Goal: Task Accomplishment & Management: Manage account settings

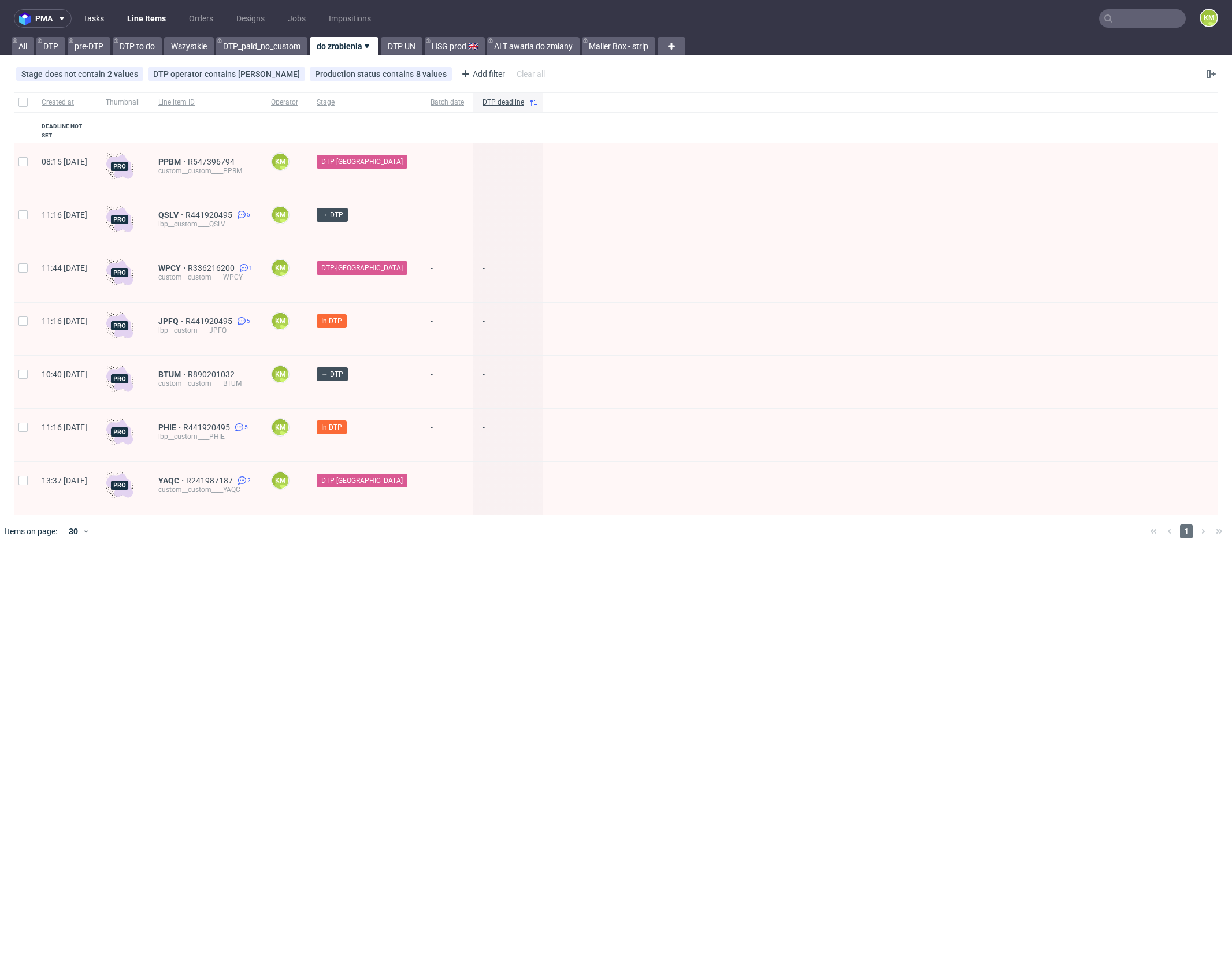
click at [104, 16] on link "Tasks" at bounding box center [93, 19] width 34 height 19
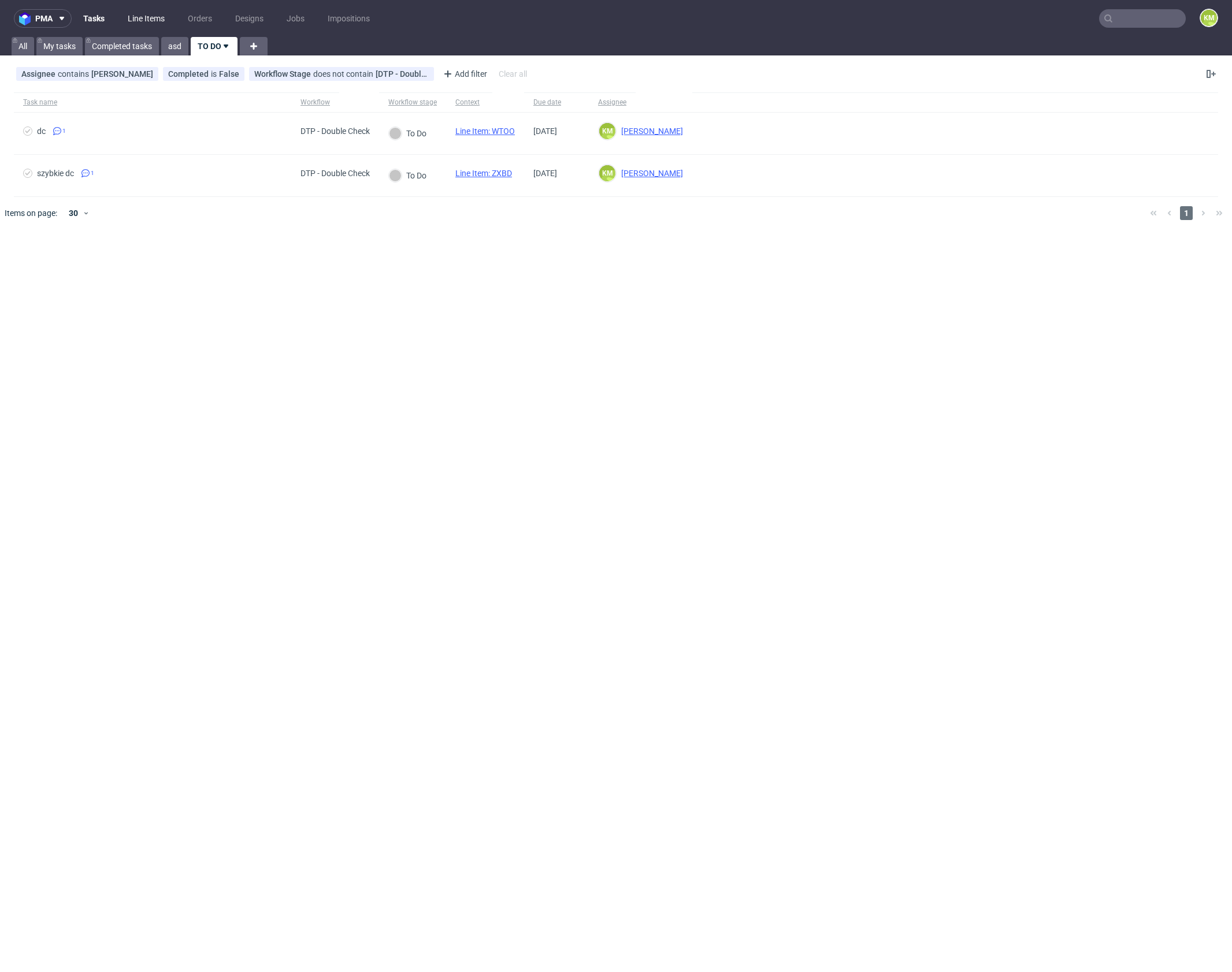
click at [147, 13] on link "Line Items" at bounding box center [146, 19] width 51 height 19
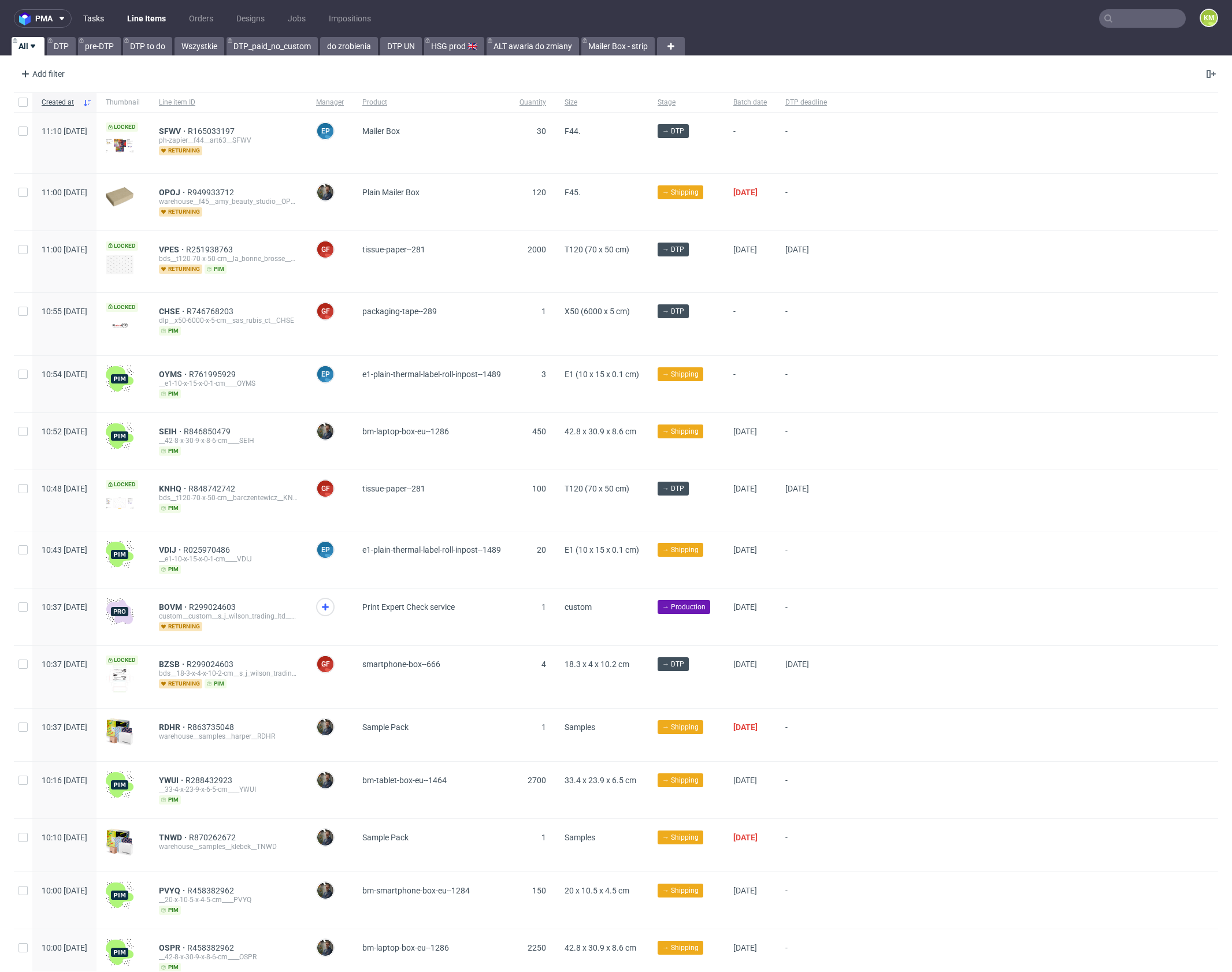
click at [93, 18] on link "Tasks" at bounding box center [93, 19] width 34 height 19
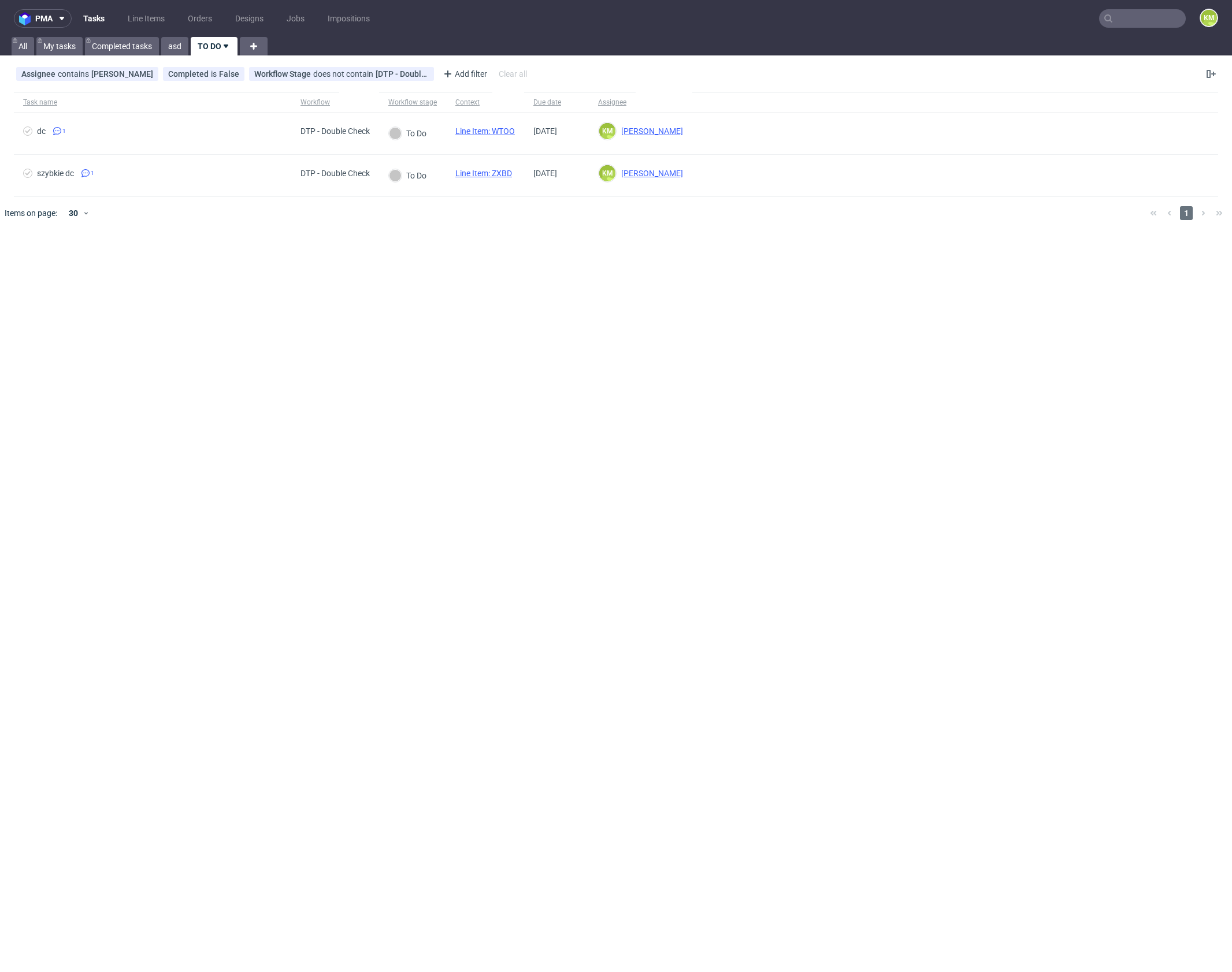
click at [645, 490] on div "pma Tasks Line Items Orders Designs Jobs Impositions KM All My tasks Completed …" at bounding box center [616, 486] width 1232 height 972
drag, startPoint x: 643, startPoint y: 285, endPoint x: 551, endPoint y: 200, distance: 125.3
click at [636, 277] on div "pma Tasks Line Items Orders Designs Jobs Impositions KM All My tasks Completed …" at bounding box center [616, 486] width 1232 height 972
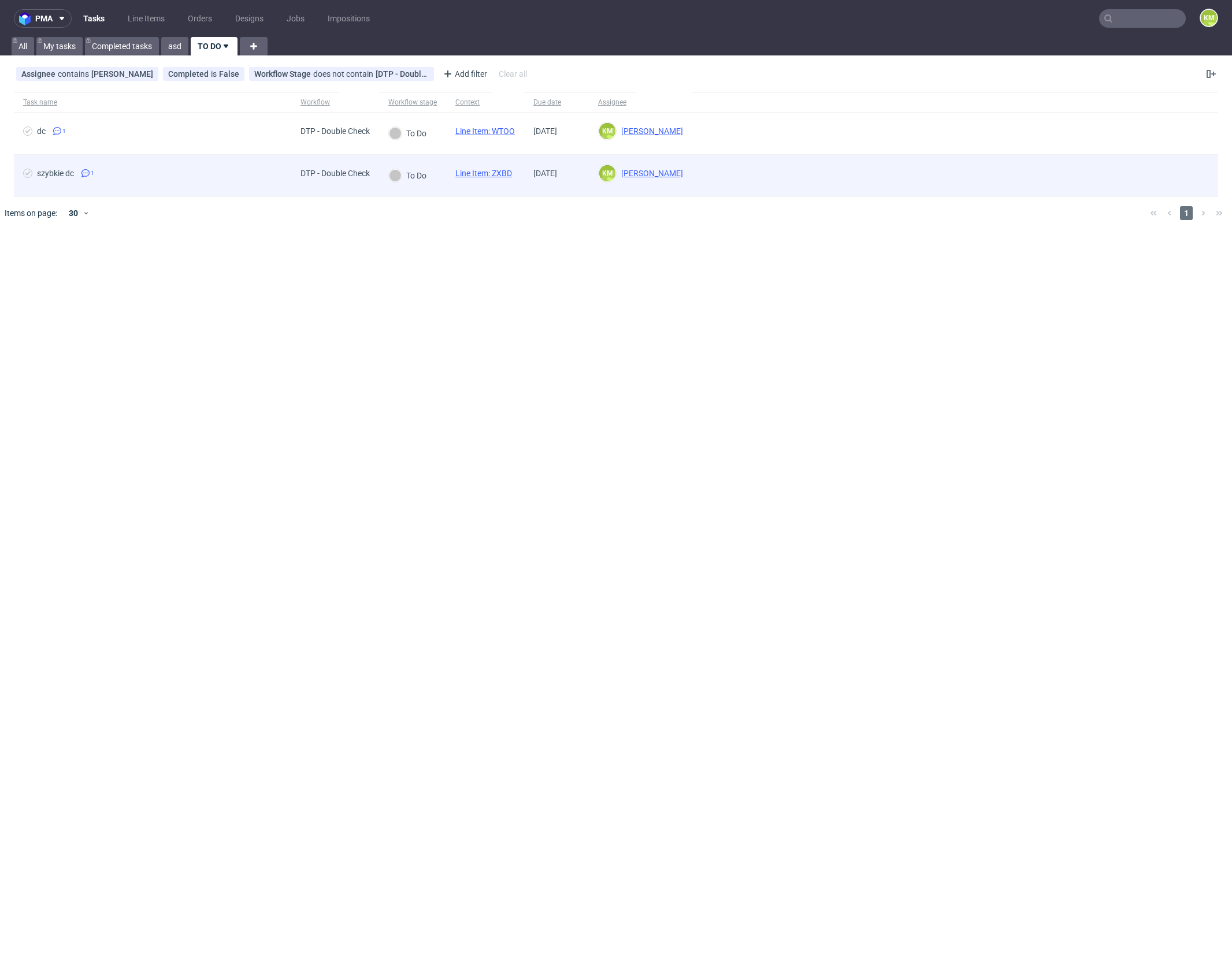
click at [502, 175] on link "Line Item: ZXBD" at bounding box center [484, 173] width 57 height 9
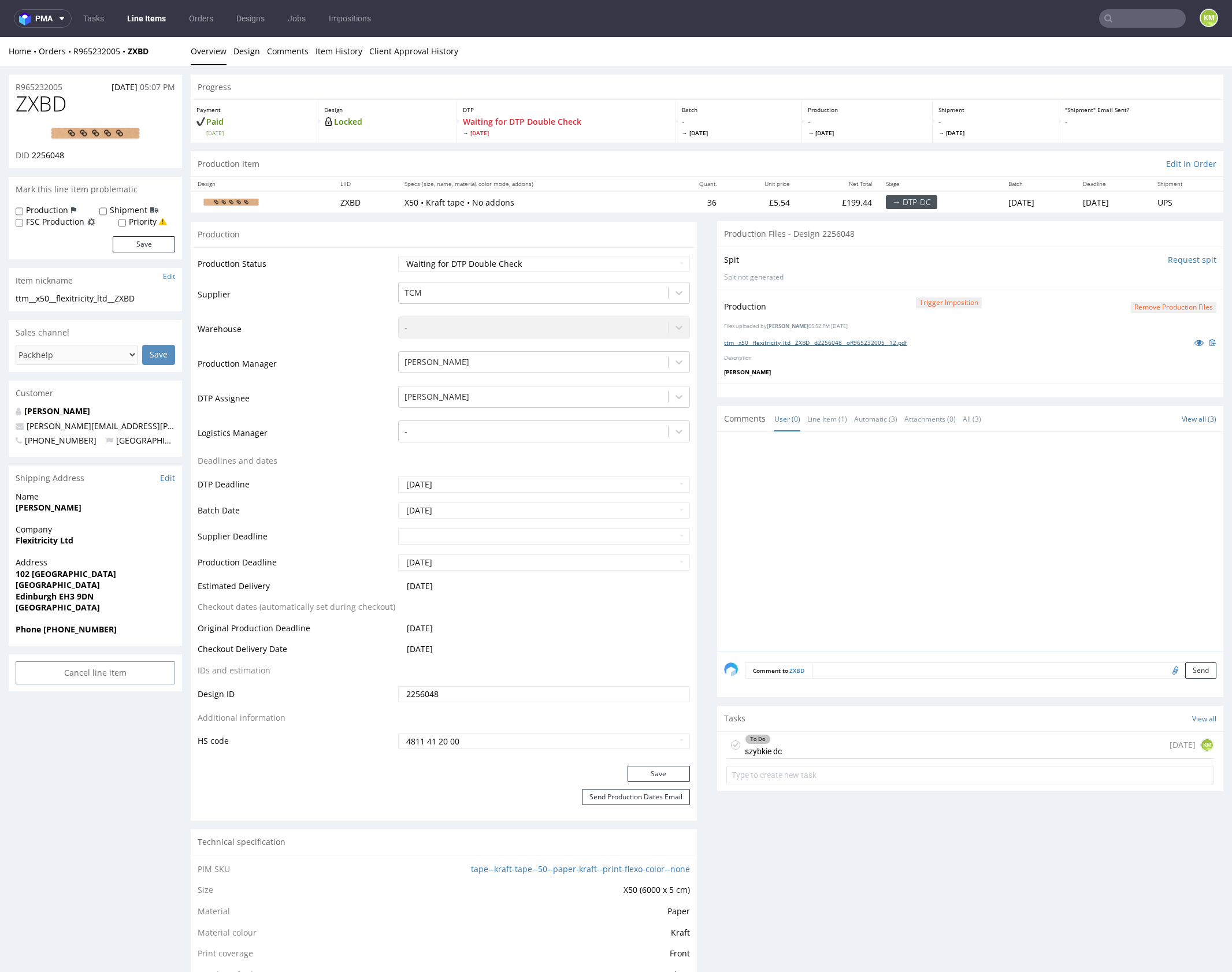
click at [850, 341] on link "ttm__x50__flexitricity_ltd__ZXBD__d2256048__oR965232005__12.pdf" at bounding box center [815, 342] width 183 height 8
click at [880, 734] on div "To Do szybkie dc [DATE] KM" at bounding box center [970, 745] width 488 height 27
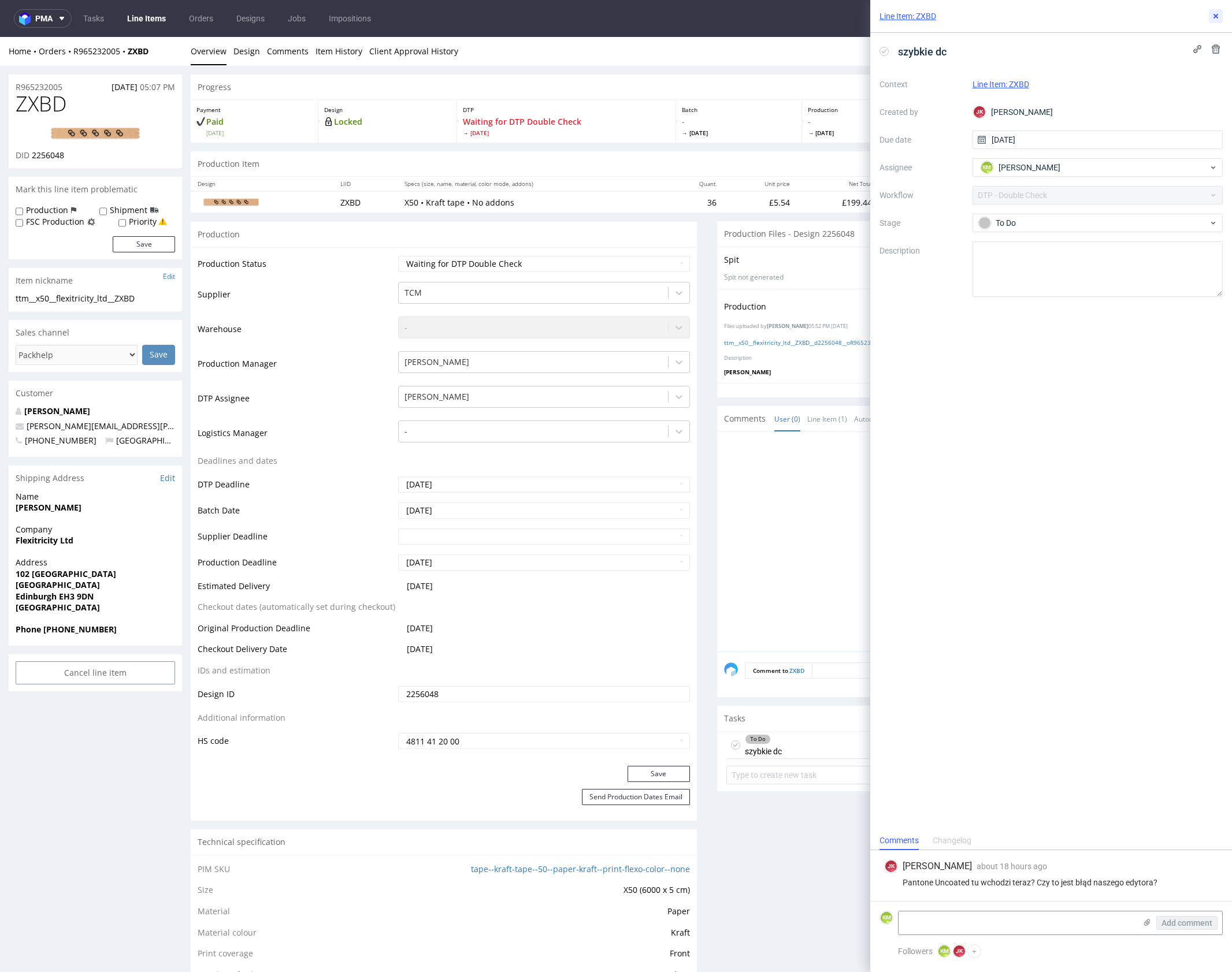
drag, startPoint x: 1218, startPoint y: 14, endPoint x: 1096, endPoint y: 9, distance: 122.1
click at [1216, 14] on icon at bounding box center [1216, 16] width 9 height 9
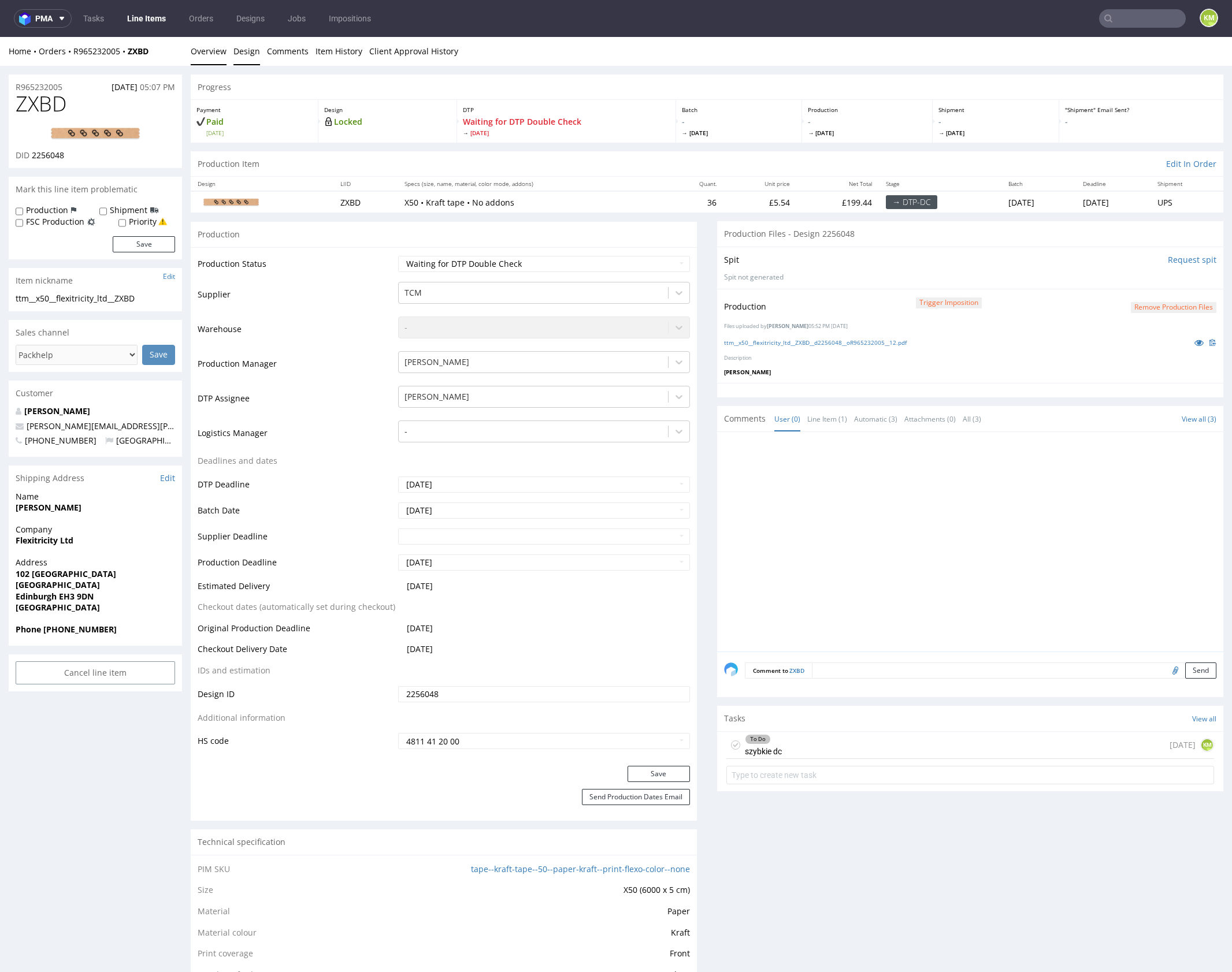
click at [256, 49] on link "Design" at bounding box center [247, 51] width 27 height 29
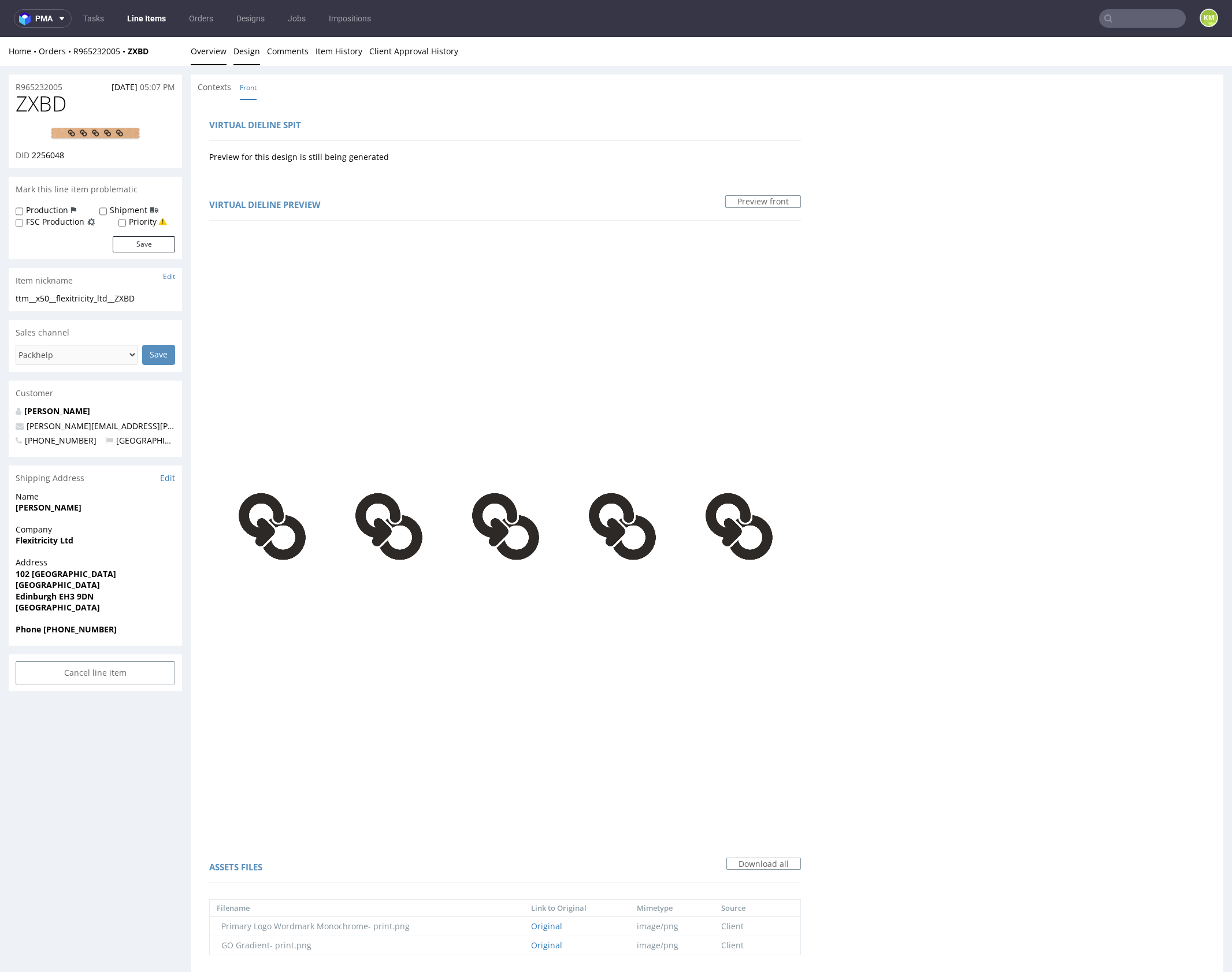
click at [219, 55] on link "Overview" at bounding box center [208, 51] width 36 height 29
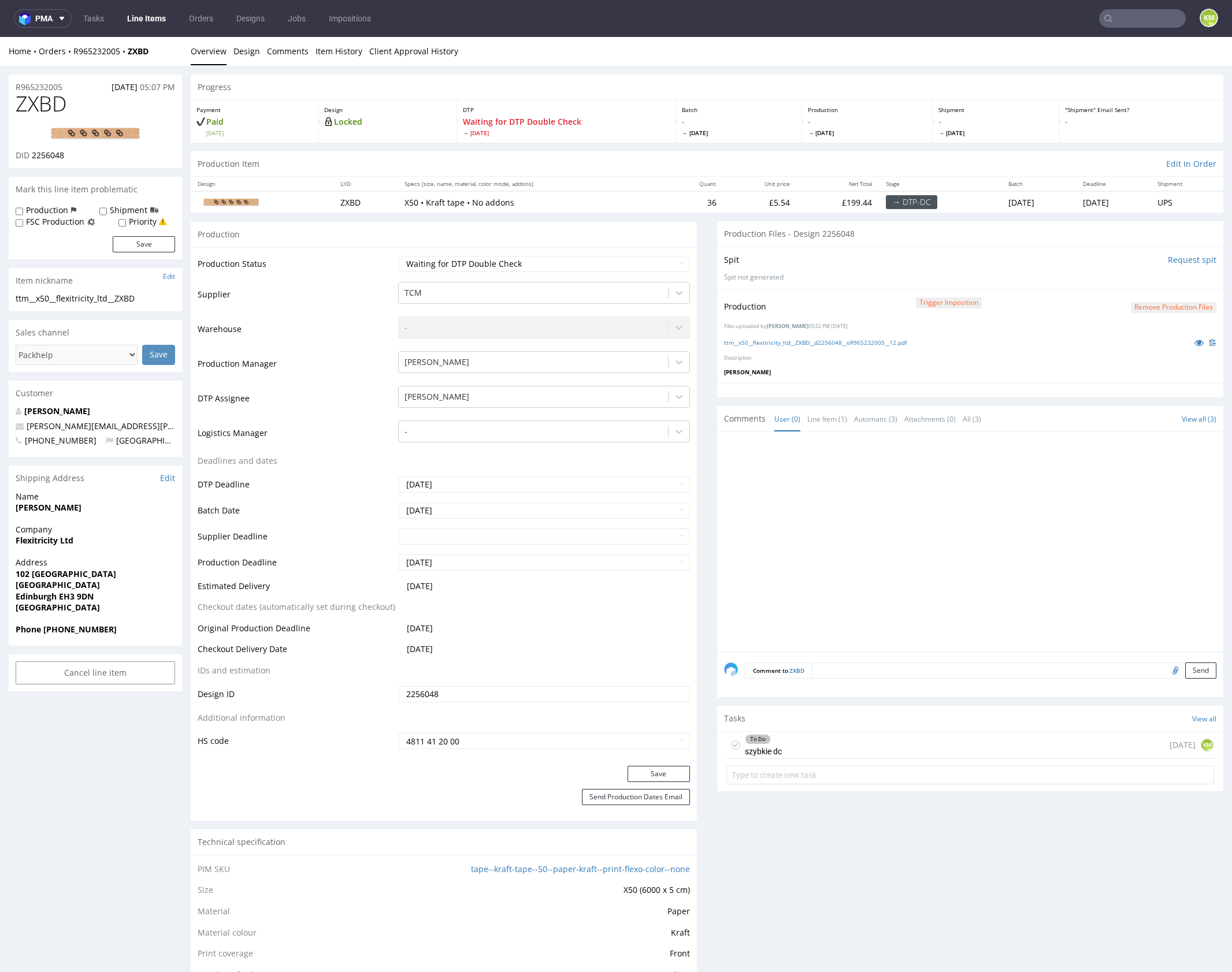
click at [863, 503] on div at bounding box center [974, 545] width 499 height 213
click at [842, 748] on div "To Do szybkie dc 1 day ago KM" at bounding box center [970, 745] width 488 height 27
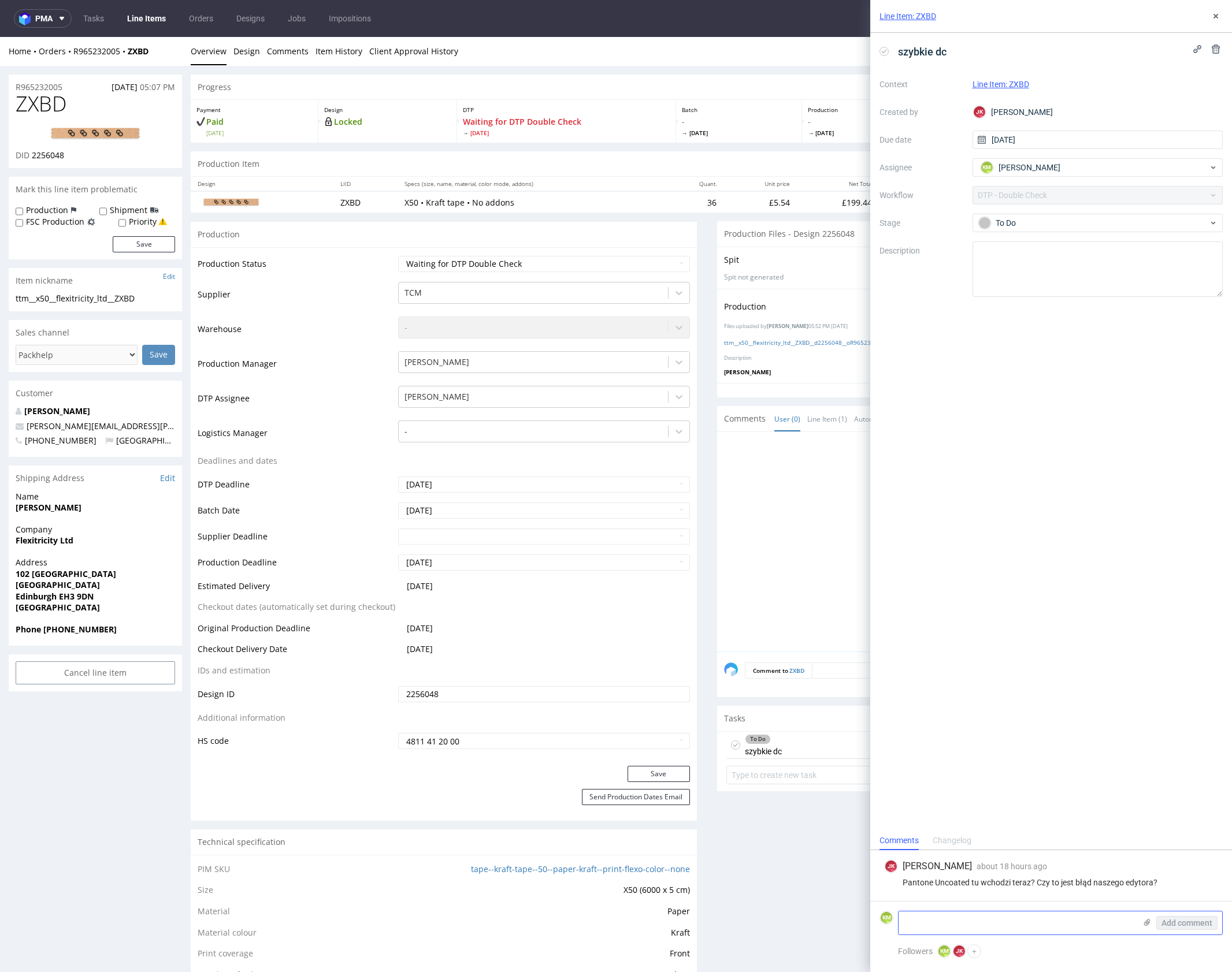
click at [1021, 914] on textarea at bounding box center [1017, 923] width 237 height 23
type textarea "Do TCM Pantone Coated"
click at [1177, 921] on span "Add comment" at bounding box center [1186, 923] width 51 height 8
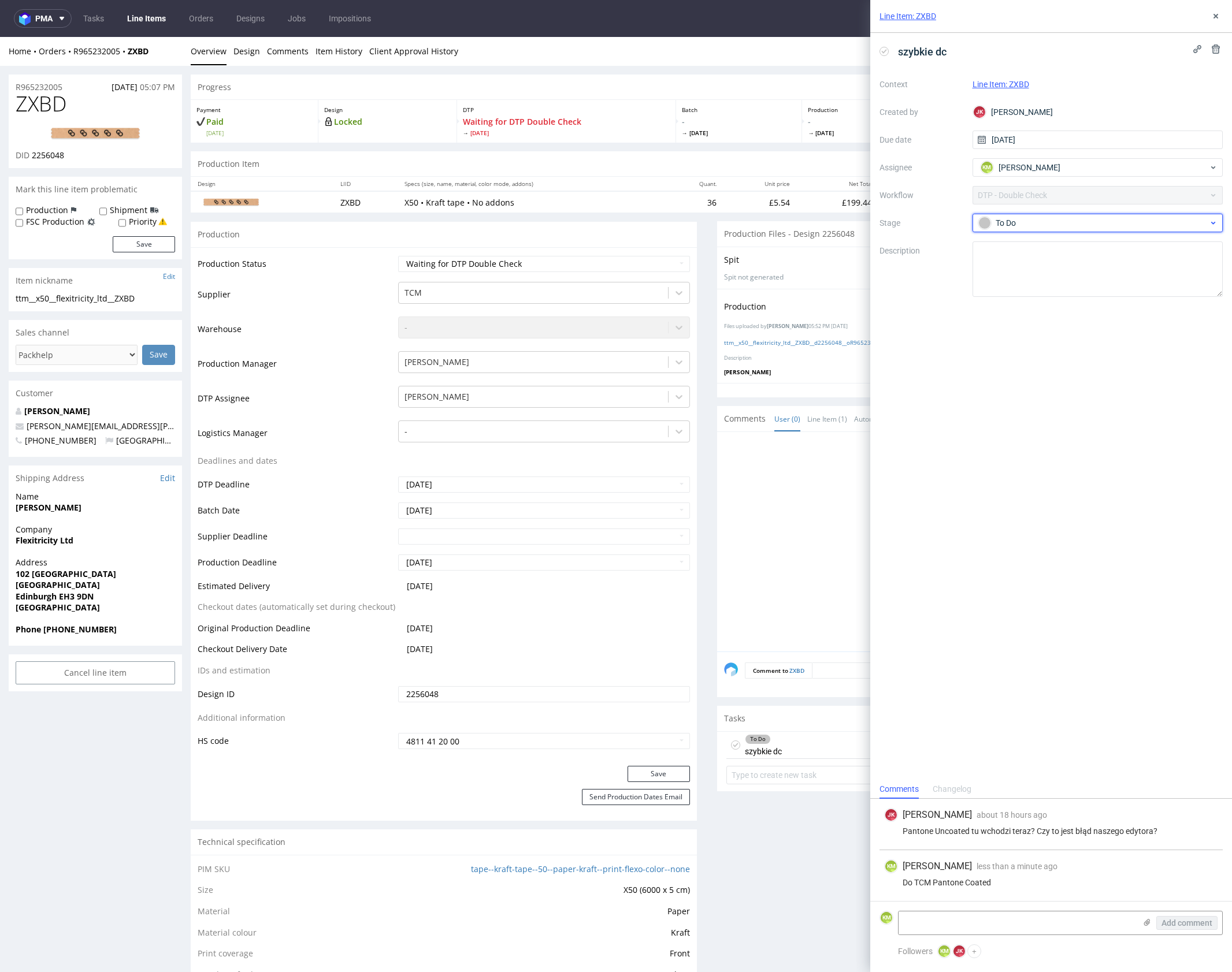
click at [1075, 228] on div "To Do" at bounding box center [1093, 223] width 230 height 13
click at [1073, 298] on div "Needs fixes" at bounding box center [1097, 297] width 230 height 13
click at [1211, 16] on icon at bounding box center [1216, 16] width 9 height 9
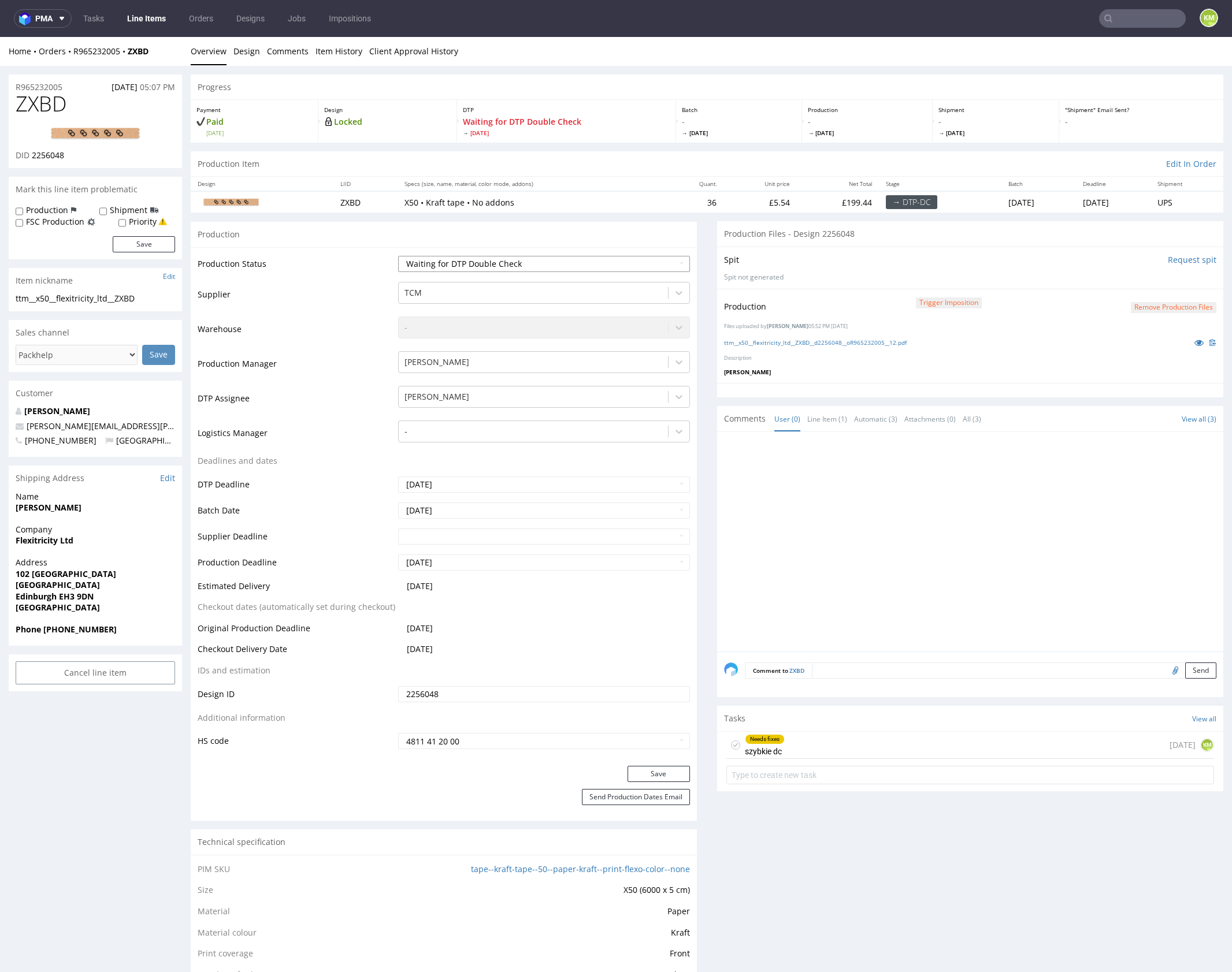
click at [568, 262] on select "Waiting for Artwork Waiting for Diecut Waiting for Mockup Waiting for DTP Waiti…" at bounding box center [544, 264] width 292 height 16
select select "dtp_dc_done"
click at [398, 256] on select "Waiting for Artwork Waiting for Diecut Waiting for Mockup Waiting for DTP Waiti…" at bounding box center [544, 264] width 292 height 16
click at [665, 770] on button "Save" at bounding box center [659, 774] width 62 height 16
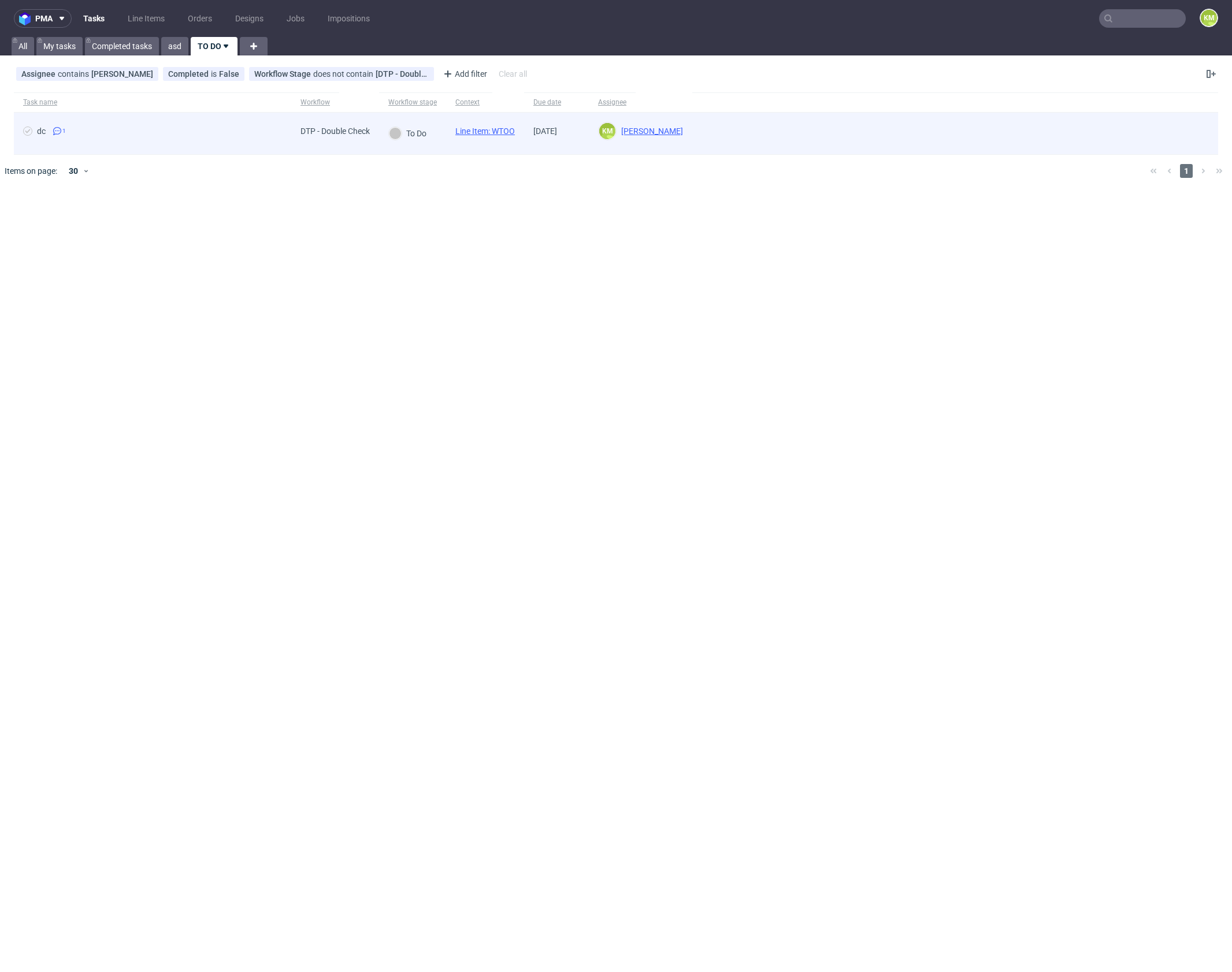
click at [506, 132] on link "Line Item: WTOO" at bounding box center [485, 131] width 60 height 9
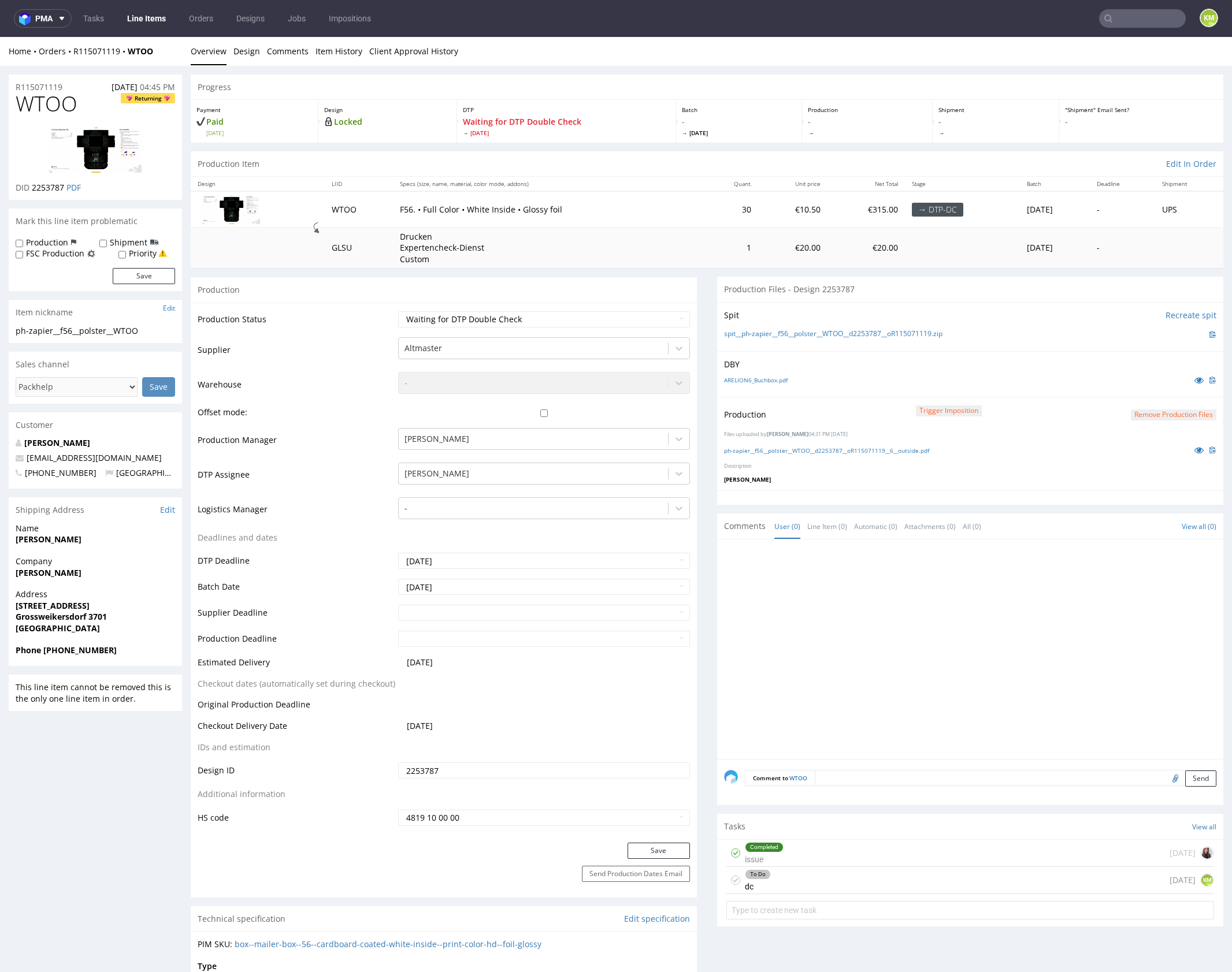
click at [845, 881] on div "To Do dc 1 day ago KM" at bounding box center [970, 880] width 488 height 27
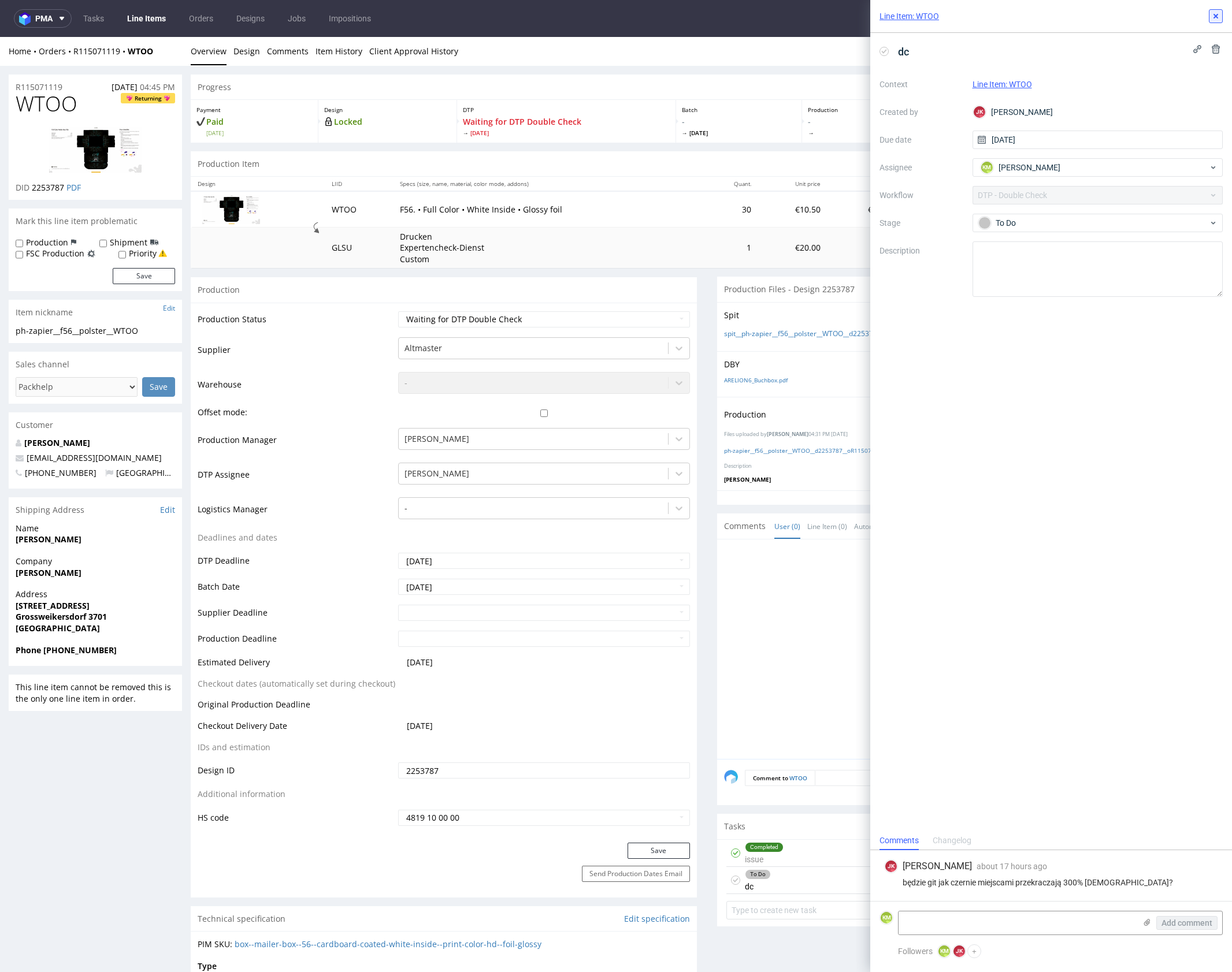
click at [1214, 17] on use at bounding box center [1216, 16] width 5 height 5
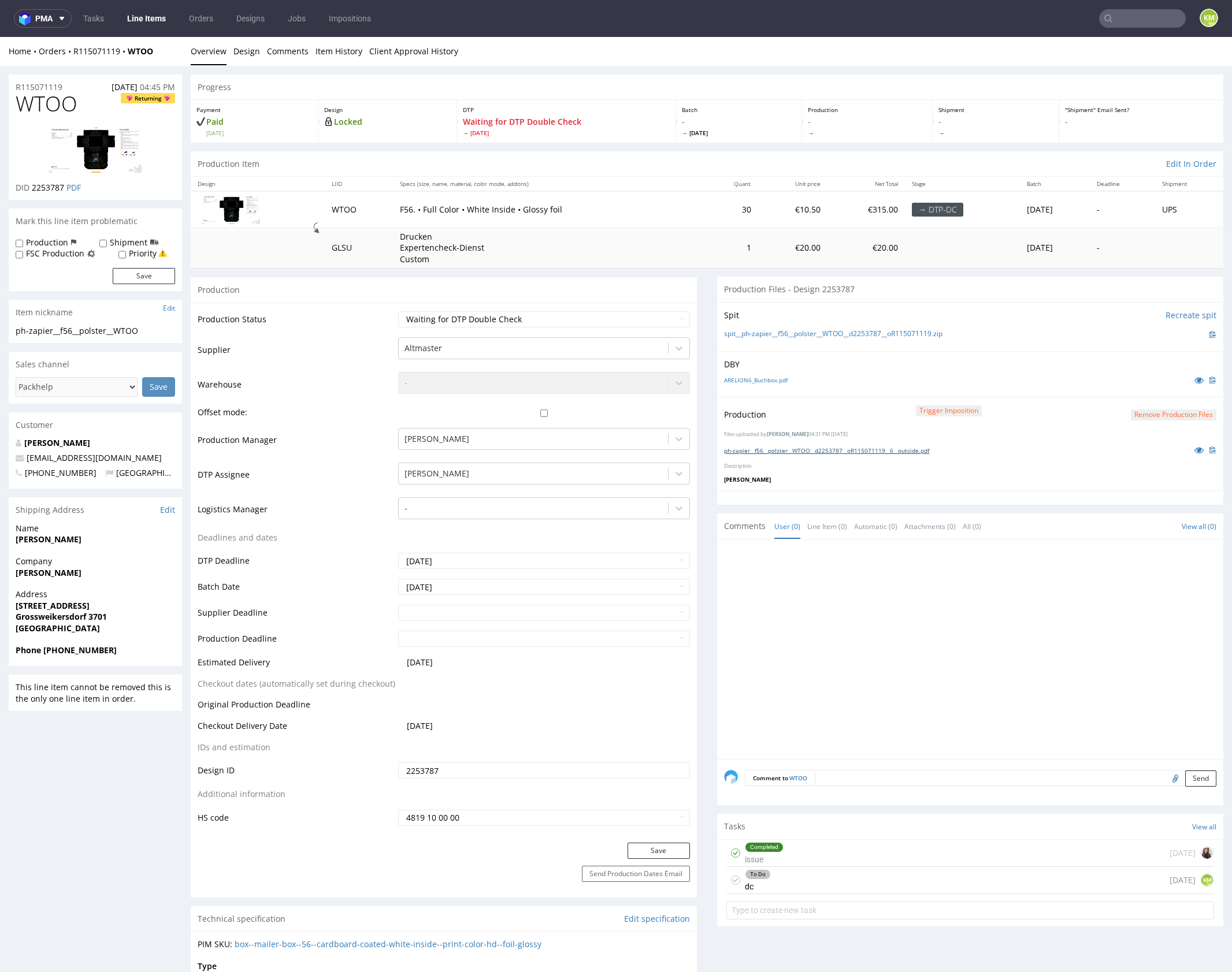
click at [900, 448] on link "ph-zapier__f56__polster__WTOO__d2253787__oR115071119__6__outside.pdf" at bounding box center [827, 451] width 205 height 8
click at [923, 470] on div "Production Trigger Imposition Remove production files Files uploaded by Jan Koc…" at bounding box center [970, 444] width 506 height 93
click at [862, 848] on div "Completed issue 8 days ago" at bounding box center [970, 853] width 488 height 27
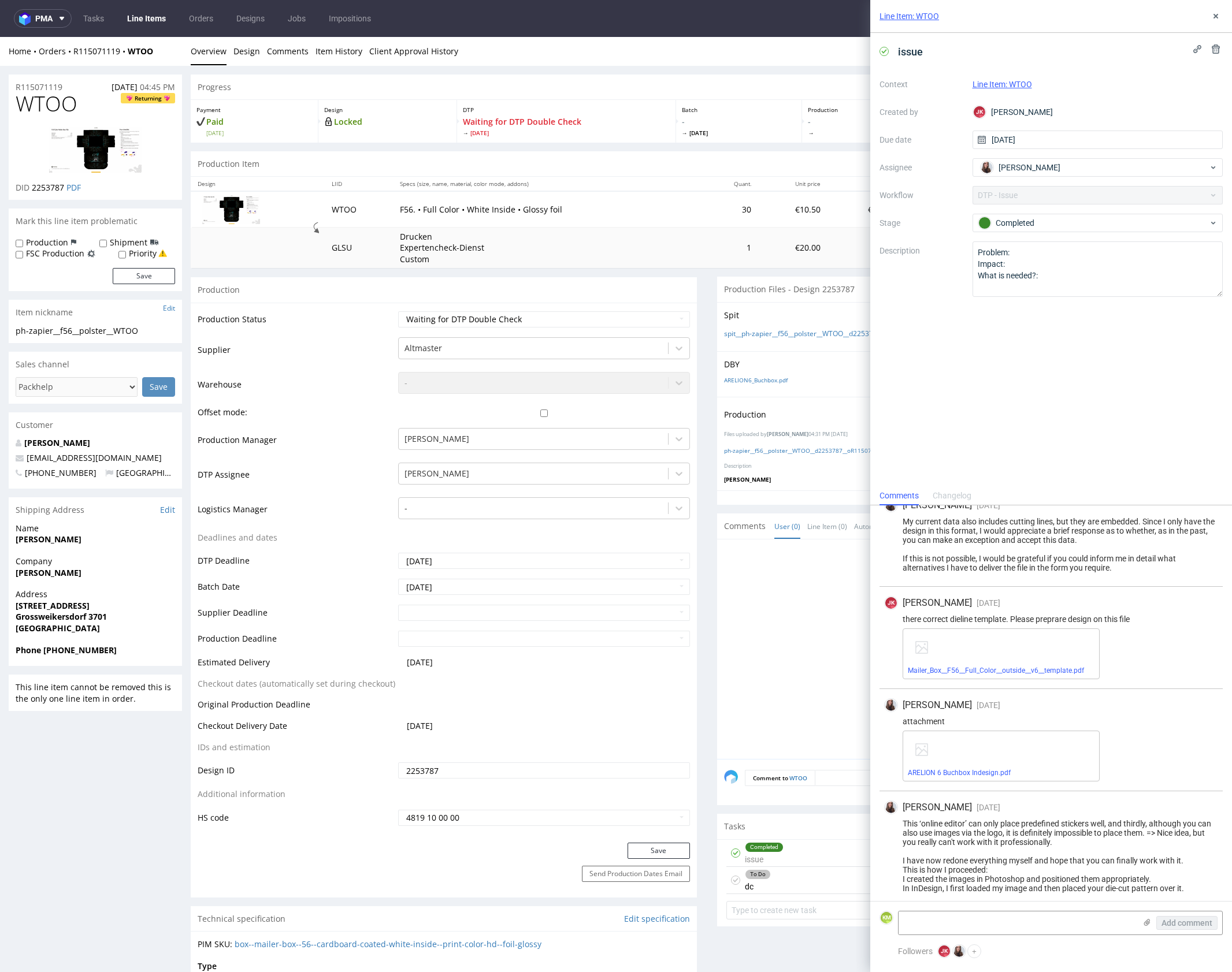
scroll to position [122, 0]
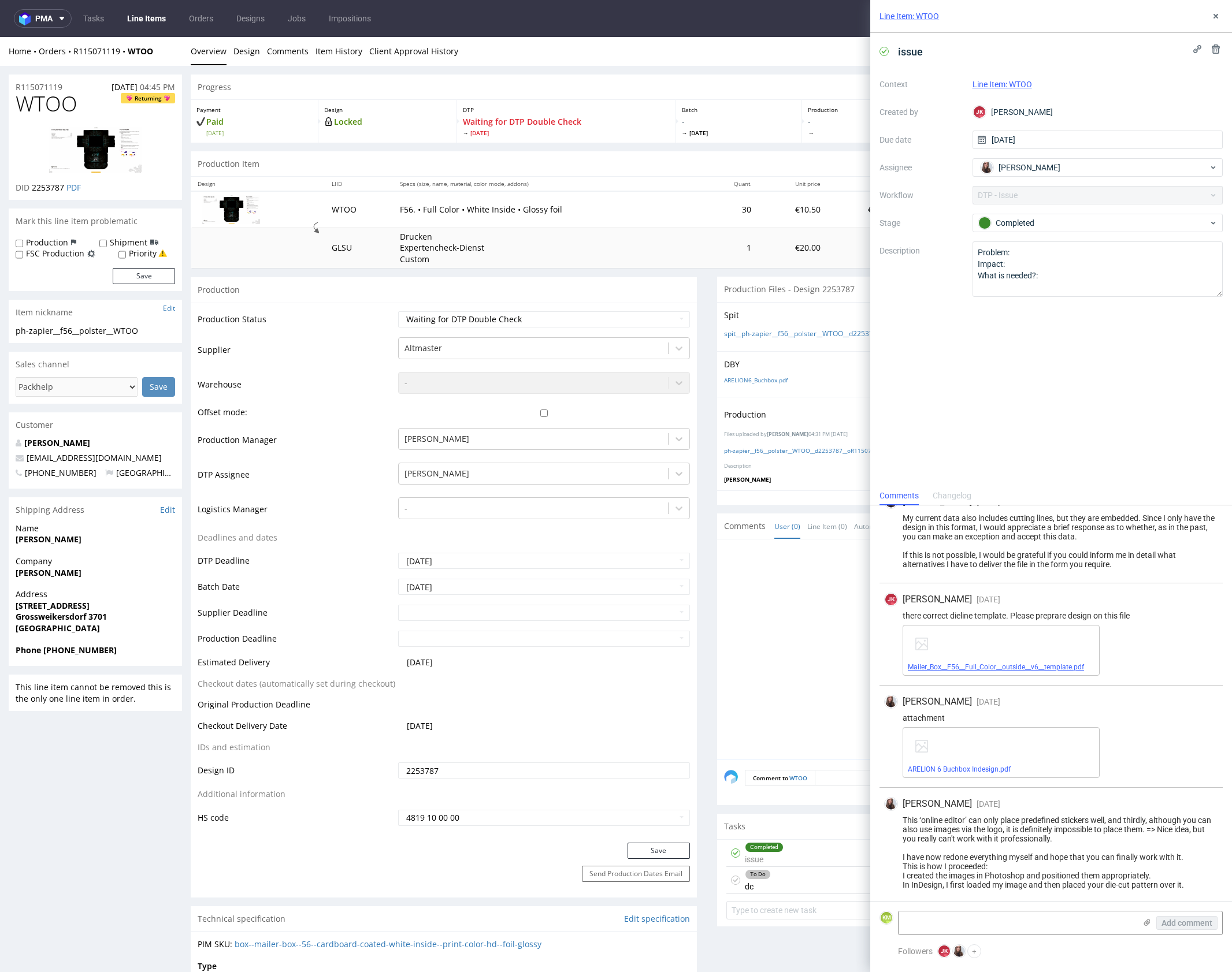
click at [1072, 664] on link "Mailer_Box__F56__Full_Color__outside__v6__template.pdf" at bounding box center [996, 667] width 176 height 8
click at [970, 765] on link "ARELION 6 Buchbox Indesign.pdf" at bounding box center [959, 769] width 103 height 8
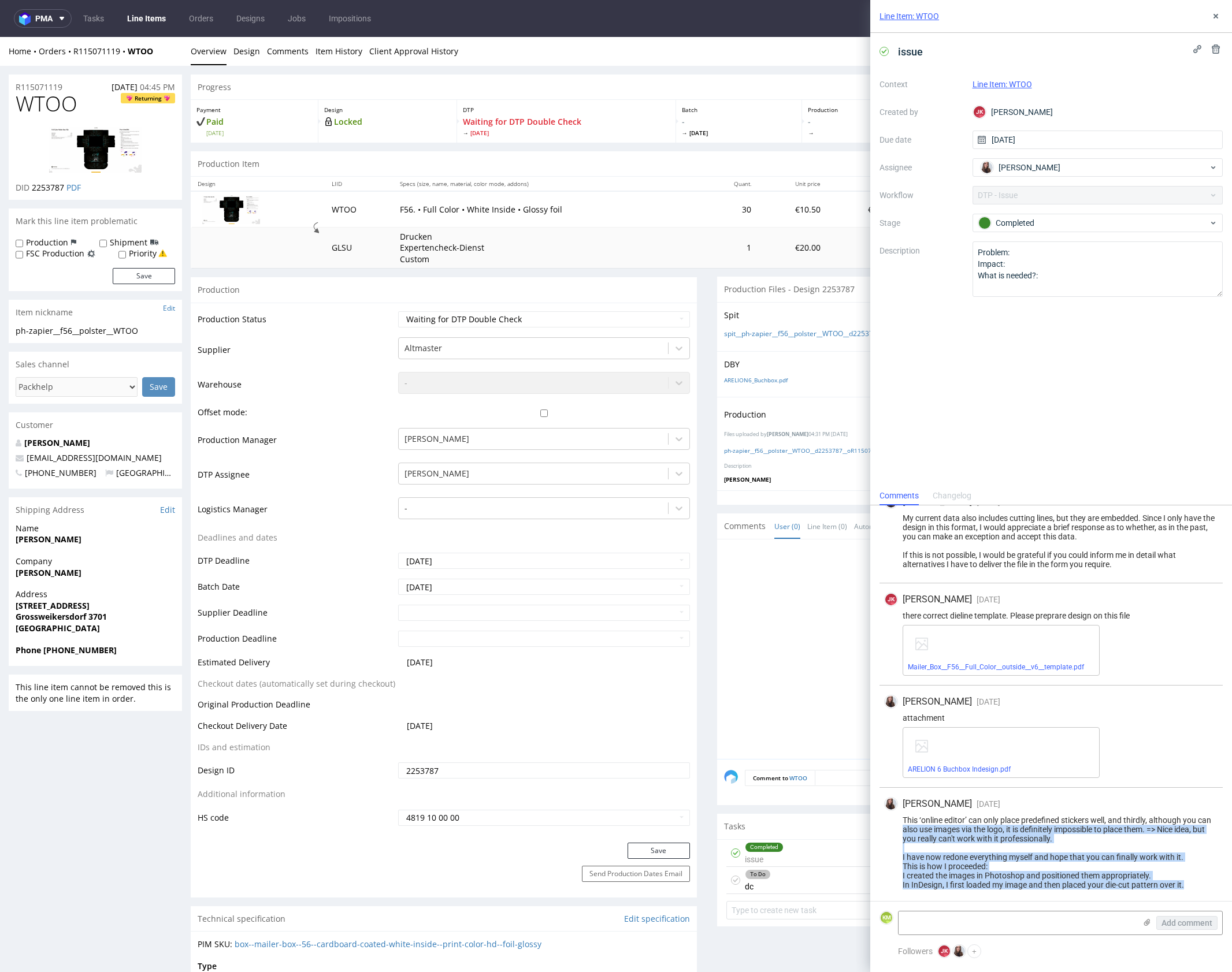
drag, startPoint x: 903, startPoint y: 823, endPoint x: 1213, endPoint y: 878, distance: 314.8
click at [1213, 878] on div "This ‘online editor’ can only place predefined stickers well, and thirdly, alth…" at bounding box center [1051, 852] width 334 height 74
copy div "also use images via the logo, it is definitely impossible to place them. => Nic…"
drag, startPoint x: 946, startPoint y: 829, endPoint x: 935, endPoint y: 825, distance: 11.7
click at [945, 829] on div "This ‘online editor’ can only place predefined stickers well, and thirdly, alth…" at bounding box center [1051, 852] width 334 height 74
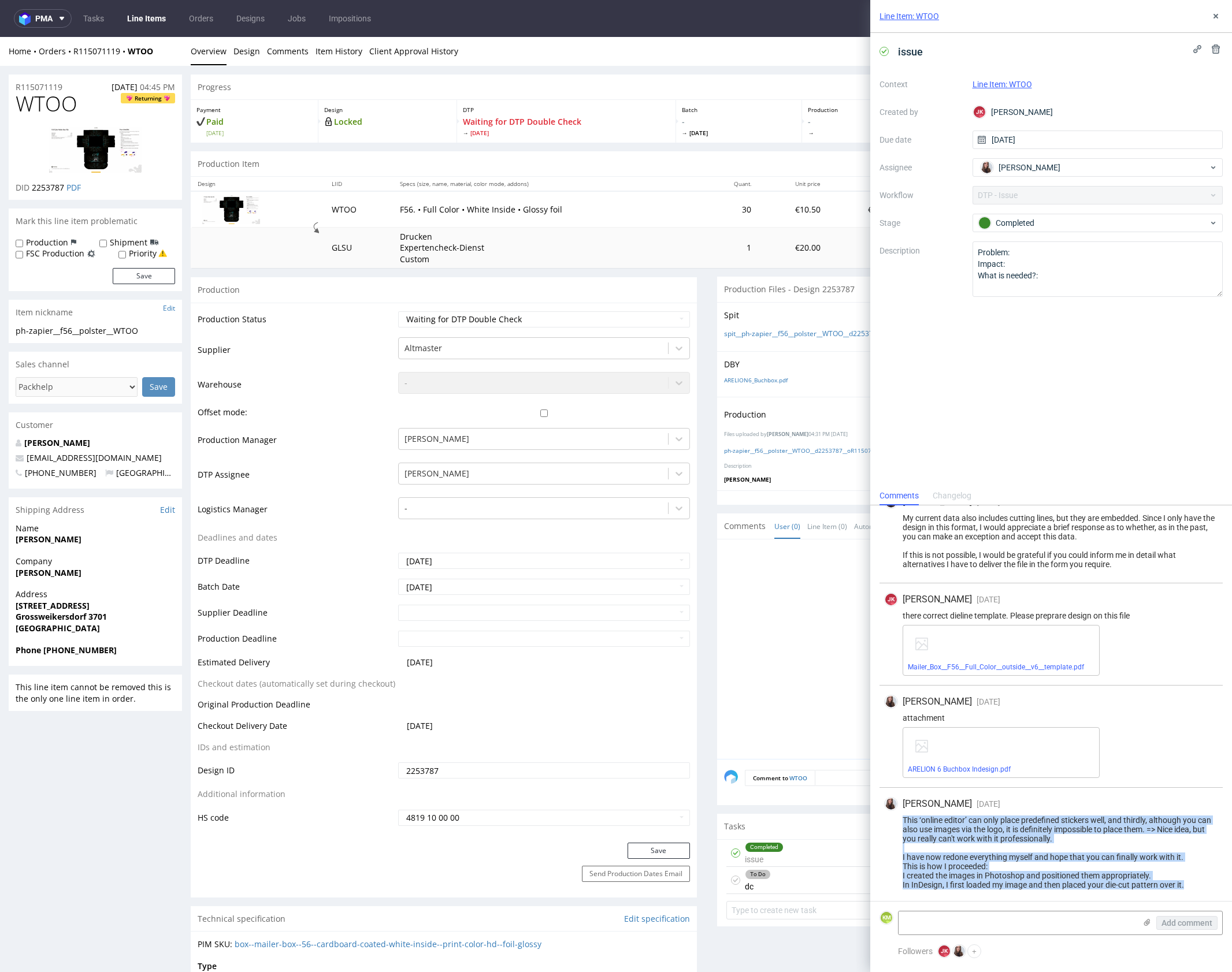
drag, startPoint x: 904, startPoint y: 816, endPoint x: 1200, endPoint y: 885, distance: 303.9
click at [1200, 885] on div "This ‘online editor’ can only place predefined stickers well, and thirdly, alth…" at bounding box center [1051, 852] width 334 height 74
copy div "This ‘online editor’ can only place predefined stickers well, and thirdly, alth…"
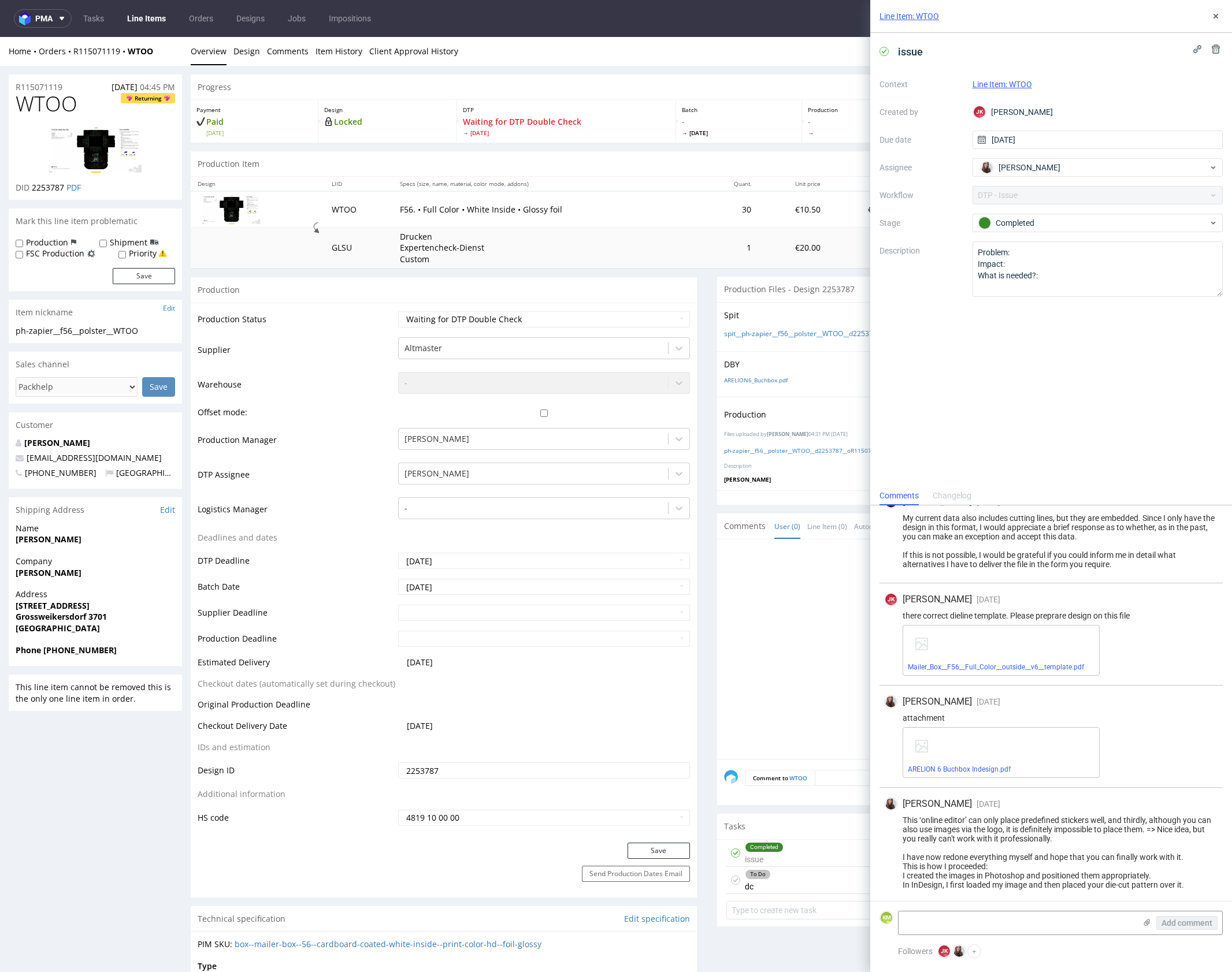
click at [1056, 848] on div "This ‘online editor’ can only place predefined stickers well, and thirdly, alth…" at bounding box center [1051, 852] width 334 height 74
click at [1214, 16] on use at bounding box center [1216, 16] width 5 height 5
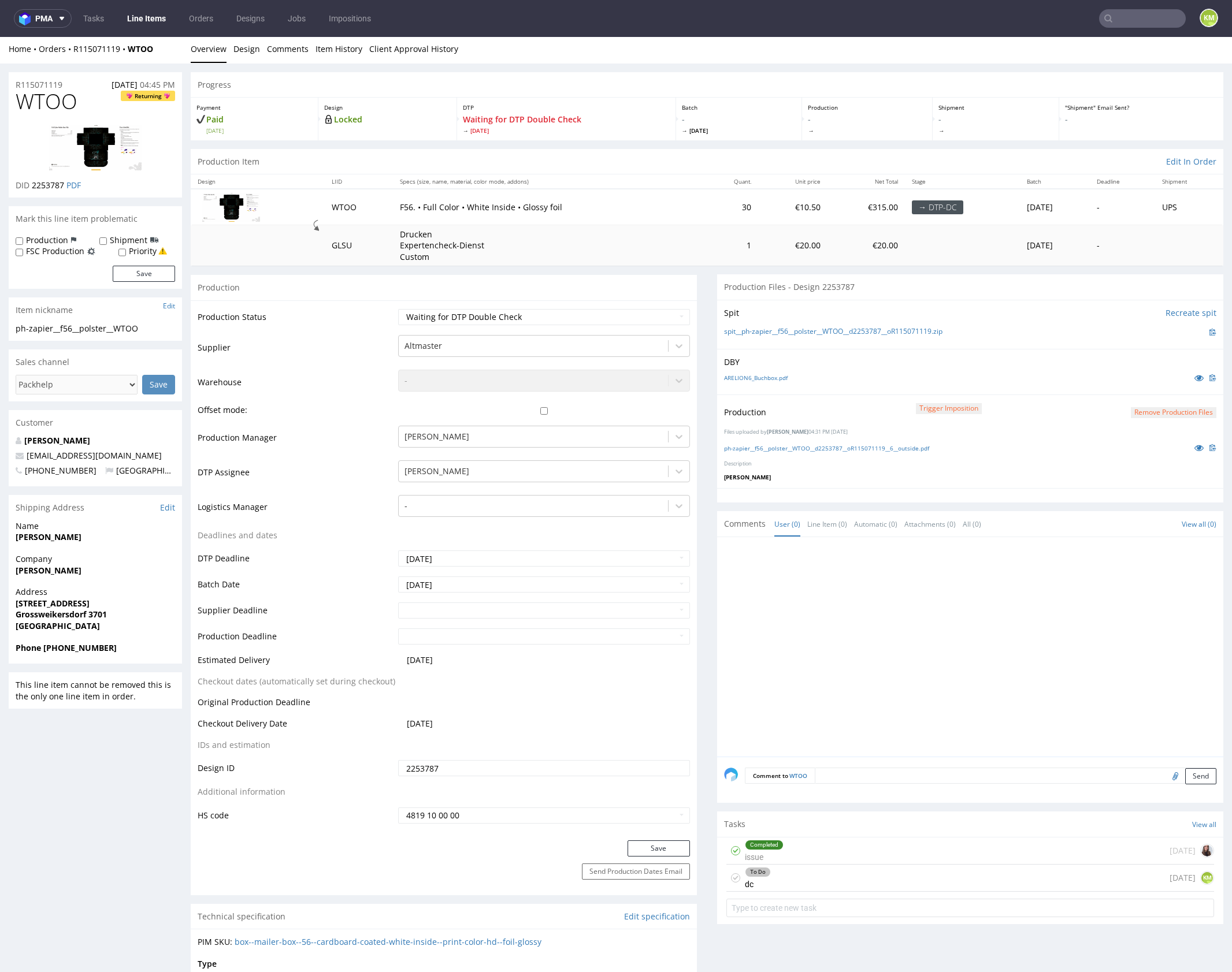
scroll to position [3, 0]
click at [931, 624] on div at bounding box center [974, 650] width 499 height 213
click at [850, 879] on div "To Do dc 1 day ago KM" at bounding box center [970, 878] width 488 height 27
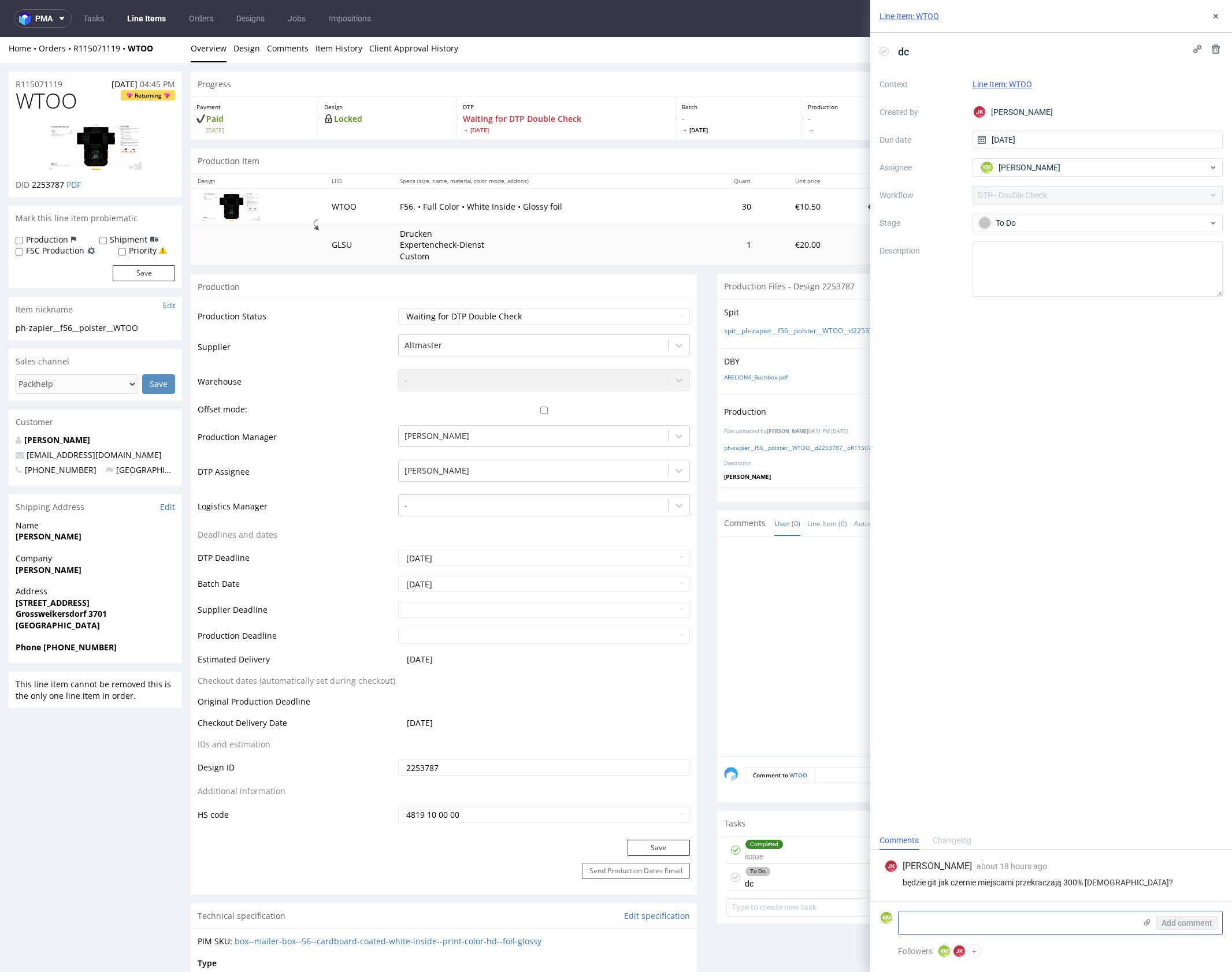
click at [1009, 920] on textarea at bounding box center [1017, 923] width 237 height 23
click at [1147, 924] on use at bounding box center [1147, 922] width 6 height 7
click at [0, 0] on input "file" at bounding box center [0, 0] width 0 height 0
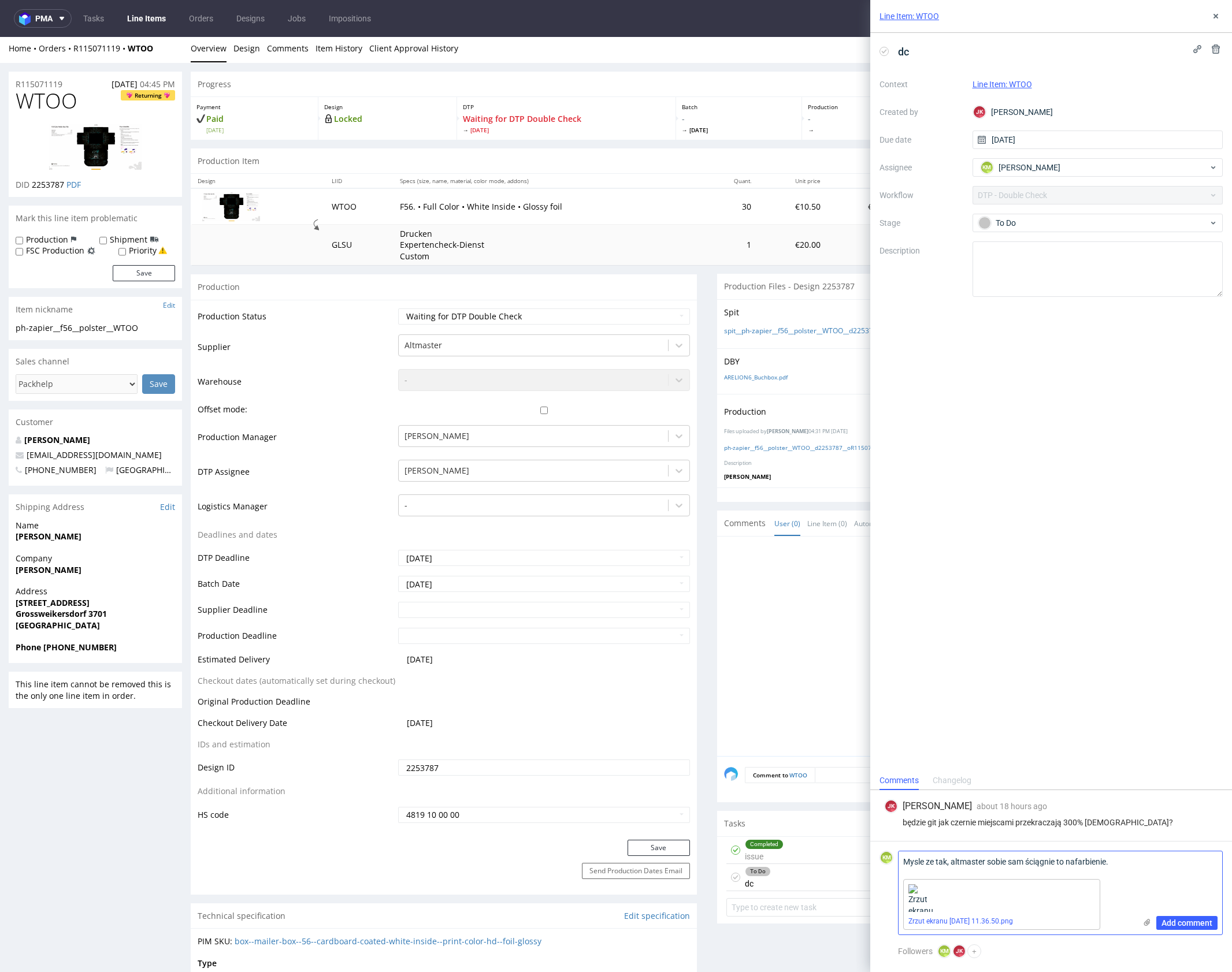
click at [1144, 864] on div "Add comment" at bounding box center [1178, 893] width 87 height 83
drag, startPoint x: 1118, startPoint y: 859, endPoint x: 1152, endPoint y: 872, distance: 36.4
click at [1119, 859] on textarea "Mysle ze tak, altmaster sobie sam ściągnie to nafarbienie." at bounding box center [1017, 863] width 237 height 23
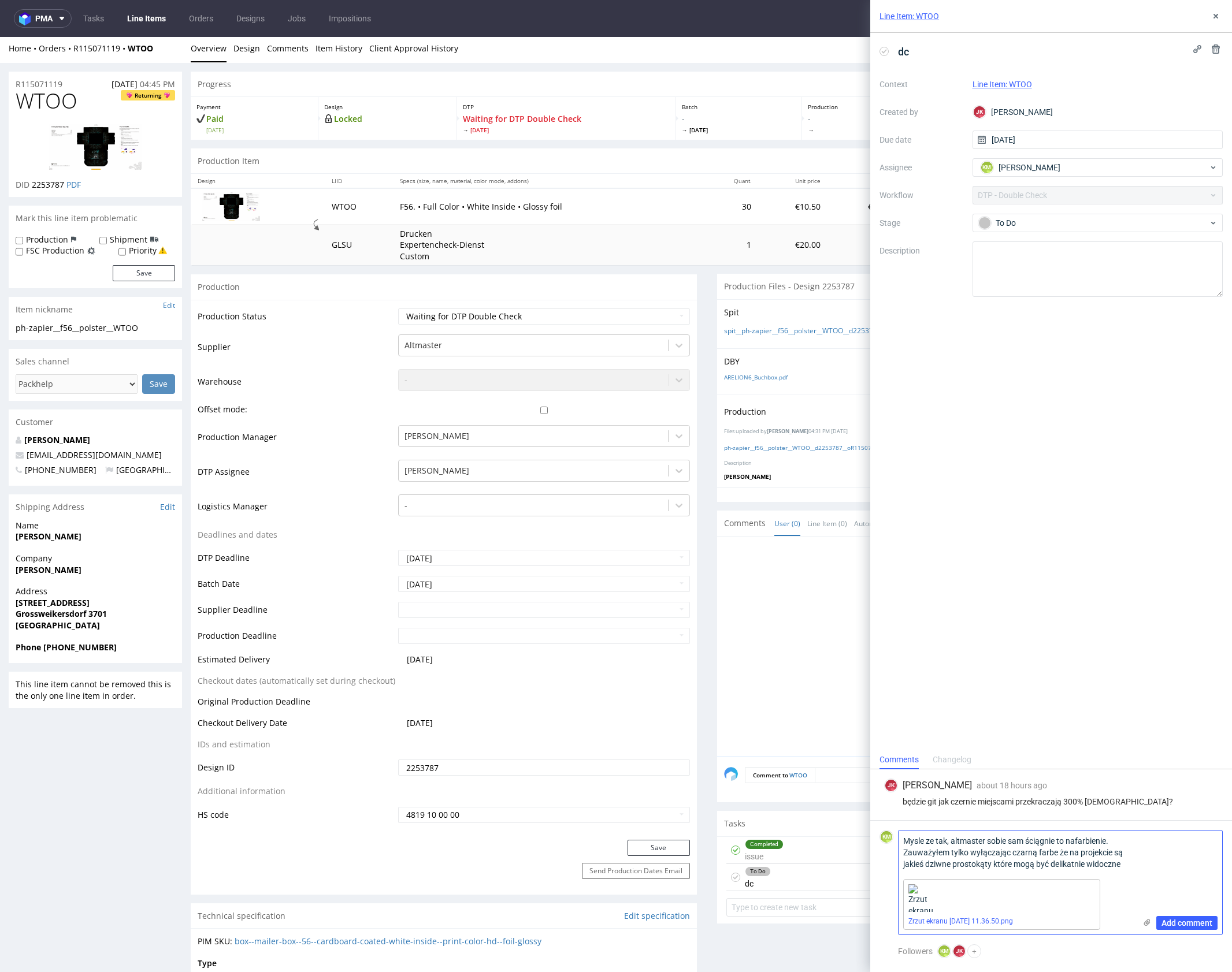
click at [1056, 862] on textarea "Mysle ze tak, altmaster sobie sam ściągnie to nafarbienie. Zauważyłem tylko wył…" at bounding box center [1017, 852] width 237 height 44
type textarea "Mysle ze tak, altmaster sobie sam ściągnie to nafarbienie. Zauważyłem tylko wył…"
click at [1198, 920] on span "Add comment" at bounding box center [1186, 923] width 51 height 8
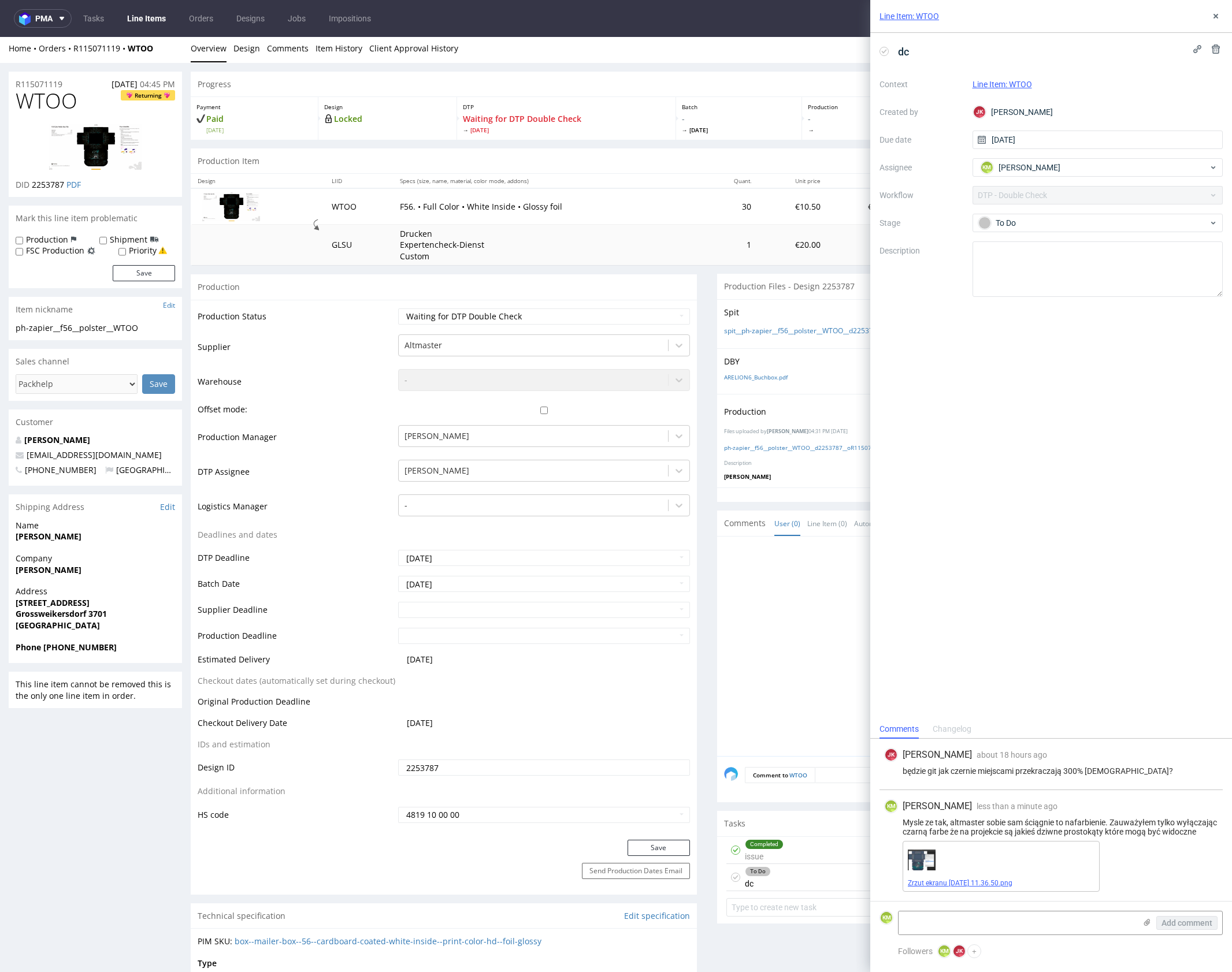
click at [992, 882] on link "Zrzut ekranu 2025-09-9 o 11.36.50.png" at bounding box center [960, 883] width 104 height 8
click at [1048, 222] on div "To Do" at bounding box center [1093, 223] width 230 height 13
drag, startPoint x: 1068, startPoint y: 291, endPoint x: 1068, endPoint y: 279, distance: 12.0
click at [1068, 291] on div "Needs fixes" at bounding box center [1097, 297] width 230 height 13
click at [1214, 19] on icon at bounding box center [1216, 16] width 9 height 9
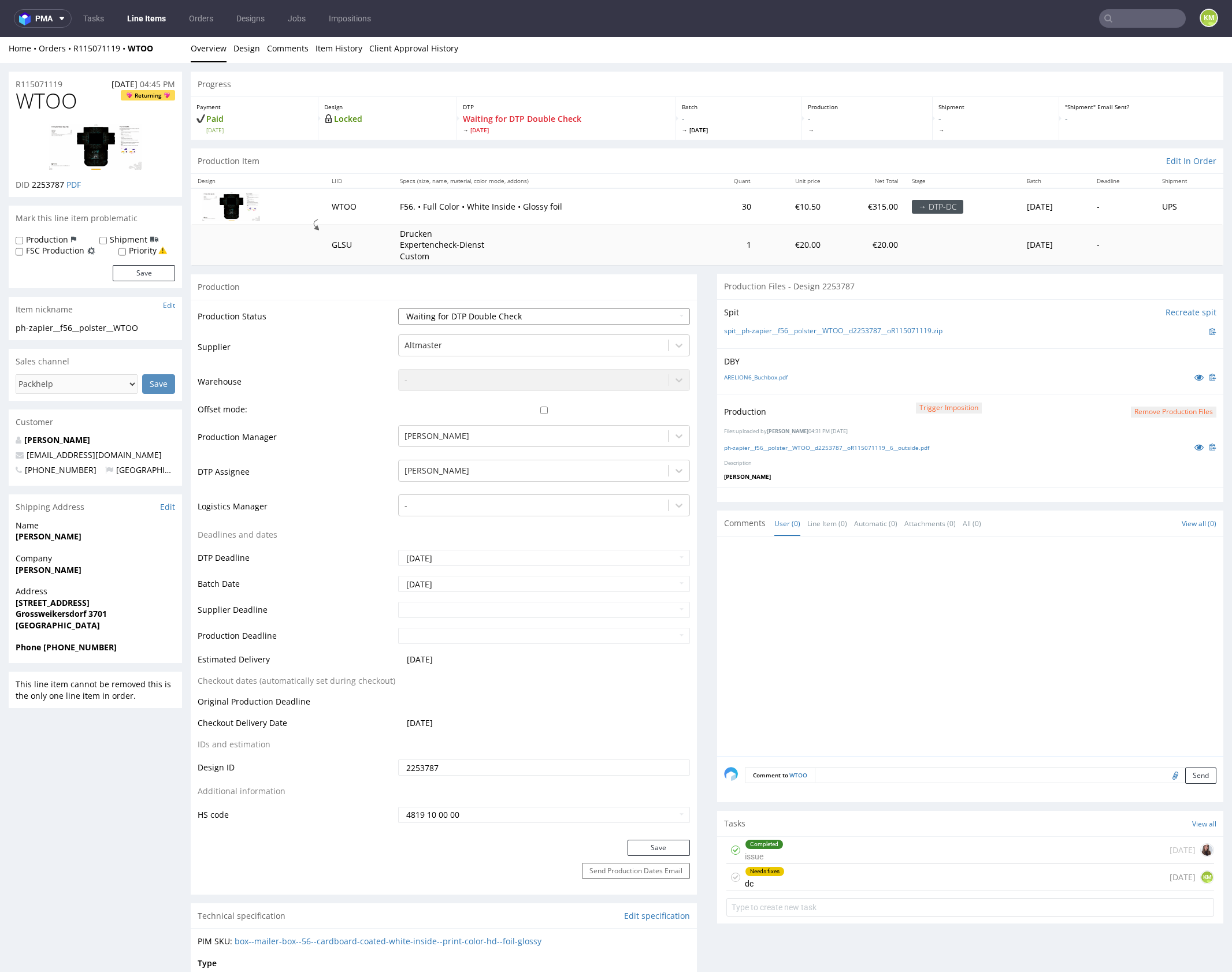
click at [611, 317] on select "Waiting for Artwork Waiting for Diecut Waiting for Mockup Waiting for DTP Waiti…" at bounding box center [544, 317] width 292 height 16
select select "dtp_dc_done"
click at [398, 308] on select "Waiting for Artwork Waiting for Diecut Waiting for Mockup Waiting for DTP Waiti…" at bounding box center [544, 317] width 292 height 16
click at [666, 847] on button "Save" at bounding box center [659, 848] width 62 height 16
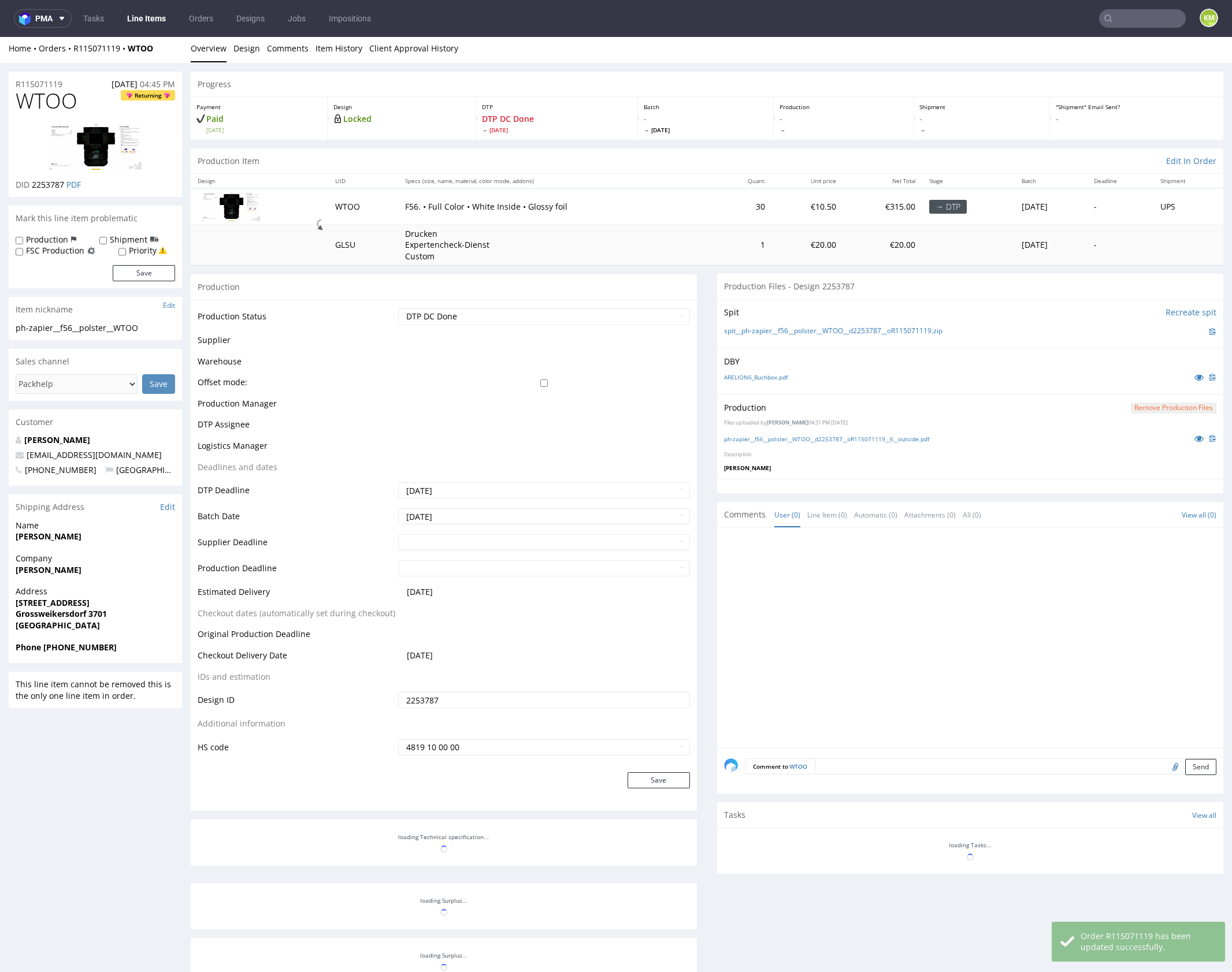
scroll to position [3, 0]
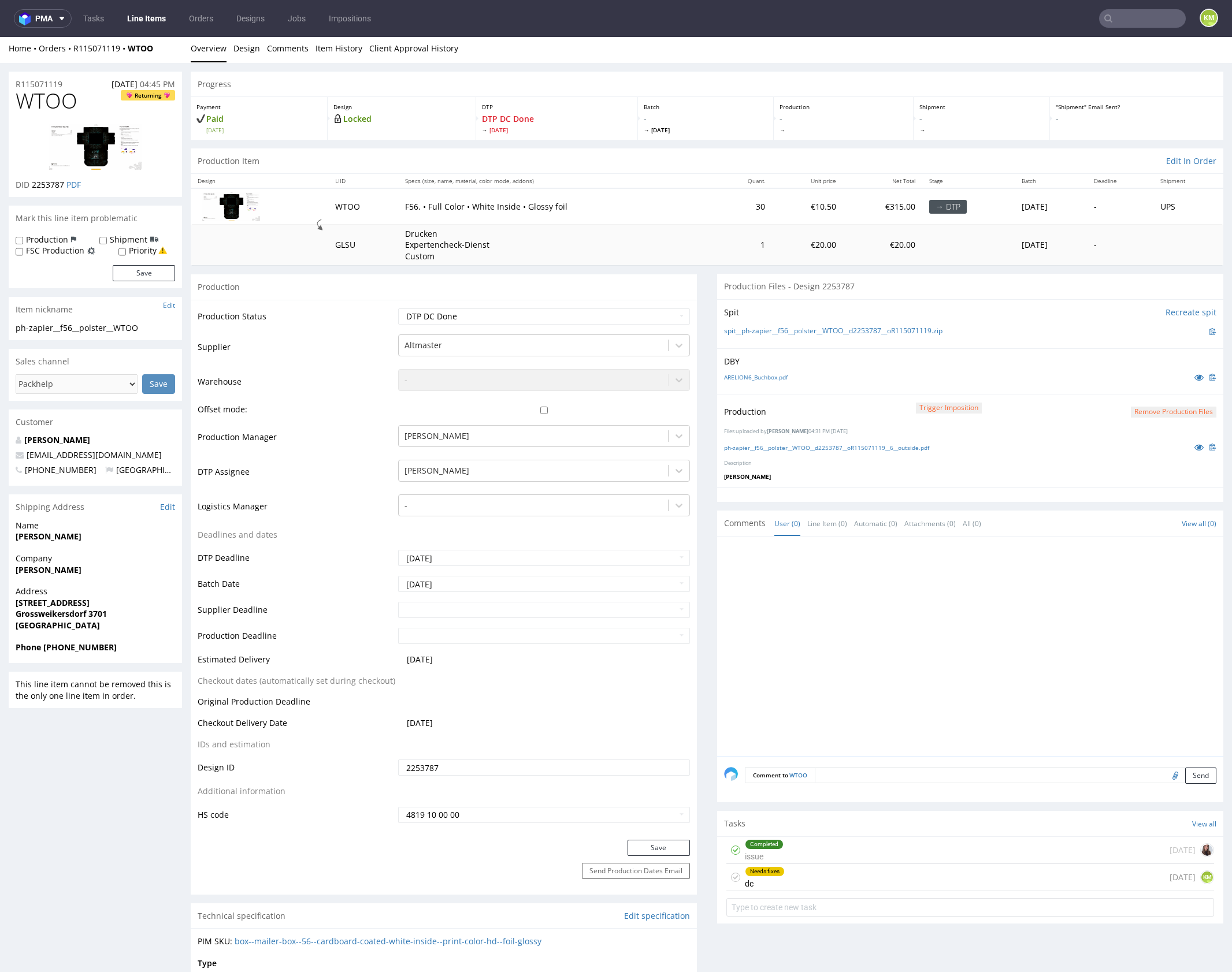
drag, startPoint x: 916, startPoint y: 621, endPoint x: 764, endPoint y: 151, distance: 494.0
click at [915, 615] on div at bounding box center [974, 650] width 499 height 213
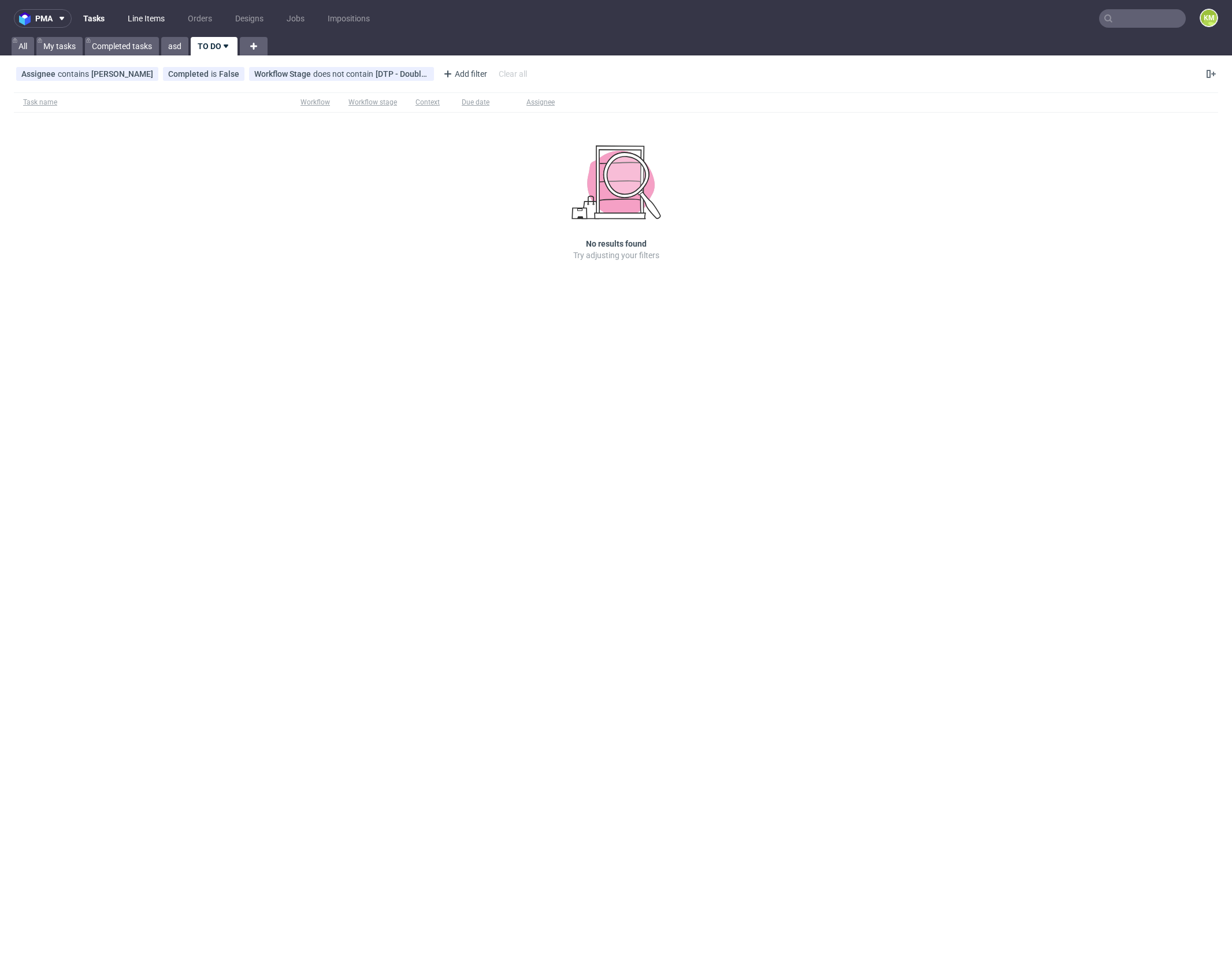
click at [134, 19] on link "Line Items" at bounding box center [146, 19] width 51 height 19
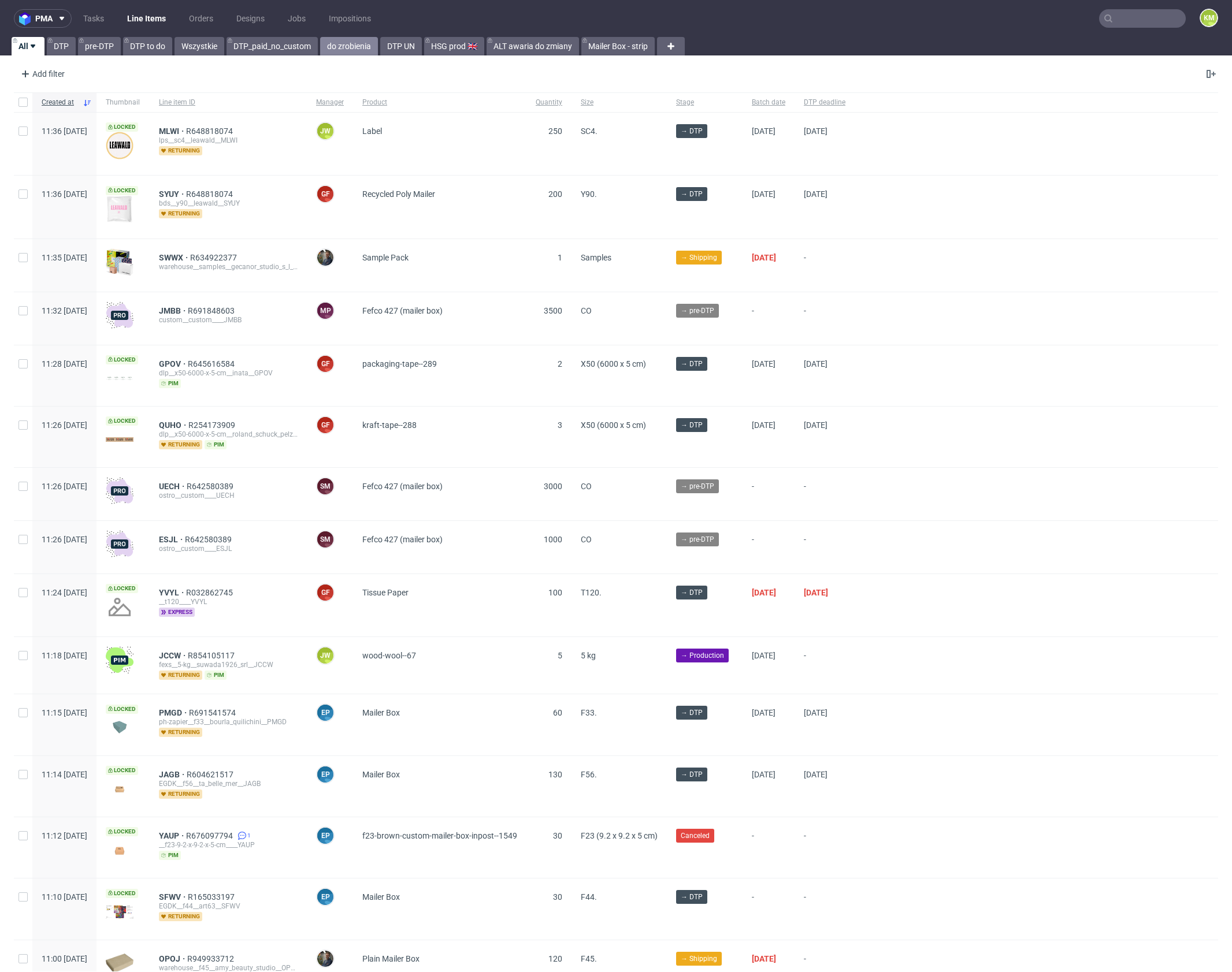
click at [340, 51] on link "do zrobienia" at bounding box center [349, 46] width 58 height 19
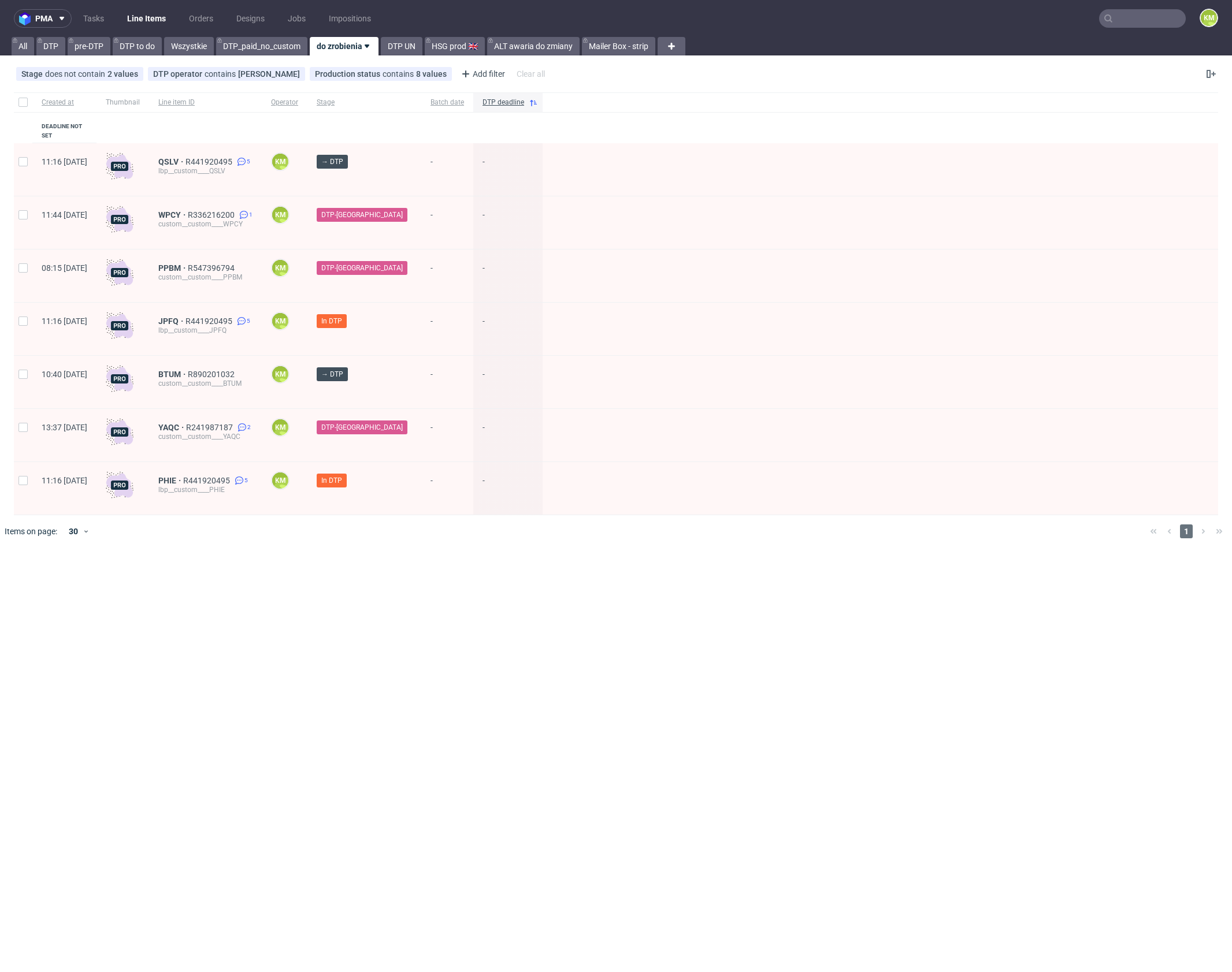
click at [449, 625] on div "pma Tasks Line Items Orders Designs Jobs Impositions KM All DTP pre-DTP DTP to …" at bounding box center [616, 486] width 1232 height 972
click at [391, 635] on div "pma Tasks Line Items Orders Designs Jobs Impositions KM All DTP pre-DTP DTP to …" at bounding box center [616, 486] width 1232 height 972
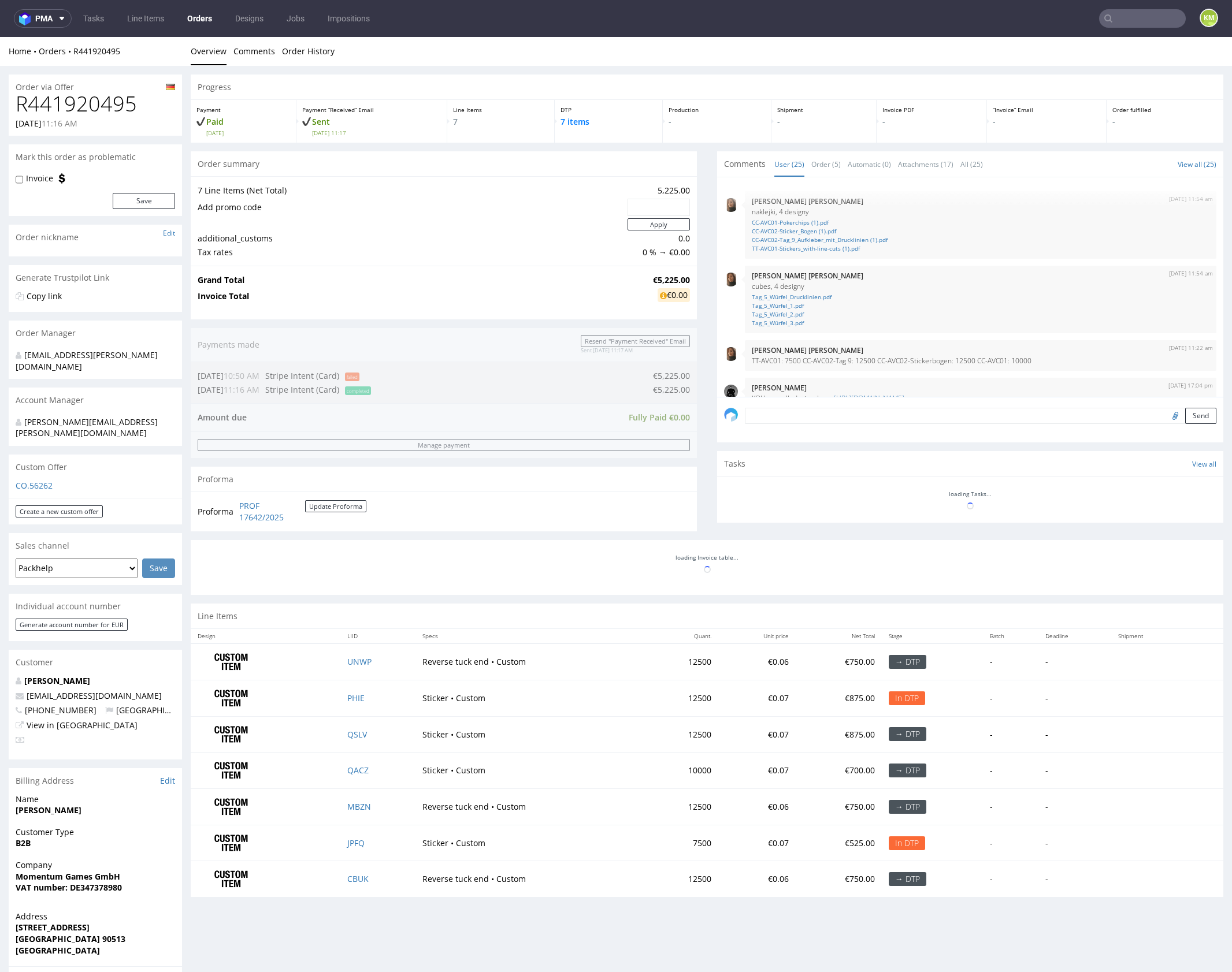
scroll to position [920, 0]
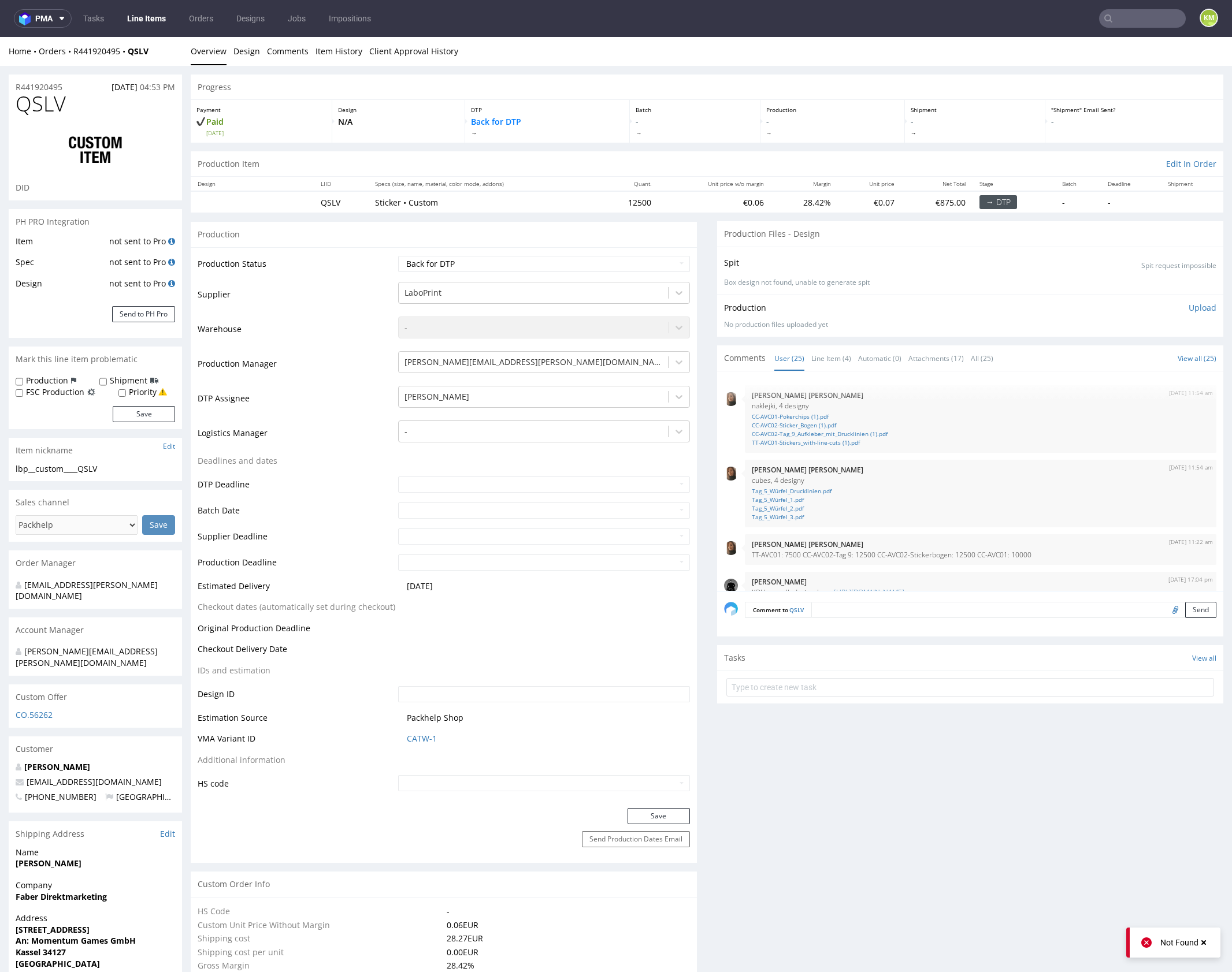
scroll to position [920, 0]
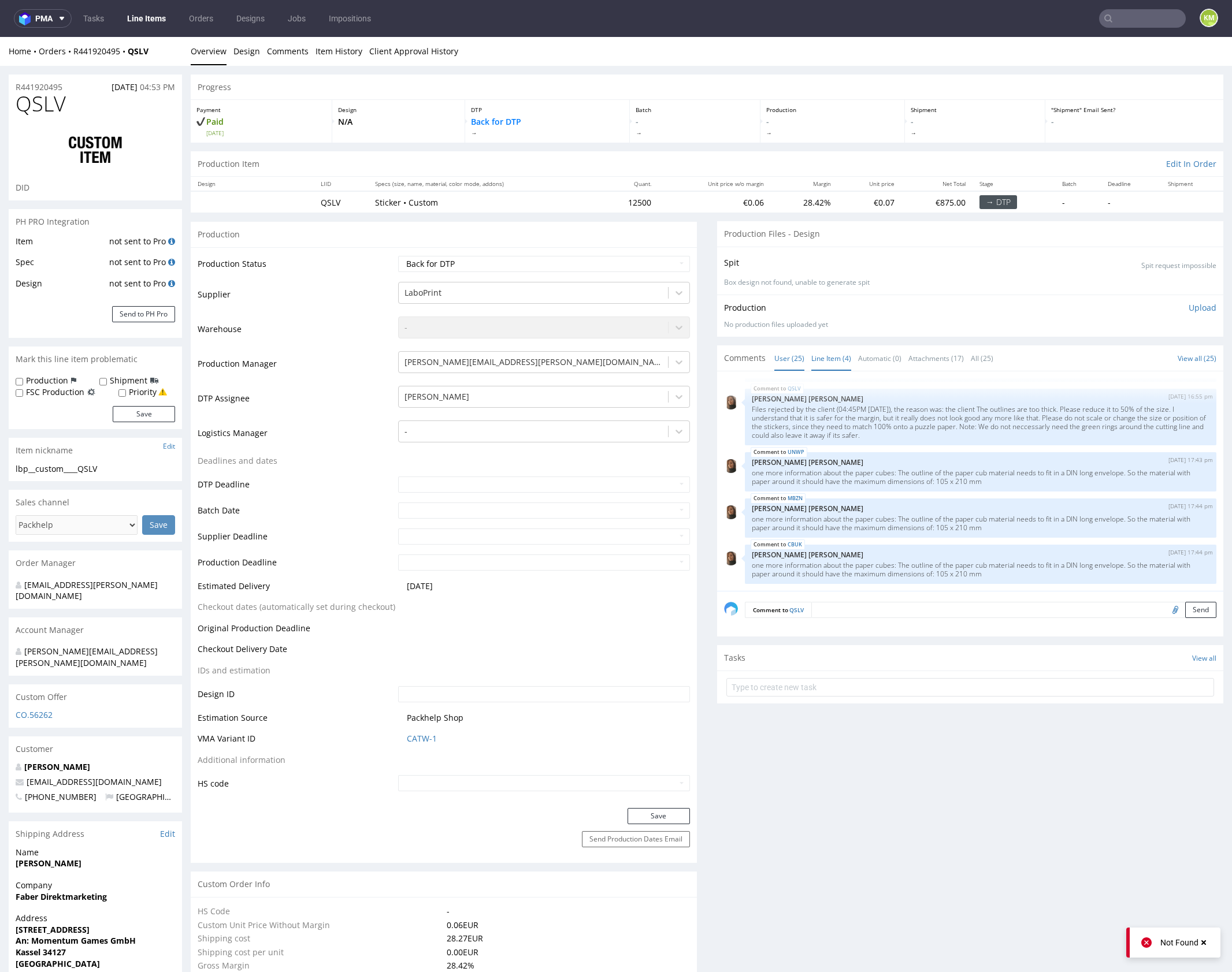
click at [824, 363] on link "Line Item (4)" at bounding box center [831, 358] width 40 height 25
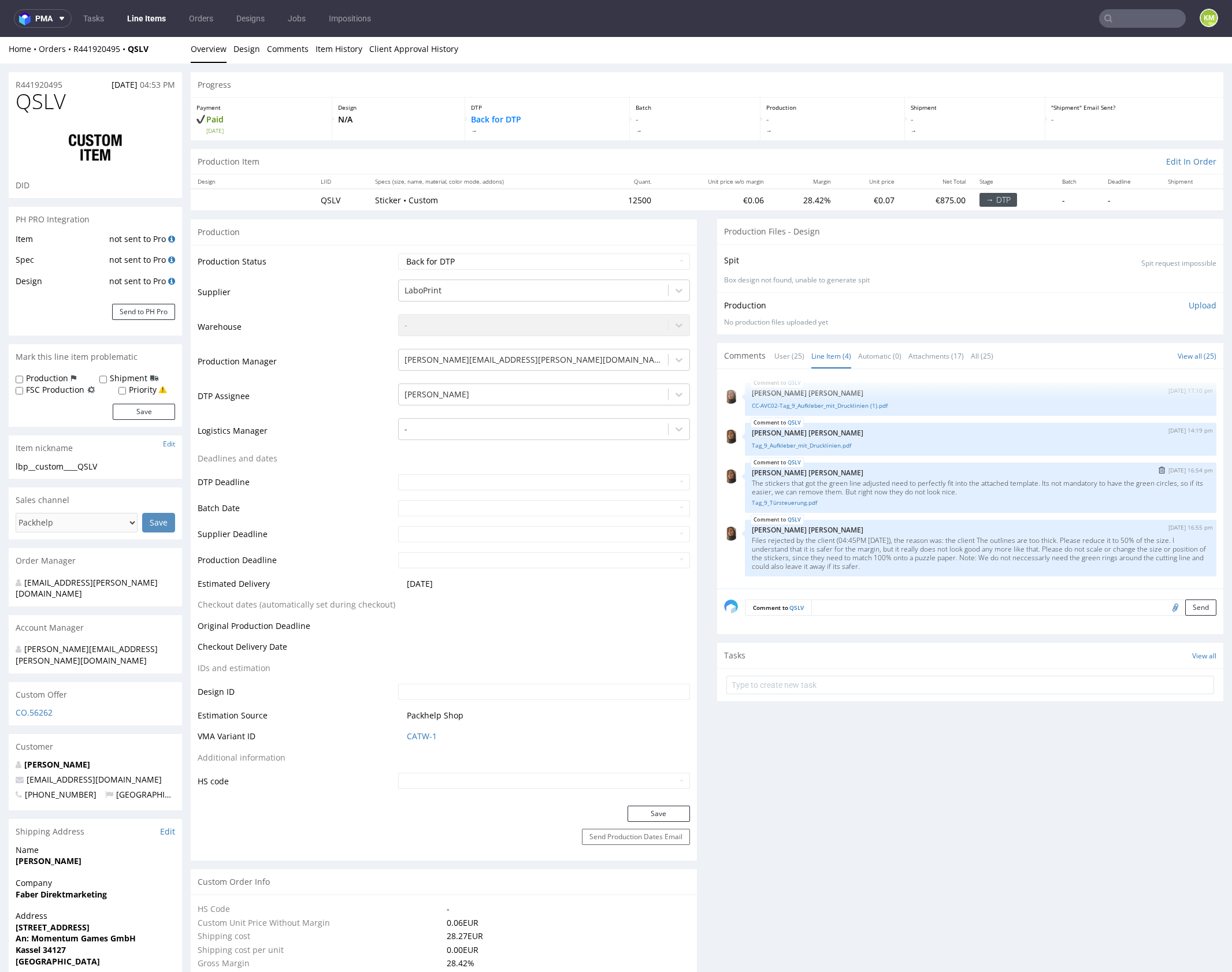
scroll to position [3, 0]
click at [352, 49] on link "Item History" at bounding box center [339, 48] width 47 height 29
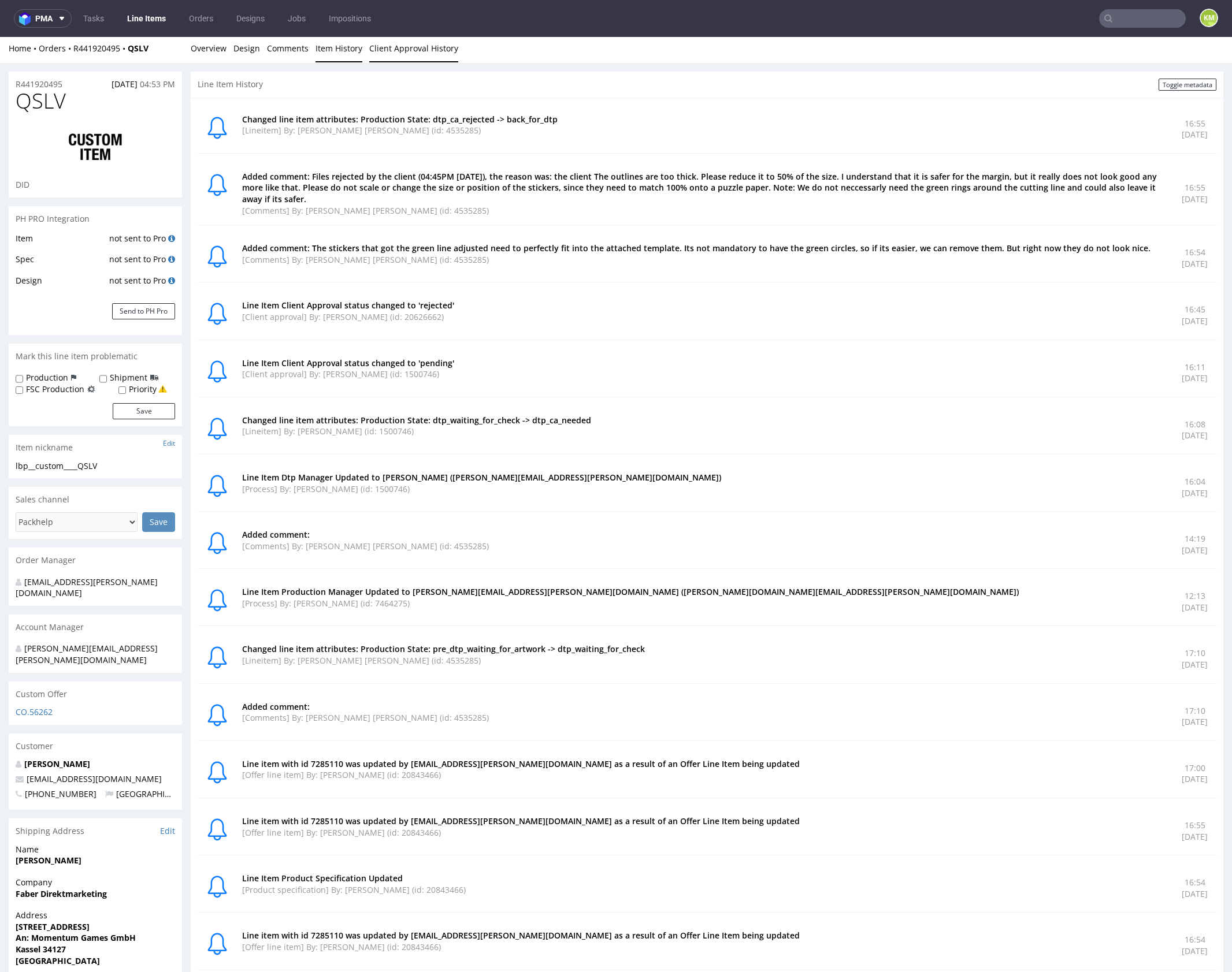
click at [409, 54] on link "Client Approval History" at bounding box center [414, 48] width 89 height 29
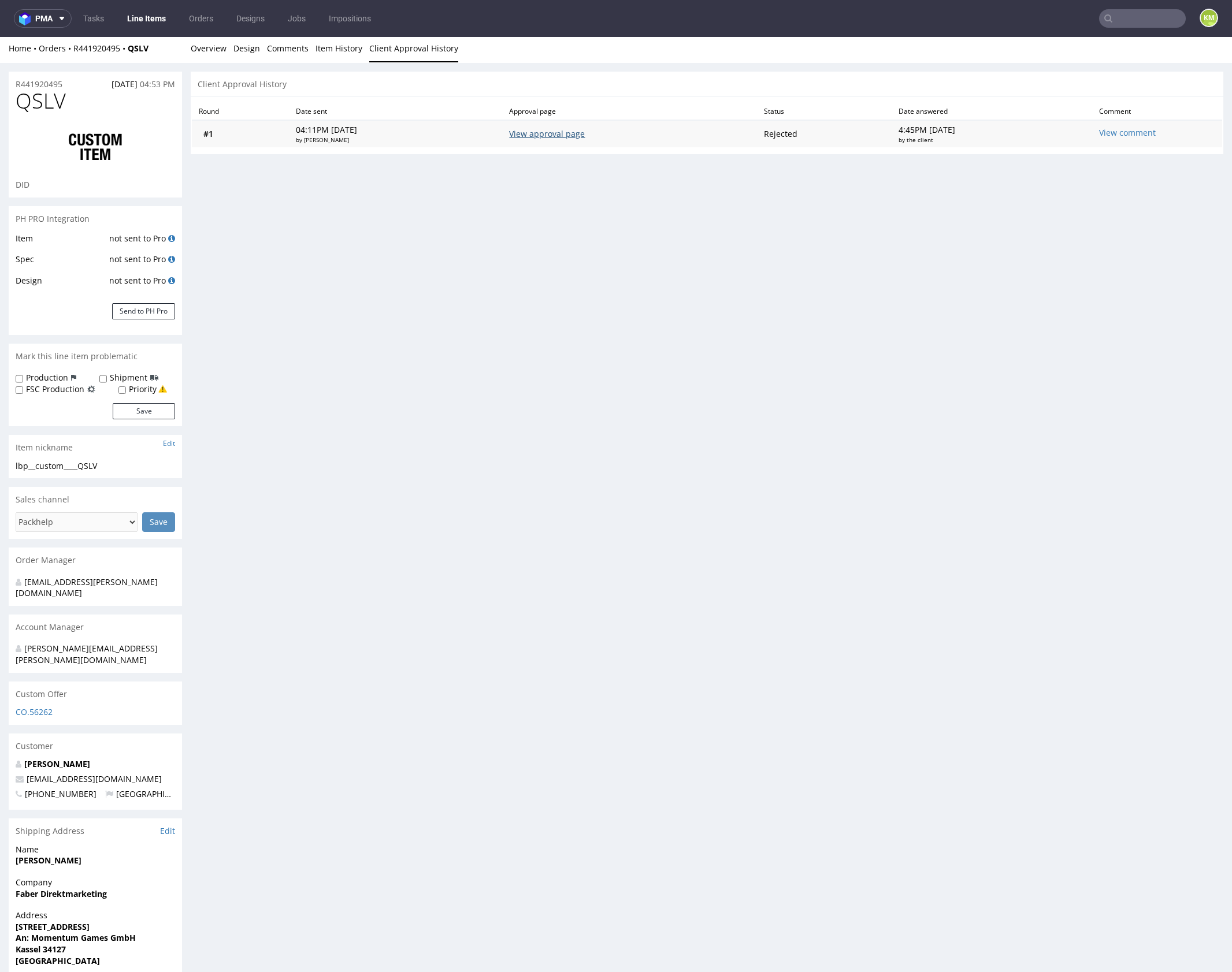
click at [581, 135] on link "View approval page" at bounding box center [547, 134] width 76 height 11
click at [219, 49] on link "Overview" at bounding box center [208, 48] width 36 height 29
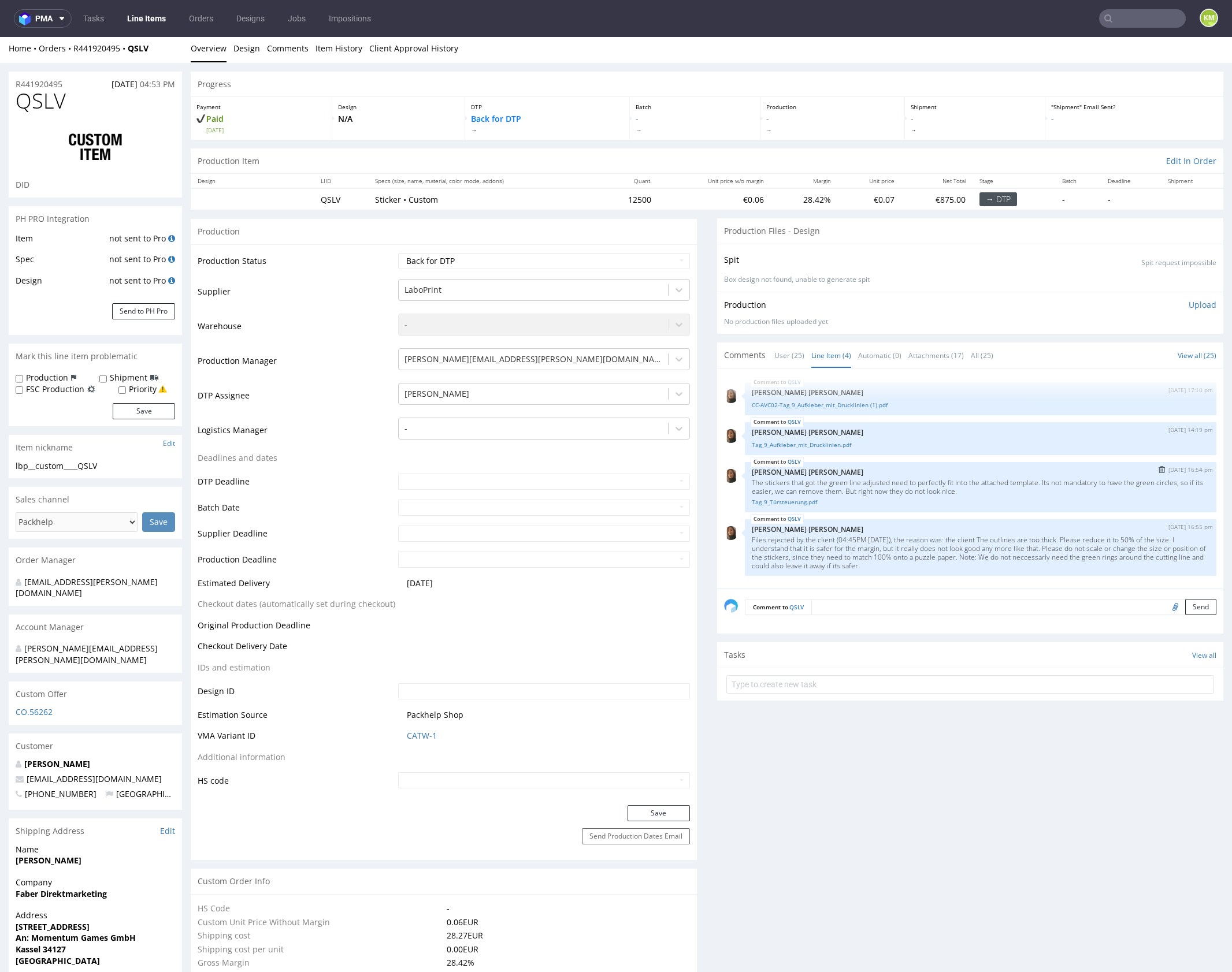
click at [872, 483] on p "The stickers that got the green line adjusted need to perfectly fit into the at…" at bounding box center [981, 487] width 458 height 17
click at [800, 503] on link "Tag_9_Türsteuerung.pdf" at bounding box center [981, 502] width 458 height 9
click at [881, 482] on p "The stickers that got the green line adjusted need to perfectly fit into the at…" at bounding box center [981, 487] width 458 height 17
click at [882, 482] on p "The stickers that got the green line adjusted need to perfectly fit into the at…" at bounding box center [981, 487] width 458 height 17
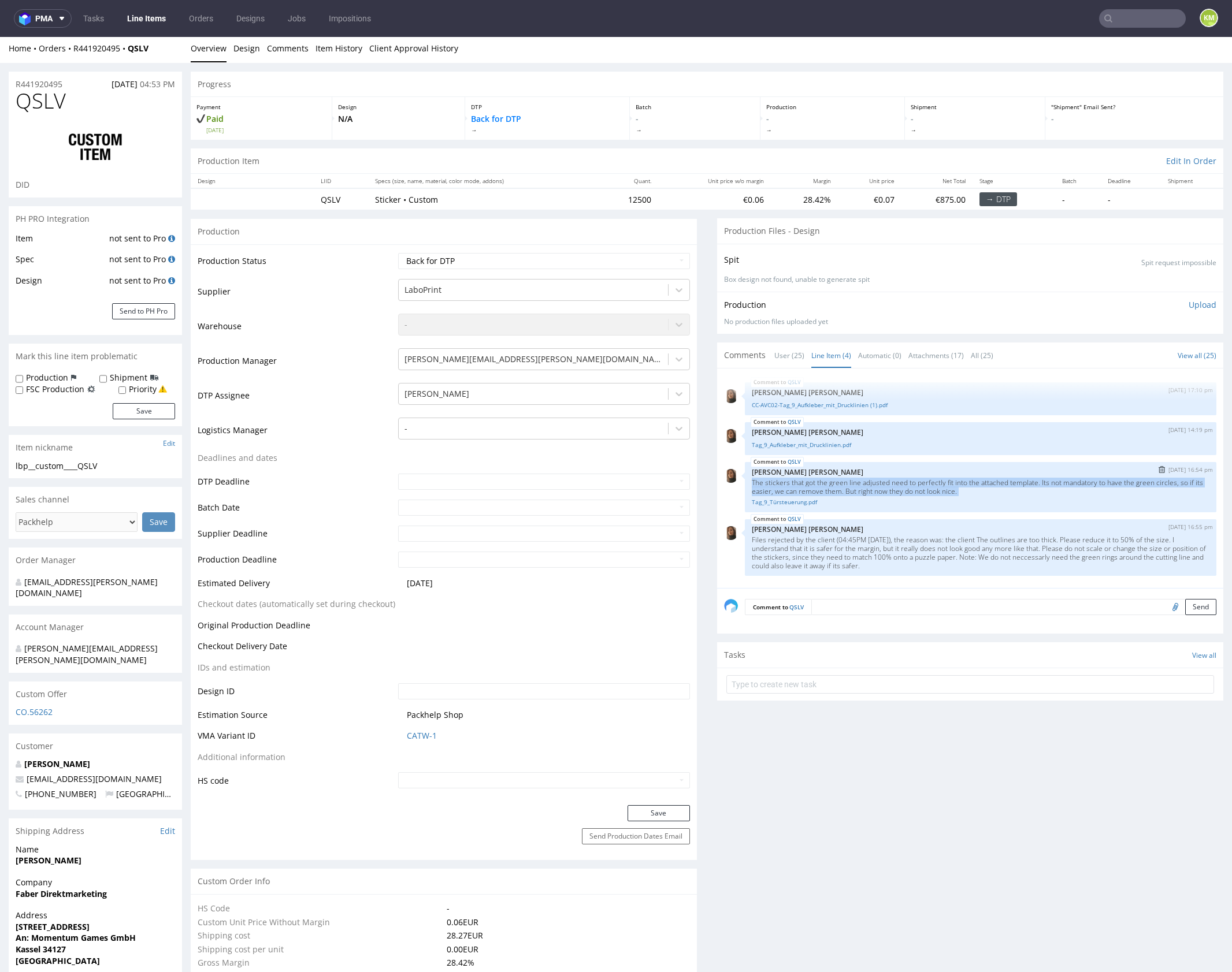
copy p "The stickers that got the green line adjusted need to perfectly fit into the at…"
drag, startPoint x: 746, startPoint y: 537, endPoint x: 935, endPoint y: 562, distance: 190.6
click at [935, 562] on p "Files rejected by the client (04:45PM [DATE]), the reason was: the client The o…" at bounding box center [981, 552] width 458 height 34
copy p "Files rejected by the client (04:45PM [DATE]), the reason was: the client The o…"
click at [925, 483] on p "The stickers that got the green line adjusted need to perfectly fit into the at…" at bounding box center [981, 487] width 458 height 17
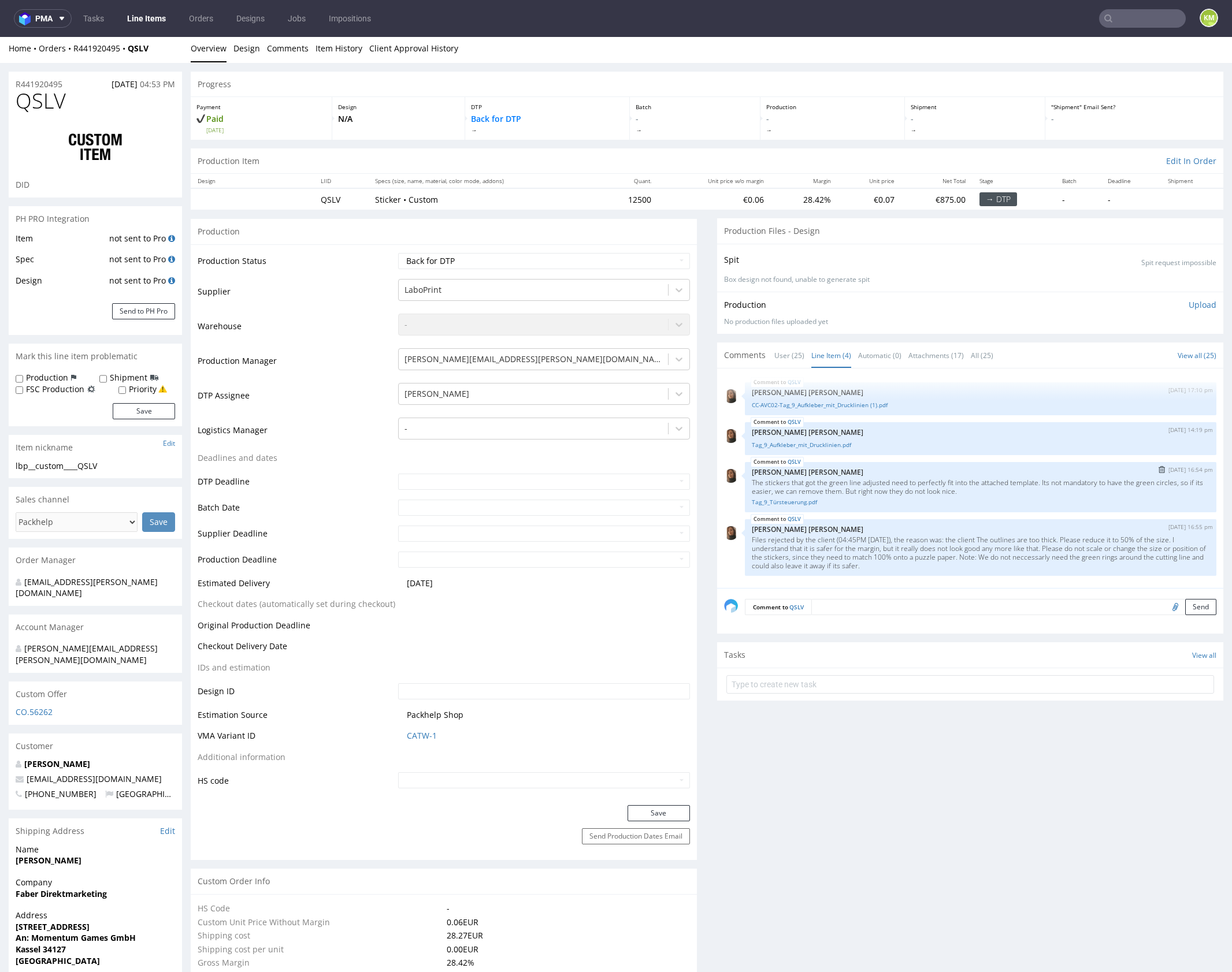
drag, startPoint x: 873, startPoint y: 479, endPoint x: 827, endPoint y: 487, distance: 46.7
click at [873, 479] on p "The stickers that got the green line adjusted need to perfectly fit into the at…" at bounding box center [981, 487] width 458 height 17
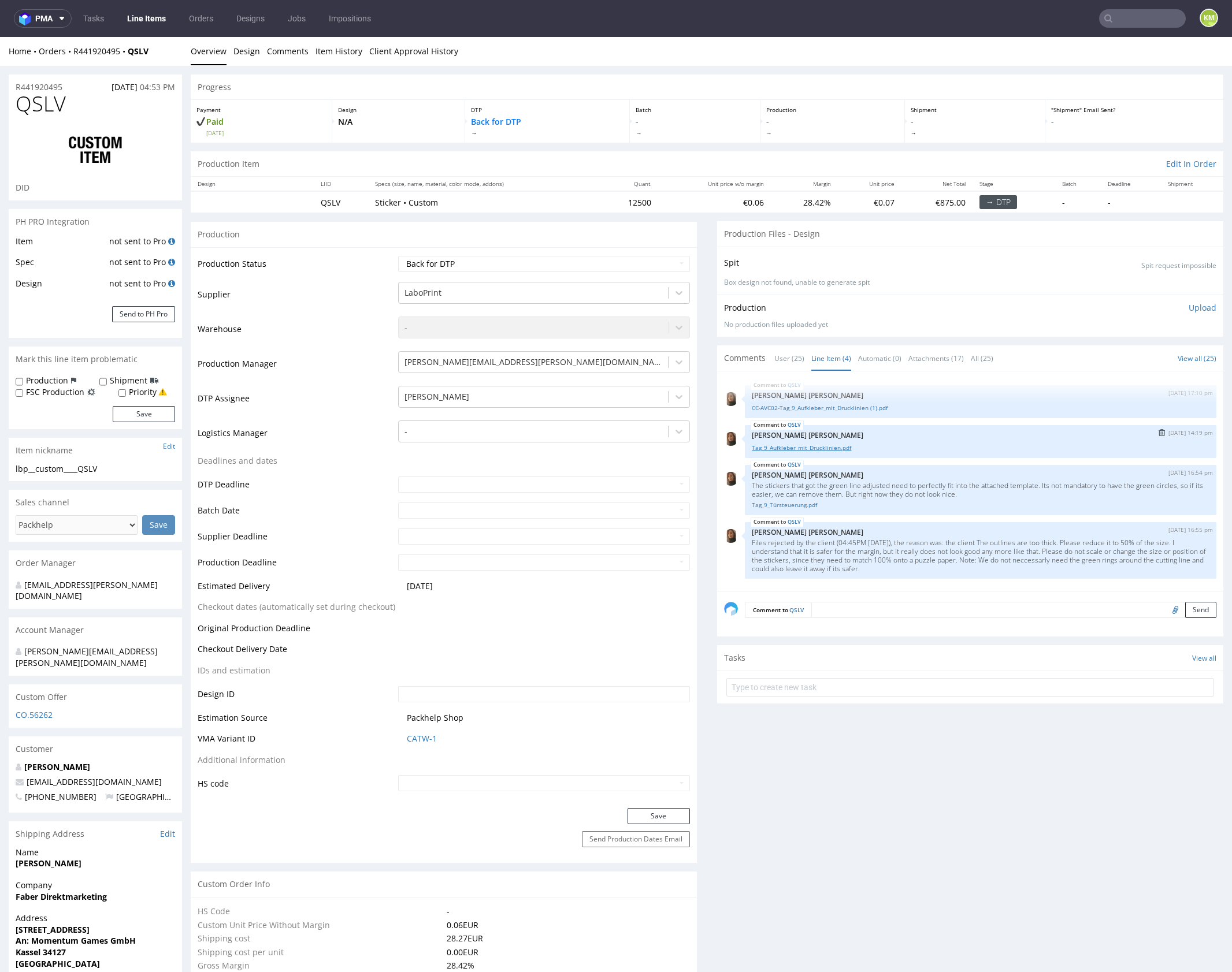
click at [828, 450] on link "Tag_9_Aufkleber_mit_Drucklinien.pdf" at bounding box center [981, 448] width 458 height 9
click at [617, 269] on select "Waiting for Artwork Waiting for Diecut Waiting for Mockup Waiting for DTP Waiti…" at bounding box center [544, 264] width 292 height 16
select select "dtp_ca_needed"
click at [398, 256] on select "Waiting for Artwork Waiting for Diecut Waiting for Mockup Waiting for DTP Waiti…" at bounding box center [544, 264] width 292 height 16
click at [661, 818] on button "Save" at bounding box center [659, 816] width 62 height 16
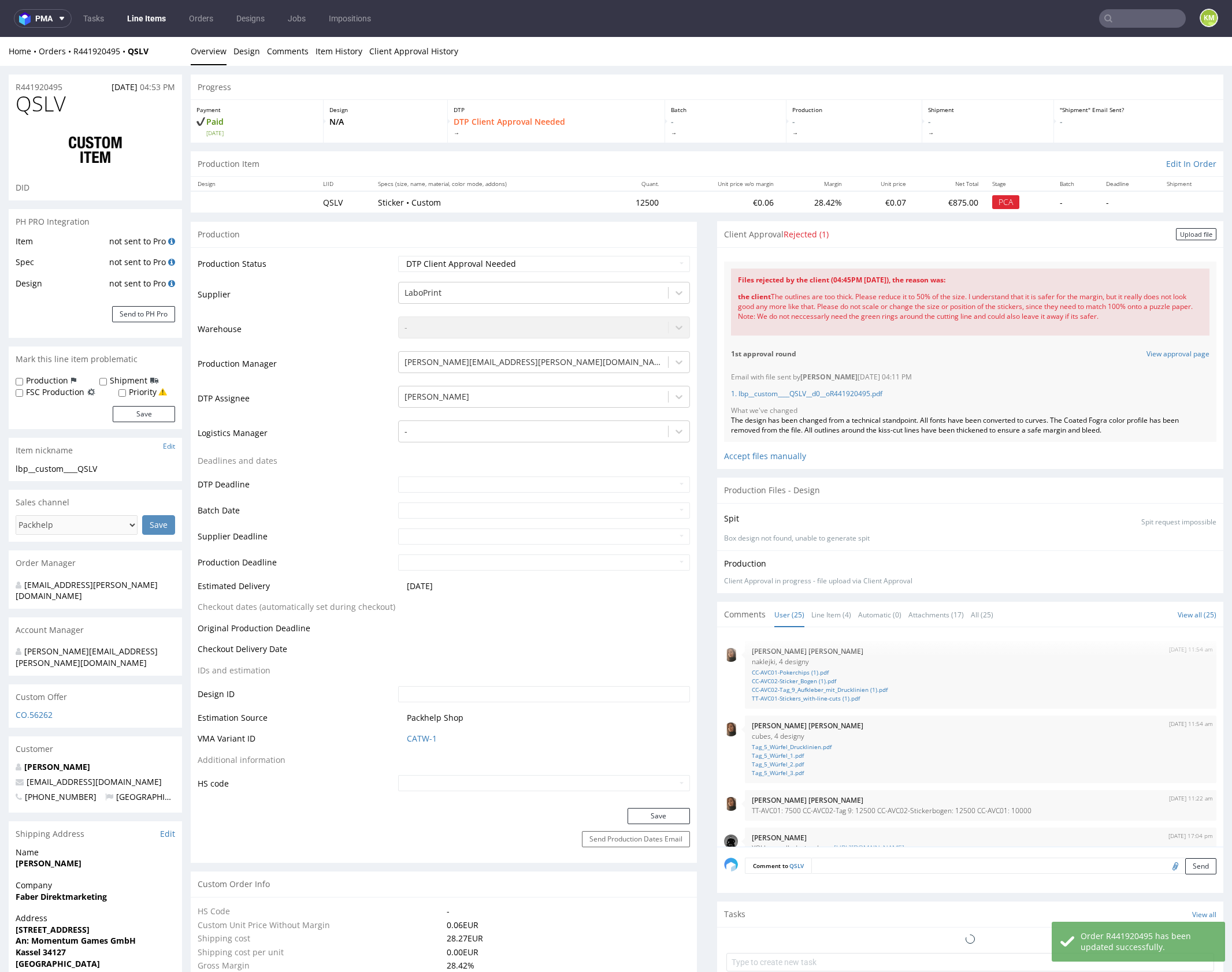
scroll to position [920, 0]
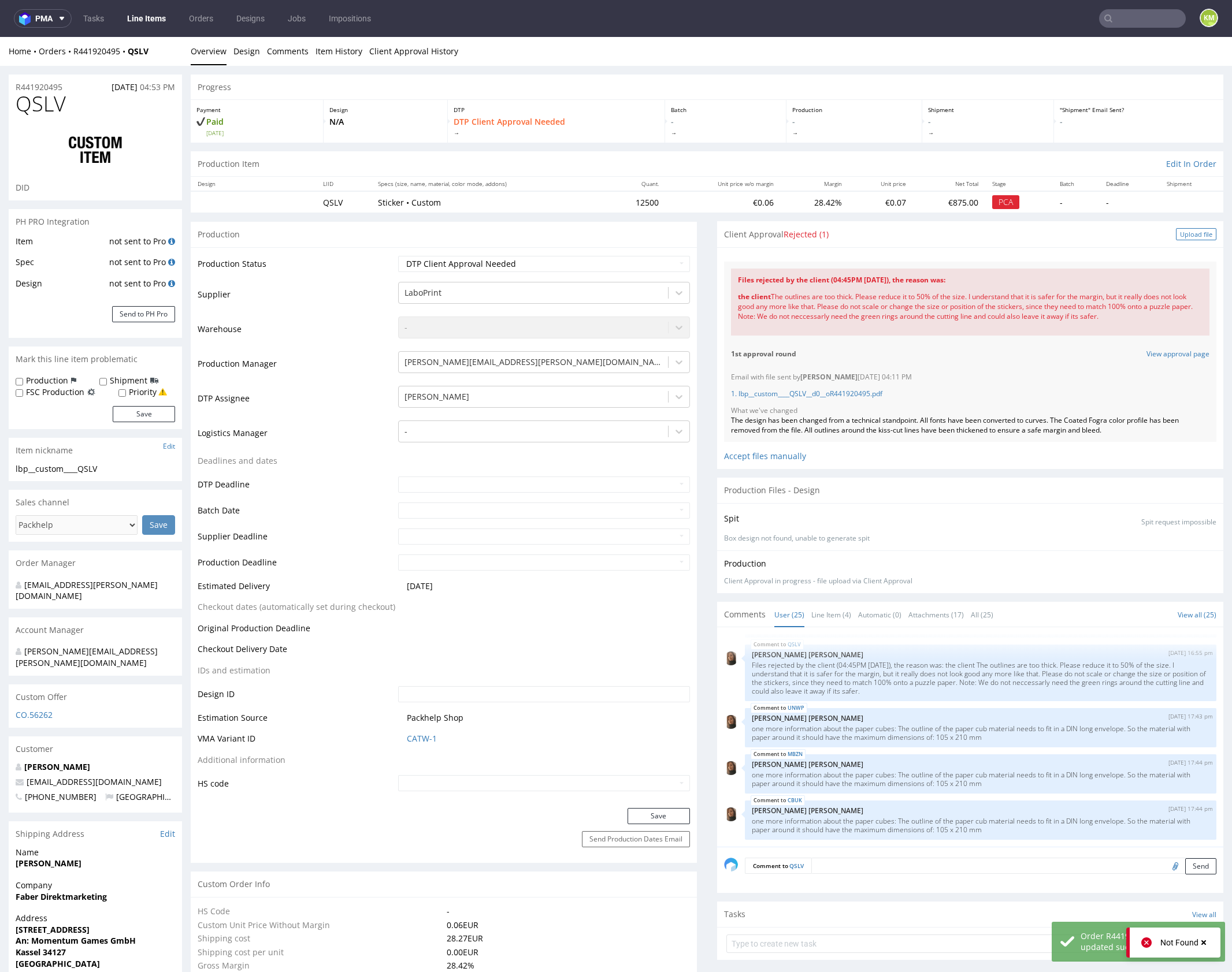
click at [1176, 231] on div "Upload file" at bounding box center [1196, 234] width 40 height 12
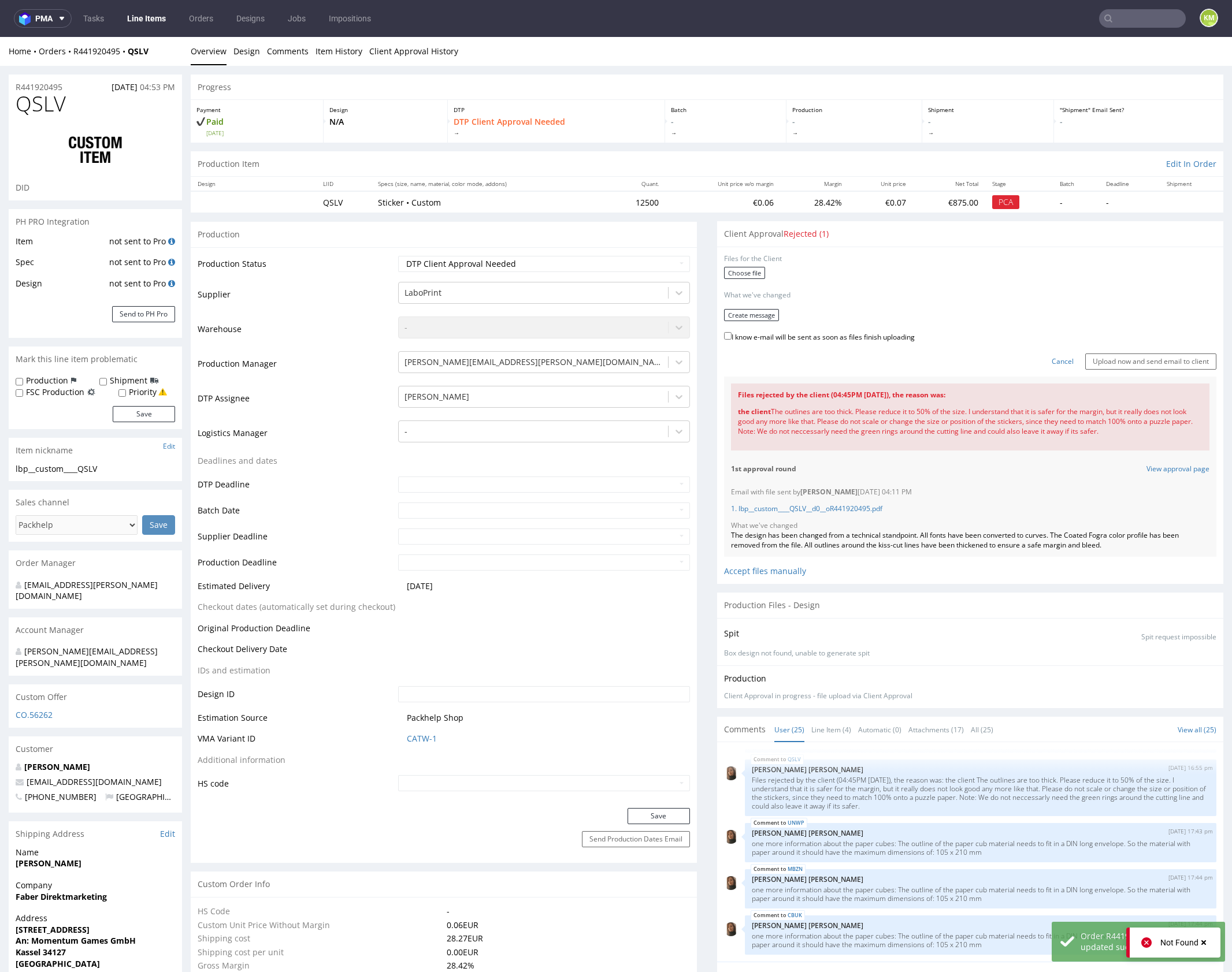
click at [749, 280] on div "Choose file" at bounding box center [970, 275] width 492 height 15
click at [746, 274] on label "Choose file" at bounding box center [744, 273] width 41 height 12
click at [0, 37] on input "Choose file" at bounding box center [0, 37] width 0 height 0
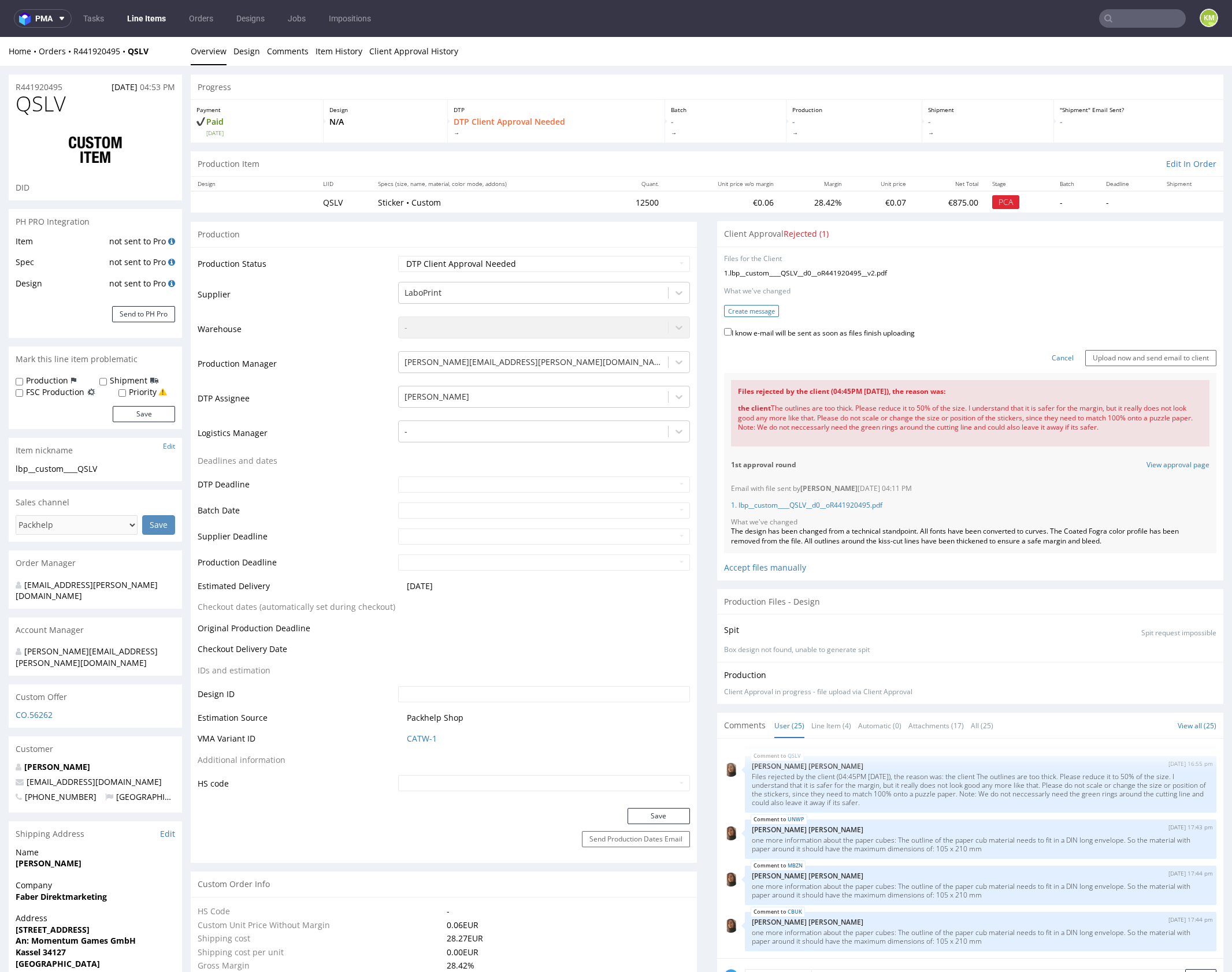
click at [736, 310] on button "Create message" at bounding box center [751, 311] width 55 height 12
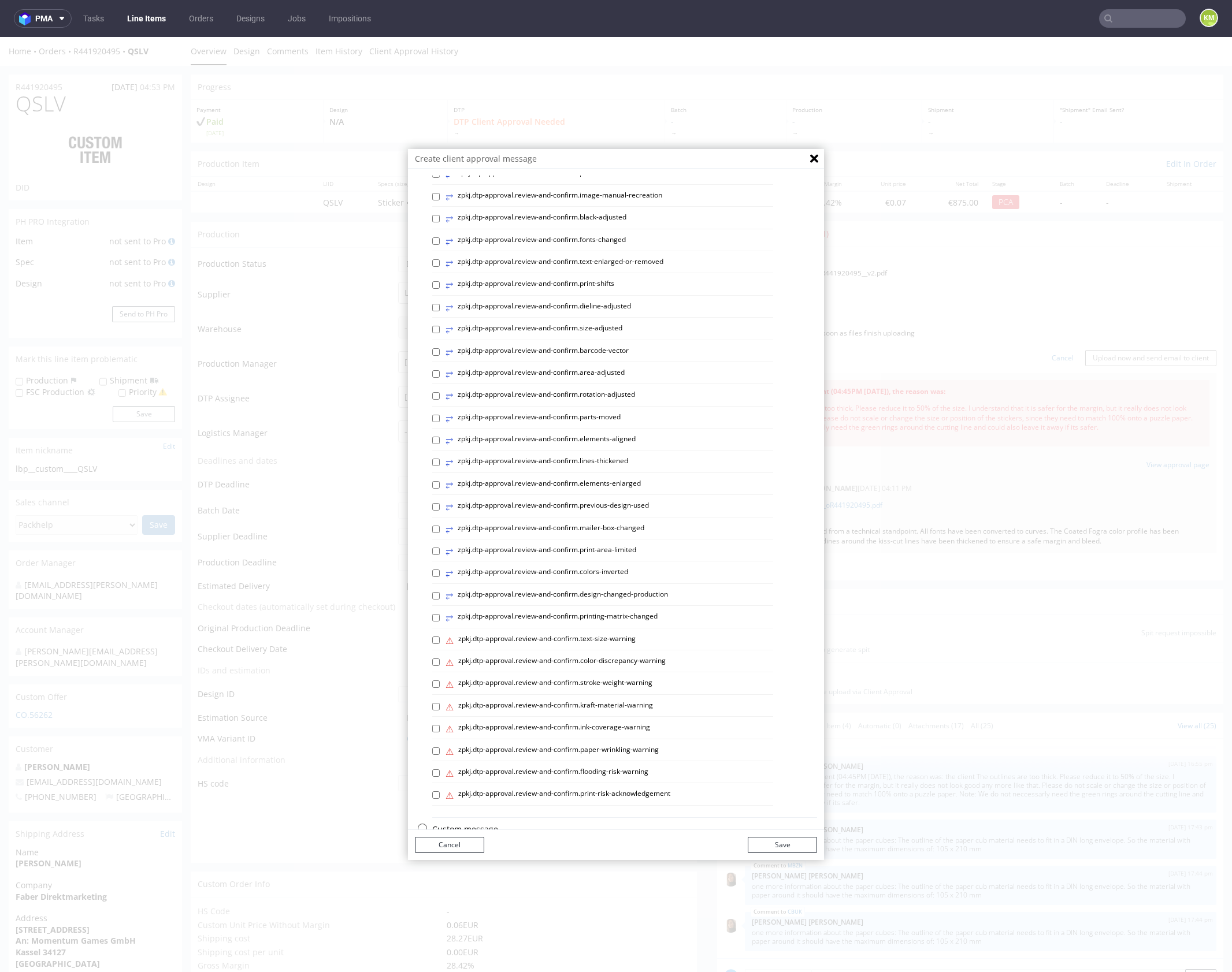
scroll to position [165, 0]
click at [436, 806] on p "Custom message" at bounding box center [625, 806] width 385 height 12
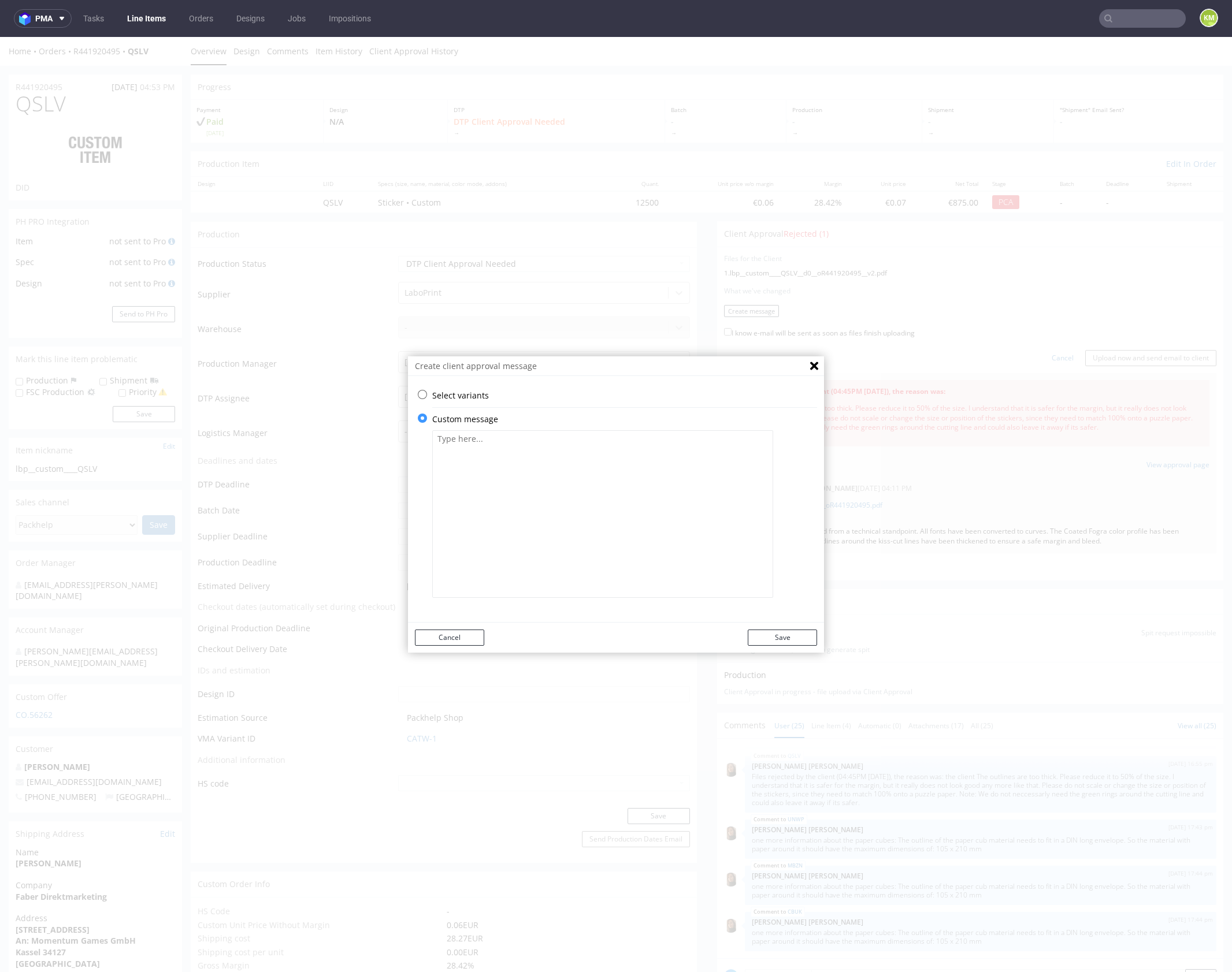
click at [503, 519] on textarea at bounding box center [603, 514] width 341 height 167
paste textarea "I removed the outlines around the kiss-cut of the stickers. I haven’t changed t…"
type textarea "I removed the outlines around the kiss-cut of the stickers. I haven’t changed t…"
click at [788, 641] on button "Save" at bounding box center [782, 638] width 69 height 16
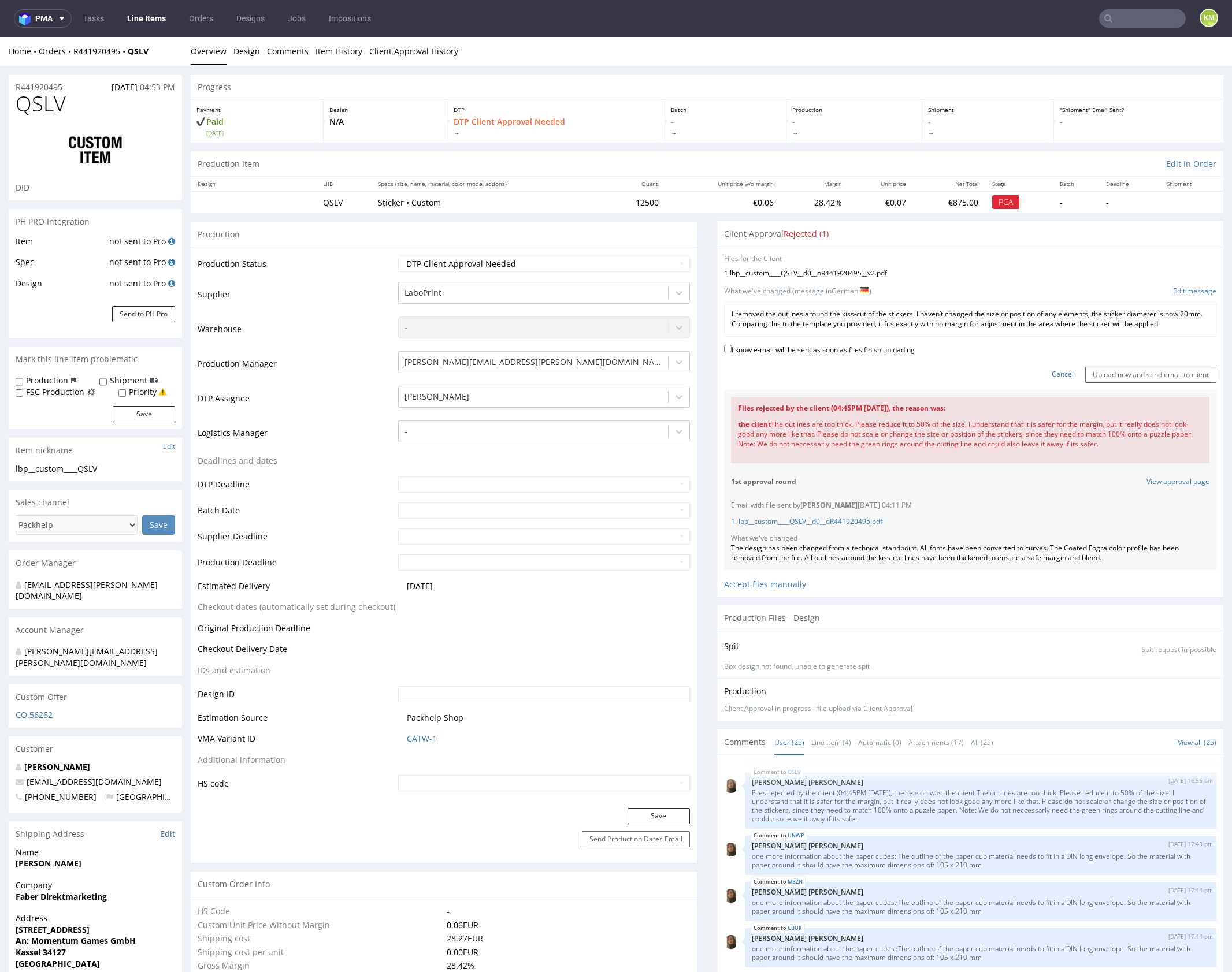
click at [810, 352] on label "I know e-mail will be sent as soon as files finish uploading" at bounding box center [819, 349] width 191 height 13
click at [732, 352] on input "I know e-mail will be sent as soon as files finish uploading" at bounding box center [727, 348] width 8 height 8
checkbox input "true"
click at [1098, 373] on input "Upload now and send email to client" at bounding box center [1150, 375] width 131 height 16
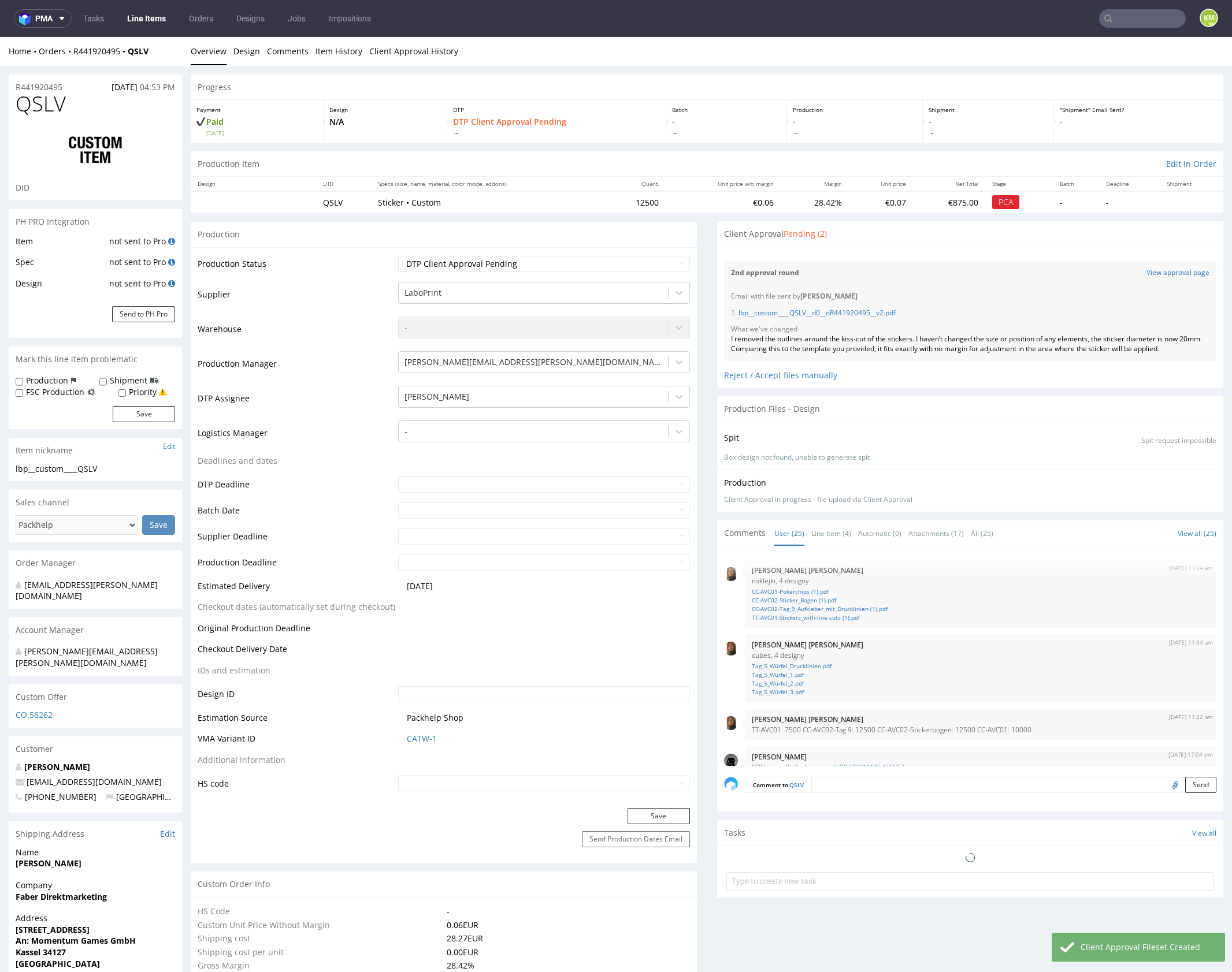
scroll to position [920, 0]
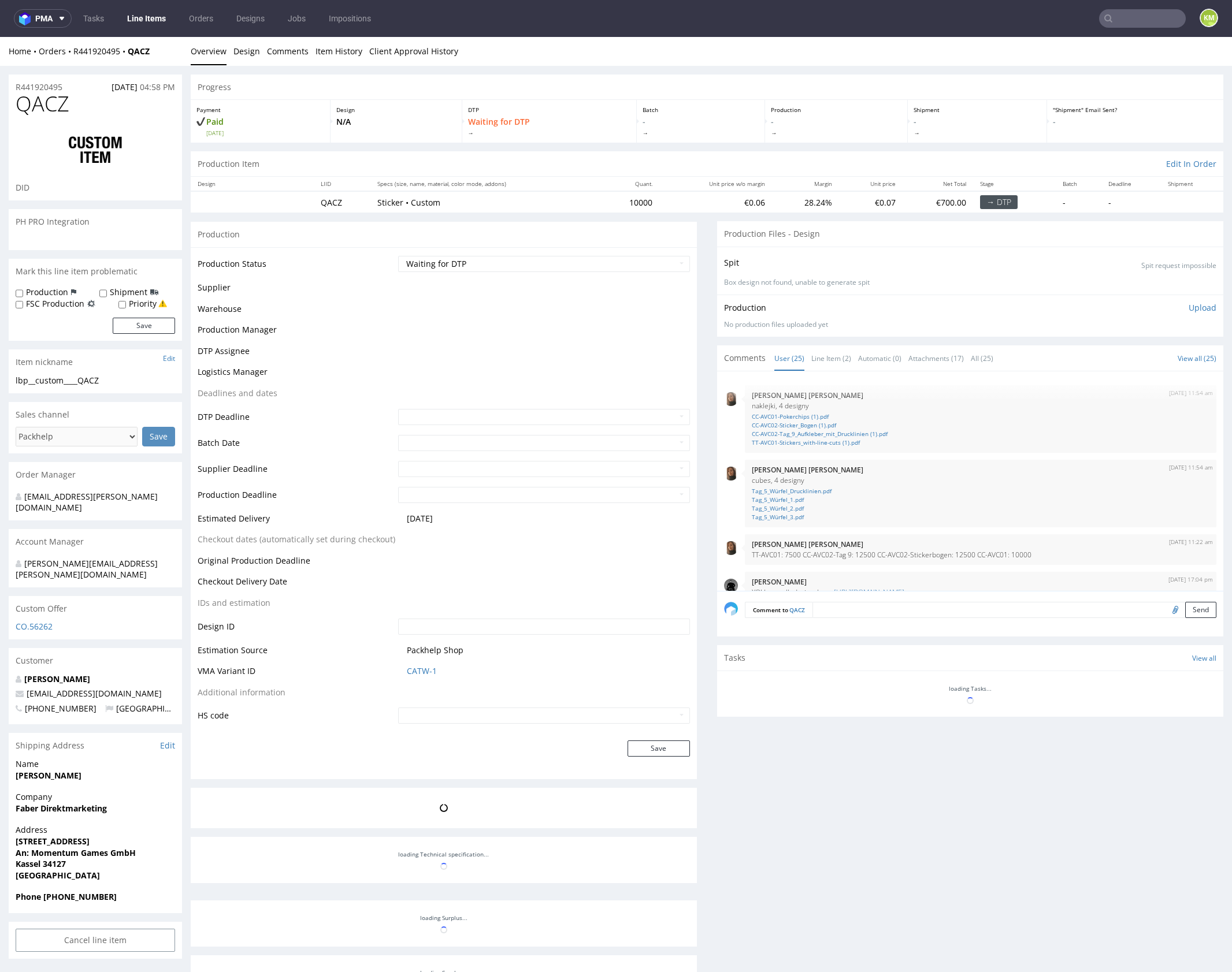
scroll to position [920, 0]
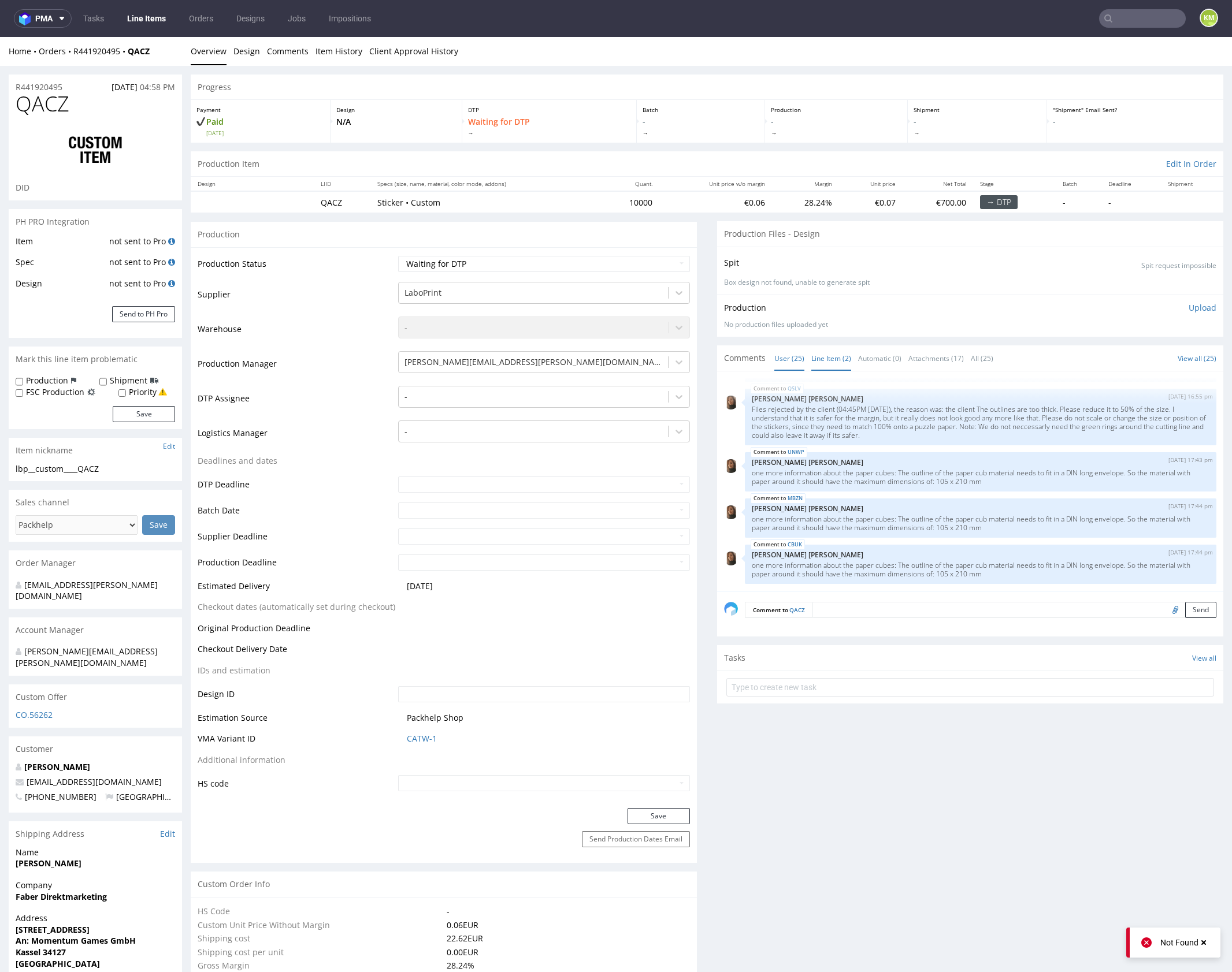
click at [824, 359] on link "Line Item (2)" at bounding box center [831, 358] width 40 height 25
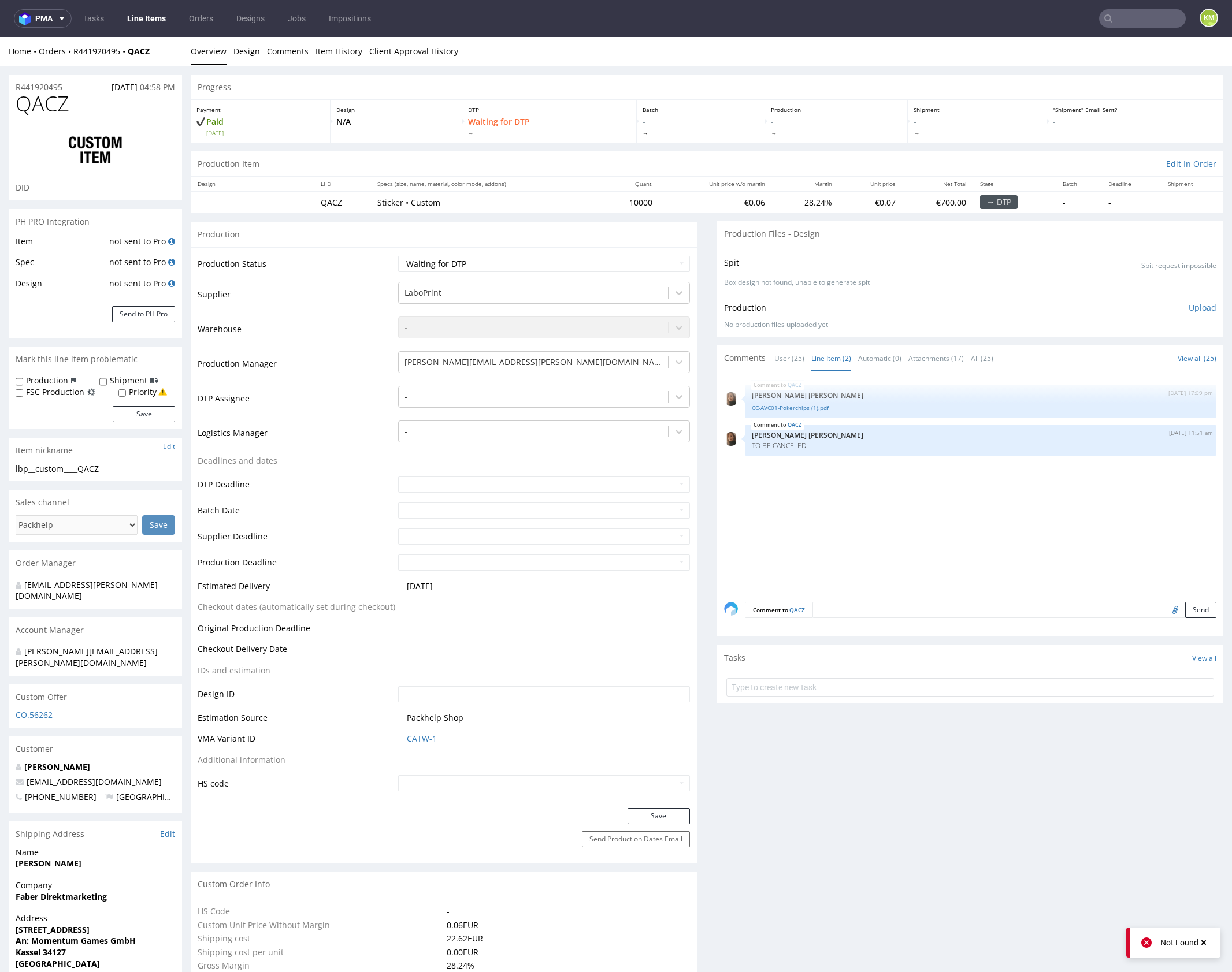
drag, startPoint x: 852, startPoint y: 526, endPoint x: 786, endPoint y: 192, distance: 340.5
click at [845, 500] on div "QACZ [DATE] 17:09 pm [PERSON_NAME] [PERSON_NAME] CC-AVC01-Pokerchips (1).pdf QA…" at bounding box center [974, 485] width 499 height 213
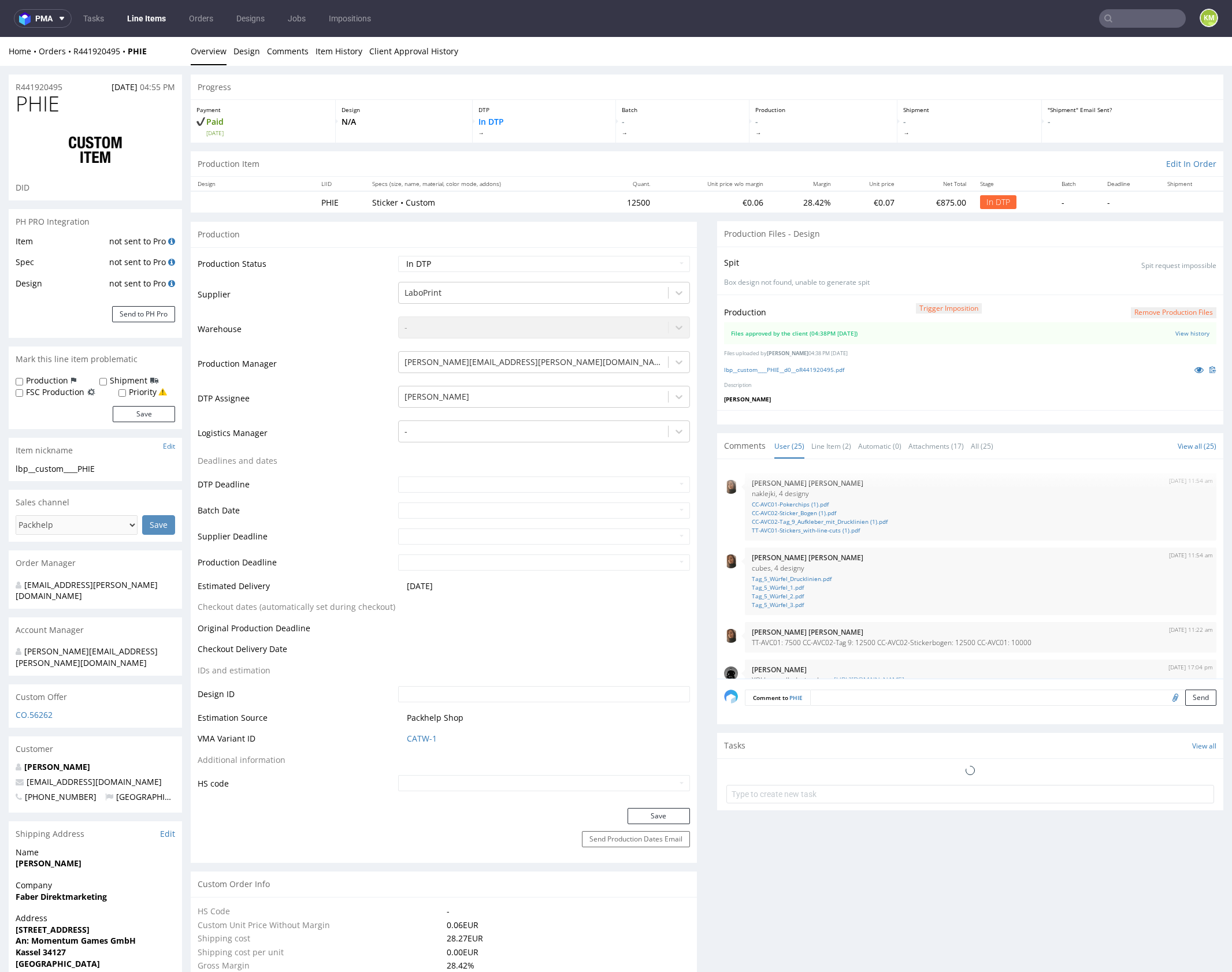
scroll to position [920, 0]
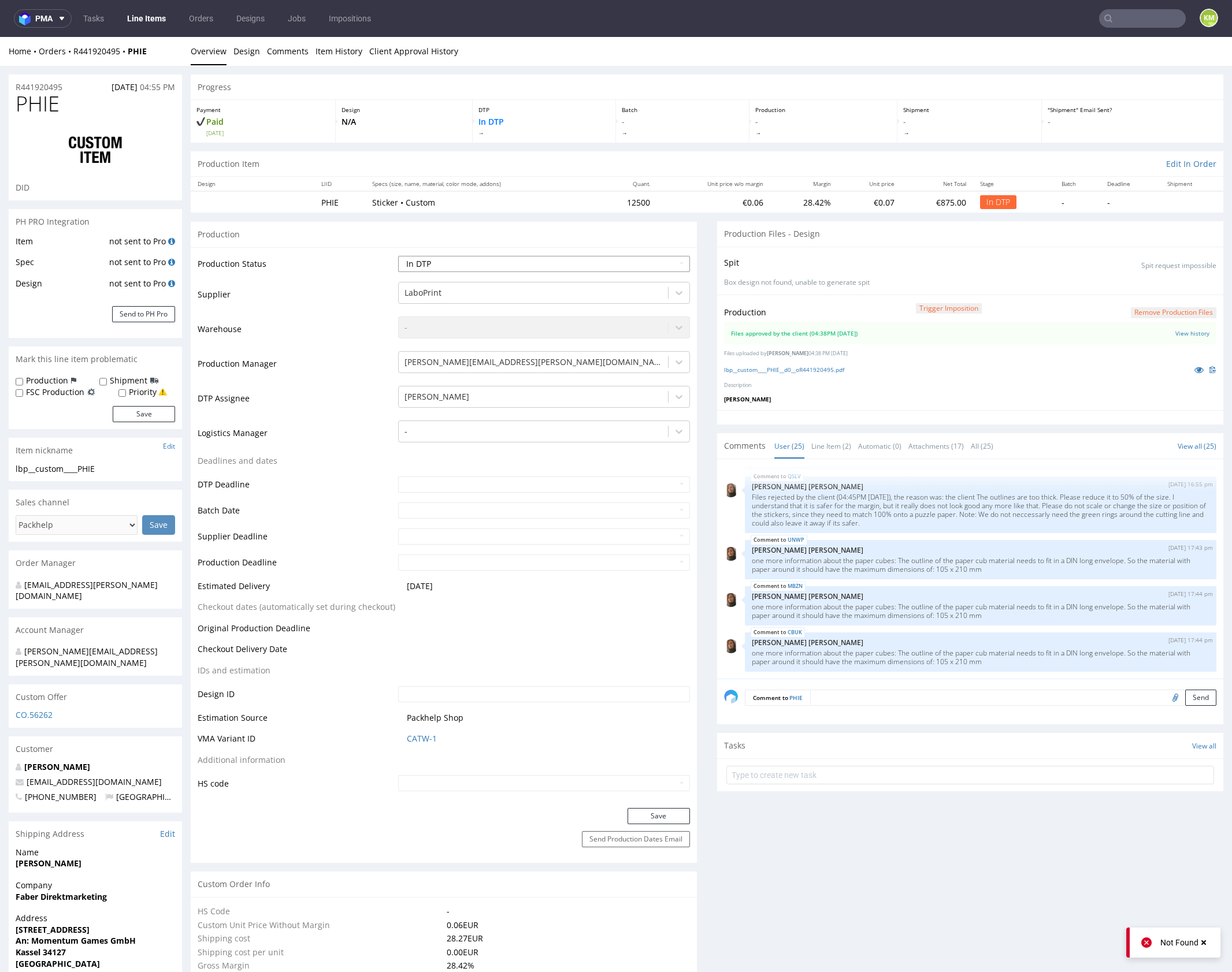
click at [633, 266] on select "Waiting for Artwork Waiting for Diecut Waiting for Mockup Waiting for DTP Waiti…" at bounding box center [544, 264] width 292 height 16
select select "dtp_waiting_for_double_check"
click at [398, 256] on select "Waiting for Artwork Waiting for Diecut Waiting for Mockup Waiting for DTP Waiti…" at bounding box center [544, 264] width 292 height 16
click at [656, 816] on button "Save" at bounding box center [659, 816] width 62 height 16
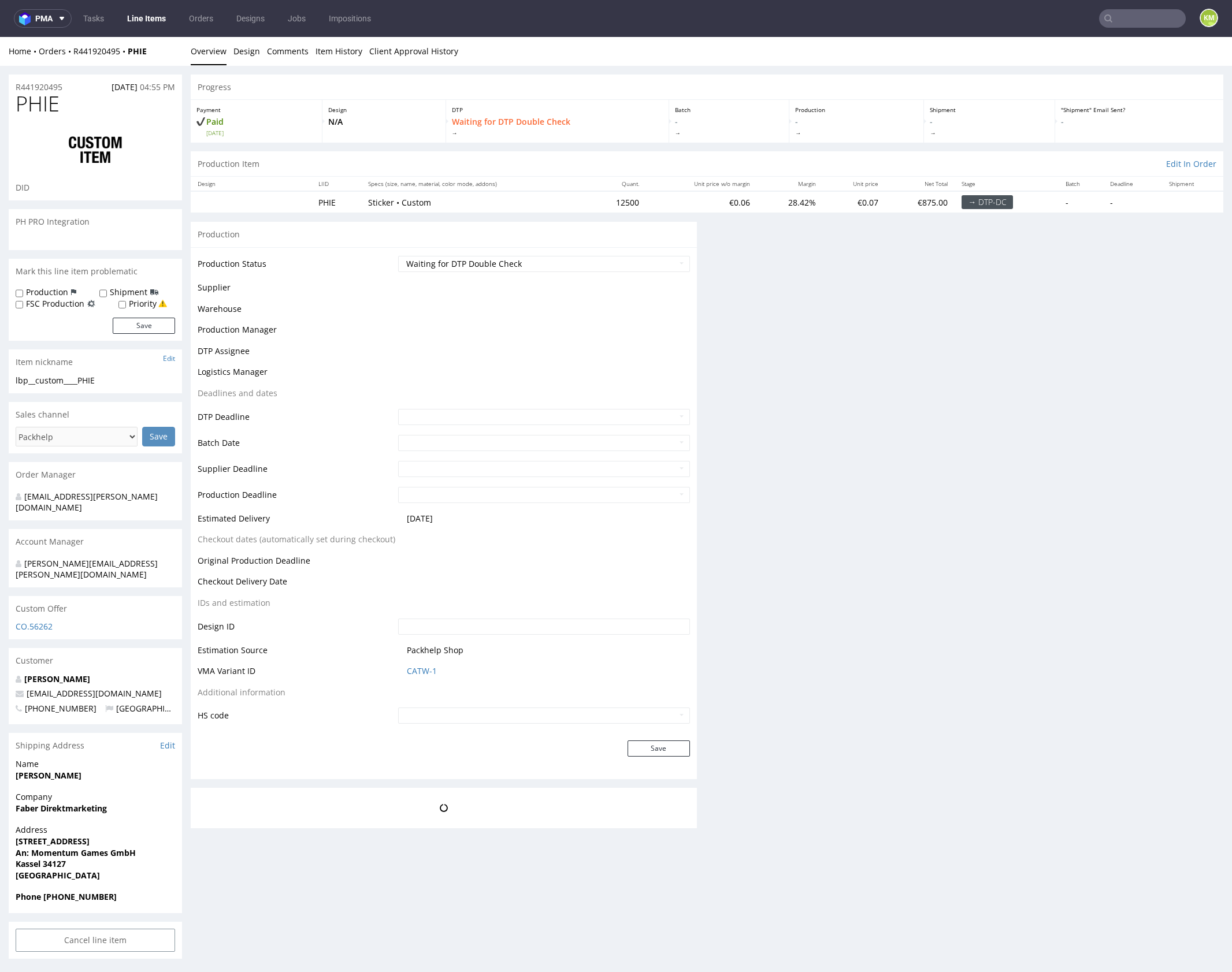
scroll to position [0, 0]
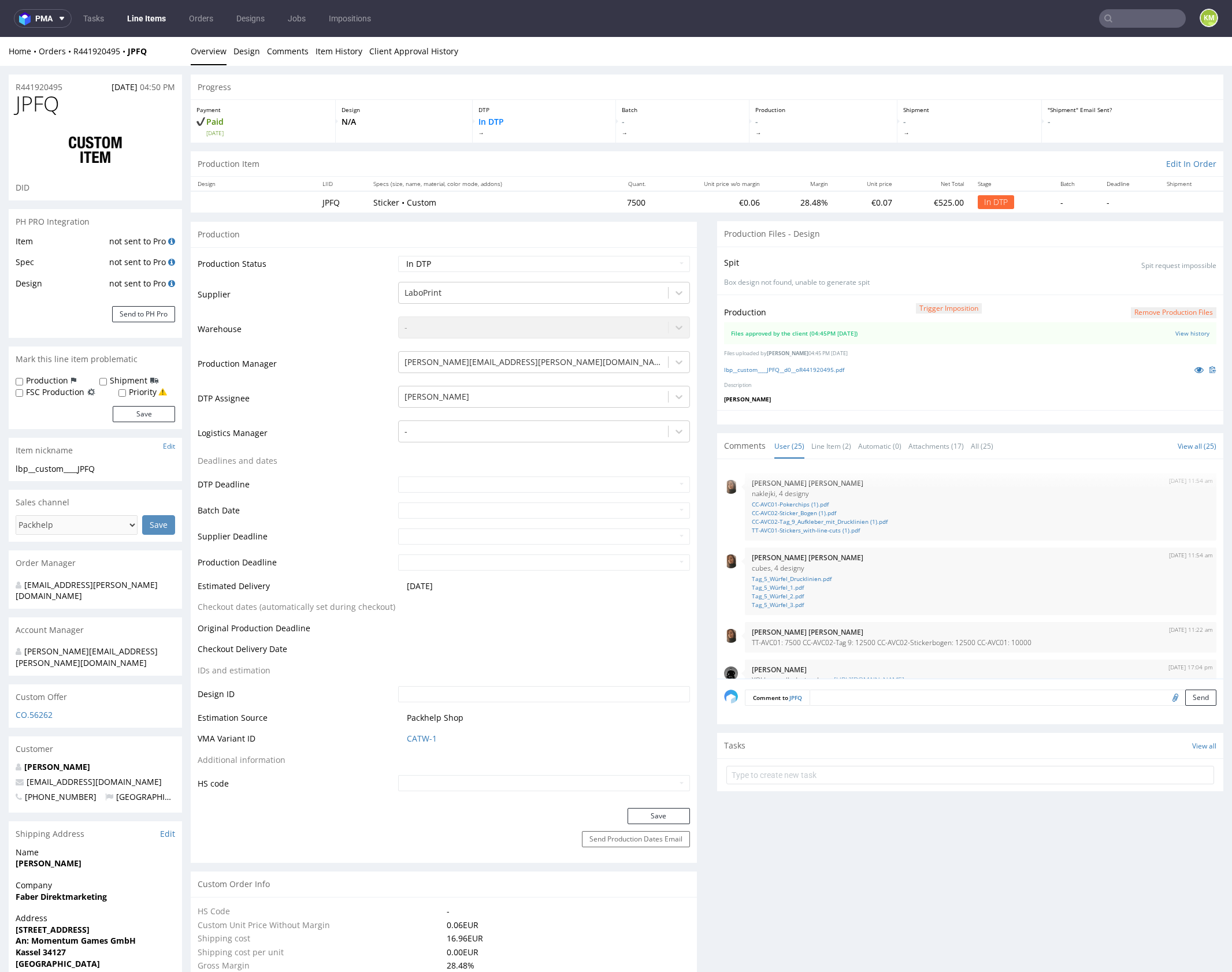
scroll to position [920, 0]
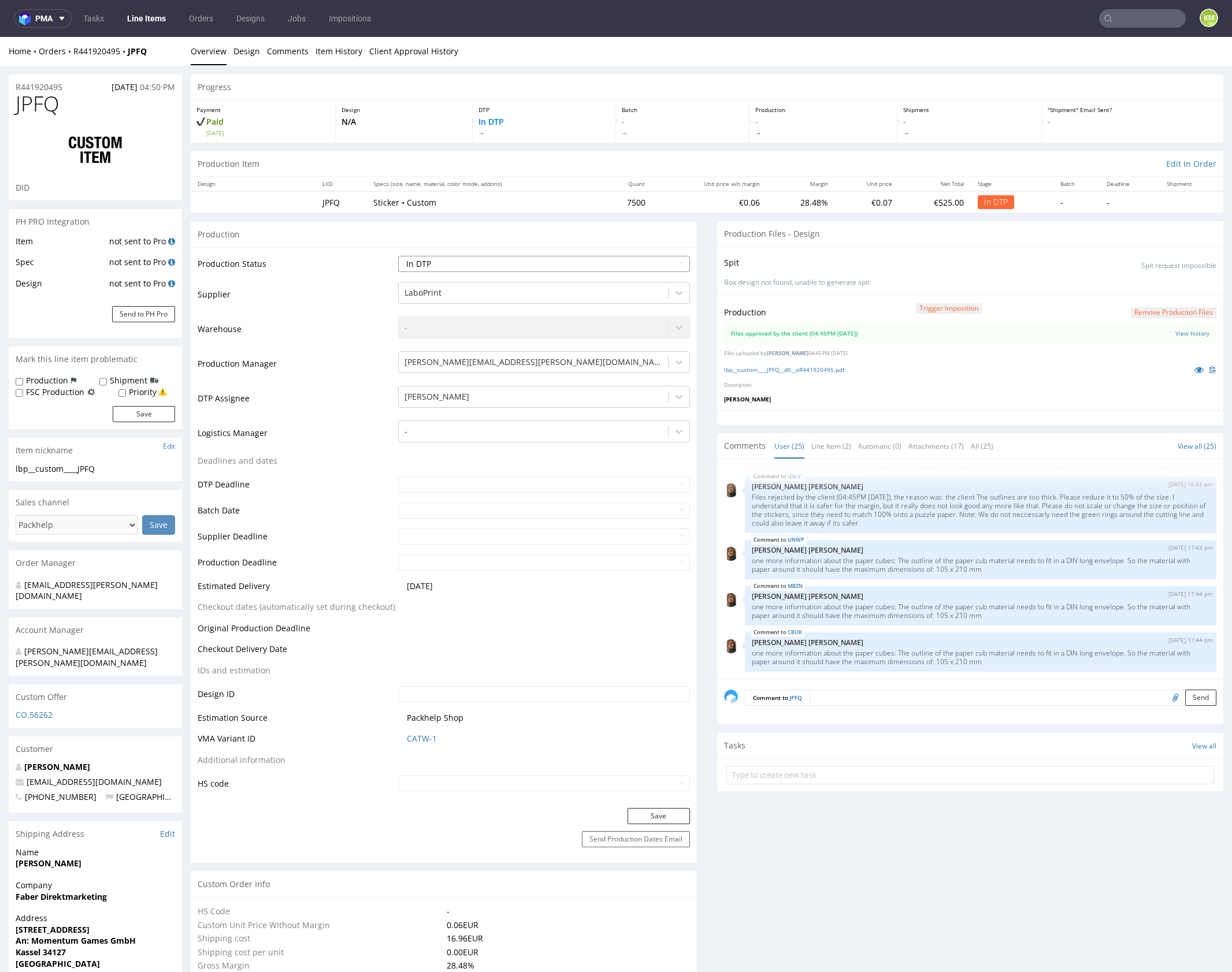
click at [532, 257] on select "Waiting for Artwork Waiting for Diecut Waiting for Mockup Waiting for DTP Waiti…" at bounding box center [544, 264] width 292 height 16
select select "dtp_waiting_for_double_check"
click at [398, 256] on select "Waiting for Artwork Waiting for Diecut Waiting for Mockup Waiting for DTP Waiti…" at bounding box center [544, 264] width 292 height 16
click at [630, 823] on button "Save" at bounding box center [659, 816] width 62 height 16
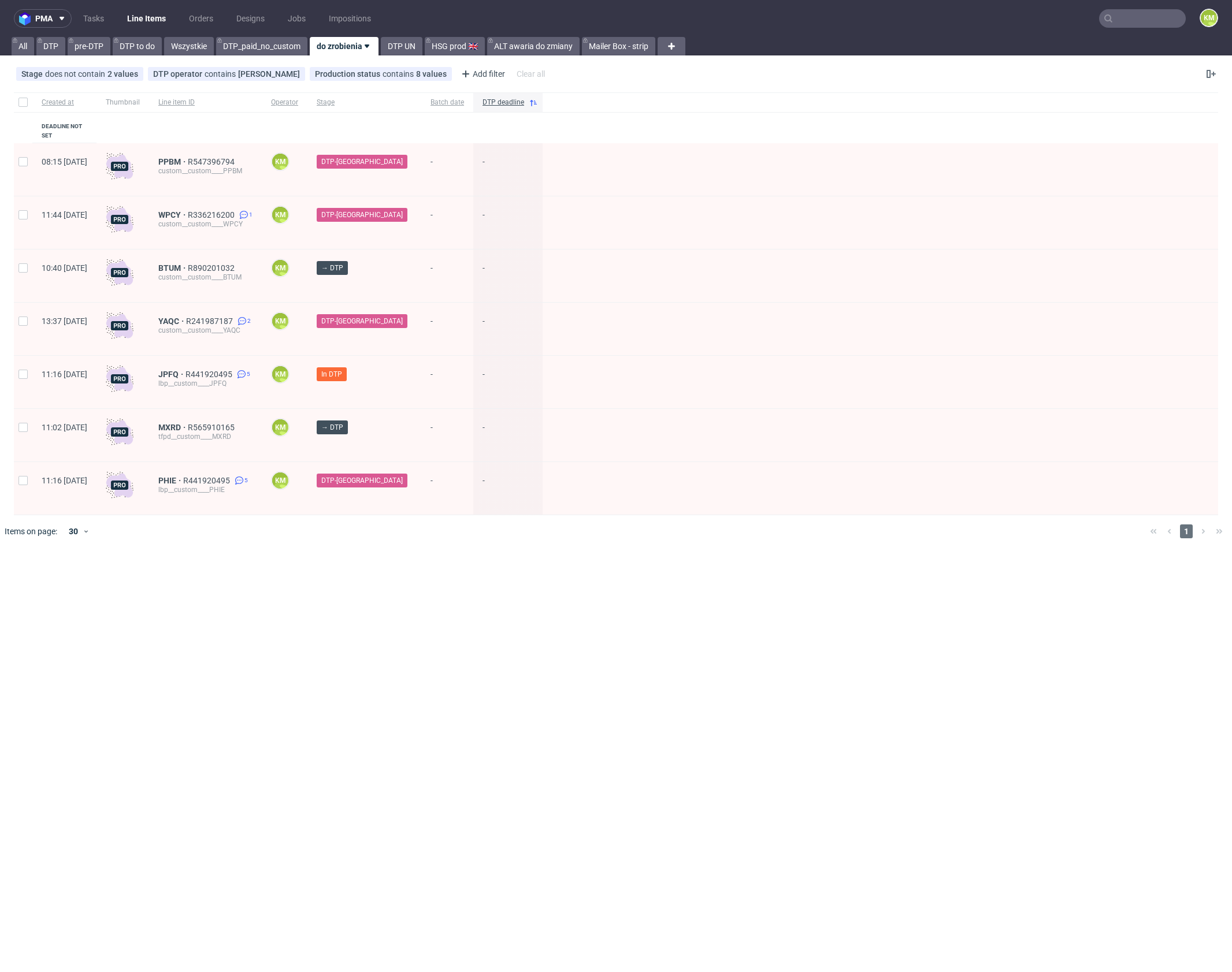
drag, startPoint x: 841, startPoint y: 609, endPoint x: 610, endPoint y: 526, distance: 245.5
click at [841, 608] on div "pma Tasks Line Items Orders Designs Jobs Impositions KM All DTP pre-DTP DTP to …" at bounding box center [616, 486] width 1232 height 972
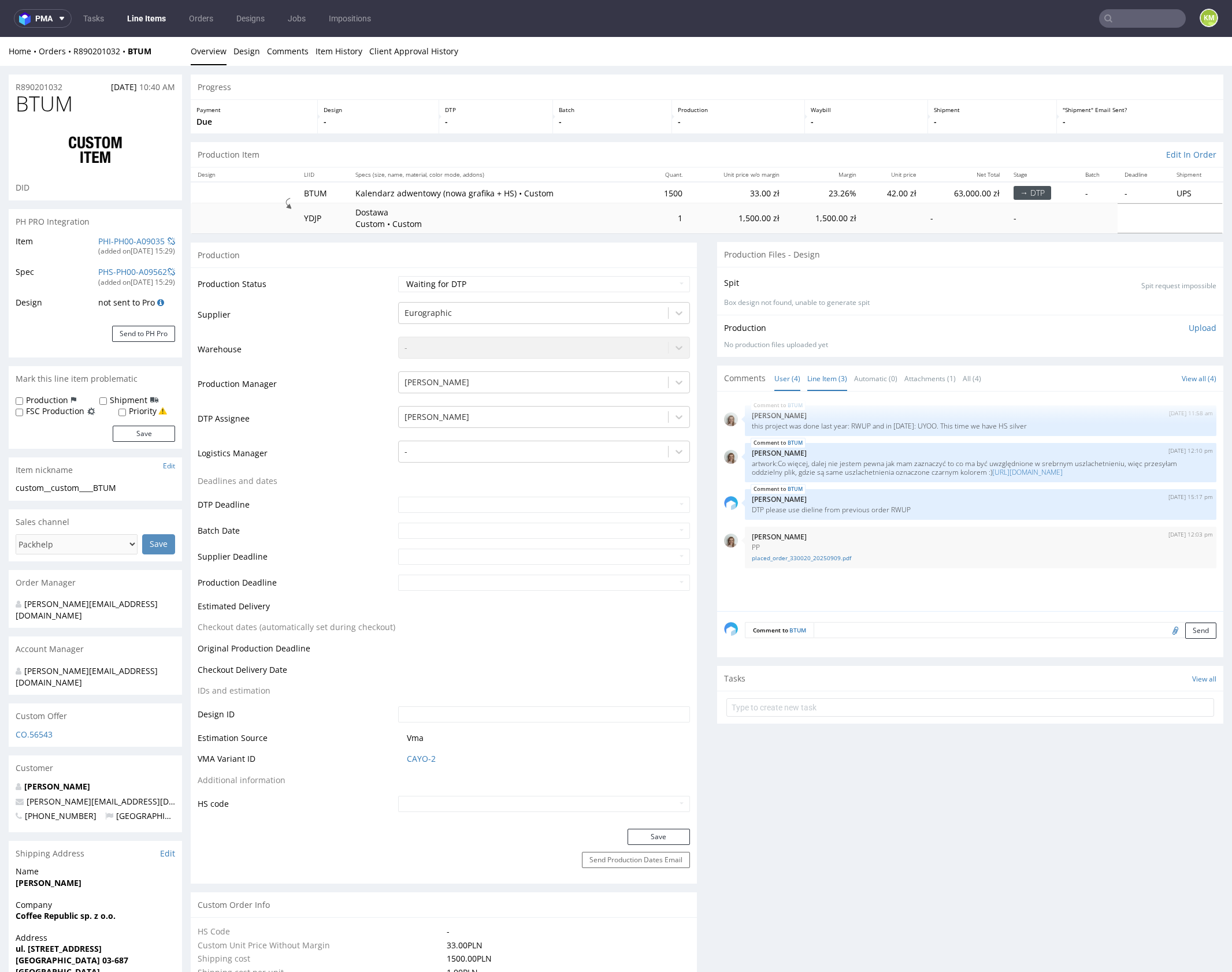
click at [829, 374] on link "Line Item (3)" at bounding box center [827, 378] width 40 height 25
click at [979, 541] on div "BTUM [DATE] 11:58 am [PERSON_NAME] this project was done last year: RWUP and in…" at bounding box center [974, 504] width 499 height 213
click at [1016, 548] on div "BTUM [DATE] 11:58 am [PERSON_NAME] this project was done last year: RWUP and in…" at bounding box center [974, 504] width 499 height 213
click at [933, 548] on div "BTUM [DATE] 11:58 am [PERSON_NAME] this project was done last year: RWUP and in…" at bounding box center [974, 504] width 499 height 213
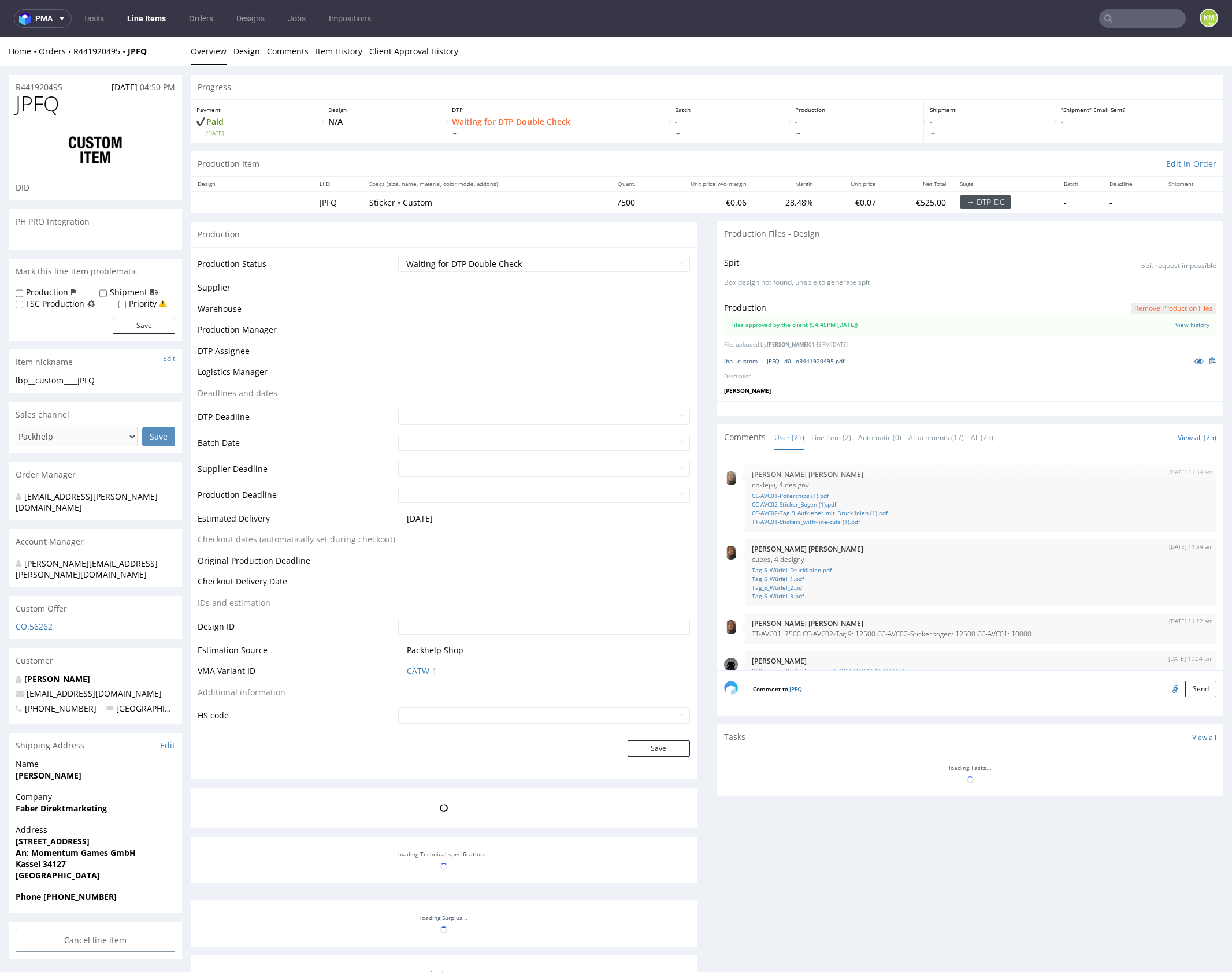
scroll to position [920, 0]
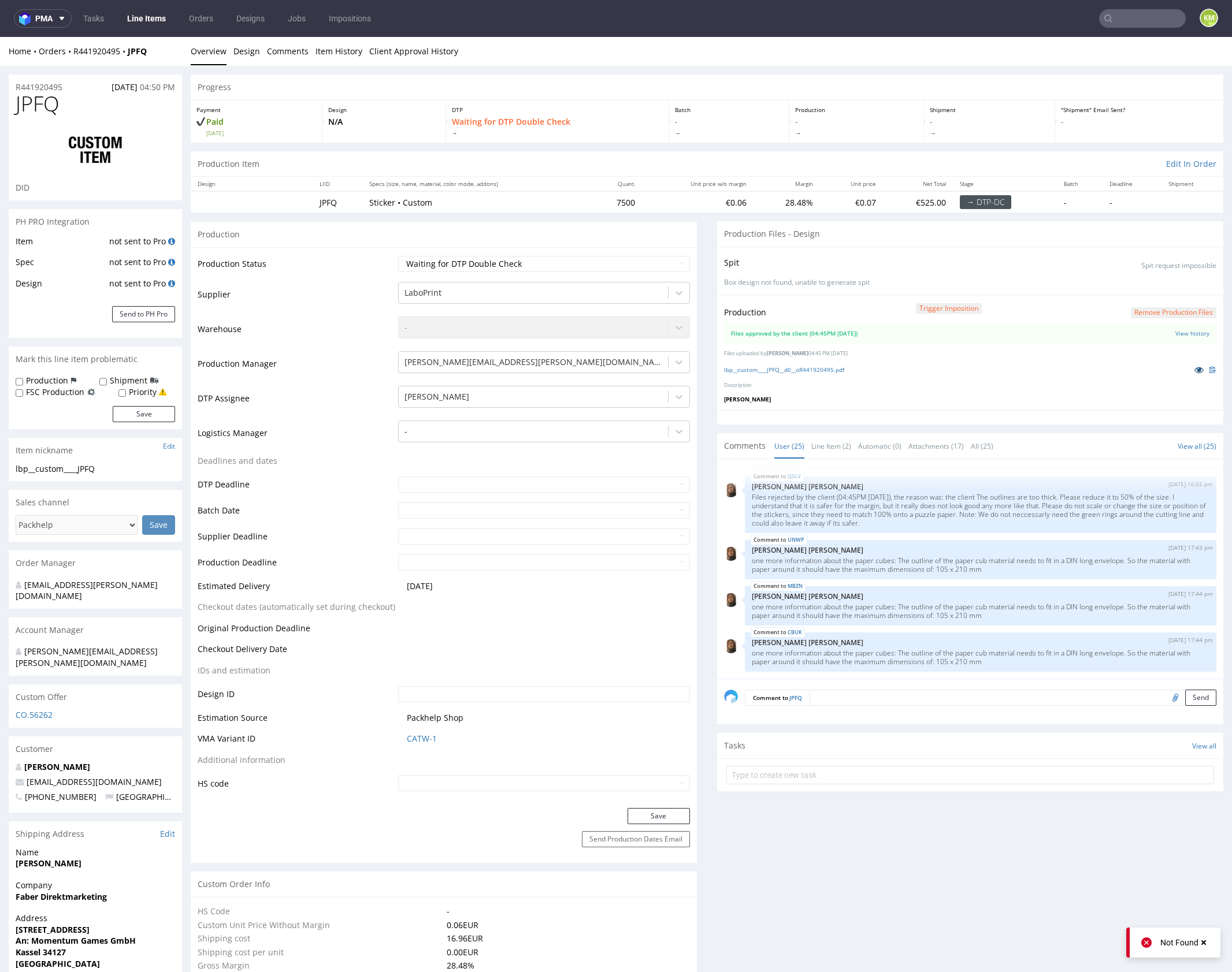
click at [1194, 371] on icon at bounding box center [1199, 370] width 9 height 8
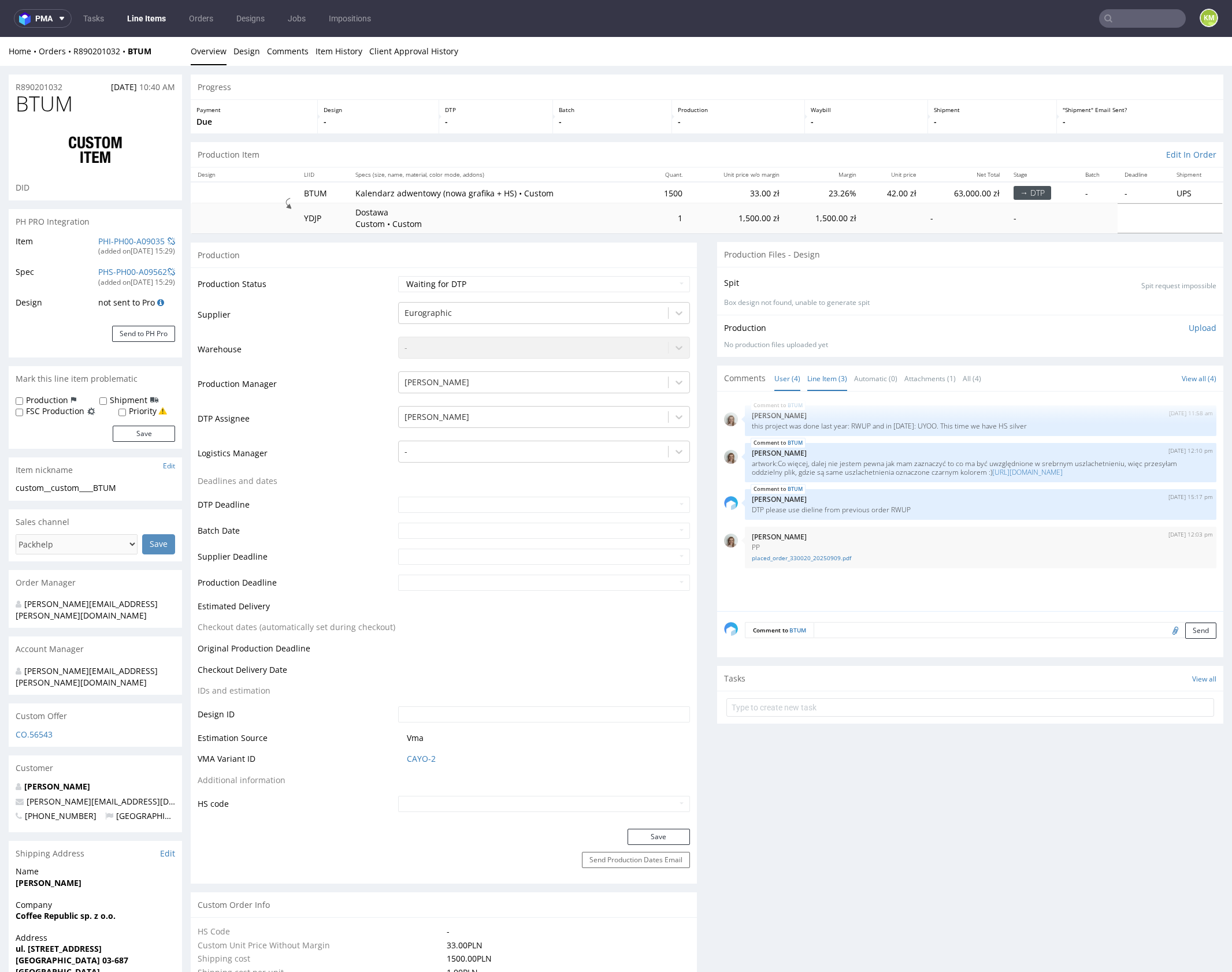
click at [830, 377] on link "Line Item (3)" at bounding box center [827, 378] width 40 height 25
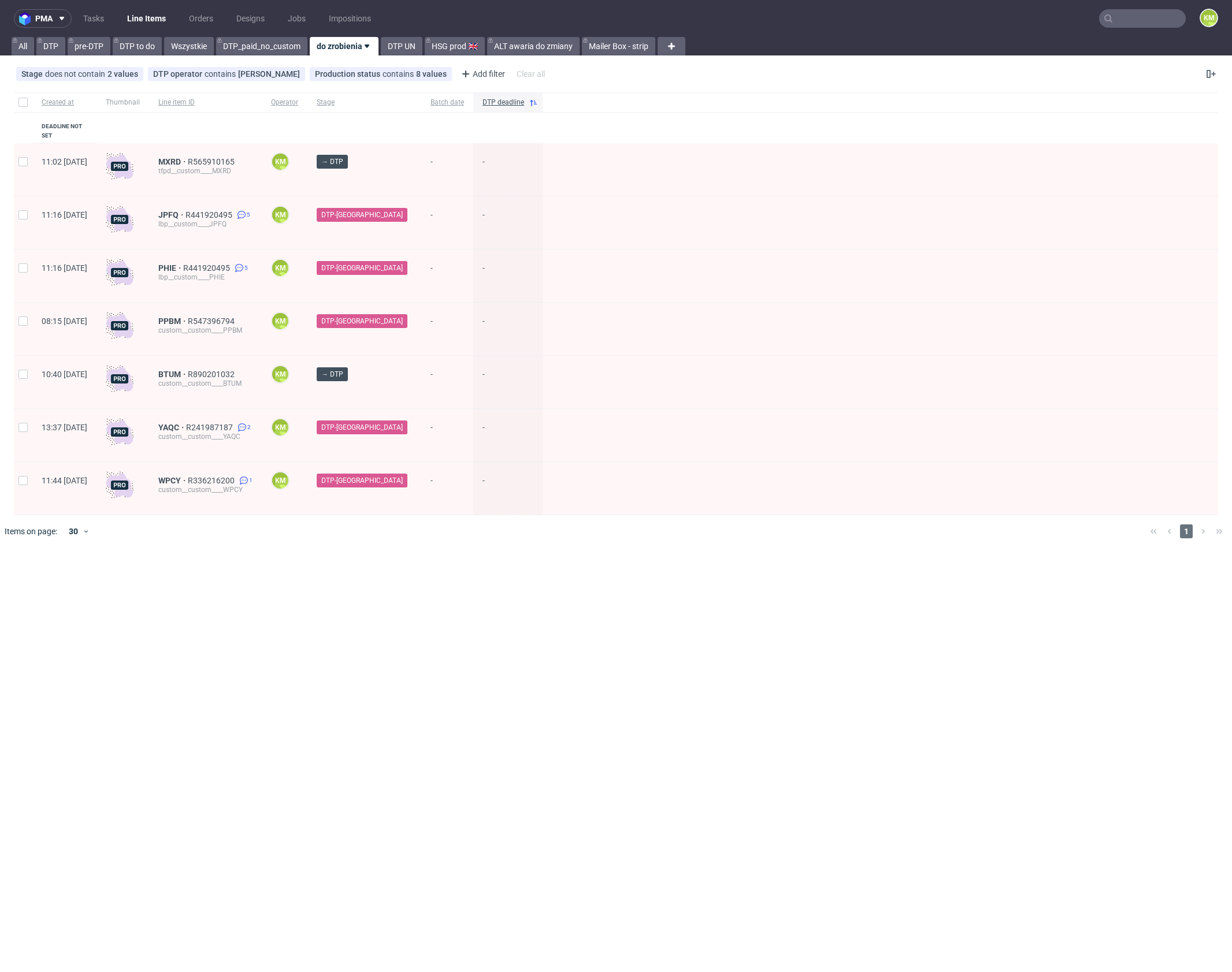
click at [476, 594] on div "pma Tasks Line Items Orders Designs Jobs Impositions KM All DTP pre-DTP DTP to …" at bounding box center [616, 486] width 1232 height 972
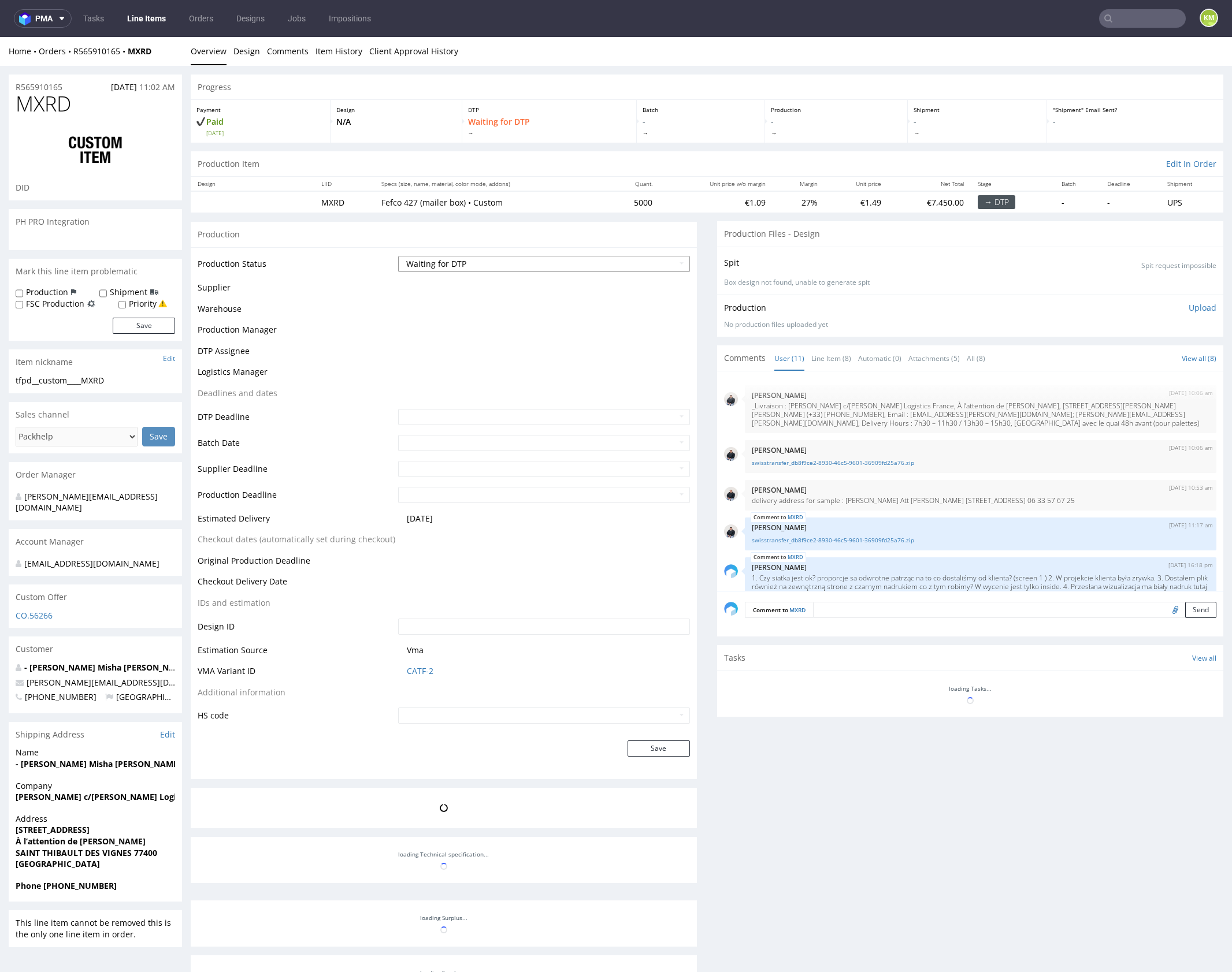
scroll to position [341, 0]
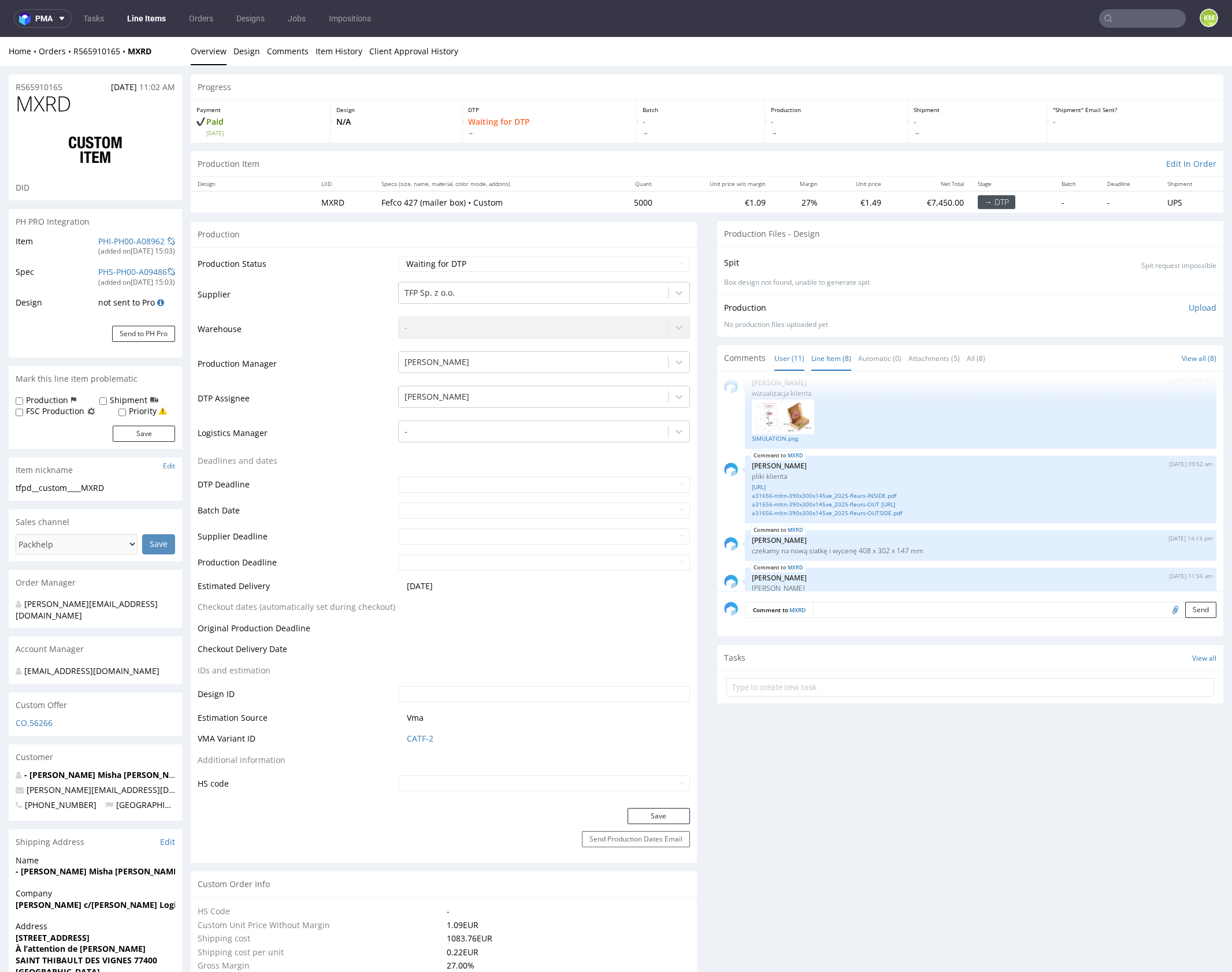
click at [817, 361] on link "Line Item (8)" at bounding box center [831, 358] width 40 height 25
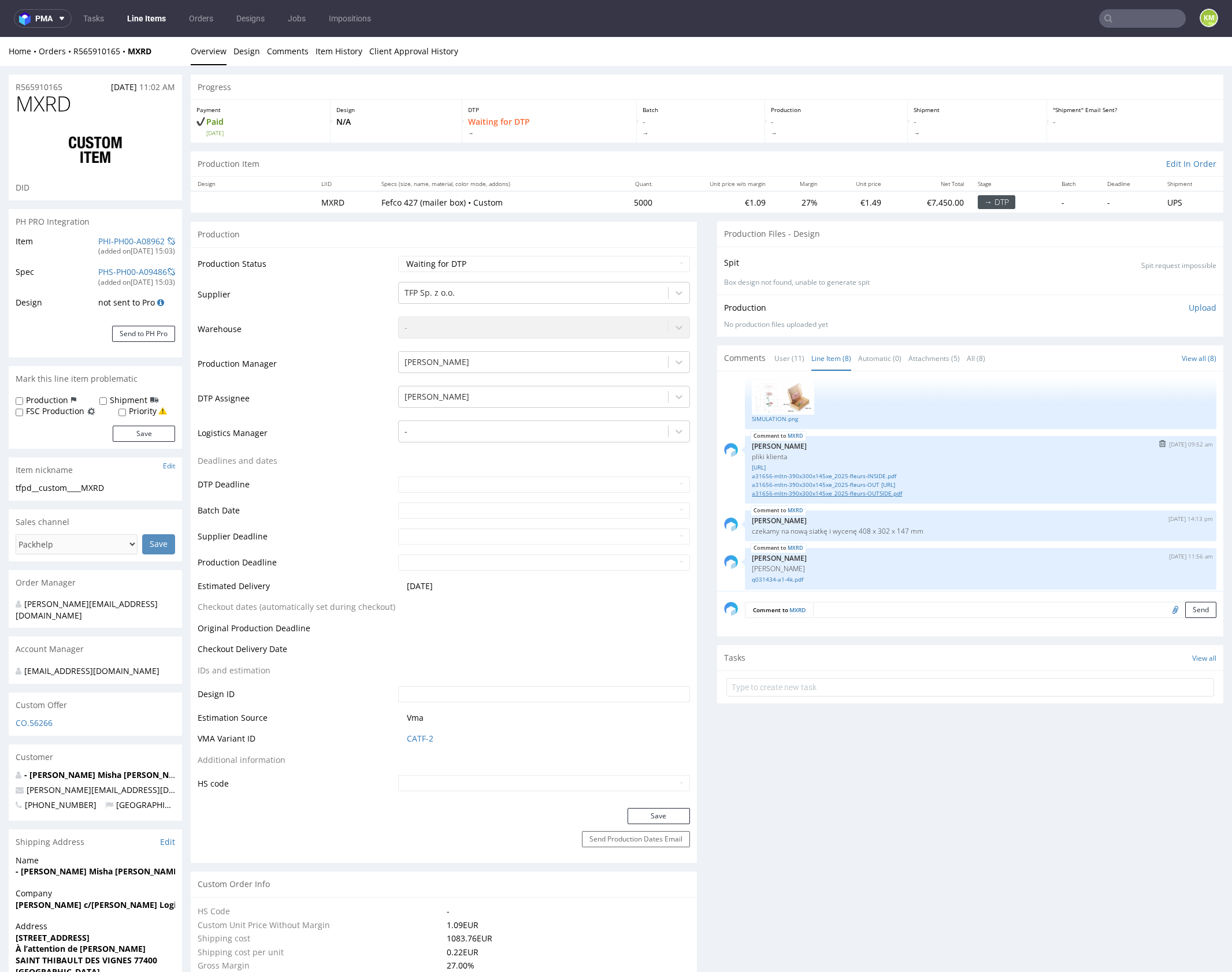
scroll to position [243, 0]
click at [782, 576] on link "q031434-a1-4k.pdf" at bounding box center [981, 573] width 458 height 9
drag, startPoint x: 925, startPoint y: 429, endPoint x: 915, endPoint y: 445, distance: 18.9
click at [925, 430] on div "MXRD 4th Sep 25 | 09:52 am Zuzanna Pawlicka-Sabak pliki klienta a31656-mltn-390…" at bounding box center [981, 464] width 471 height 68
click at [881, 461] on link "a31656-mltn-390x300x145xe_2025-fleurs-INSIDE.ai" at bounding box center [981, 461] width 458 height 9
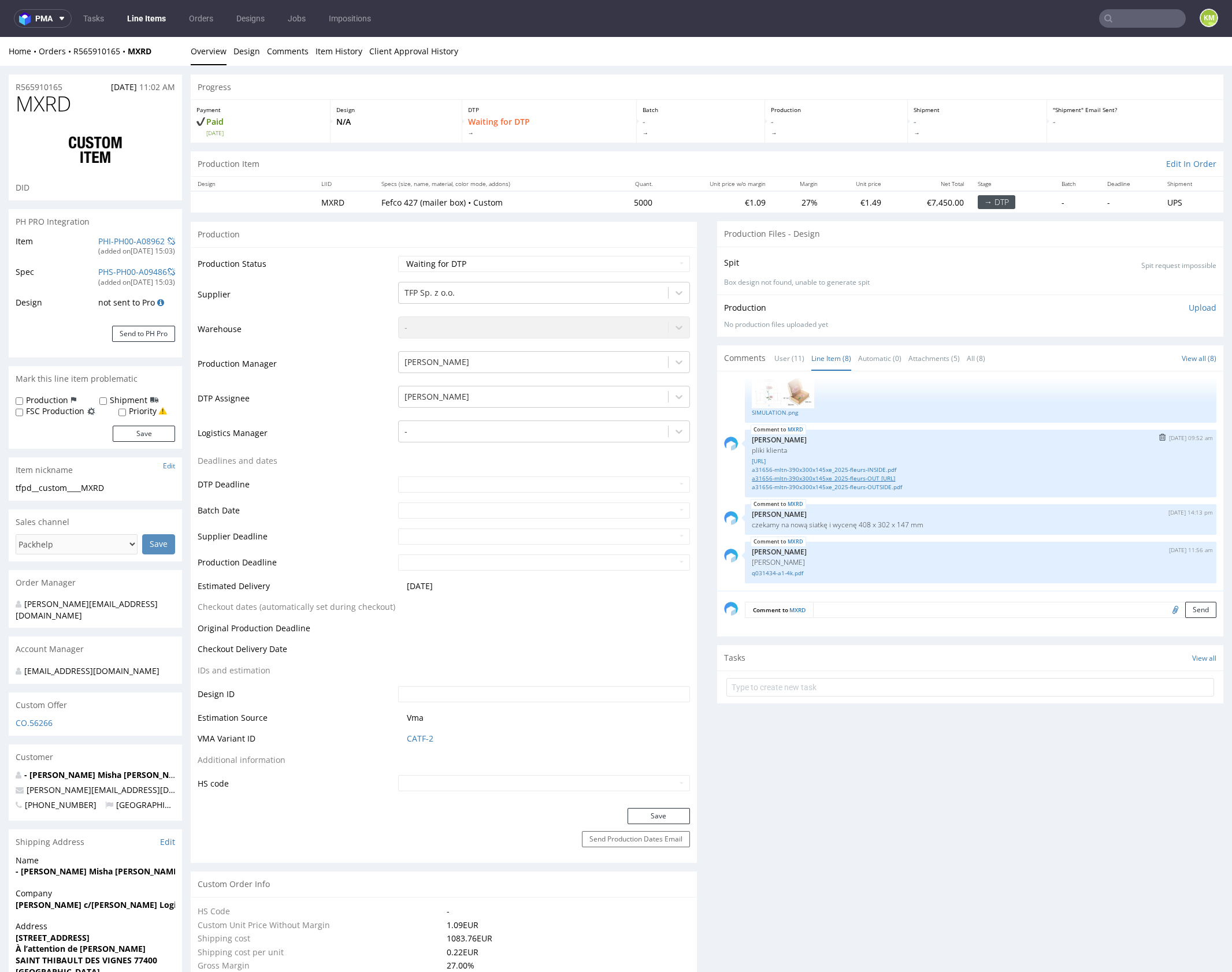
click at [890, 476] on link "a31656-mltn-390x300x145xe_2025-fleurs-OUT SIDE.ai" at bounding box center [981, 478] width 458 height 9
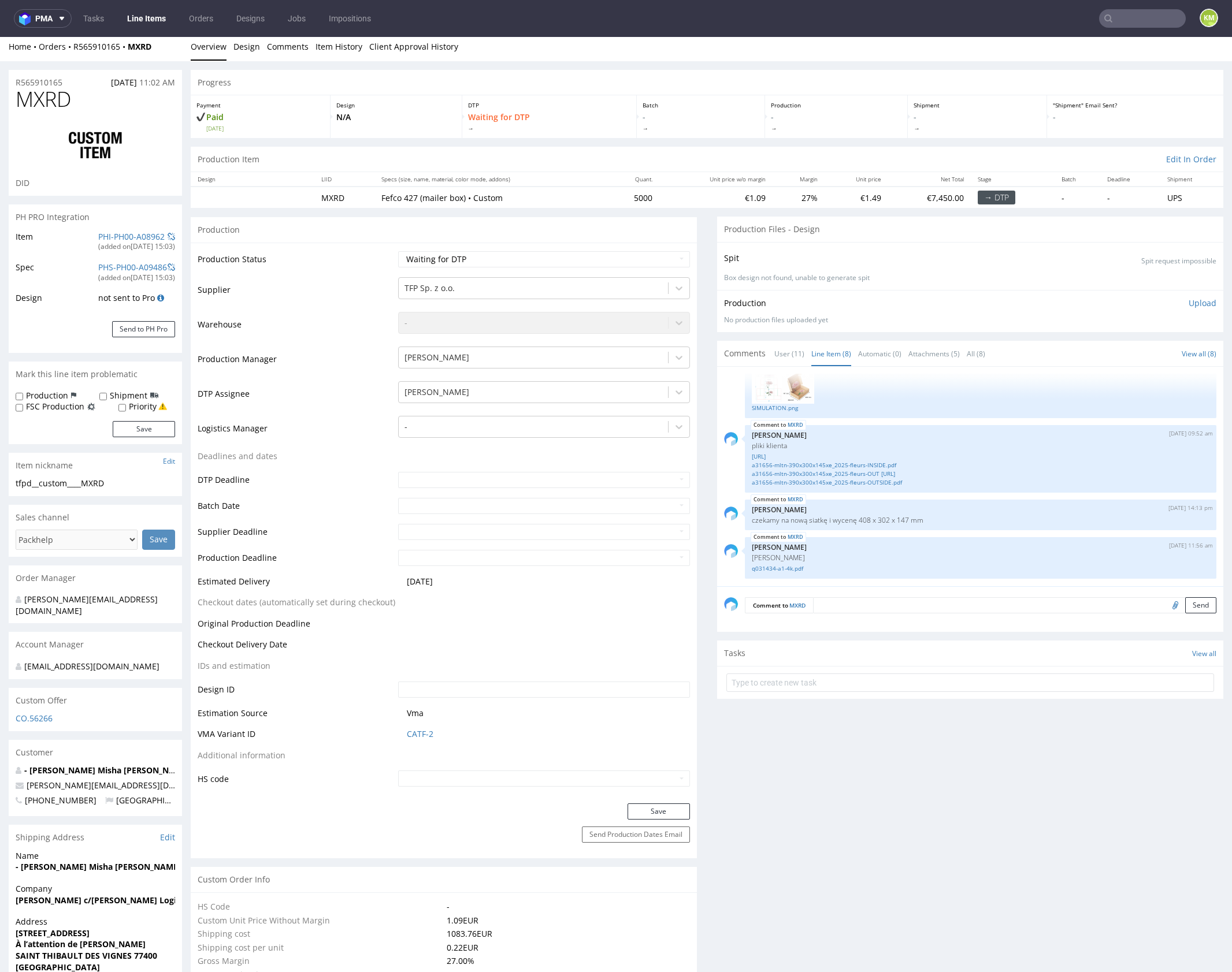
scroll to position [0, 0]
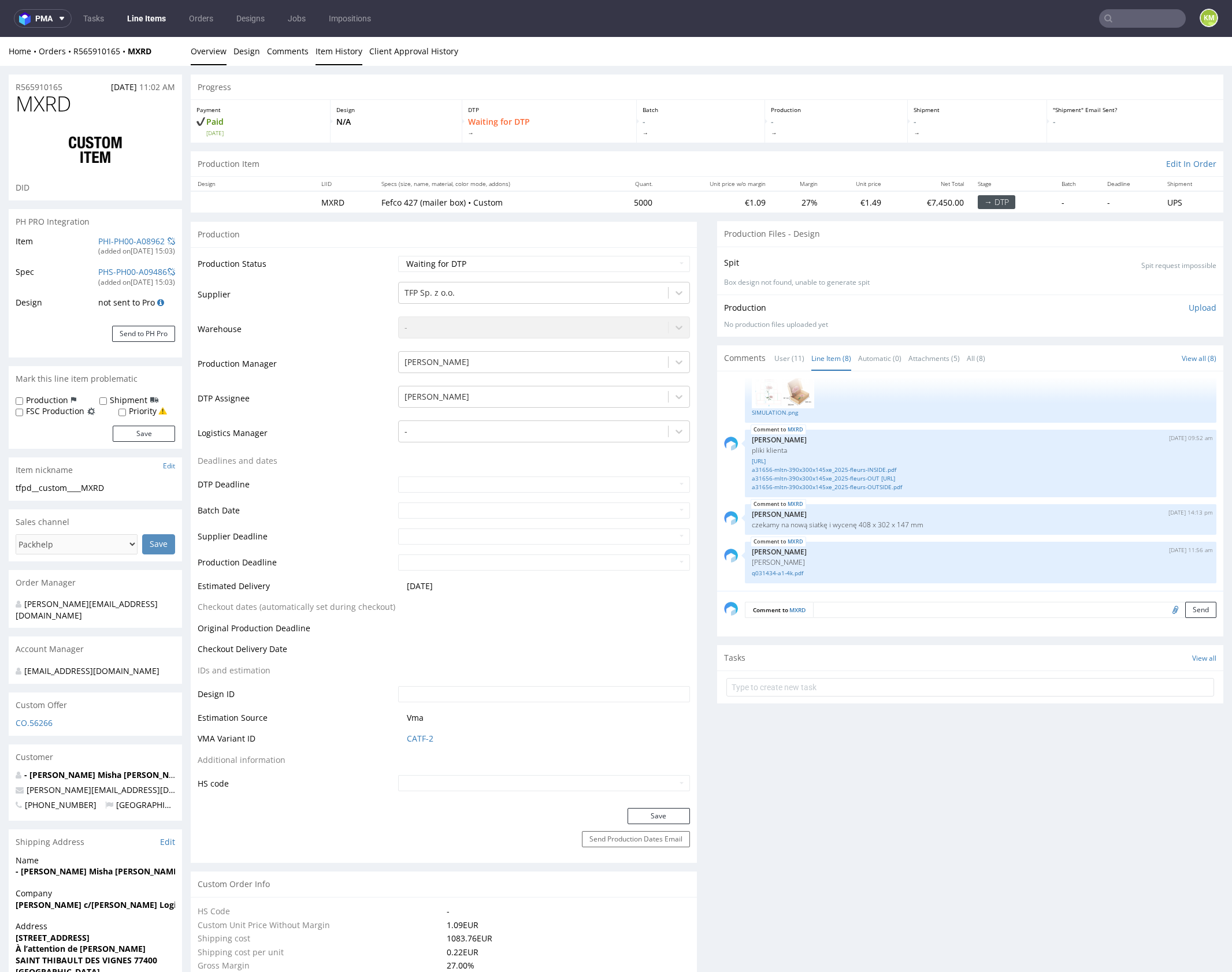
click at [338, 58] on link "Item History" at bounding box center [339, 51] width 47 height 29
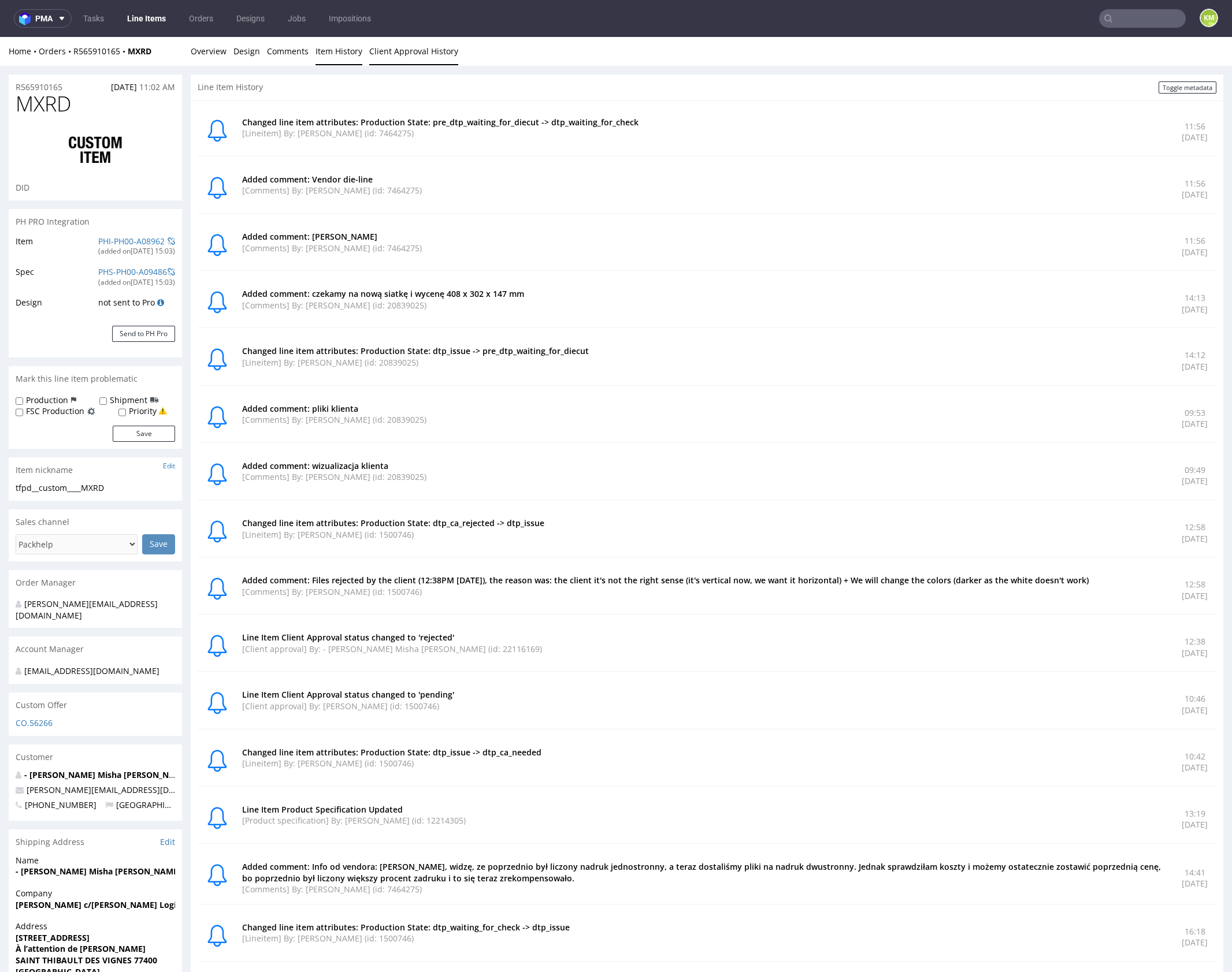
click at [397, 41] on link "Client Approval History" at bounding box center [414, 51] width 89 height 29
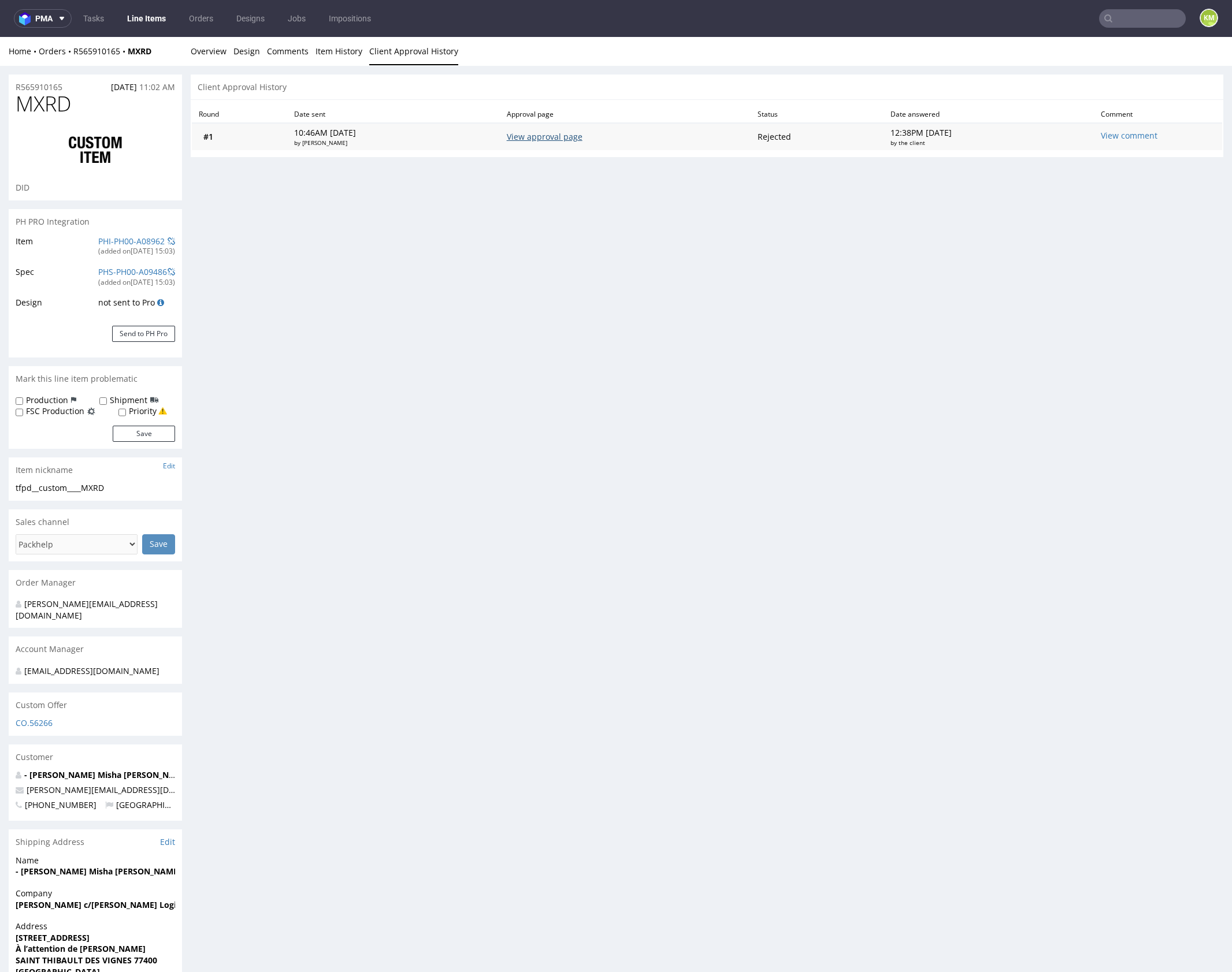
click at [582, 135] on link "View approval page" at bounding box center [545, 136] width 76 height 11
click at [242, 55] on link "Design" at bounding box center [247, 51] width 27 height 29
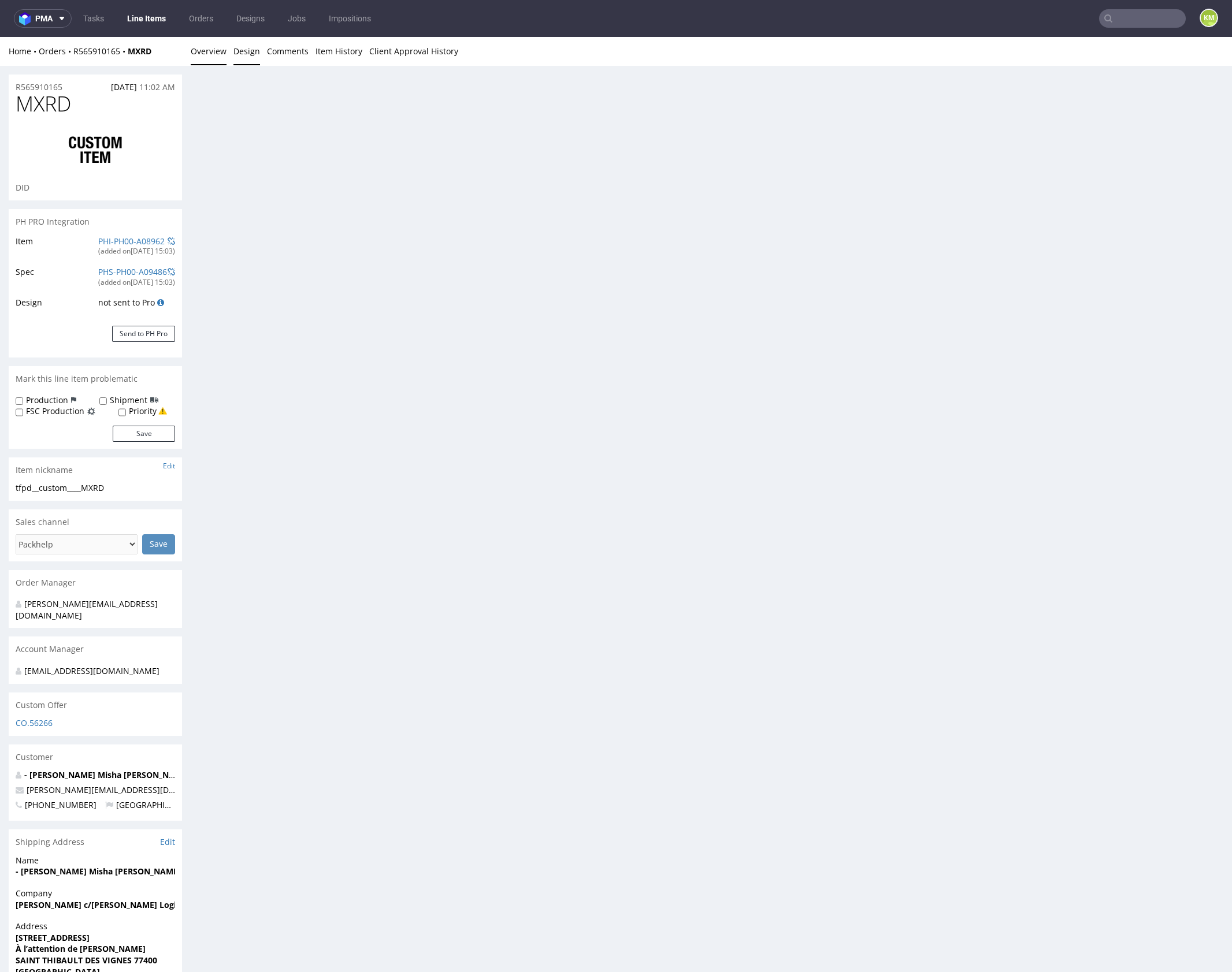
click at [222, 58] on link "Overview" at bounding box center [208, 51] width 36 height 29
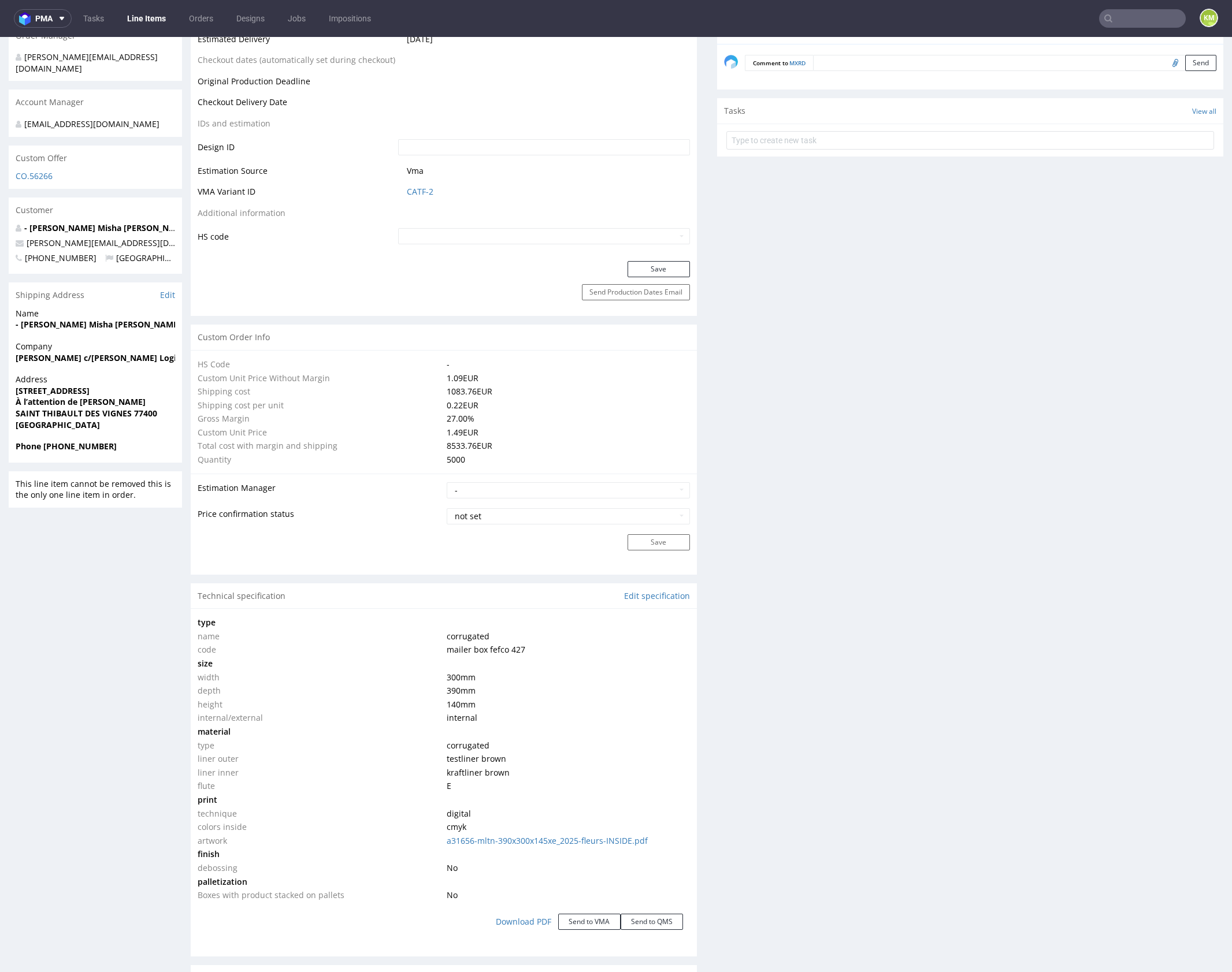
scroll to position [713, 0]
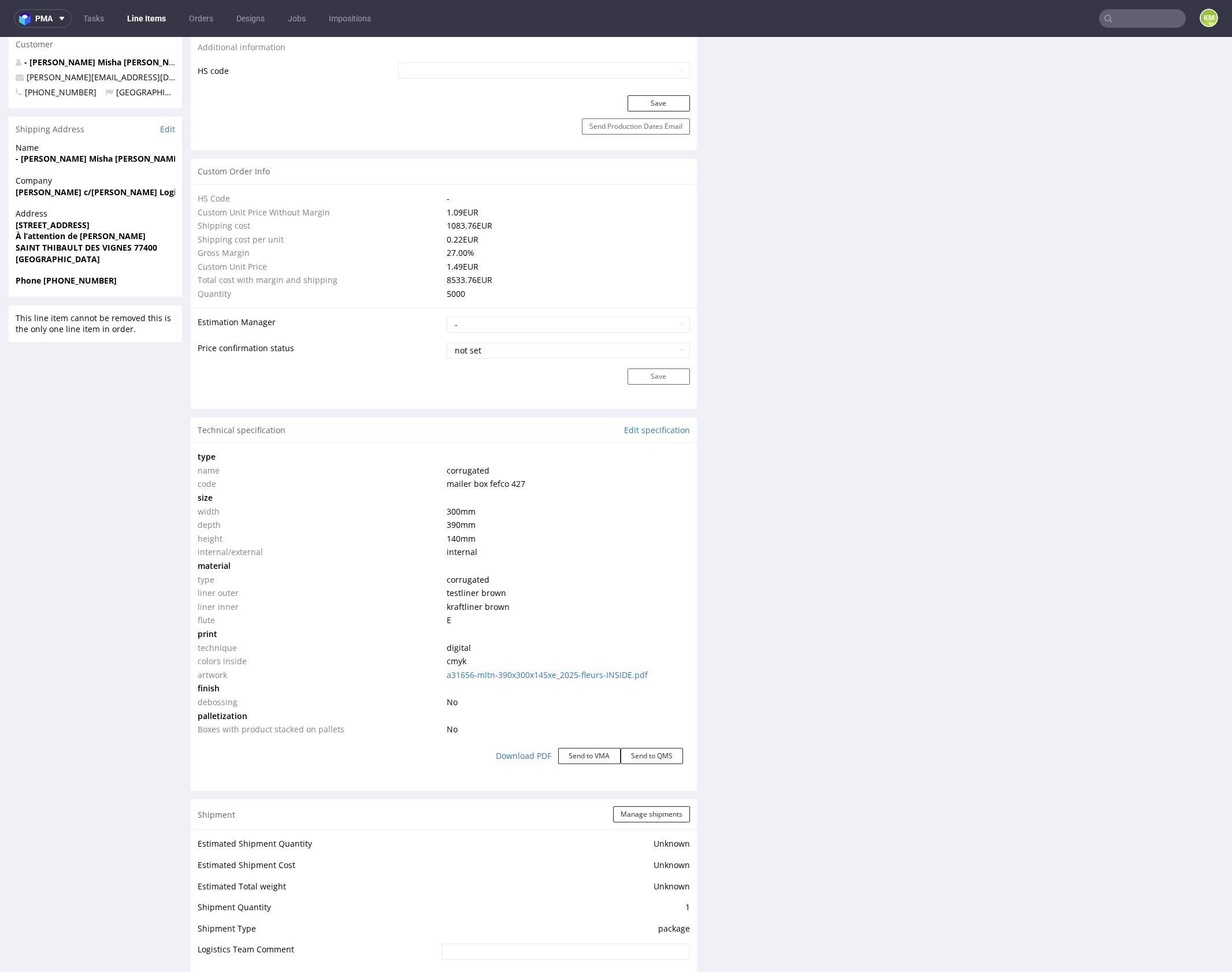
click at [939, 532] on div "Production Files - Design Spit Spit request impossible Box design not found, un…" at bounding box center [970, 563] width 506 height 2110
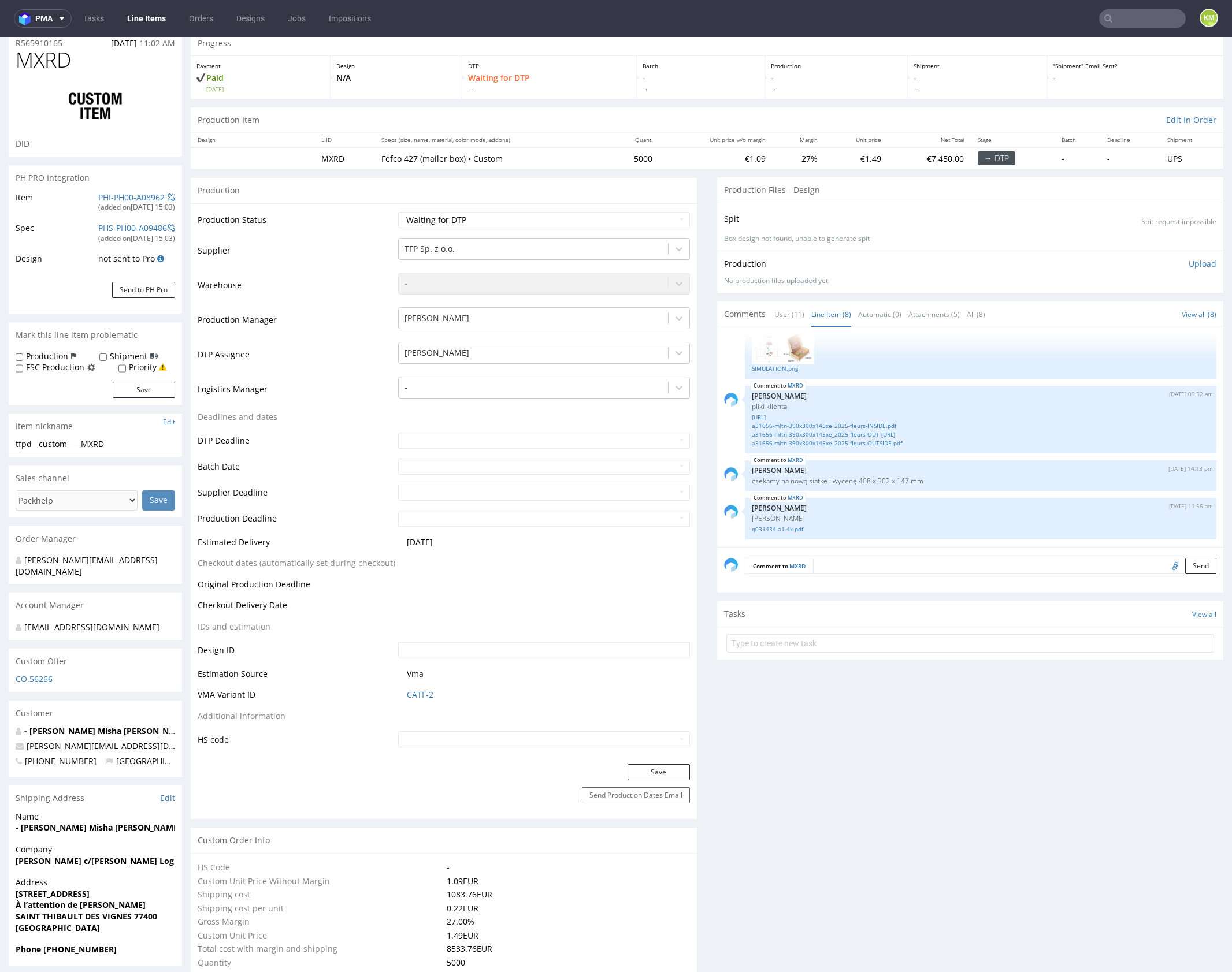
scroll to position [0, 0]
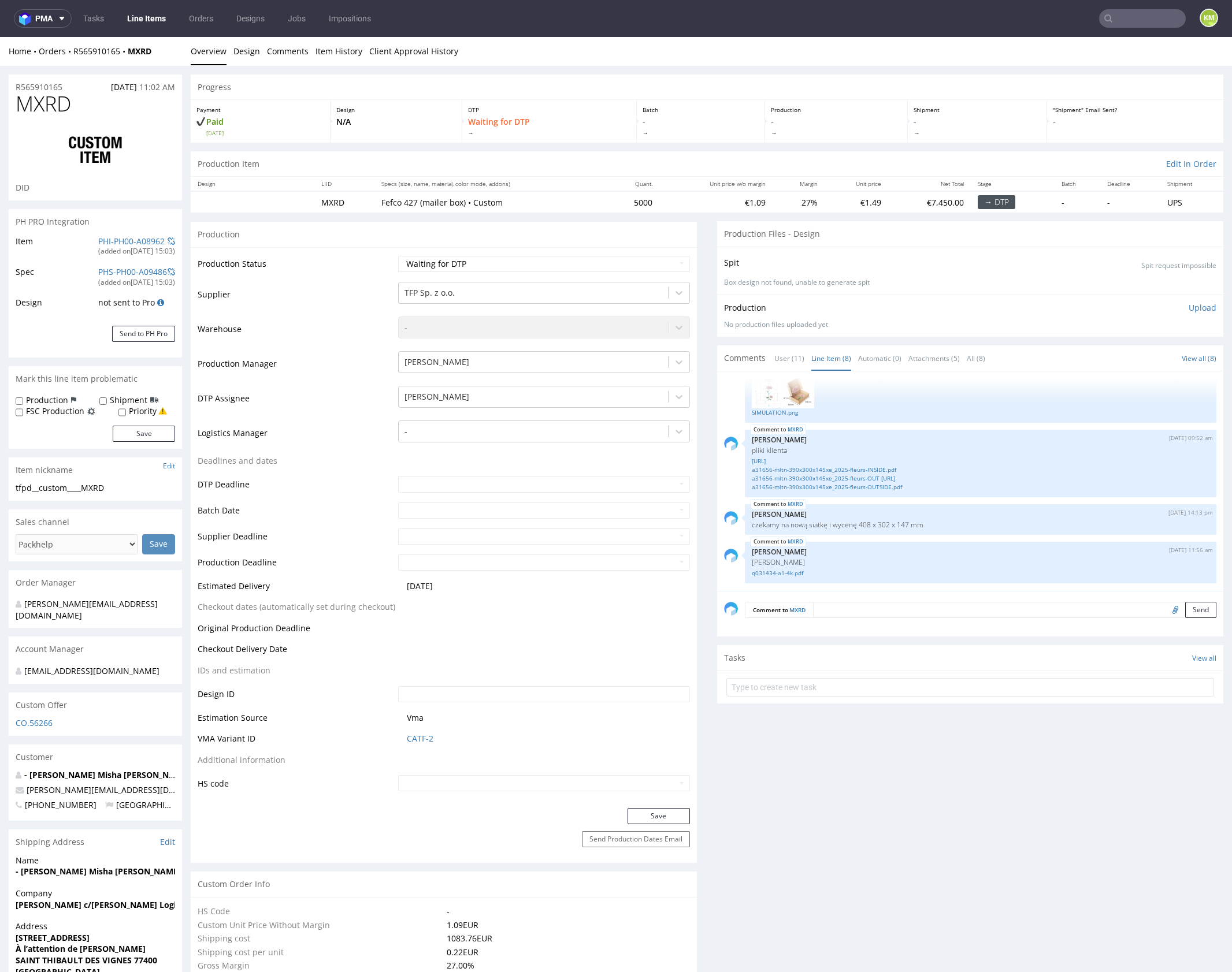
drag, startPoint x: 935, startPoint y: 792, endPoint x: 967, endPoint y: 759, distance: 46.0
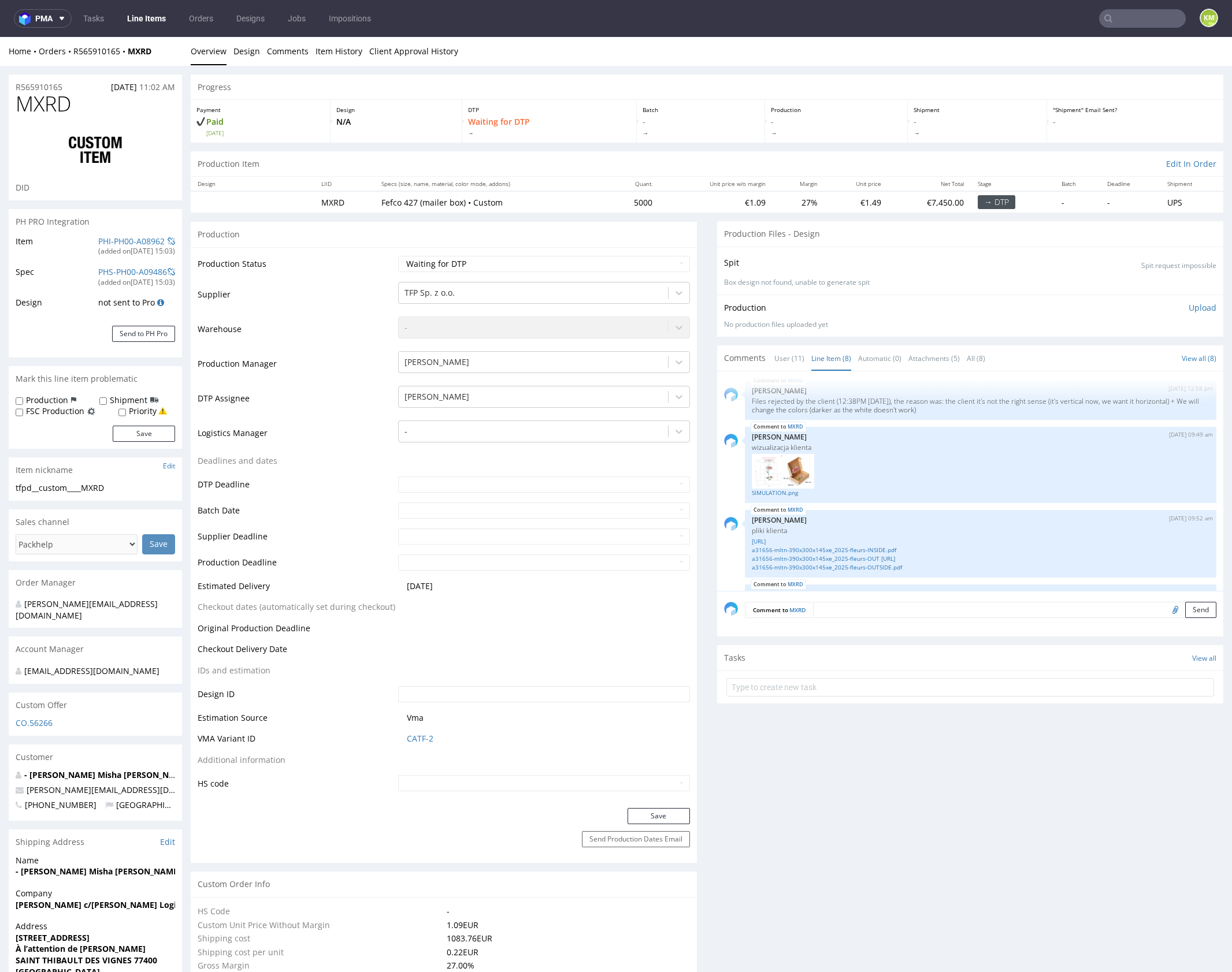
scroll to position [153, 0]
click at [778, 498] on link "SIMULATION.png" at bounding box center [981, 493] width 458 height 9
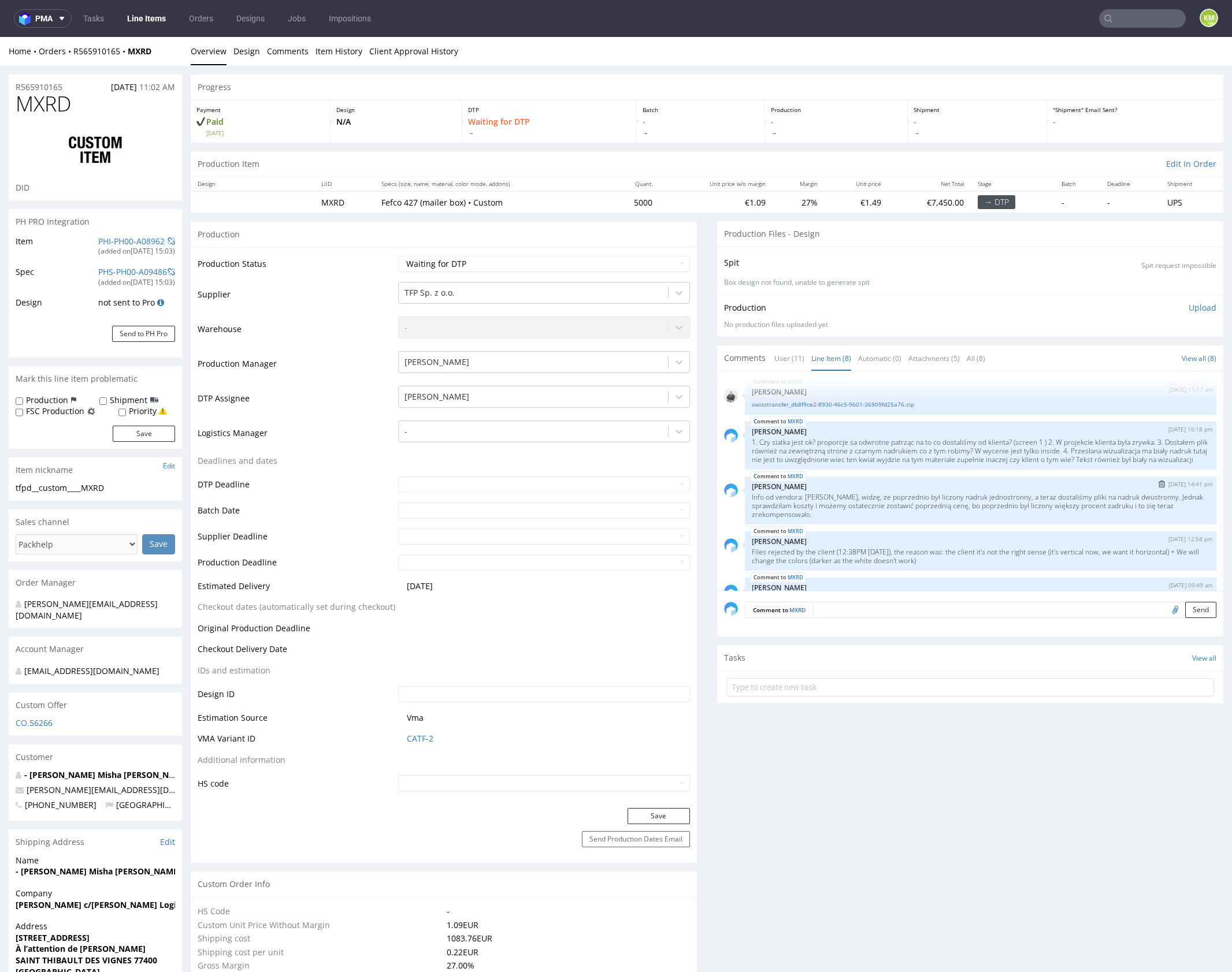
scroll to position [0, 0]
click at [870, 409] on link "swisstransfer_db8f9ce2-8930-46c5-9601-36909fd25a76.zip" at bounding box center [981, 408] width 458 height 9
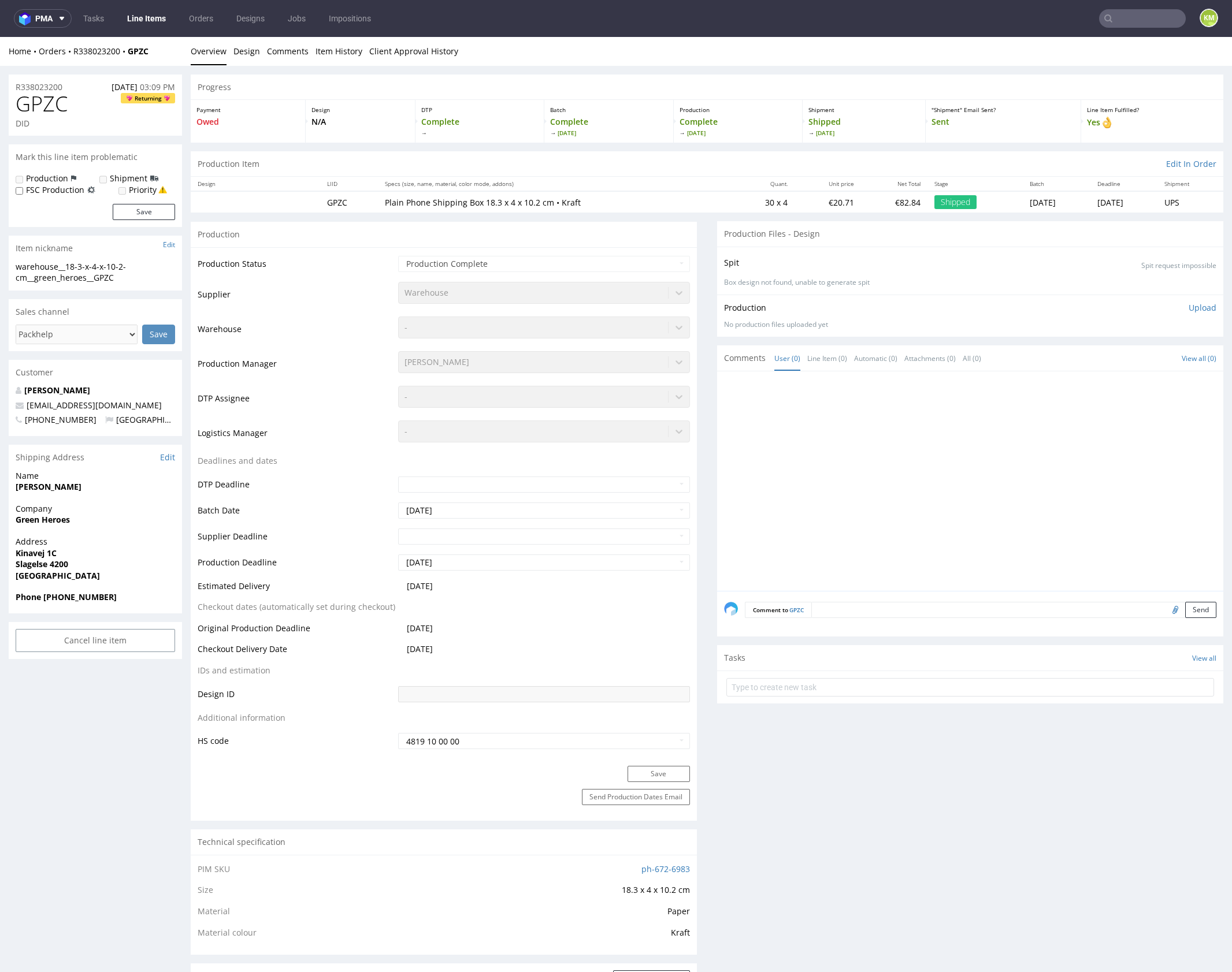
click at [928, 451] on div at bounding box center [974, 485] width 499 height 213
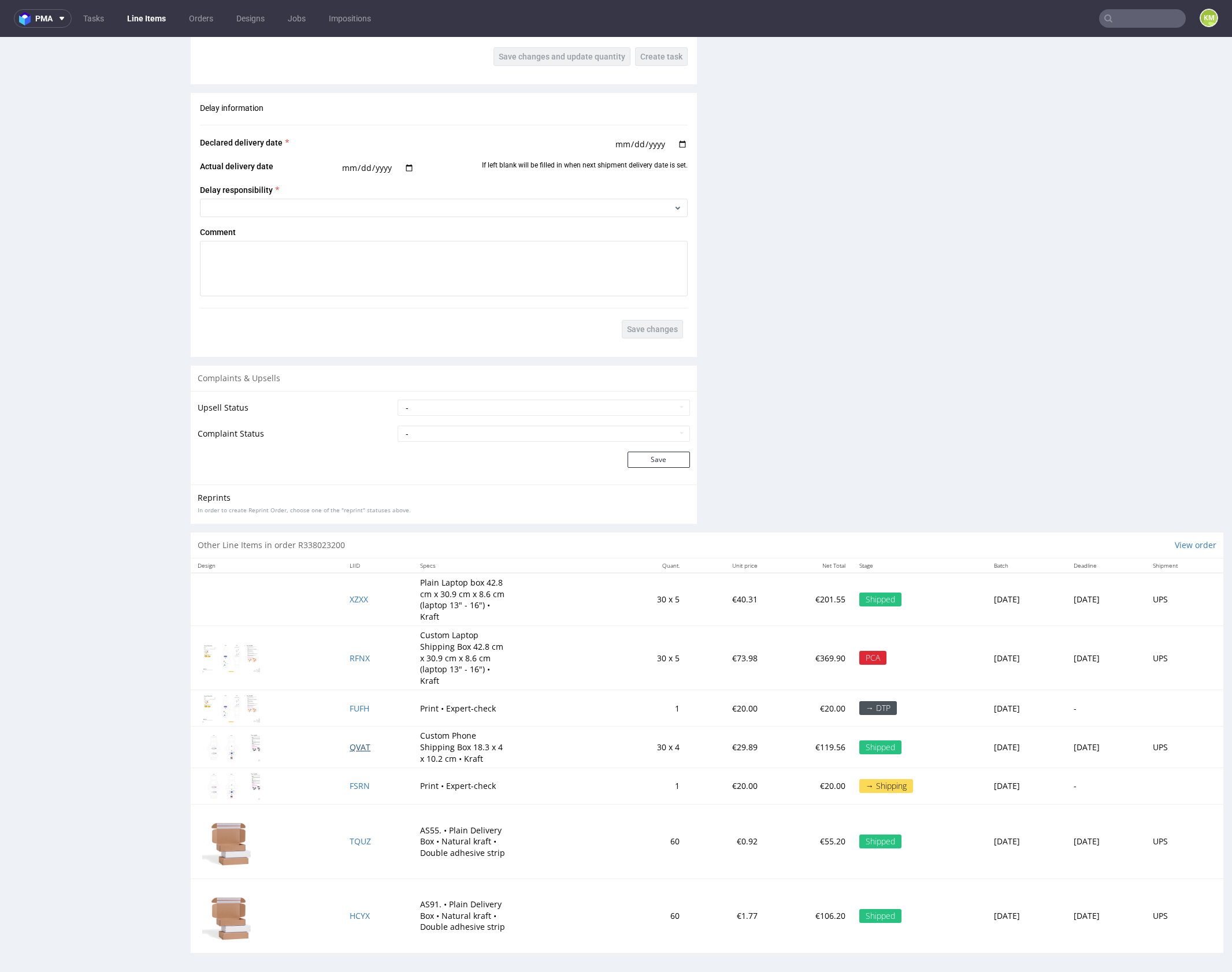
scroll to position [3, 0]
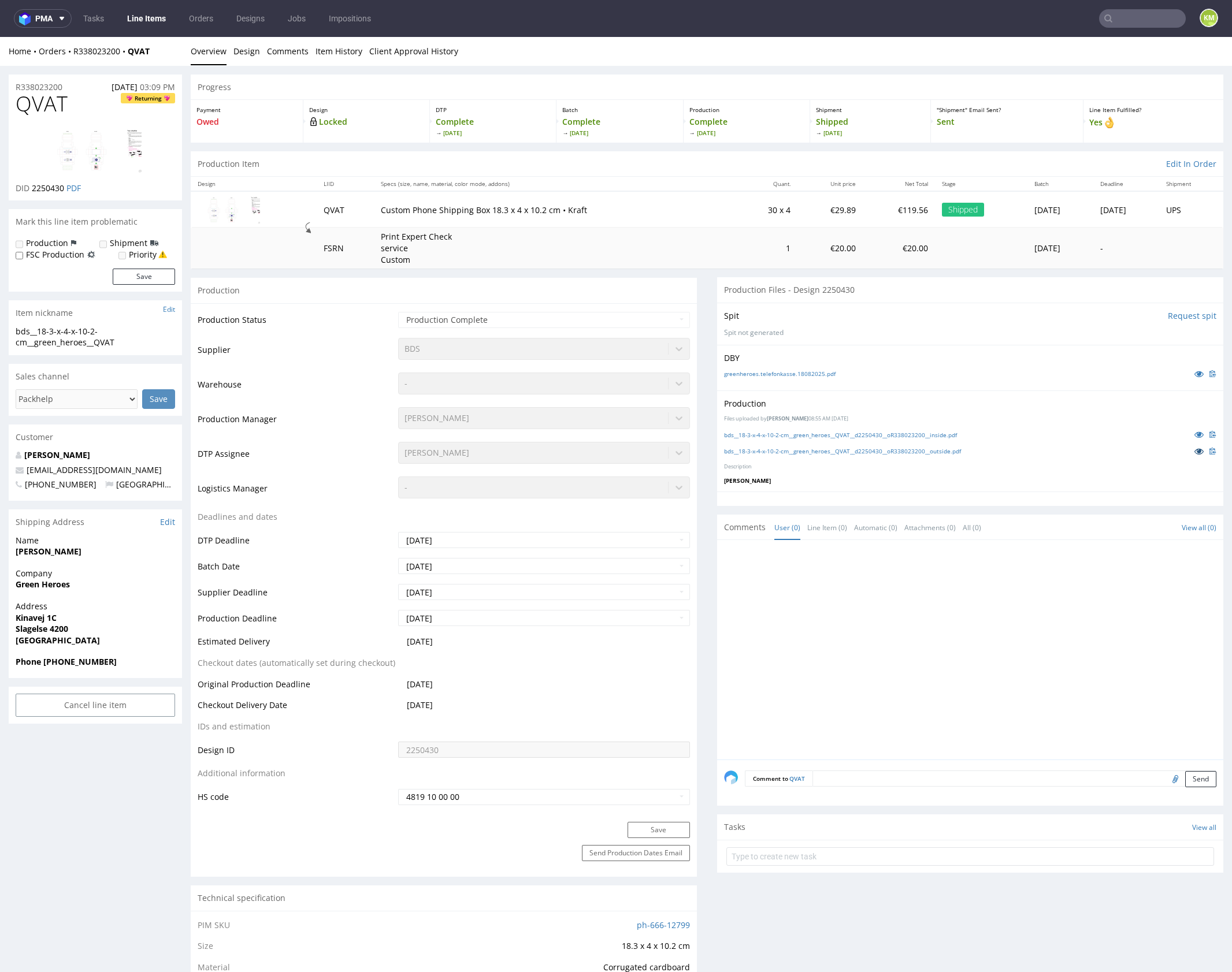
click at [1194, 448] on icon at bounding box center [1199, 451] width 9 height 8
click at [1194, 434] on icon at bounding box center [1199, 434] width 9 height 8
click at [1189, 455] on link at bounding box center [1199, 451] width 21 height 13
click at [1194, 436] on icon at bounding box center [1199, 434] width 9 height 8
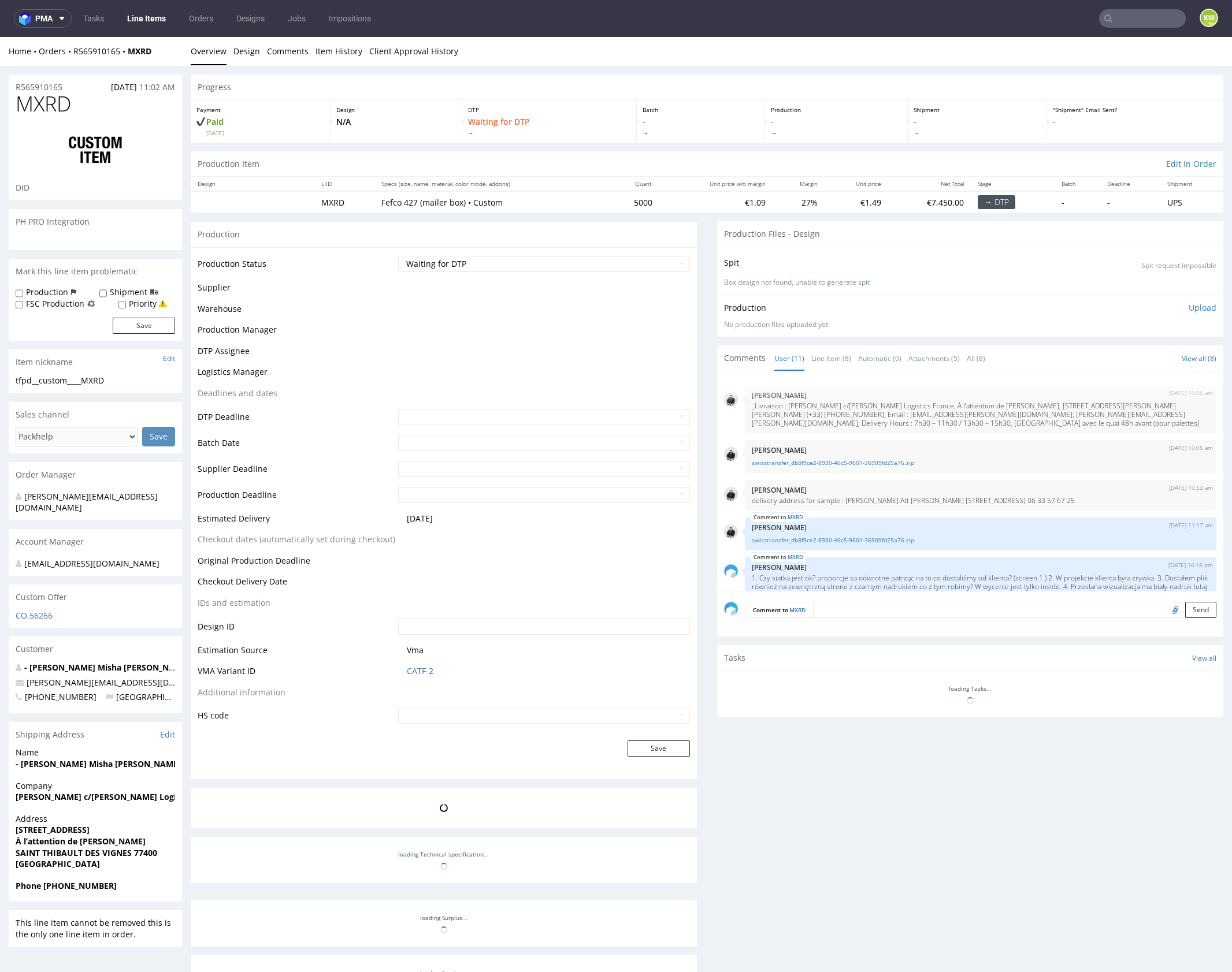
scroll to position [375, 0]
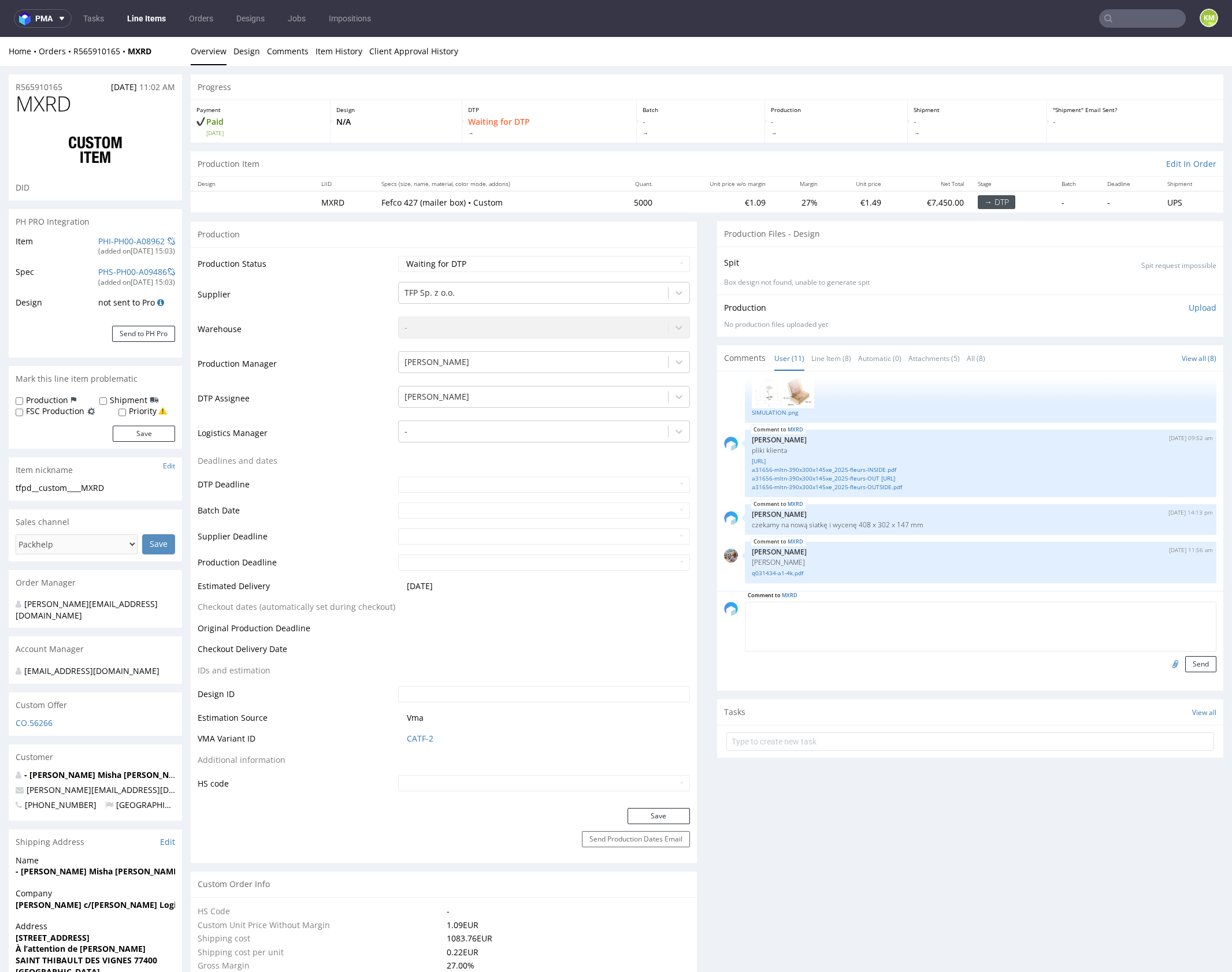
click at [860, 607] on textarea at bounding box center [981, 626] width 471 height 50
type textarea "czekamy na siatkę w skali 1:1"
click at [1193, 664] on button "Send" at bounding box center [1200, 664] width 31 height 16
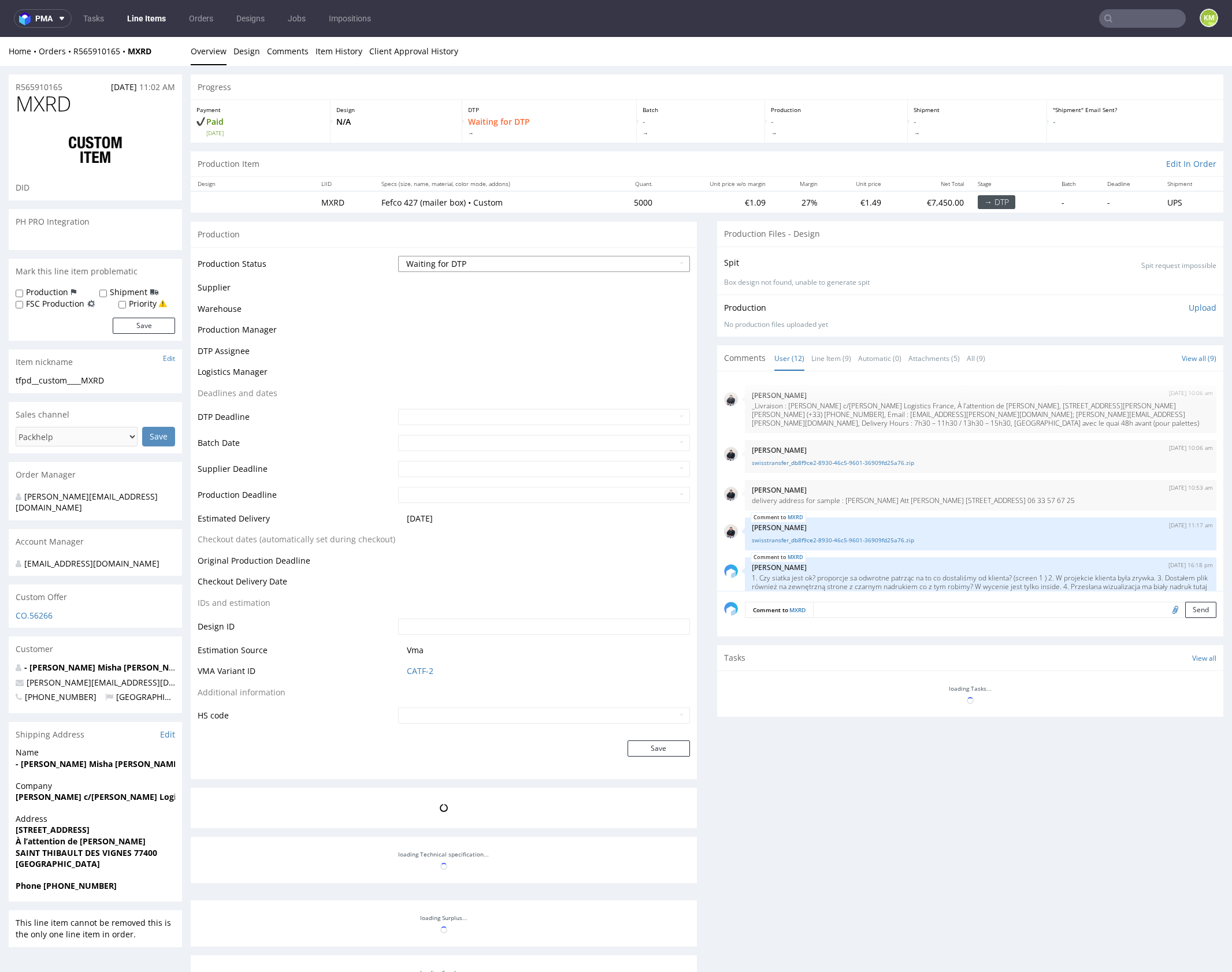
scroll to position [412, 0]
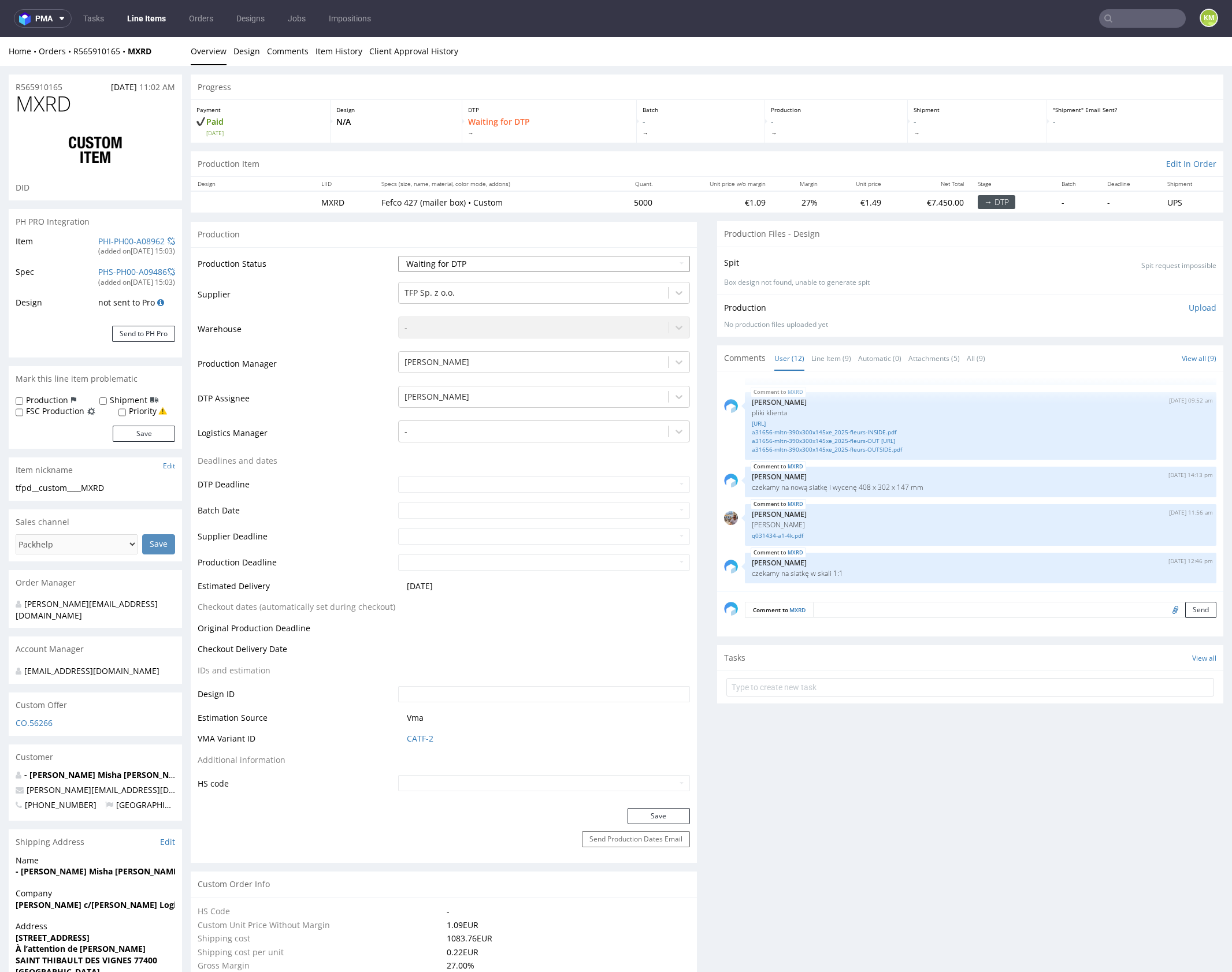
click at [572, 266] on select "Waiting for Artwork Waiting for Diecut Waiting for Mockup Waiting for DTP Waiti…" at bounding box center [544, 264] width 292 height 16
select select "dtp_issue"
click at [398, 256] on select "Waiting for Artwork Waiting for Diecut Waiting for Mockup Waiting for DTP Waiti…" at bounding box center [544, 264] width 292 height 16
click at [628, 813] on button "Save" at bounding box center [659, 816] width 62 height 16
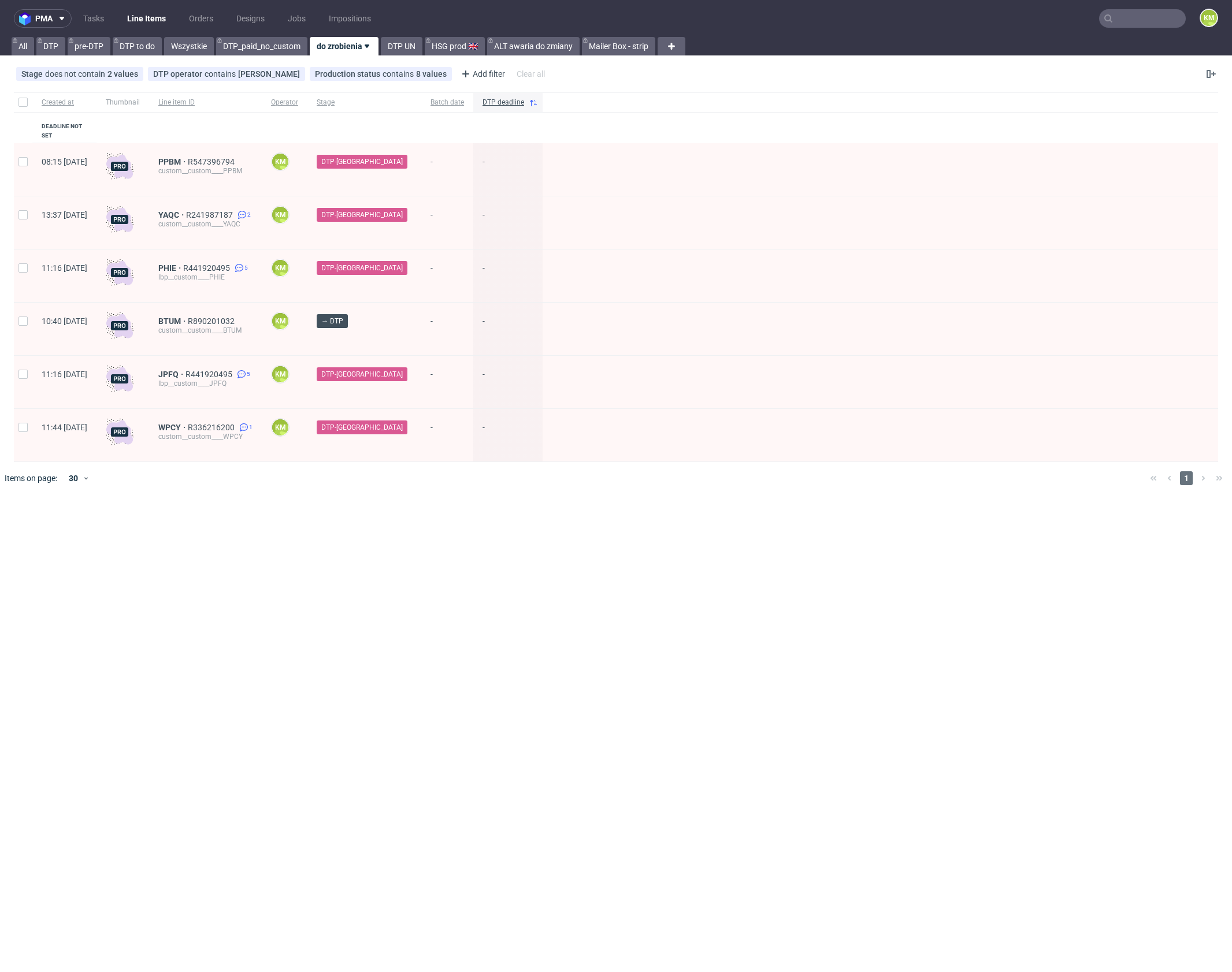
click at [114, 13] on ul "Tasks Line Items Orders Designs Jobs Impositions" at bounding box center [227, 19] width 311 height 19
click at [106, 16] on link "Tasks" at bounding box center [93, 19] width 34 height 19
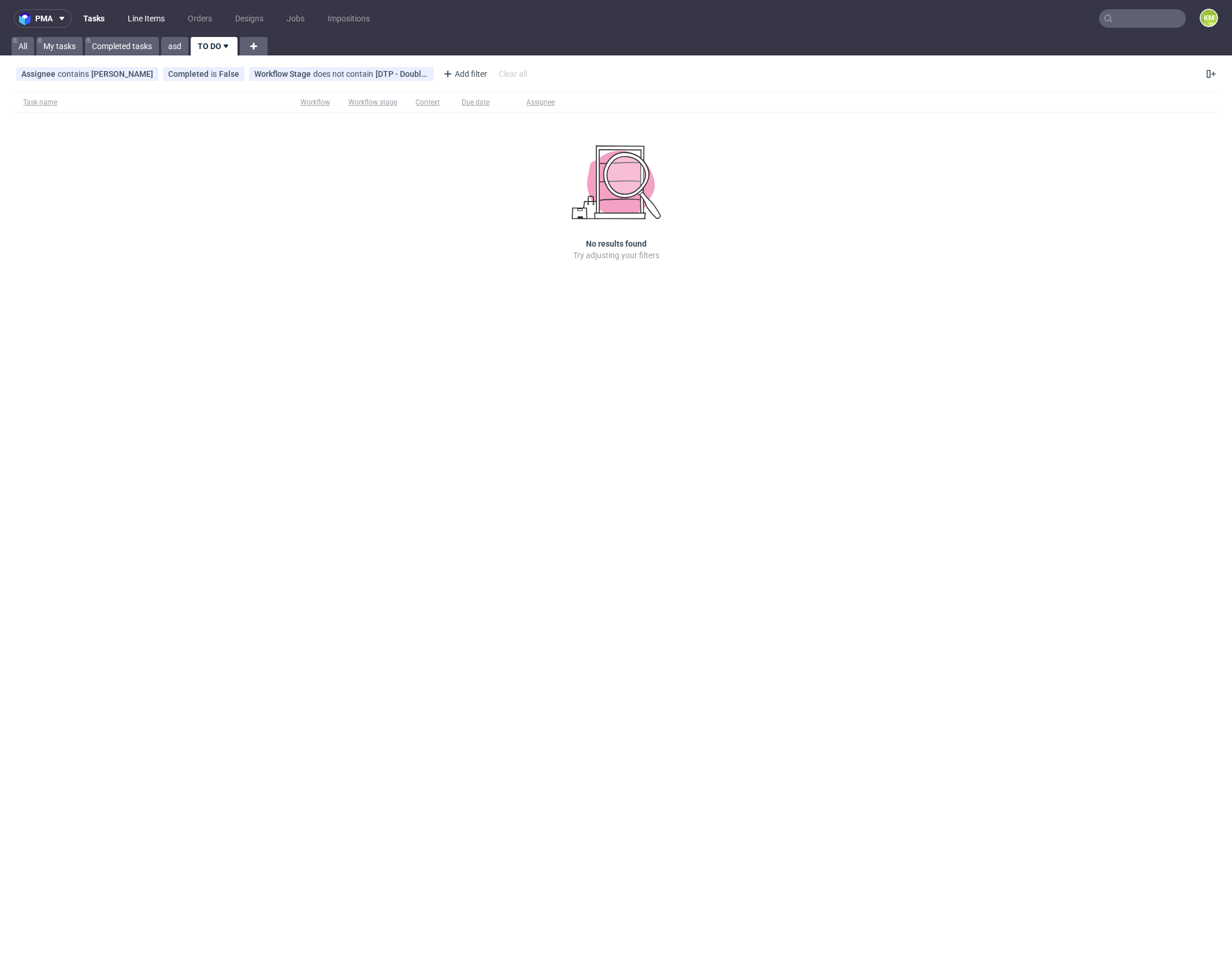
click at [152, 19] on link "Line Items" at bounding box center [146, 19] width 51 height 19
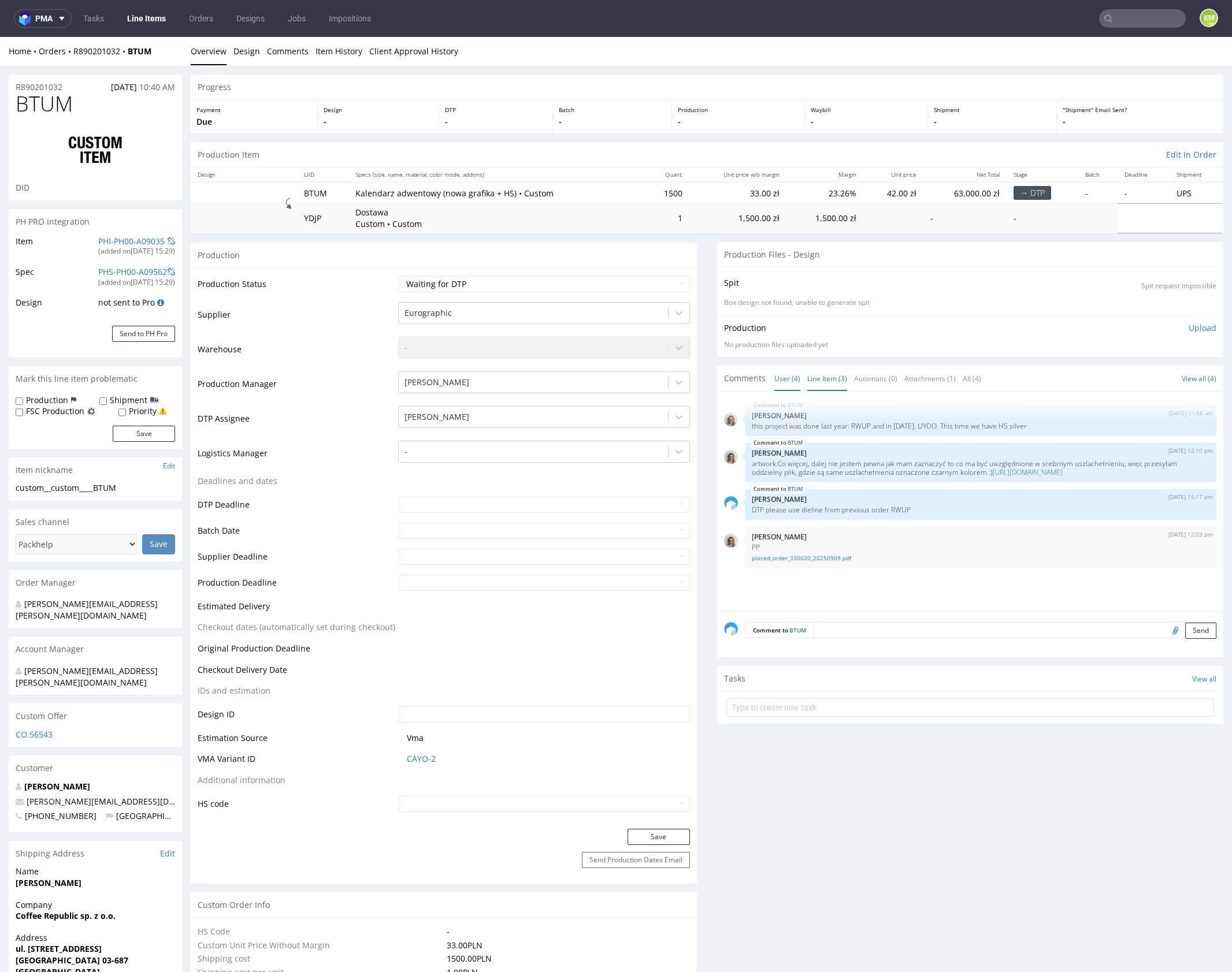
click at [828, 381] on link "Line Item (3)" at bounding box center [827, 378] width 40 height 25
click at [920, 558] on div "BTUM [DATE] 11:58 am [PERSON_NAME] this project was done last year: RWUP and in…" at bounding box center [974, 504] width 499 height 213
click at [938, 560] on div "BTUM [DATE] 11:58 am [PERSON_NAME] this project was done last year: RWUP and in…" at bounding box center [974, 504] width 499 height 213
click at [787, 380] on link "User (4)" at bounding box center [787, 378] width 26 height 25
click at [898, 536] on div "[DATE] 12:03 pm [PERSON_NAME] PP placed_order_330020_20250909.pdf" at bounding box center [981, 547] width 471 height 41
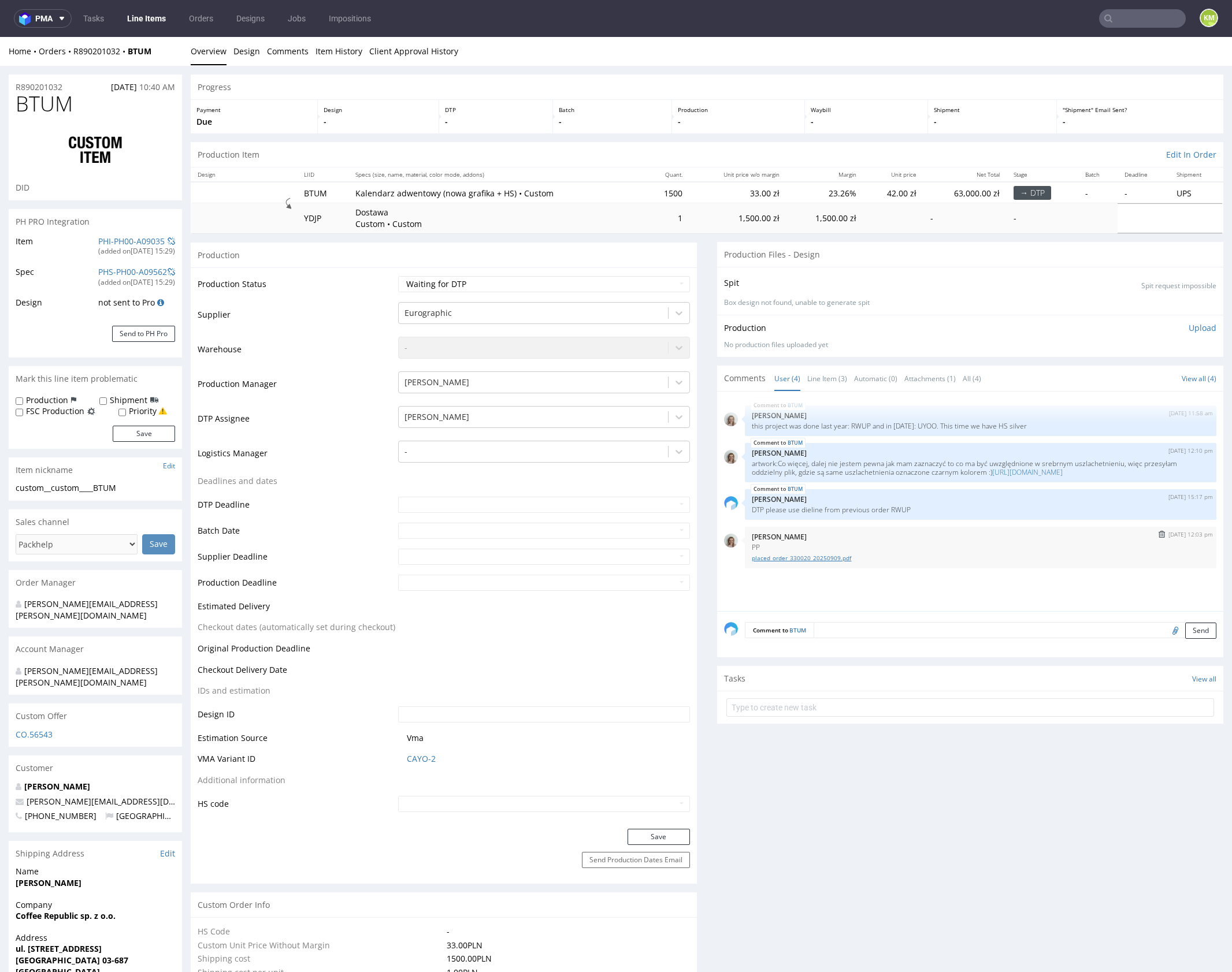
click at [814, 563] on link "placed_order_330020_20250909.pdf" at bounding box center [981, 558] width 458 height 9
click at [914, 444] on div "BTUM 8th Sep 25 | 12:10 pm Monika Poźniak artwork:Co więcej, dalej nie jestem p…" at bounding box center [981, 462] width 471 height 39
click at [792, 569] on div "9th Sep 25 | 12:03 pm Monika Poźniak PP placed_order_330020_20250909.pdf" at bounding box center [981, 547] width 471 height 41
click at [792, 563] on link "placed_order_330020_20250909.pdf" at bounding box center [981, 558] width 458 height 9
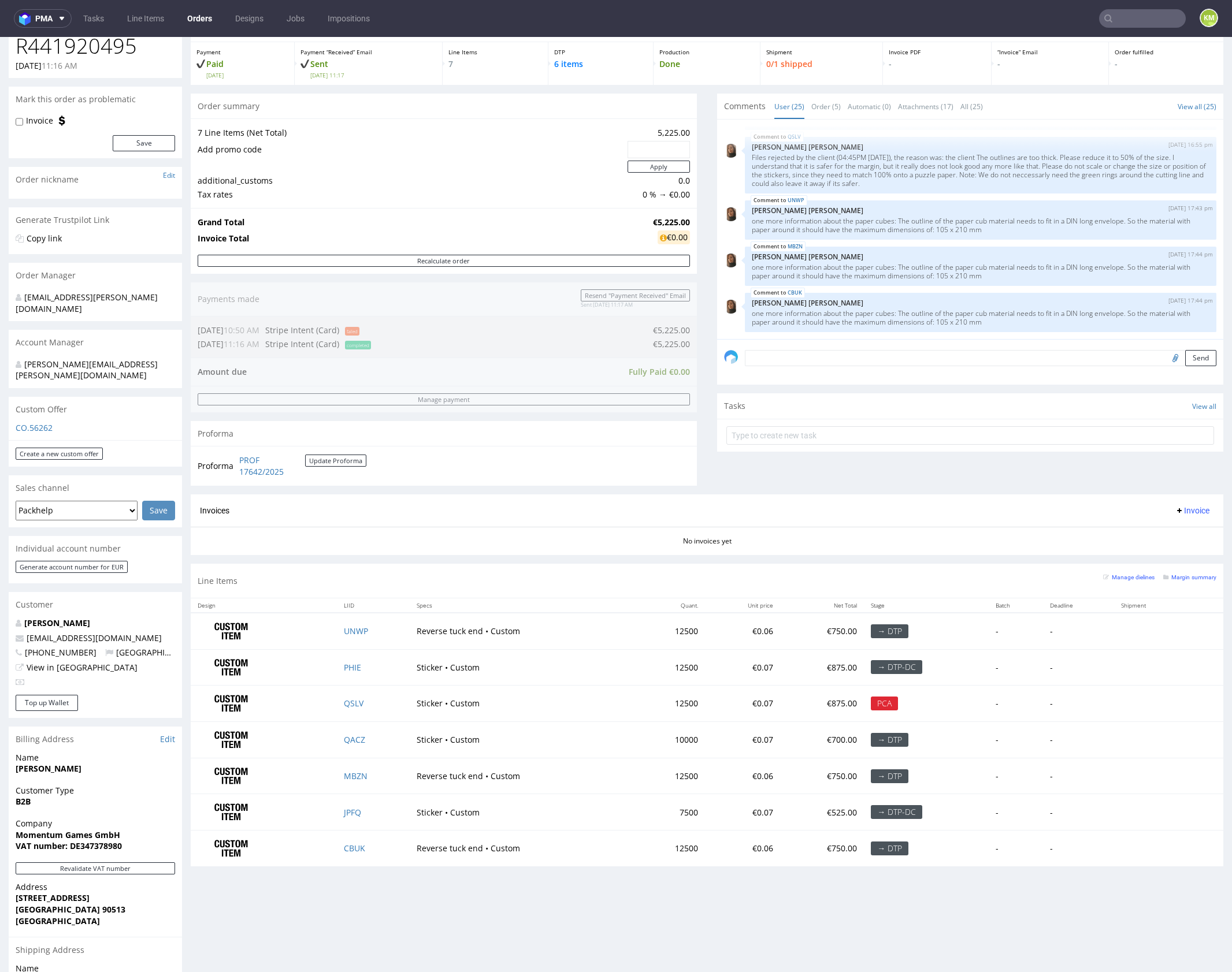
scroll to position [147, 0]
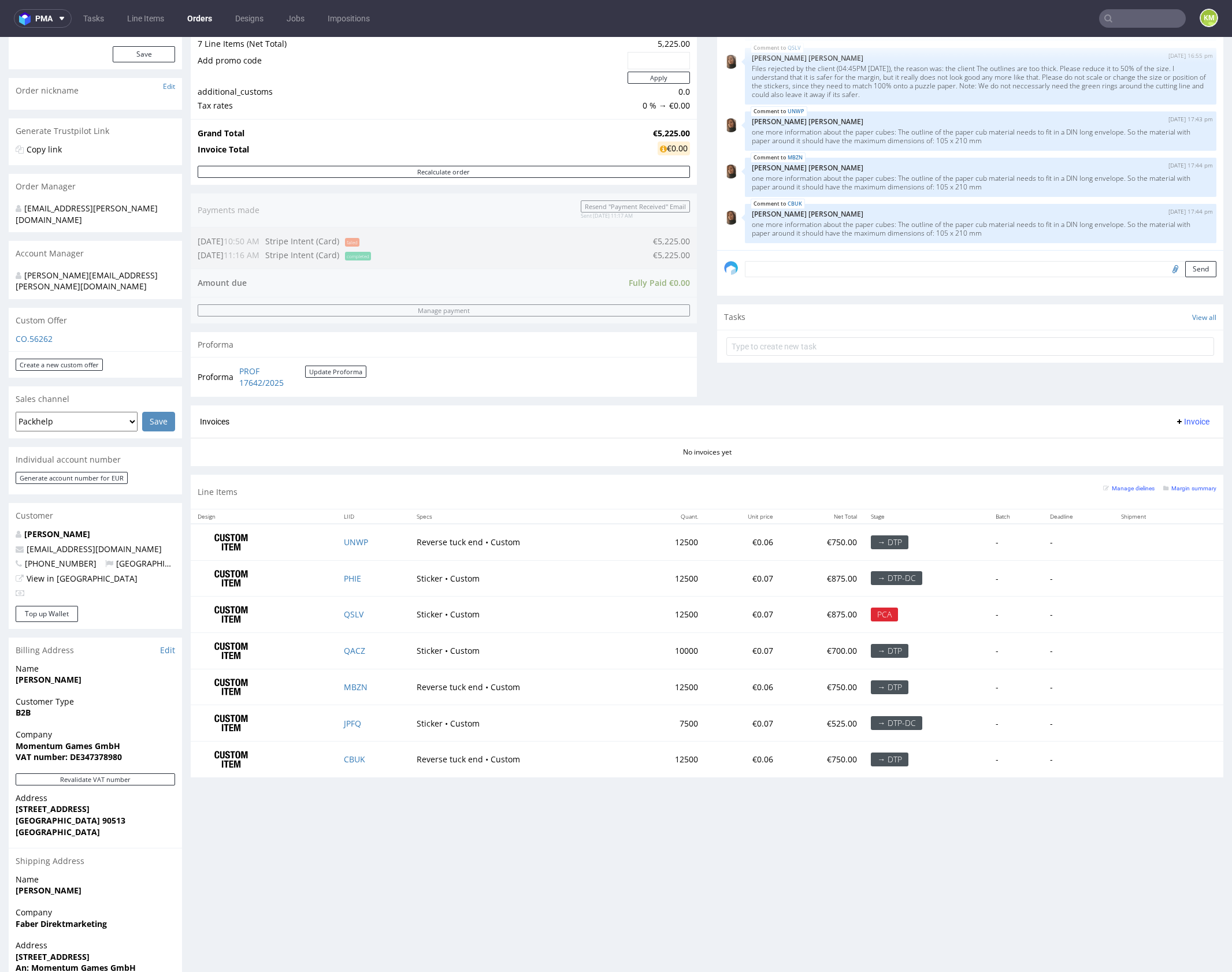
drag, startPoint x: 618, startPoint y: 810, endPoint x: 702, endPoint y: 500, distance: 321.2
click at [626, 784] on div "Progress Payment Paid Fri 15 Aug Payment “Received” Email Sent Fri 15 Aug 11:17…" at bounding box center [707, 478] width 1032 height 1101
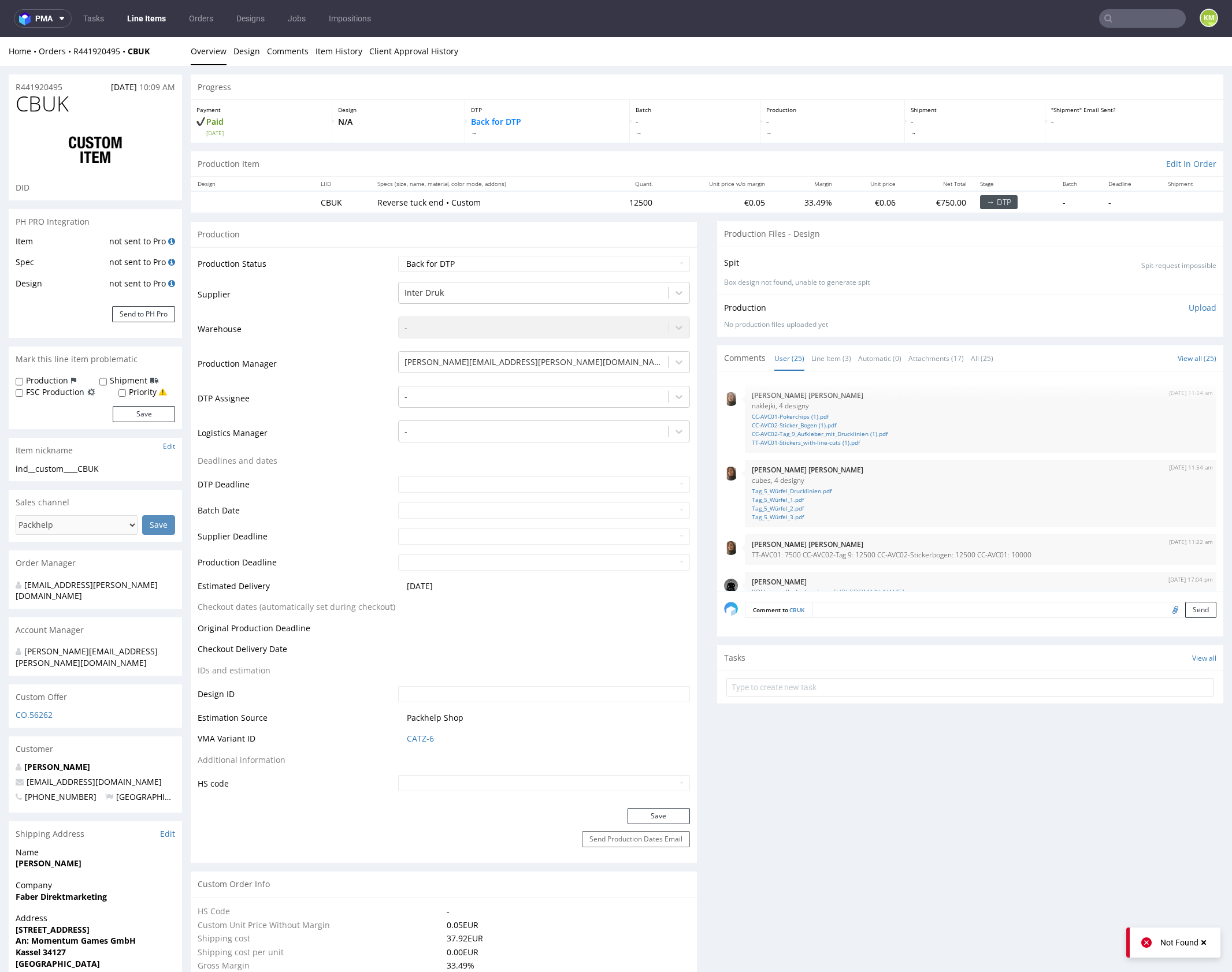
scroll to position [920, 0]
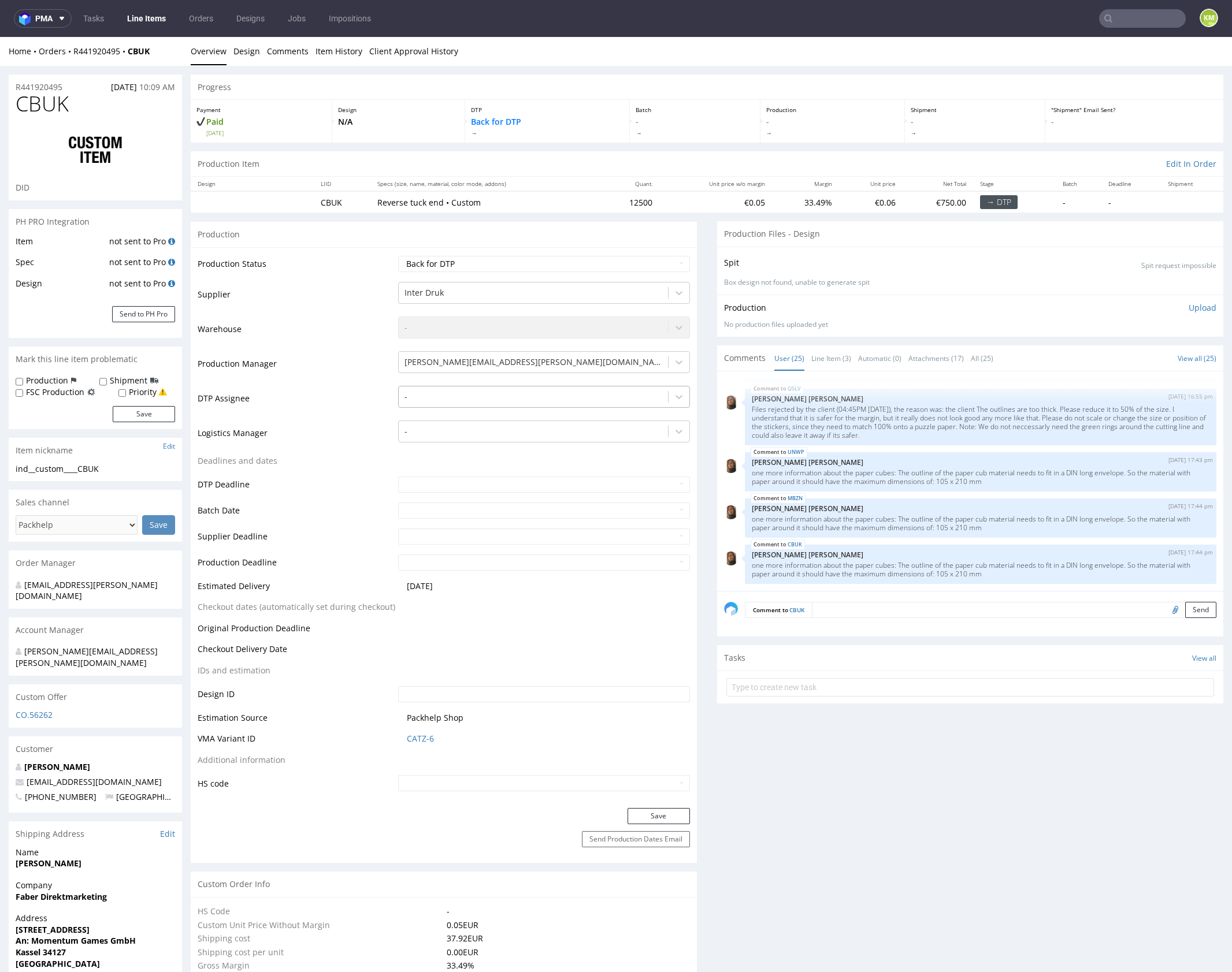
click at [499, 401] on div at bounding box center [533, 397] width 258 height 14
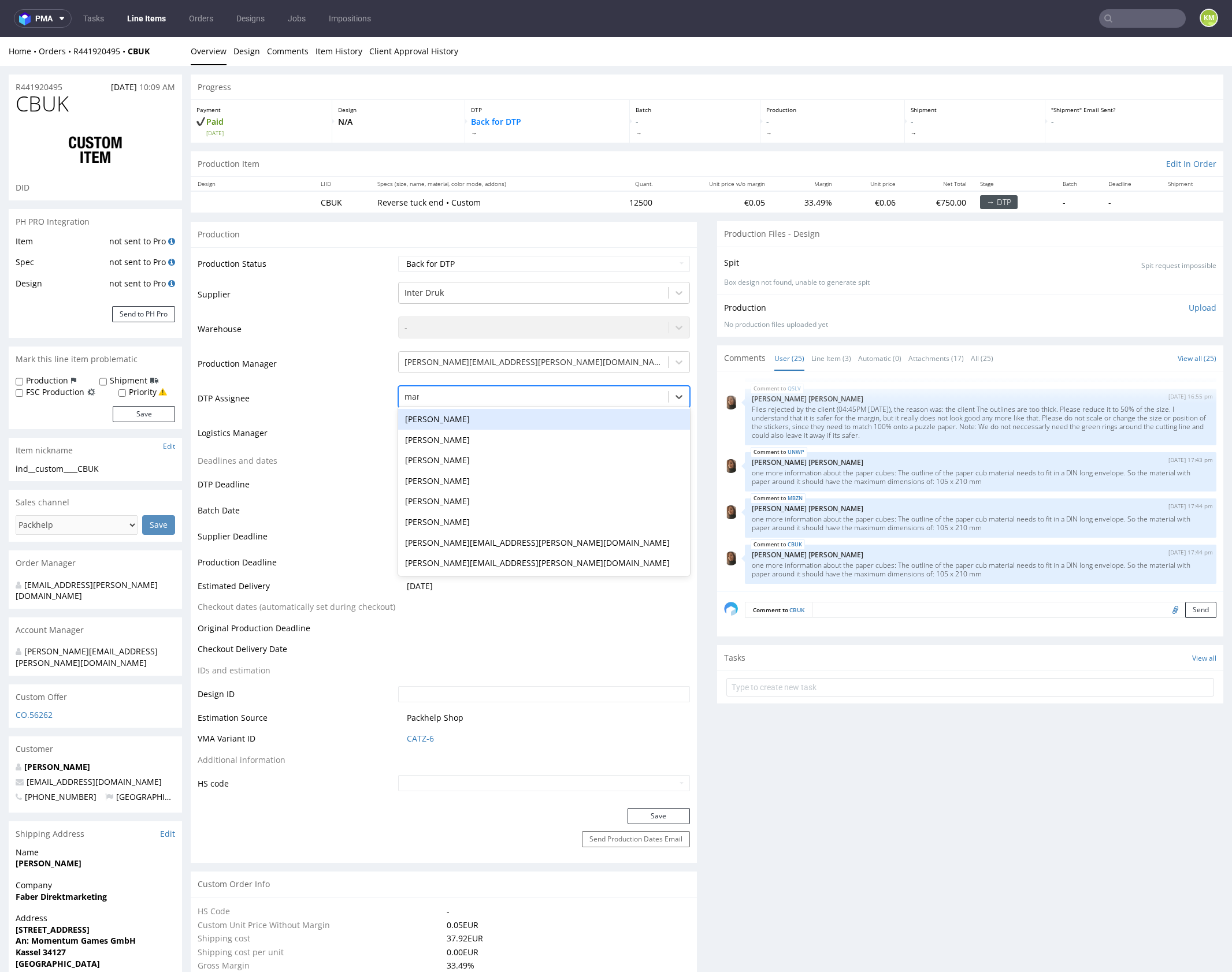
type input "mark"
click at [468, 425] on div "[PERSON_NAME]" at bounding box center [544, 419] width 292 height 21
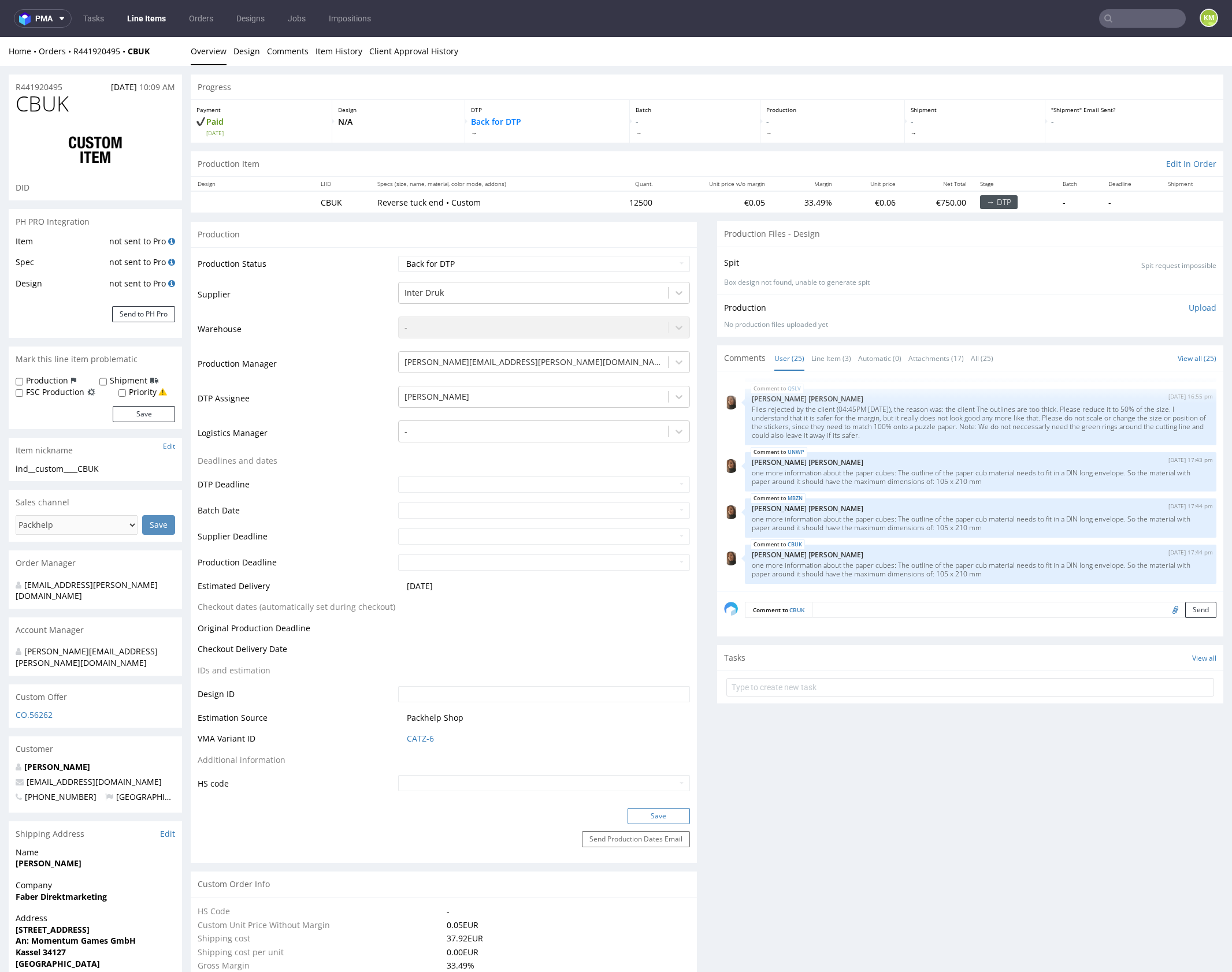
click at [663, 815] on button "Save" at bounding box center [659, 816] width 62 height 16
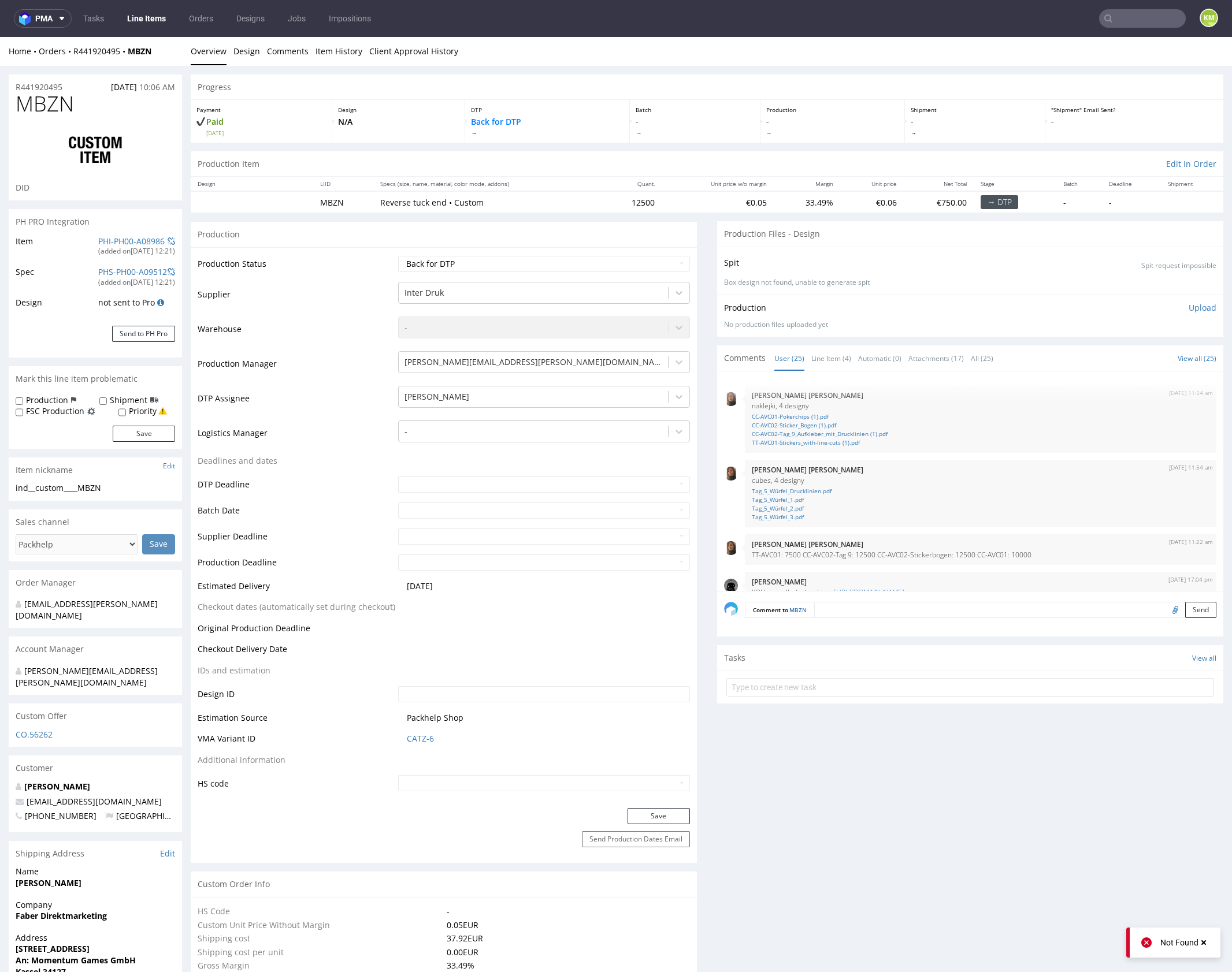
scroll to position [920, 0]
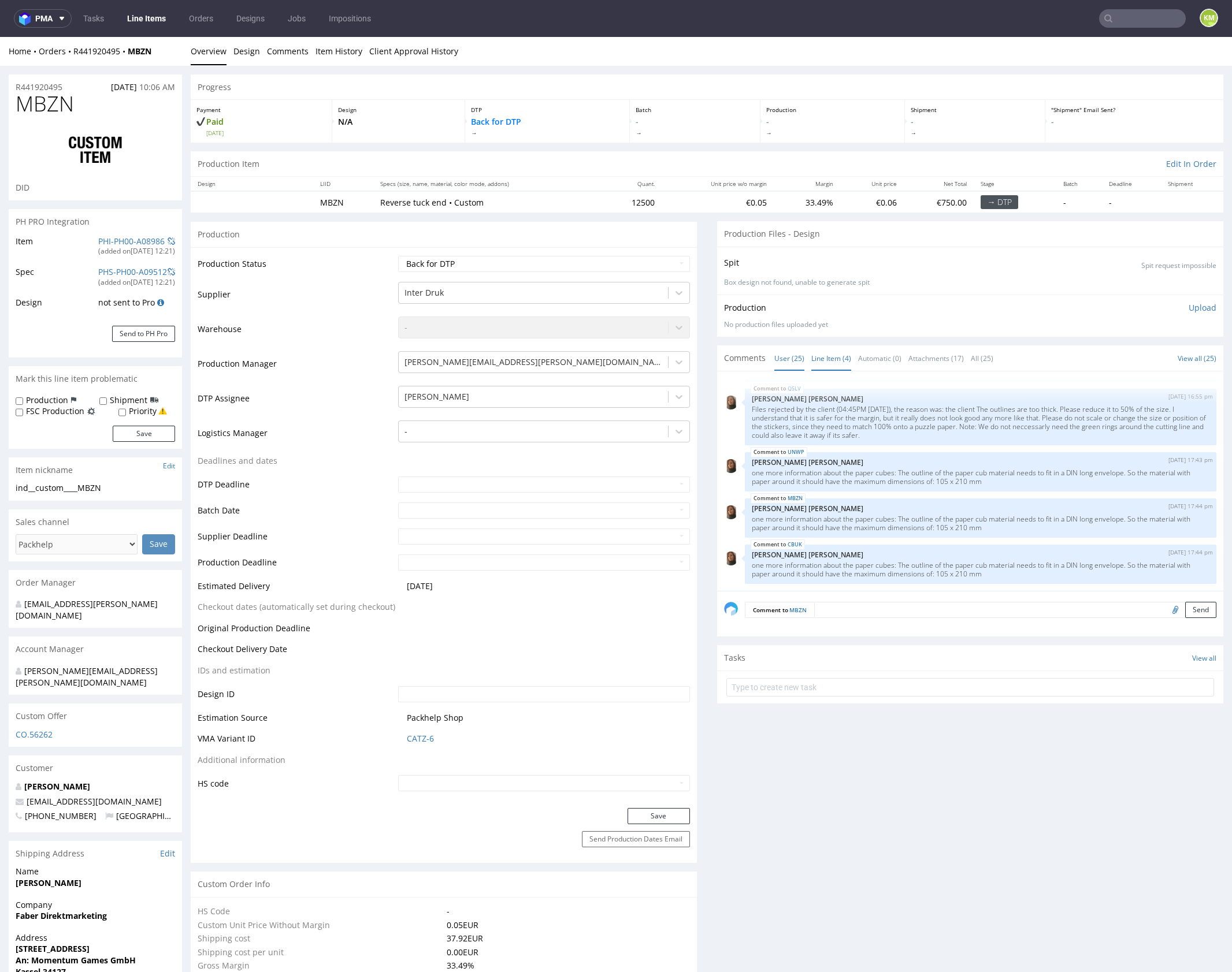
click at [812, 360] on link "Line Item (4)" at bounding box center [831, 358] width 40 height 25
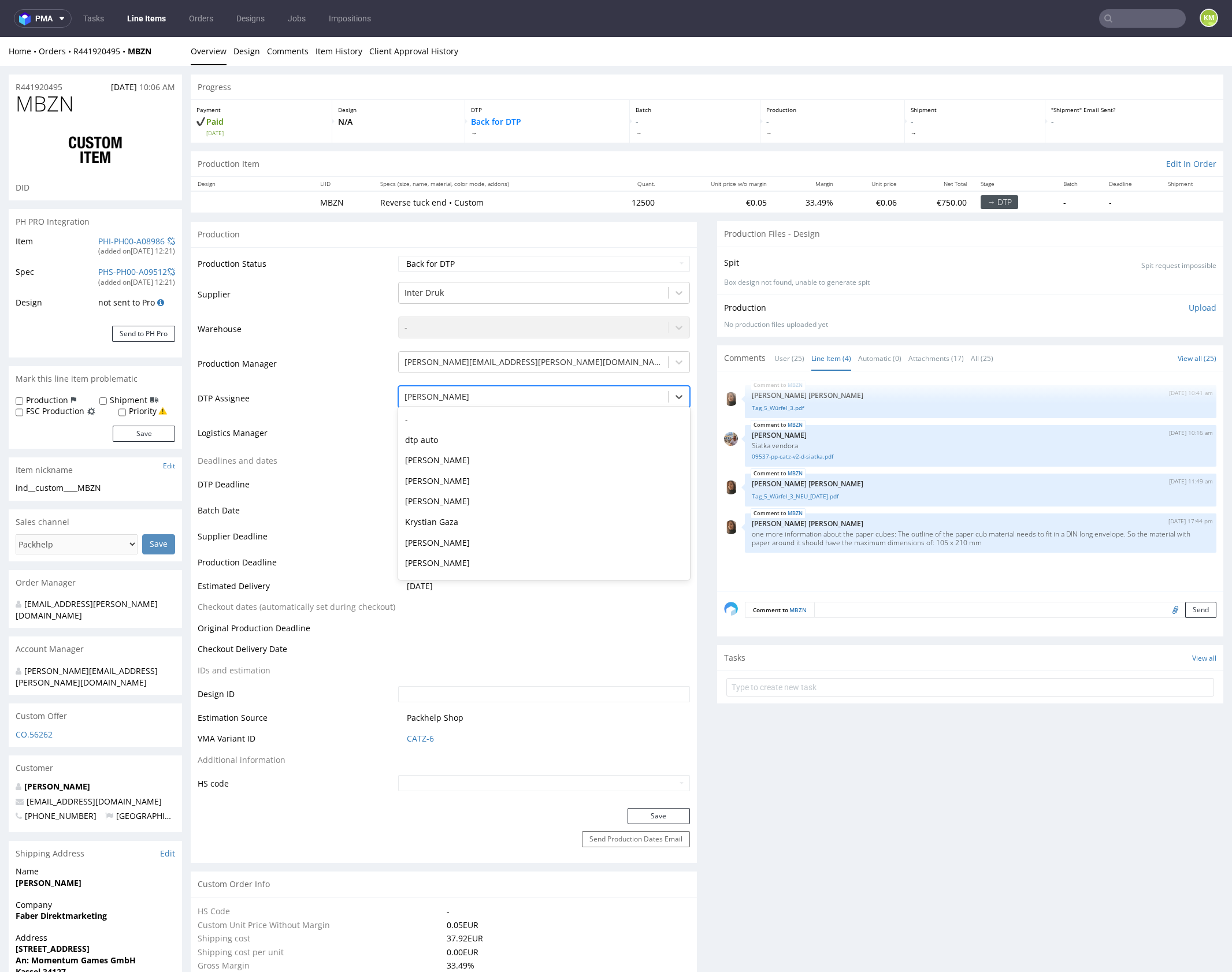
click at [559, 399] on div at bounding box center [533, 397] width 258 height 14
type input "mark"
click at [527, 416] on div "[PERSON_NAME]" at bounding box center [544, 419] width 292 height 21
click at [639, 819] on button "Save" at bounding box center [659, 816] width 62 height 16
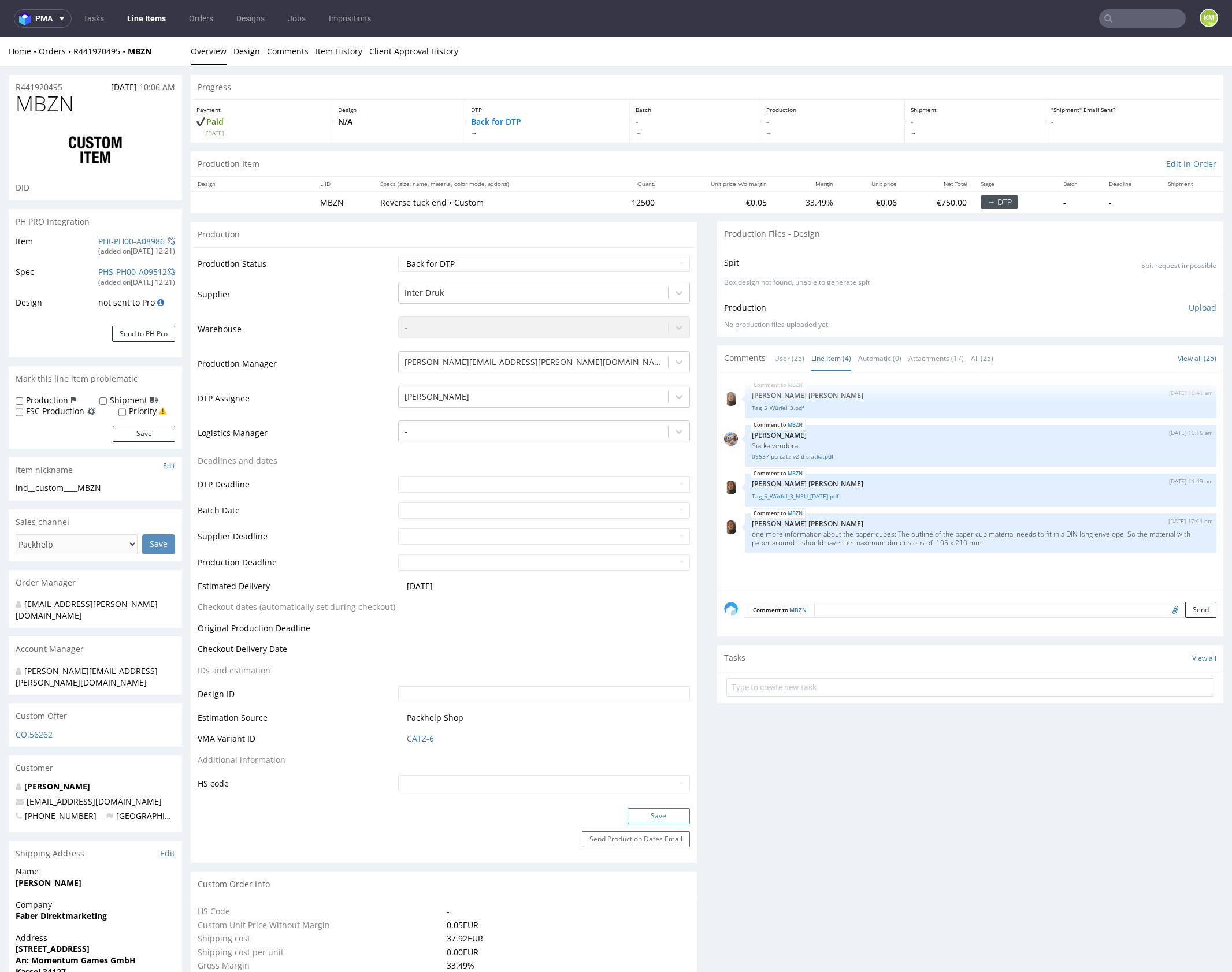
click at [666, 816] on button "Save" at bounding box center [659, 816] width 62 height 16
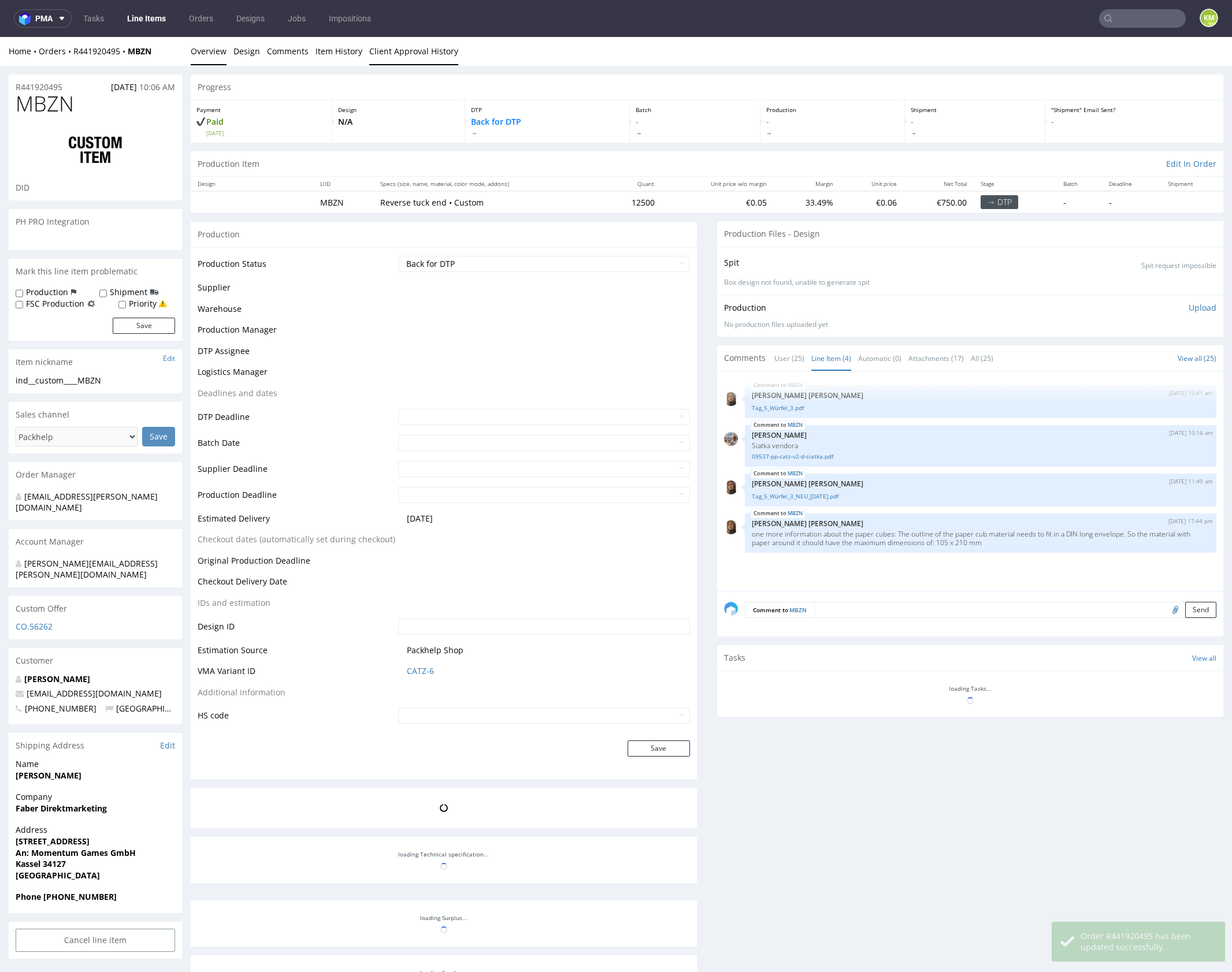
click at [382, 51] on link "Client Approval History" at bounding box center [414, 51] width 89 height 29
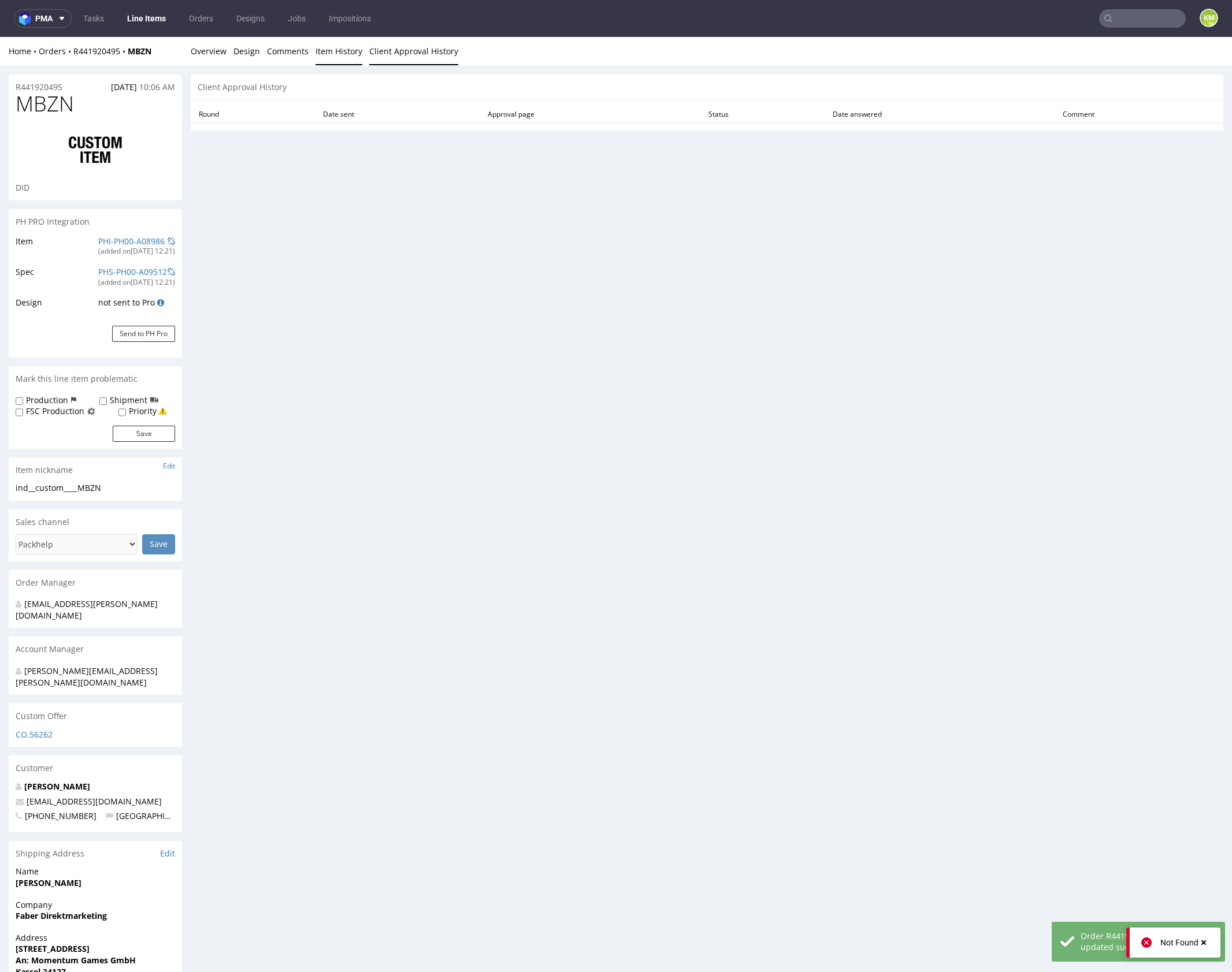
click at [330, 54] on link "Item History" at bounding box center [339, 51] width 47 height 29
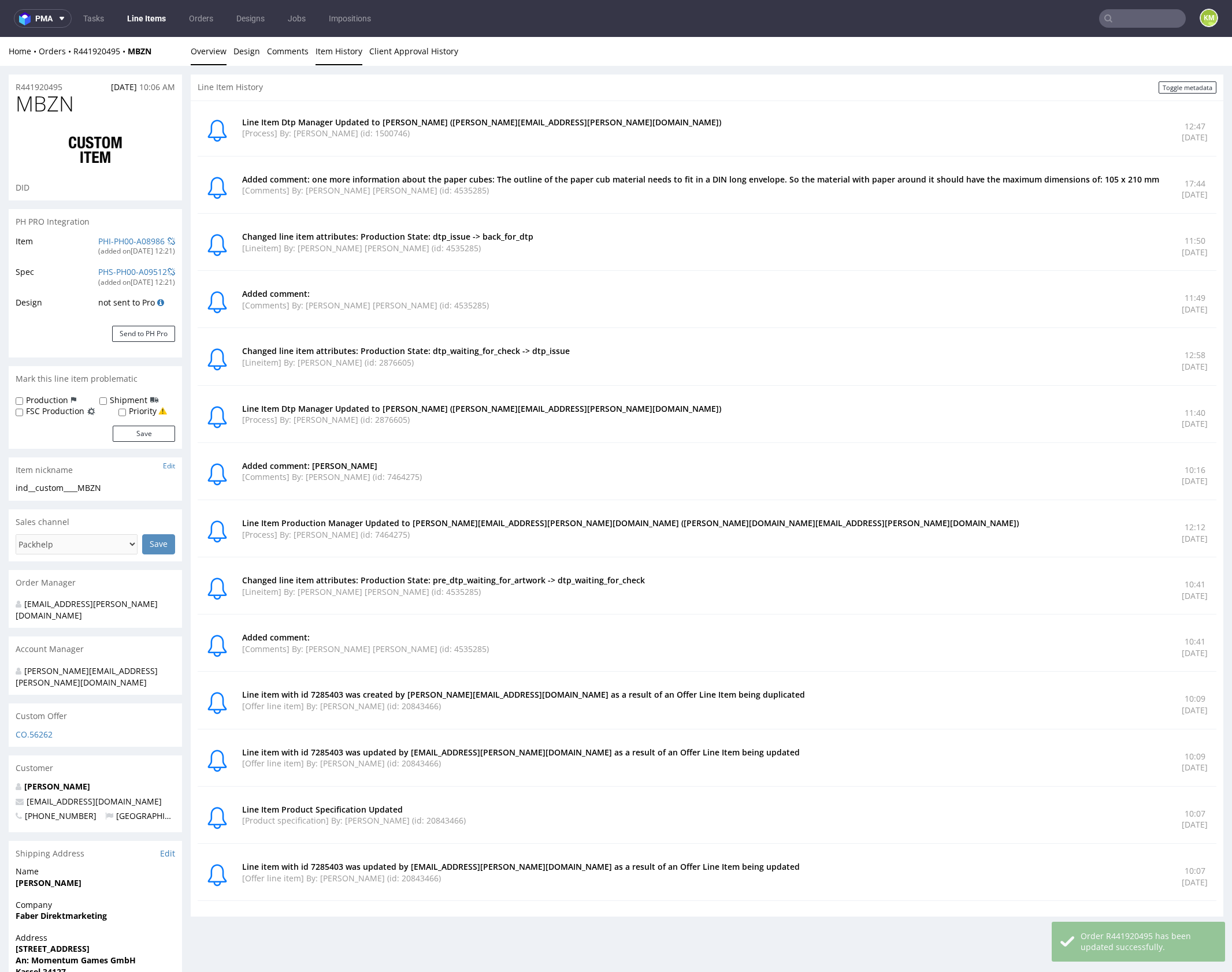
drag, startPoint x: 198, startPoint y: 47, endPoint x: 451, endPoint y: 37, distance: 253.2
click at [198, 47] on link "Overview" at bounding box center [208, 51] width 36 height 29
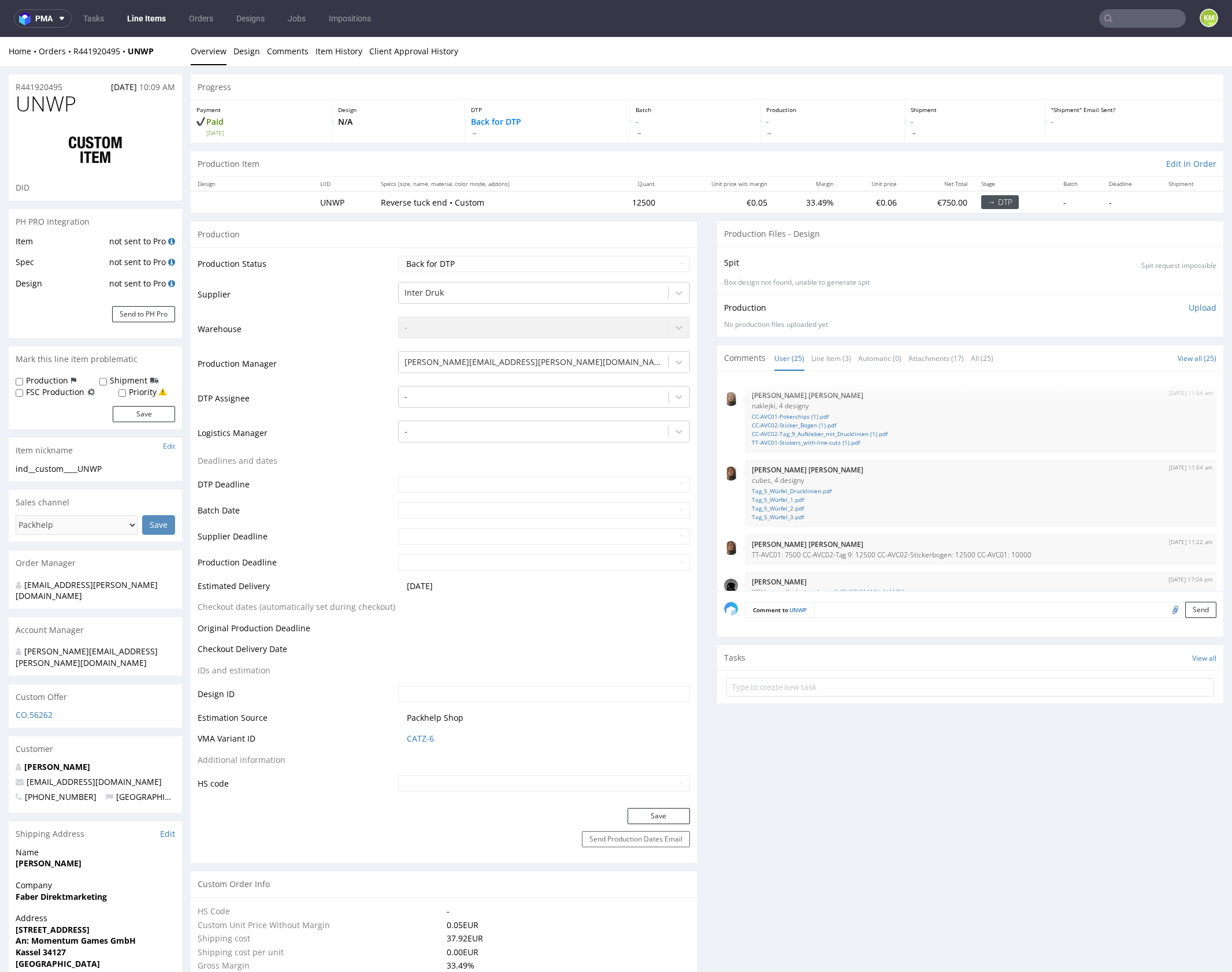
scroll to position [920, 0]
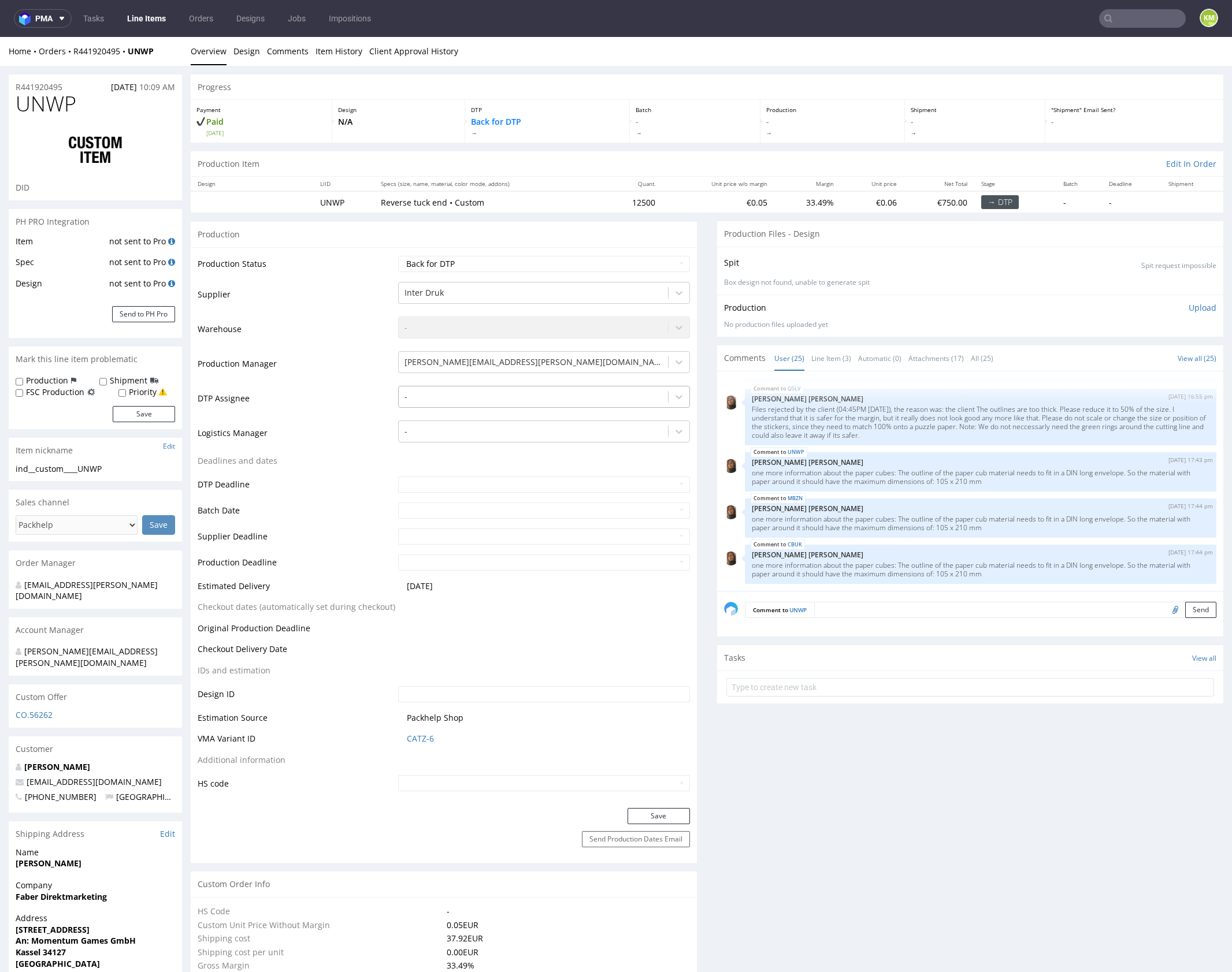
click at [520, 395] on div at bounding box center [533, 397] width 258 height 14
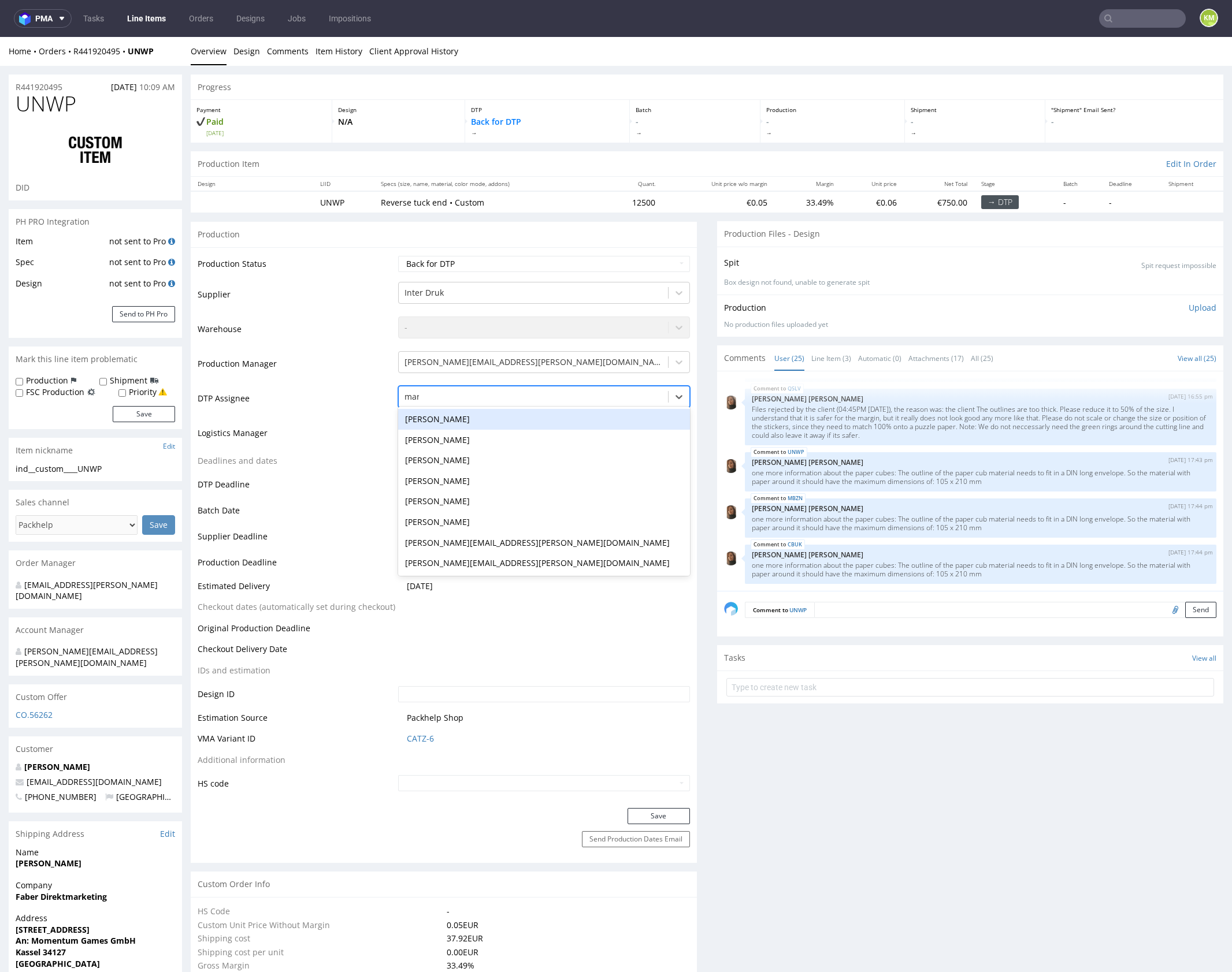
type input "mark"
click at [514, 416] on div "[PERSON_NAME]" at bounding box center [544, 419] width 292 height 21
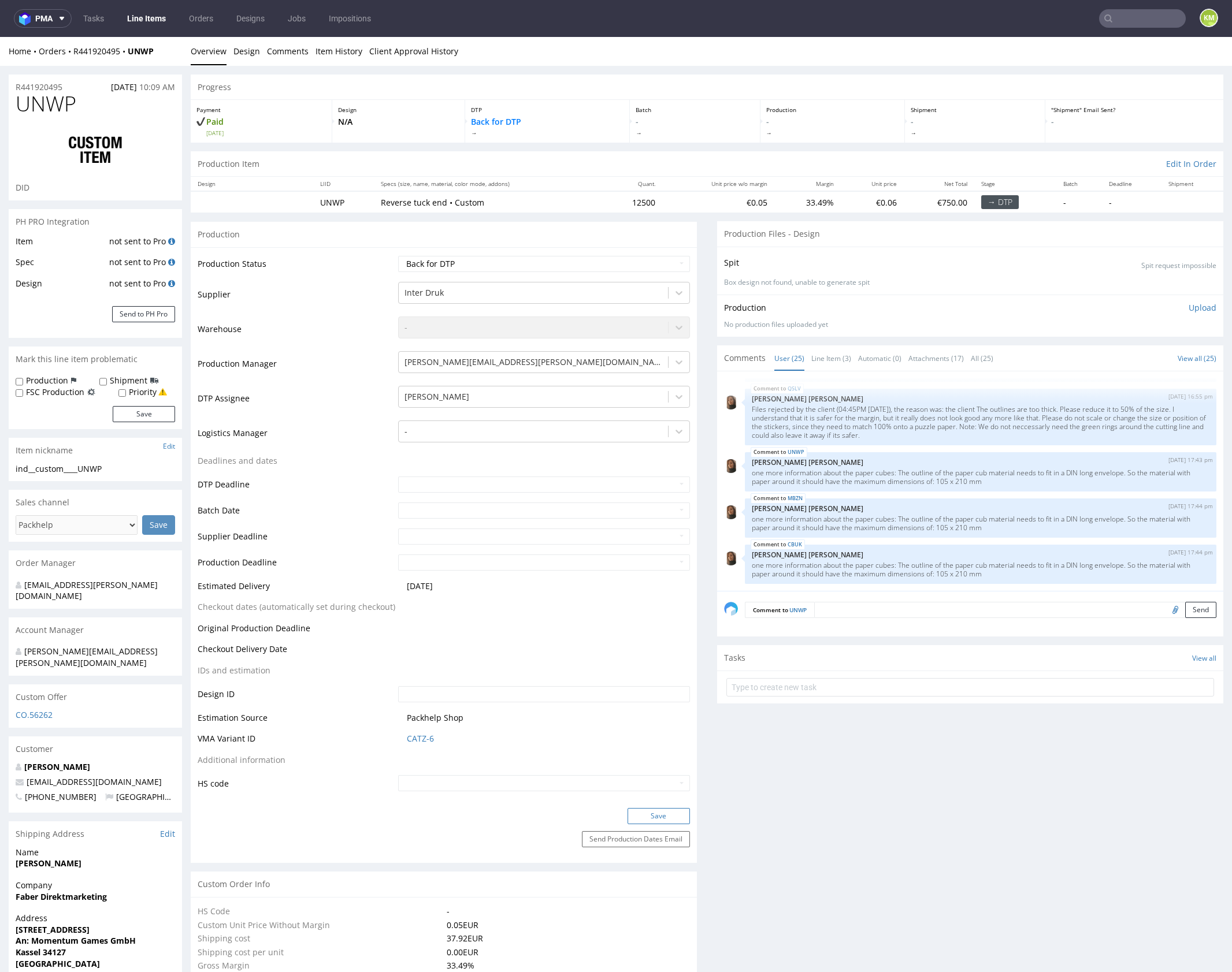
click at [648, 816] on button "Save" at bounding box center [659, 816] width 62 height 16
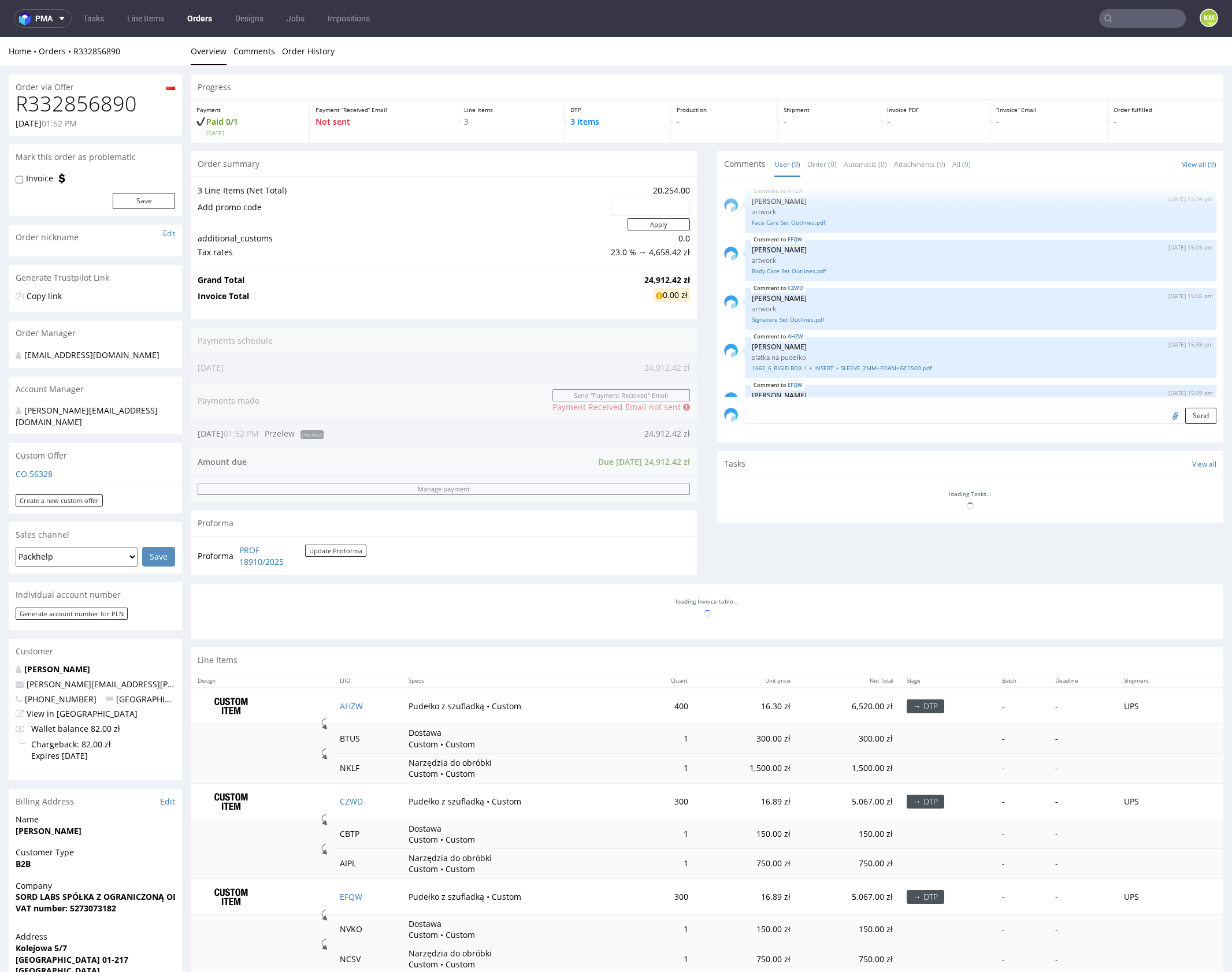
scroll to position [231, 0]
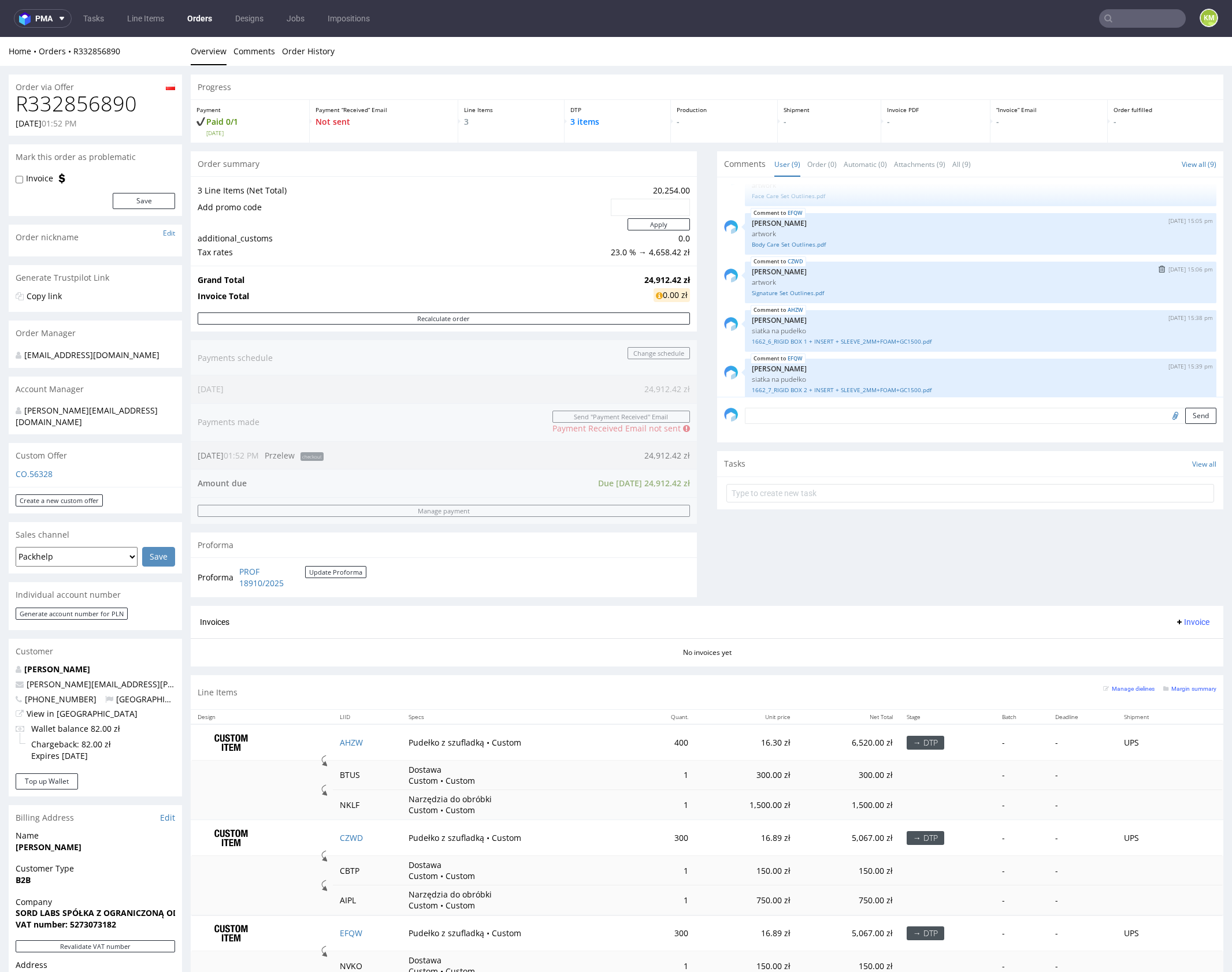
scroll to position [10, 0]
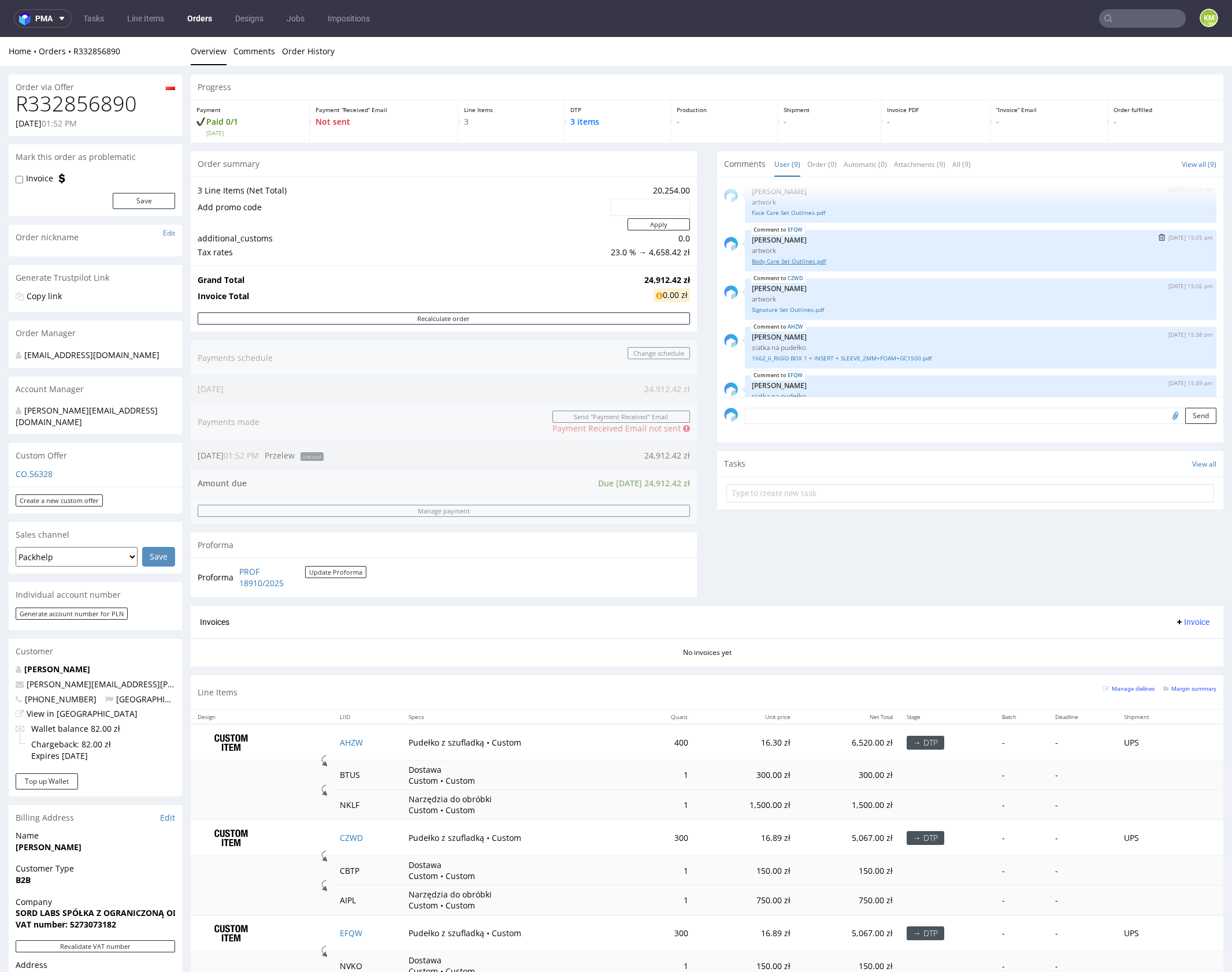
click at [802, 262] on link "Body Care Set Outlines.pdf" at bounding box center [981, 261] width 458 height 9
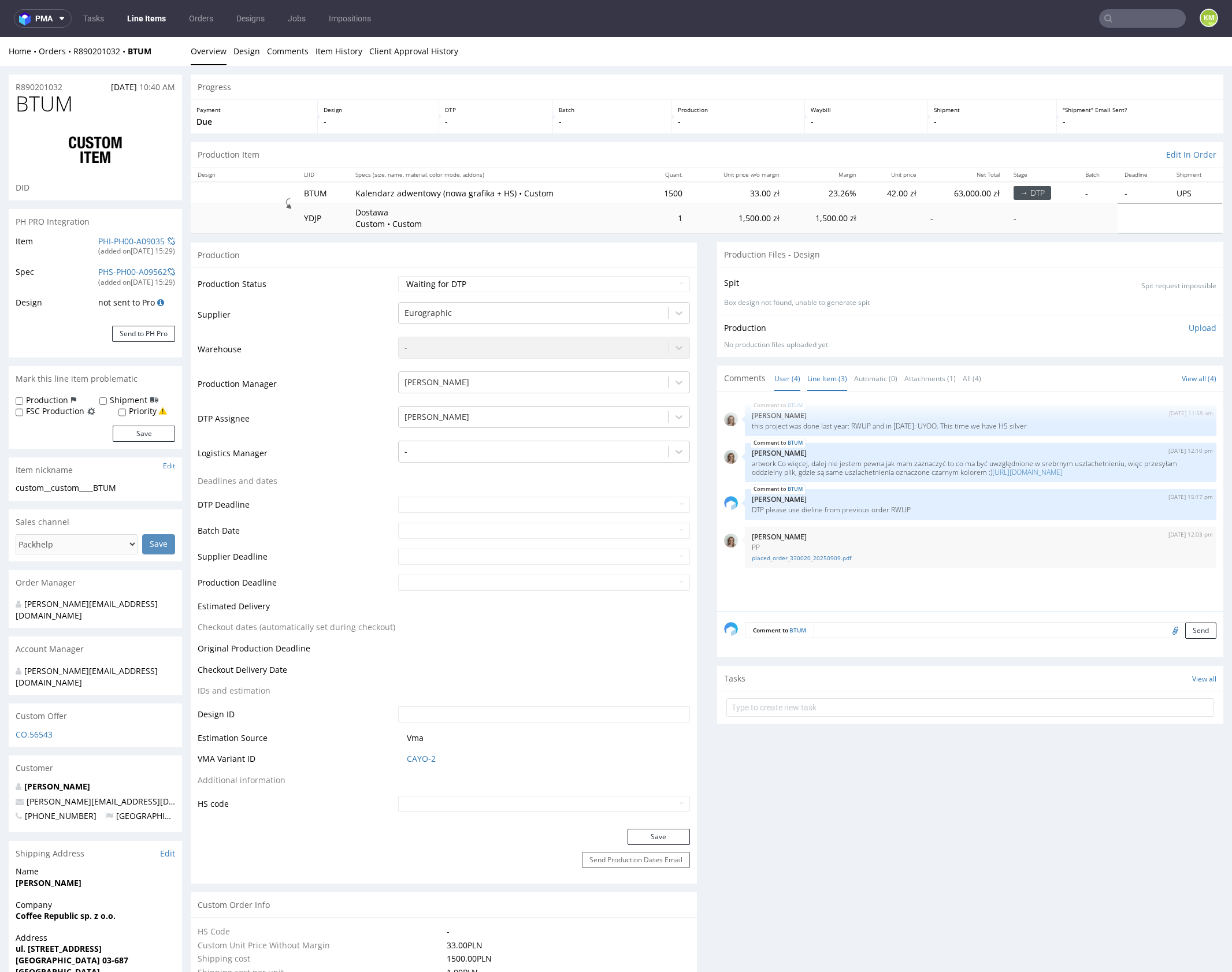
click at [822, 380] on link "Line Item (3)" at bounding box center [827, 378] width 40 height 25
click at [855, 425] on p "this project was done last year: RWUP and in [DATE]: UYOO. This time we have HS…" at bounding box center [981, 426] width 458 height 9
copy p "RWUP"
drag, startPoint x: 162, startPoint y: 17, endPoint x: 184, endPoint y: 10, distance: 23.1
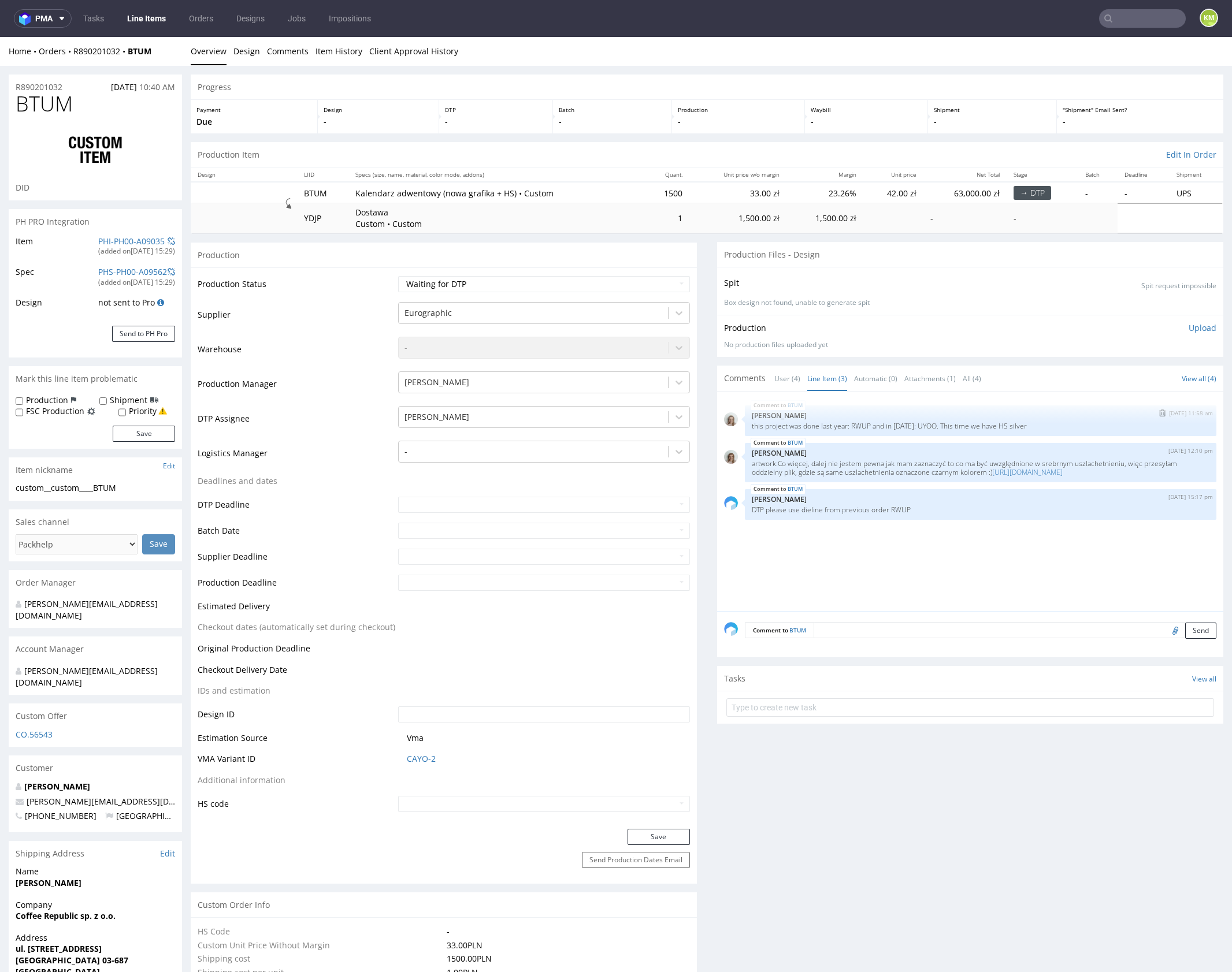
click at [904, 423] on p "this project was done last year: RWUP and in 2023: UYOO. This time we have HS s…" at bounding box center [981, 426] width 458 height 9
click at [1031, 470] on link "https://drive.google.com/drive/folders/1dJfBD9EvJeeuB6Sy-mqw55rZBdCW8eOJ?usp=sh…" at bounding box center [1027, 472] width 71 height 10
click at [858, 534] on div "BTUM 8th Sep 25 | 11:58 am Monika Poźniak this project was done last year: RWUP…" at bounding box center [974, 504] width 499 height 213
click at [913, 349] on div "No production files uploaded yet" at bounding box center [970, 345] width 492 height 10
click at [913, 352] on div "Production Upload No production files uploaded yet Description (optional) Add f…" at bounding box center [970, 336] width 506 height 42
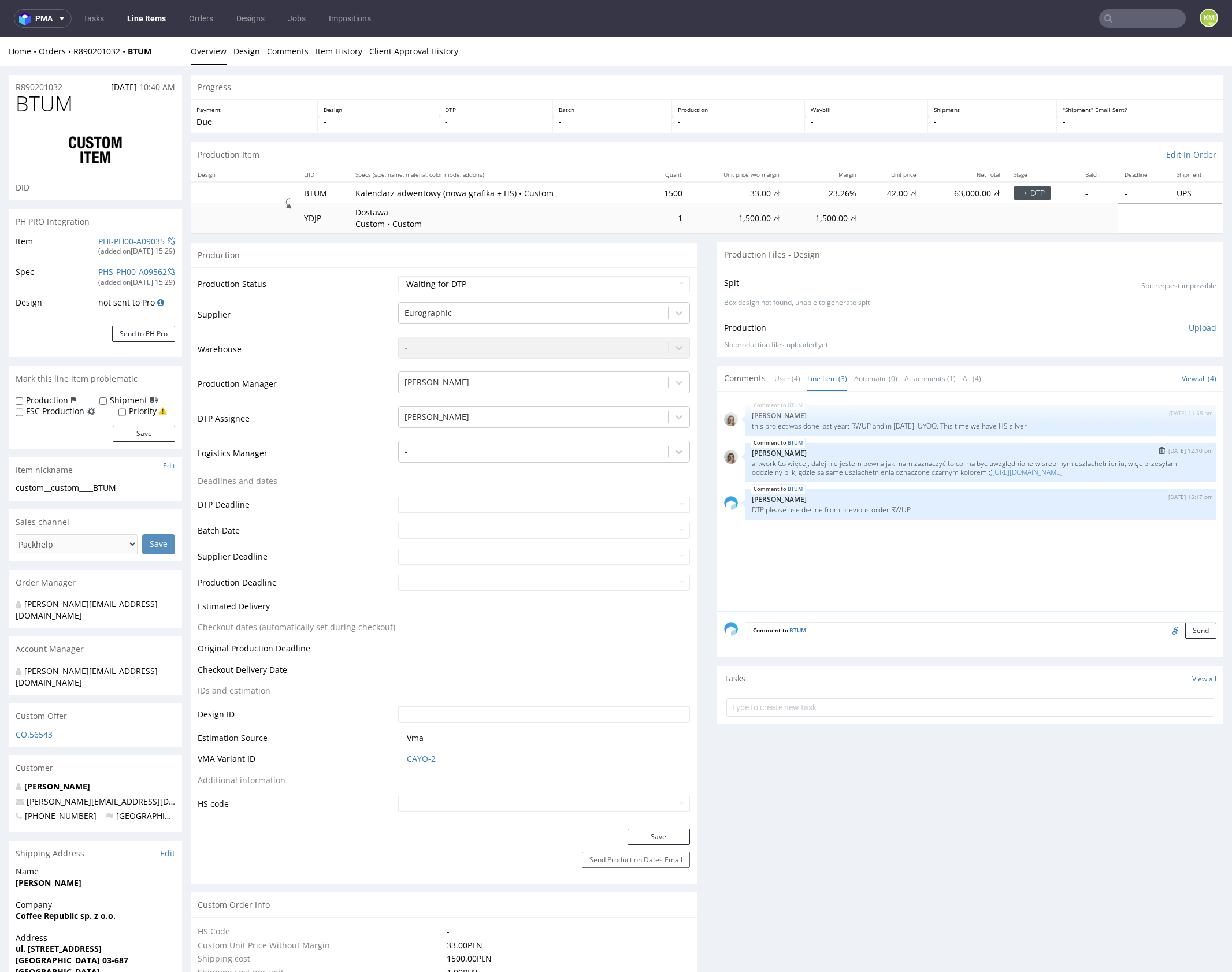
click at [842, 453] on p "Monika Poźniak" at bounding box center [981, 453] width 458 height 9
click at [41, 112] on span "BTUM" at bounding box center [44, 104] width 57 height 23
copy span "BTUM"
click at [869, 439] on div "BTUM 8th Sep 25 | 11:58 am Monika Poźniak this project was done last year: RWUP…" at bounding box center [974, 504] width 499 height 213
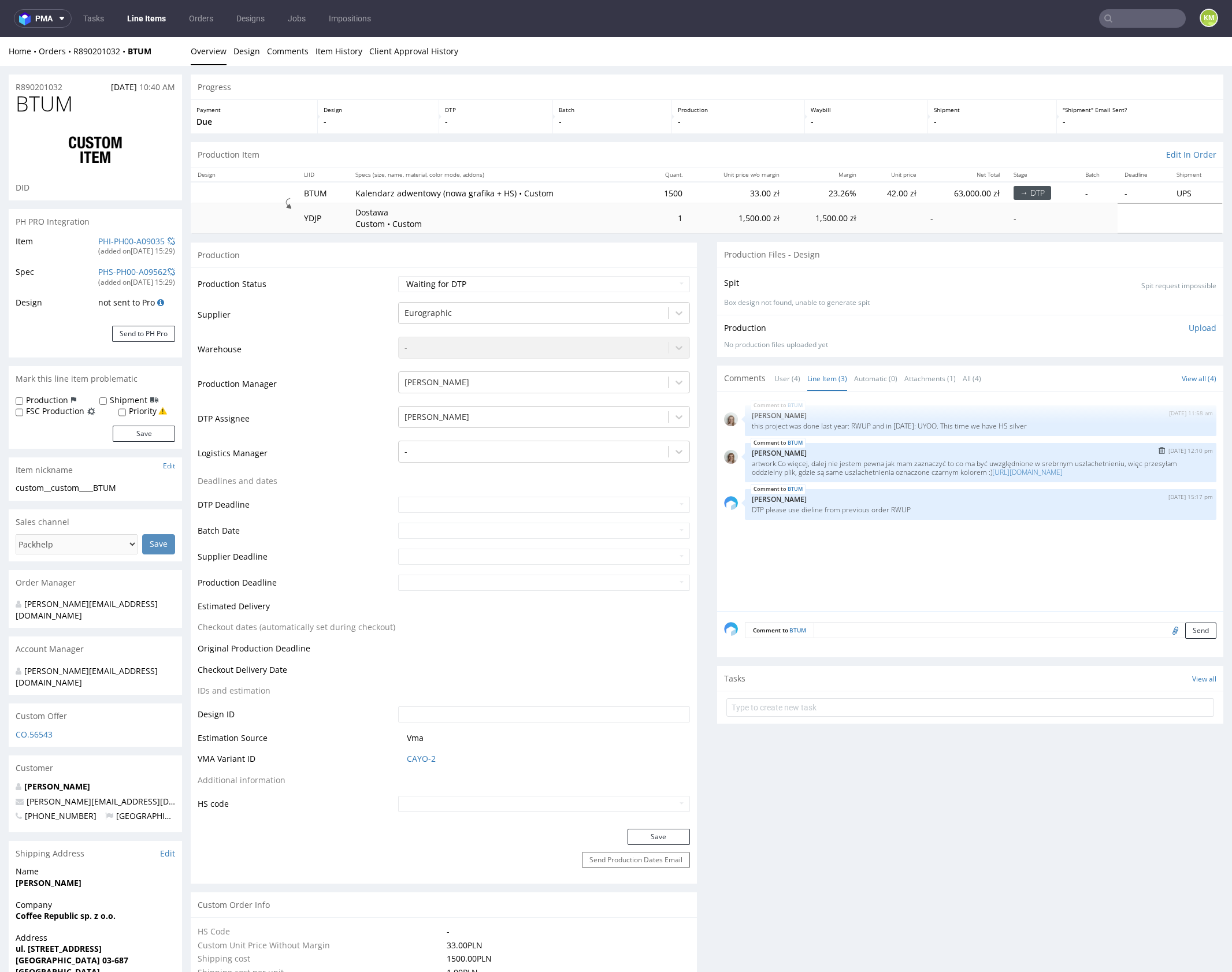
click at [938, 451] on p "Monika Poźniak" at bounding box center [981, 453] width 458 height 9
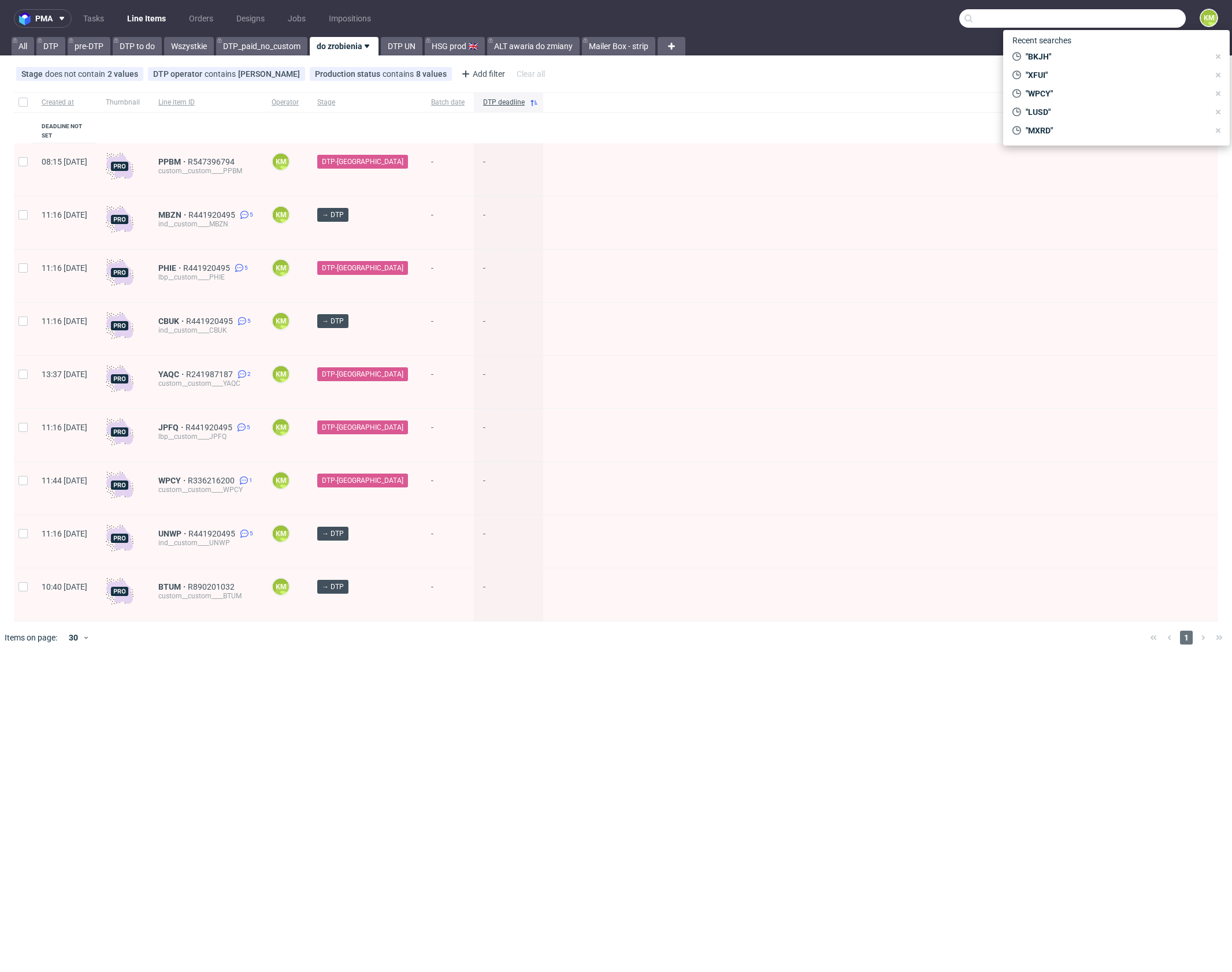
click at [1141, 18] on input "text" at bounding box center [1072, 19] width 226 height 19
paste input "RWUP"
type input "RWUP"
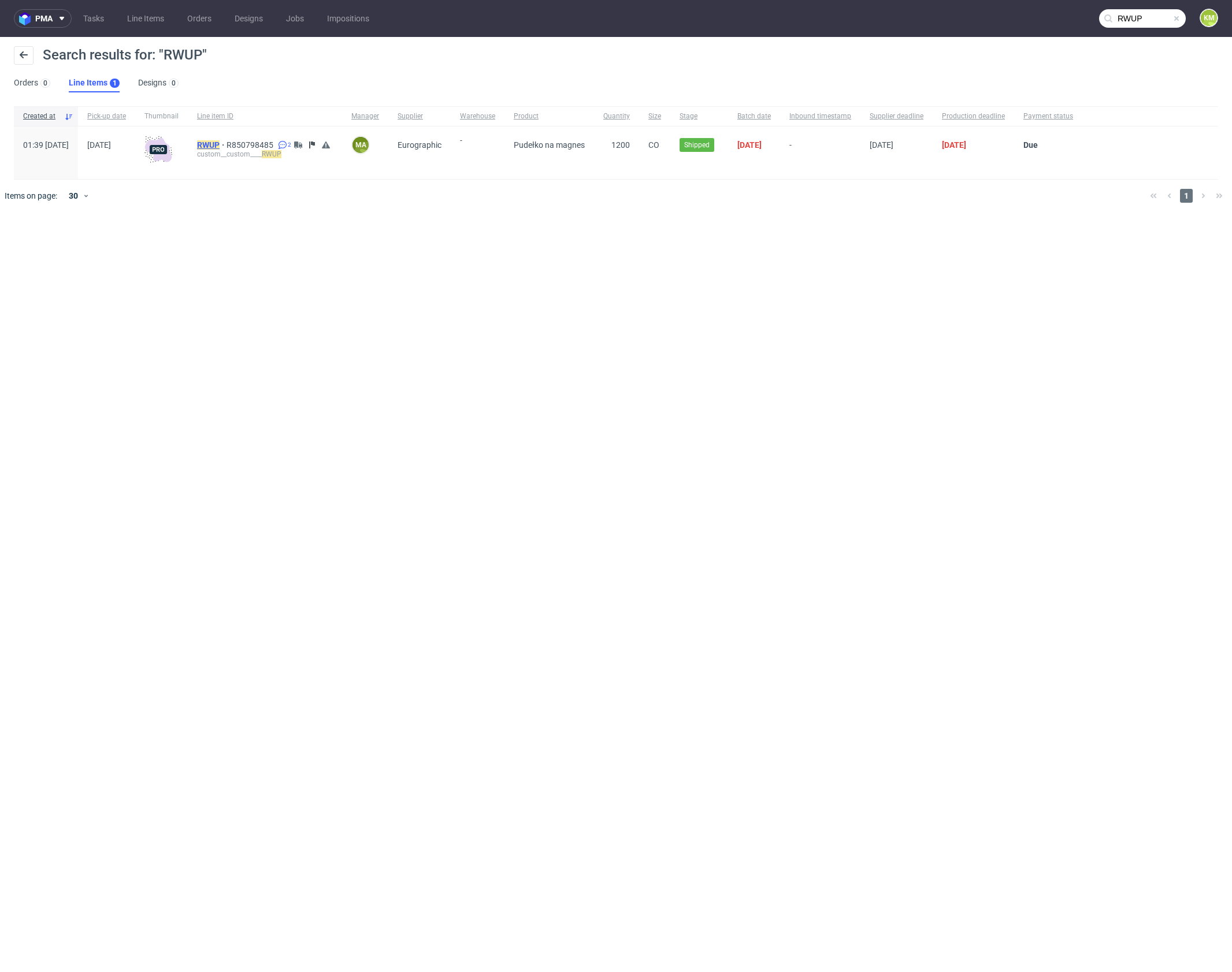
click at [219, 145] on mark "RWUP" at bounding box center [208, 145] width 23 height 9
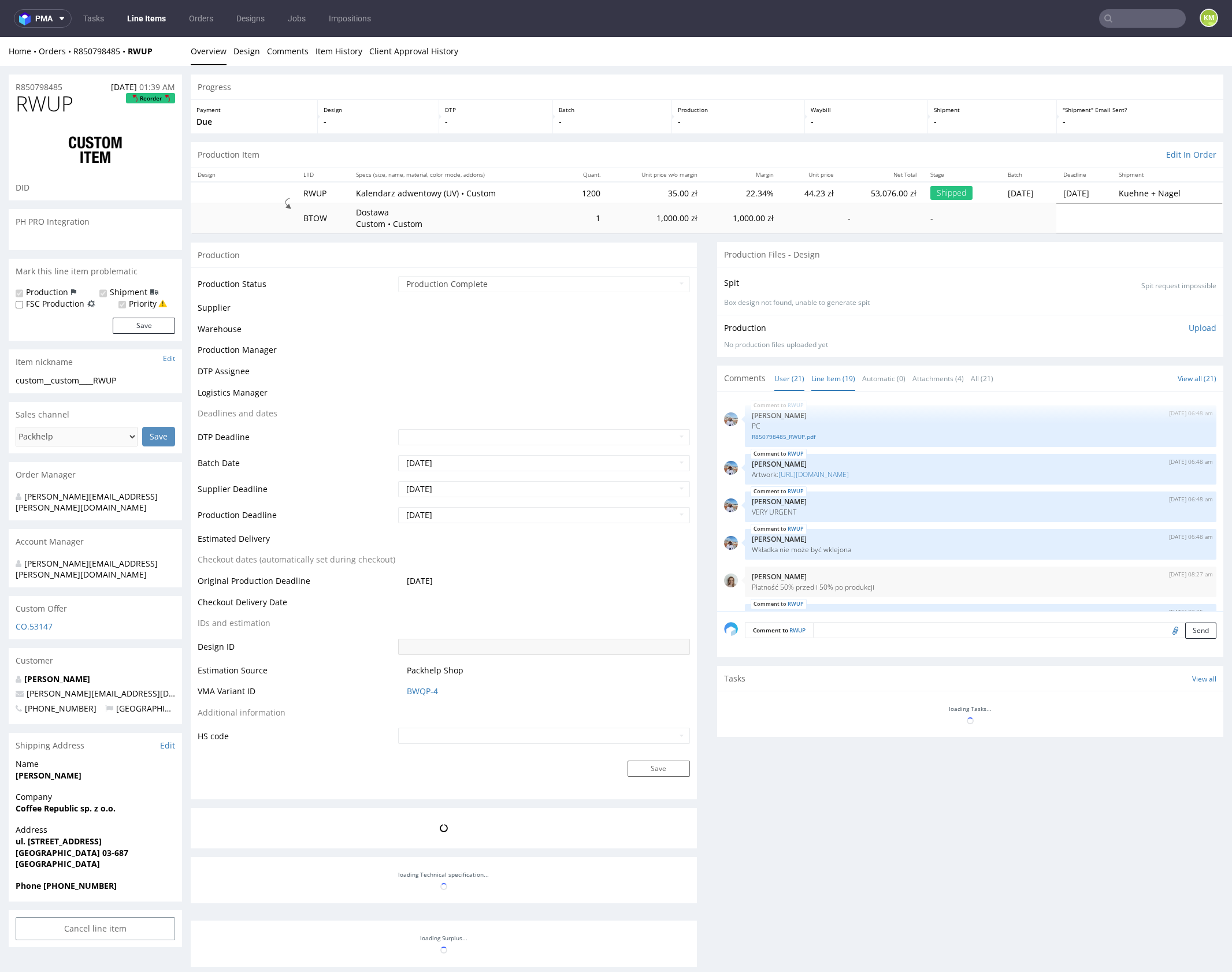
scroll to position [791, 0]
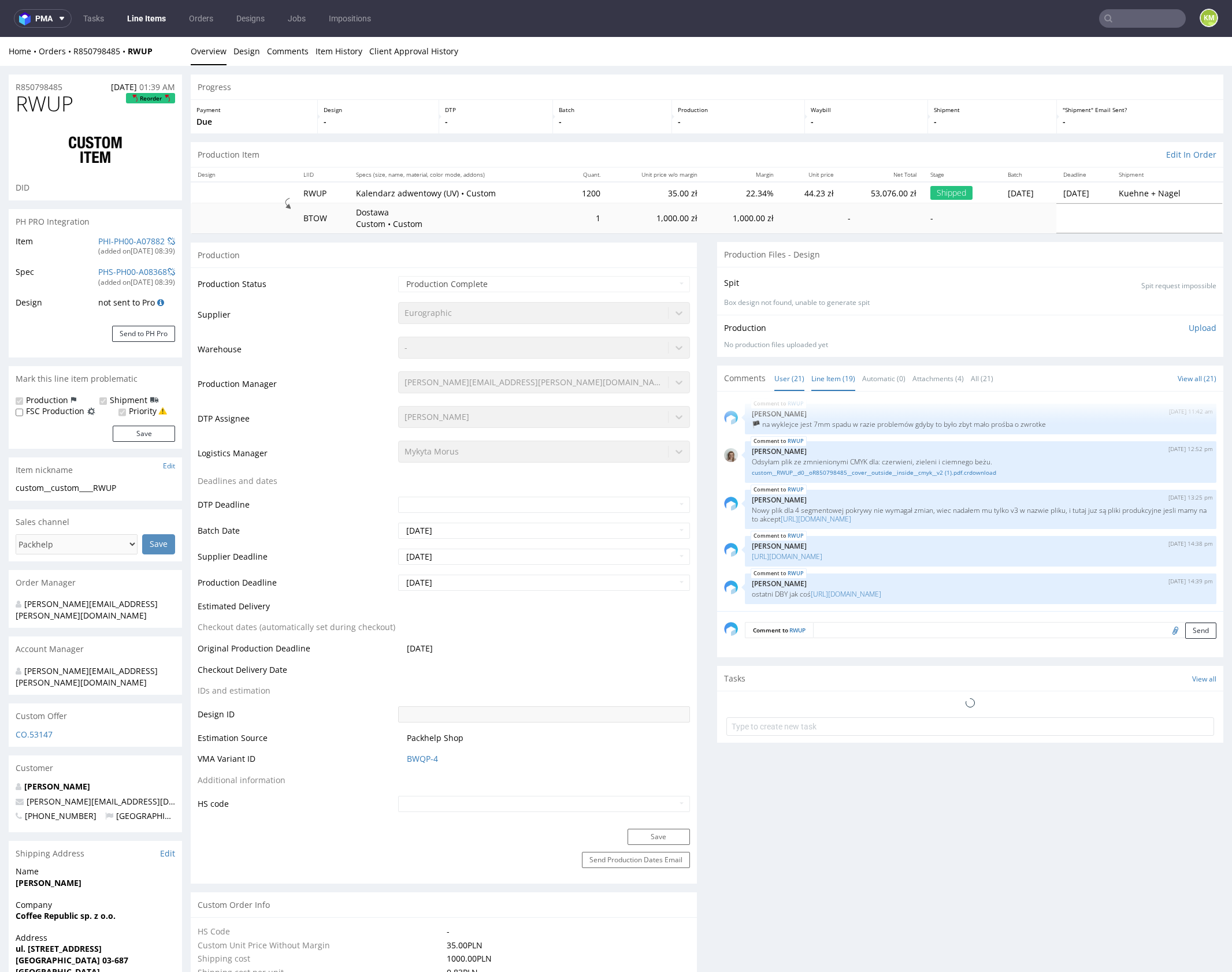
select select "in_progress"
click at [830, 372] on link "Line Item (19)" at bounding box center [833, 378] width 44 height 25
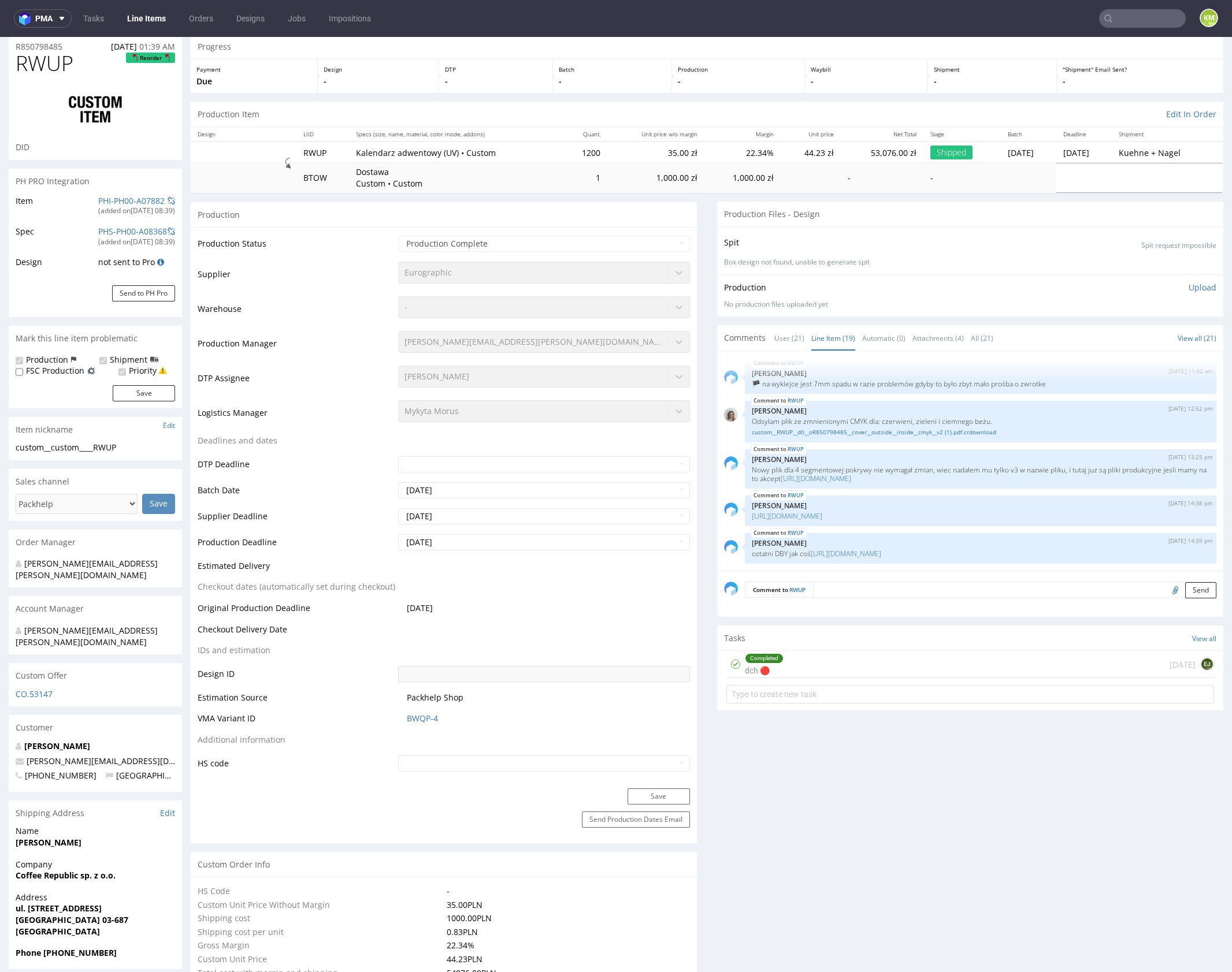
scroll to position [49, 0]
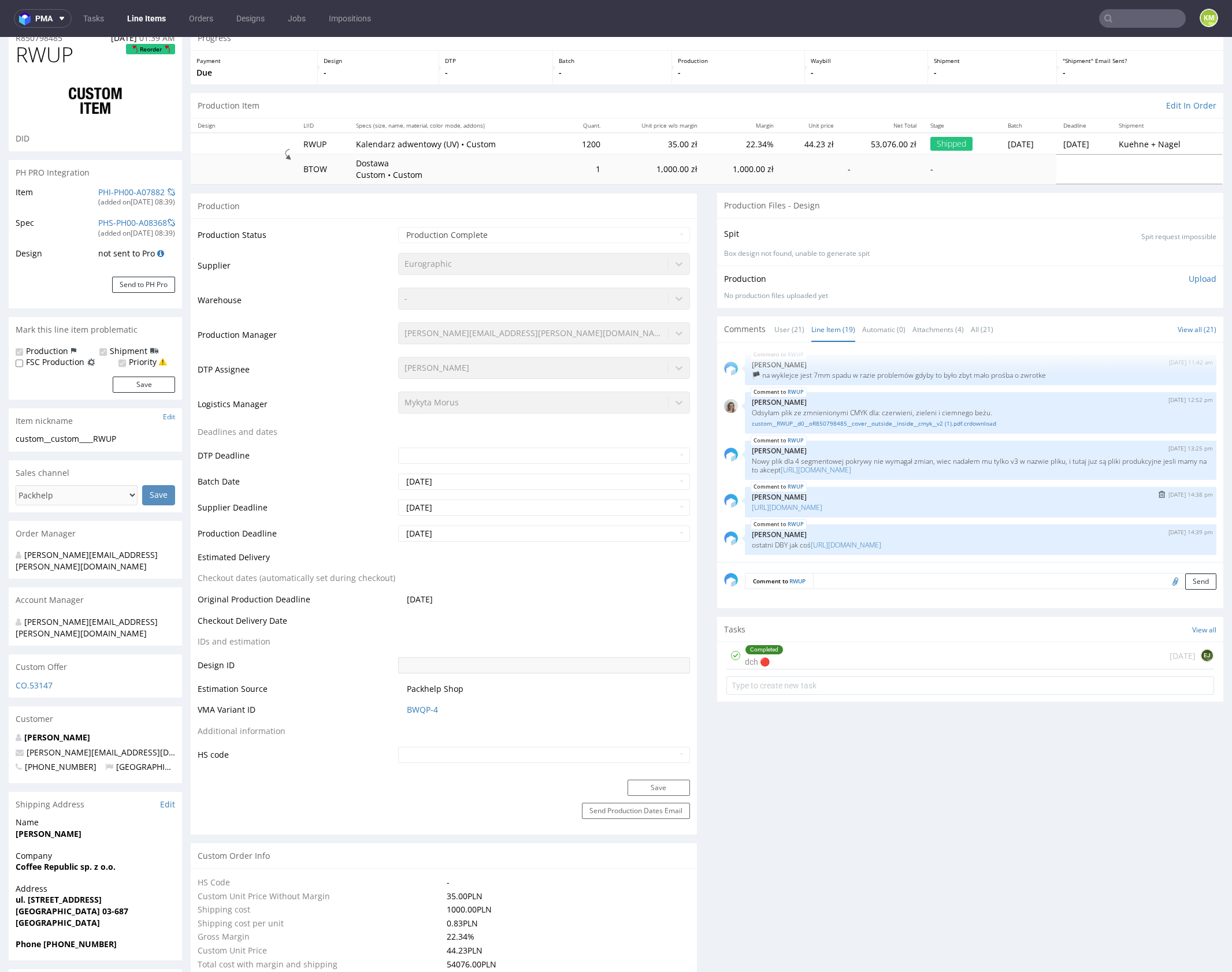
click at [921, 487] on div "RWUP 21st Oct 24 | 14:38 pm Karol Markowski https://packhelp.slack.com/archives…" at bounding box center [981, 502] width 471 height 30
copy link "https://packhelp.slack.com/archives/C0101HZ89EW/p1729150093262819"
click at [921, 386] on div "RWUP 17th Oct 24 | 06:48 am Marta Kozłowska PC R850798485_RWUP.pdf RWUP 17th Oc…" at bounding box center [974, 455] width 499 height 213
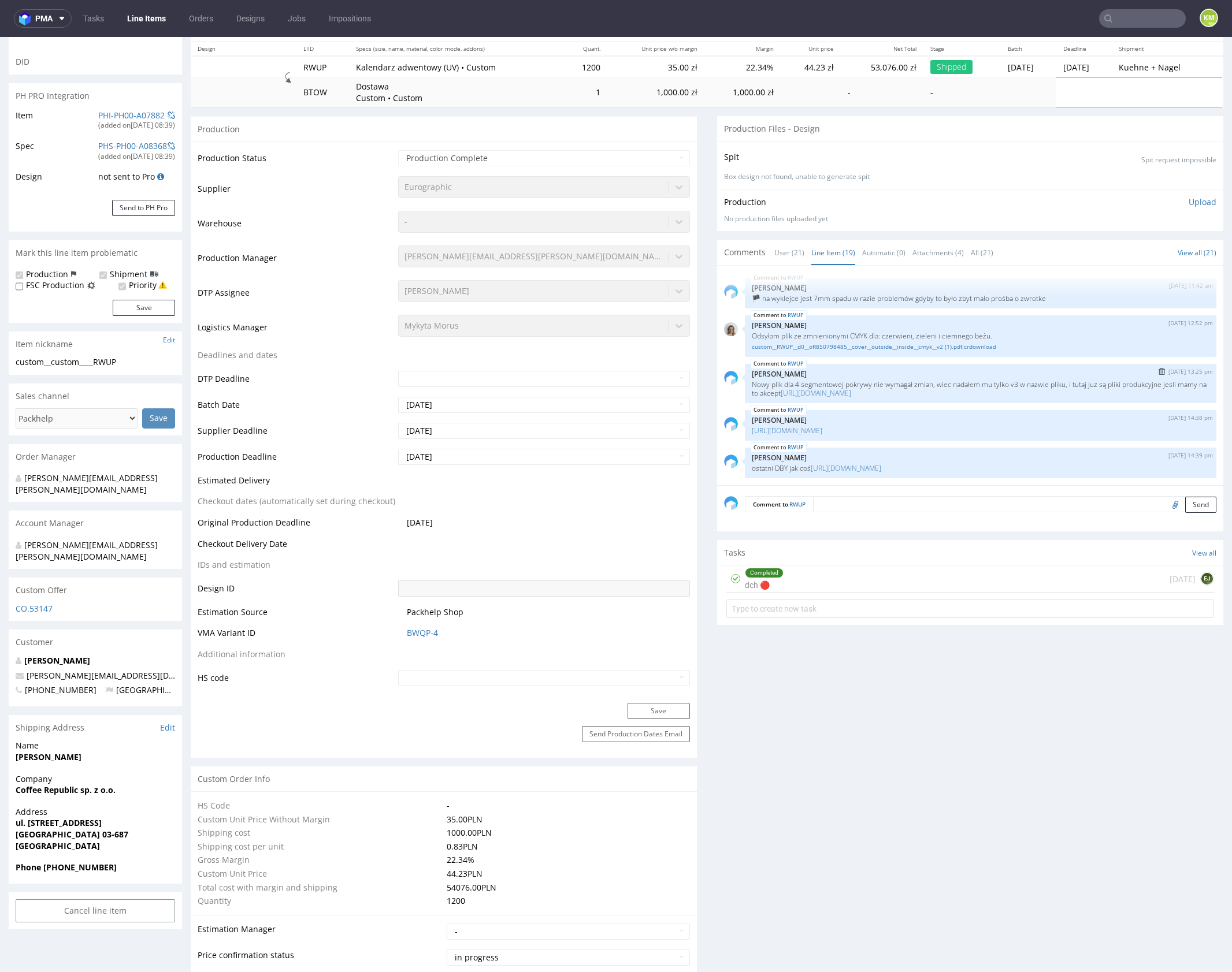
scroll to position [142, 0]
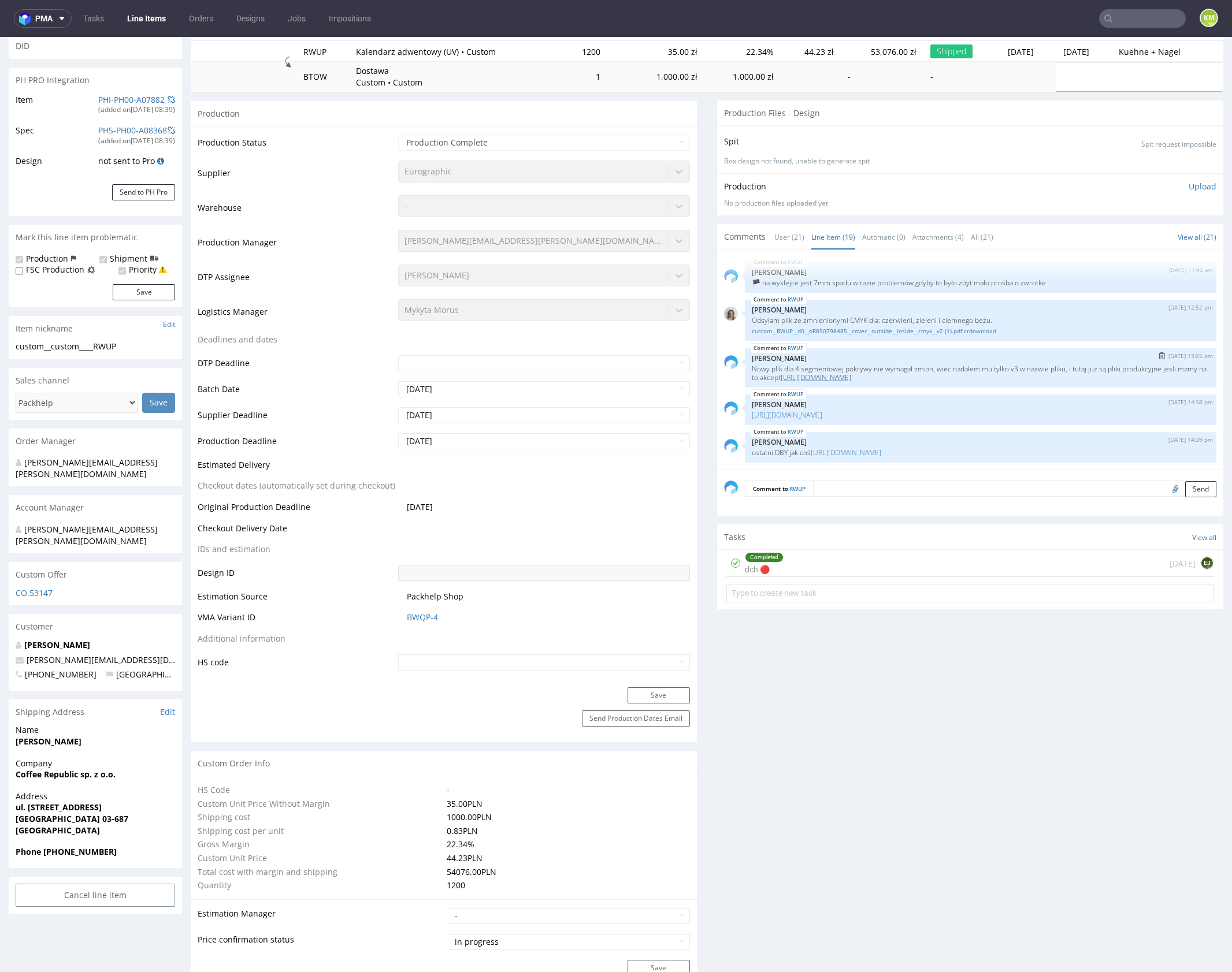
click at [851, 378] on link "https://drive.google.com/drive/folders/1WZ5BSOsi-k0S180I1-2UukK2rNqIhUrv?usp=dr…" at bounding box center [816, 377] width 71 height 10
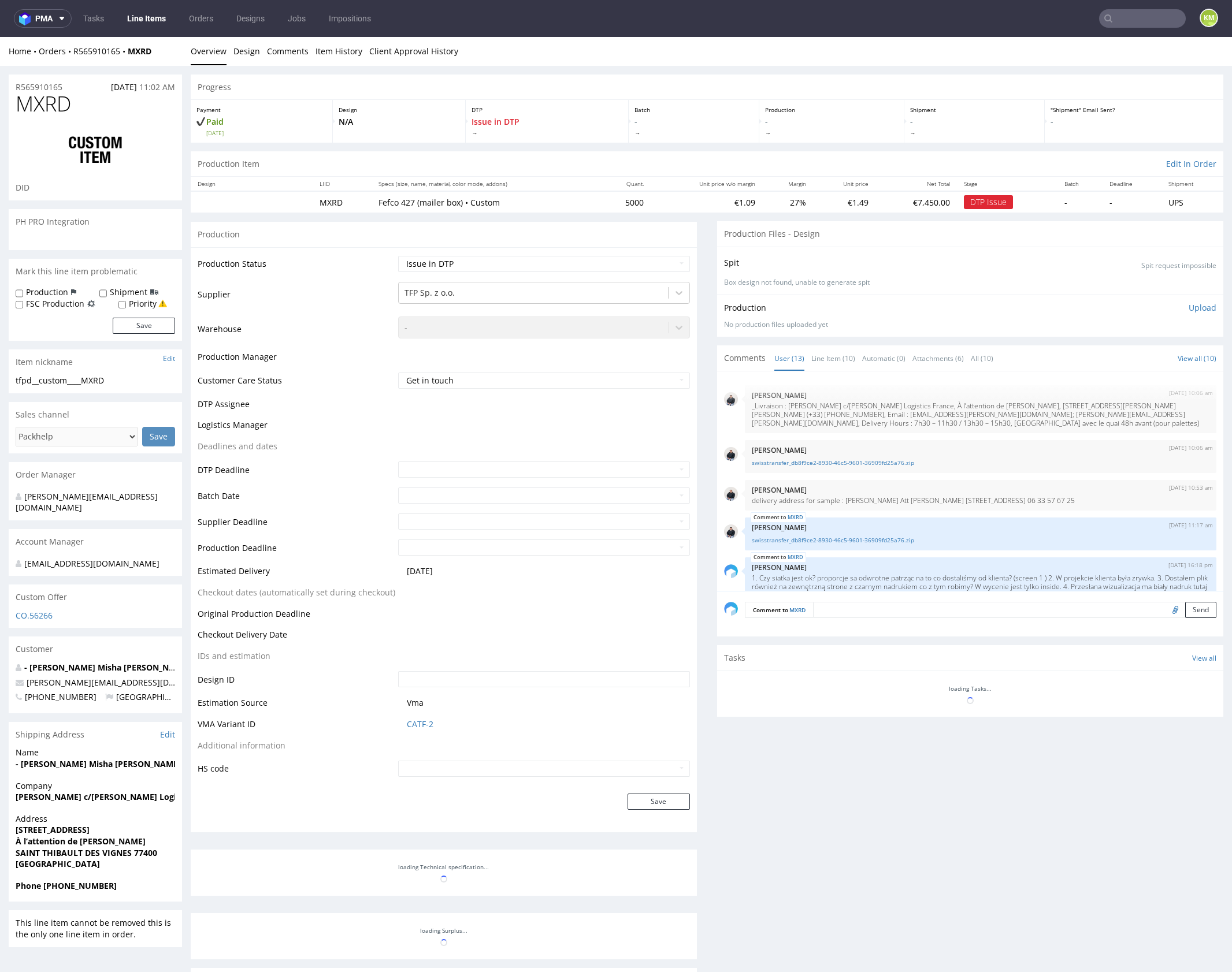
scroll to position [461, 0]
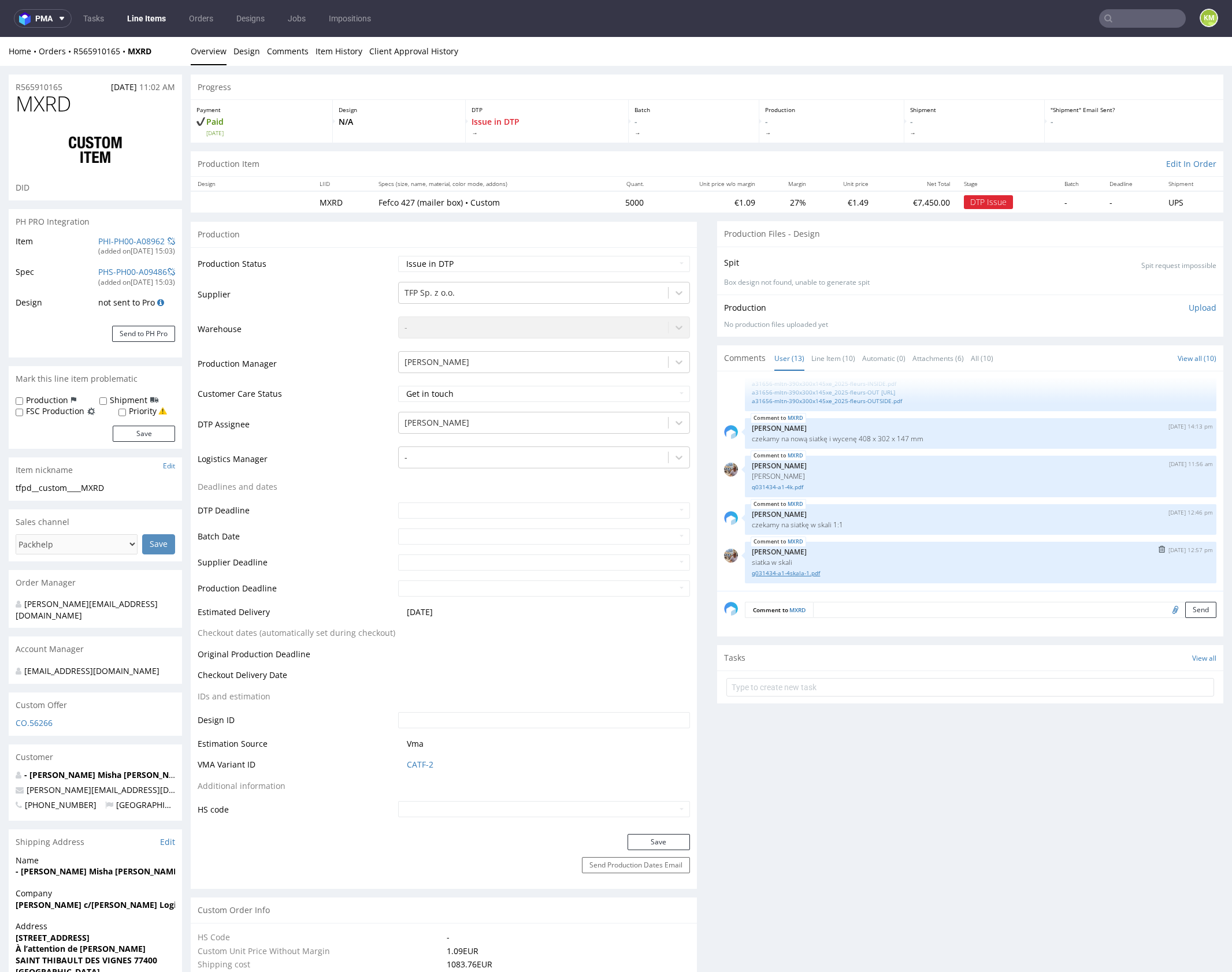
click at [803, 574] on link "q031434-a1-4skala-1.pdf" at bounding box center [981, 573] width 458 height 9
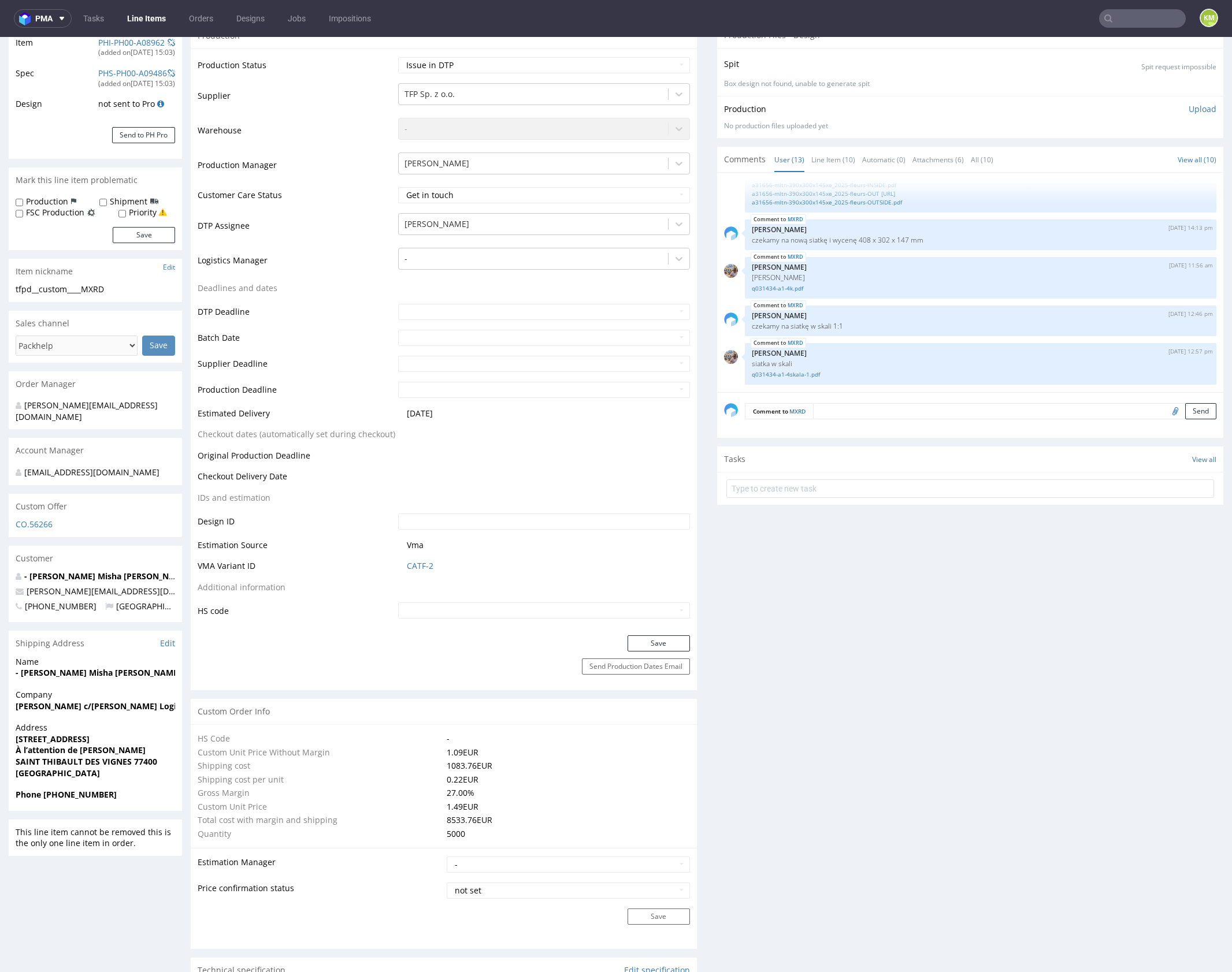
scroll to position [0, 0]
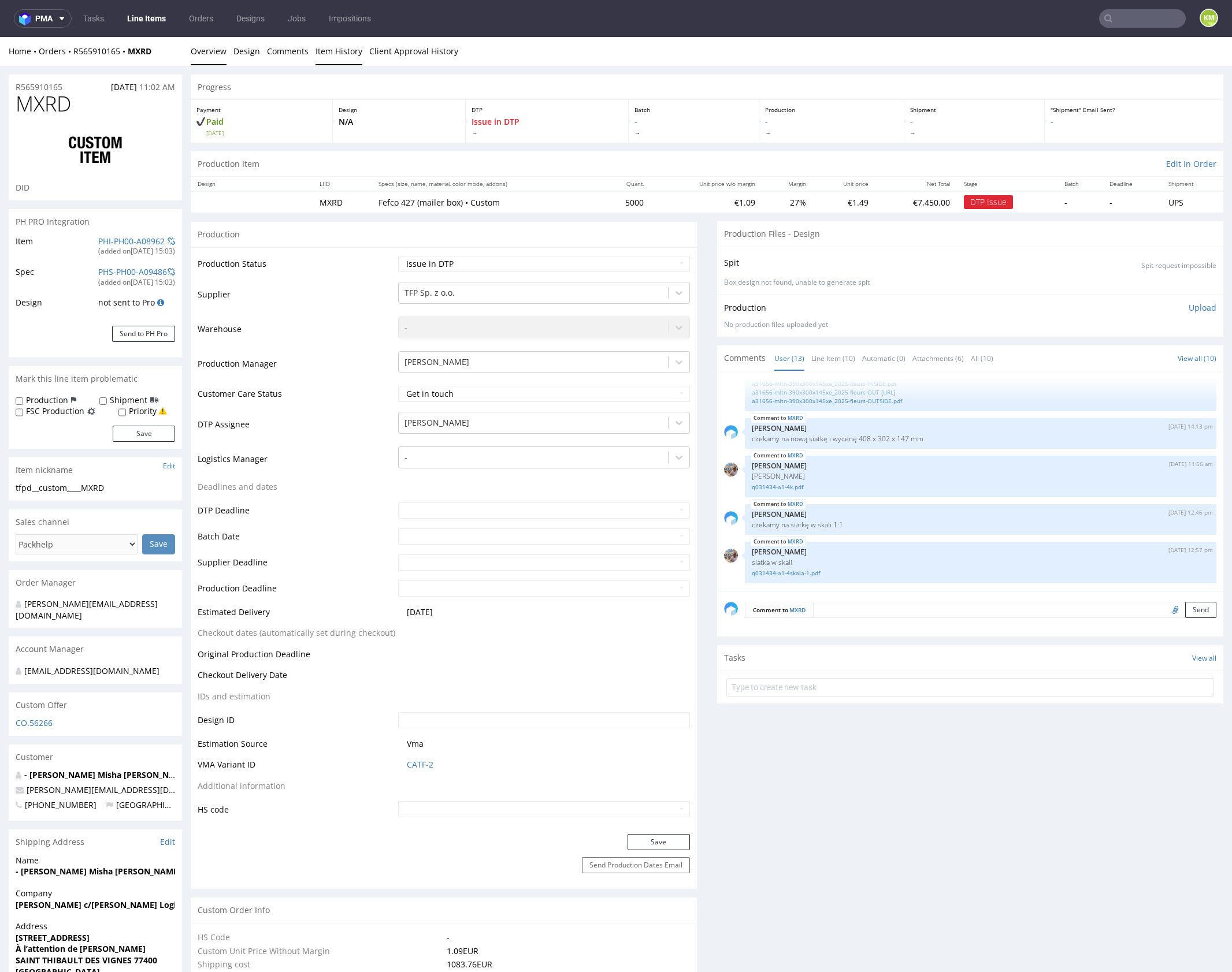
click at [316, 47] on link "Item History" at bounding box center [339, 51] width 47 height 29
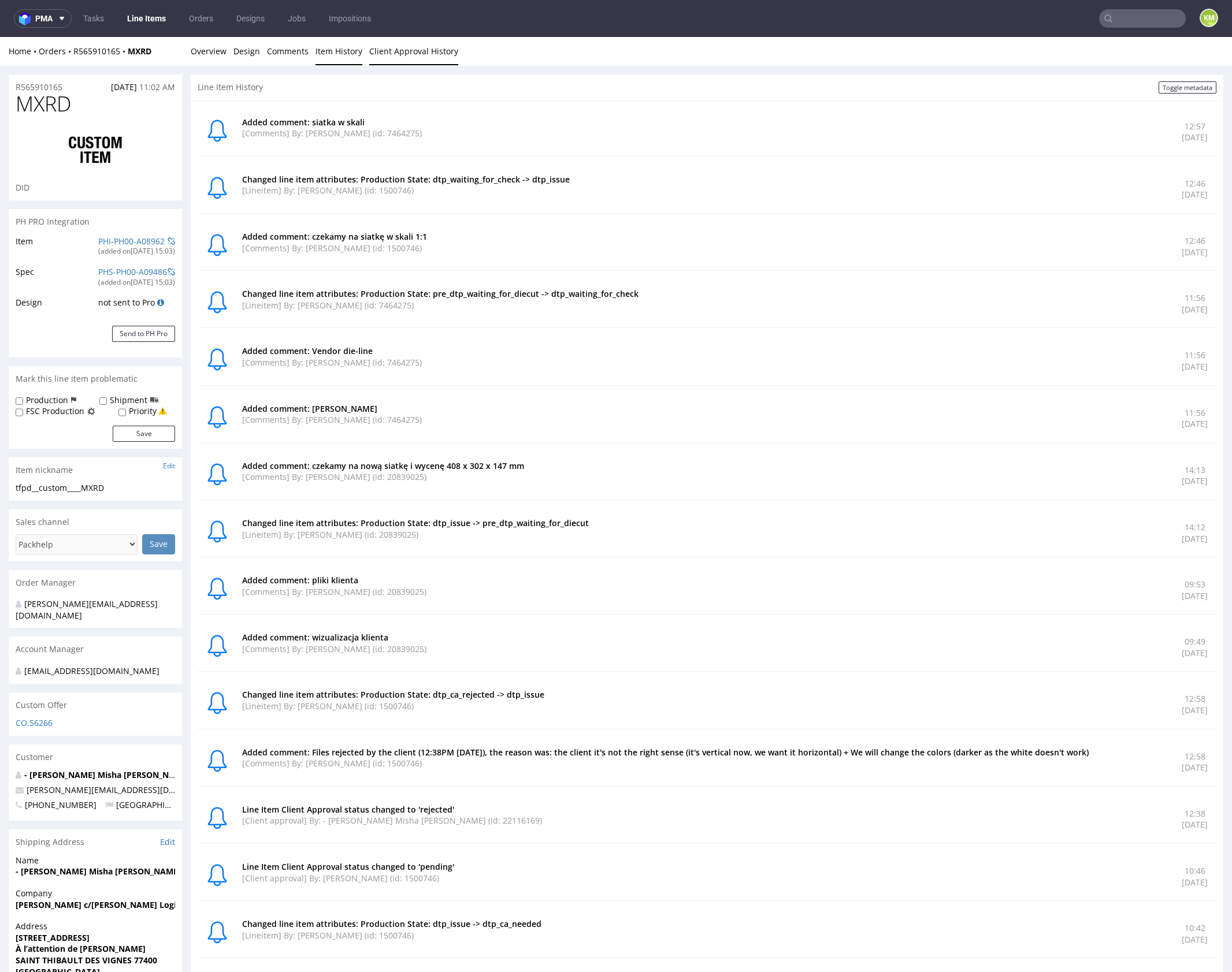
click at [450, 43] on link "Client Approval History" at bounding box center [414, 51] width 89 height 29
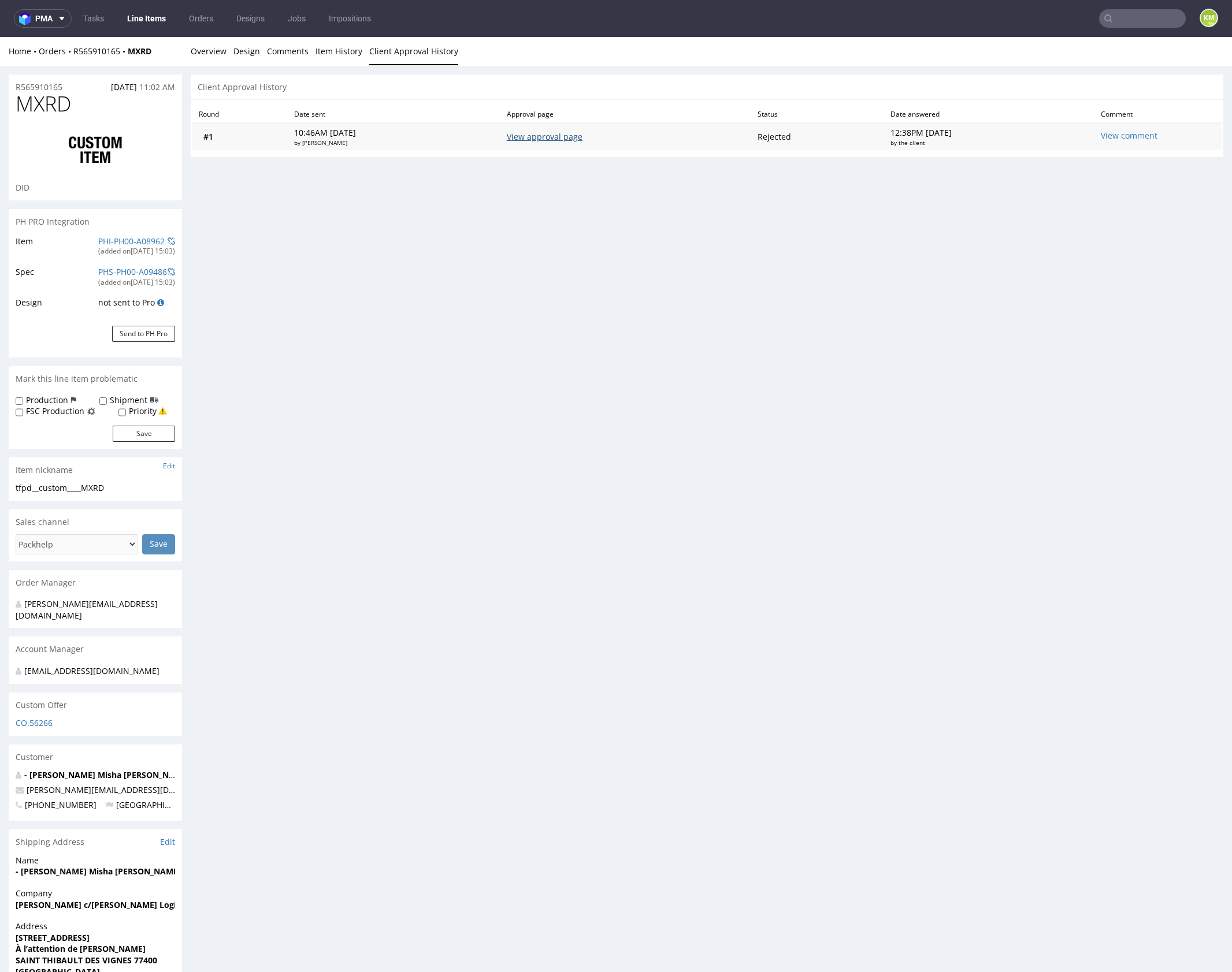
click at [547, 139] on link "View approval page" at bounding box center [545, 136] width 76 height 11
click at [213, 55] on link "Overview" at bounding box center [208, 51] width 36 height 29
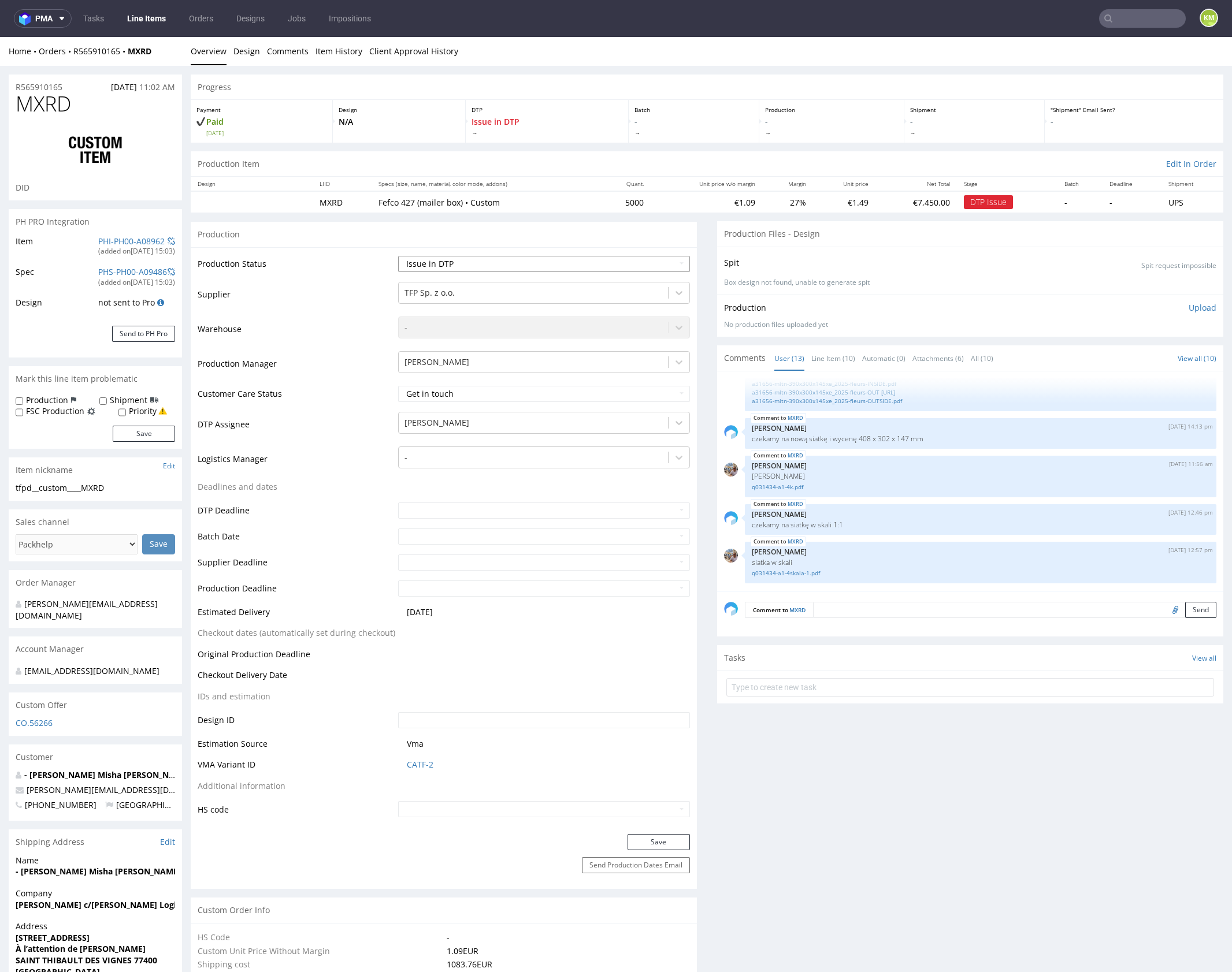
click at [625, 263] on select "Waiting for Artwork Waiting for Diecut Waiting for Mockup Waiting for DTP Waiti…" at bounding box center [544, 264] width 292 height 16
select select "dtp_ca_needed"
click at [398, 256] on select "Waiting for Artwork Waiting for Diecut Waiting for Mockup Waiting for DTP Waiti…" at bounding box center [544, 264] width 292 height 16
click at [656, 845] on button "Save" at bounding box center [659, 842] width 62 height 16
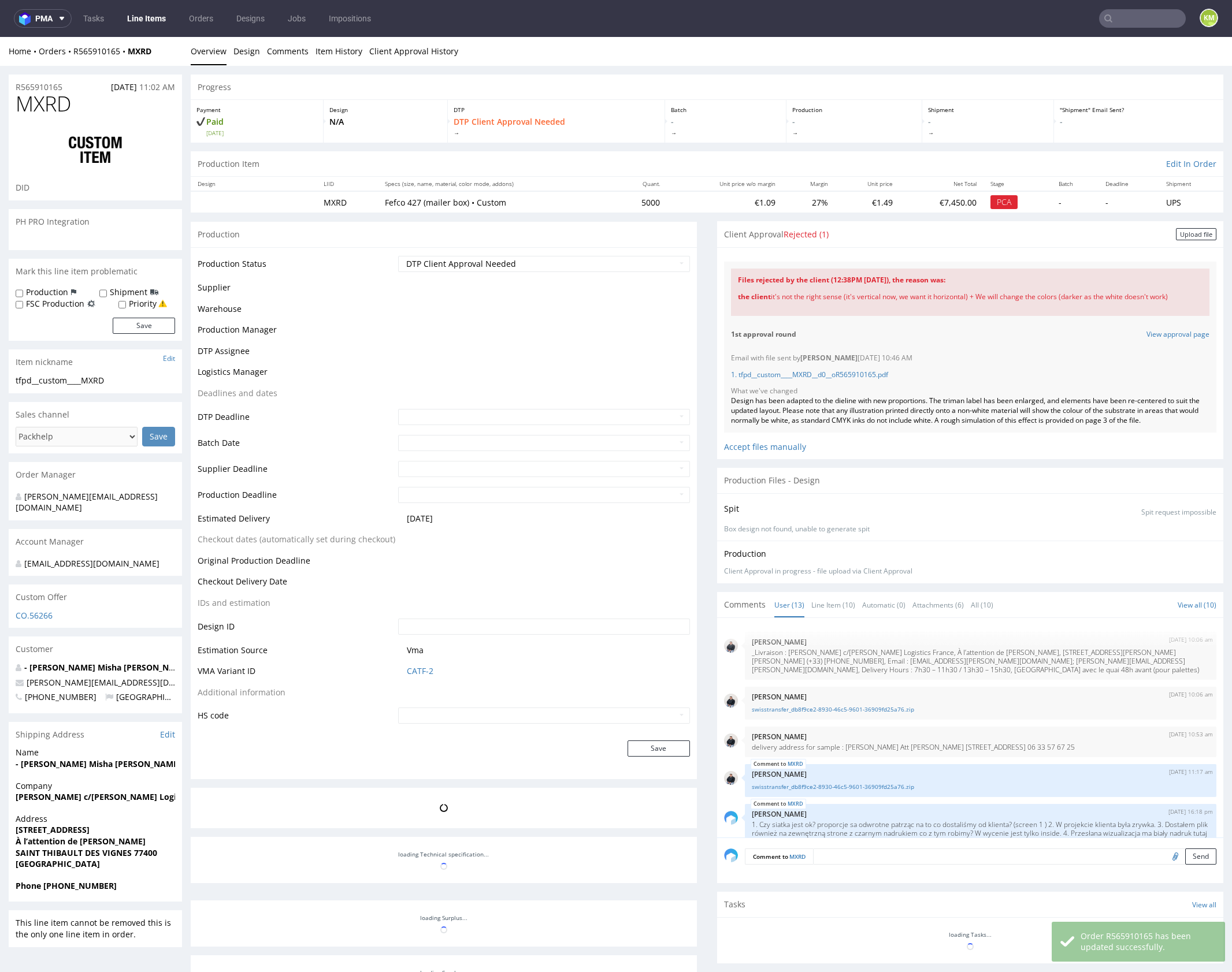
scroll to position [461, 0]
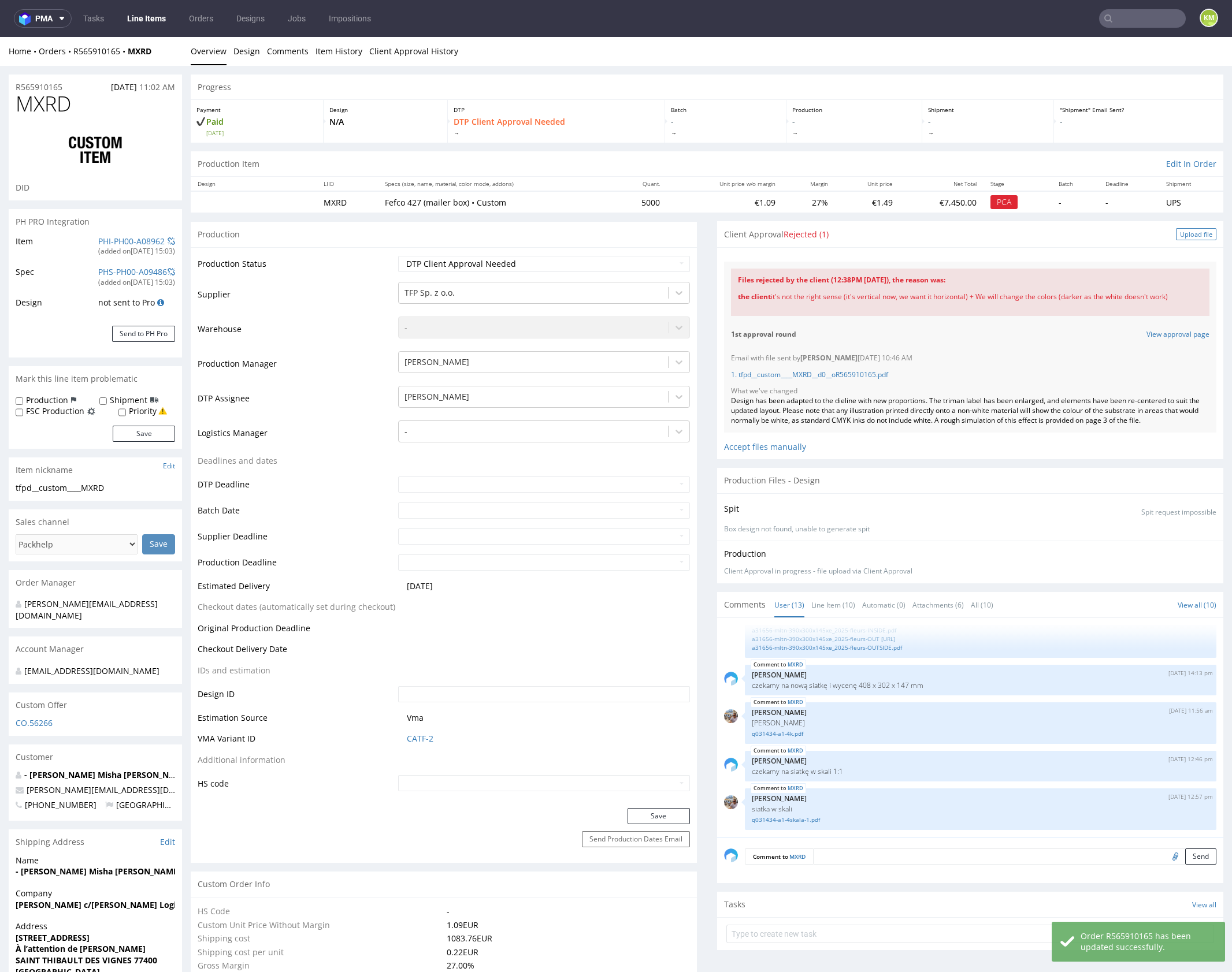
click at [1187, 232] on div "Upload file" at bounding box center [1196, 234] width 40 height 12
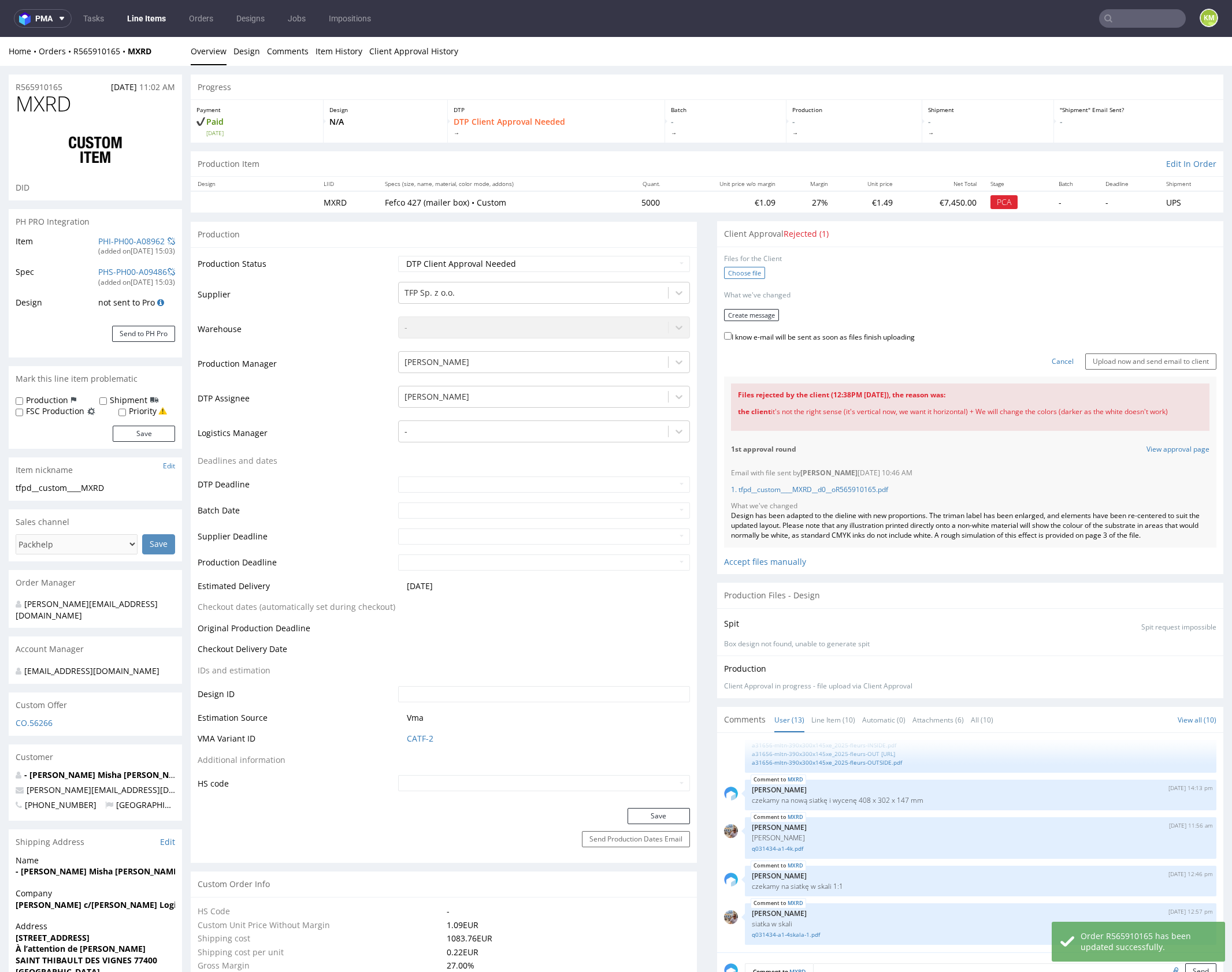
click at [724, 273] on label "Choose file" at bounding box center [744, 273] width 41 height 12
click at [0, 37] on input "Choose file" at bounding box center [0, 37] width 0 height 0
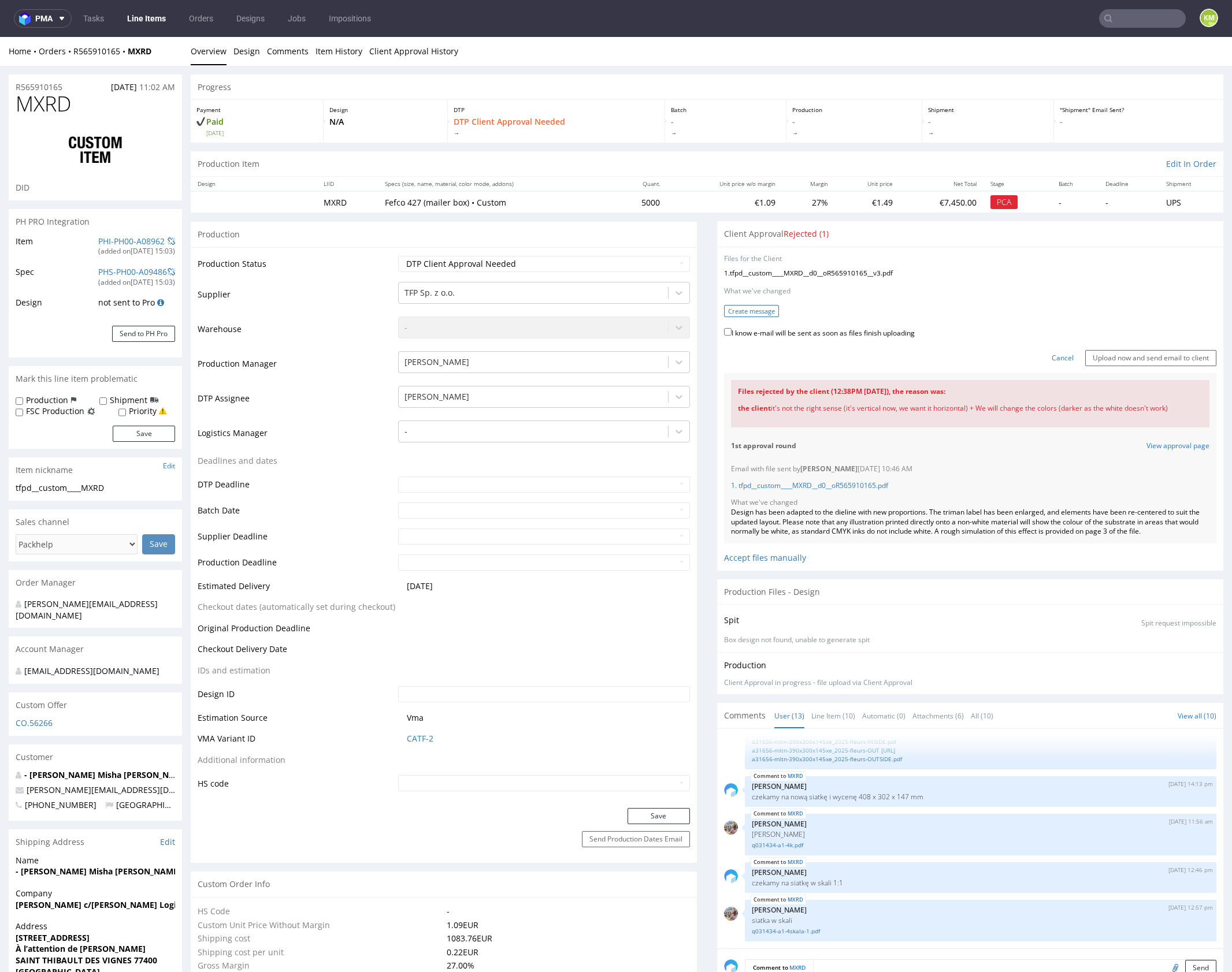
click at [756, 310] on button "Create message" at bounding box center [751, 311] width 55 height 12
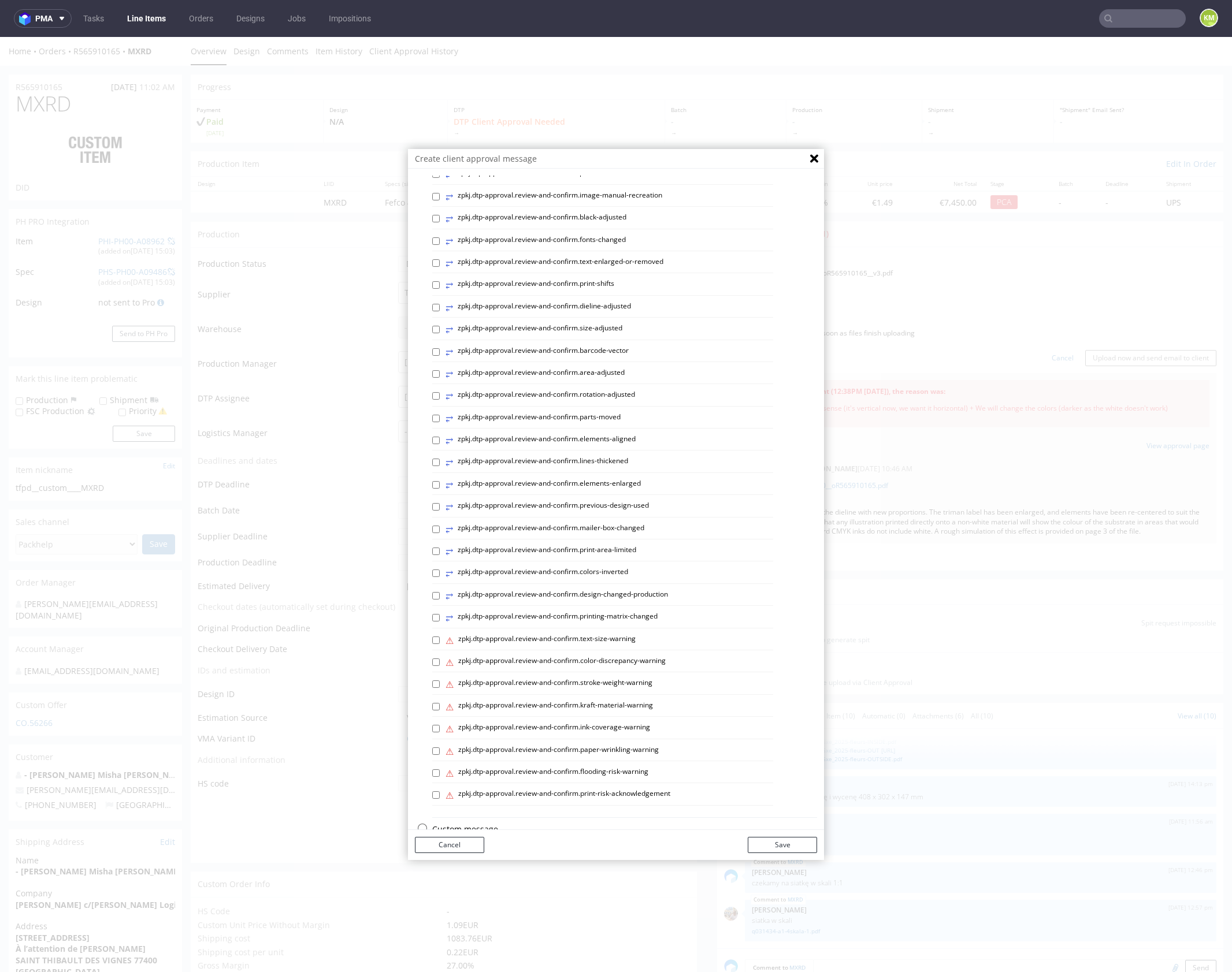
scroll to position [165, 0]
click at [473, 806] on p "Custom message" at bounding box center [625, 806] width 385 height 12
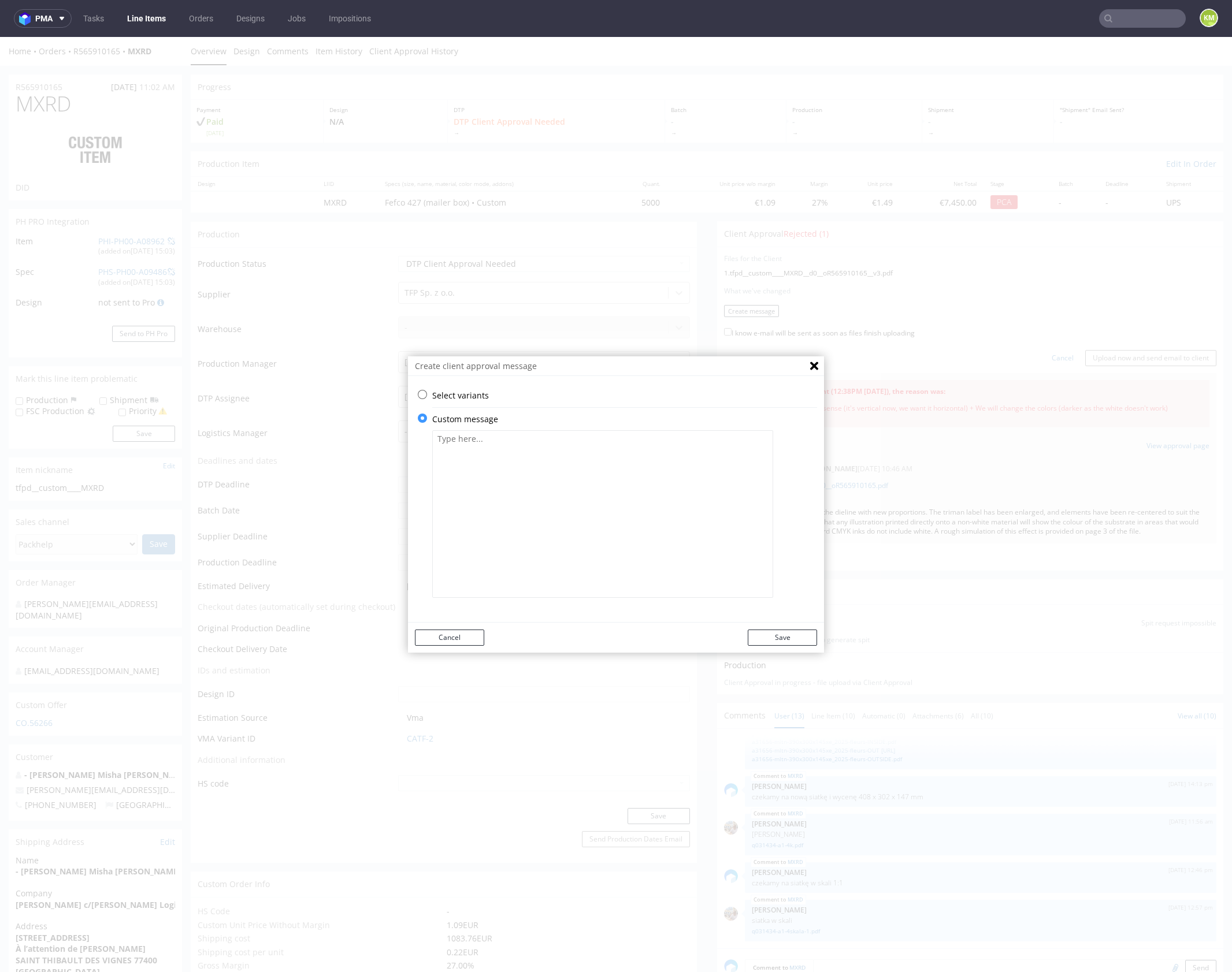
scroll to position [0, 0]
click at [515, 494] on textarea at bounding box center [603, 514] width 341 height 167
paste textarea "Design has been adapted to the proper dieline. The triman label has been enlarg…"
type textarea "Design has been adapted to the proper dieline. The triman label has been enlarg…"
click at [785, 641] on button "Save" at bounding box center [782, 638] width 69 height 16
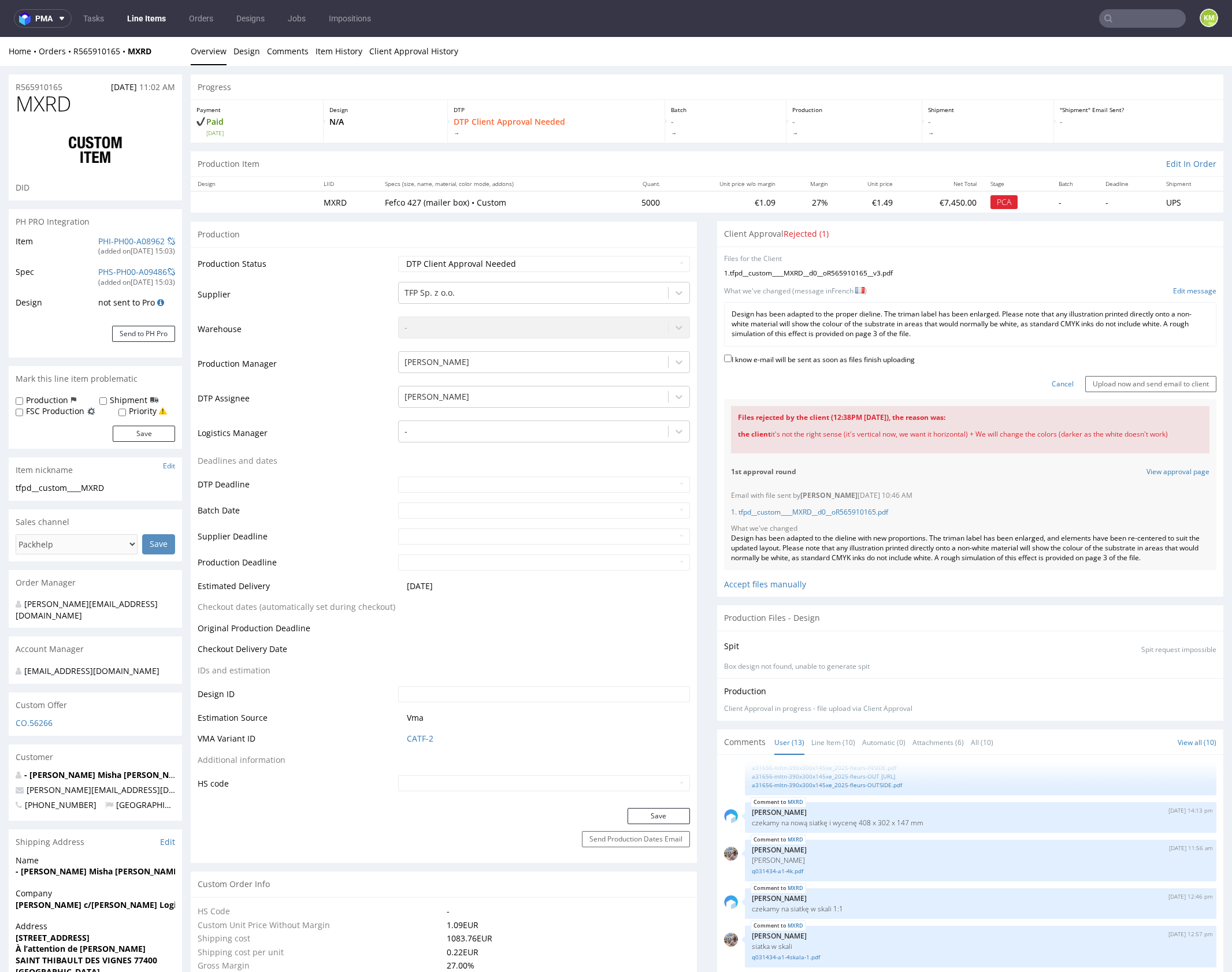
click at [895, 356] on label "I know e-mail will be sent as soon as files finish uploading" at bounding box center [819, 359] width 191 height 13
click at [732, 356] on input "I know e-mail will be sent as soon as files finish uploading" at bounding box center [727, 358] width 8 height 8
checkbox input "true"
click at [1161, 383] on input "Upload now and send email to client" at bounding box center [1150, 384] width 131 height 16
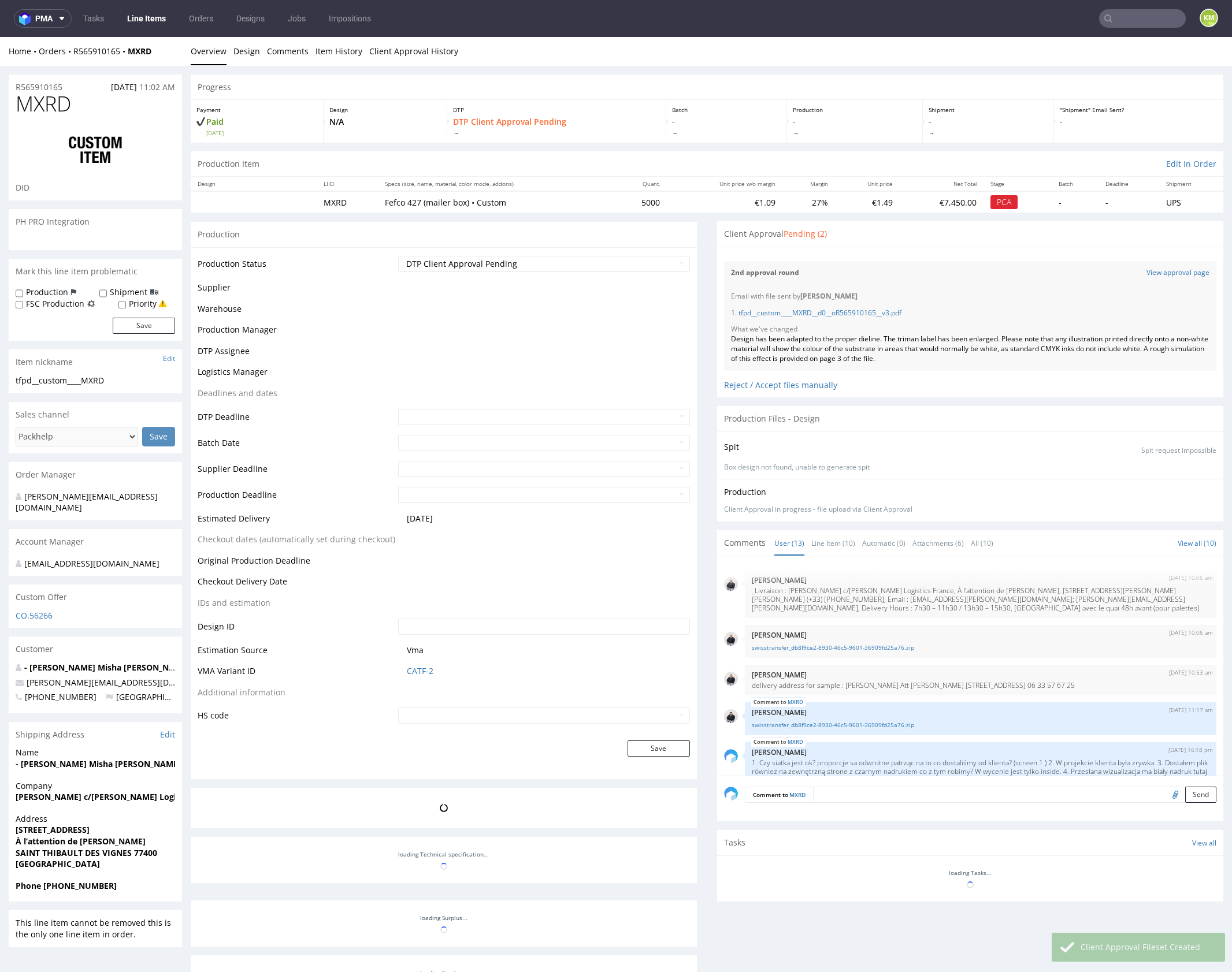
scroll to position [461, 0]
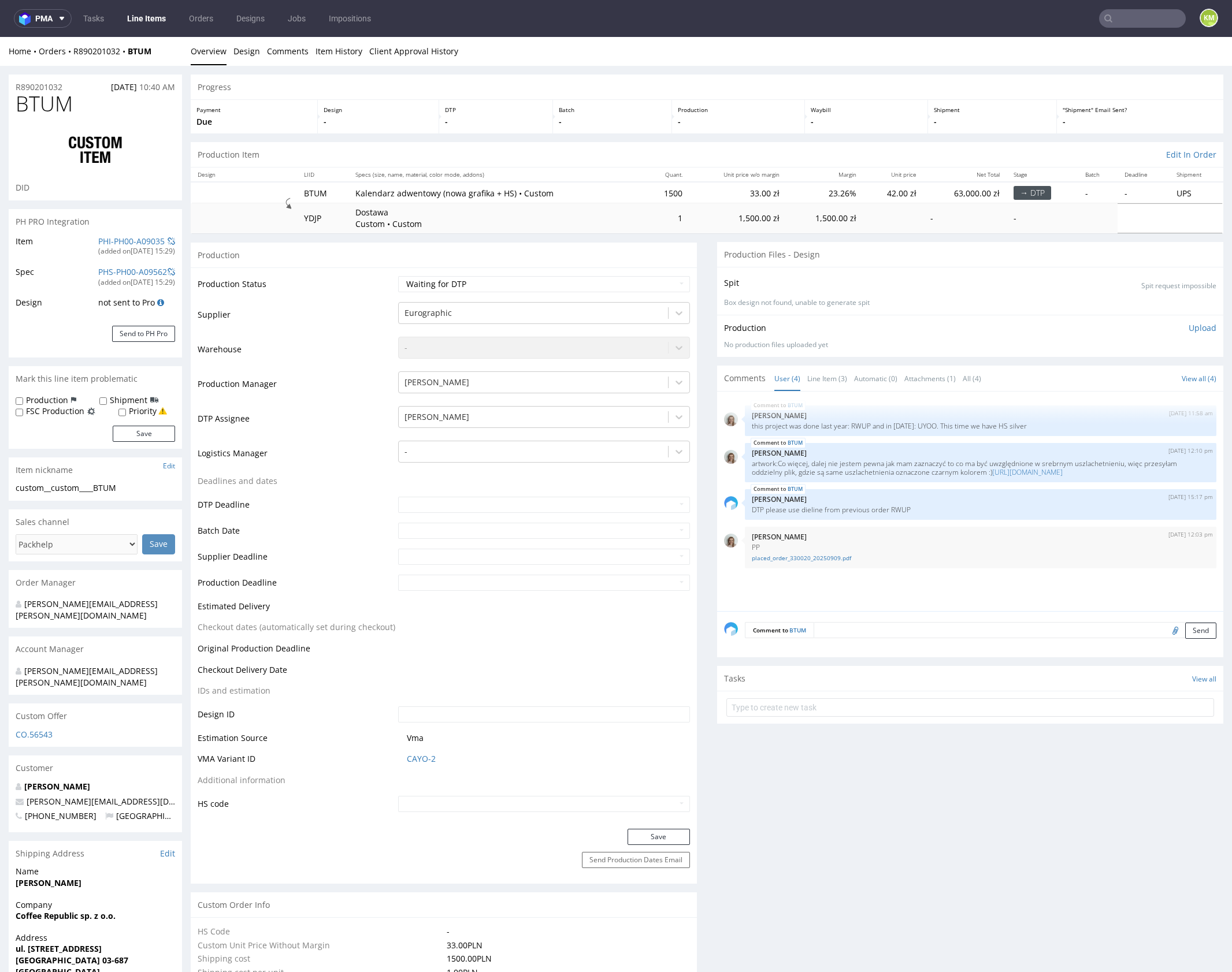
click at [73, 486] on div "custom__custom____BTUM" at bounding box center [95, 488] width 159 height 12
copy div "custom__custom____BTUM"
copy link "R890201032"
click at [886, 594] on div "BTUM 8th Sep 25 | 11:58 am Monika Poźniak this project was done last year: RWUP…" at bounding box center [974, 504] width 499 height 213
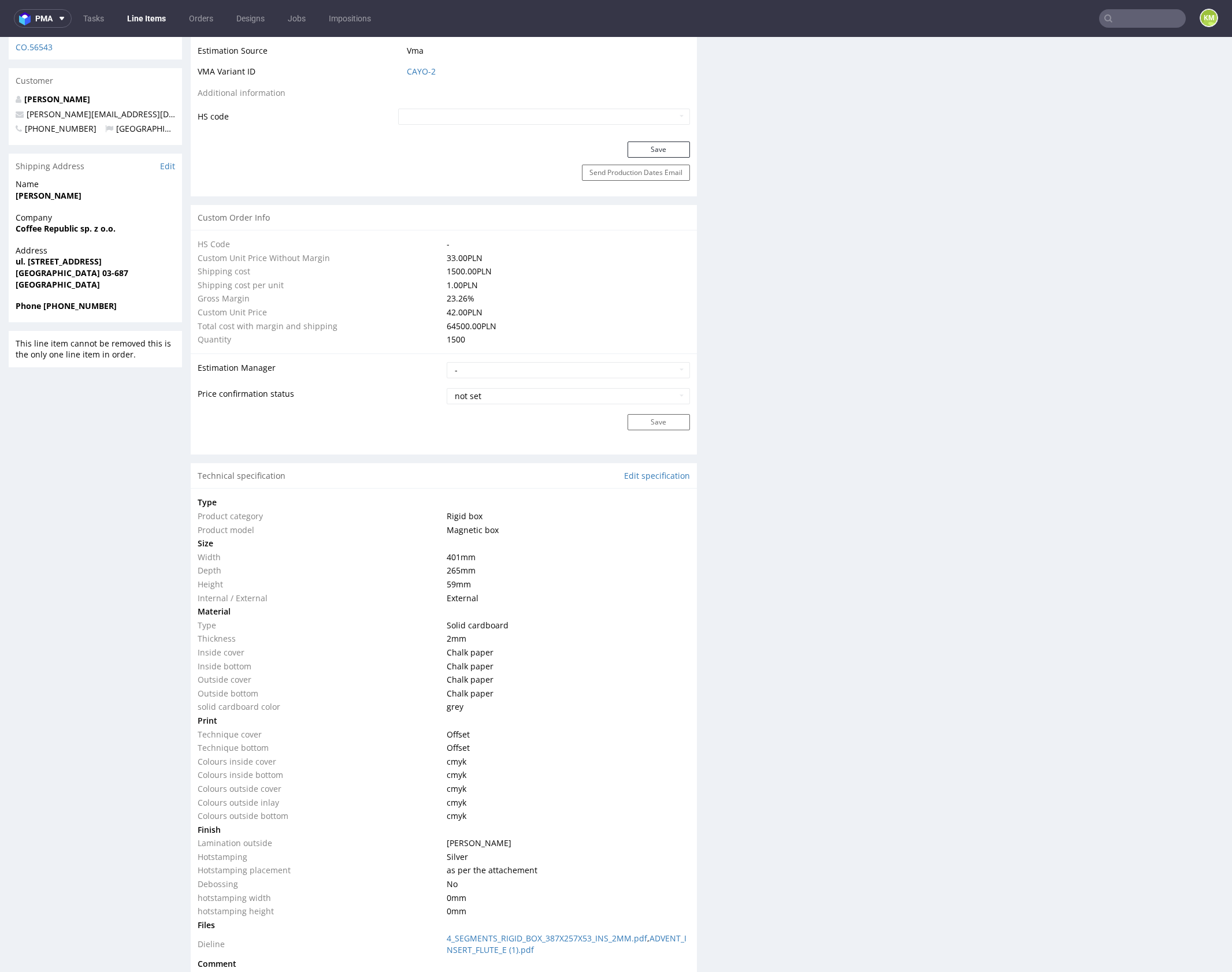
scroll to position [701, 0]
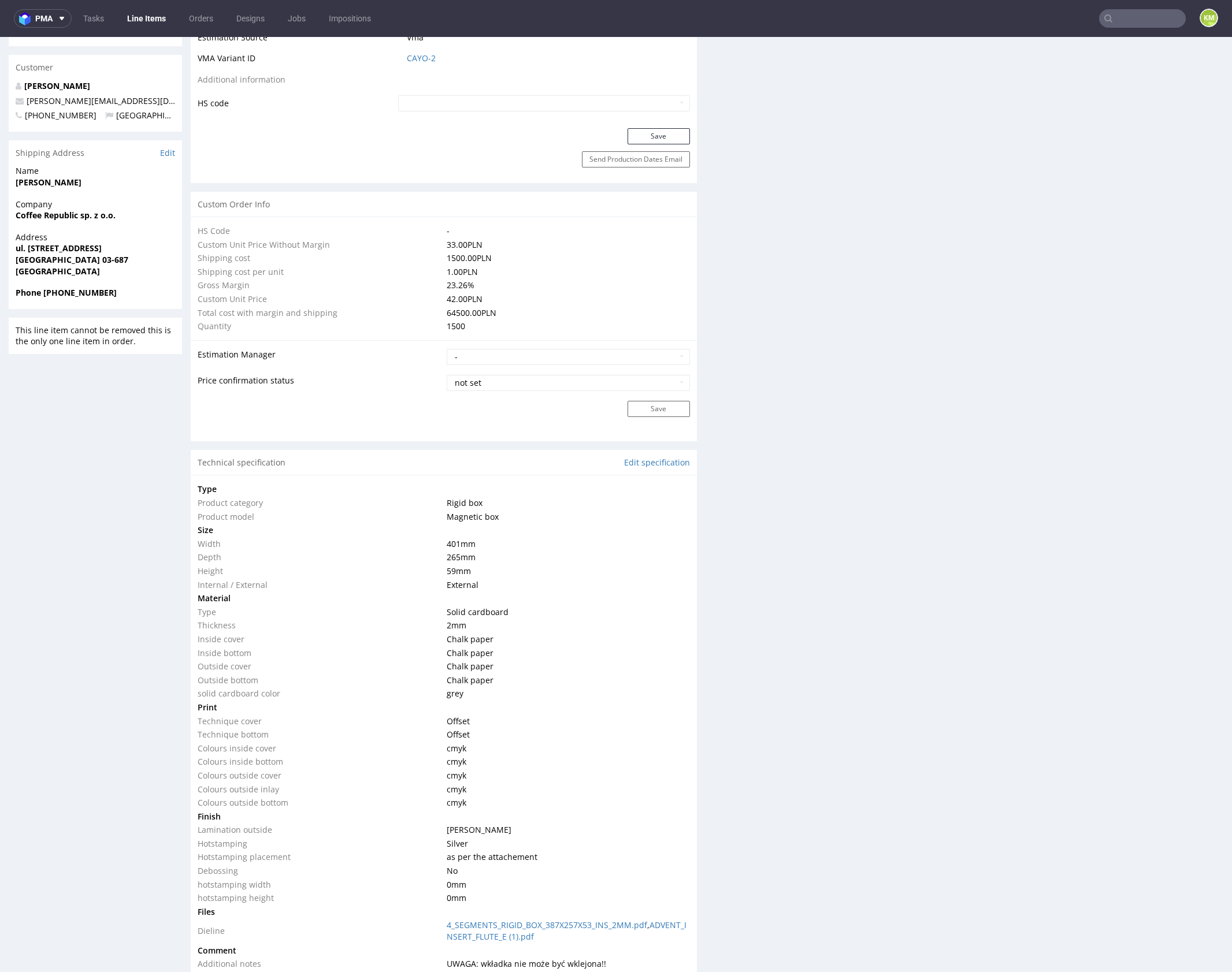
click at [792, 789] on div "Production Files - Design Spit Spit request impossible Box design not found, un…" at bounding box center [970, 731] width 506 height 2378
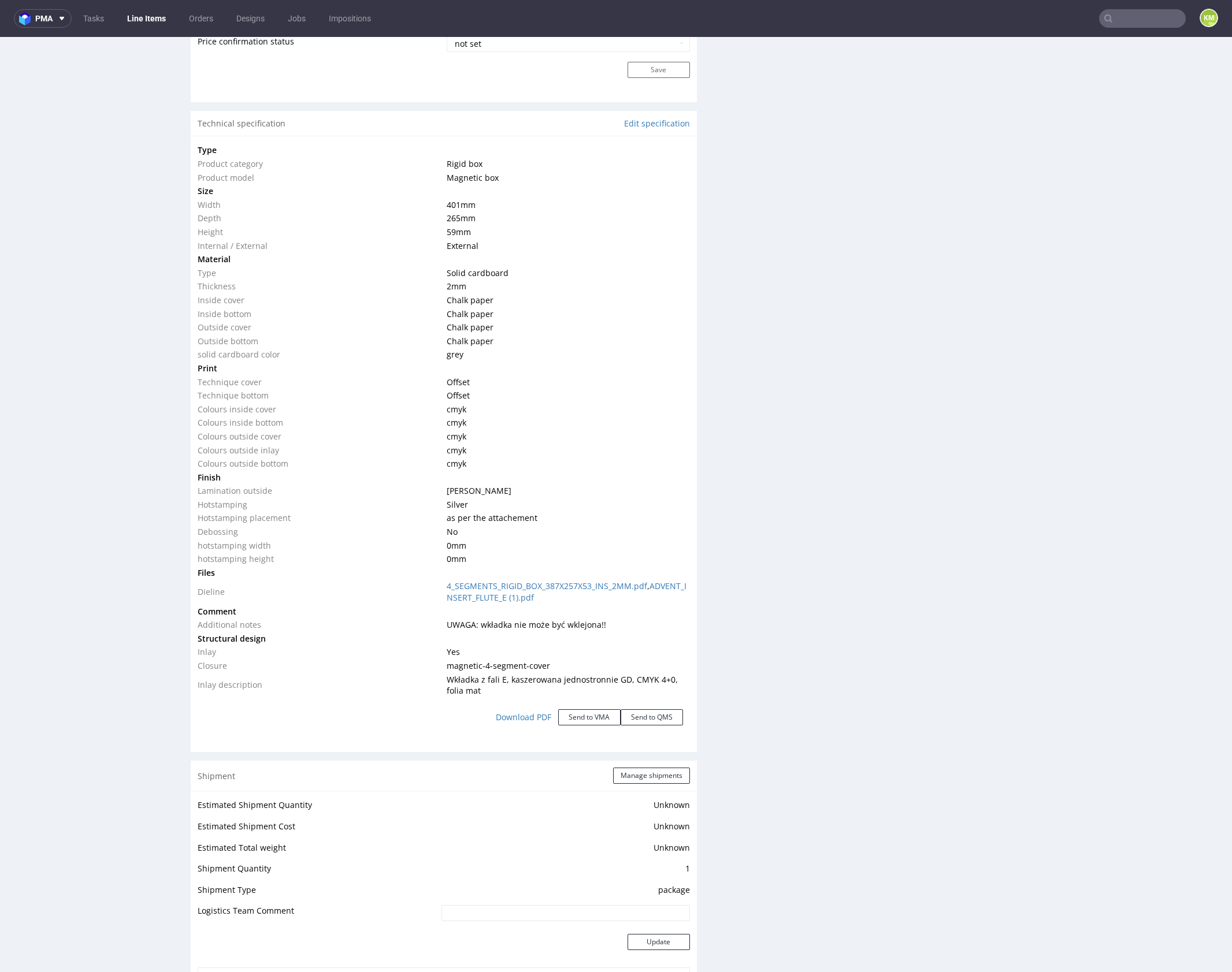
scroll to position [1042, 0]
click at [828, 742] on div "Production Files - Design Spit Spit request impossible Box design not found, un…" at bounding box center [970, 389] width 506 height 2378
click at [850, 729] on div "Production Files - Design Spit Spit request impossible Box design not found, un…" at bounding box center [970, 389] width 506 height 2378
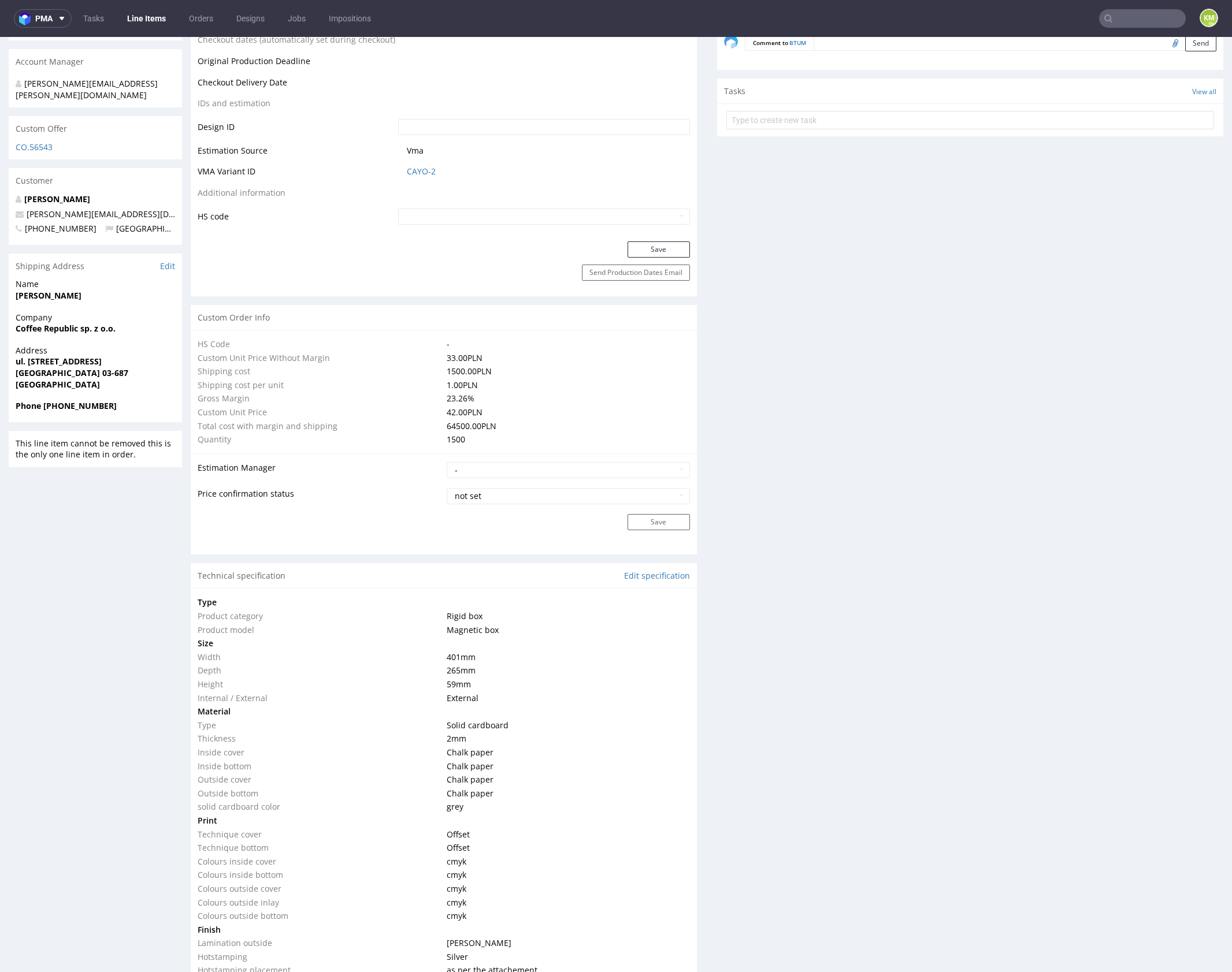
scroll to position [0, 0]
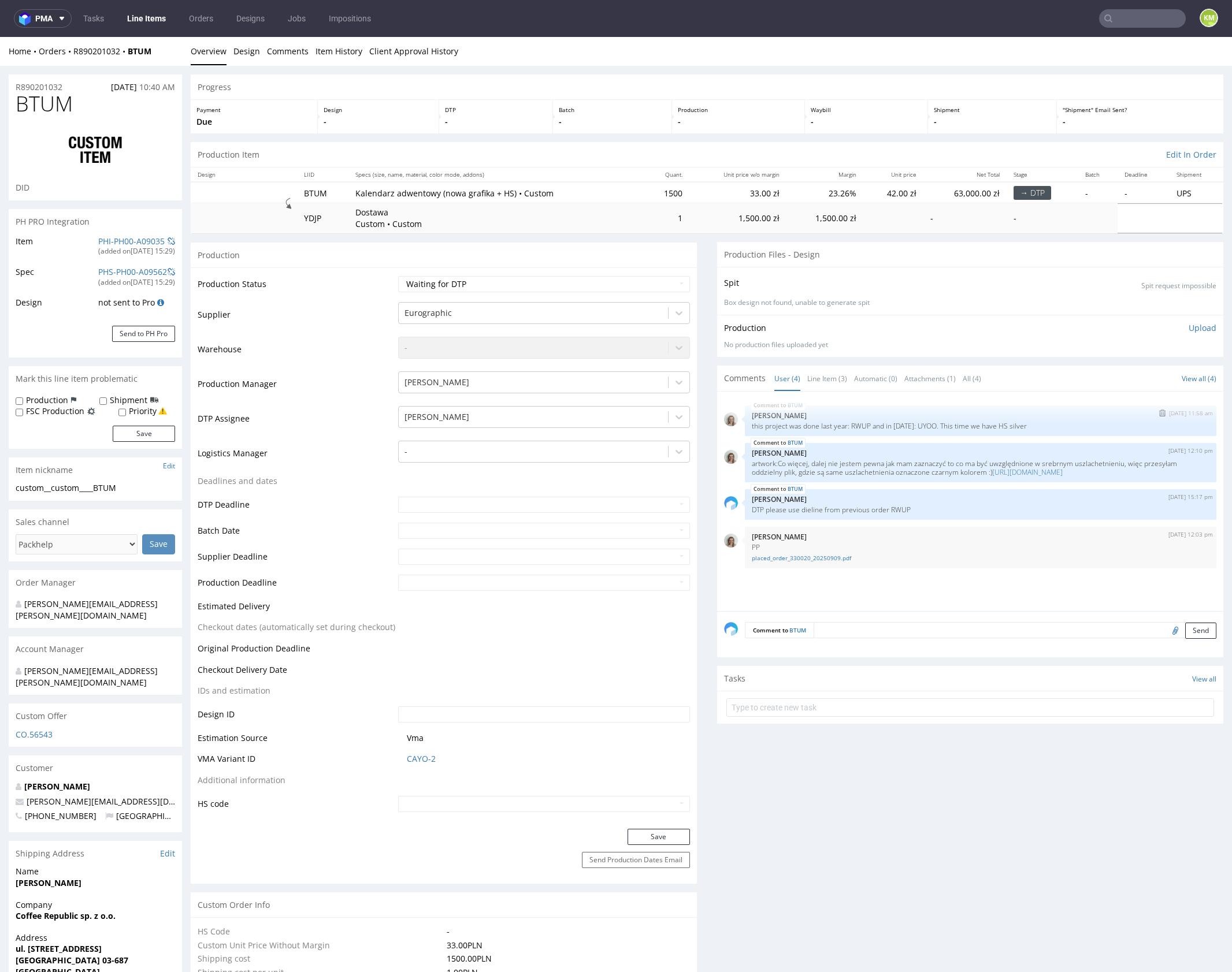
click at [919, 419] on div "BTUM 8th Sep 25 | 11:58 am Monika Poźniak this project was done last year: RWUP…" at bounding box center [981, 420] width 471 height 30
click at [921, 423] on p "this project was done last year: RWUP and in 2023: UYOO. This time we have HS s…" at bounding box center [981, 426] width 458 height 9
copy p "UYOO"
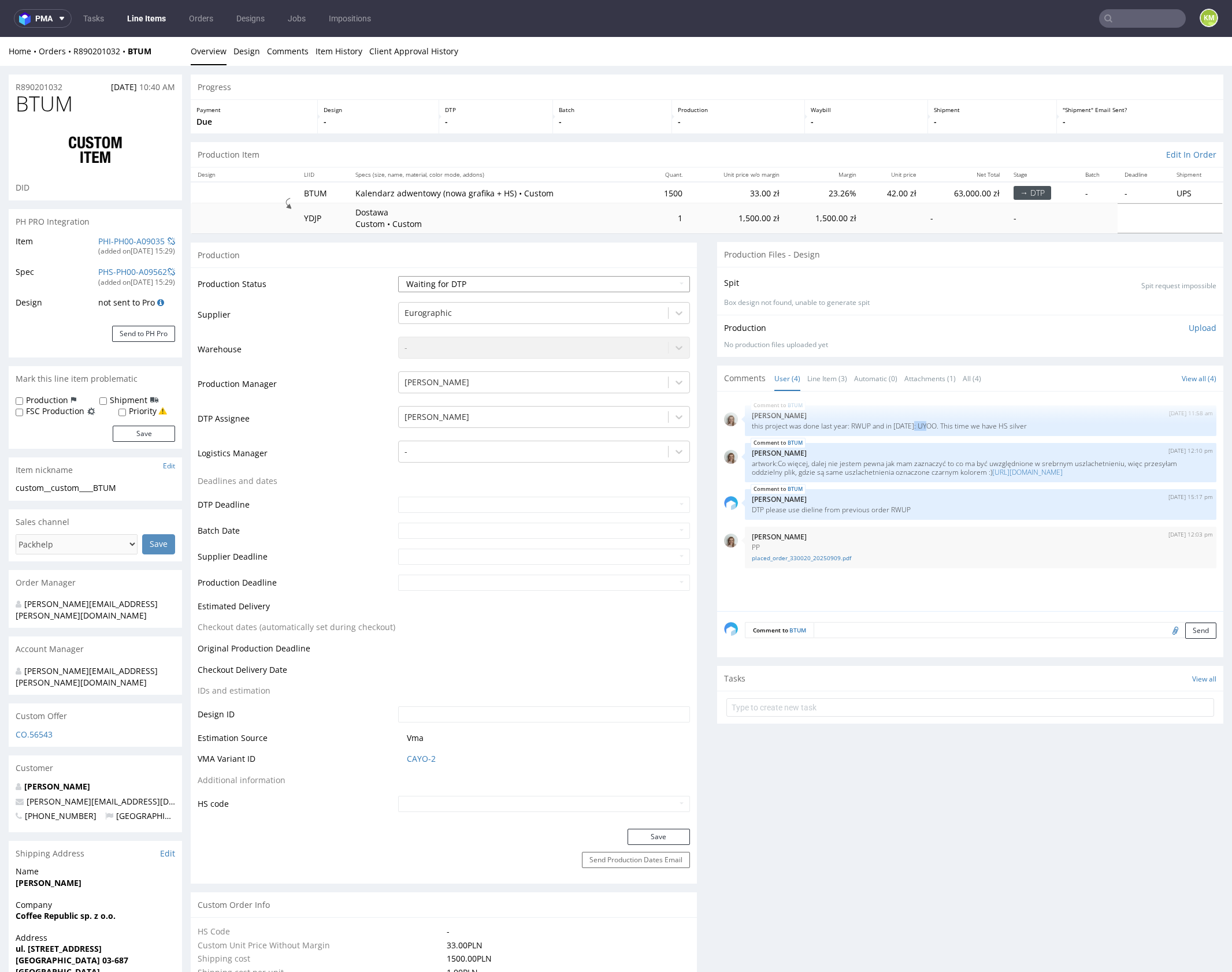
click at [594, 287] on select "Waiting for Artwork Waiting for Diecut Waiting for Mockup Waiting for DTP Waiti…" at bounding box center [544, 284] width 292 height 16
select select "dtp_ca_needed"
click at [398, 276] on select "Waiting for Artwork Waiting for Diecut Waiting for Mockup Waiting for DTP Waiti…" at bounding box center [544, 284] width 292 height 16
click at [659, 833] on button "Save" at bounding box center [659, 837] width 62 height 16
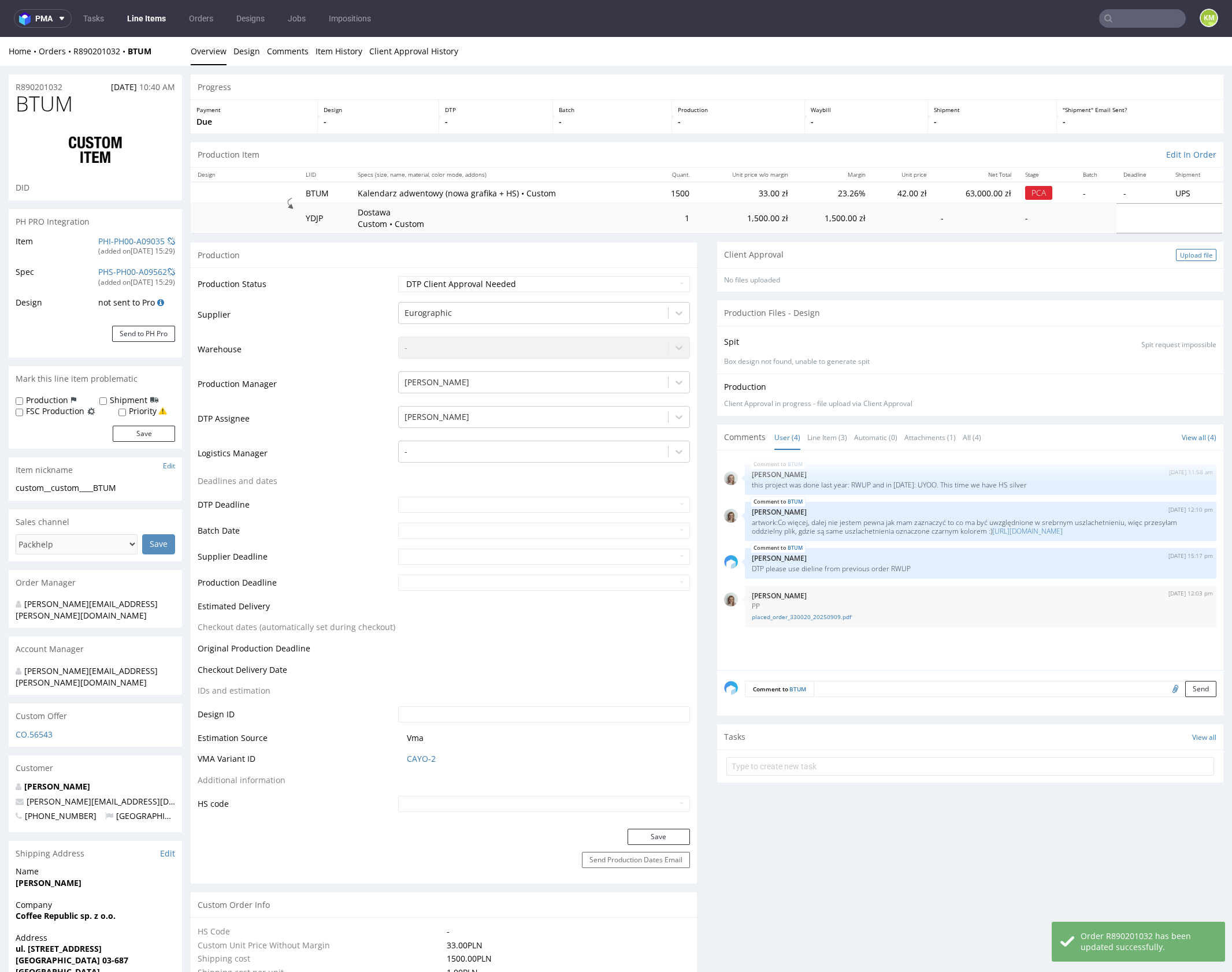
click at [1186, 250] on div "Upload file" at bounding box center [1196, 255] width 40 height 12
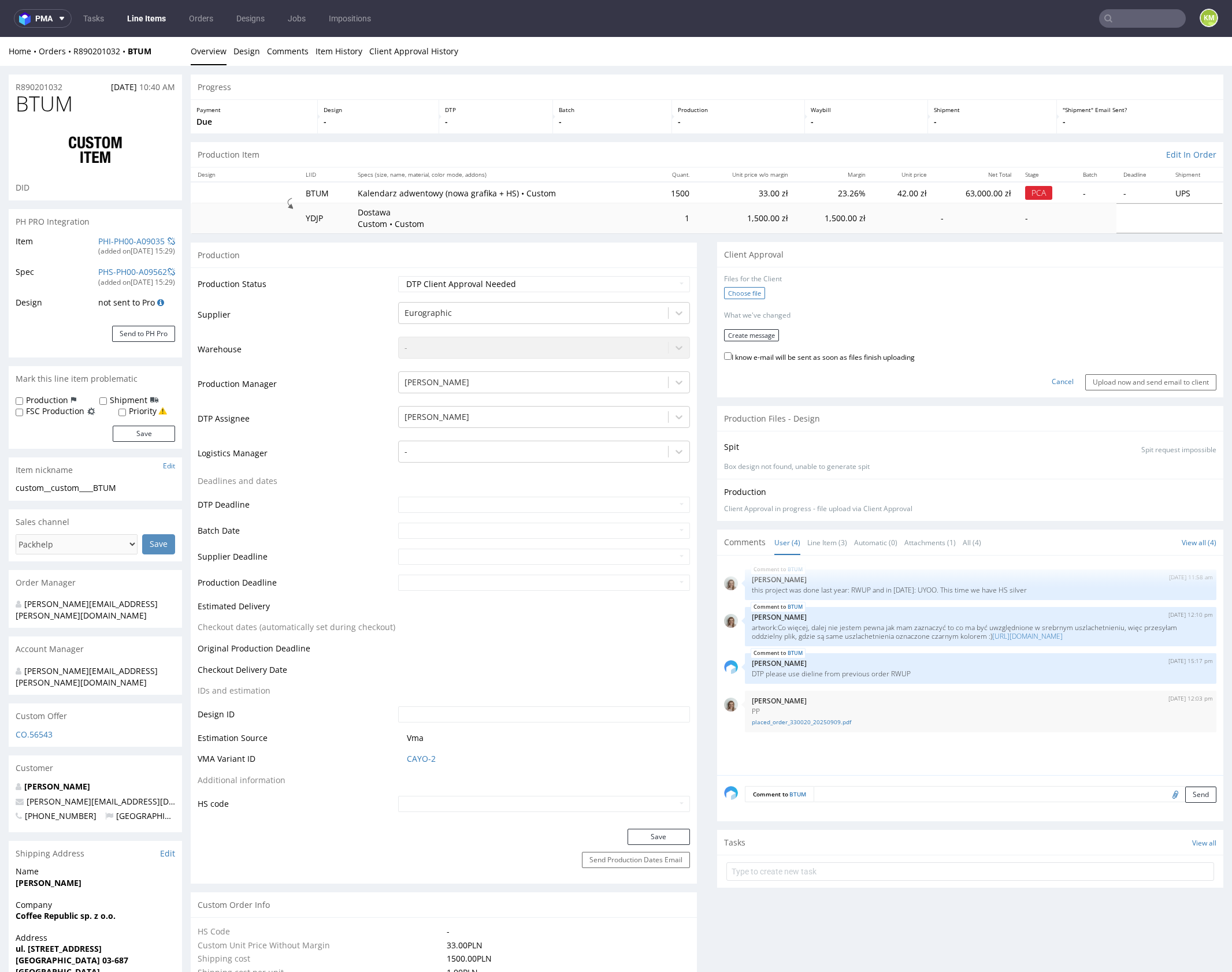
click at [724, 294] on label "Choose file" at bounding box center [744, 293] width 41 height 12
click at [0, 37] on input "Choose file" at bounding box center [0, 37] width 0 height 0
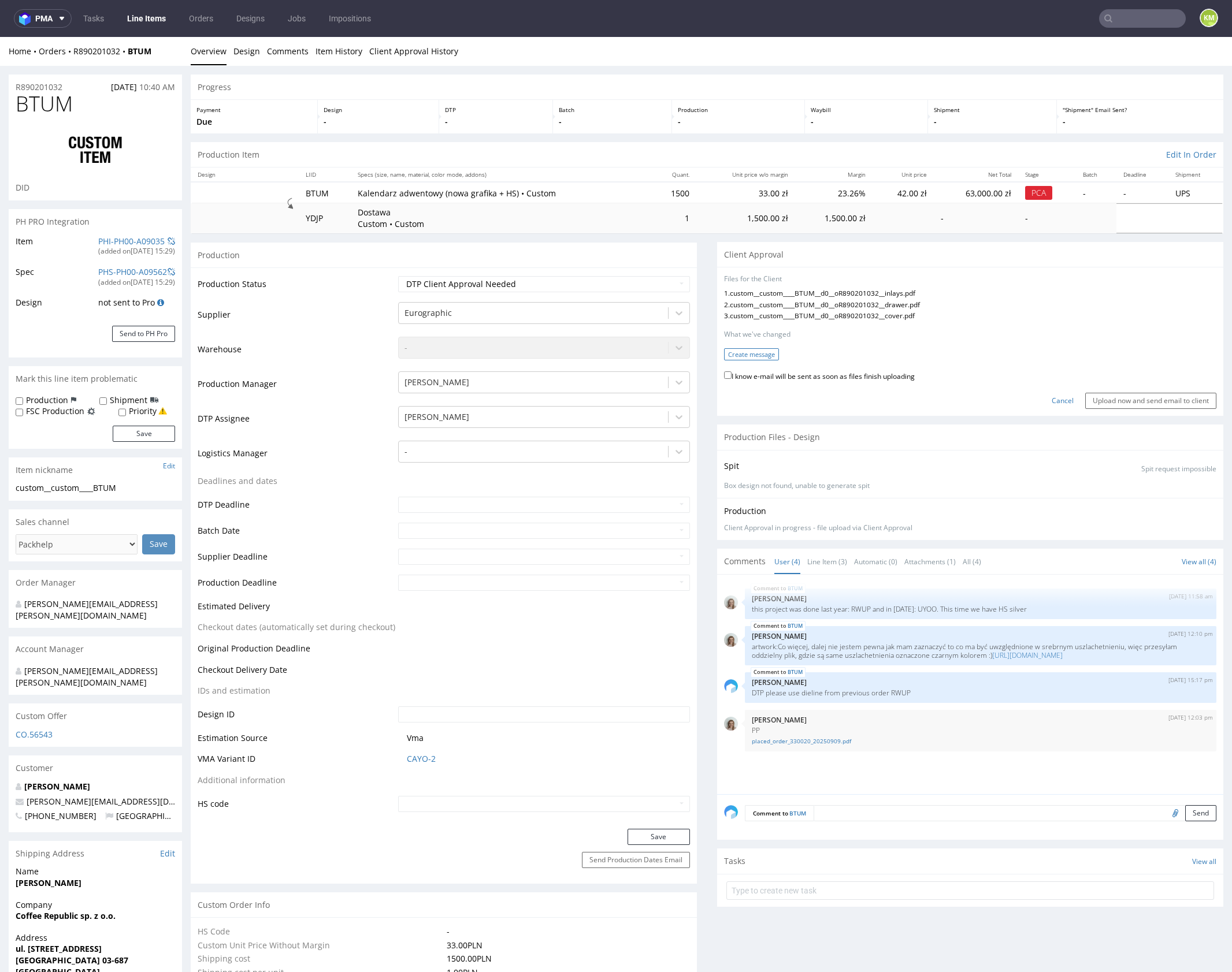
click at [742, 352] on button "Create message" at bounding box center [751, 354] width 55 height 12
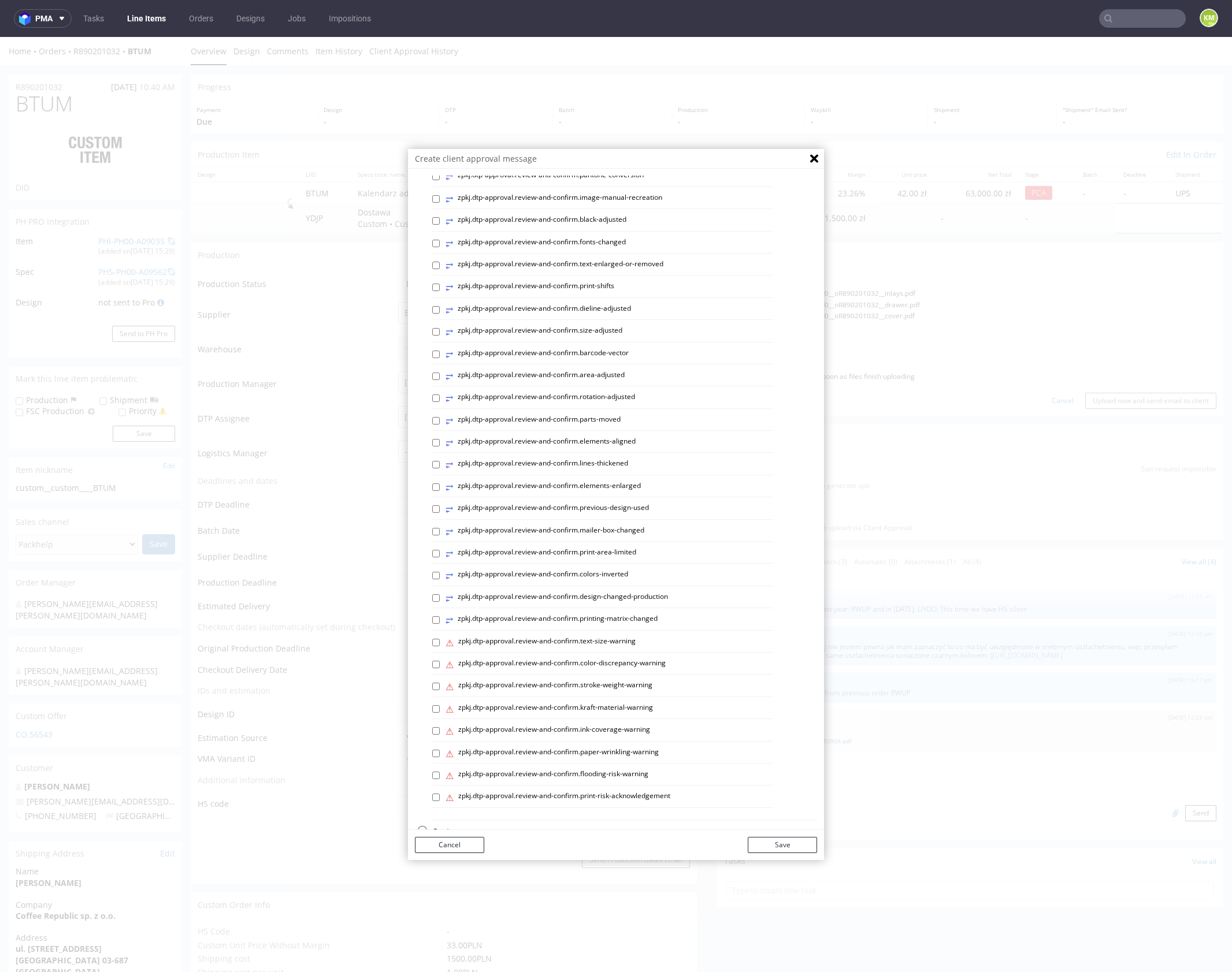
scroll to position [165, 0]
click at [471, 808] on p "Custom message" at bounding box center [625, 806] width 385 height 12
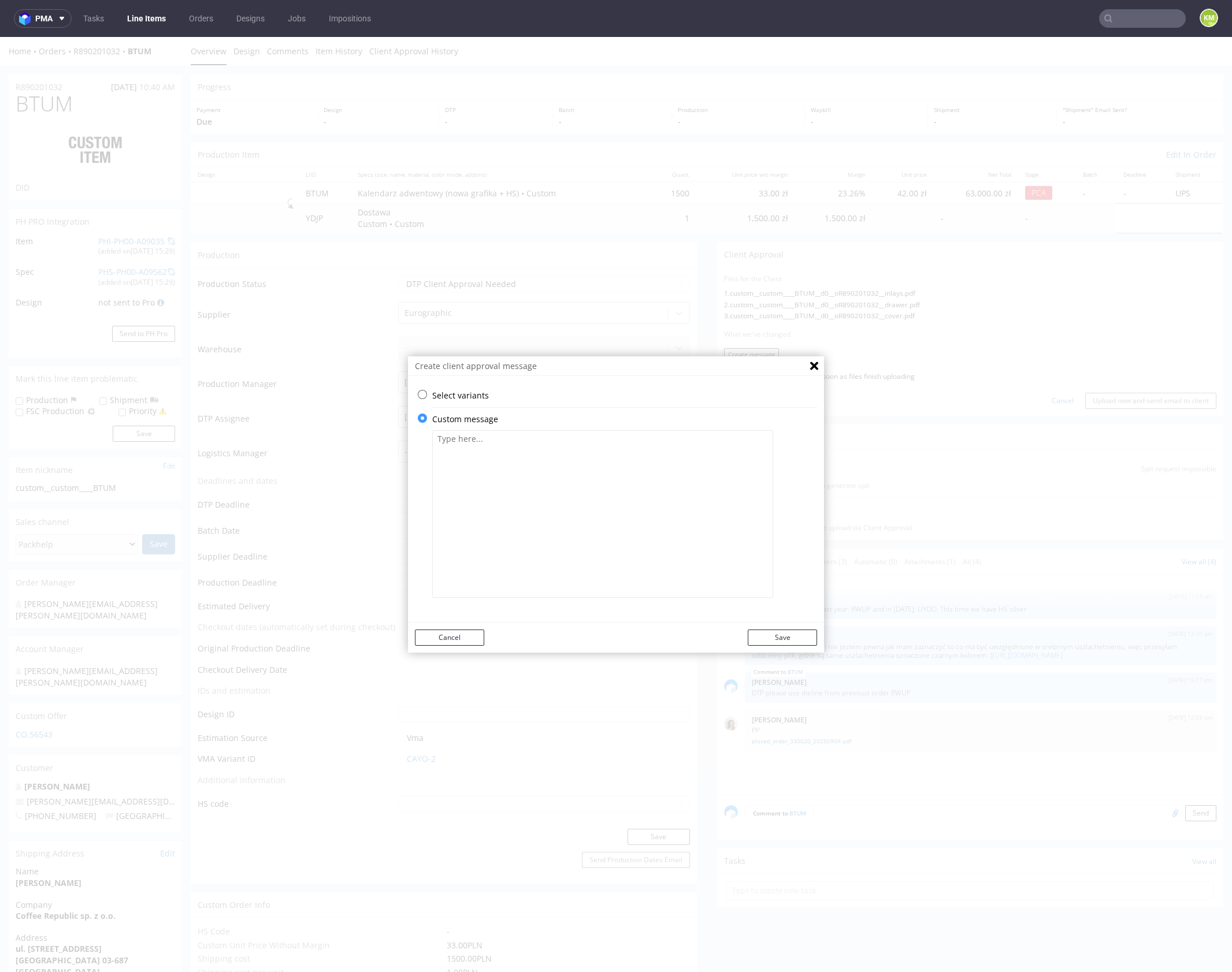
scroll to position [0, 0]
click at [537, 509] on textarea at bounding box center [603, 514] width 341 height 167
paste textarea "Projekt zmienił się z technicznego punktu widzenia. Białe dziury w kolorym tle …"
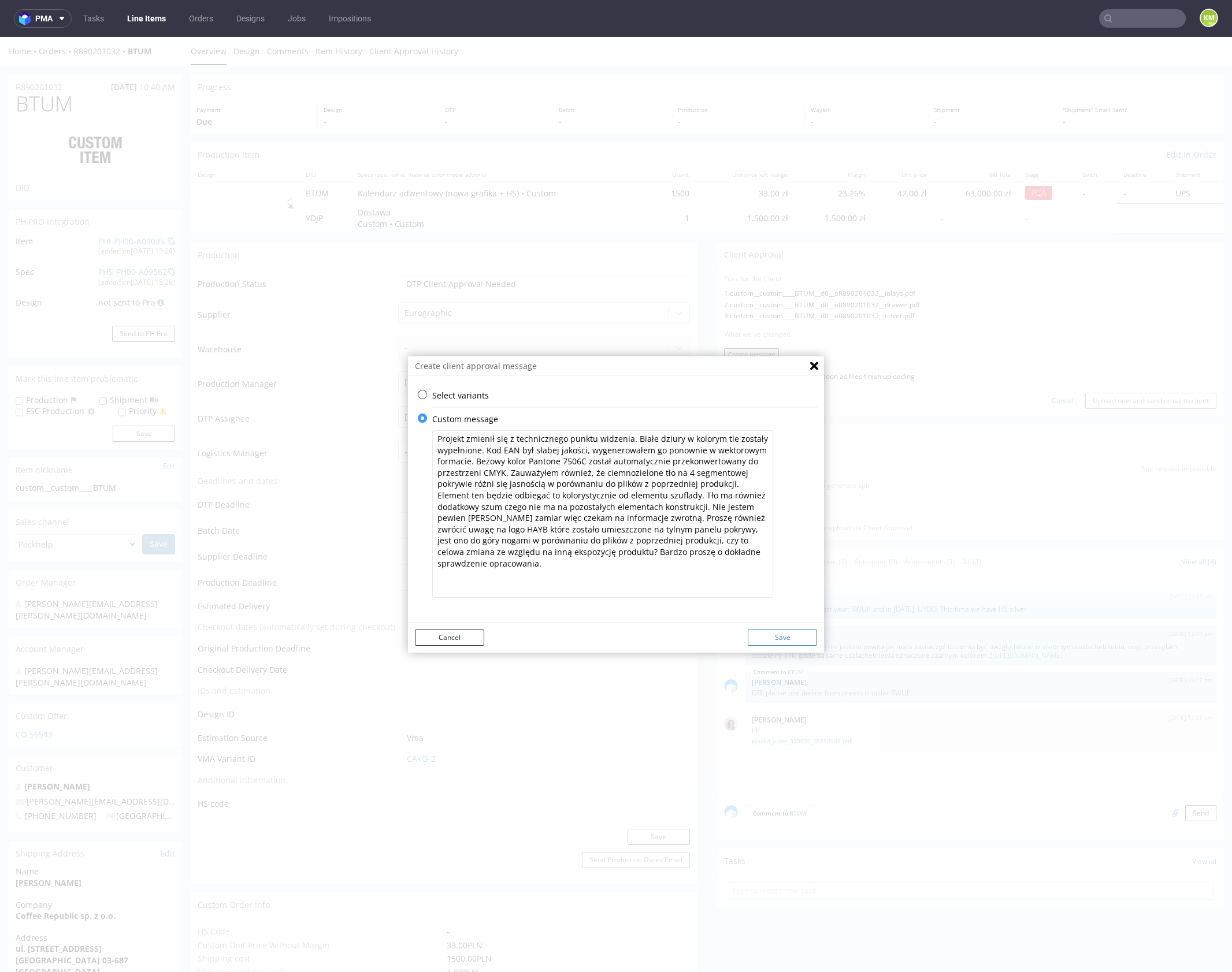
type textarea "Projekt zmienił się z technicznego punktu widzenia. Białe dziury w kolorym tle …"
click at [773, 640] on button "Save" at bounding box center [782, 638] width 69 height 16
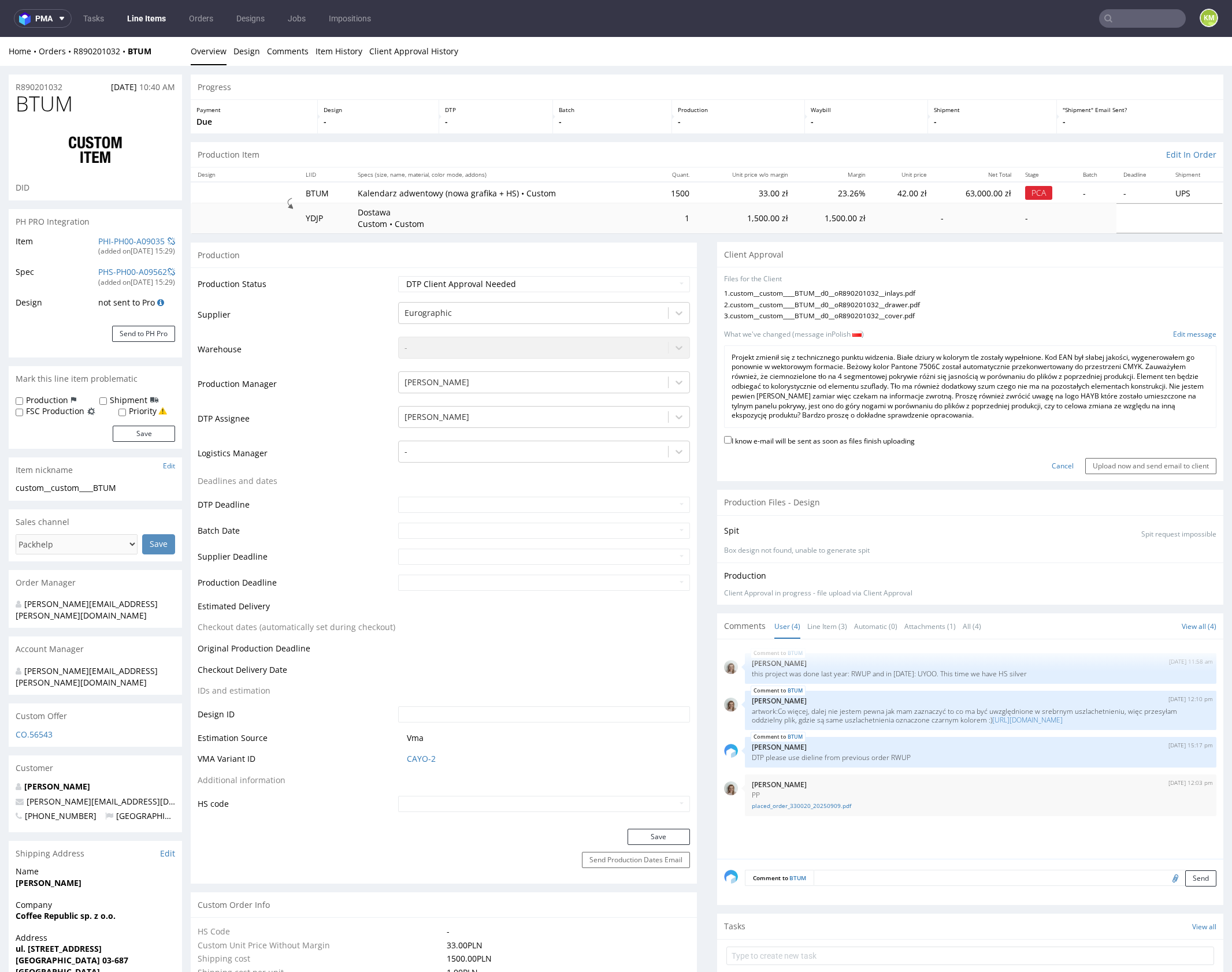
click at [851, 439] on label "I know e-mail will be sent as soon as files finish uploading" at bounding box center [819, 440] width 191 height 13
click at [732, 439] on input "I know e-mail will be sent as soon as files finish uploading" at bounding box center [727, 440] width 8 height 8
checkbox input "true"
click at [1120, 465] on input "Upload now and send email to client" at bounding box center [1150, 466] width 131 height 16
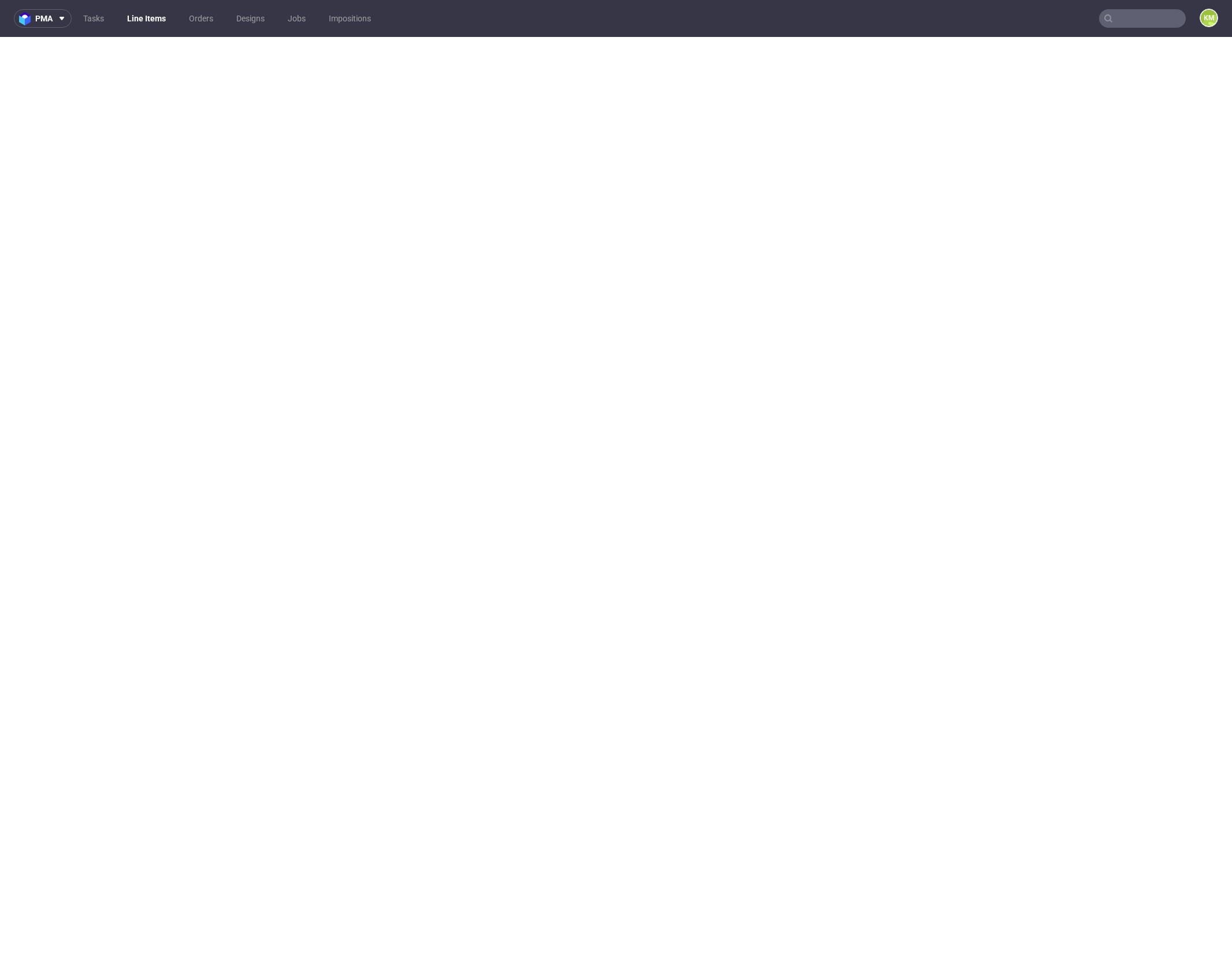
select select "in_progress"
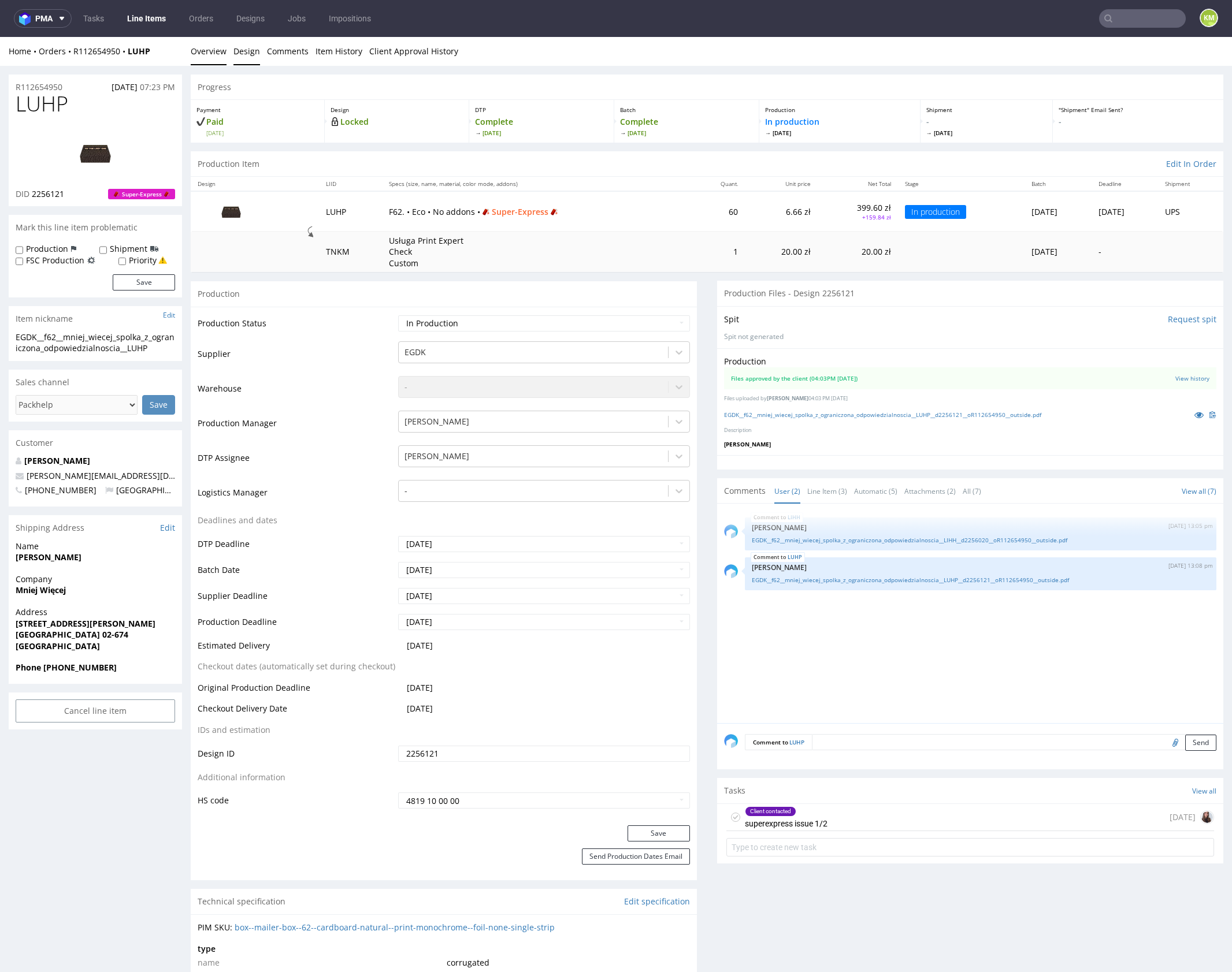
click at [244, 52] on link "Design" at bounding box center [247, 51] width 27 height 29
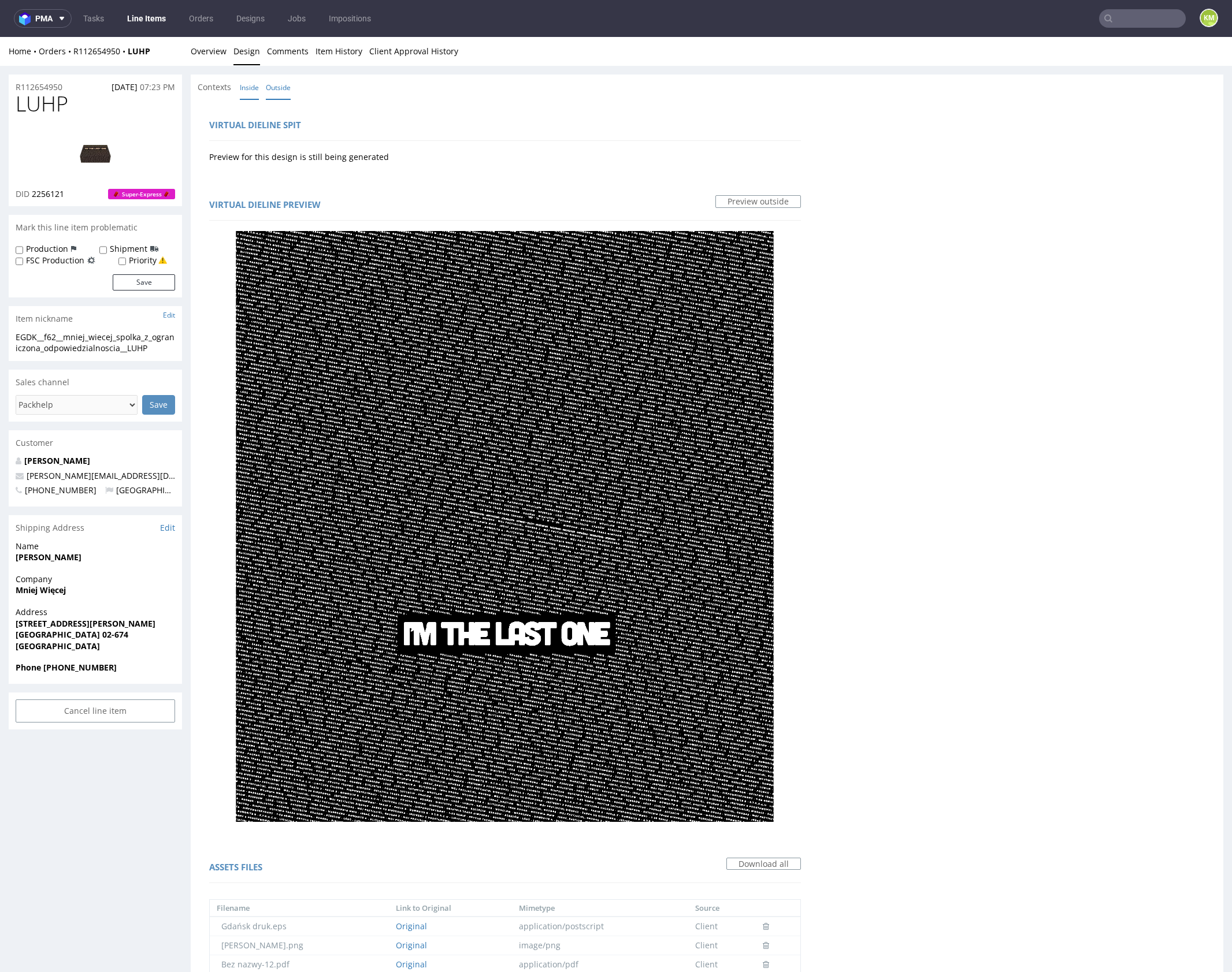
click at [254, 86] on link "Inside" at bounding box center [249, 87] width 19 height 25
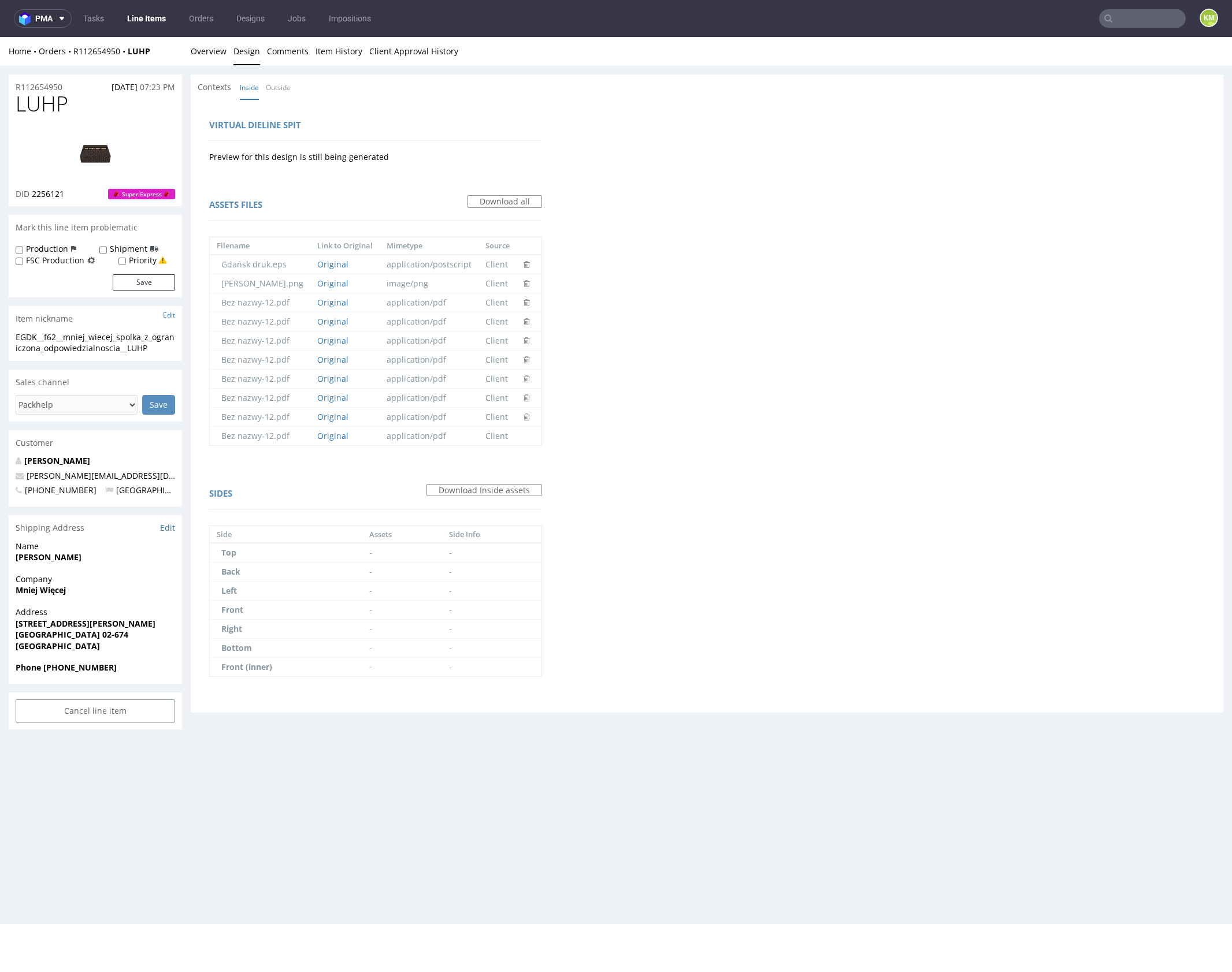
click at [292, 85] on li "Outside" at bounding box center [282, 87] width 32 height 12
click at [205, 48] on link "Overview" at bounding box center [208, 51] width 36 height 29
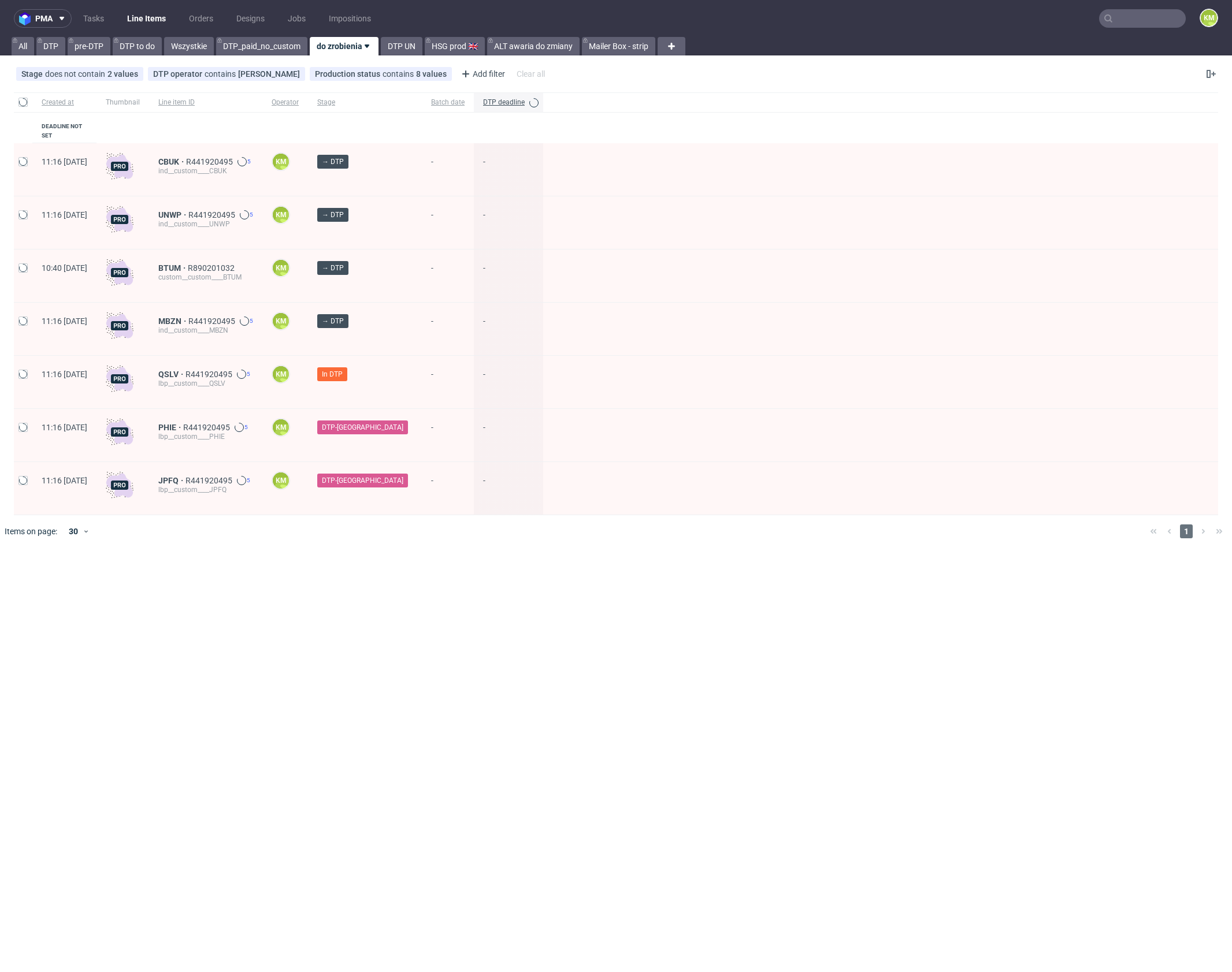
click at [1139, 28] on nav "pma Tasks Line Items Orders Designs Jobs Impositions KM" at bounding box center [616, 18] width 1232 height 37
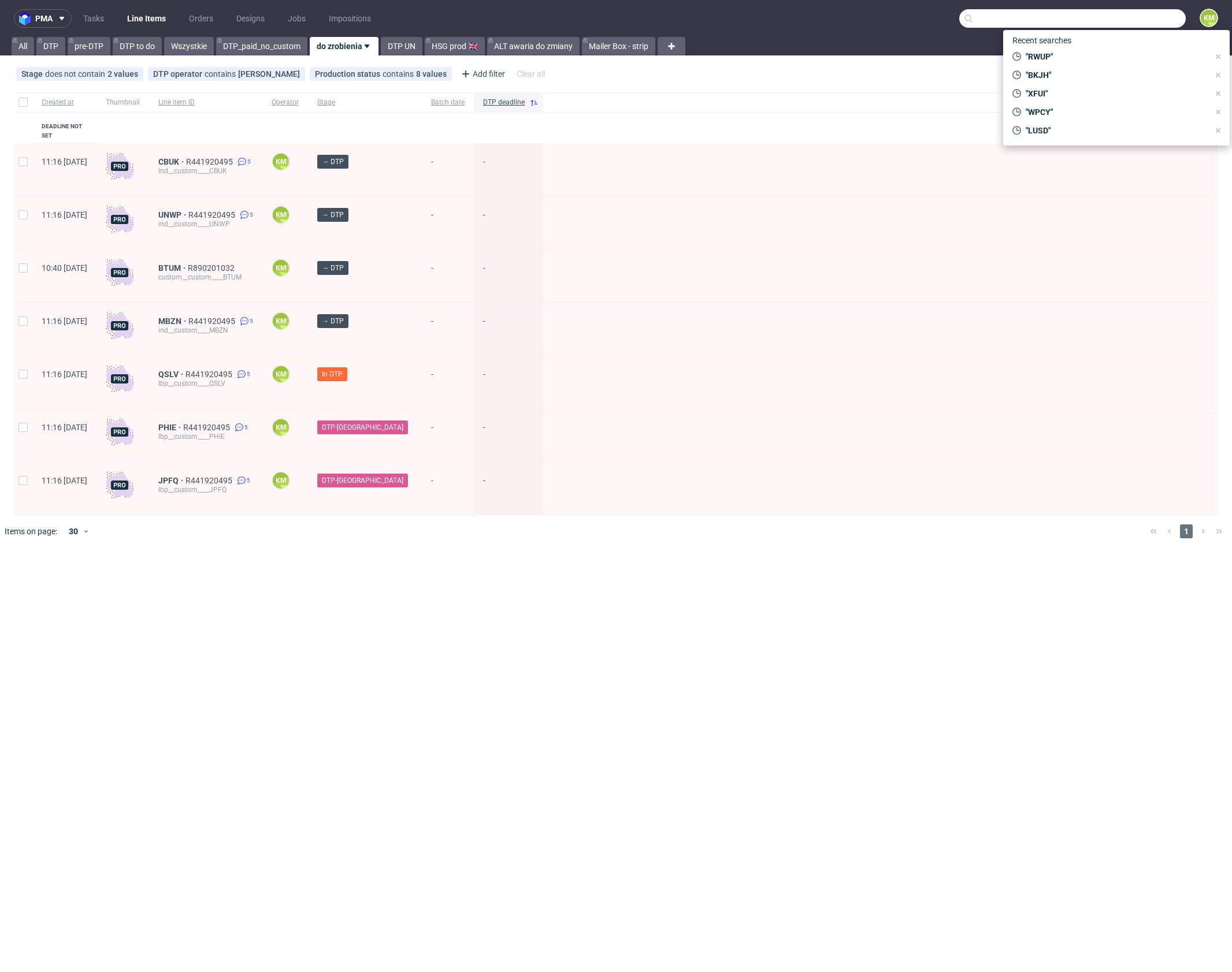
click at [1139, 23] on input "text" at bounding box center [1072, 19] width 226 height 19
paste input "UYOO"
type input "UYOO"
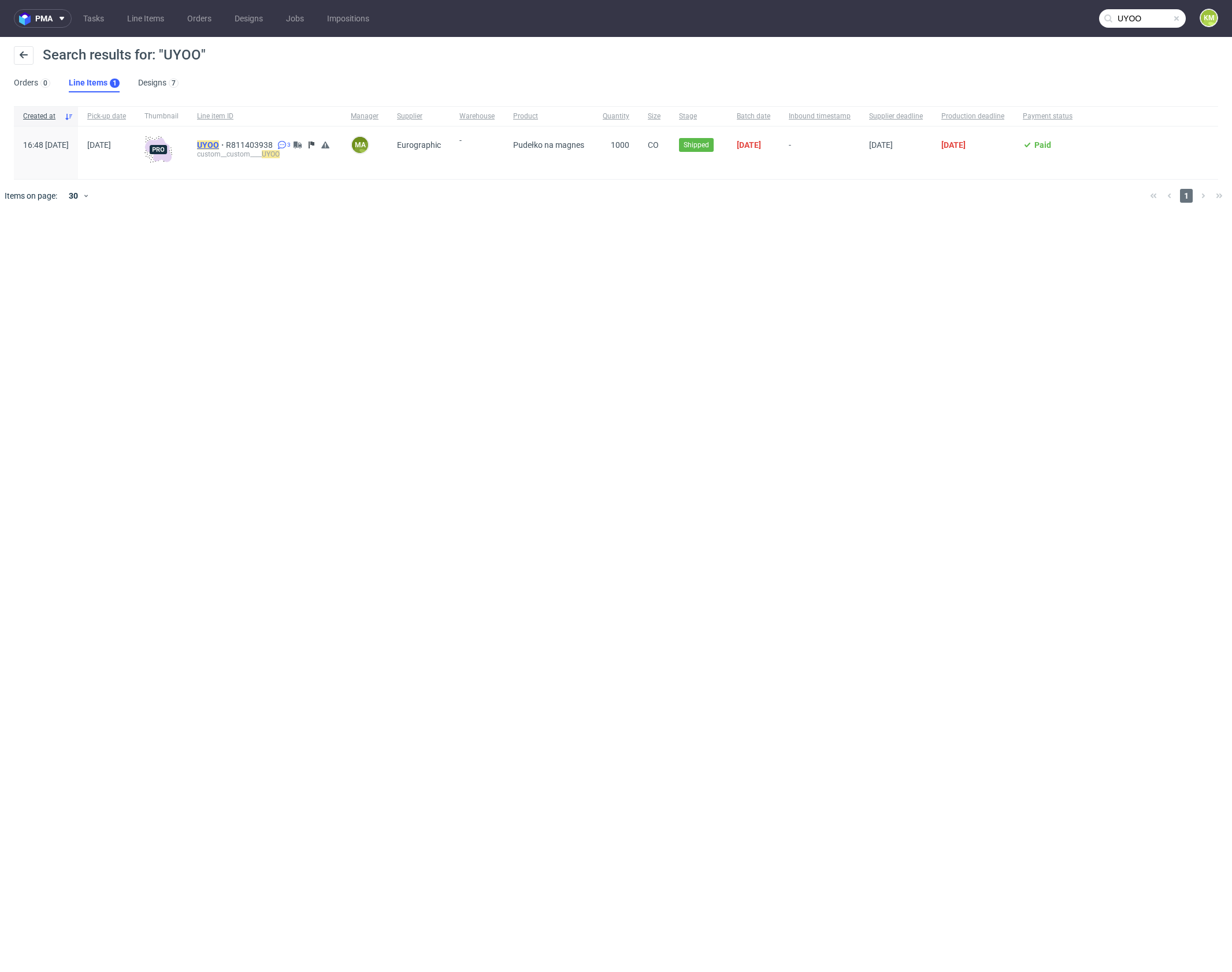
click at [219, 144] on mark "UYOO" at bounding box center [208, 145] width 22 height 9
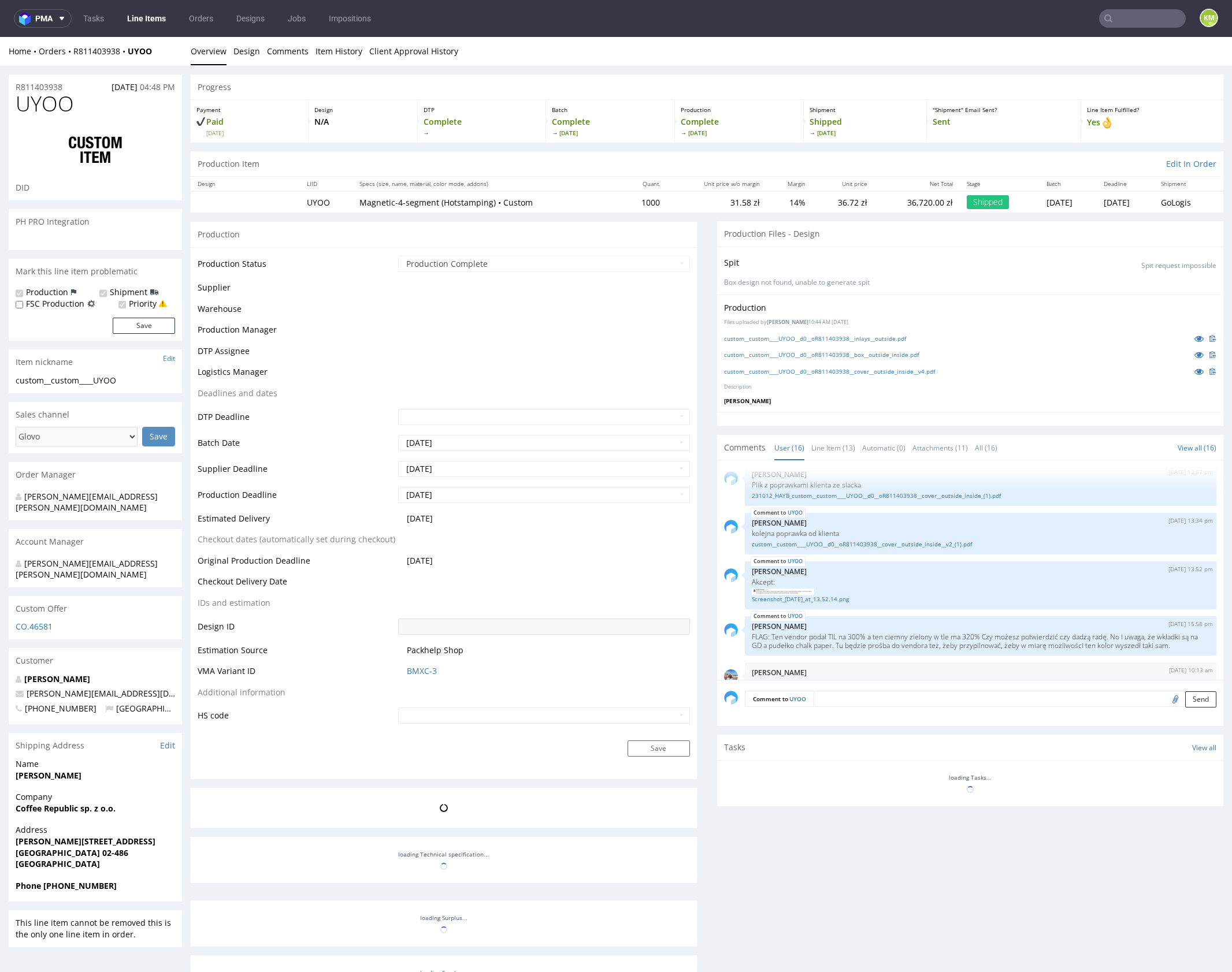
scroll to position [815, 0]
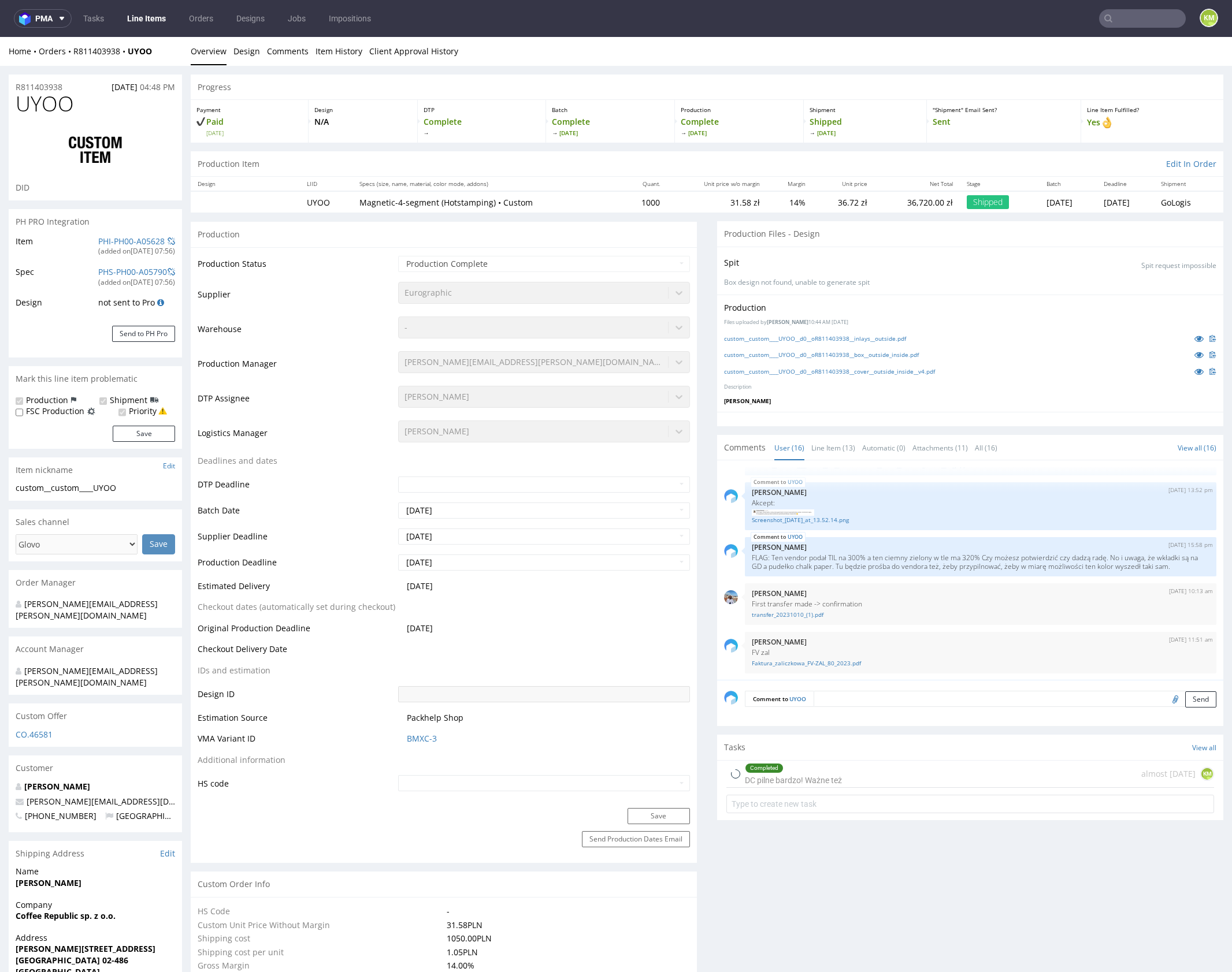
select select "in_progress"
click at [825, 450] on link "Line Item (13)" at bounding box center [833, 448] width 44 height 25
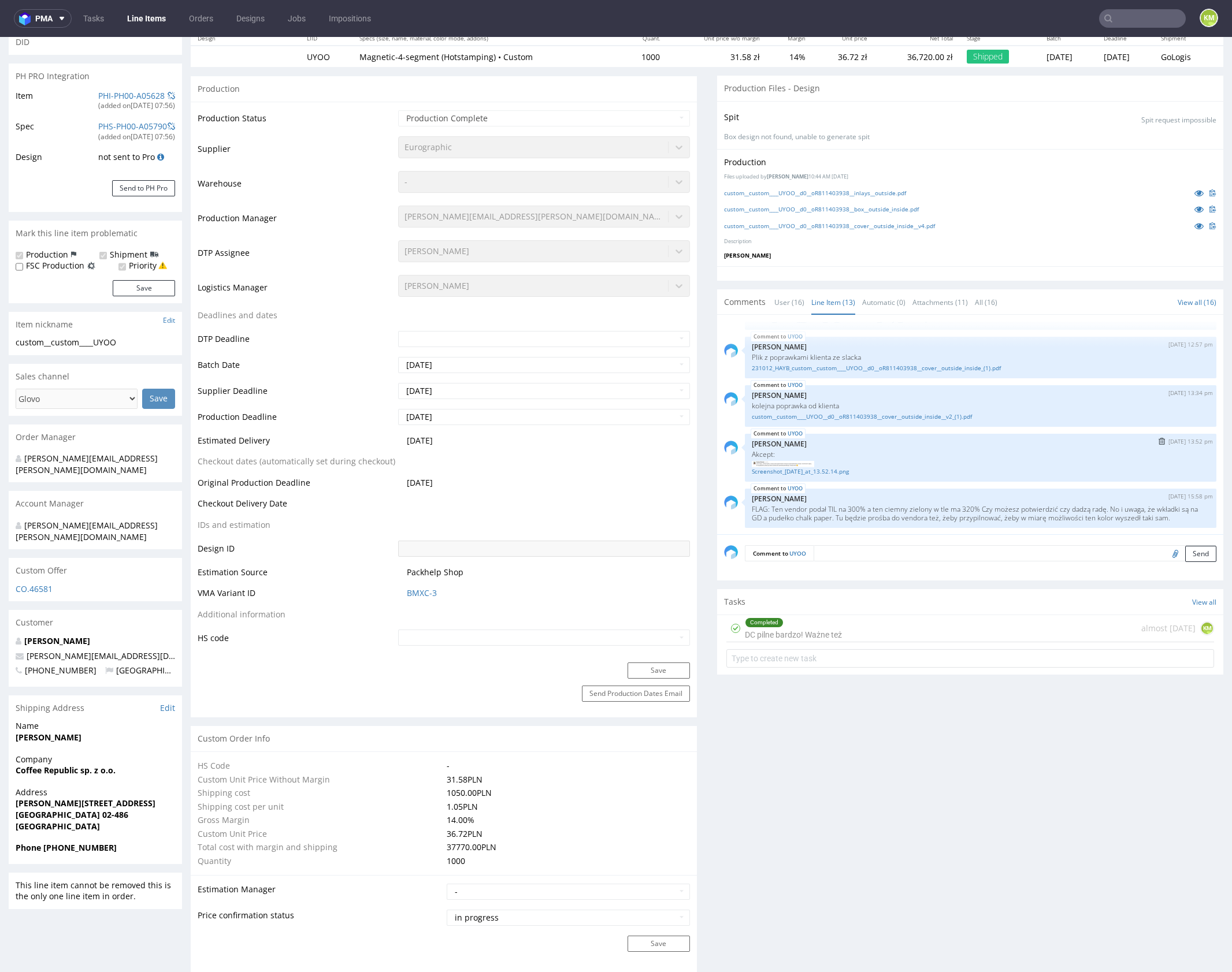
scroll to position [0, 0]
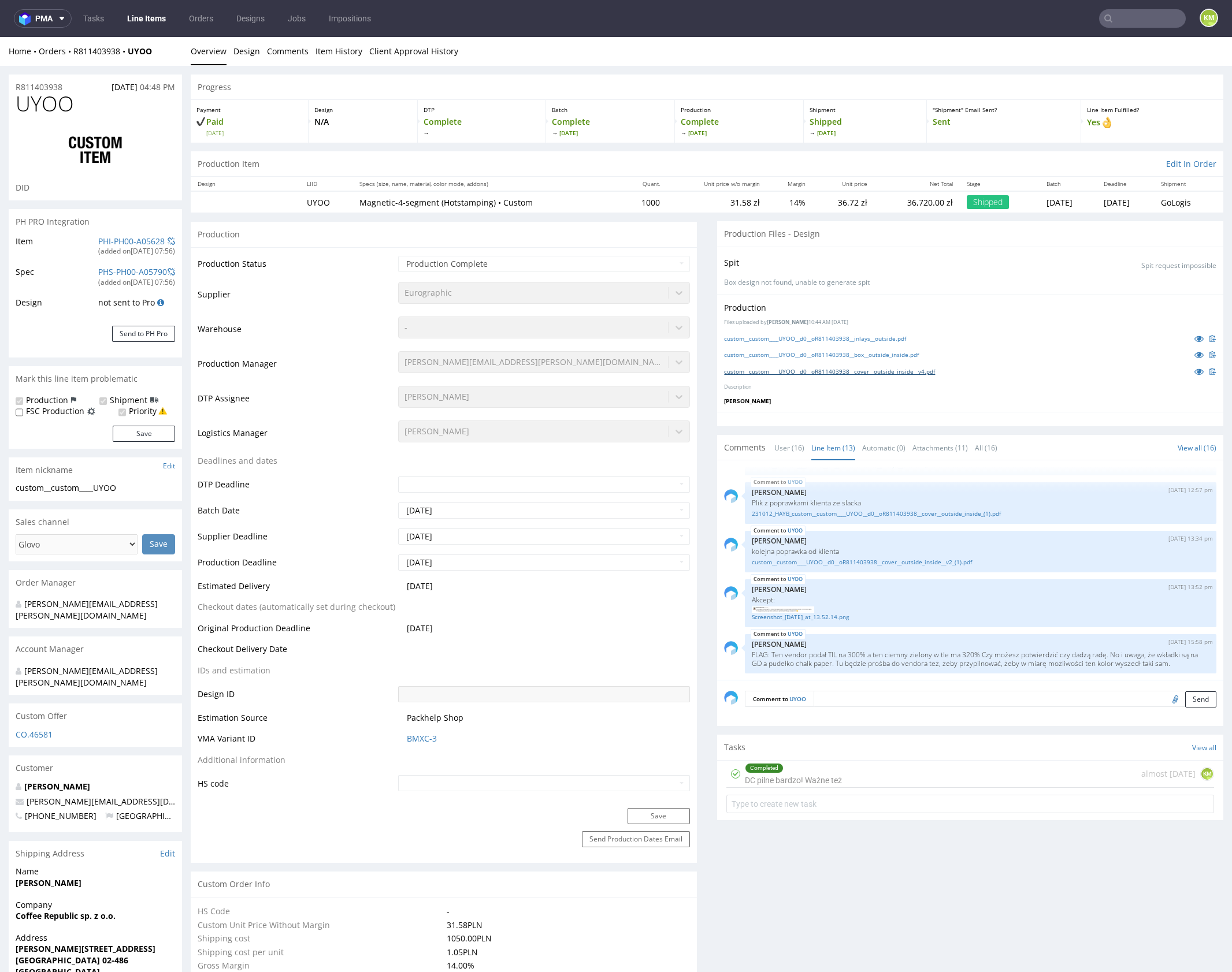
click at [919, 371] on link "custom__custom____UYOO__d0__oR811403938__cover__outside_inside__v4.pdf" at bounding box center [830, 371] width 211 height 8
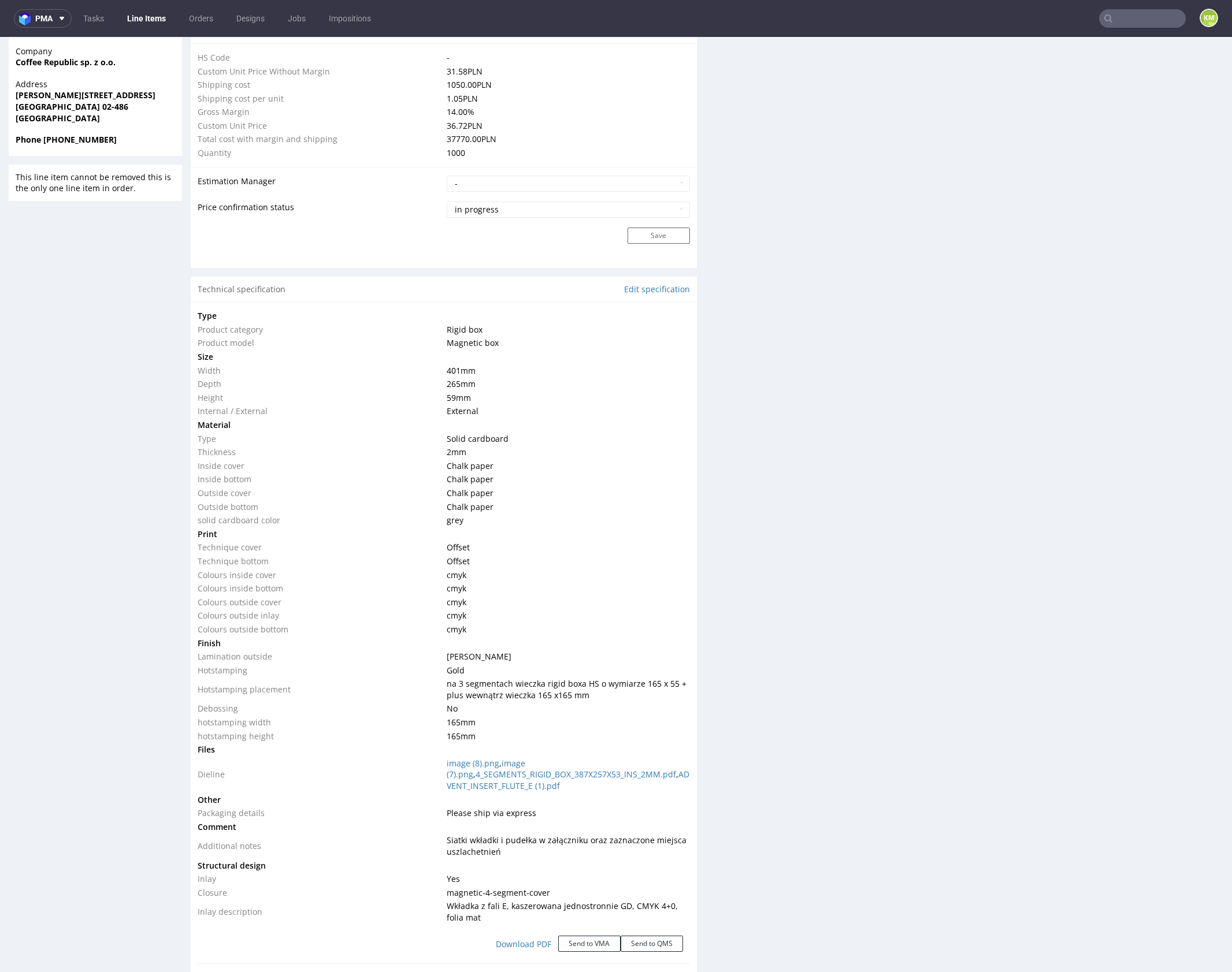
scroll to position [894, 0]
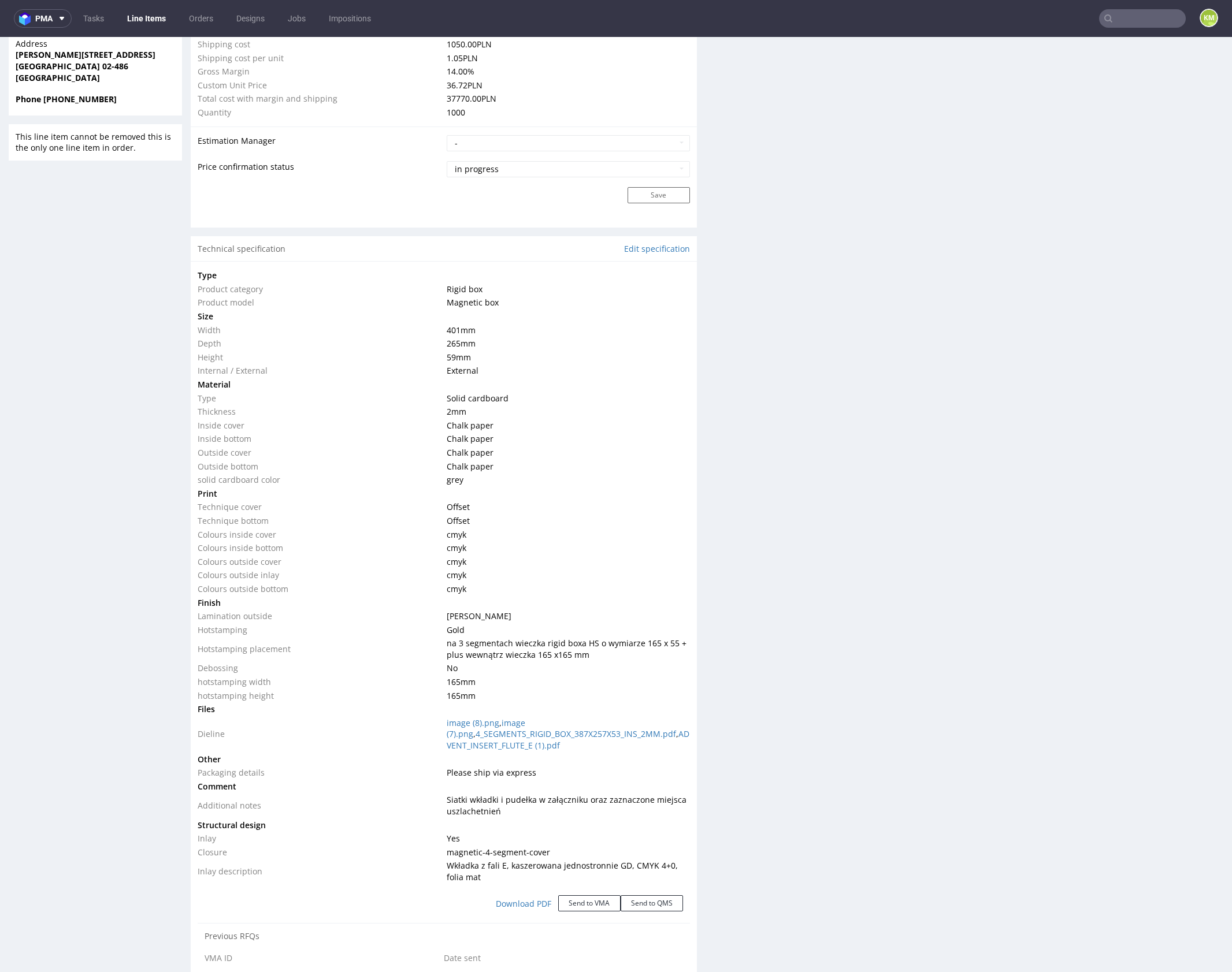
click at [509, 850] on span "magnetic-4-segment-cover" at bounding box center [498, 852] width 103 height 11
copy span "magnetic-4-segment-cover"
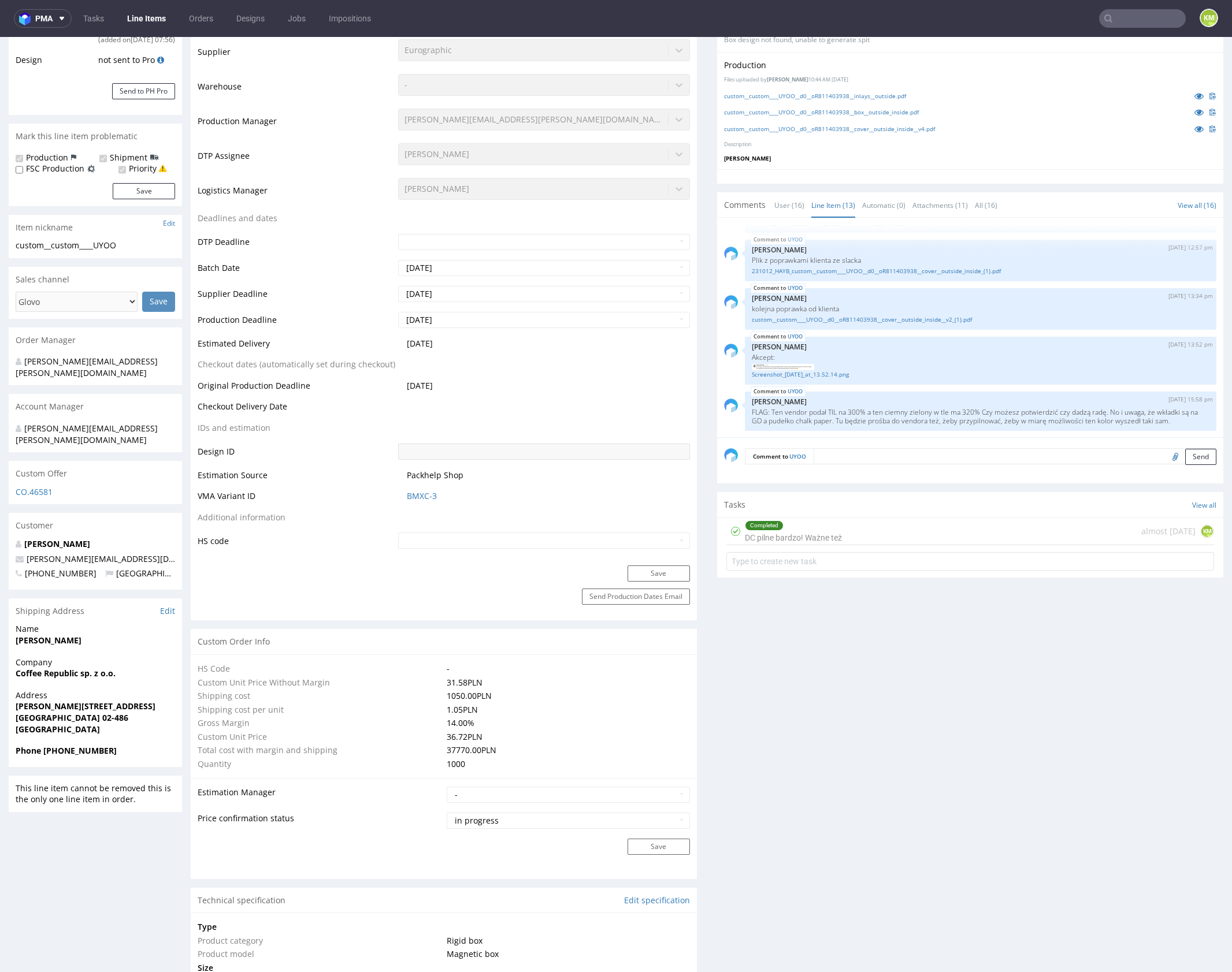
scroll to position [0, 0]
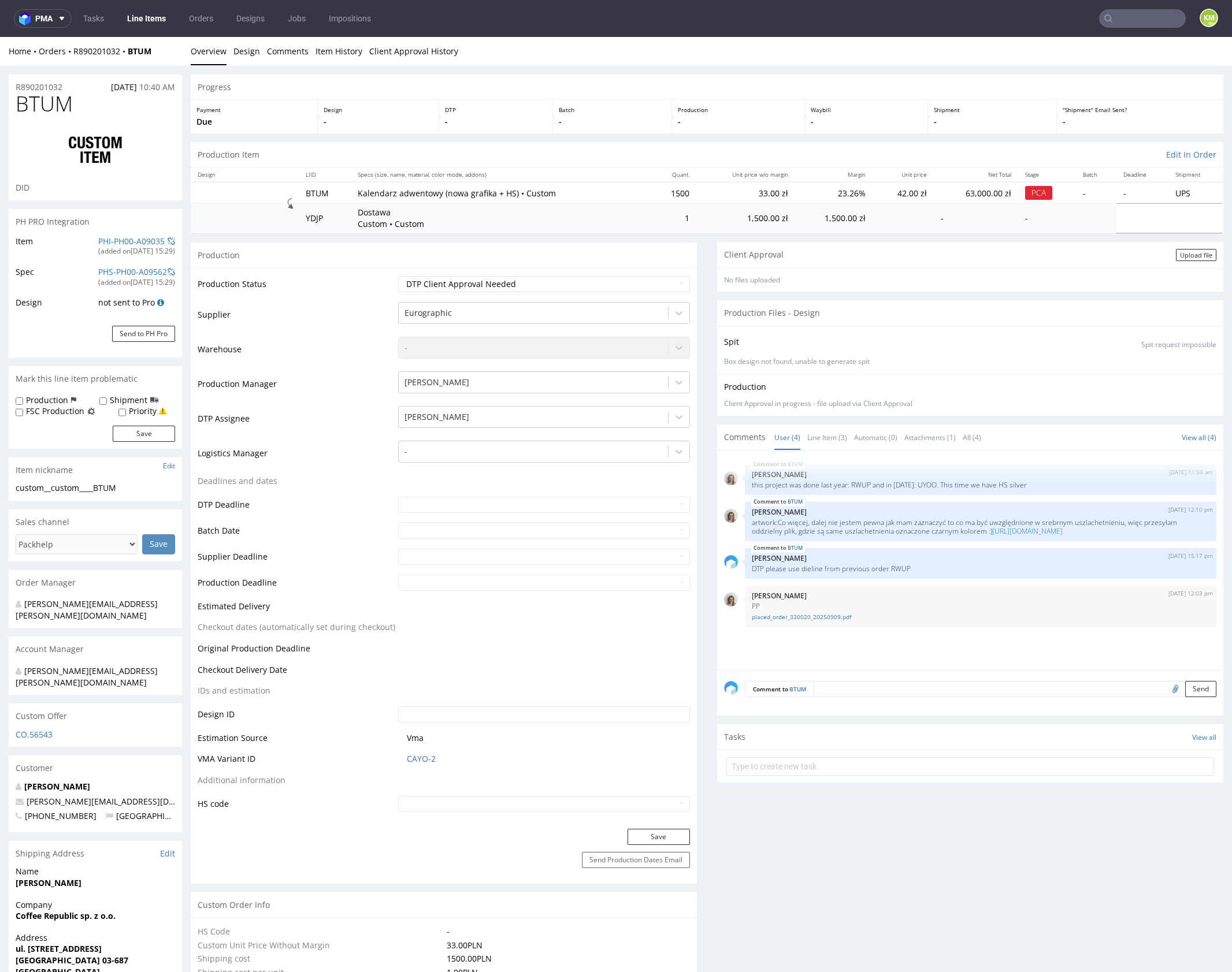
click at [892, 690] on textarea at bounding box center [1015, 689] width 402 height 16
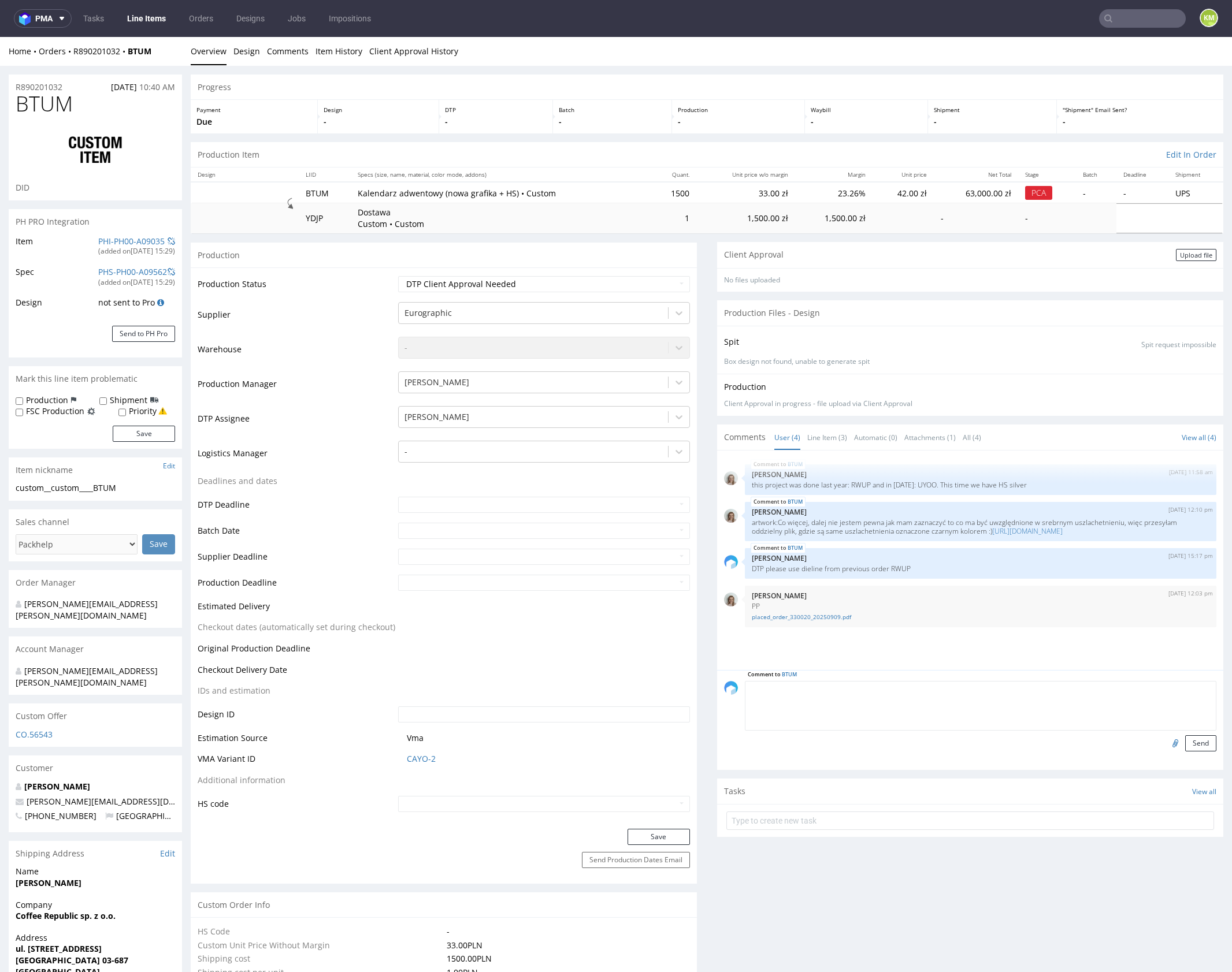
paste textarea "[URL][DOMAIN_NAME]"
paste textarea "Loremip dolorsi ame c adipiscingel seddoe temporin. Utlab etdolo m aliquae adm …"
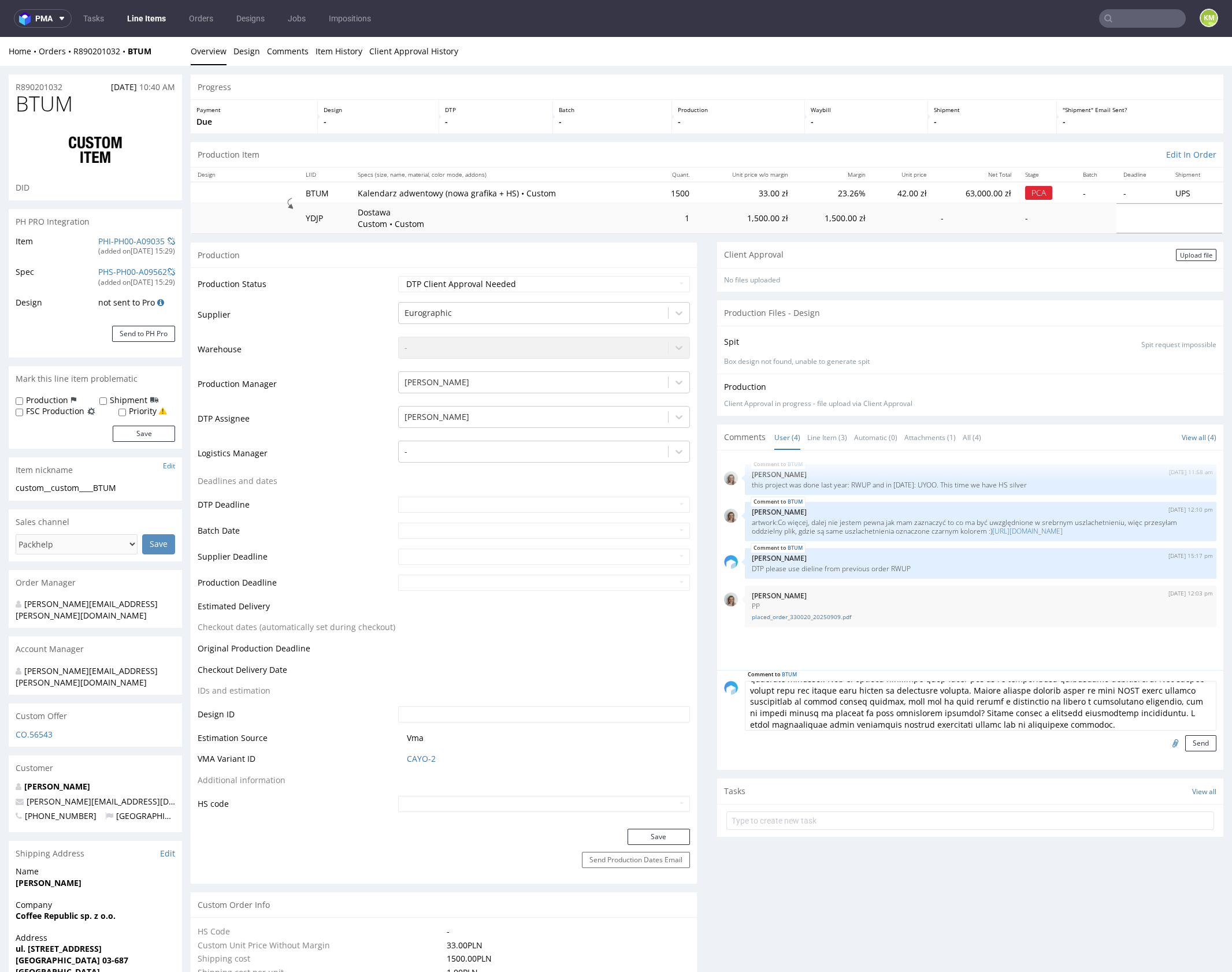
scroll to position [80, 0]
type textarea "lorem://ipsum.dolors.ame/conse/adipisc/2ELiTs1dOeius355teMp--INciDIDUnTu?lab=et…"
click at [1195, 741] on button "Send" at bounding box center [1200, 743] width 31 height 16
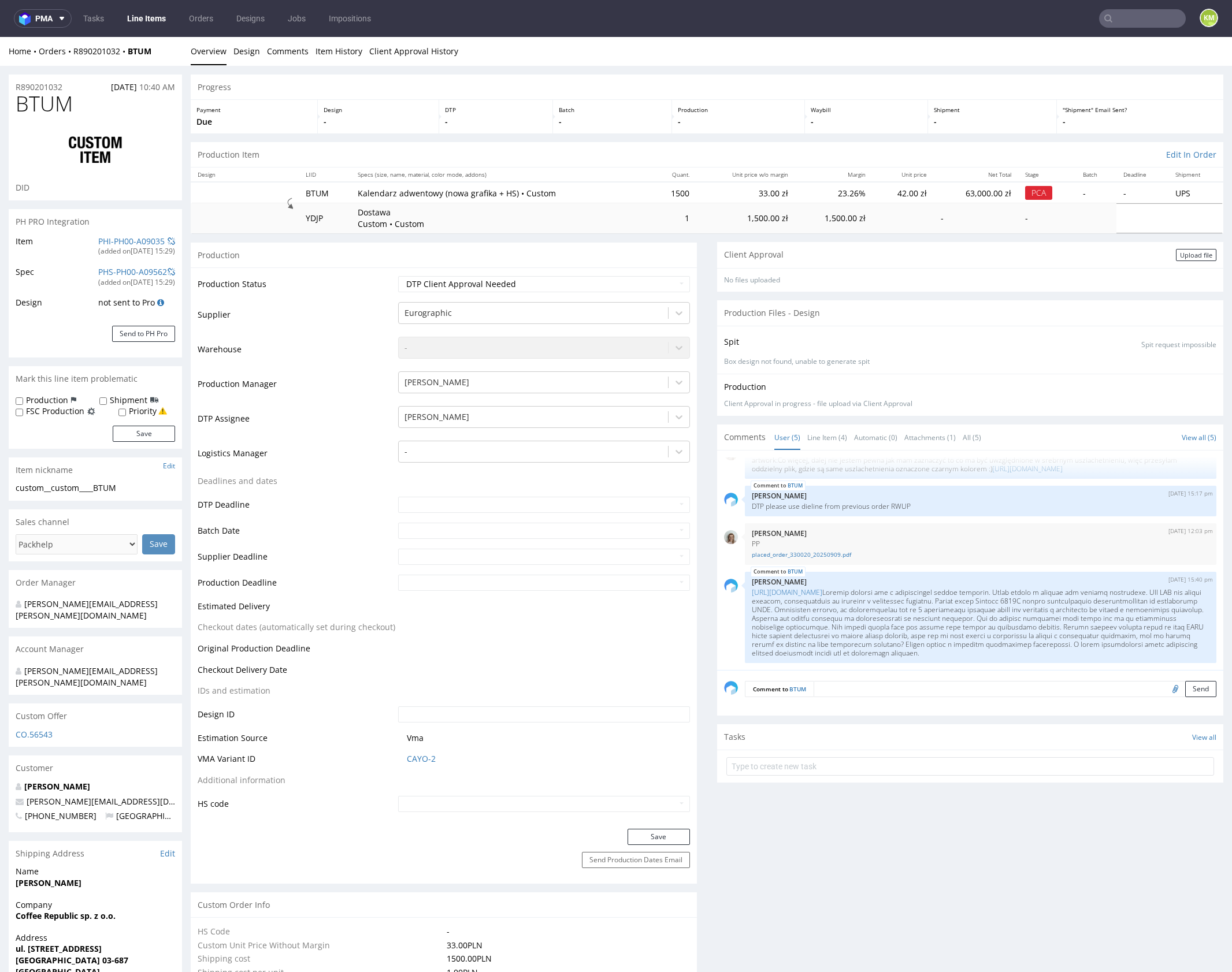
click at [677, 230] on td "1" at bounding box center [673, 218] width 46 height 30
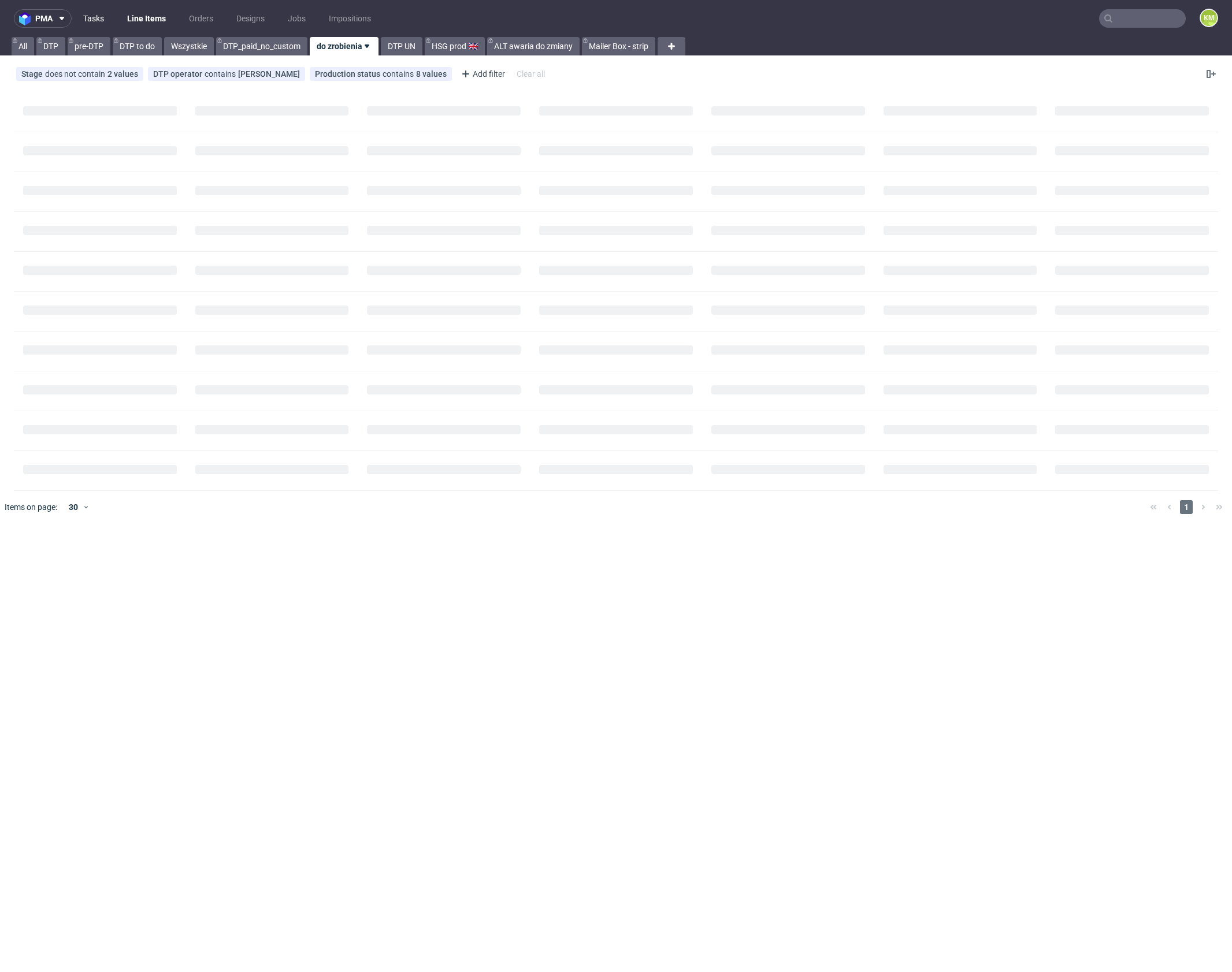
click at [93, 19] on link "Tasks" at bounding box center [93, 19] width 34 height 19
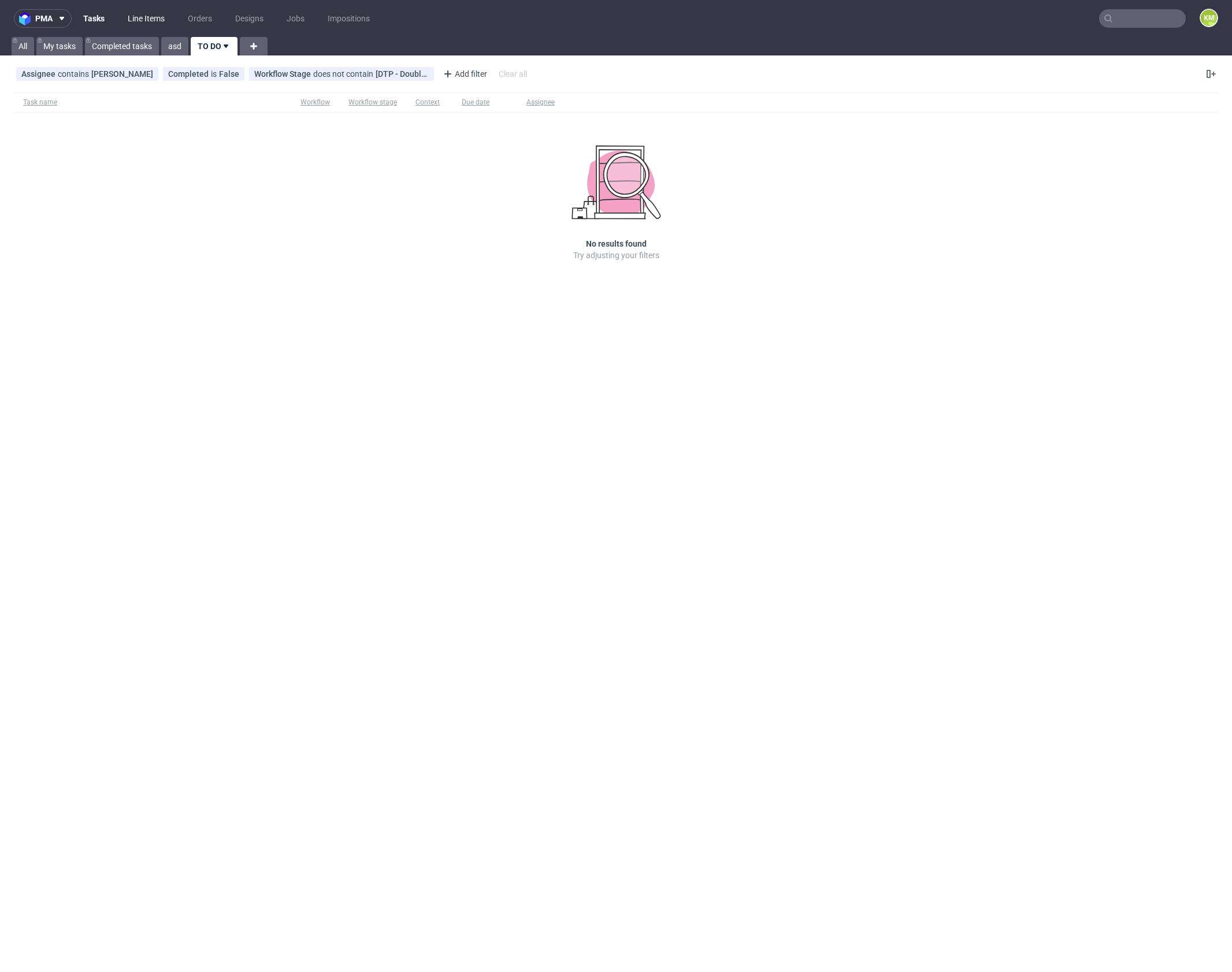
click at [148, 16] on link "Line Items" at bounding box center [146, 19] width 51 height 19
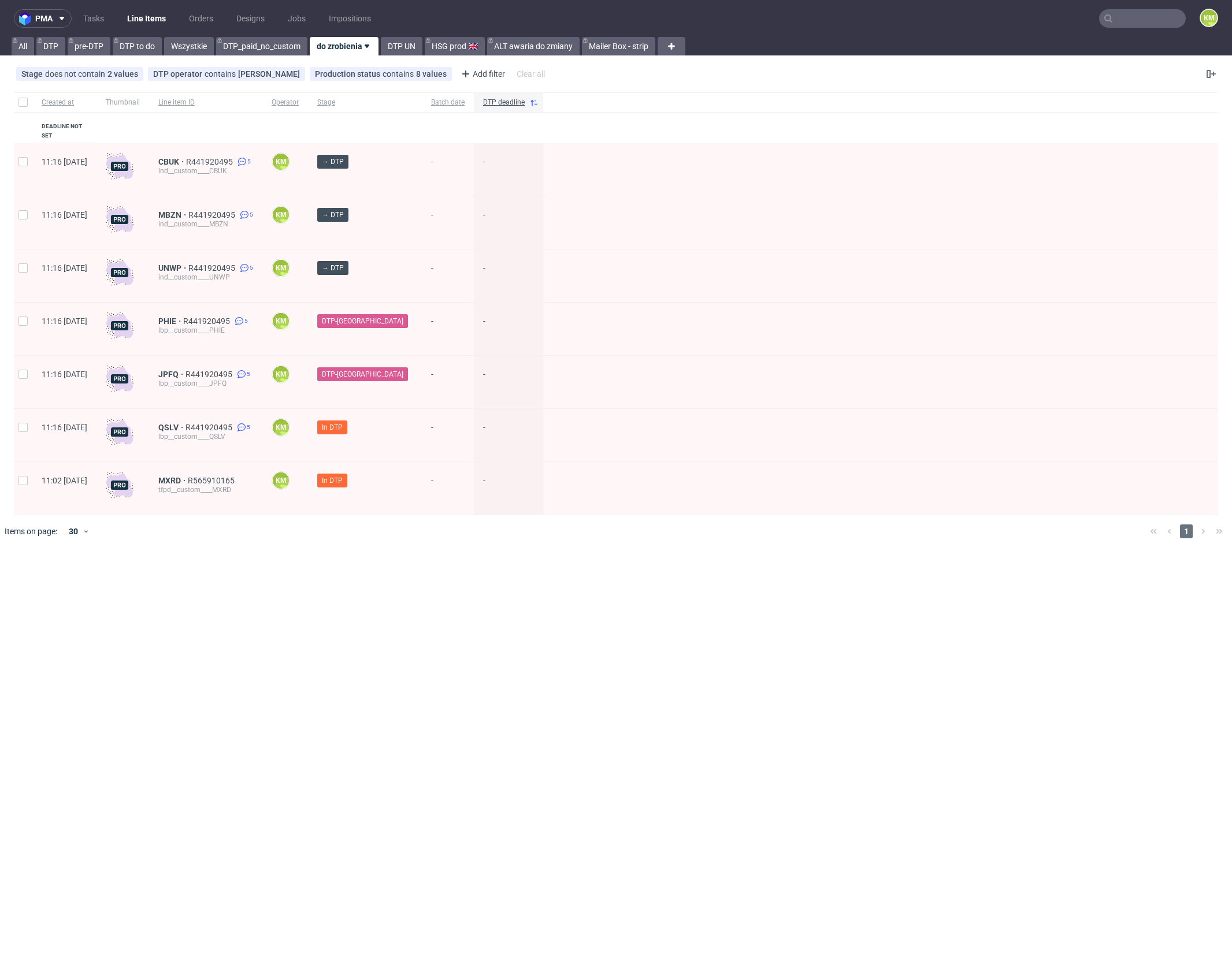
drag, startPoint x: 408, startPoint y: 597, endPoint x: 341, endPoint y: 489, distance: 127.1
click at [406, 580] on div "pma Tasks Line Items Orders Designs Jobs Impositions KM All DTP pre-DTP DTP to …" at bounding box center [616, 486] width 1232 height 972
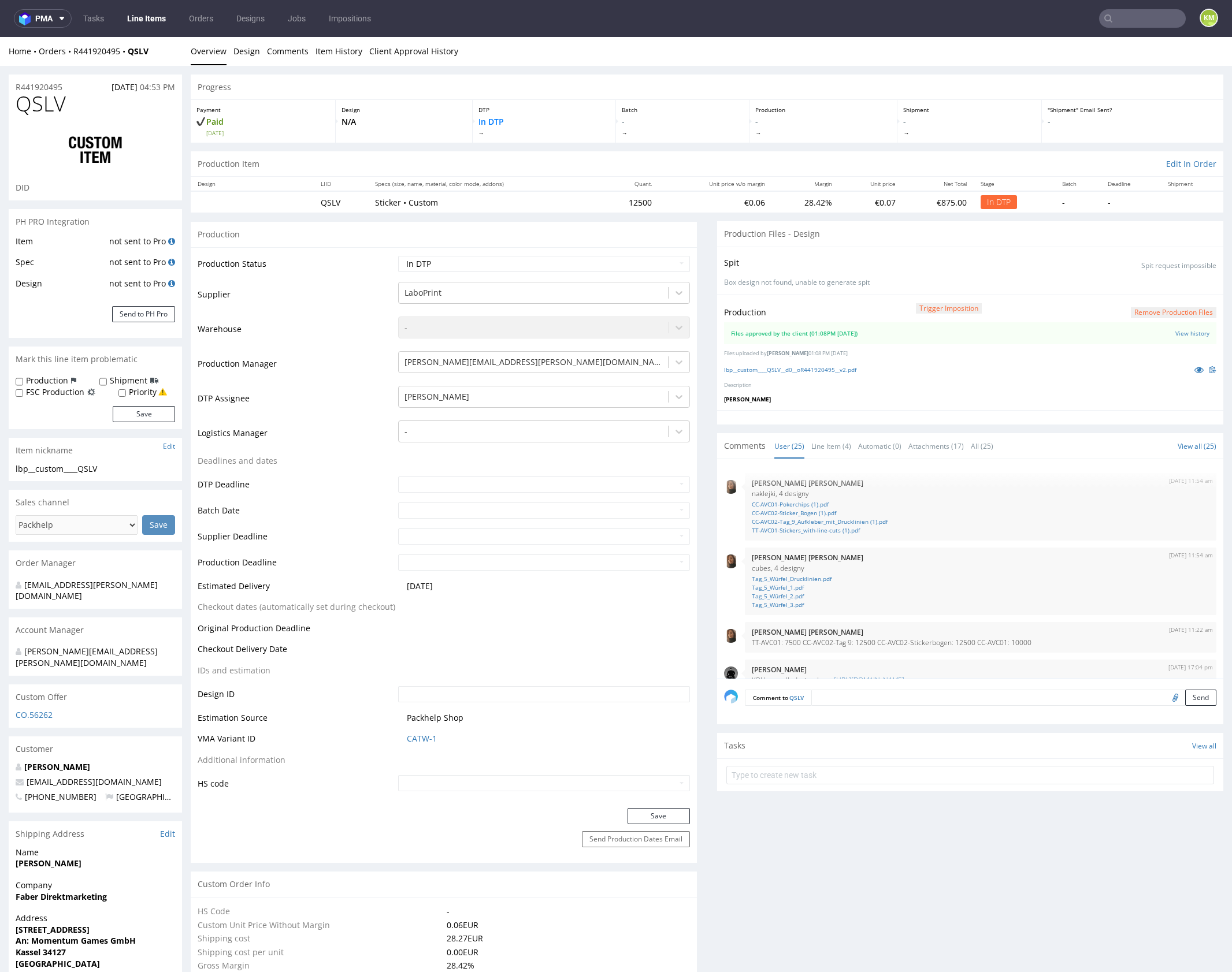
scroll to position [920, 0]
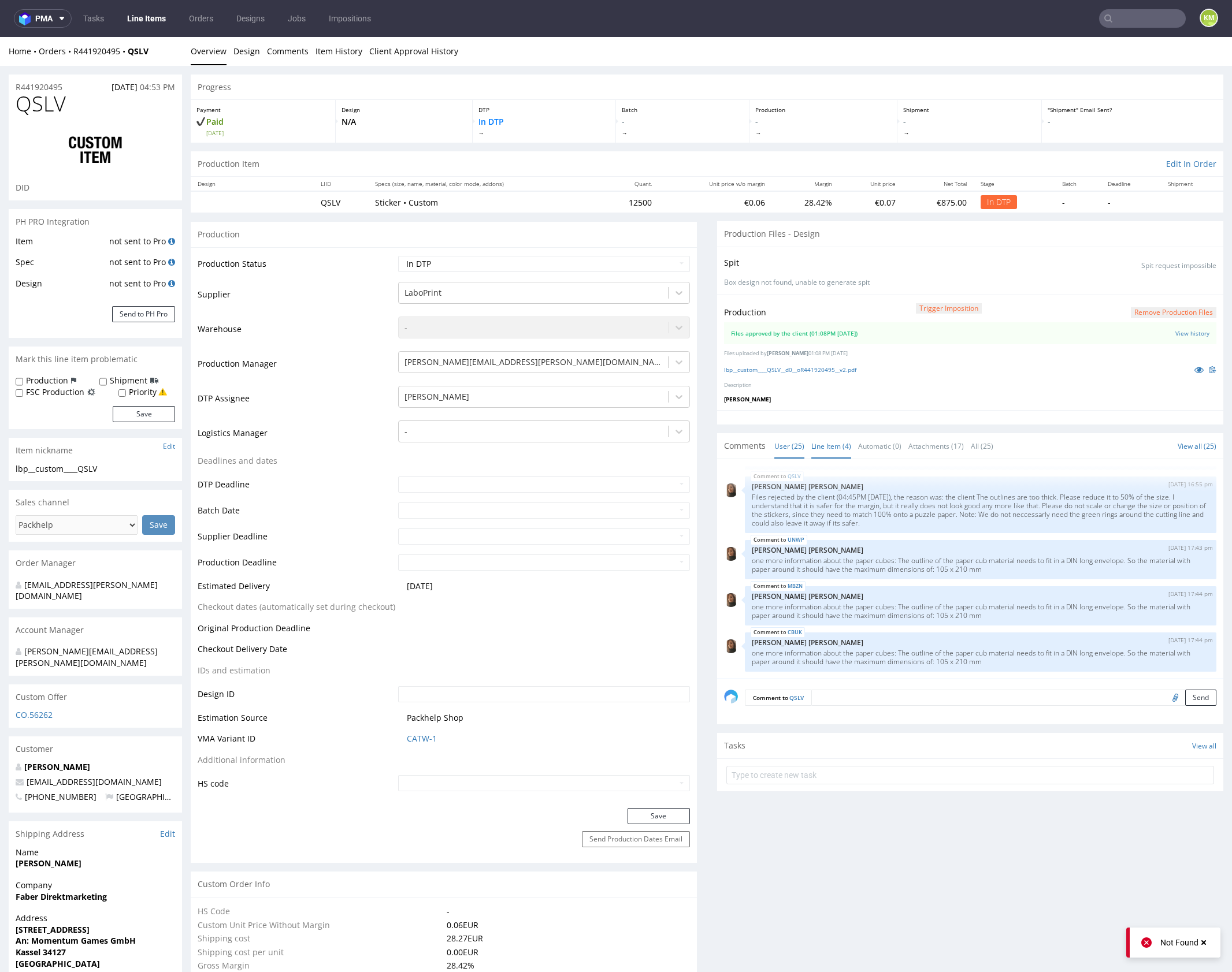
click at [832, 445] on link "Line Item (4)" at bounding box center [831, 446] width 40 height 25
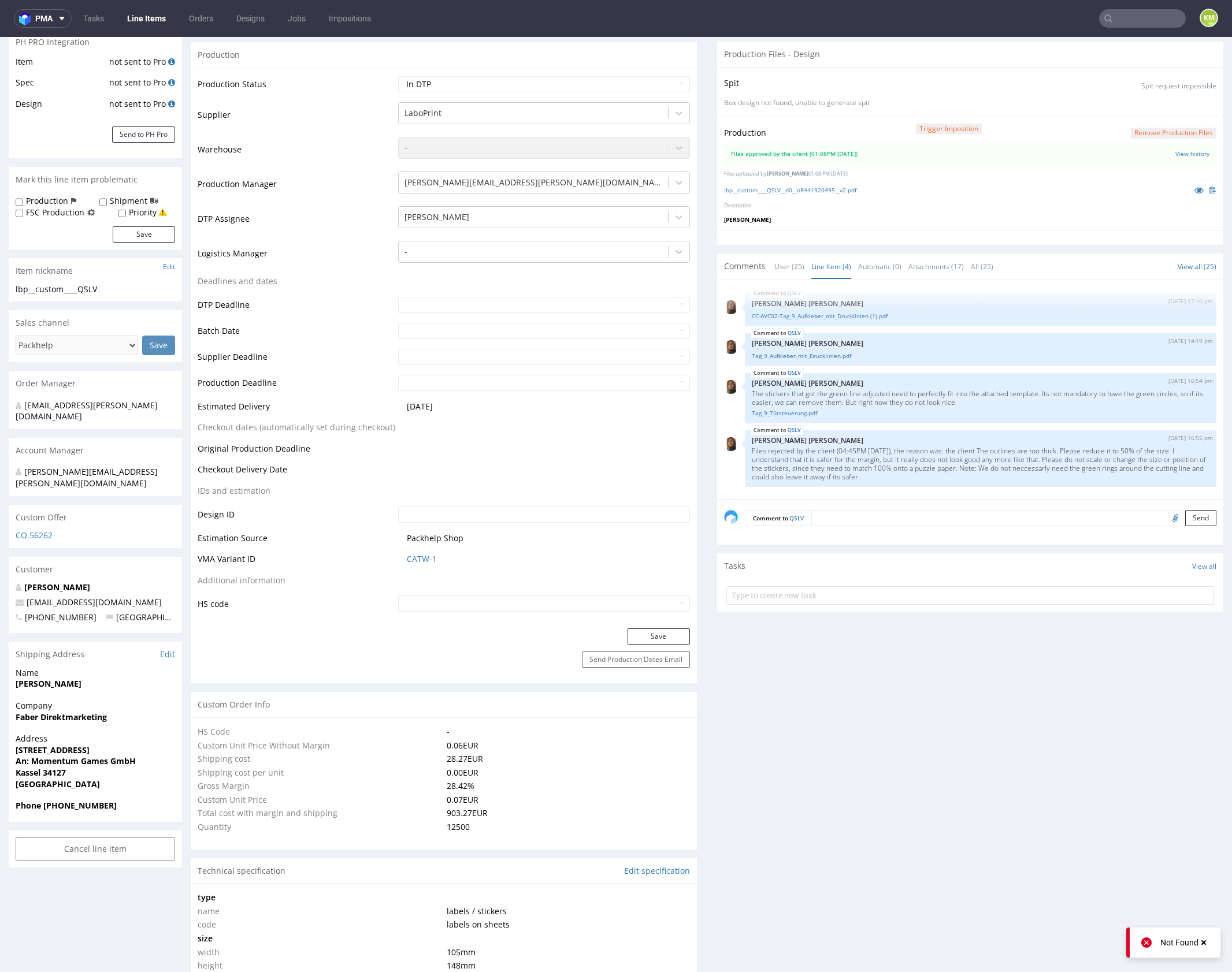
scroll to position [45, 0]
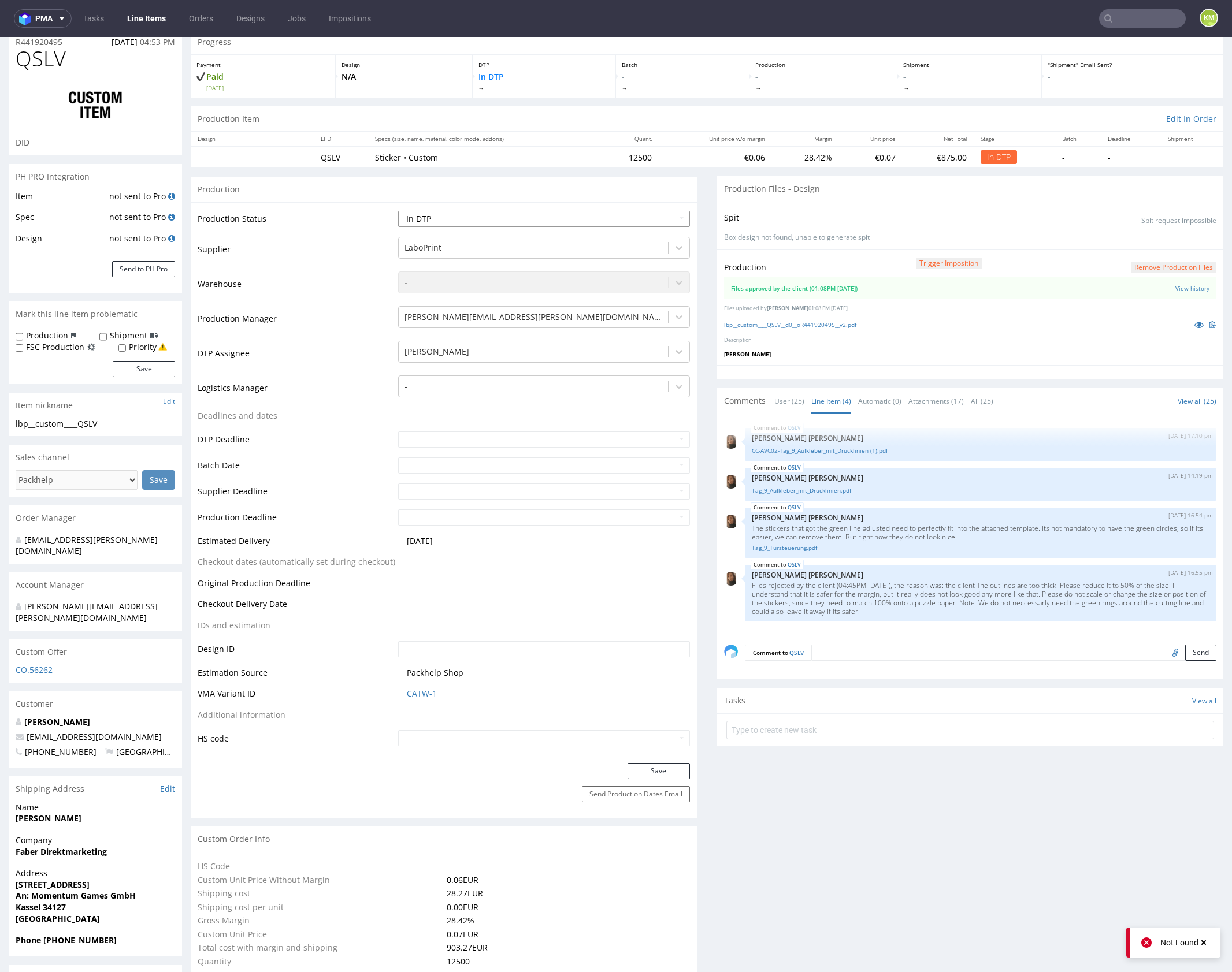
click at [628, 220] on select "Waiting for Artwork Waiting for Diecut Waiting for Mockup Waiting for DTP Waiti…" at bounding box center [544, 219] width 292 height 16
select select "dtp_waiting_for_double_check"
click at [398, 211] on select "Waiting for Artwork Waiting for Diecut Waiting for Mockup Waiting for DTP Waiti…" at bounding box center [544, 219] width 292 height 16
click at [662, 766] on button "Save" at bounding box center [659, 771] width 62 height 16
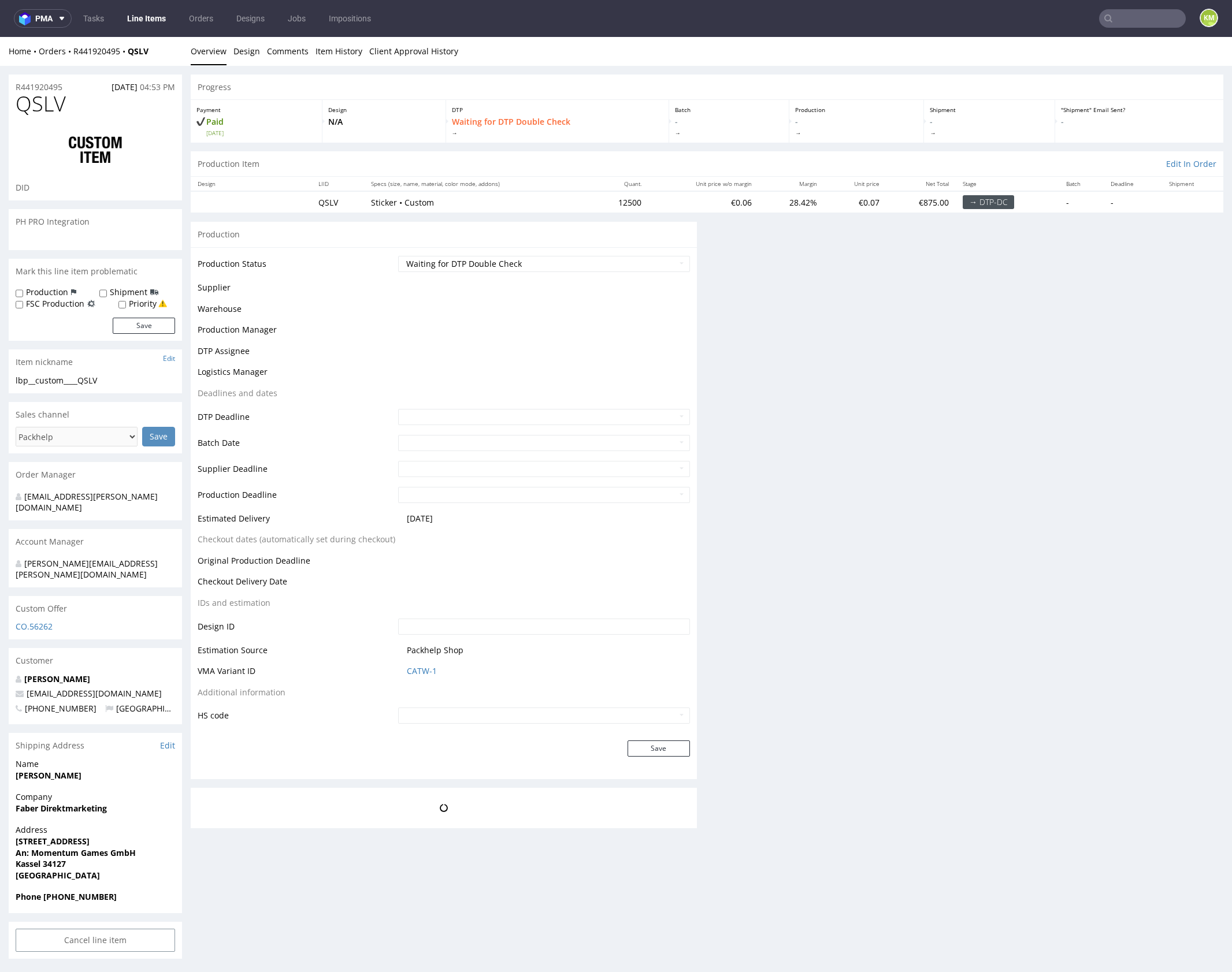
scroll to position [44, 0]
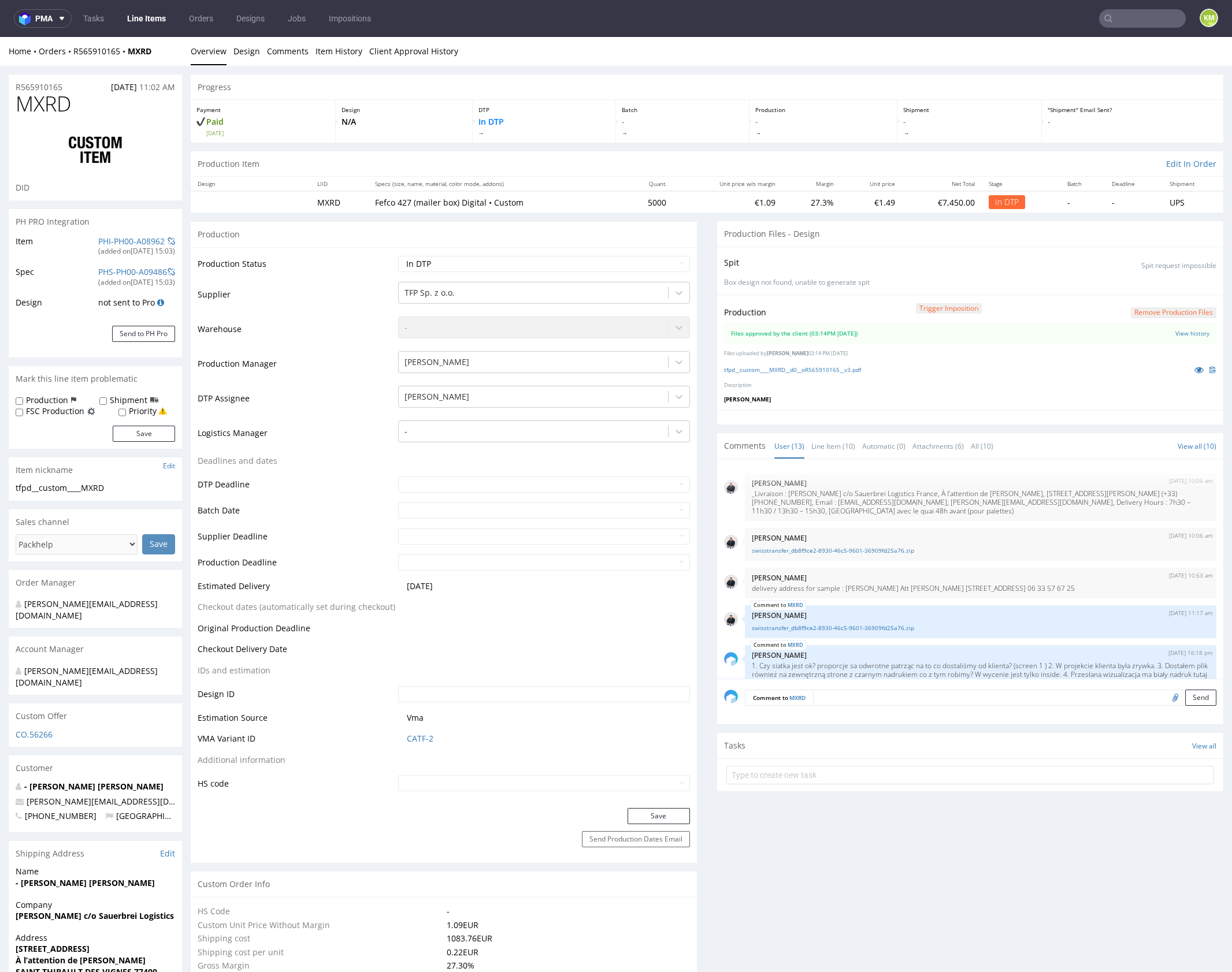
scroll to position [461, 0]
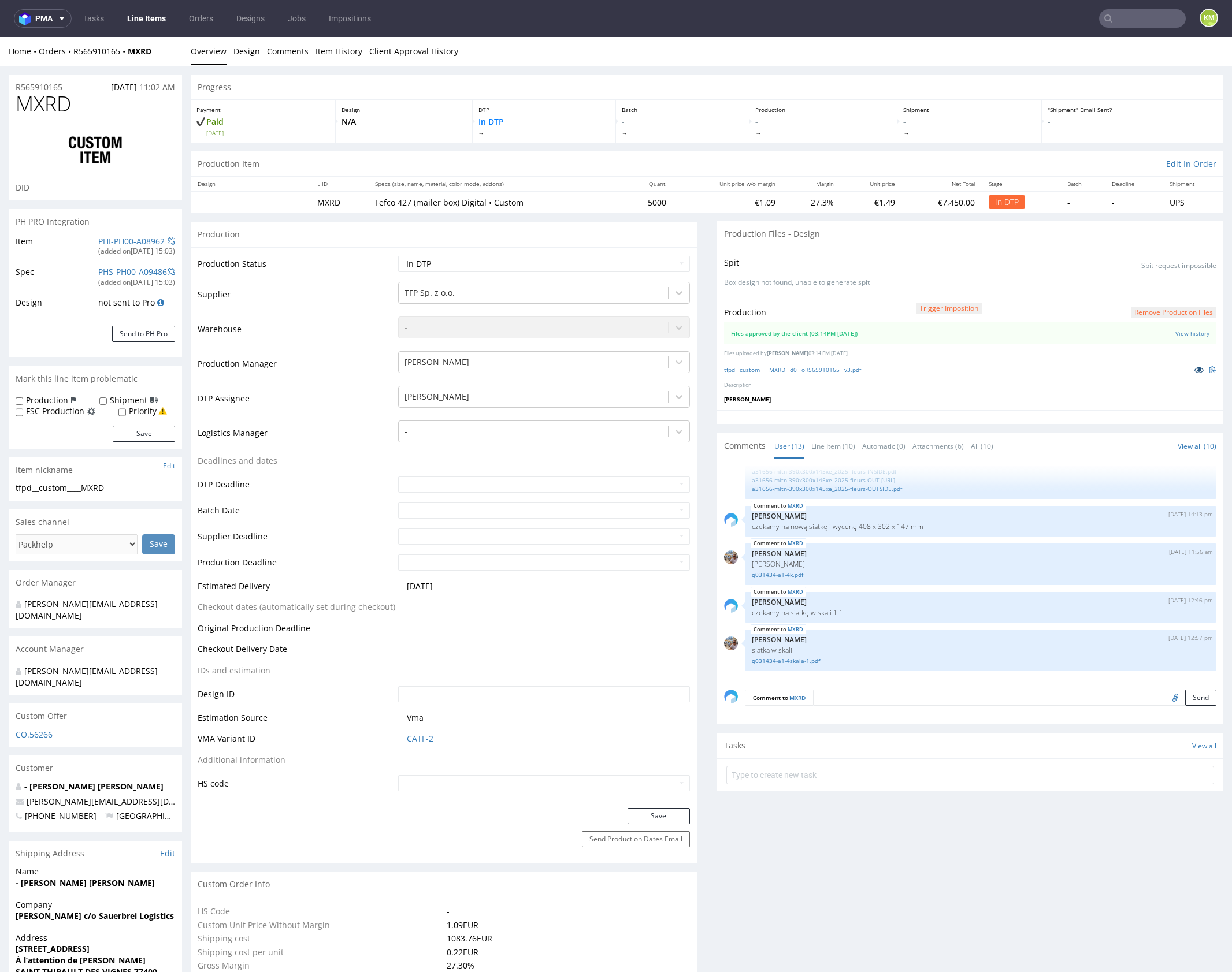
click at [1194, 367] on icon at bounding box center [1199, 370] width 9 height 8
click at [598, 260] on select "Waiting for Artwork Waiting for Diecut Waiting for Mockup Waiting for DTP Waiti…" at bounding box center [544, 264] width 292 height 16
select select "dtp_waiting_for_double_check"
click at [398, 256] on select "Waiting for Artwork Waiting for Diecut Waiting for Mockup Waiting for DTP Waiti…" at bounding box center [544, 264] width 292 height 16
drag, startPoint x: 667, startPoint y: 816, endPoint x: 678, endPoint y: 819, distance: 11.4
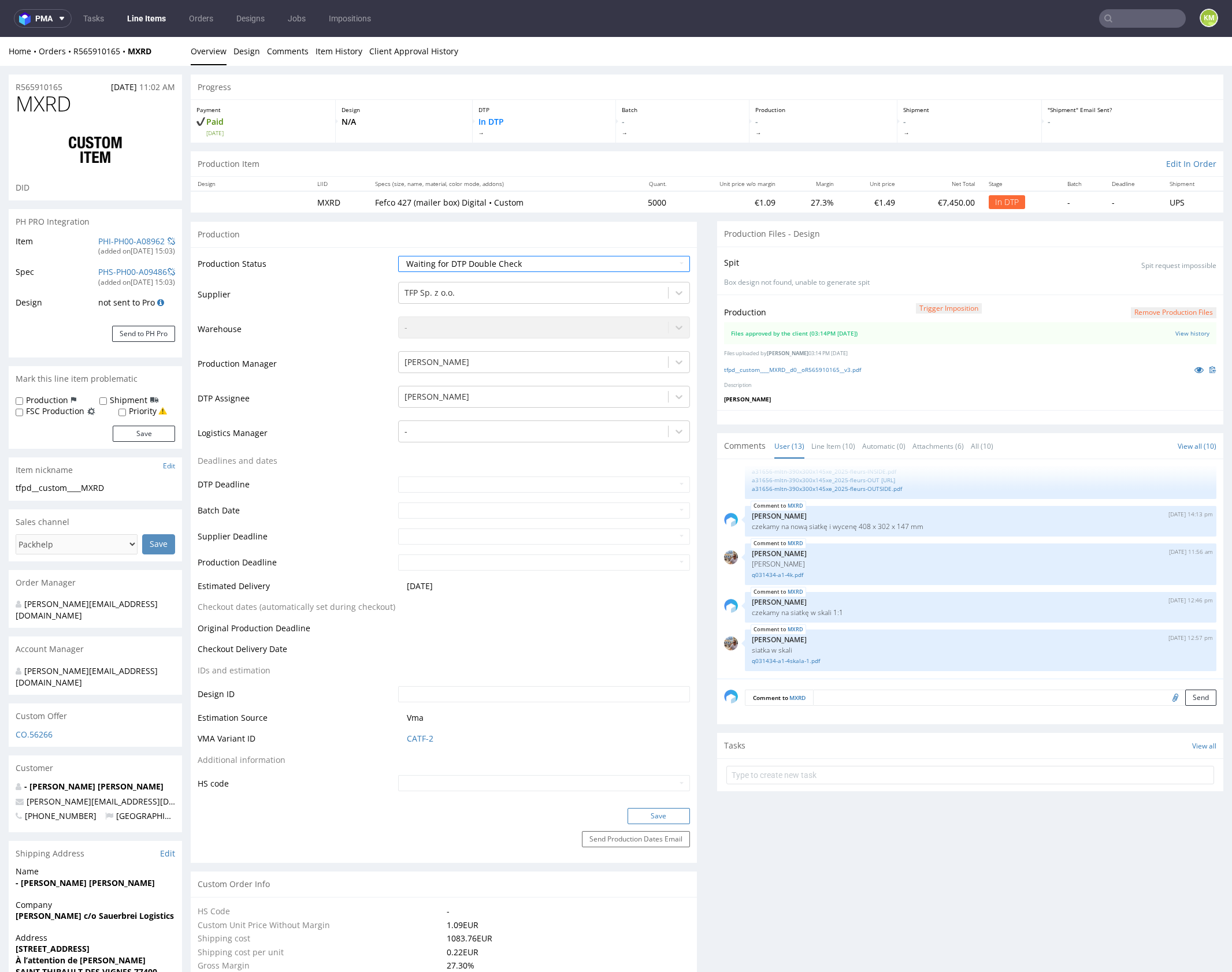
click at [668, 816] on button "Save" at bounding box center [659, 816] width 62 height 16
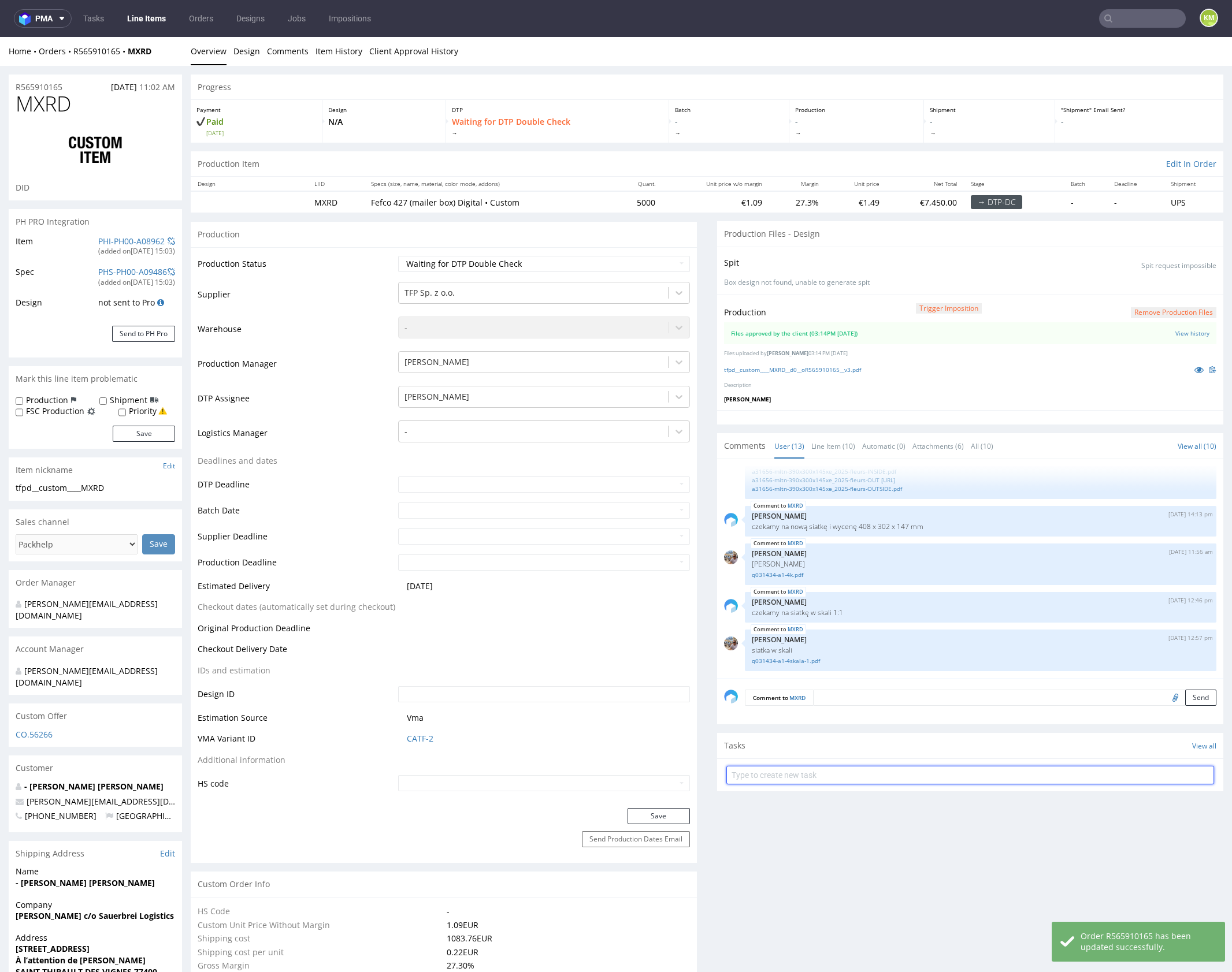
click at [898, 768] on input "text" at bounding box center [970, 775] width 488 height 19
type input "dch"
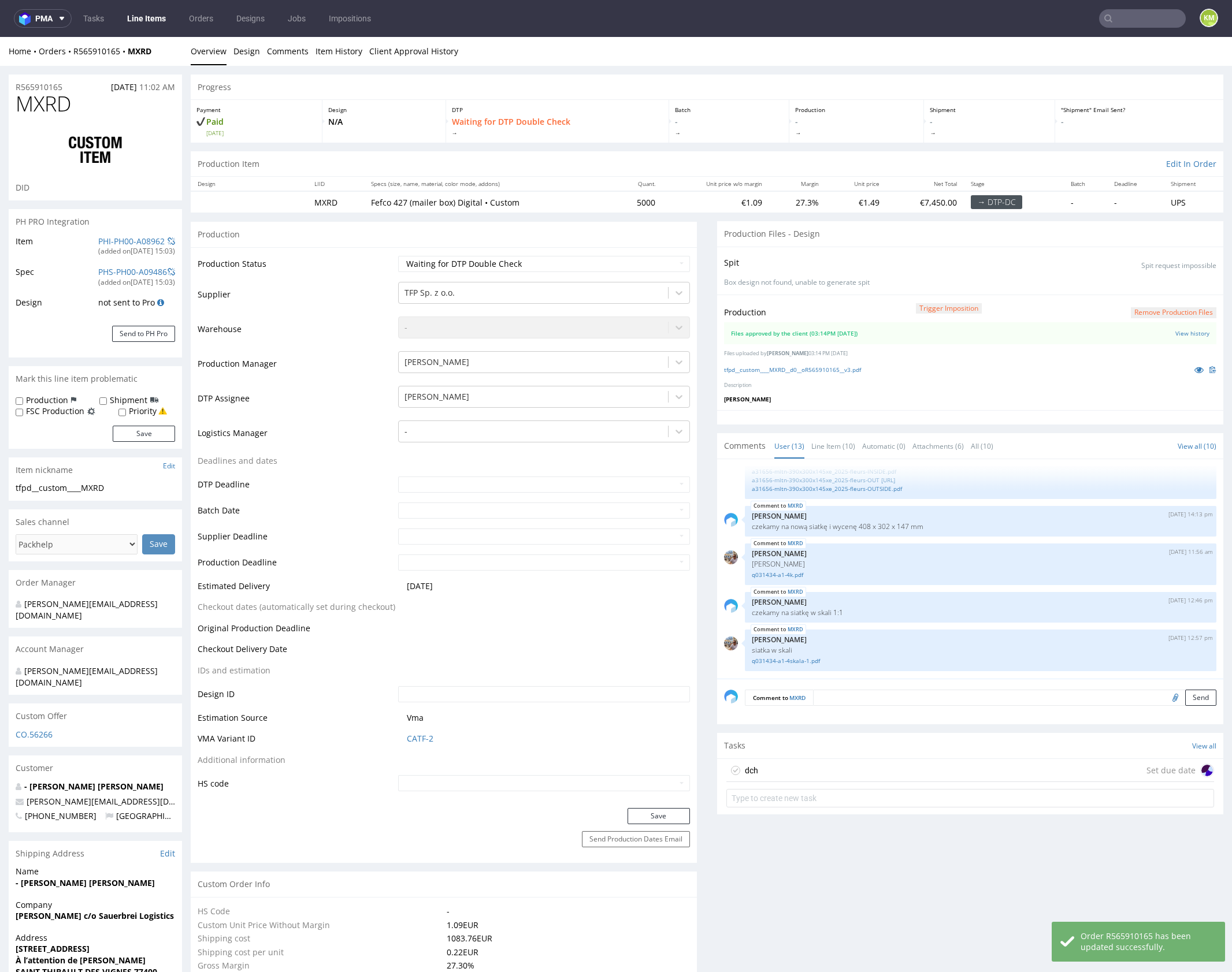
click at [839, 767] on div "dch Set due date" at bounding box center [970, 771] width 488 height 23
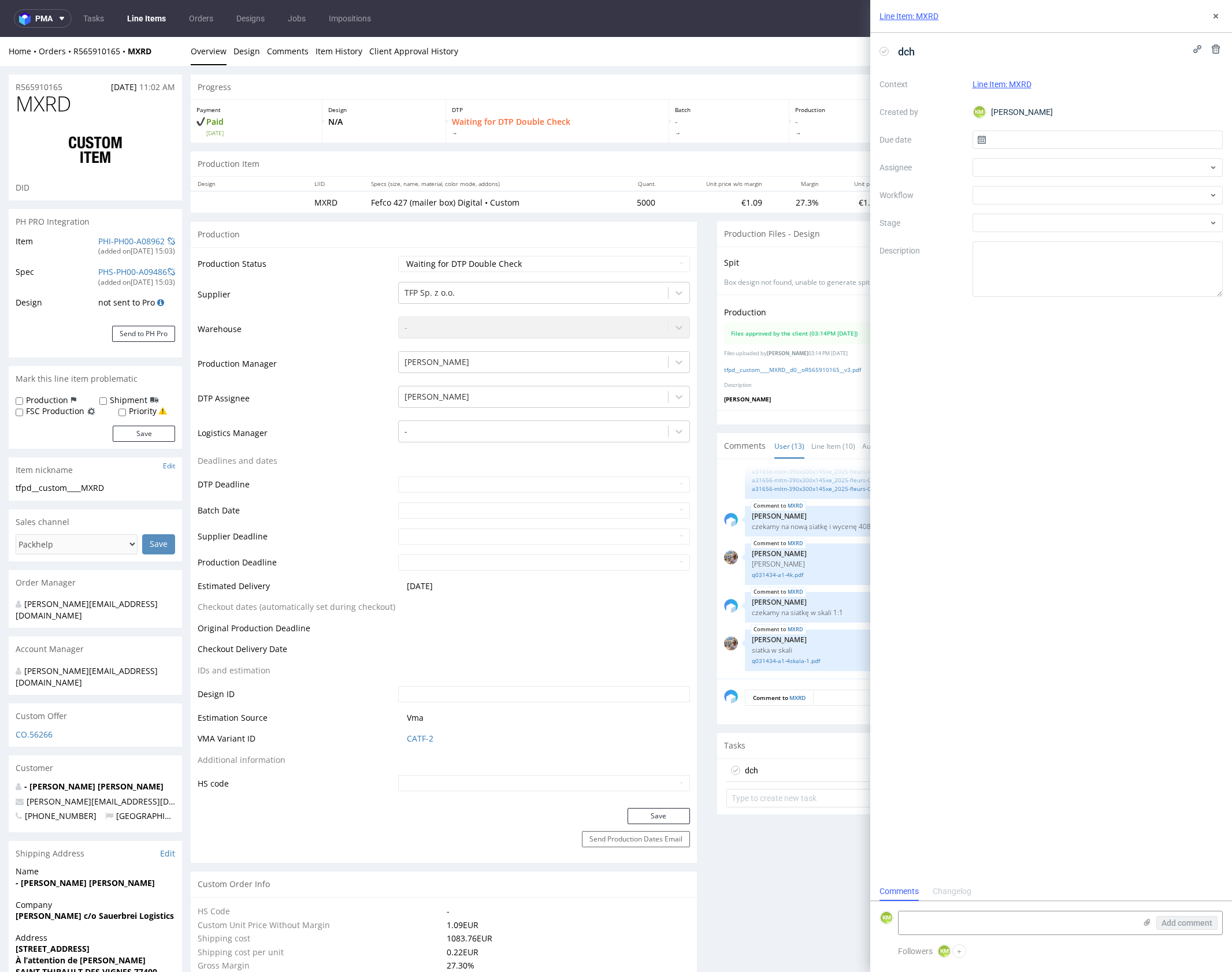
scroll to position [9, 0]
click at [1050, 135] on input "text" at bounding box center [1098, 140] width 251 height 19
click at [1082, 238] on button "9" at bounding box center [1079, 236] width 18 height 19
type input "09/09/2025"
click at [1013, 167] on div at bounding box center [1098, 167] width 251 height 19
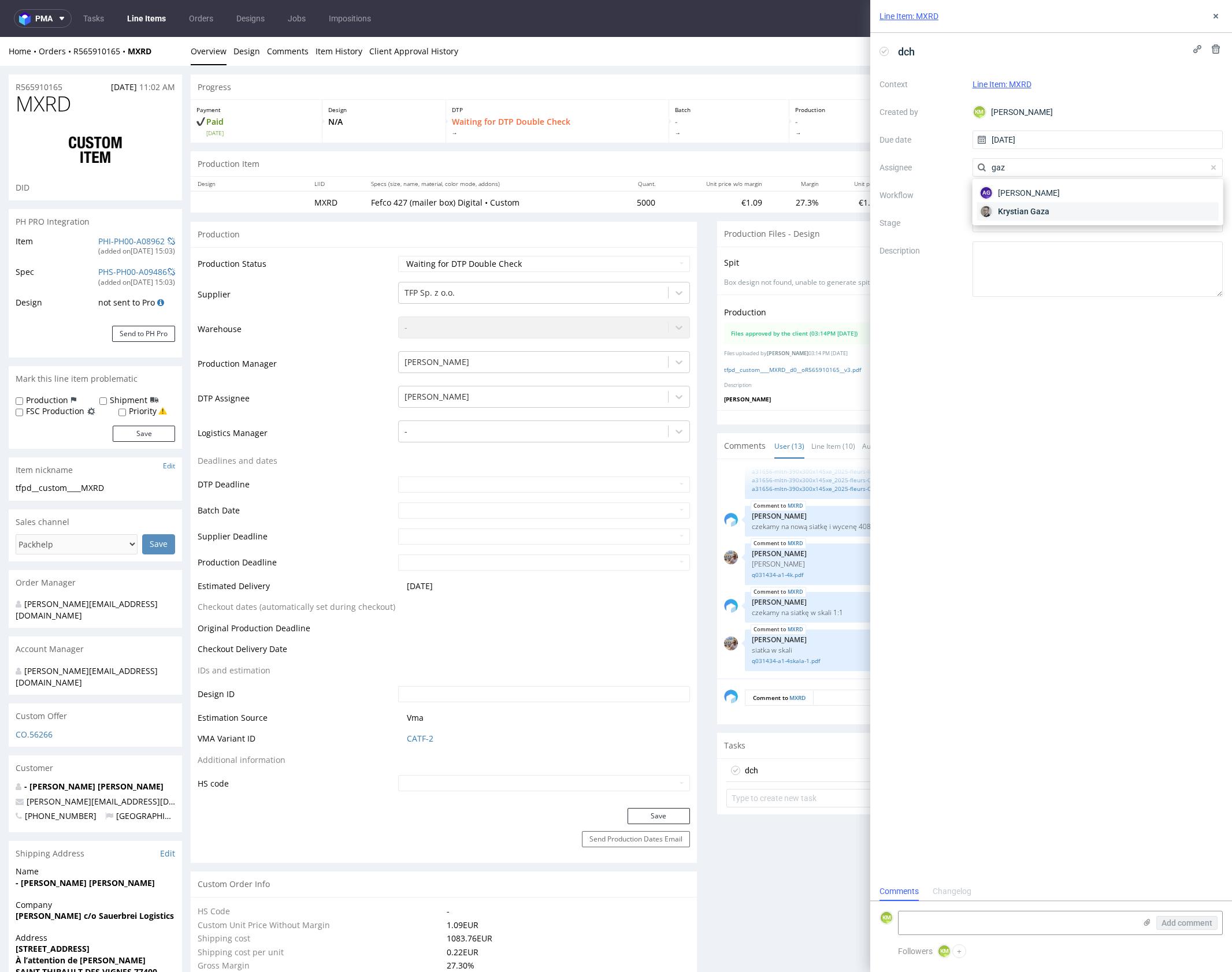
type input "gaz"
click at [1032, 210] on span "Krystian Gaza" at bounding box center [1024, 212] width 51 height 12
click at [1023, 199] on div at bounding box center [1098, 195] width 251 height 19
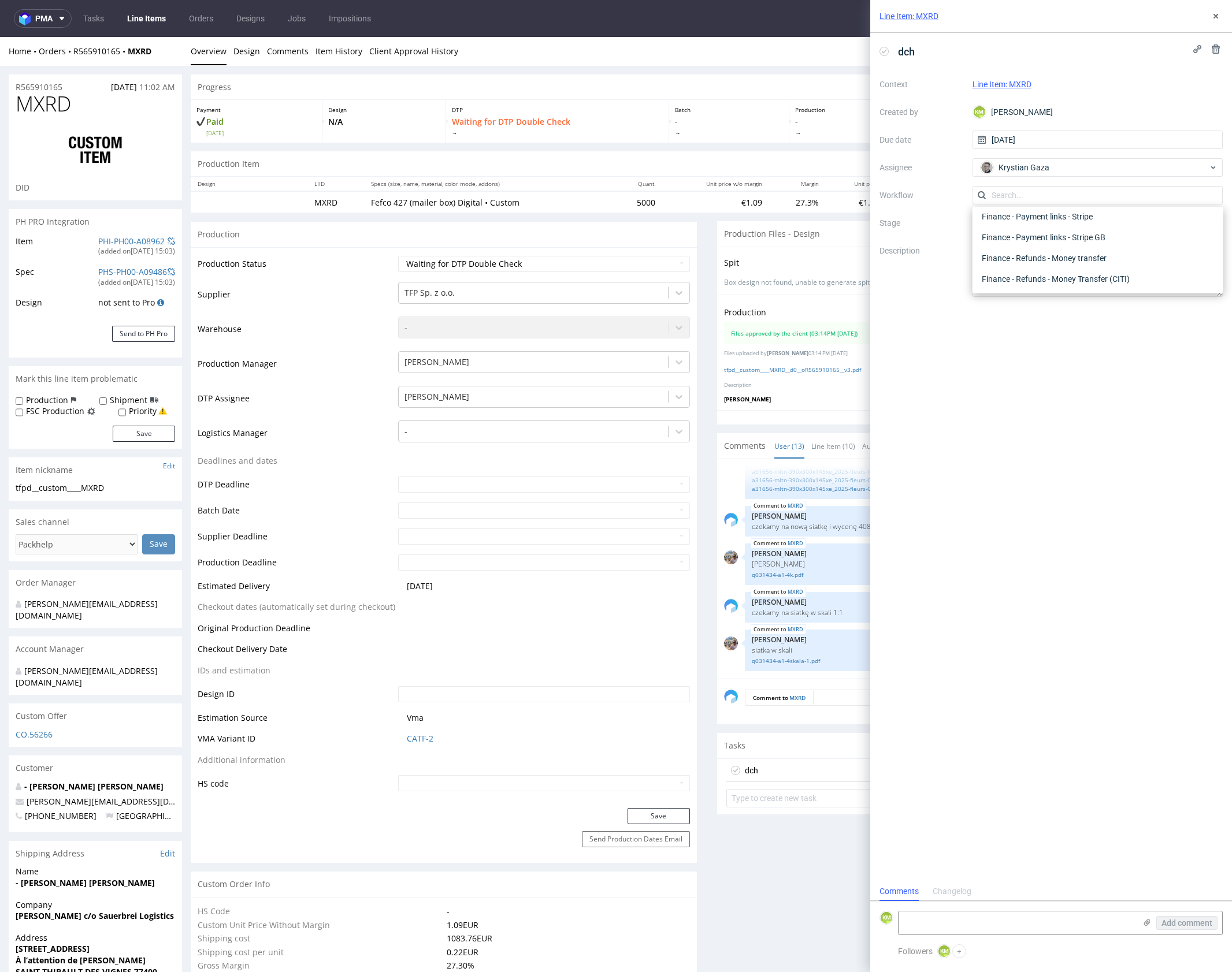
scroll to position [0, 0]
click at [1045, 238] on div "DTP - Double Check" at bounding box center [1097, 237] width 241 height 21
click at [1051, 251] on textarea at bounding box center [1098, 269] width 251 height 55
click at [1217, 18] on use at bounding box center [1216, 16] width 5 height 5
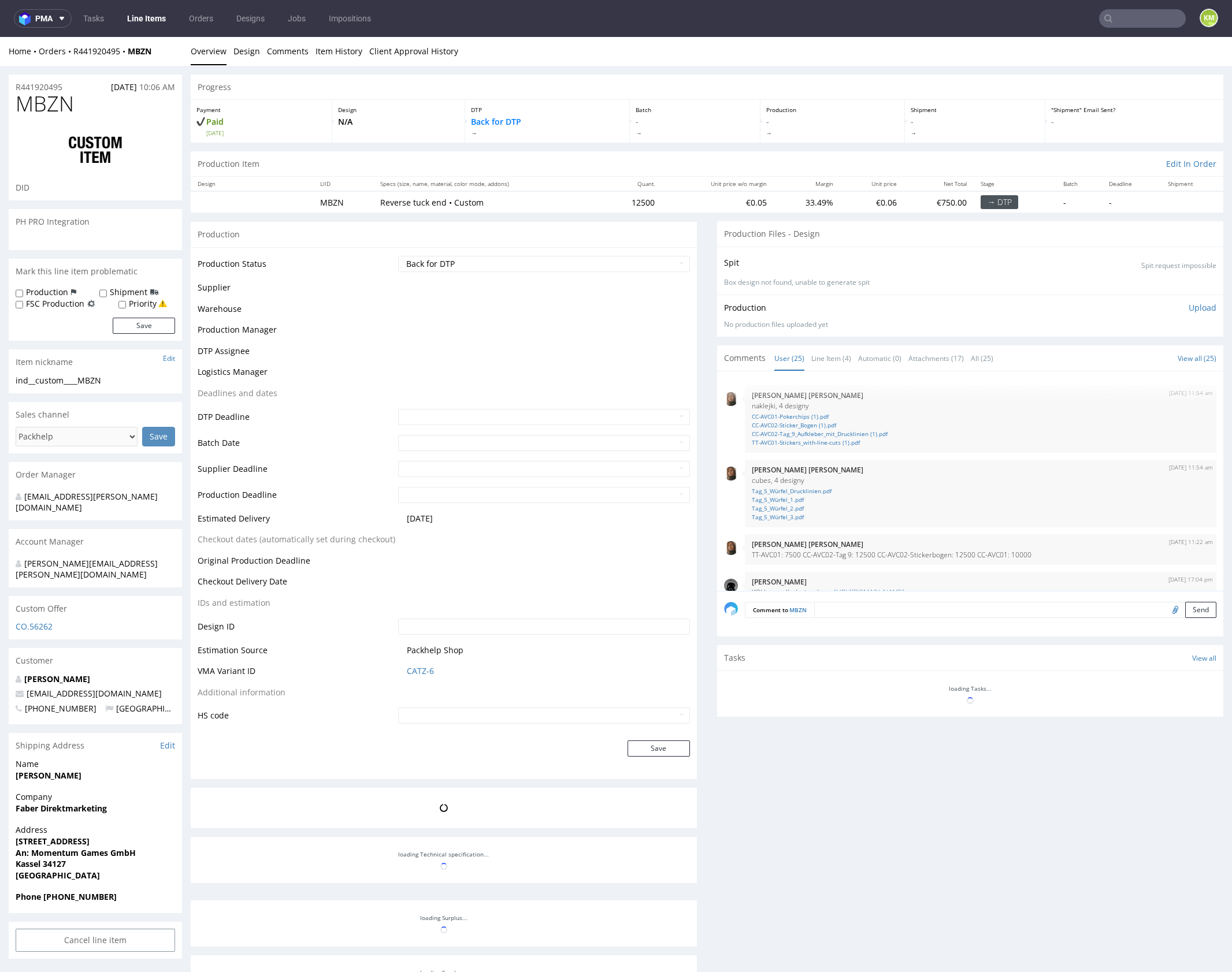
scroll to position [920, 0]
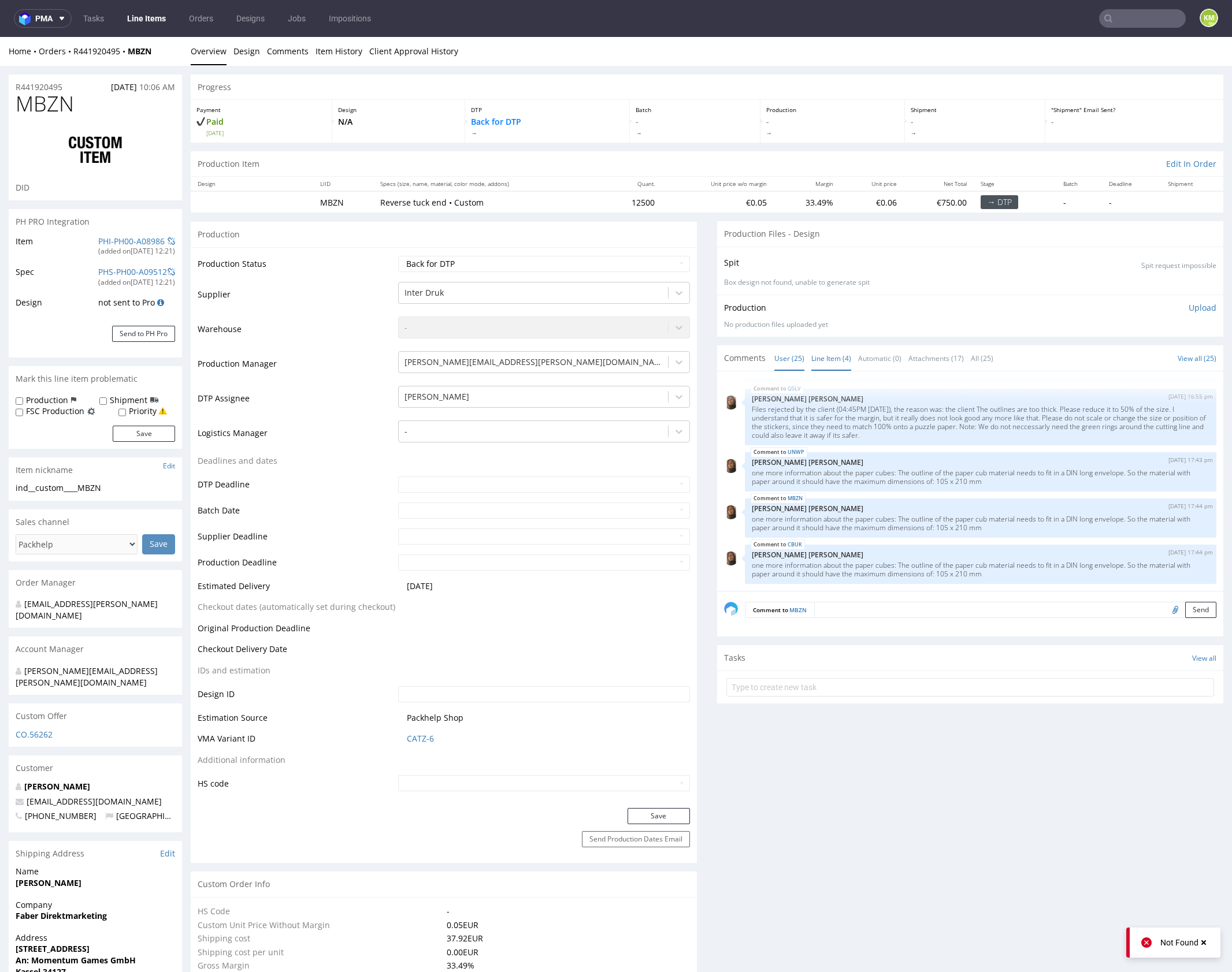
click at [824, 362] on link "Line Item (4)" at bounding box center [831, 358] width 40 height 25
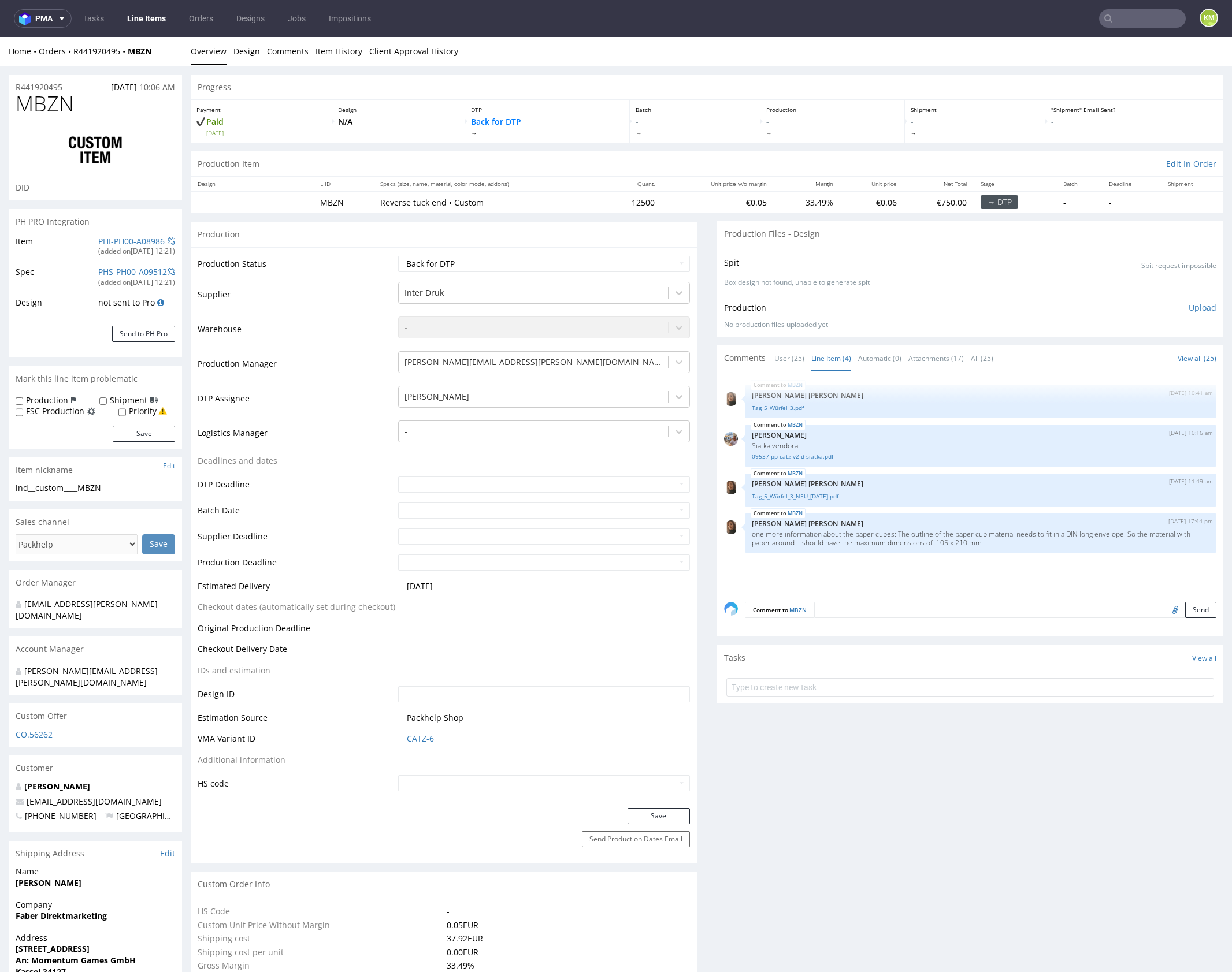
click at [936, 558] on div "MBZN [DATE] 10:41 am [PERSON_NAME] [PERSON_NAME] Tag_5_Würfel_3.pdf MBZN [DATE…" at bounding box center [974, 485] width 499 height 213
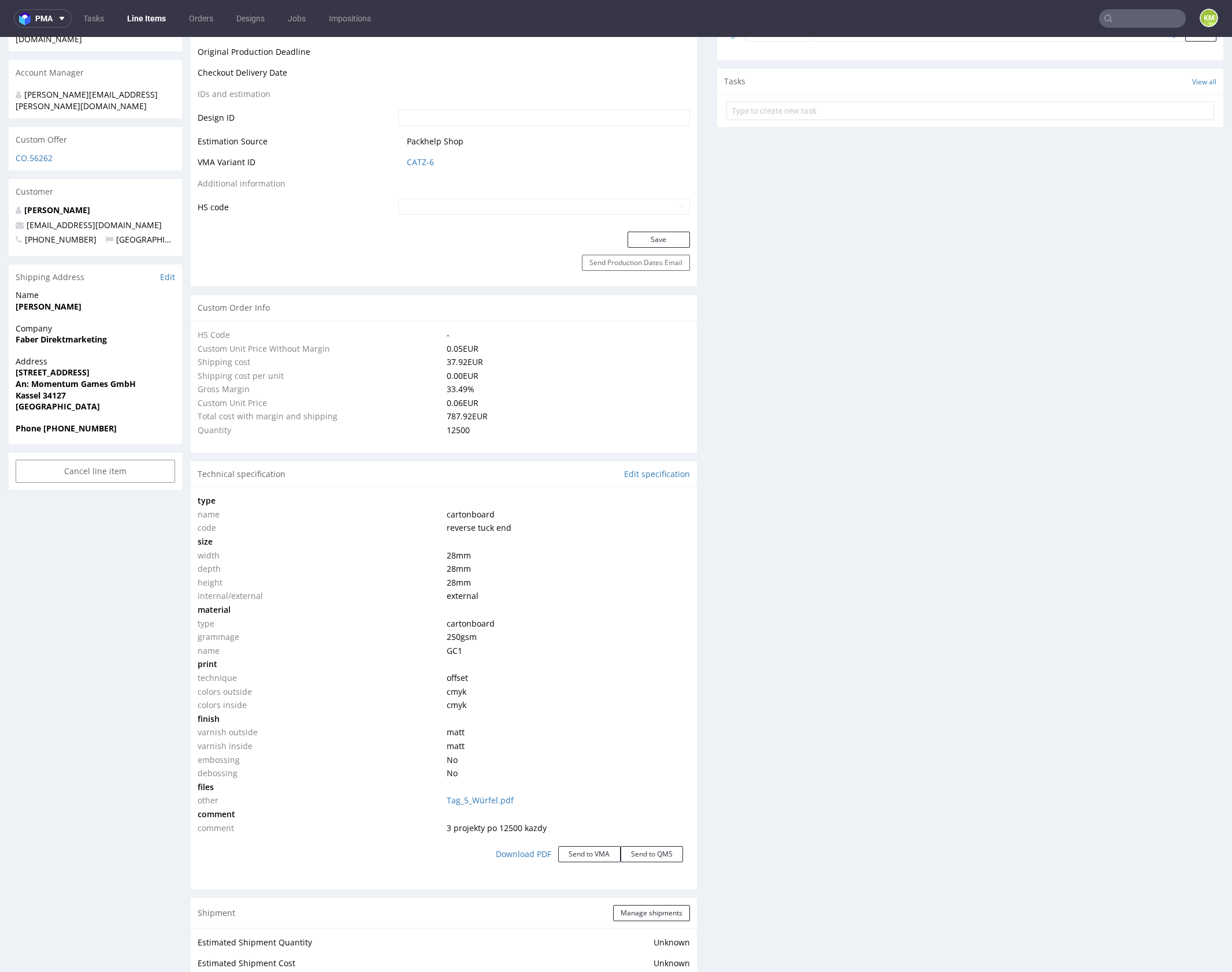
scroll to position [0, 0]
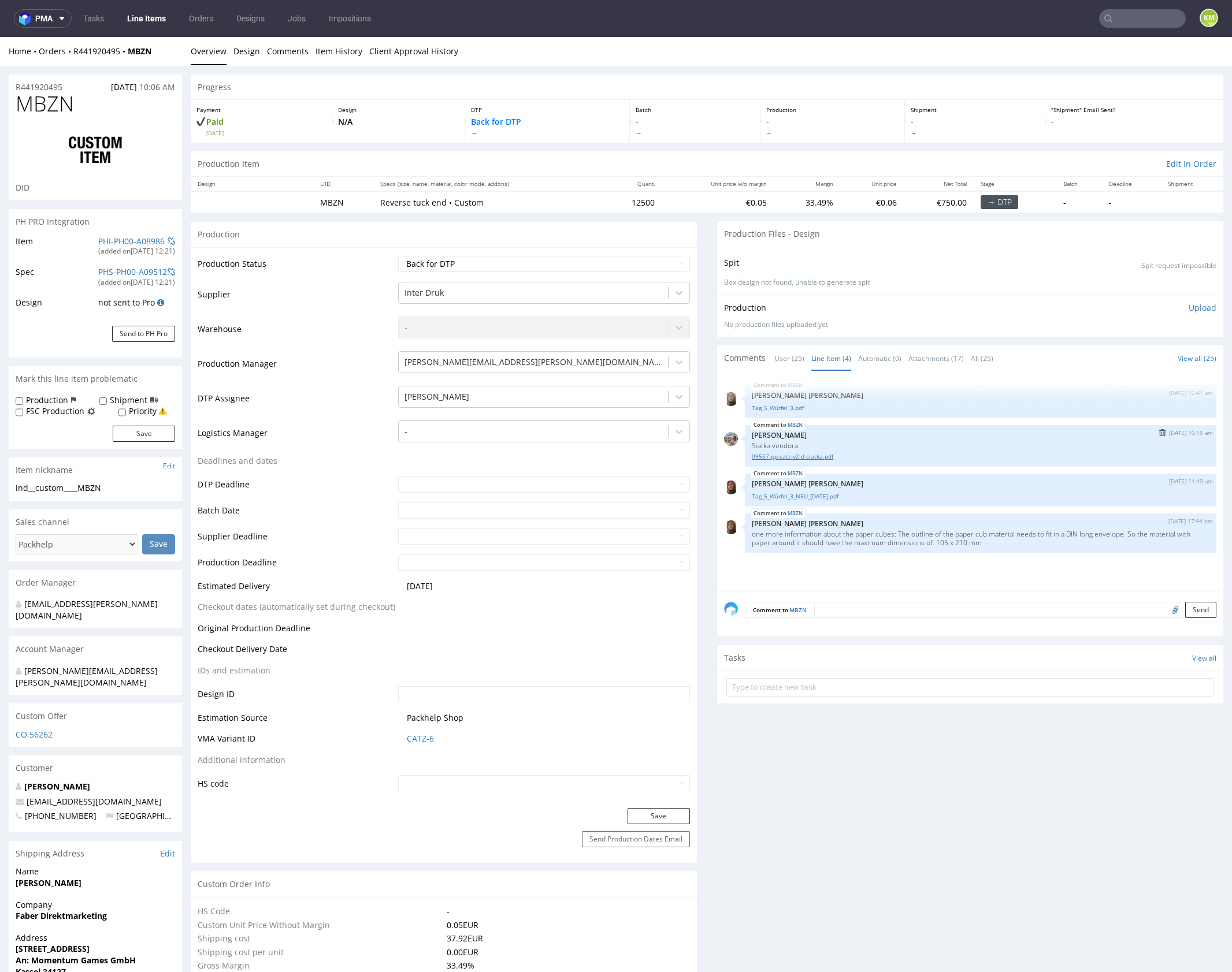
click at [813, 457] on link "09537-pp-catz-v2-d-siatka.pdf" at bounding box center [981, 457] width 458 height 9
click at [837, 496] on link "Tag_5_Würfel_3_NEU_[DATE].pdf" at bounding box center [981, 496] width 458 height 9
click at [60, 101] on span "MBZN" at bounding box center [45, 104] width 58 height 23
copy span "MBZN"
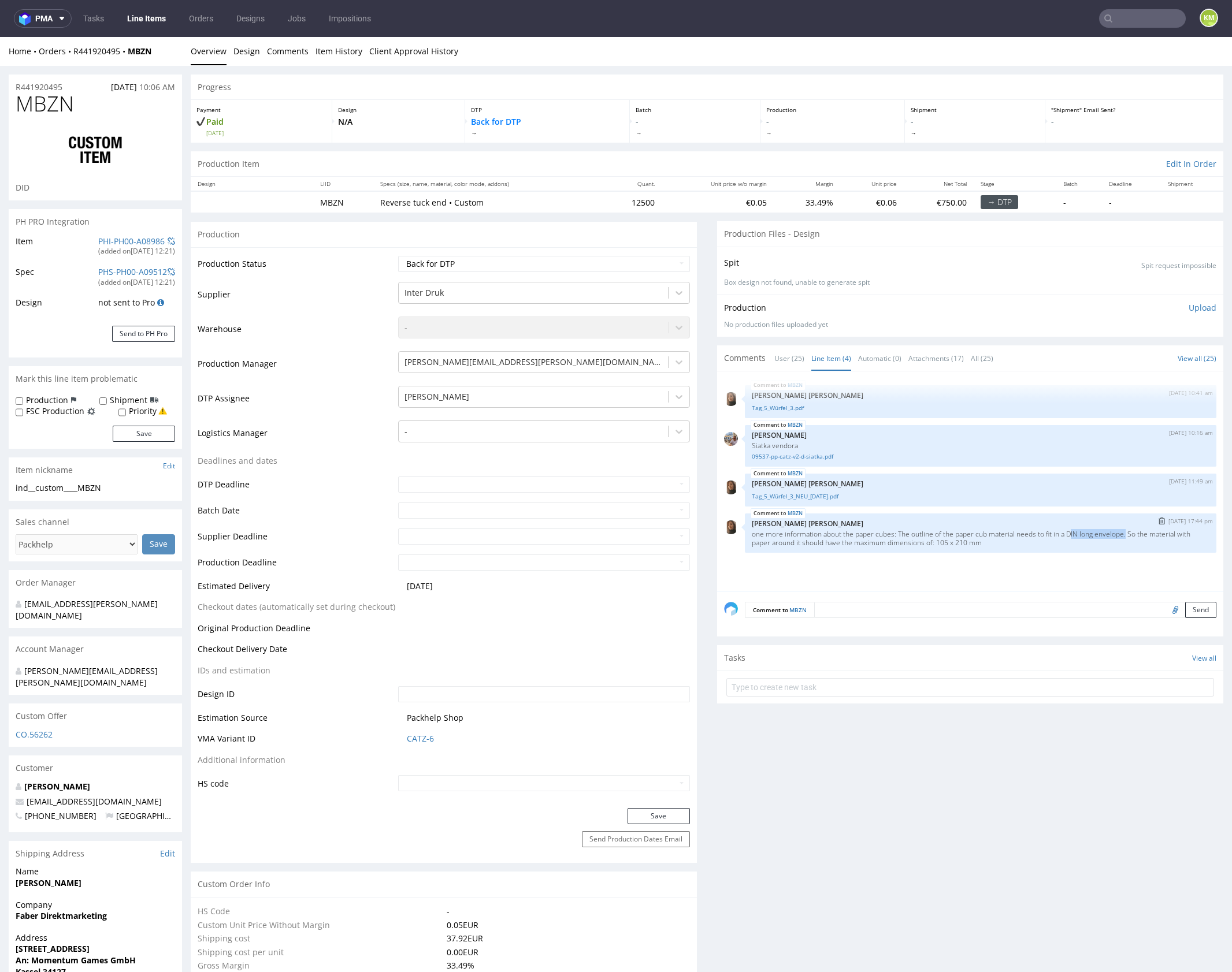
drag, startPoint x: 1068, startPoint y: 534, endPoint x: 1125, endPoint y: 531, distance: 57.1
click at [1125, 531] on p "one more information about the paper cubes: The outline of the paper cub materi…" at bounding box center [981, 538] width 458 height 17
copy p "DIN long envelope"
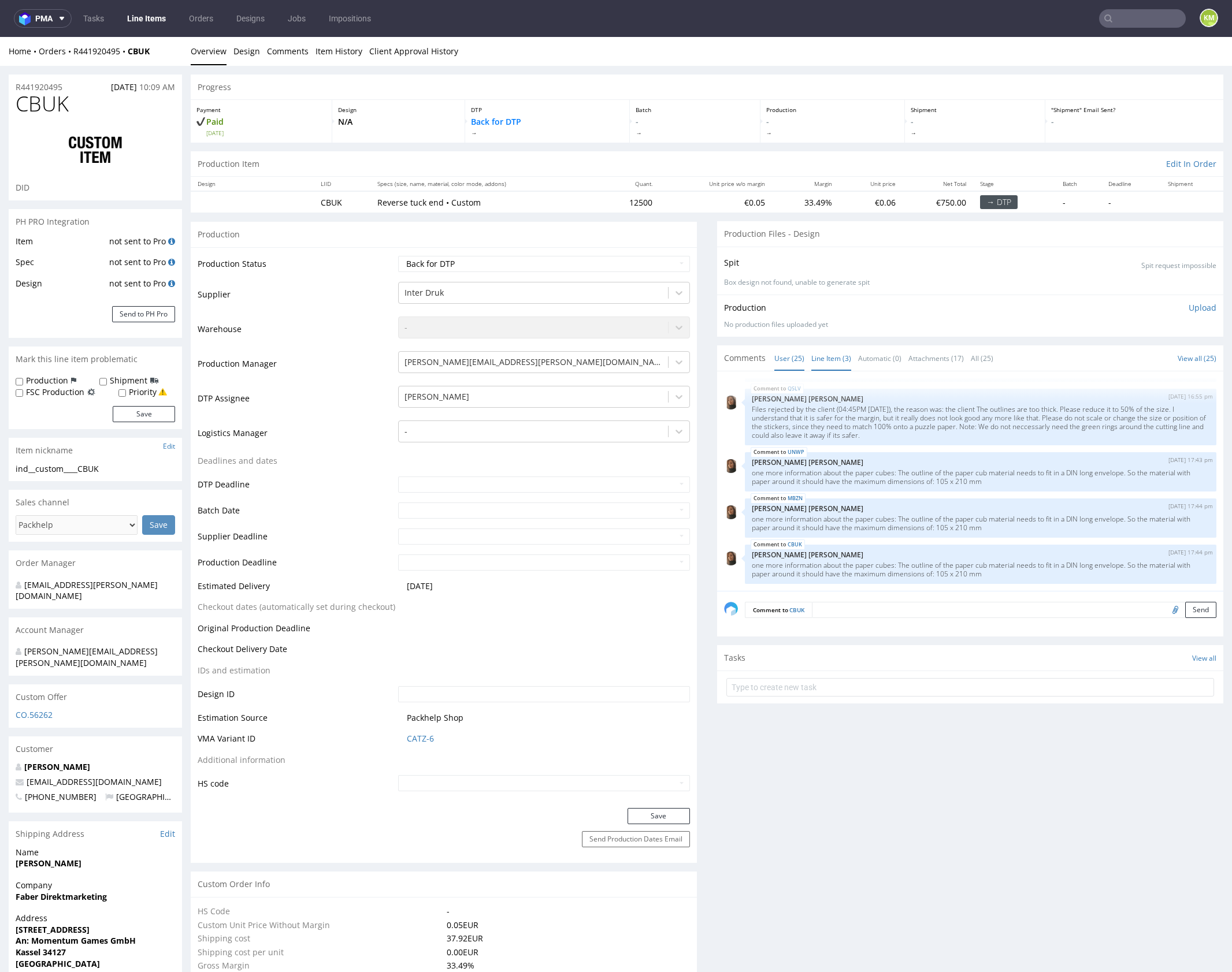
click at [844, 360] on link "Line Item (3)" at bounding box center [831, 358] width 40 height 25
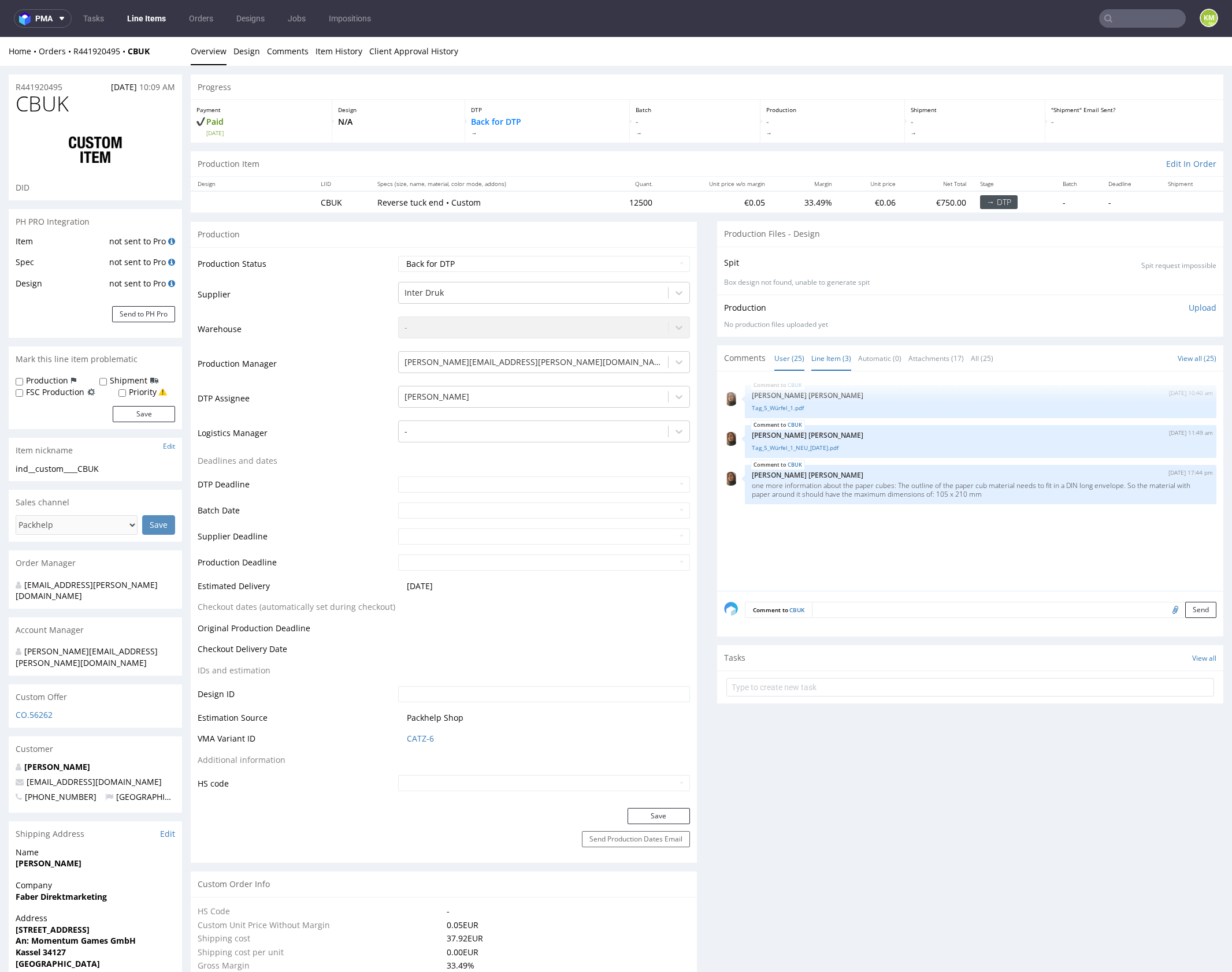
click at [784, 363] on link "User (25)" at bounding box center [789, 358] width 30 height 25
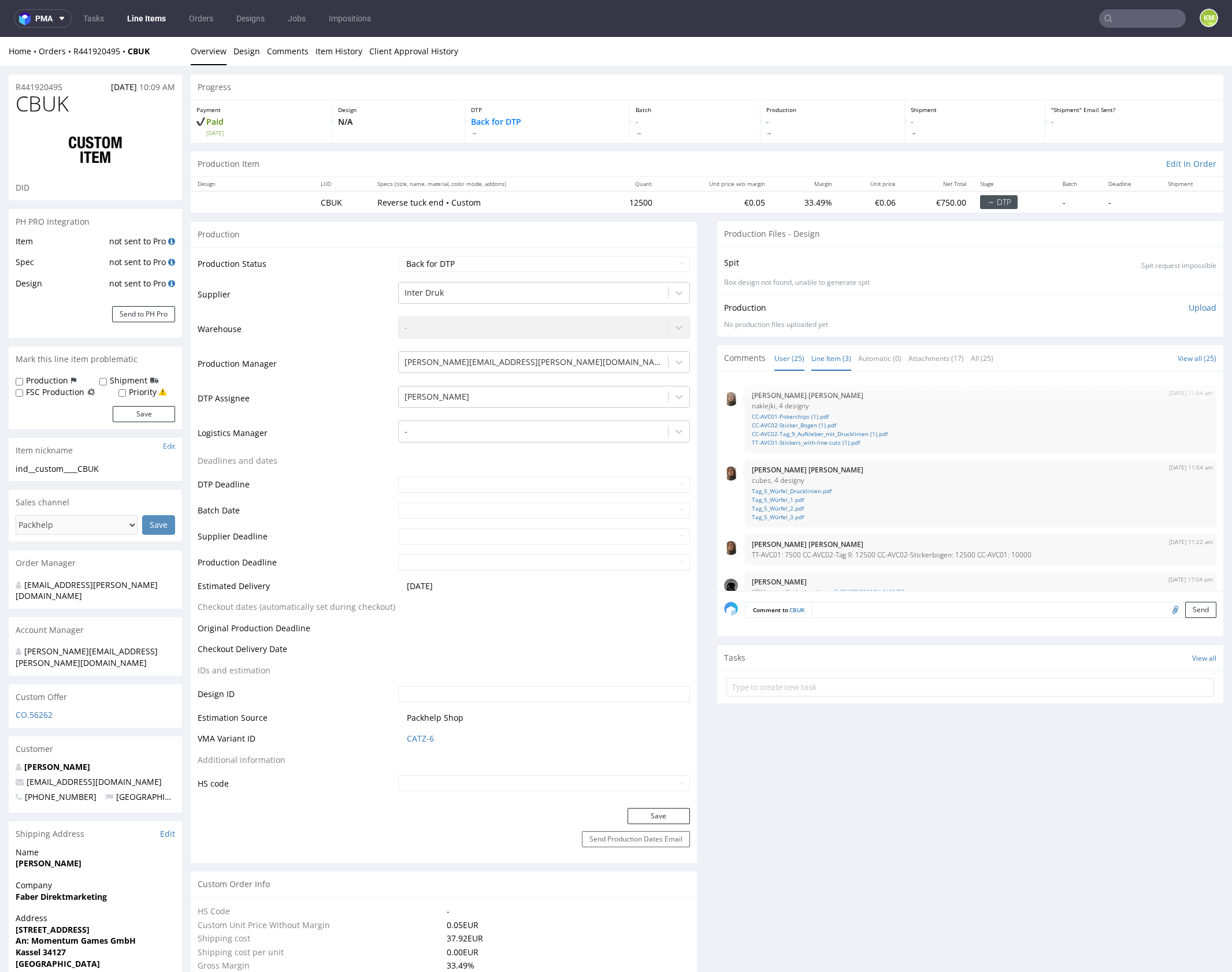
click at [831, 361] on link "Line Item (3)" at bounding box center [831, 358] width 40 height 25
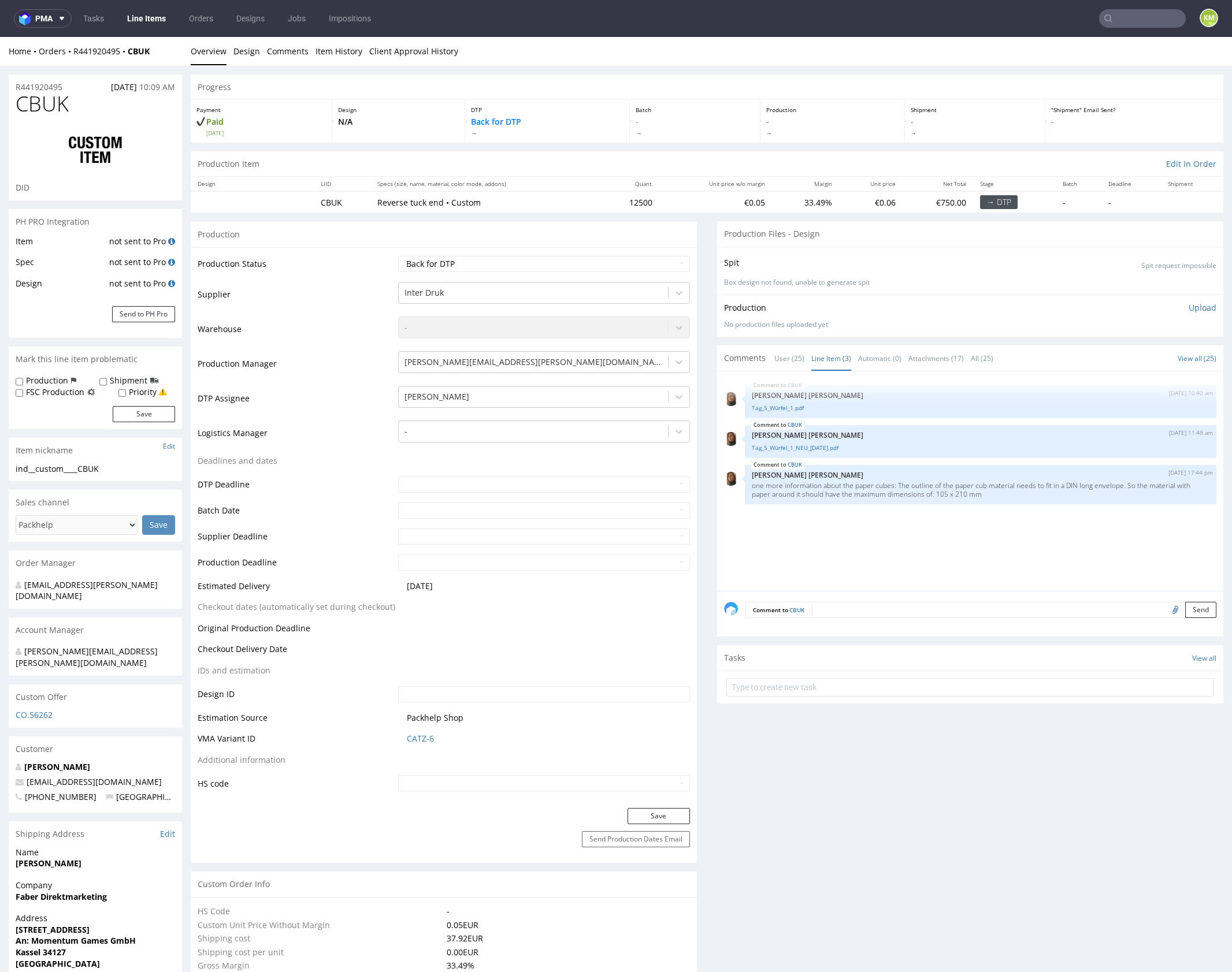
click at [816, 533] on div "CBUK [DATE] 10:40 am [PERSON_NAME] [PERSON_NAME] Tag_5_Würfel_1.pdf CBUK [DATE…" at bounding box center [974, 485] width 499 height 213
drag, startPoint x: 816, startPoint y: 533, endPoint x: 816, endPoint y: 487, distance: 46.0
click at [816, 532] on div "CBUK 28th Aug 25 | 10:40 am Angelina Marć Tag_5_Würfel_1.pdf CBUK 5th Sep 25 |…" at bounding box center [974, 485] width 499 height 213
click at [813, 448] on link "Tag_5_Würfel_1_NEU_[DATE].pdf" at bounding box center [981, 448] width 458 height 9
click at [58, 101] on span "CBUK" at bounding box center [42, 104] width 53 height 23
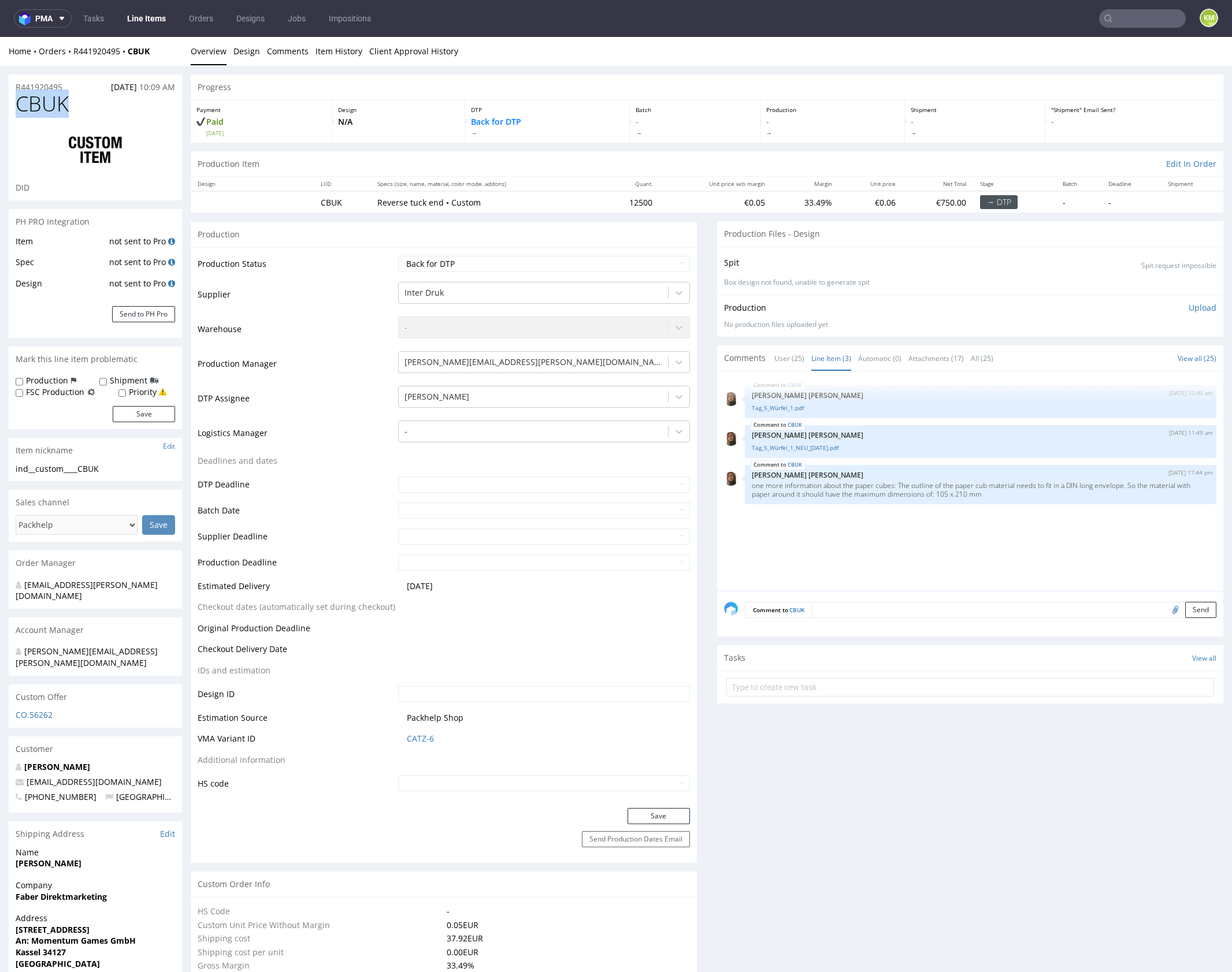
click at [58, 101] on span "CBUK" at bounding box center [42, 104] width 53 height 23
copy span "CBUK"
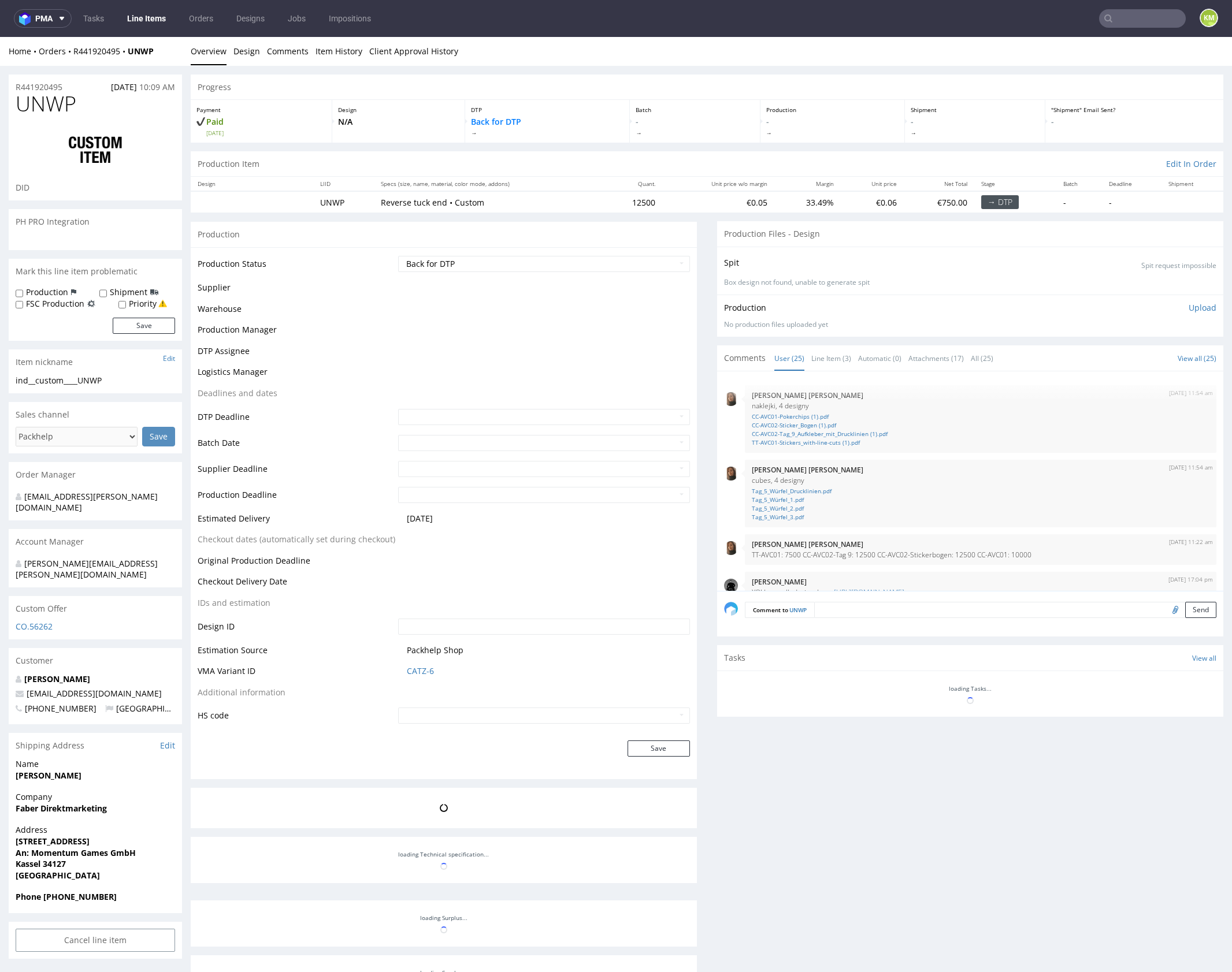
scroll to position [920, 0]
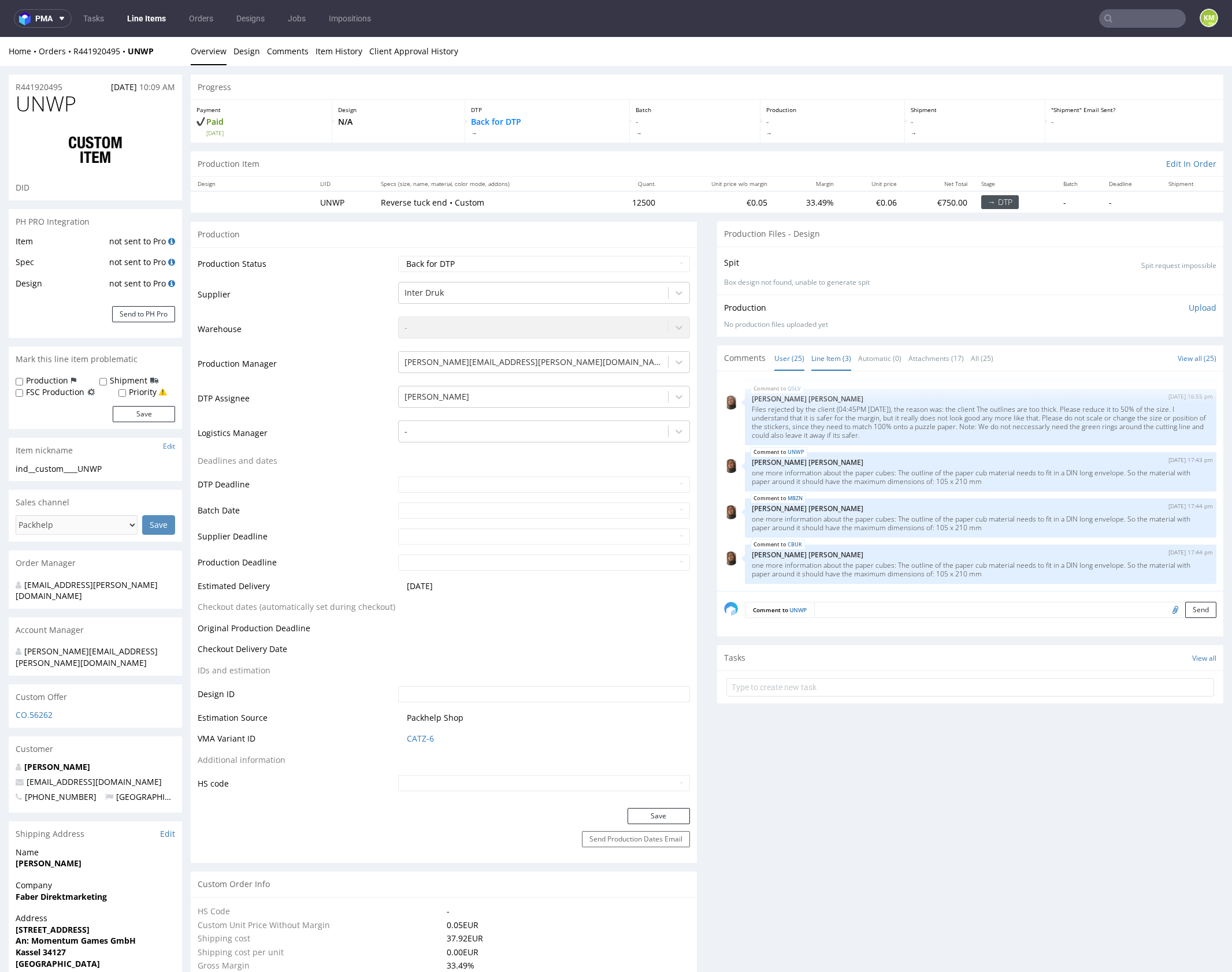
click at [824, 356] on link "Line Item (3)" at bounding box center [831, 358] width 40 height 25
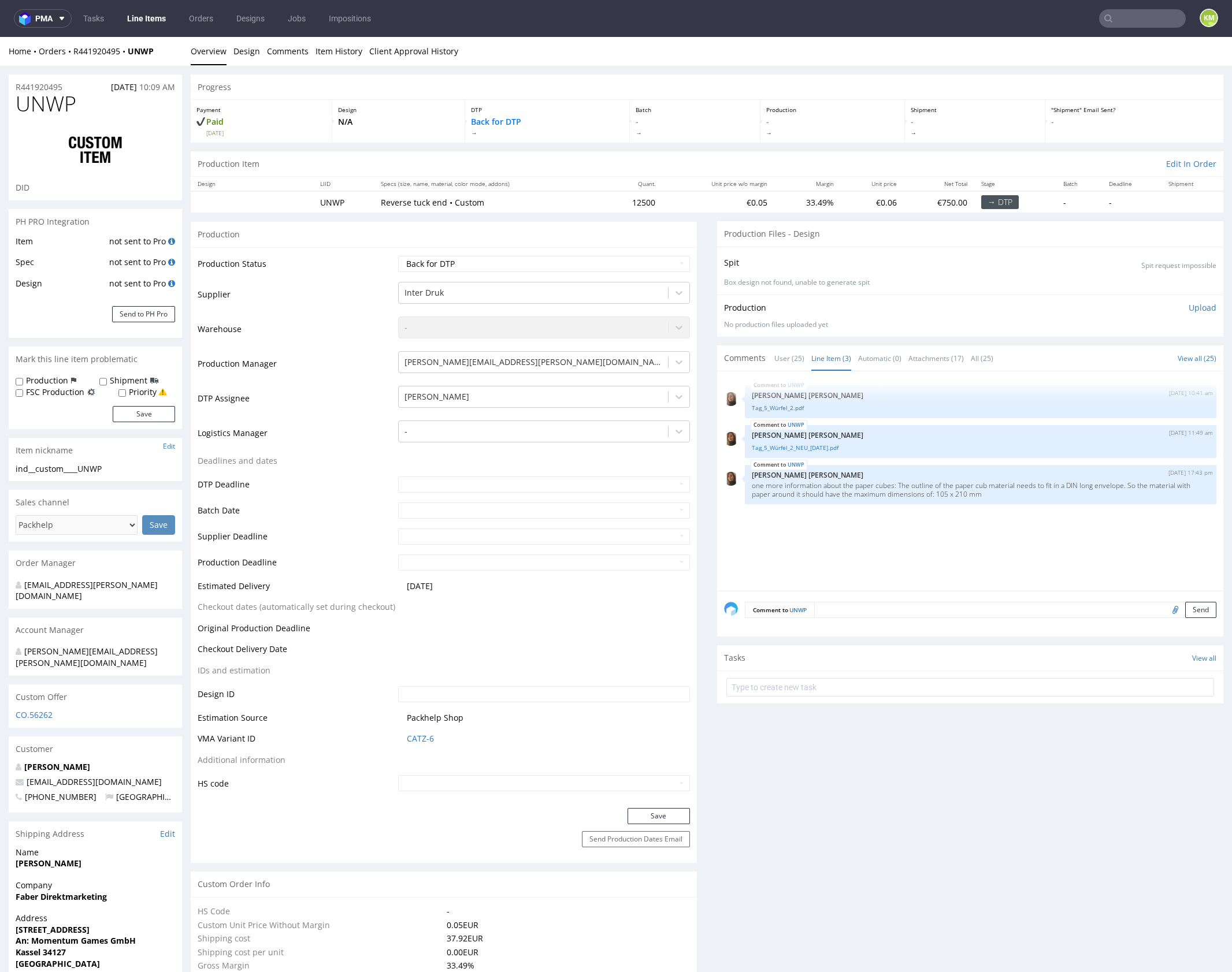
click at [864, 541] on div "UNWP [DATE] 10:41 am [PERSON_NAME] [PERSON_NAME] Tag_5_Würfel_2.pdf UNWP [DATE…" at bounding box center [974, 485] width 499 height 213
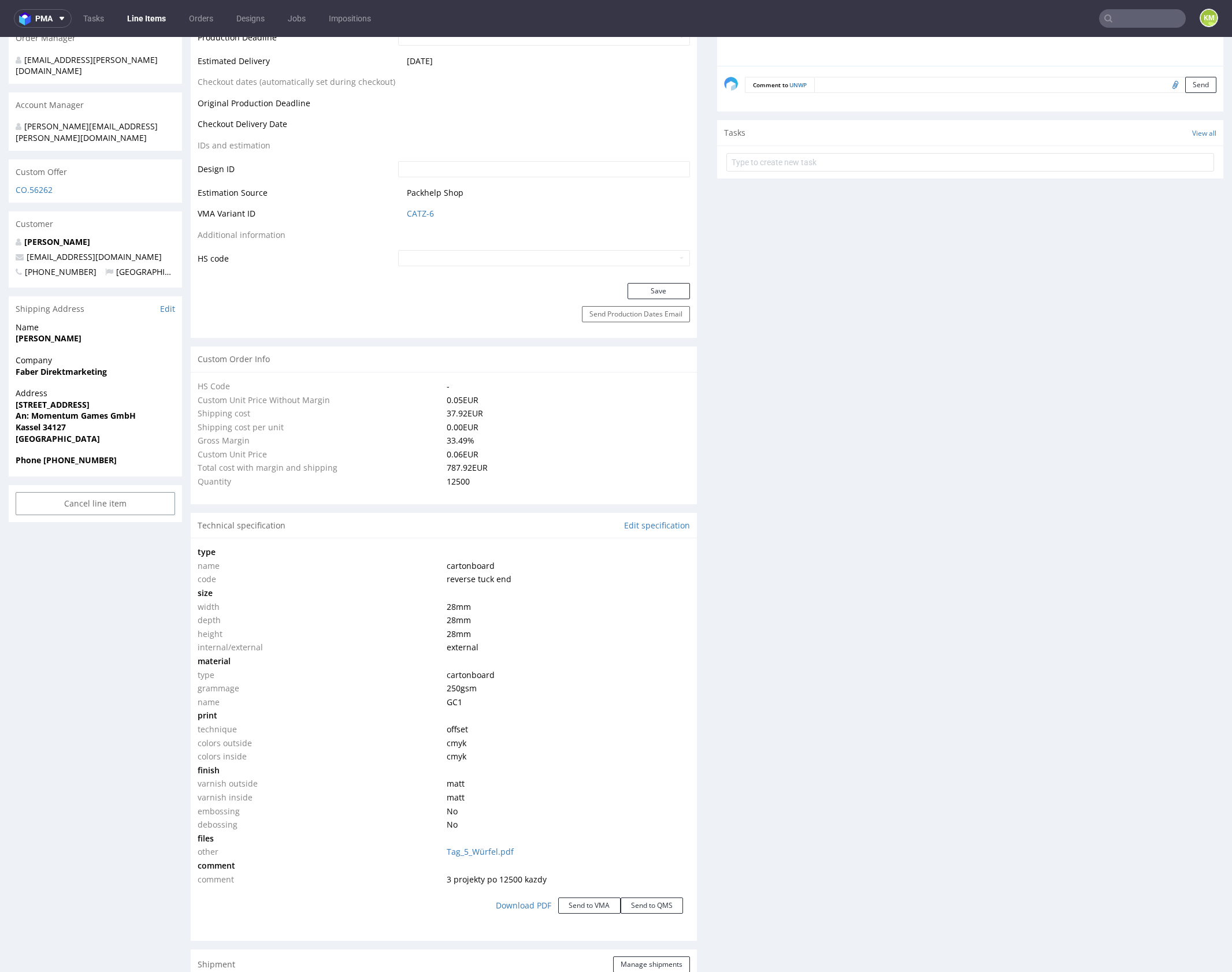
scroll to position [0, 0]
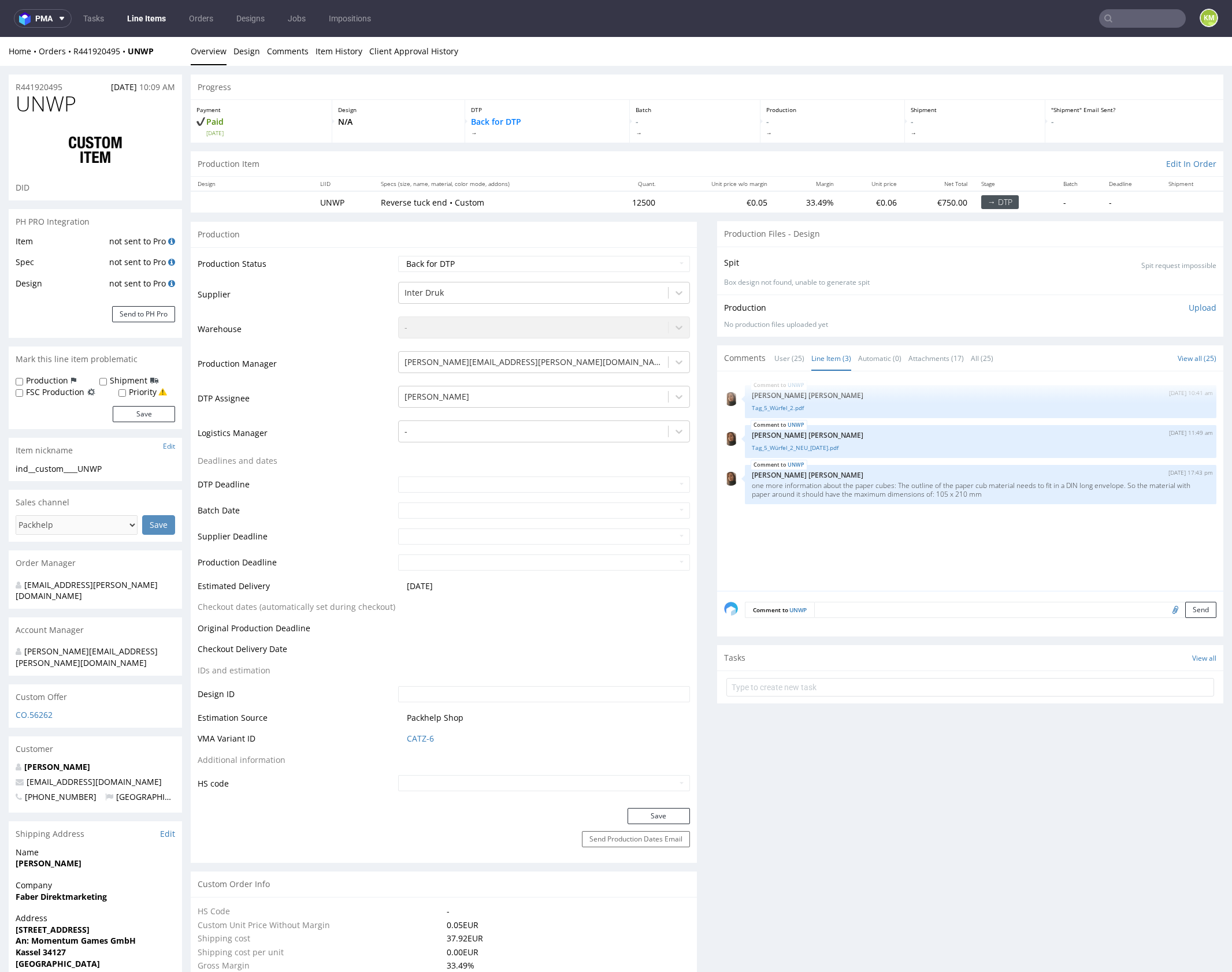
click at [856, 528] on div "UNWP 28th Aug 25 | 10:41 am Angelina Marć Tag_5_Würfel_2.pdf UNWP 5th Sep 25 |…" at bounding box center [974, 485] width 499 height 213
drag, startPoint x: 856, startPoint y: 528, endPoint x: 813, endPoint y: 464, distance: 77.1
click at [853, 523] on div "UNWP 28th Aug 25 | 10:41 am Angelina Marć Tag_5_Würfel_2.pdf UNWP 5th Sep 25 |…" at bounding box center [974, 485] width 499 height 213
click at [820, 445] on link "Tag_5_Würfel_2_NEU_05.08.2025.pdf" at bounding box center [981, 448] width 458 height 9
click at [910, 537] on div "UNWP 28th Aug 25 | 10:41 am Angelina Marć Tag_5_Würfel_2.pdf UNWP 5th Sep 25 |…" at bounding box center [974, 485] width 499 height 213
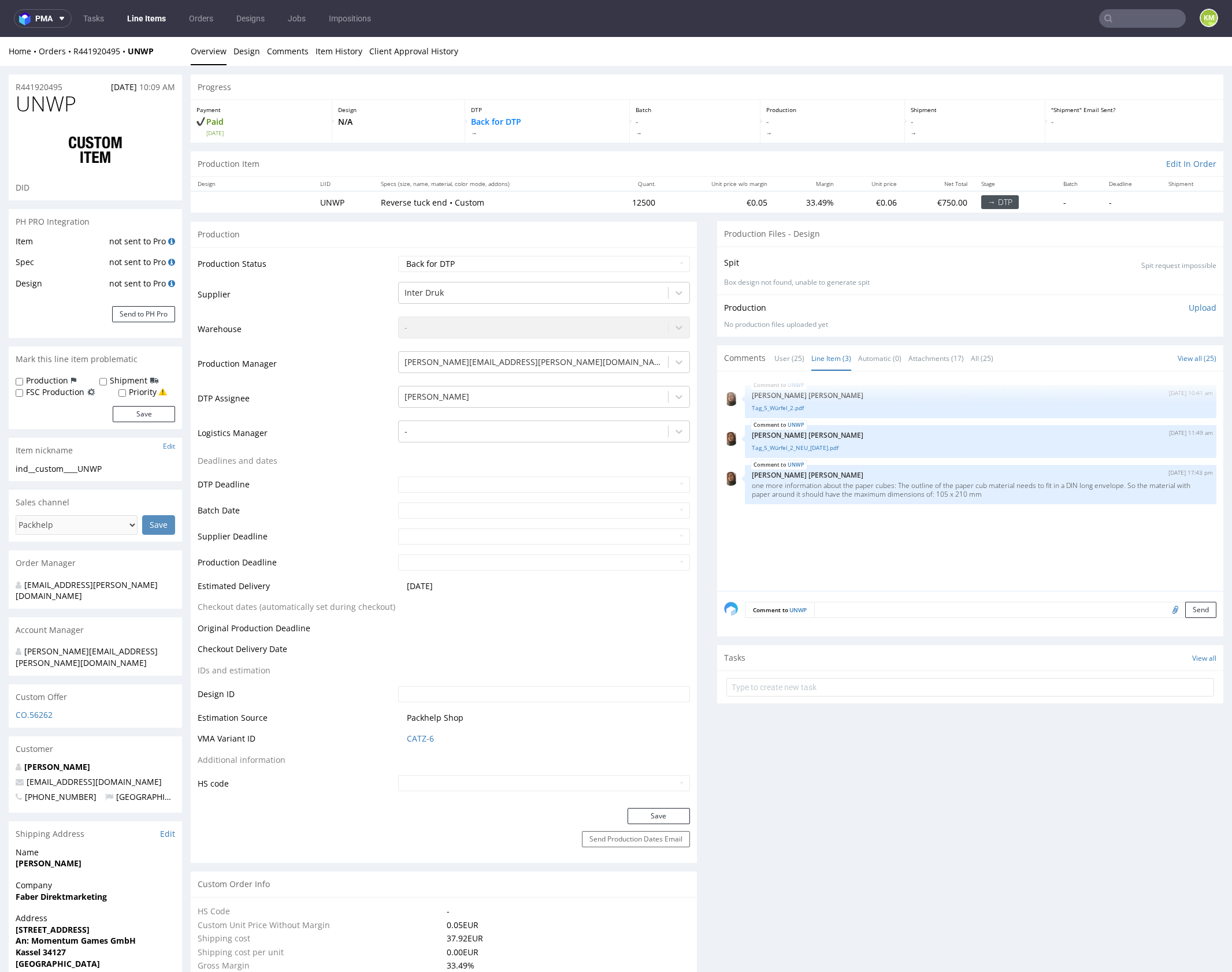
click at [66, 107] on span "UNWP" at bounding box center [46, 104] width 61 height 23
copy span "UNWP"
click at [947, 577] on div "UNWP 28th Aug 25 | 10:41 am Angelina Marć Tag_5_Würfel_2.pdf UNWP 5th Sep 25 |…" at bounding box center [974, 485] width 499 height 213
click at [874, 577] on div "UNWP 28th Aug 25 | 10:41 am Angelina Marć Tag_5_Würfel_2.pdf UNWP 5th Sep 25 |…" at bounding box center [974, 485] width 499 height 213
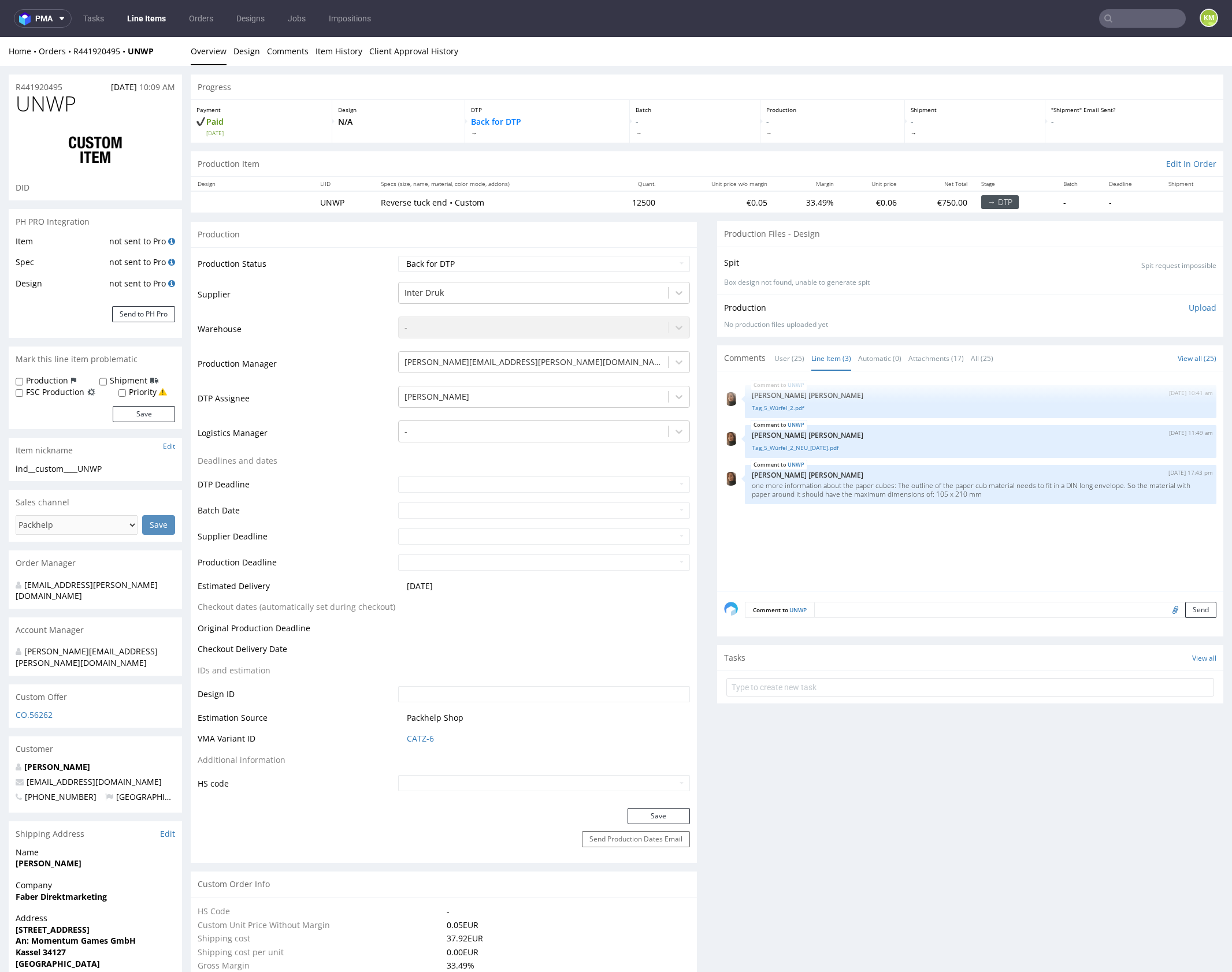
click at [900, 612] on textarea at bounding box center [1015, 610] width 402 height 16
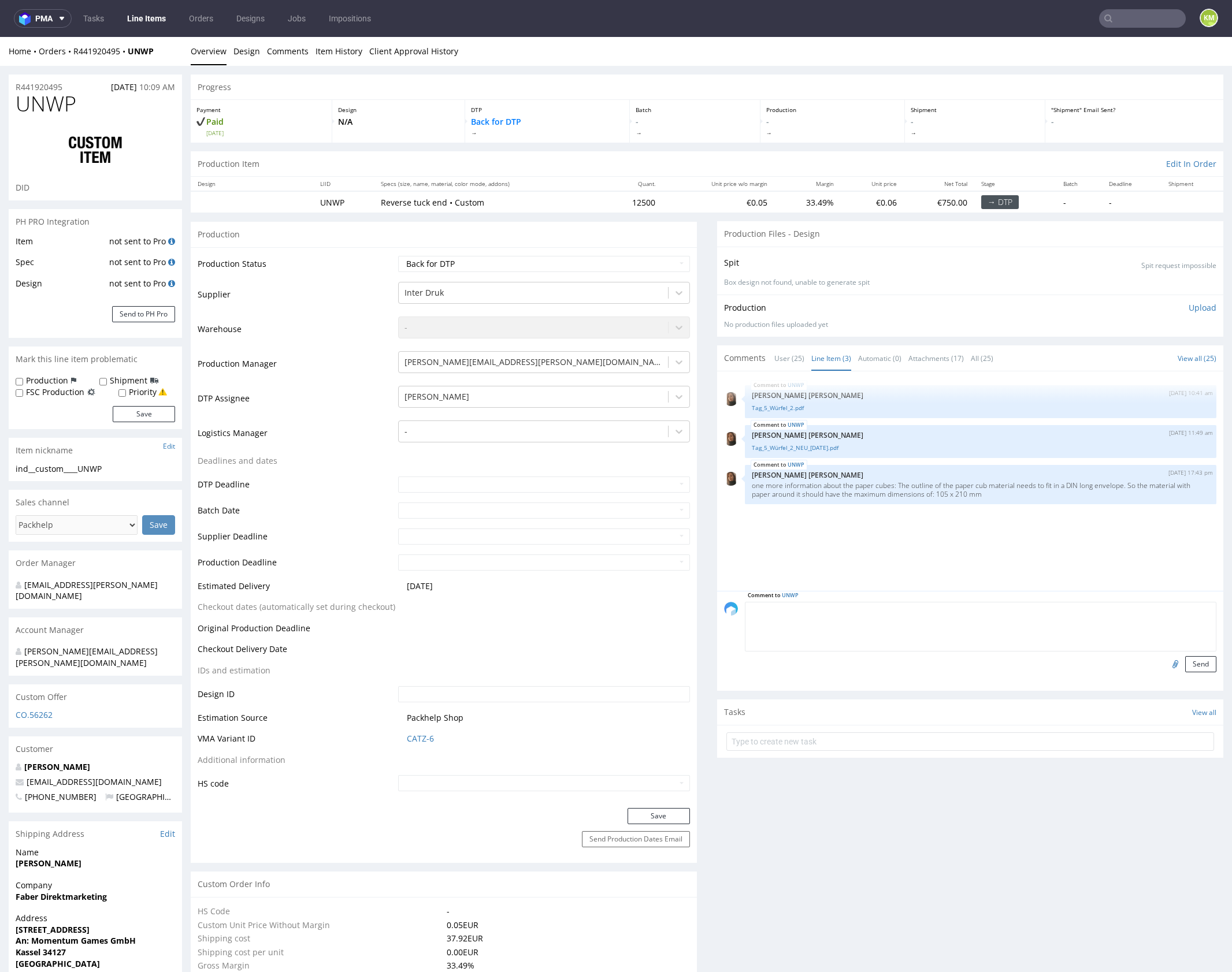
paste textarea "Would it be possible to provide the files with the background as a separate, ed…"
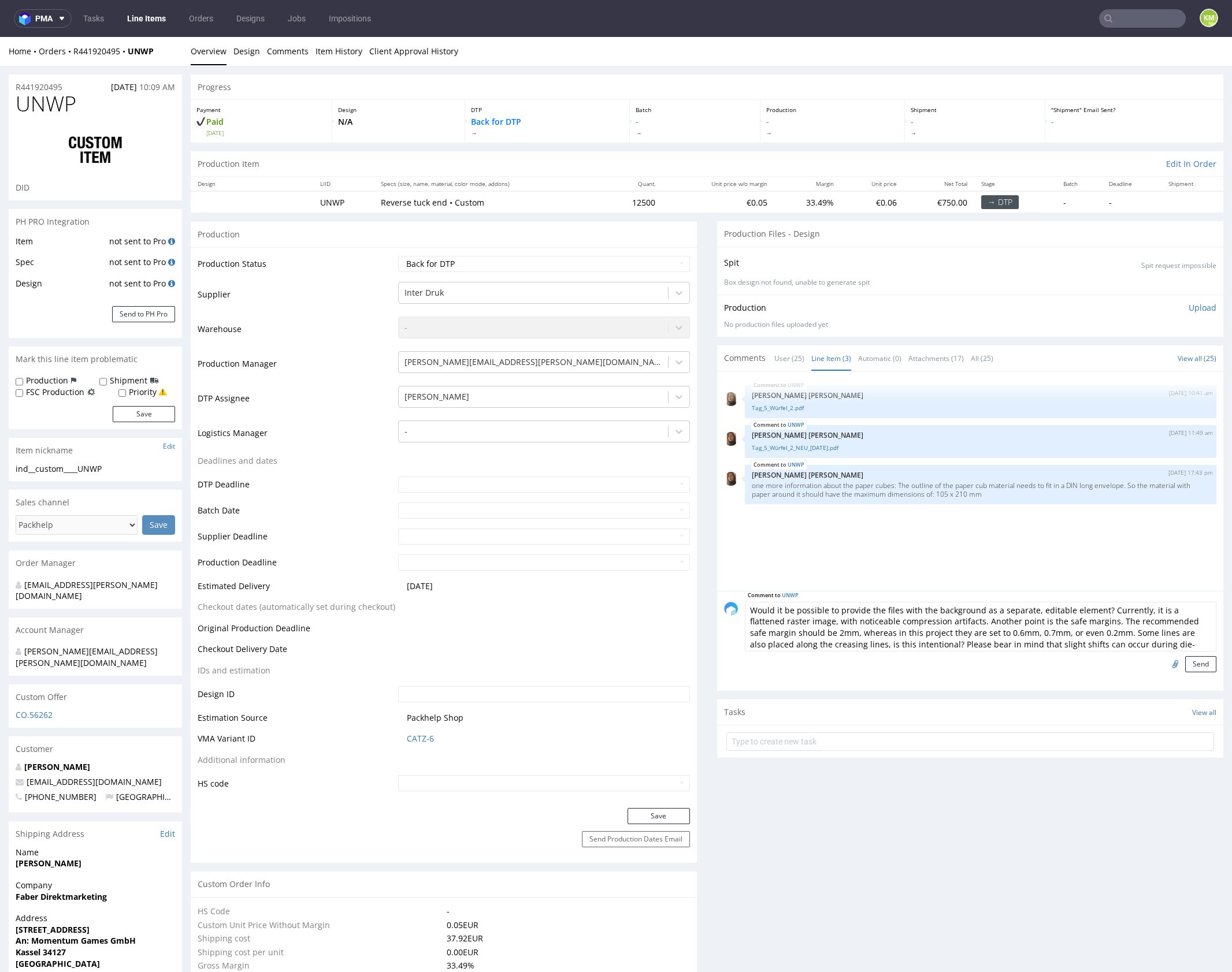
scroll to position [43, 0]
type textarea "Would it be possible to provide the files with the background as a separate, ed…"
click at [1185, 666] on button "Send" at bounding box center [1200, 664] width 31 height 16
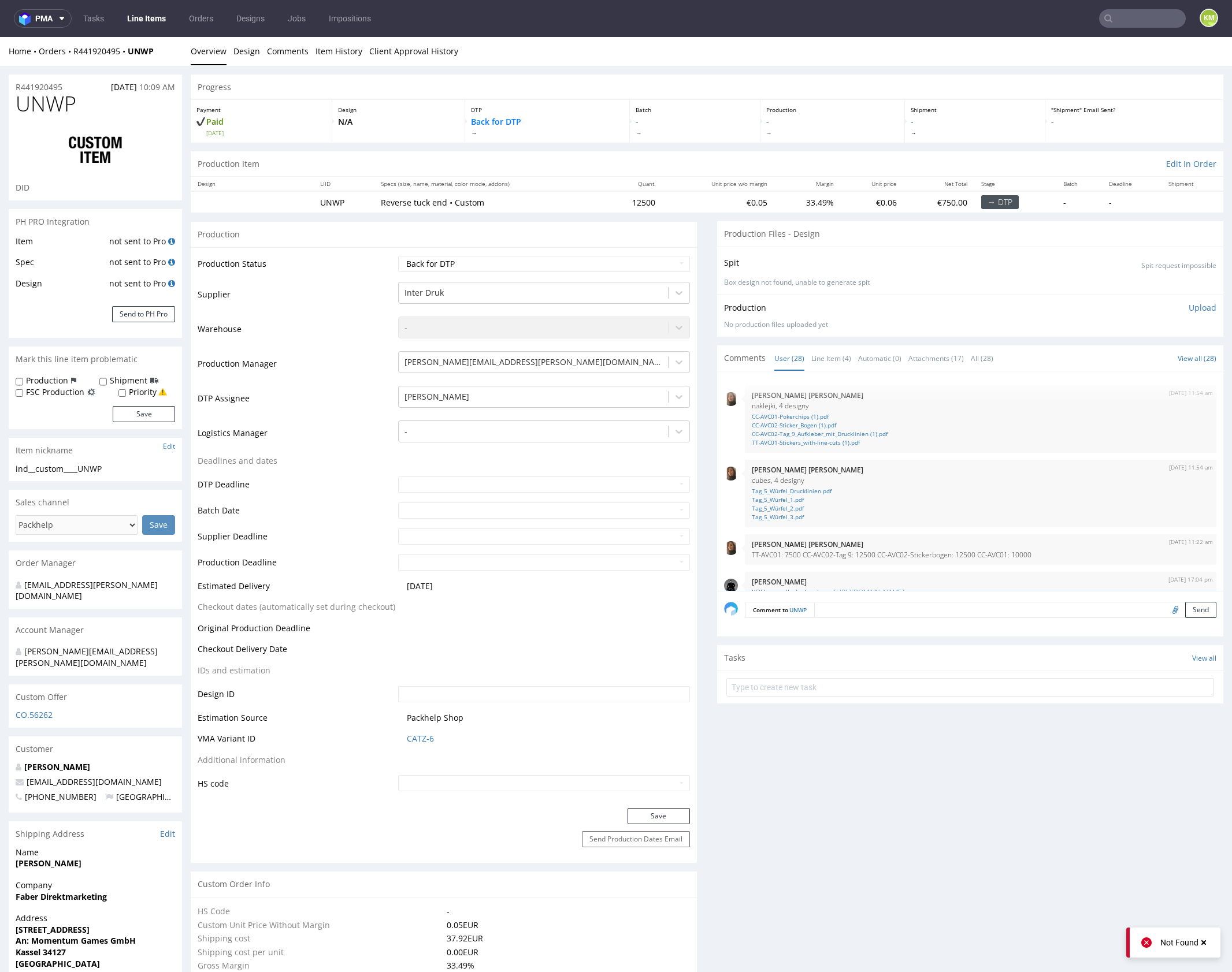
scroll to position [1188, 0]
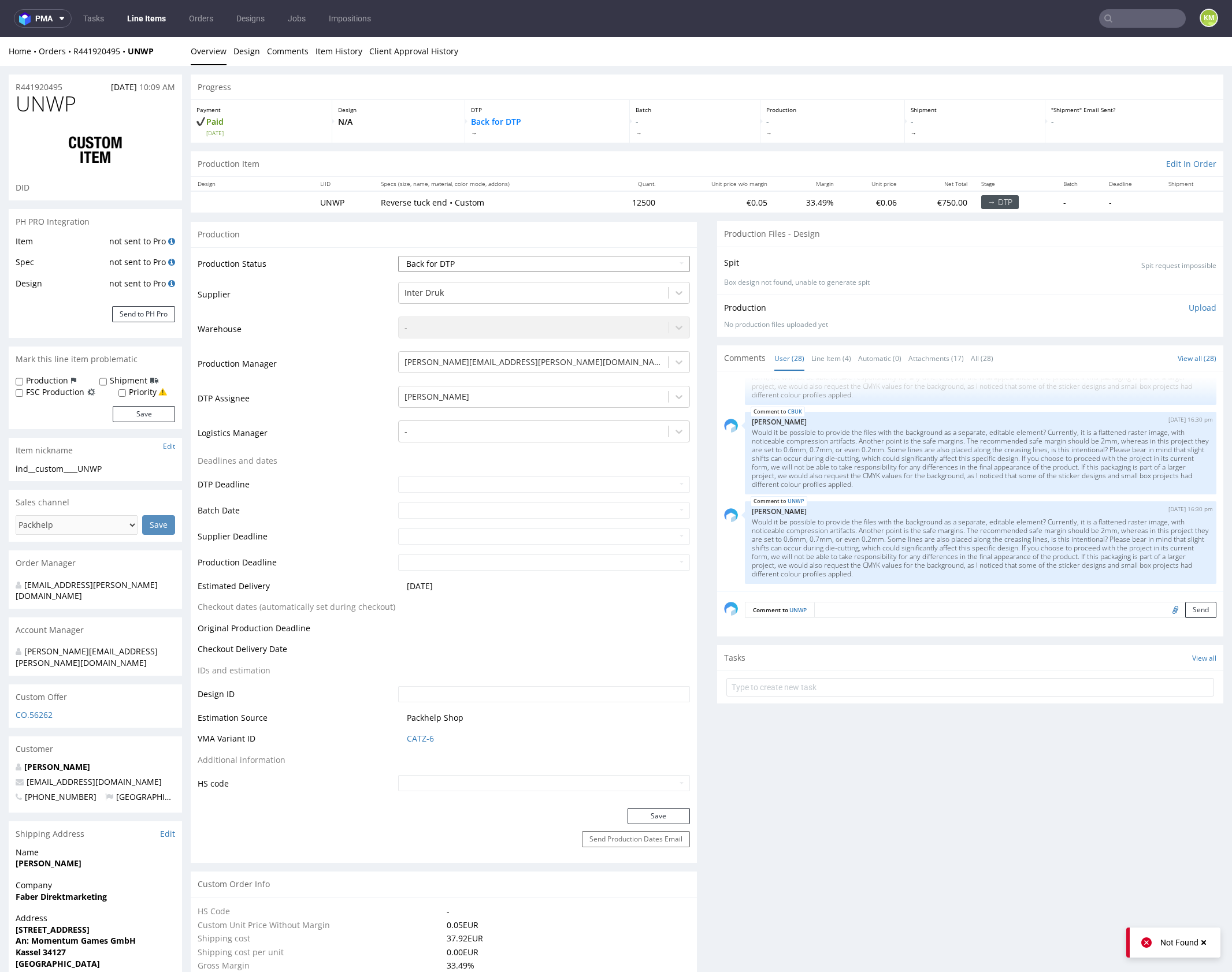
click at [593, 260] on select "Waiting for Artwork Waiting for Diecut Waiting for Mockup Waiting for DTP Waiti…" at bounding box center [544, 264] width 292 height 16
select select "dtp_issue"
click at [398, 256] on select "Waiting for Artwork Waiting for Diecut Waiting for Mockup Waiting for DTP Waiti…" at bounding box center [544, 264] width 292 height 16
click at [653, 817] on button "Save" at bounding box center [659, 816] width 62 height 16
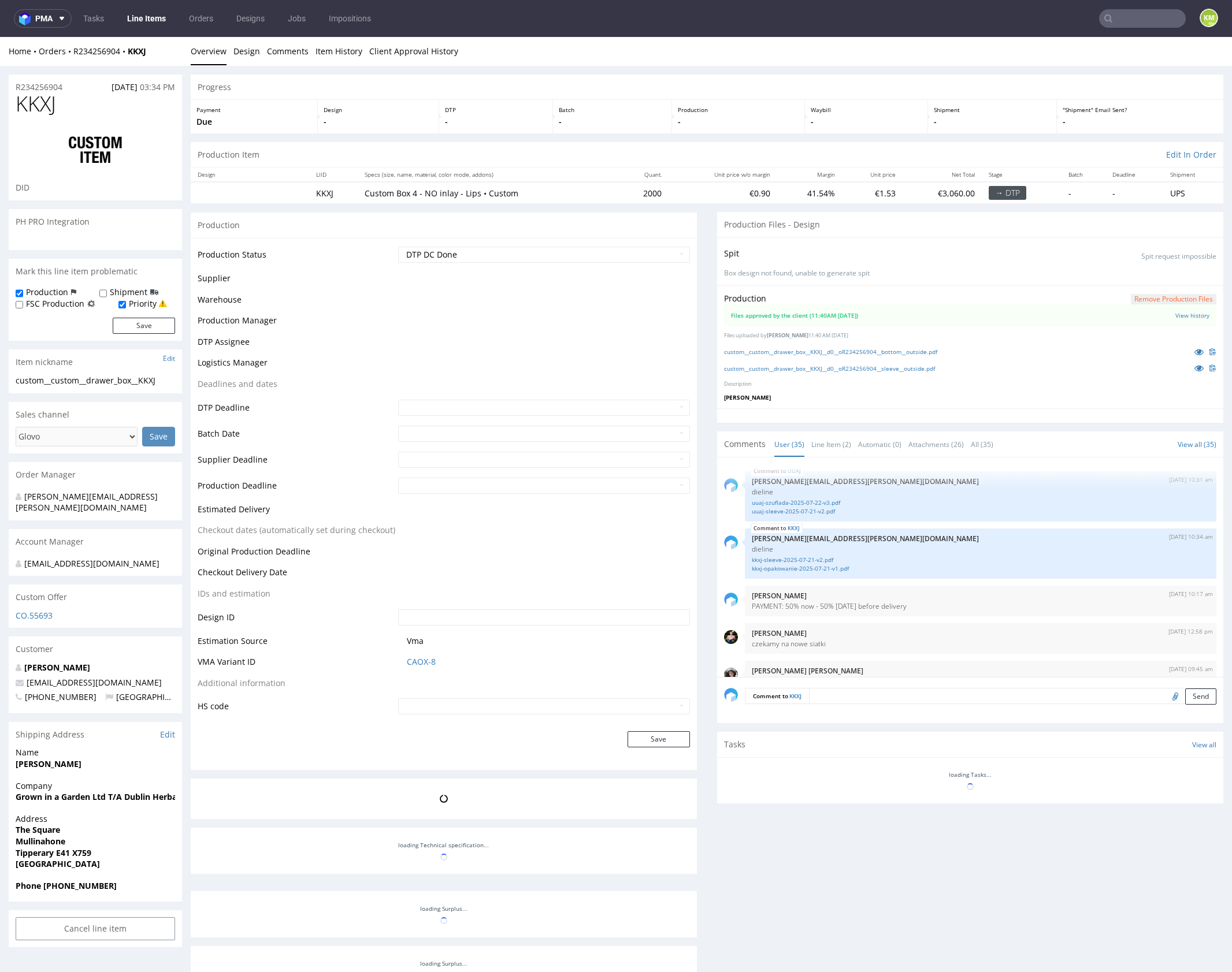
scroll to position [1662, 0]
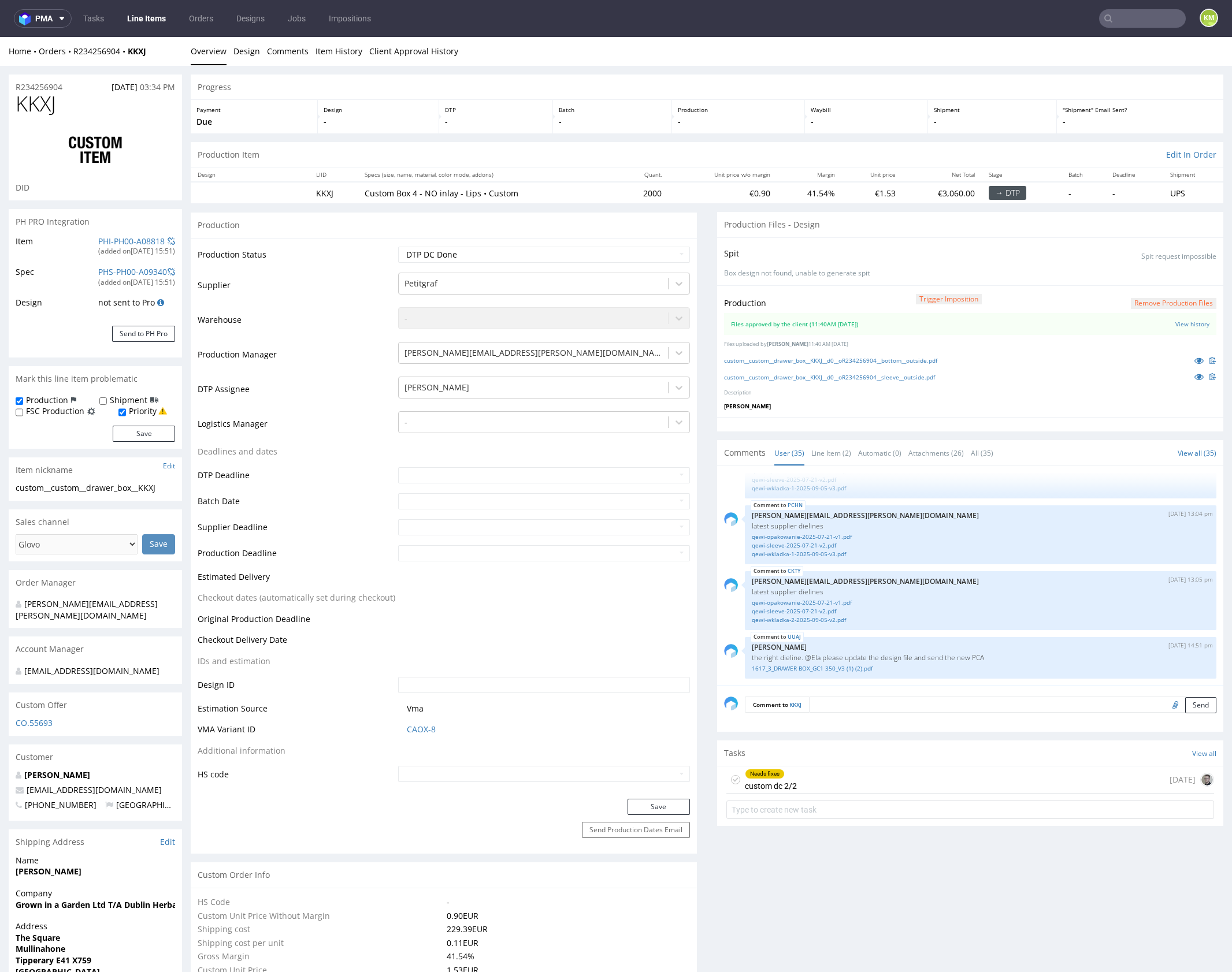
click at [918, 780] on div "Needs fixes custom dc 2/2 [DATE]" at bounding box center [970, 780] width 488 height 27
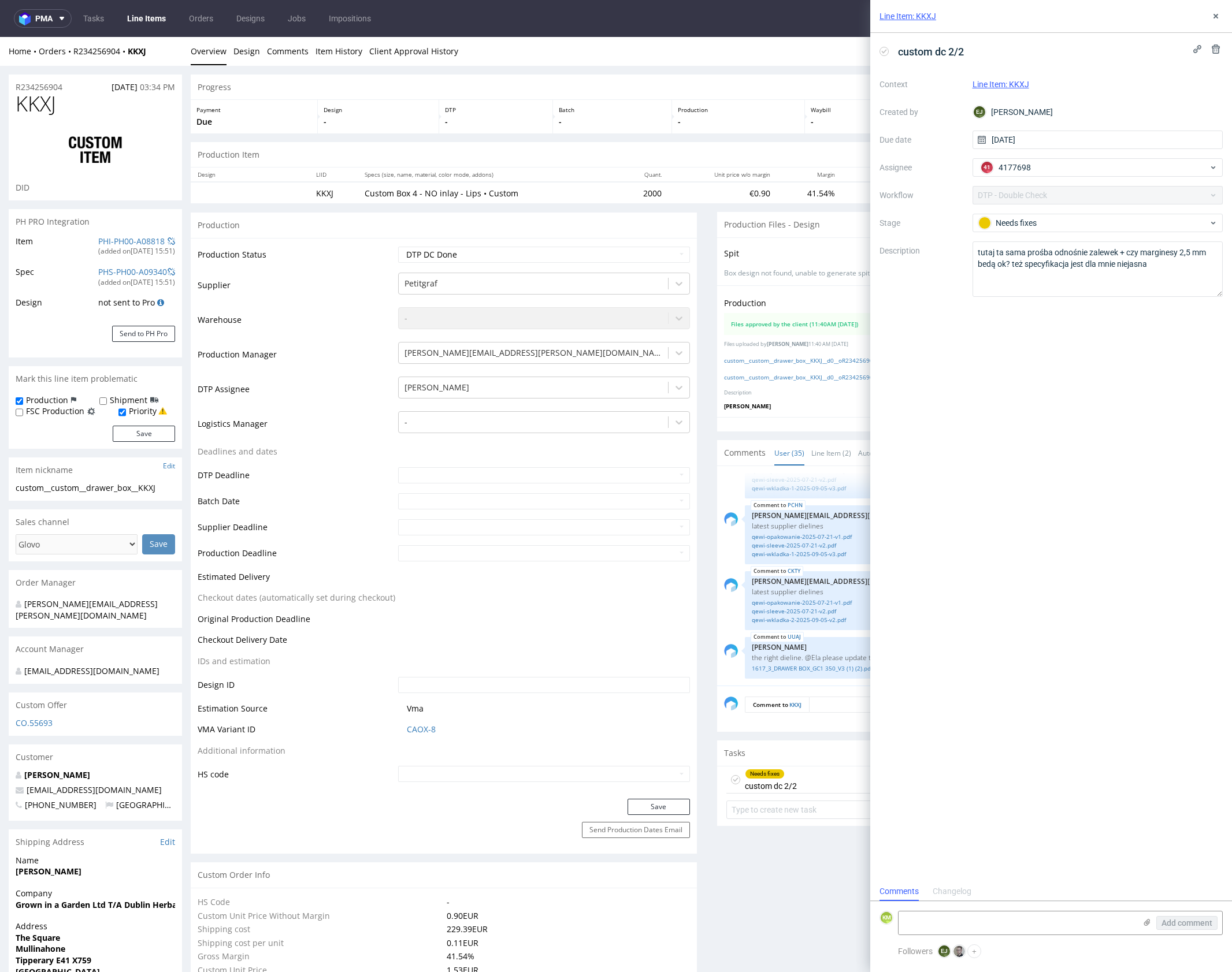
scroll to position [9, 0]
click at [1214, 16] on icon at bounding box center [1216, 16] width 9 height 9
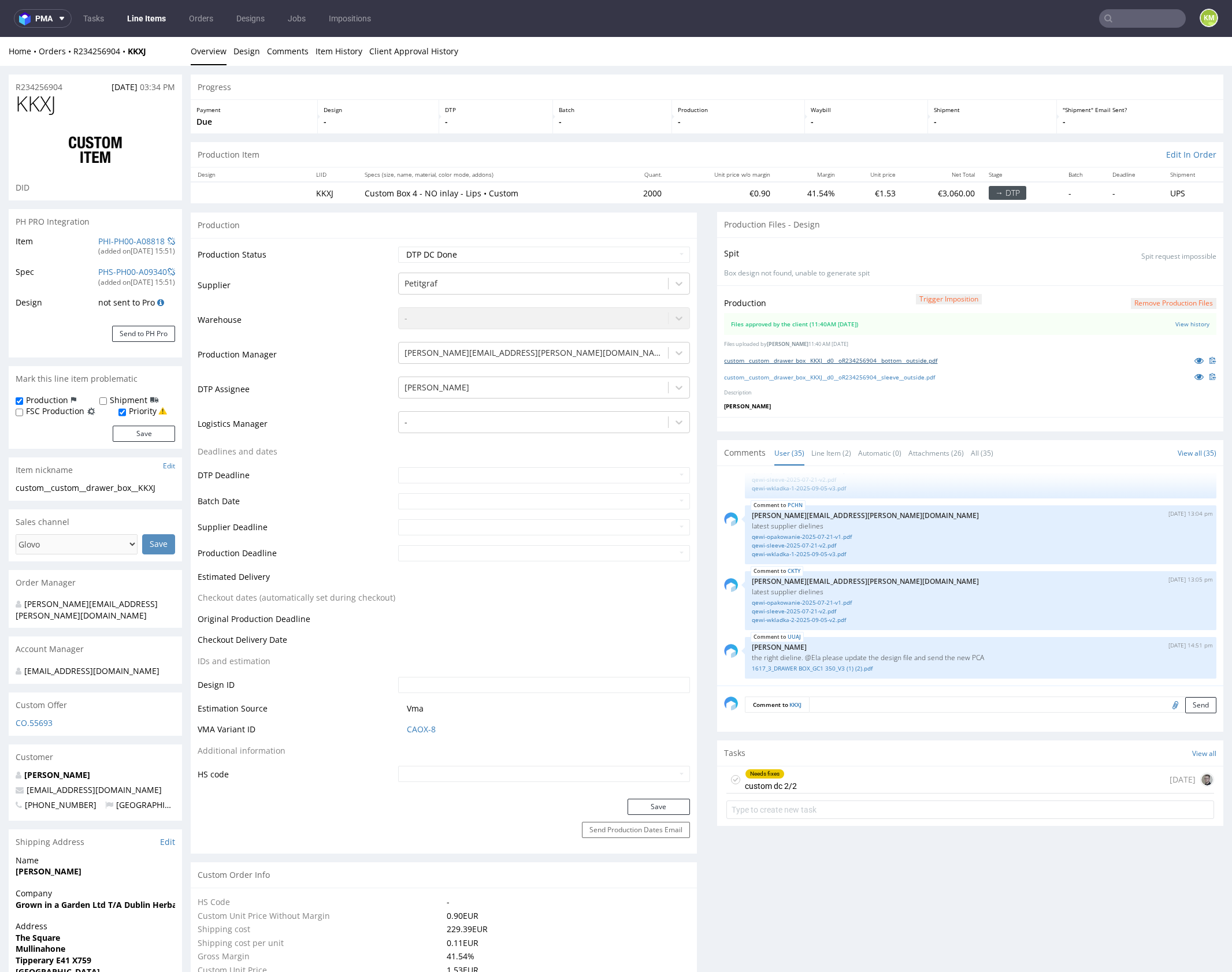
click at [892, 361] on link "custom__custom__drawer_box__KKXJ__d0__oR234256904__bottom__outside.pdf" at bounding box center [831, 360] width 214 height 8
click at [904, 377] on link "custom__custom__drawer_box__KKXJ__d0__oR234256904__sleeve__outside.pdf" at bounding box center [830, 377] width 211 height 8
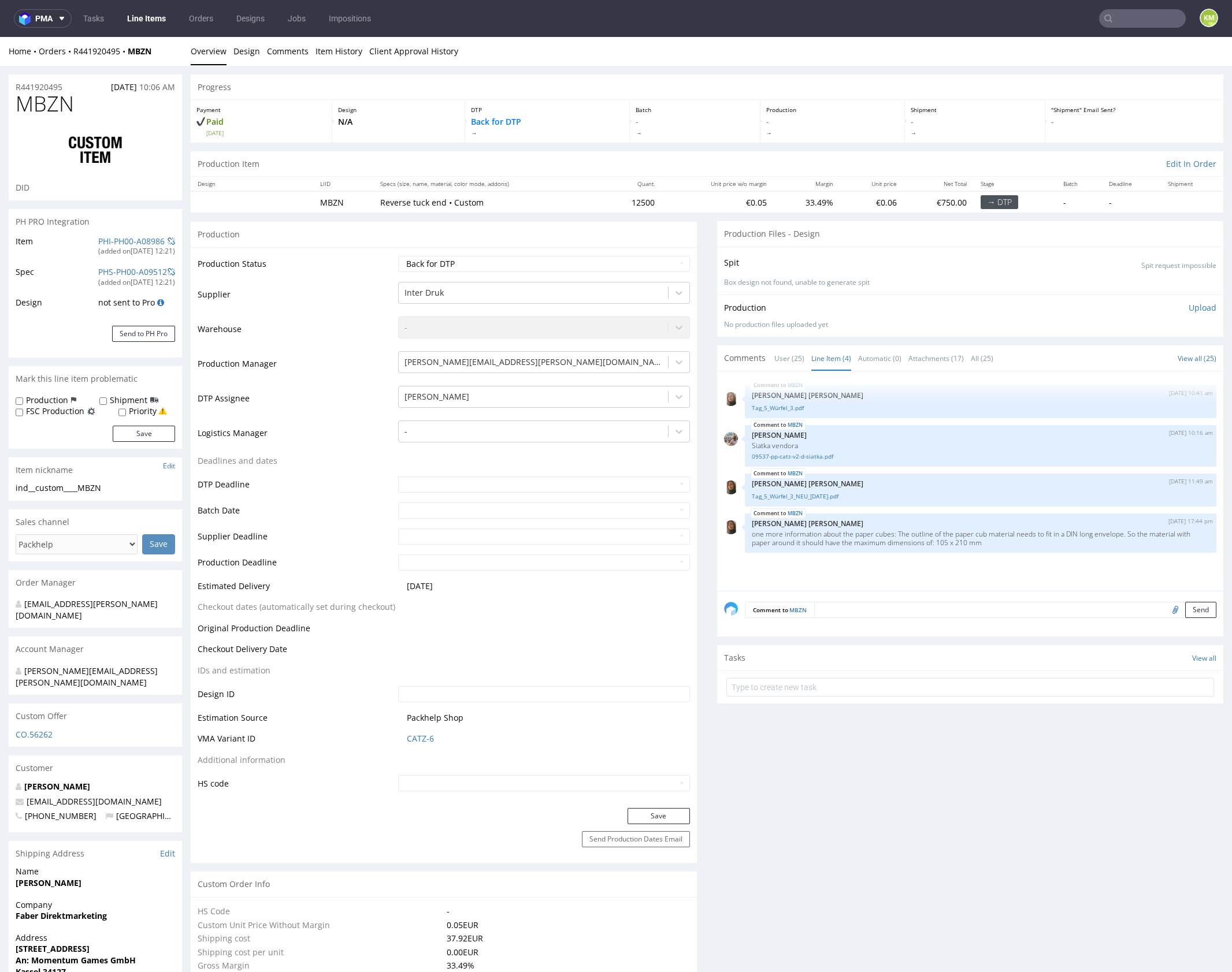
click at [846, 605] on textarea at bounding box center [1015, 610] width 402 height 16
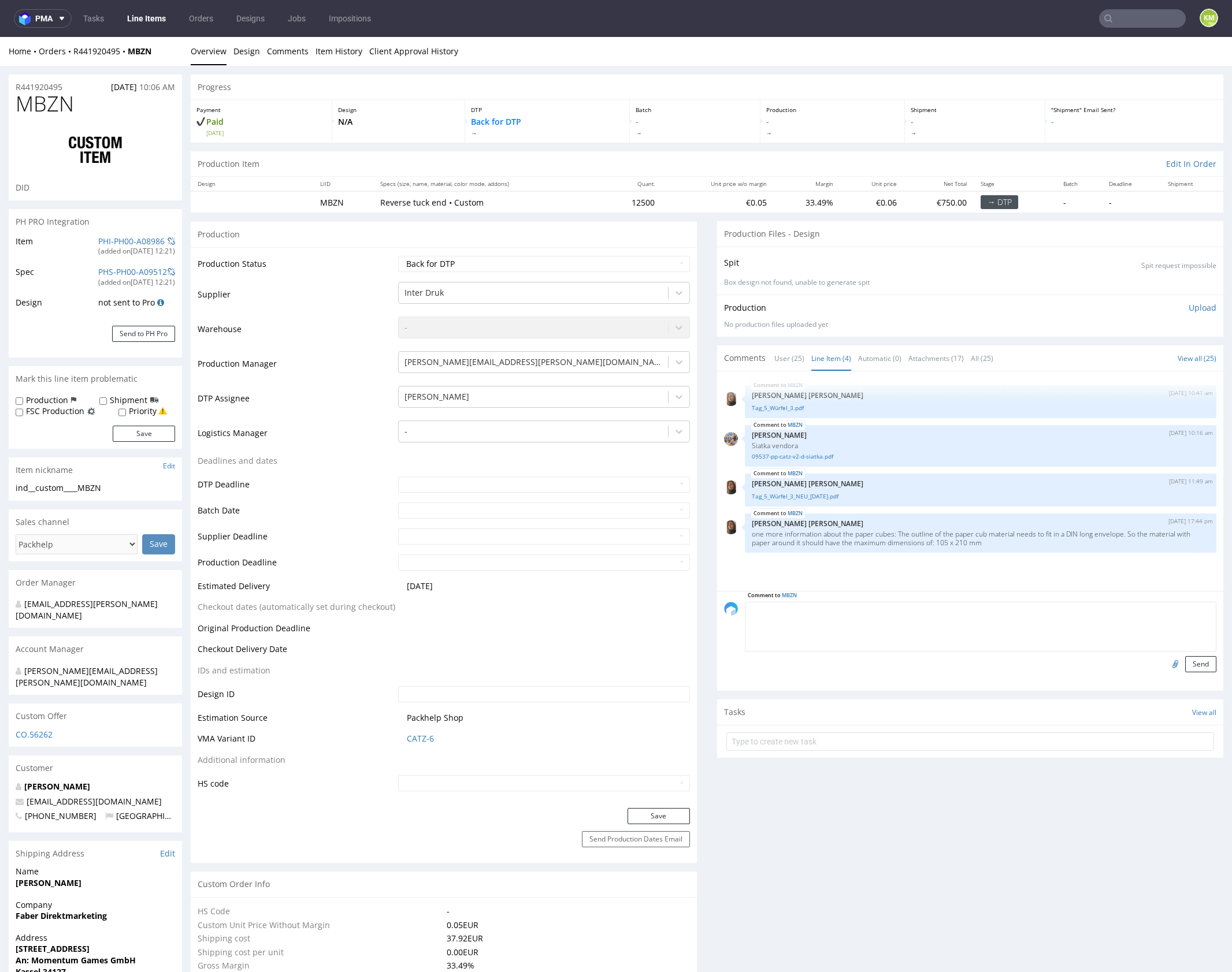
paste textarea "Would it be possible to provide the files with the background as a separate, ed…"
click at [745, 644] on textarea "Would it be possible to provide the files with the background as a separate, ed…" at bounding box center [981, 626] width 471 height 50
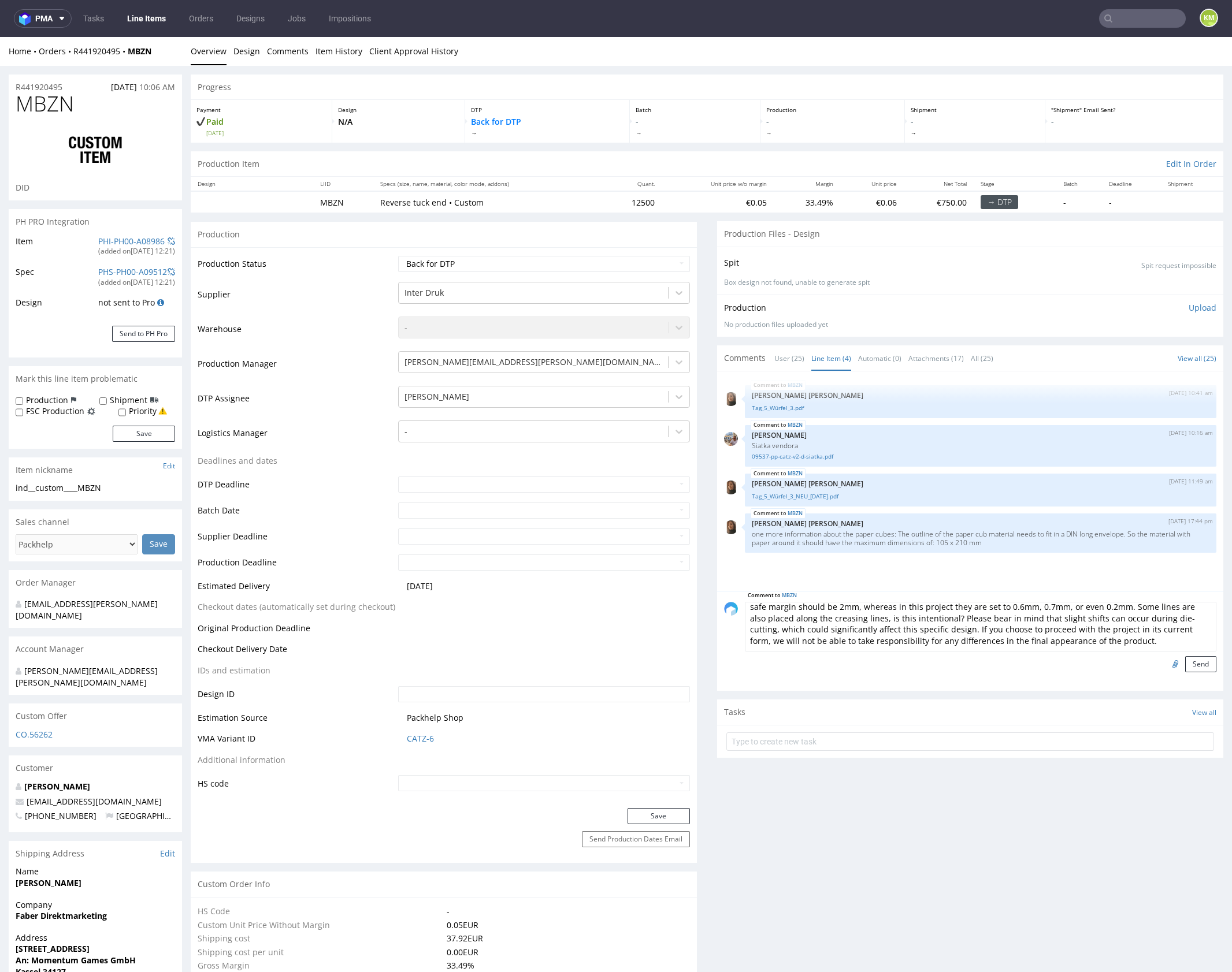
scroll to position [58, 0]
click at [745, 631] on textarea "Would it be possible to provide the files with the background as a separate, ed…" at bounding box center [981, 626] width 471 height 50
type textarea "Would it be possible to provide the files with the background as a separate, ed…"
click at [1192, 665] on button "Send" at bounding box center [1200, 664] width 31 height 16
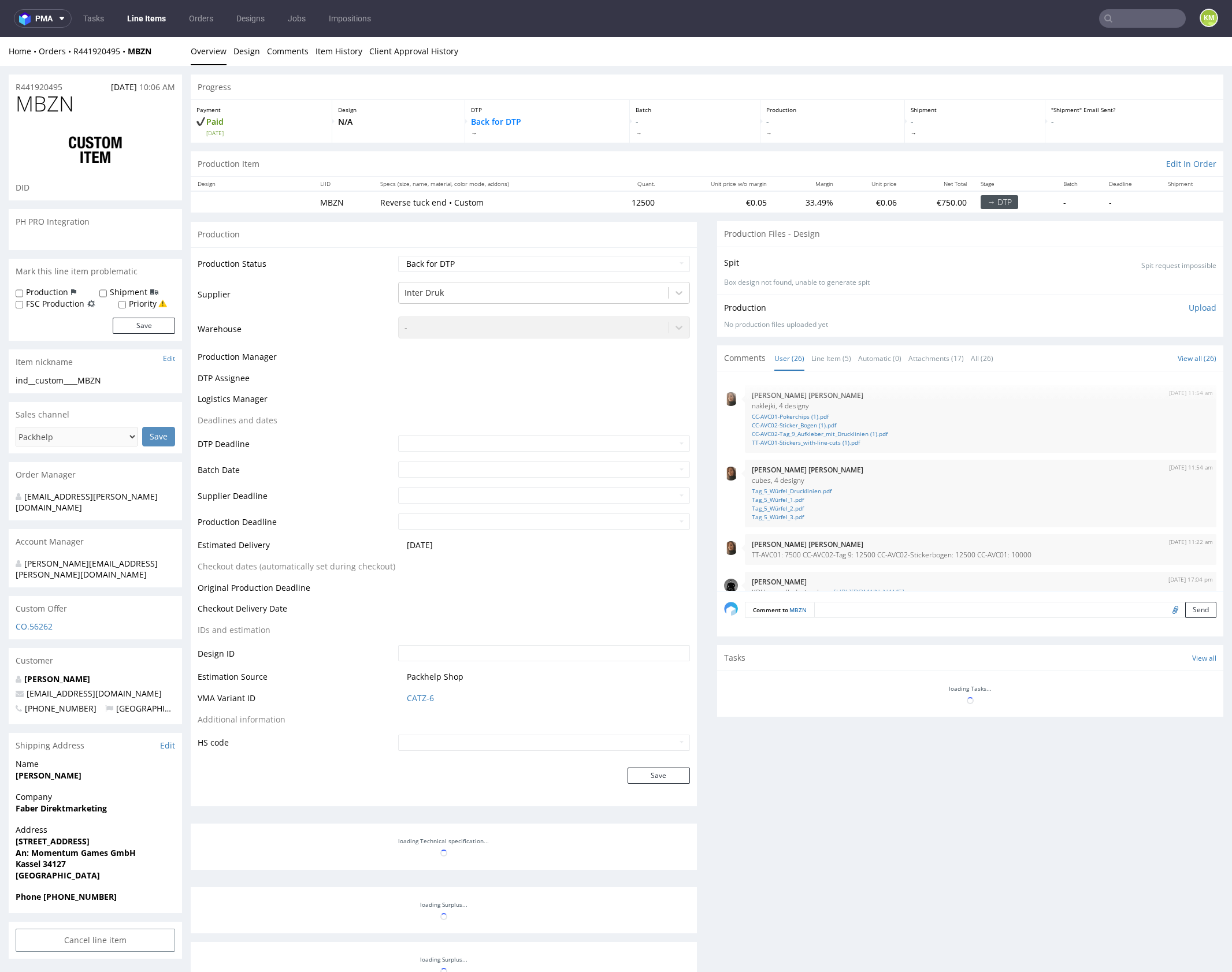
scroll to position [1009, 0]
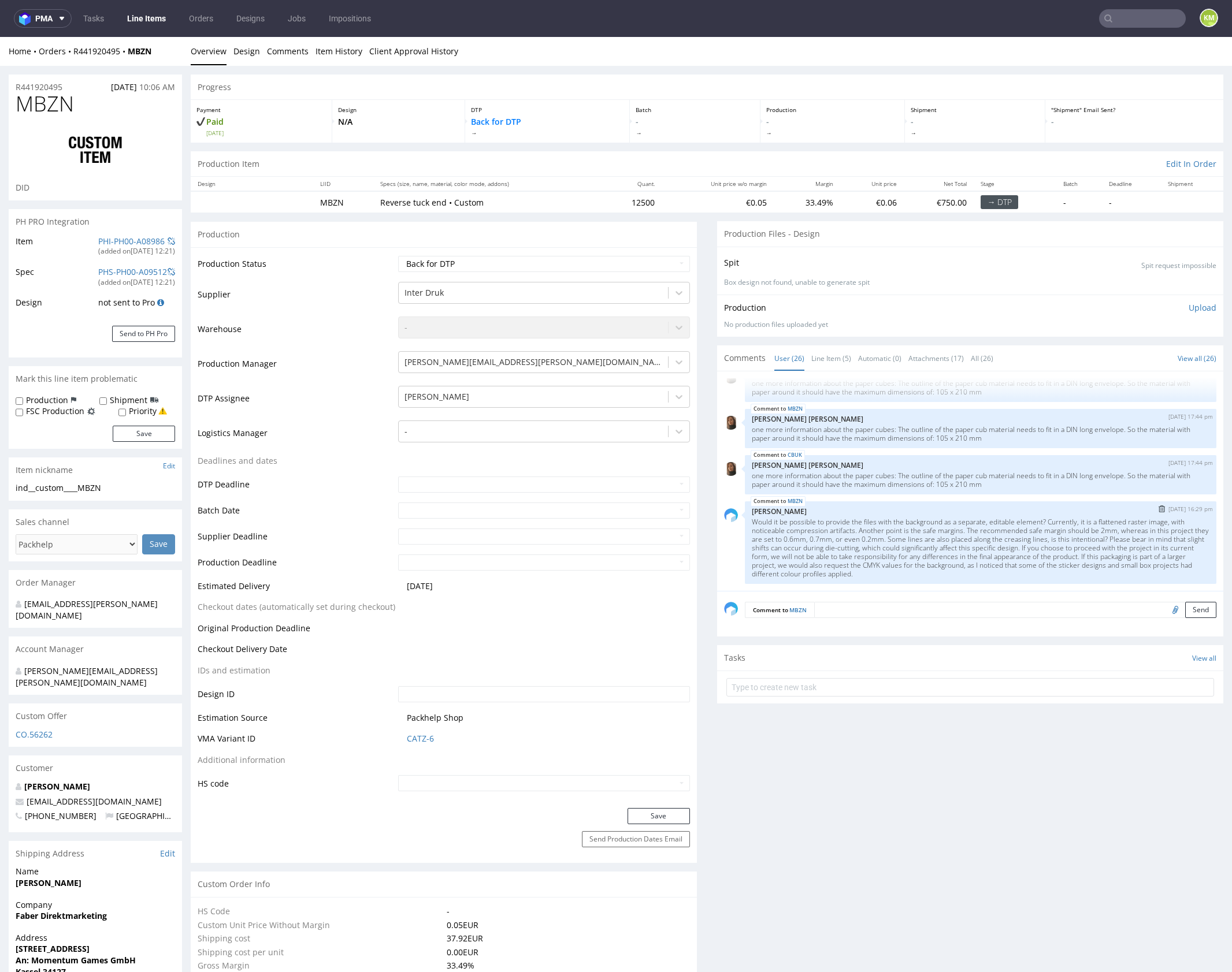
click at [1056, 558] on p "Would it be possible to provide the files with the background as a separate, ed…" at bounding box center [981, 548] width 458 height 61
click at [985, 551] on p "Would it be possible to provide the files with the background as a separate, ed…" at bounding box center [981, 548] width 458 height 61
click at [1056, 558] on p "Would it be possible to provide the files with the background as a separate, ed…" at bounding box center [981, 548] width 458 height 61
click at [979, 542] on p "Would it be possible to provide the files with the background as a separate, ed…" at bounding box center [981, 548] width 458 height 61
click at [1007, 546] on p "Would it be possible to provide the files with the background as a separate, ed…" at bounding box center [981, 548] width 458 height 61
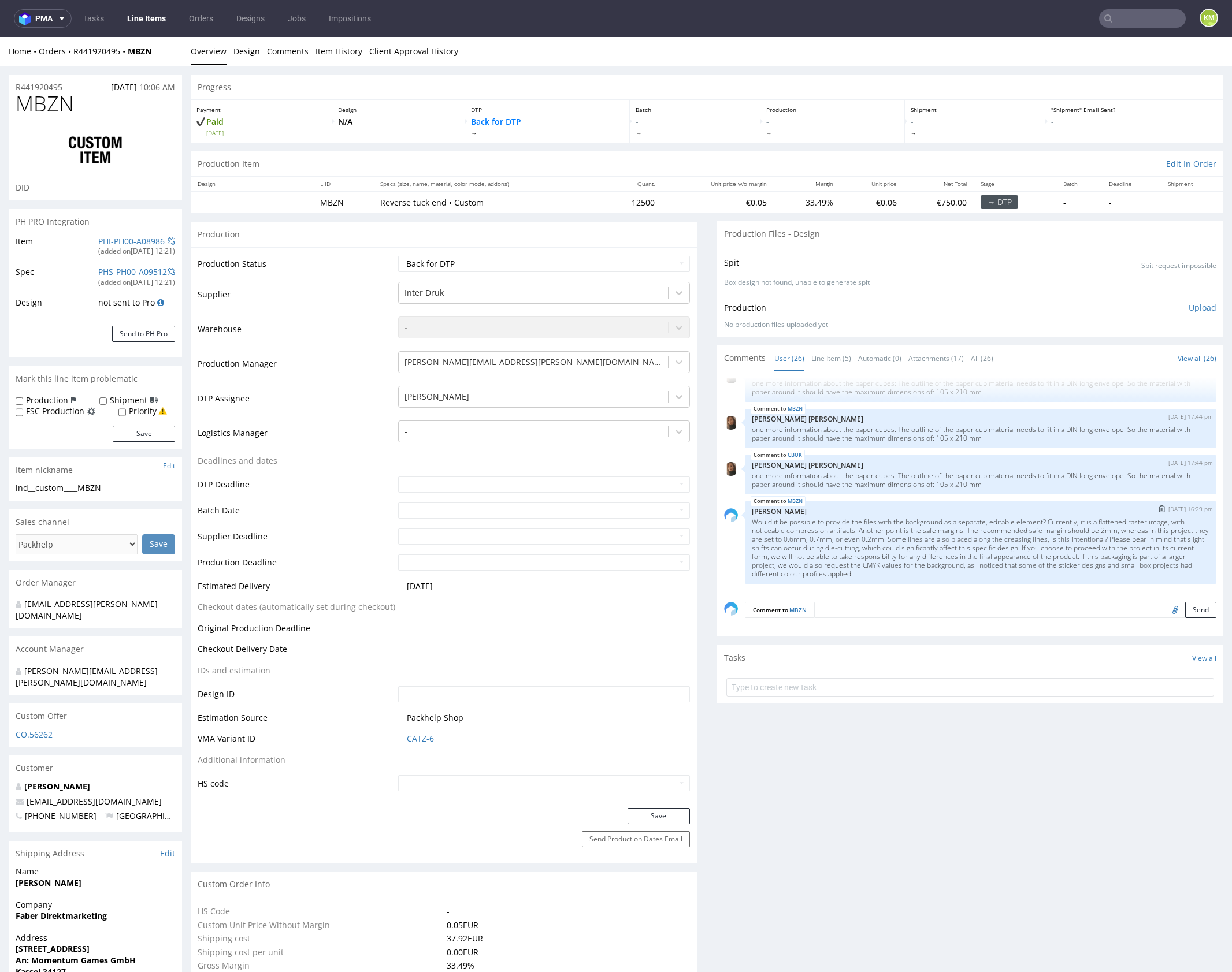
click at [835, 565] on p "Would it be possible to provide the files with the background as a separate, ed…" at bounding box center [981, 548] width 458 height 61
click at [949, 564] on p "Would it be possible to provide the files with the background as a separate, ed…" at bounding box center [981, 548] width 458 height 61
click at [981, 571] on p "Would it be possible to provide the files with the background as a separate, ed…" at bounding box center [981, 548] width 458 height 61
click at [570, 269] on select "Waiting for Artwork Waiting for Diecut Waiting for Mockup Waiting for DTP Waiti…" at bounding box center [544, 264] width 292 height 16
select select "dtp_issue"
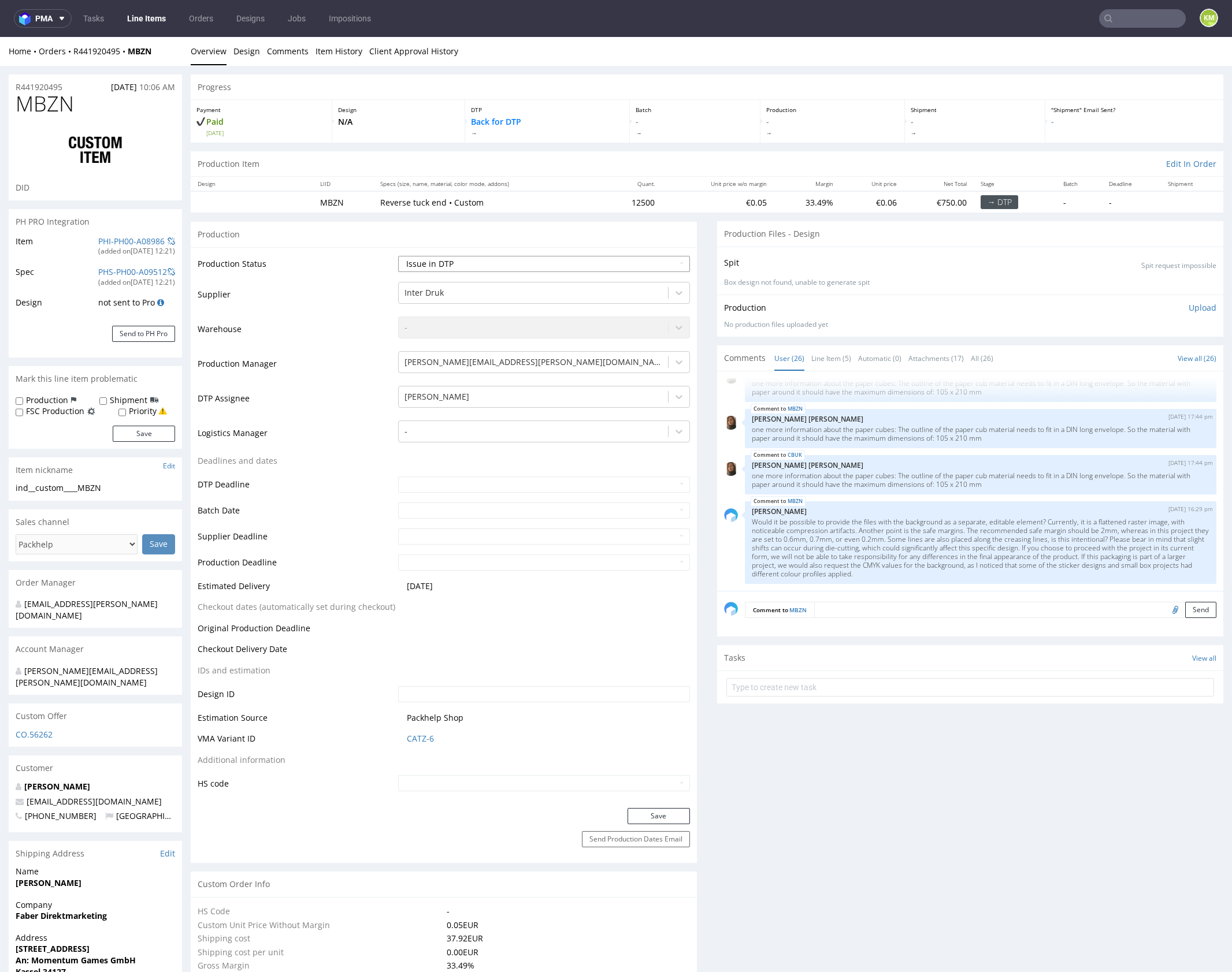
click at [398, 256] on select "Waiting for Artwork Waiting for Diecut Waiting for Mockup Waiting for DTP Waiti…" at bounding box center [544, 264] width 292 height 16
click at [638, 817] on button "Save" at bounding box center [659, 816] width 62 height 16
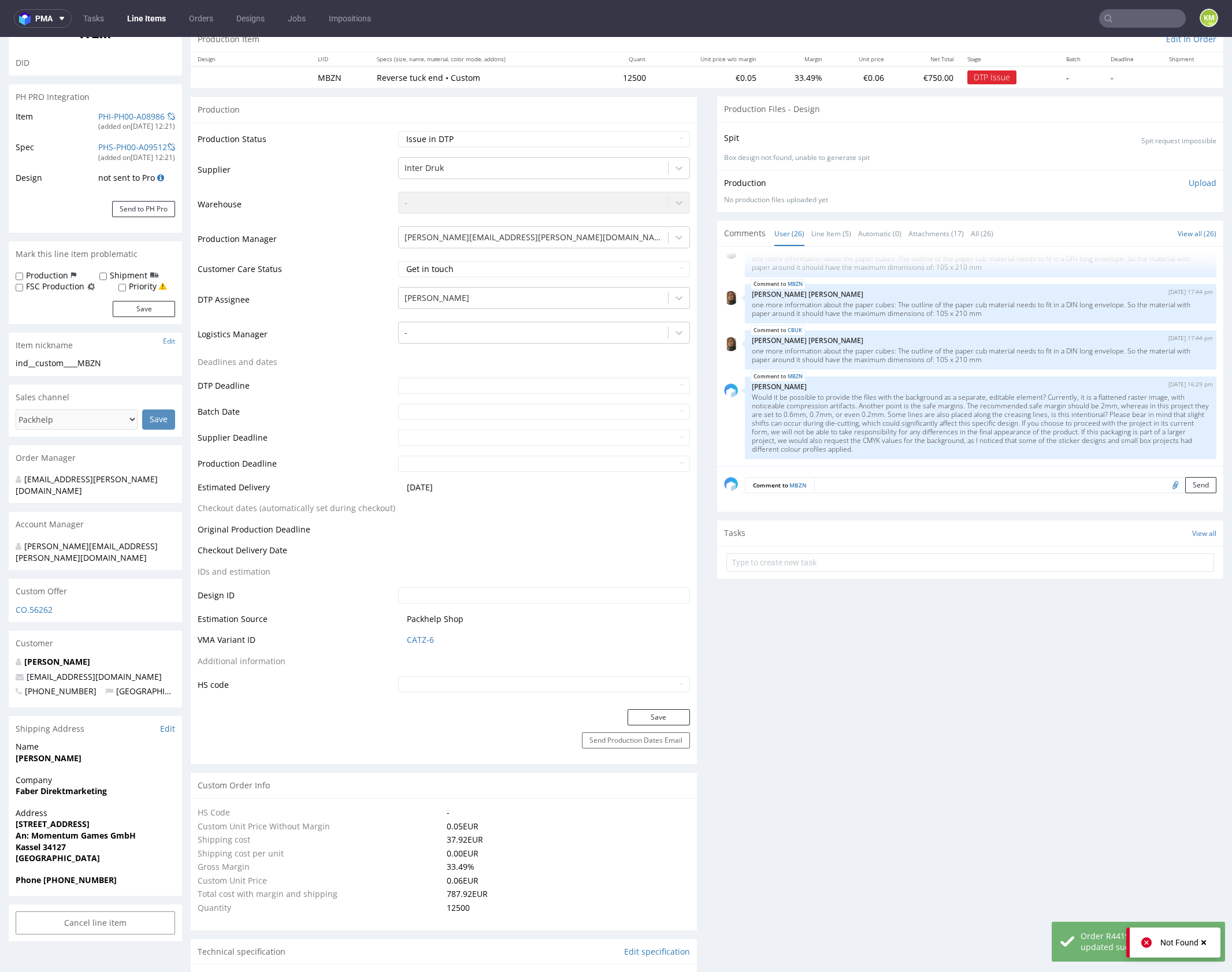
scroll to position [0, 0]
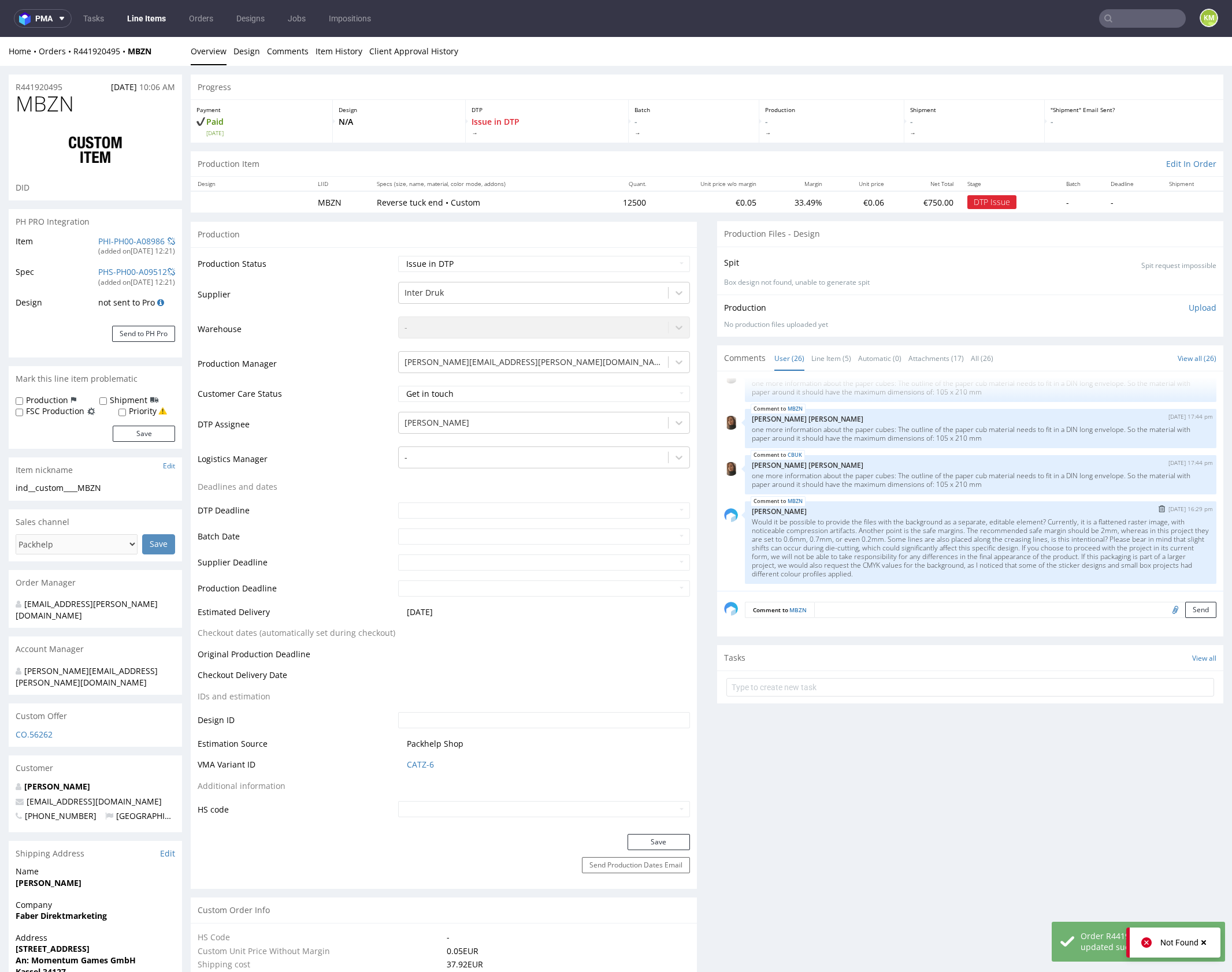
click at [876, 533] on p "Would it be possible to provide the files with the background as a separate, ed…" at bounding box center [981, 548] width 458 height 61
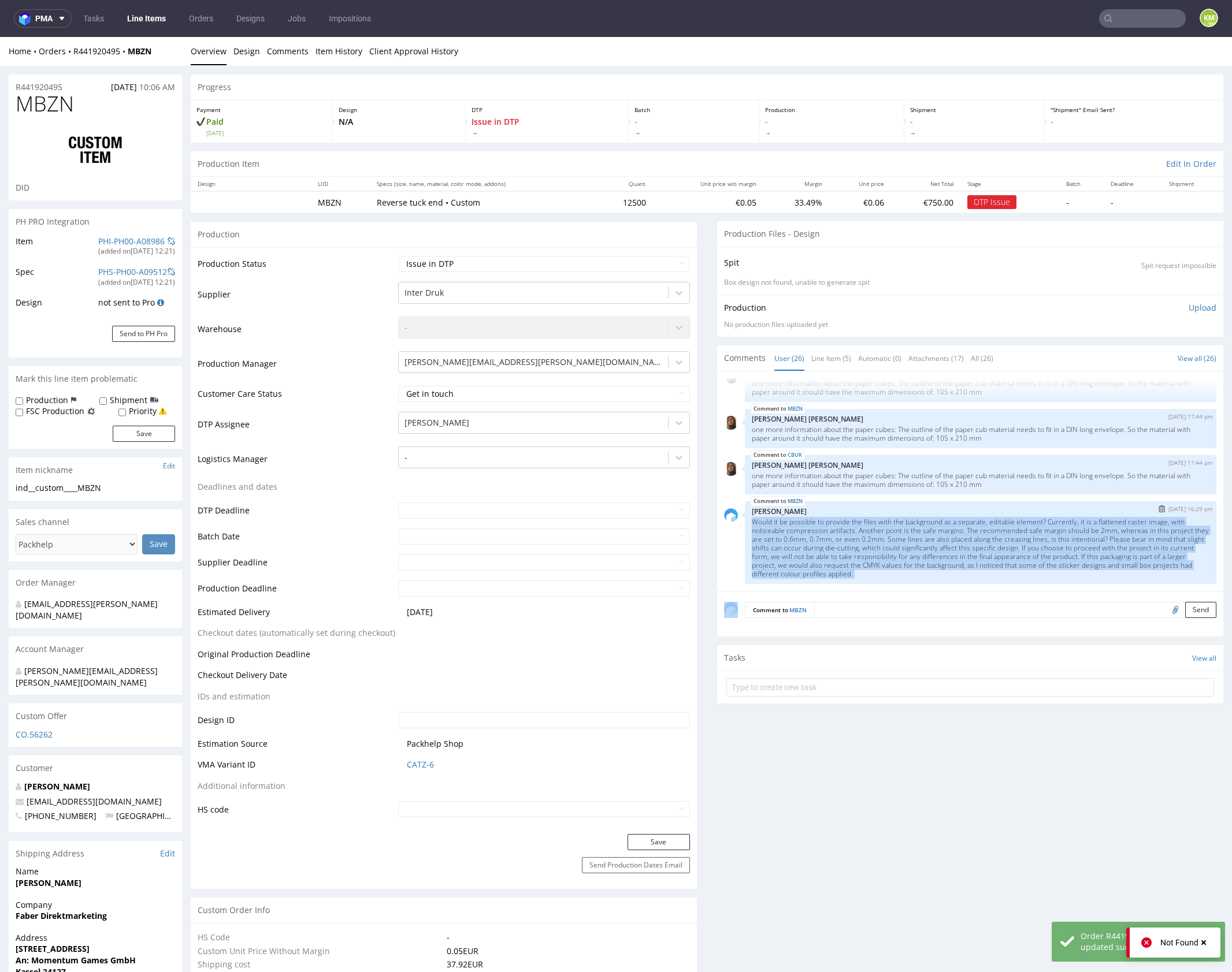
click at [876, 533] on p "Would it be possible to provide the files with the background as a separate, ed…" at bounding box center [981, 548] width 458 height 61
copy section "Would it be possible to provide the files with the background as a separate, ed…"
click at [835, 546] on p "Would it be possible to provide the files with the background as a separate, ed…" at bounding box center [981, 548] width 458 height 61
drag, startPoint x: 748, startPoint y: 520, endPoint x: 972, endPoint y: 571, distance: 229.7
click at [972, 571] on p "Would it be possible to provide the files with the background as a separate, ed…" at bounding box center [981, 548] width 458 height 61
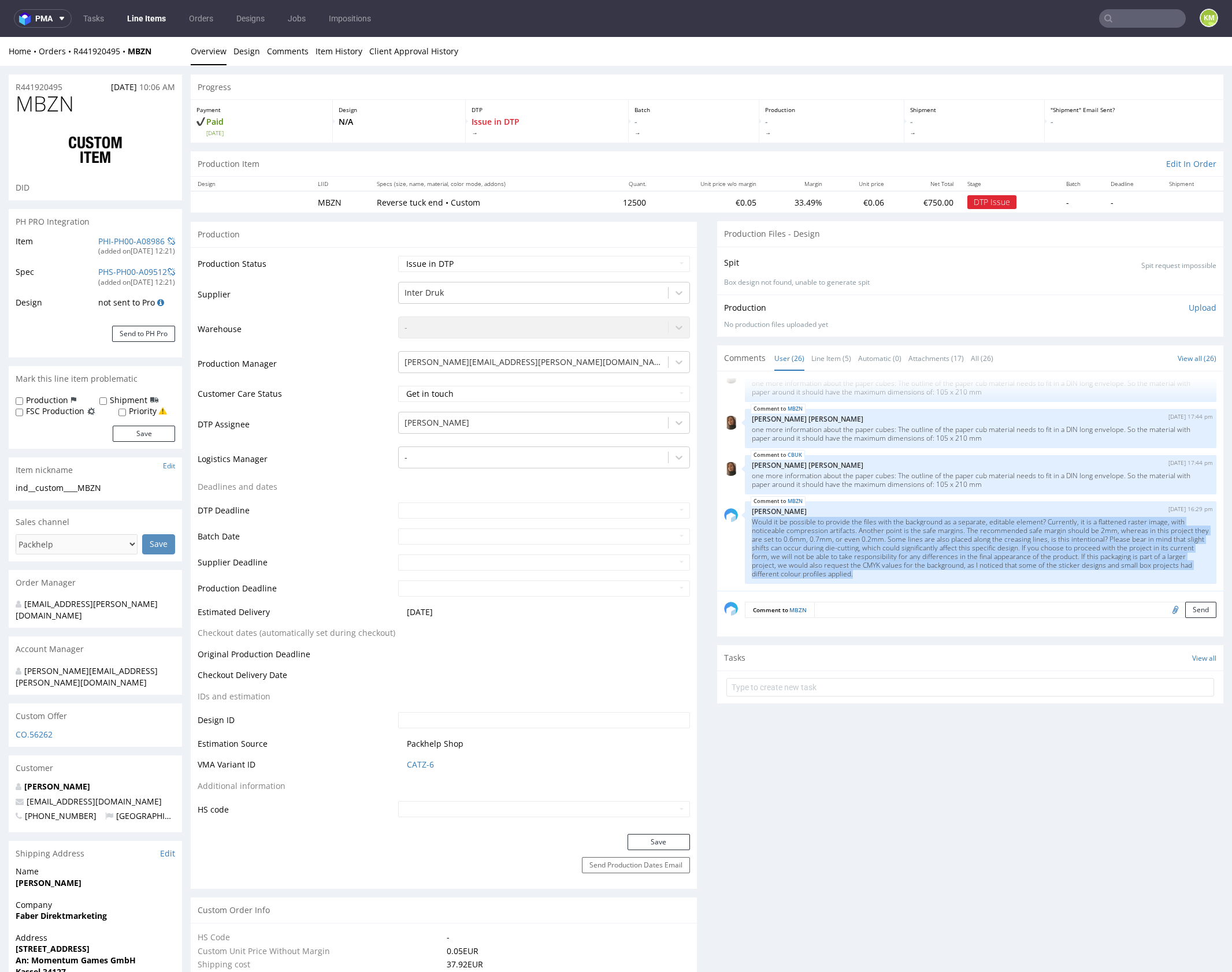
copy p "Would it be possible to provide the files with the background as a separate, ed…"
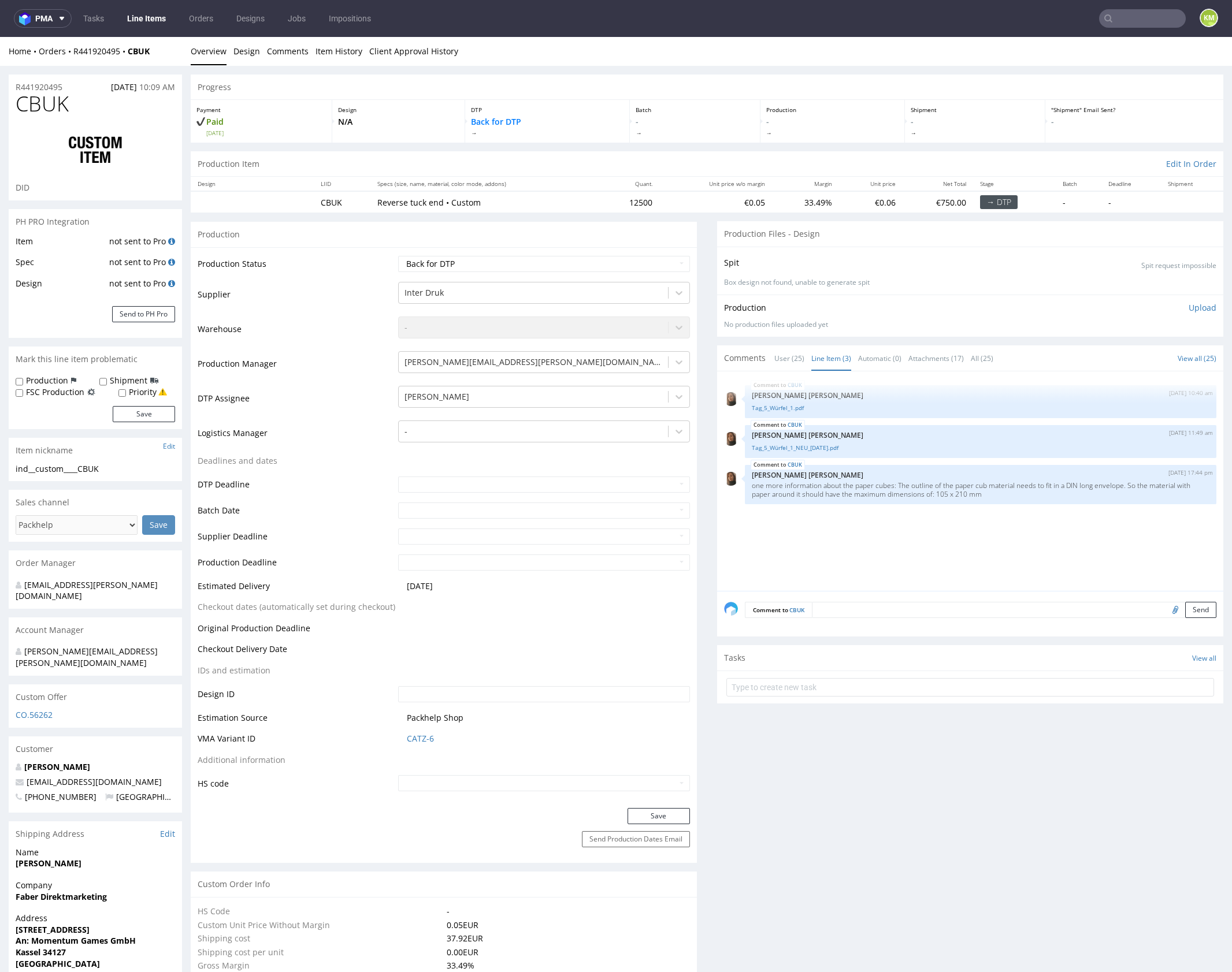
click at [879, 606] on textarea at bounding box center [1014, 610] width 404 height 16
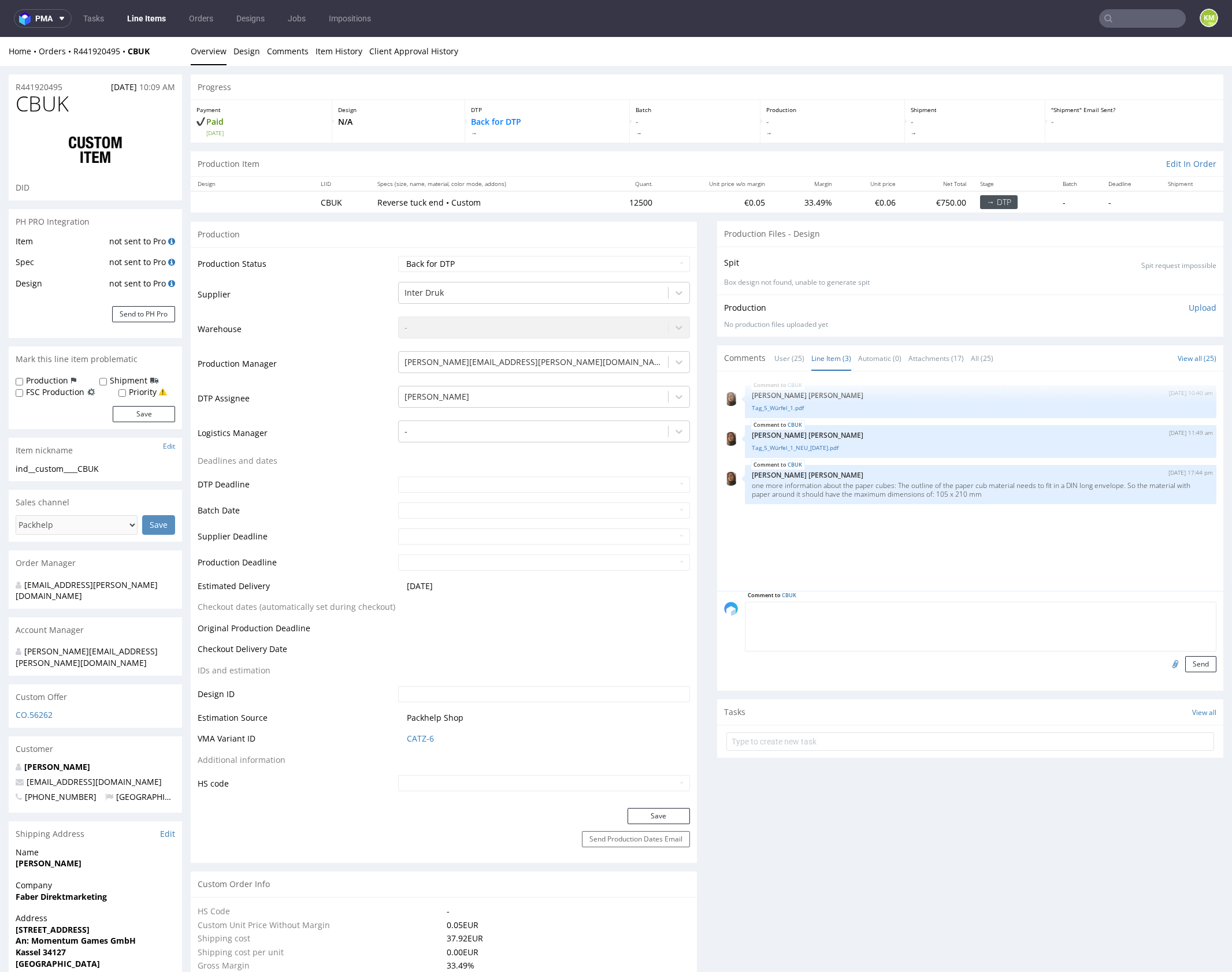
paste textarea "Would it be possible to provide the files with the background as a separate, ed…"
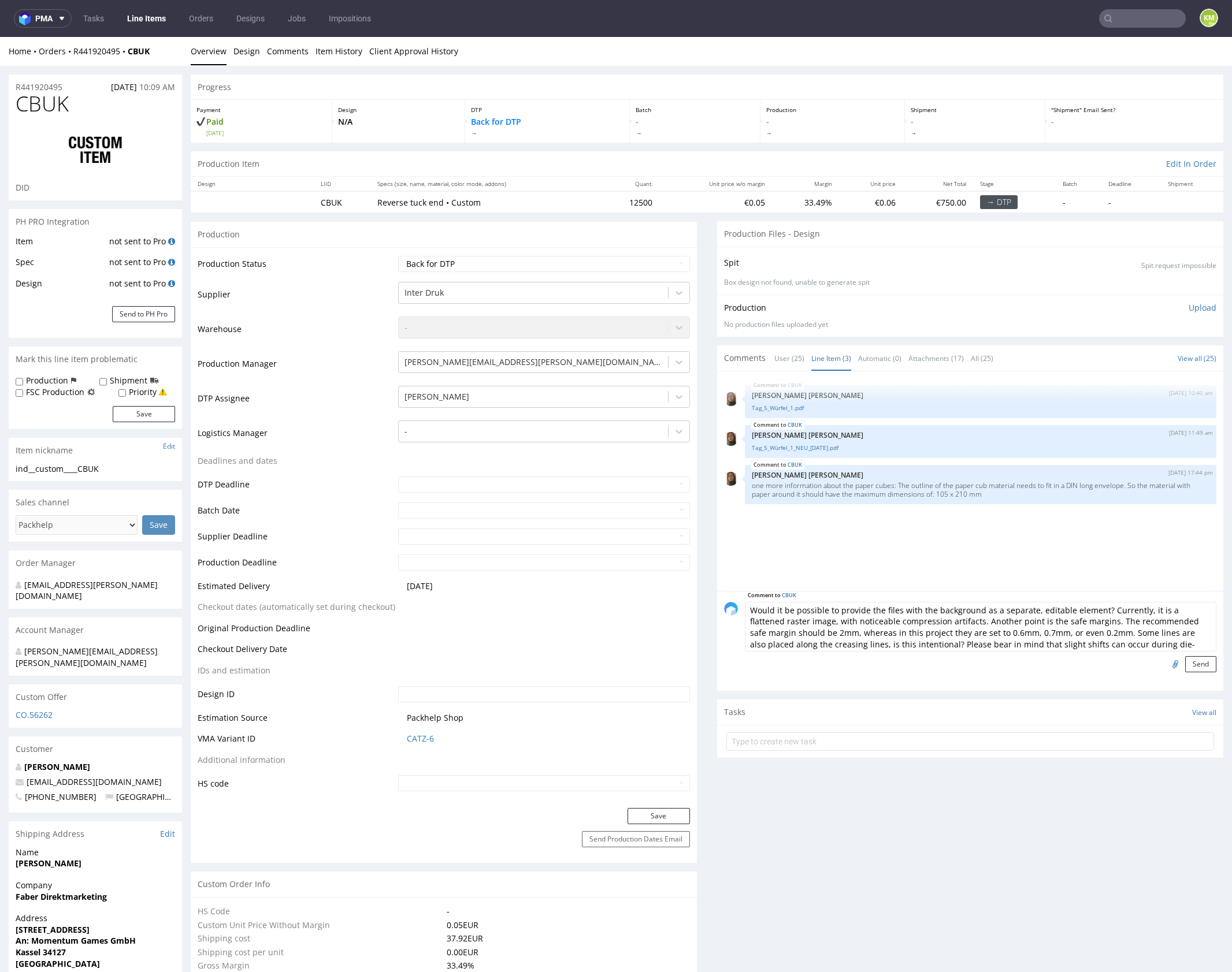
scroll to position [67, 0]
click at [860, 619] on textarea "Would it be possible to provide the files with the background as a separate, ed…" at bounding box center [981, 626] width 471 height 50
paste textarea
type textarea "Would it be possible to provide the files with the background as a separate, ed…"
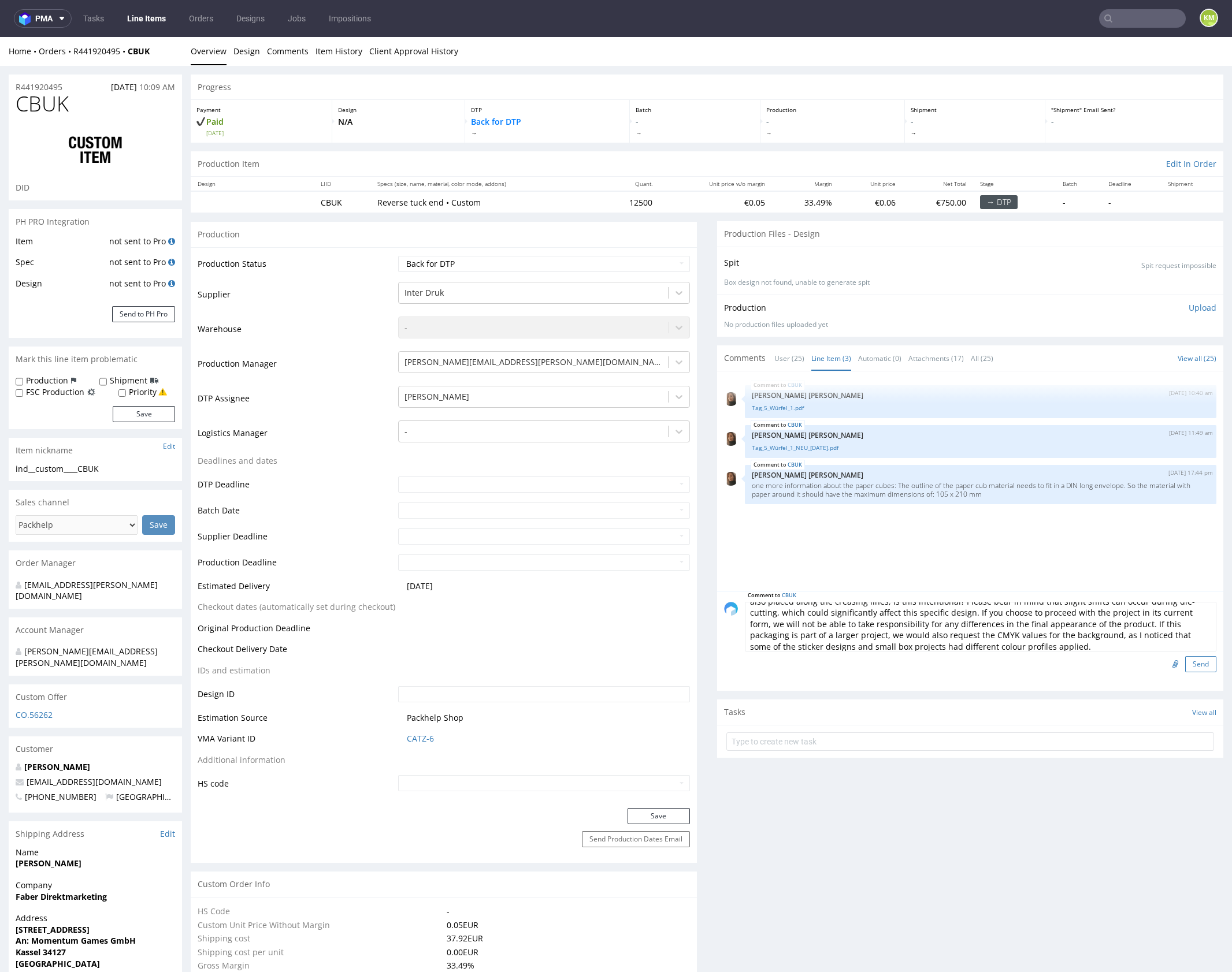
click at [1186, 668] on button "Send" at bounding box center [1200, 664] width 31 height 16
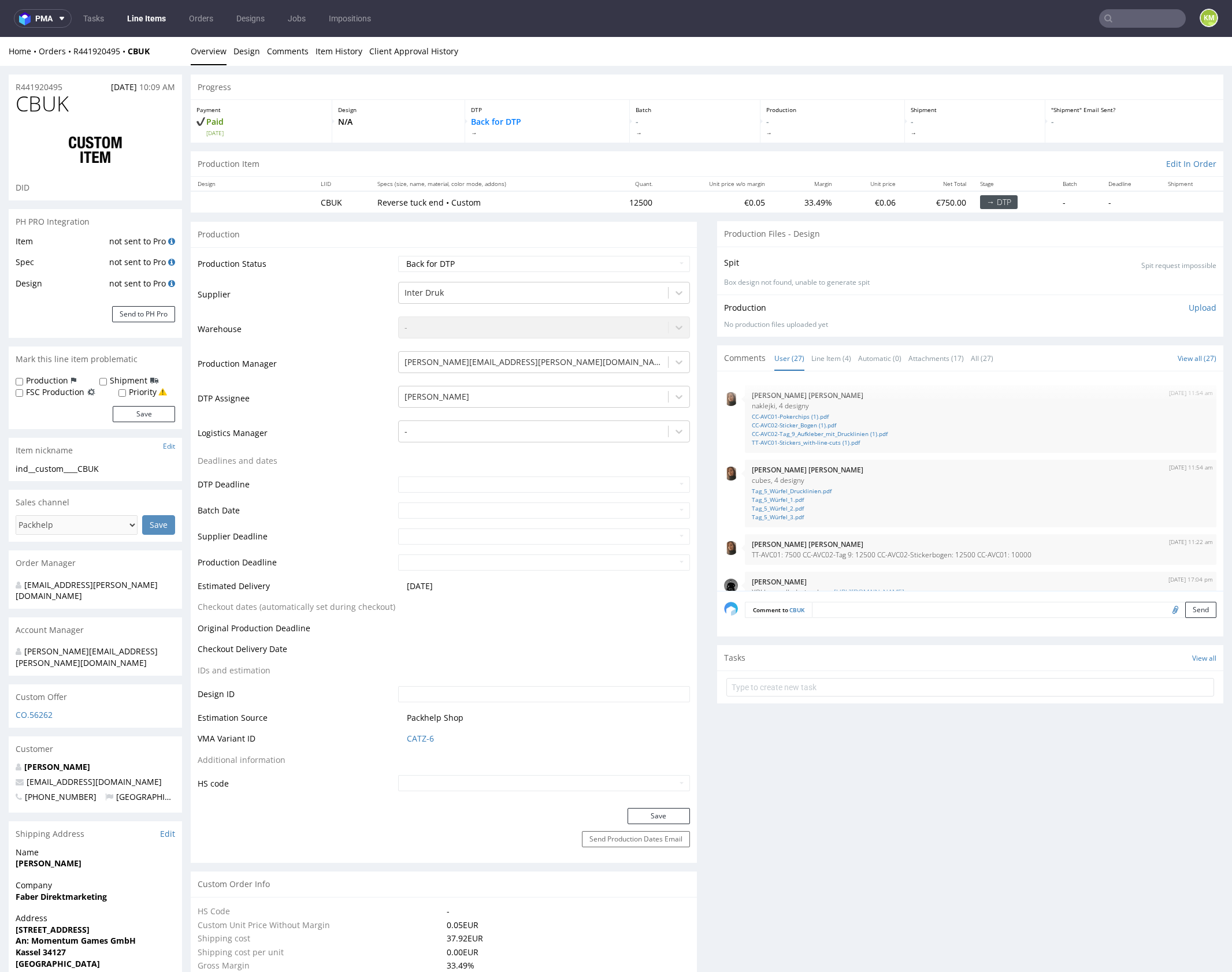
scroll to position [1099, 0]
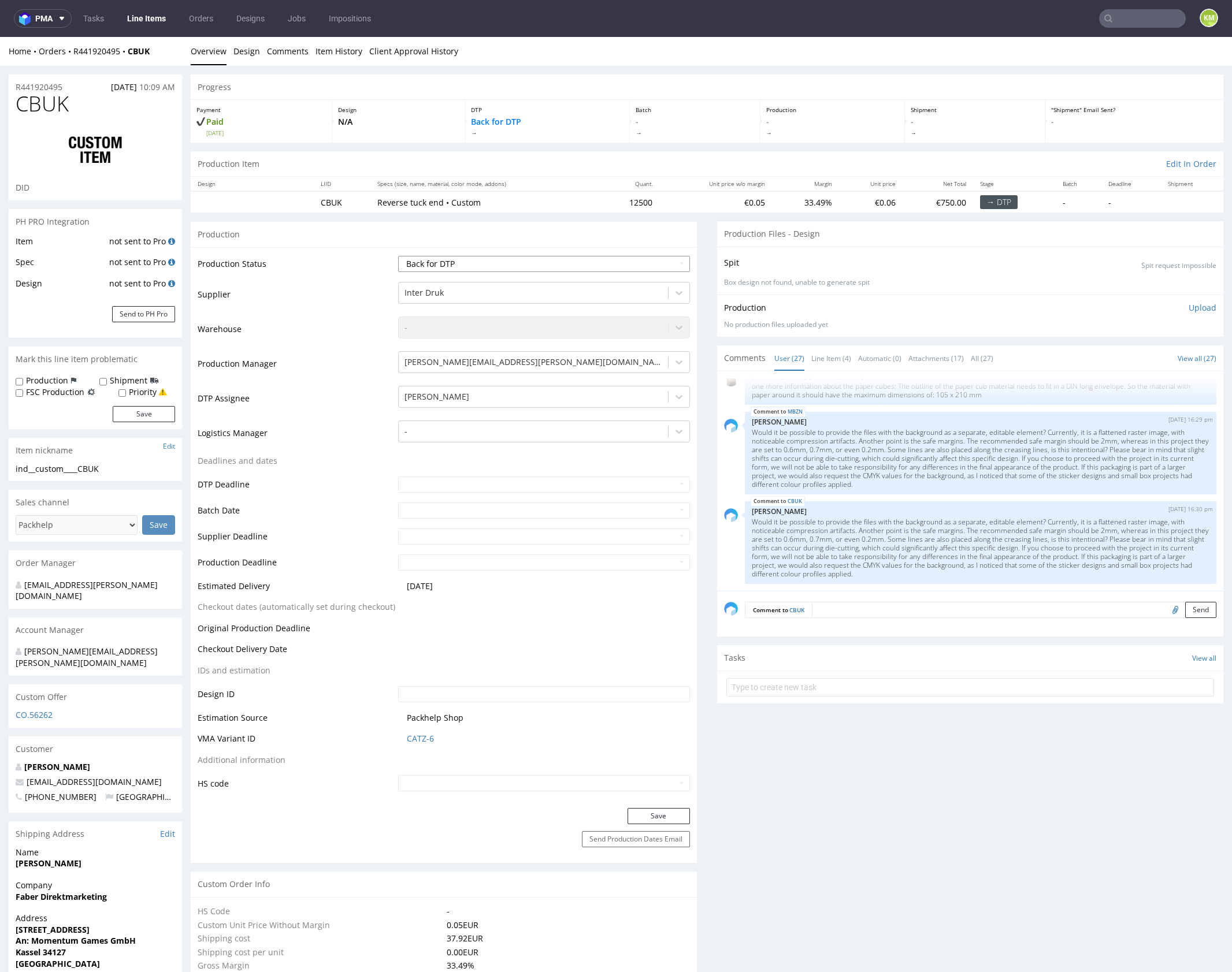
click at [566, 267] on select "Waiting for Artwork Waiting for Diecut Waiting for Mockup Waiting for DTP Waiti…" at bounding box center [544, 264] width 292 height 16
select select "dtp_issue"
click at [398, 256] on select "Waiting for Artwork Waiting for Diecut Waiting for Mockup Waiting for DTP Waiti…" at bounding box center [544, 264] width 292 height 16
click at [670, 810] on button "Save" at bounding box center [659, 816] width 62 height 16
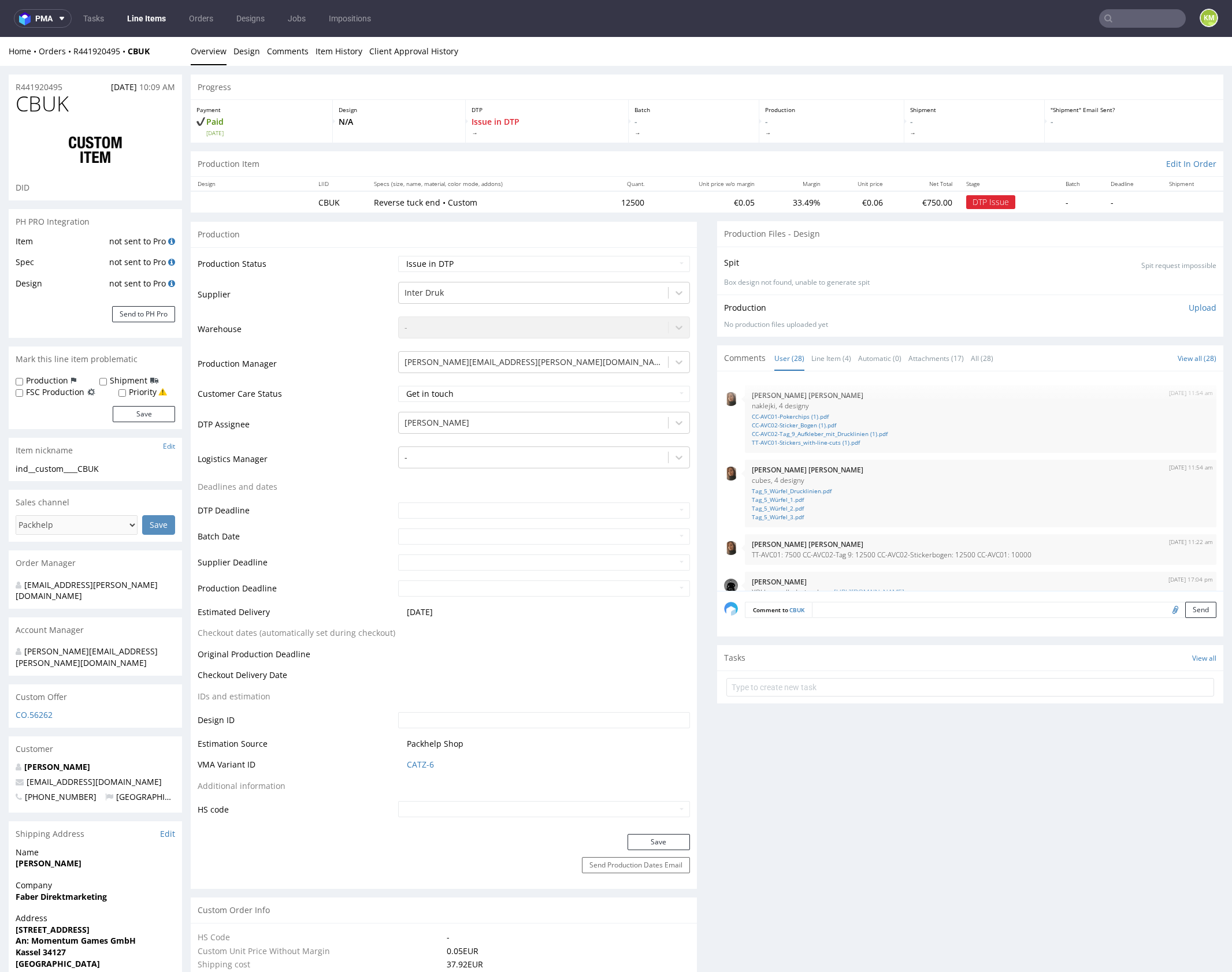
scroll to position [1188, 0]
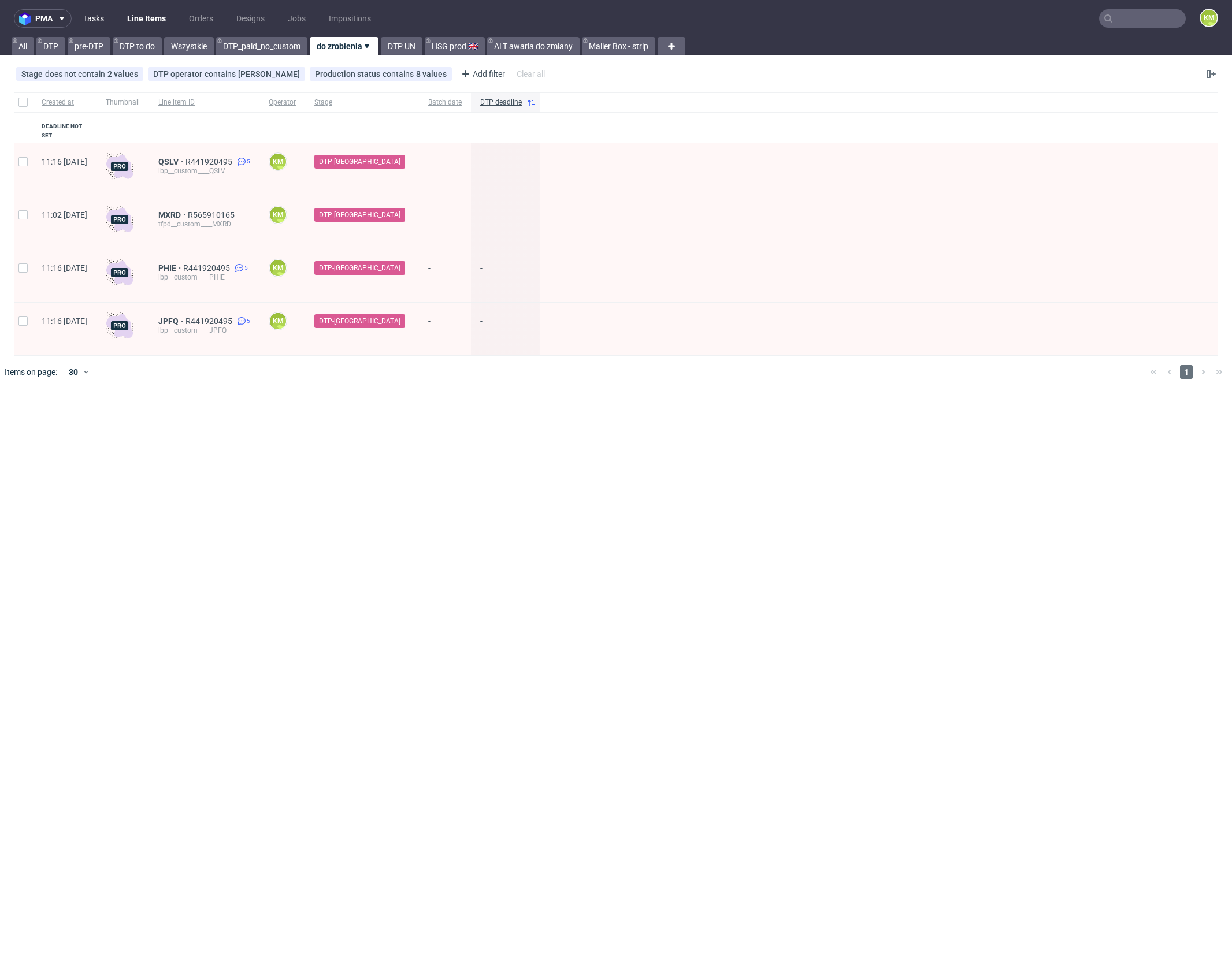
click at [96, 21] on link "Tasks" at bounding box center [93, 19] width 34 height 19
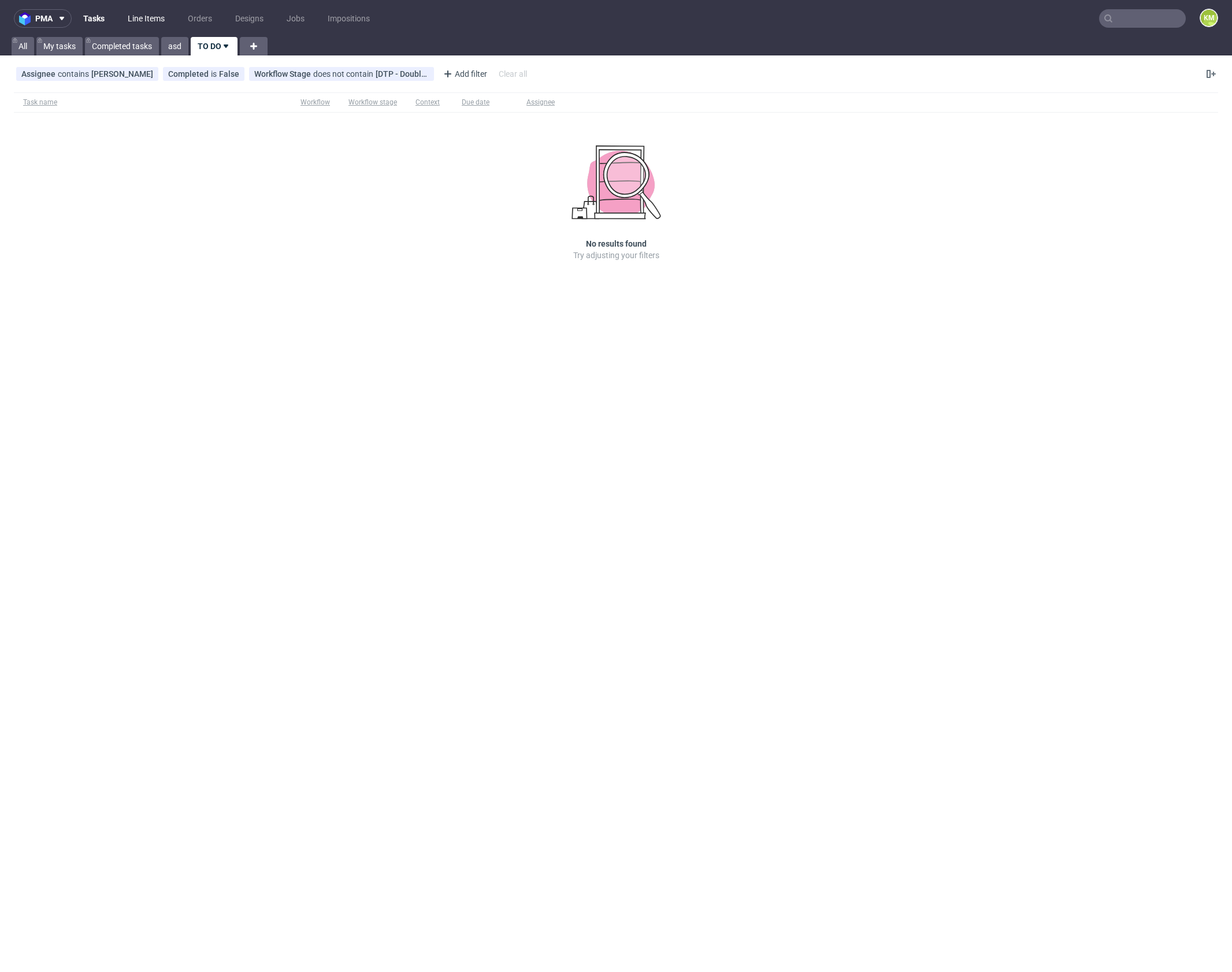
click at [152, 20] on link "Line Items" at bounding box center [146, 19] width 51 height 19
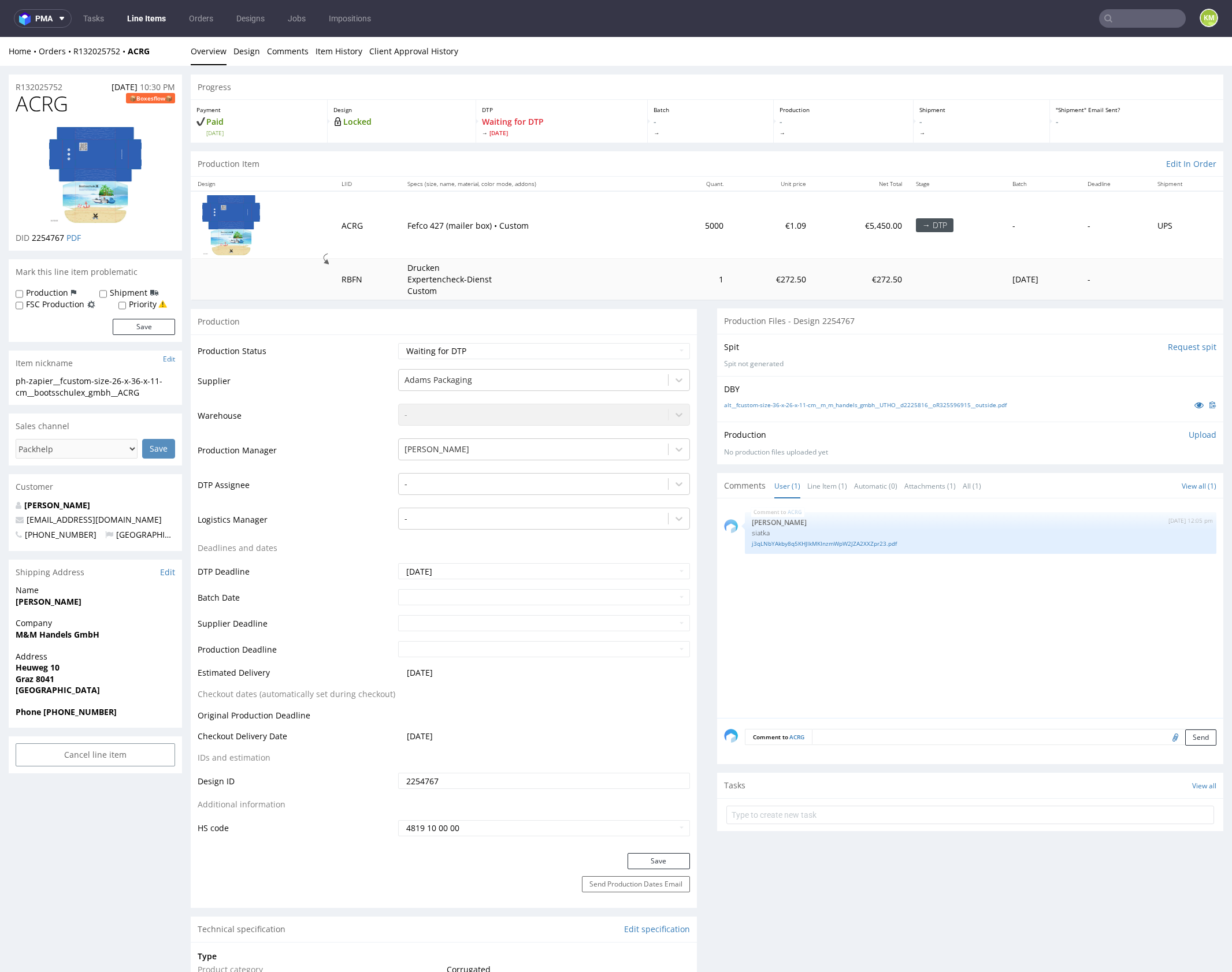
click at [919, 603] on div "ACRG 9th Sep 25 | 12:05 pm Sebastian Markut siatka j3qLNbYAkby8q5KHJlkMKInzmWpW…" at bounding box center [974, 612] width 499 height 213
click at [919, 604] on div "ACRG 9th Sep 25 | 12:05 pm Sebastian Markut siatka j3qLNbYAkby8q5KHJlkMKInzmWpW…" at bounding box center [974, 612] width 499 height 213
click at [825, 490] on link "Line Item (1)" at bounding box center [827, 486] width 40 height 25
click at [909, 595] on div "ACRG 9th Sep 25 | 12:05 pm Sebastian Markut siatka j3qLNbYAkby8q5KHJlkMKInzmWpW…" at bounding box center [974, 612] width 499 height 213
click at [863, 567] on div "ACRG 9th Sep 25 | 12:05 pm Sebastian Markut siatka j3qLNbYAkby8q5KHJlkMKInzmWpW…" at bounding box center [974, 612] width 499 height 213
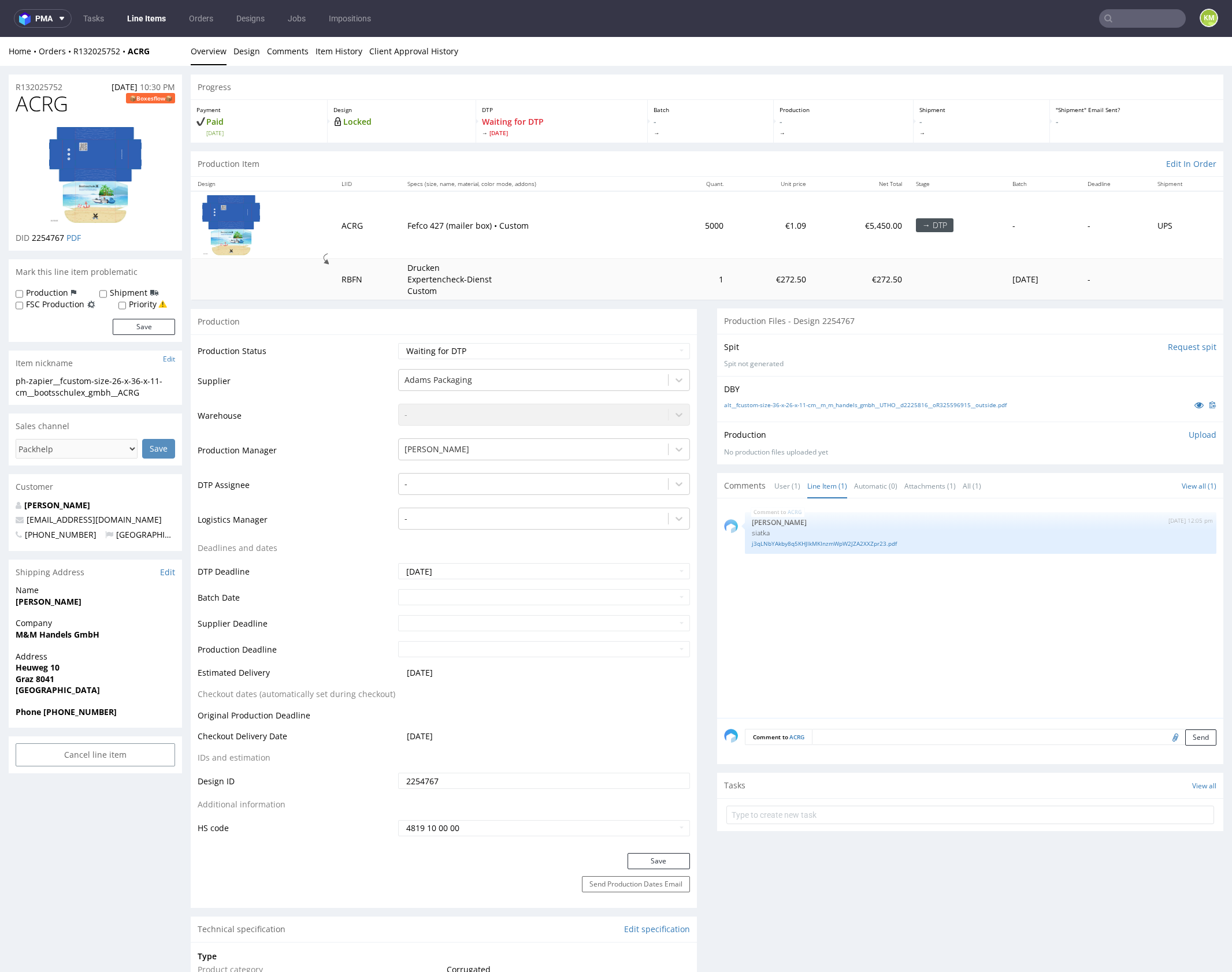
click at [903, 574] on div "ACRG 9th Sep 25 | 12:05 pm Sebastian Markut siatka j3qLNbYAkby8q5KHJlkMKInzmWpW…" at bounding box center [974, 612] width 499 height 213
click at [1008, 603] on div "ACRG 9th Sep 25 | 12:05 pm Sebastian Markut siatka j3qLNbYAkby8q5KHJlkMKInzmWpW…" at bounding box center [974, 612] width 499 height 213
click at [930, 430] on div "Production Upload" at bounding box center [970, 435] width 492 height 12
click at [933, 403] on link "alt__fcustom-size-36-x-26-x-11-cm__m_m_handels_gmbh__UTHO__d2225816__oR32559691…" at bounding box center [865, 405] width 282 height 8
click at [883, 544] on link "j3qLNbYAkby8q5KHJlkMKInzmWpW2JZA2XXZpr23.pdf" at bounding box center [981, 543] width 458 height 9
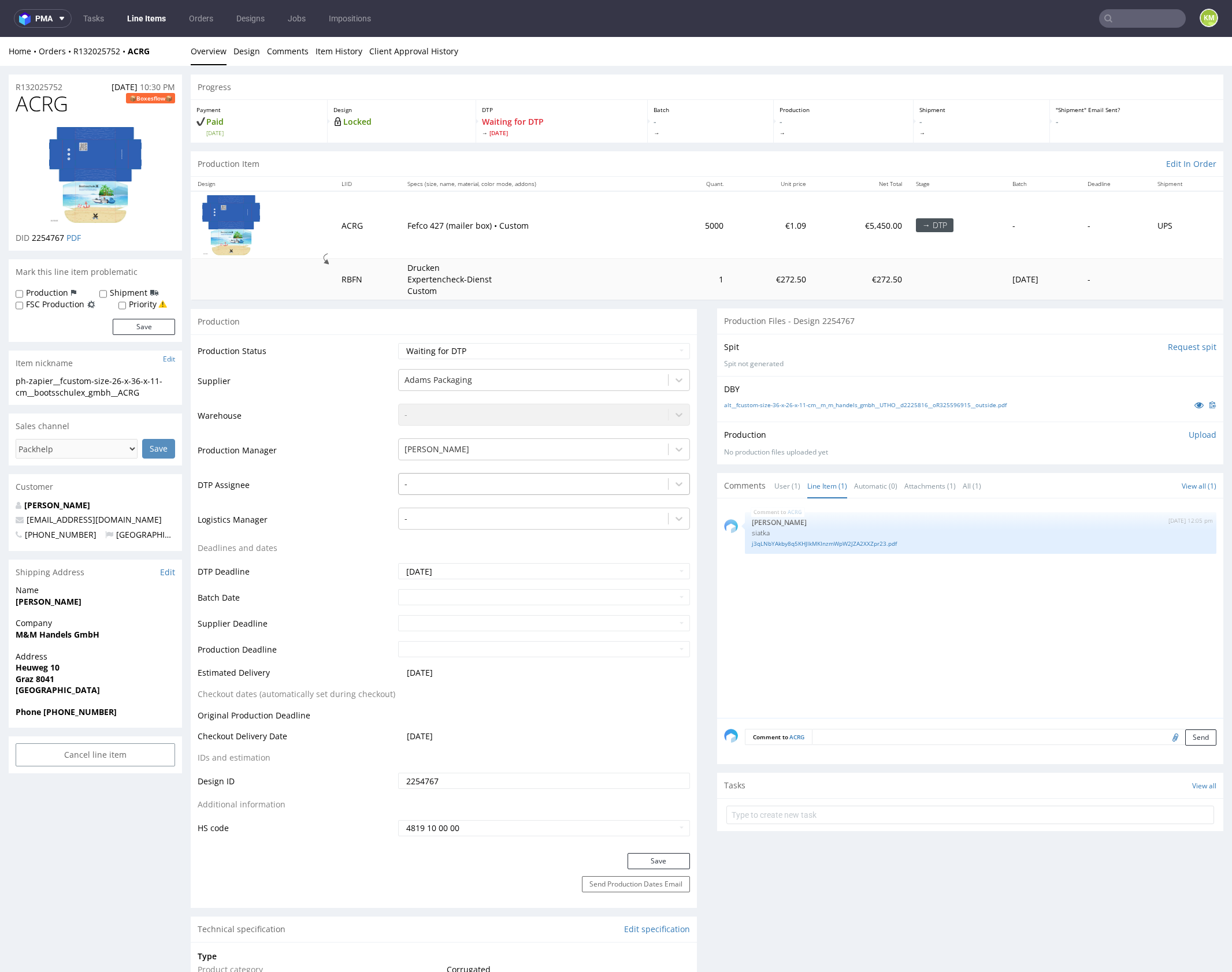
click at [536, 485] on div at bounding box center [533, 484] width 258 height 14
type input "mark"
click at [533, 507] on div "[PERSON_NAME]" at bounding box center [544, 507] width 292 height 21
click at [660, 855] on button "Save" at bounding box center [659, 861] width 62 height 16
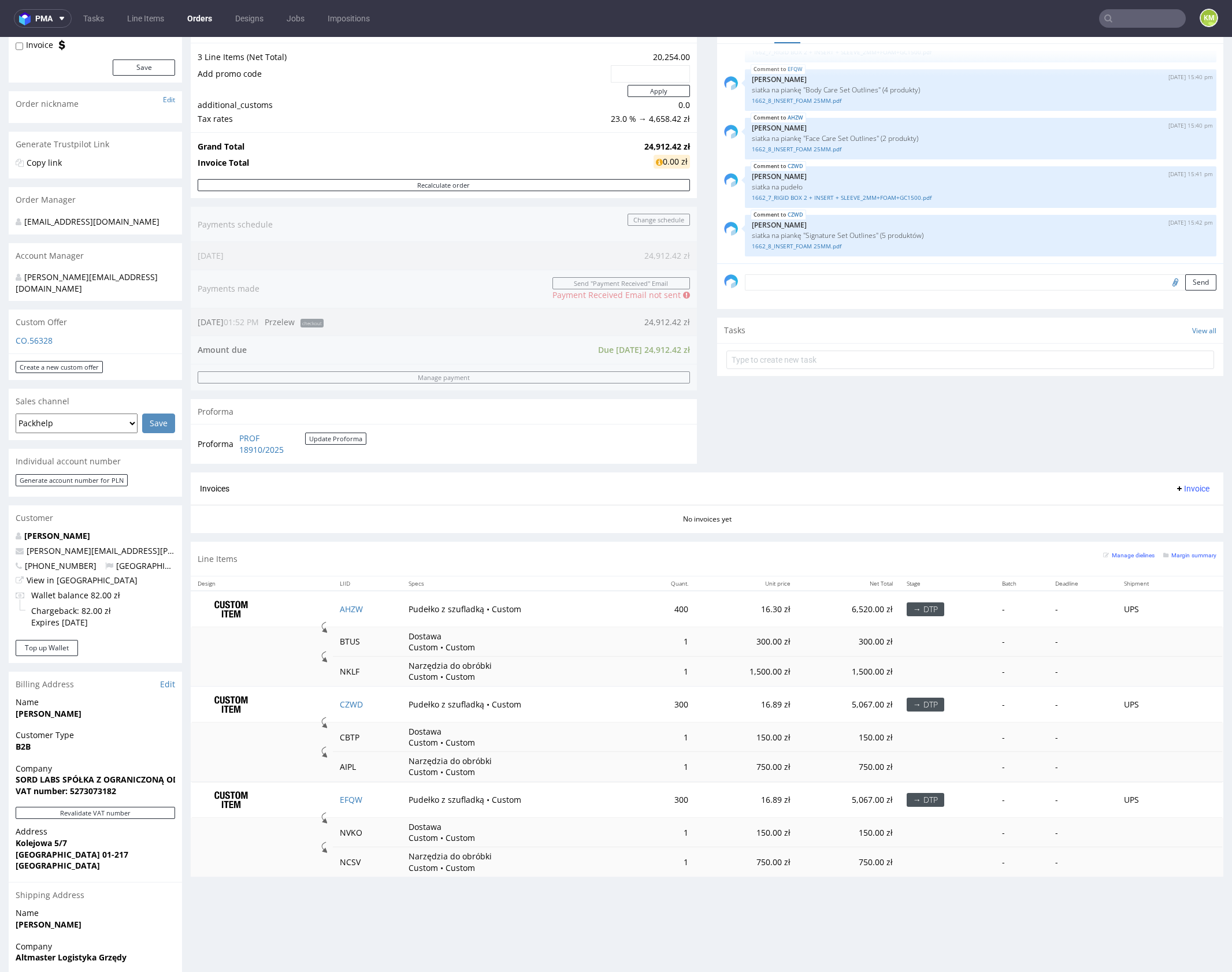
scroll to position [215, 0]
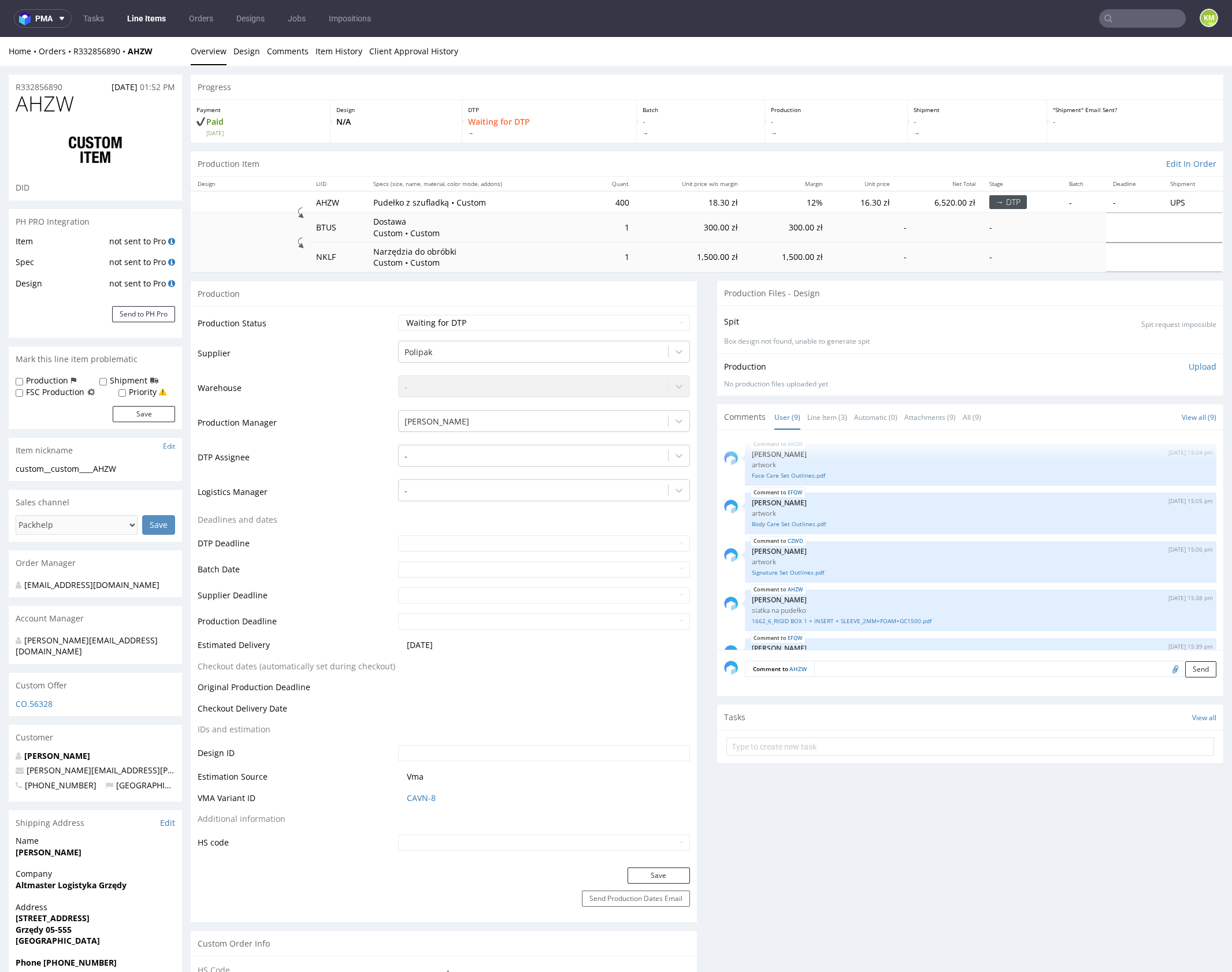
scroll to position [231, 0]
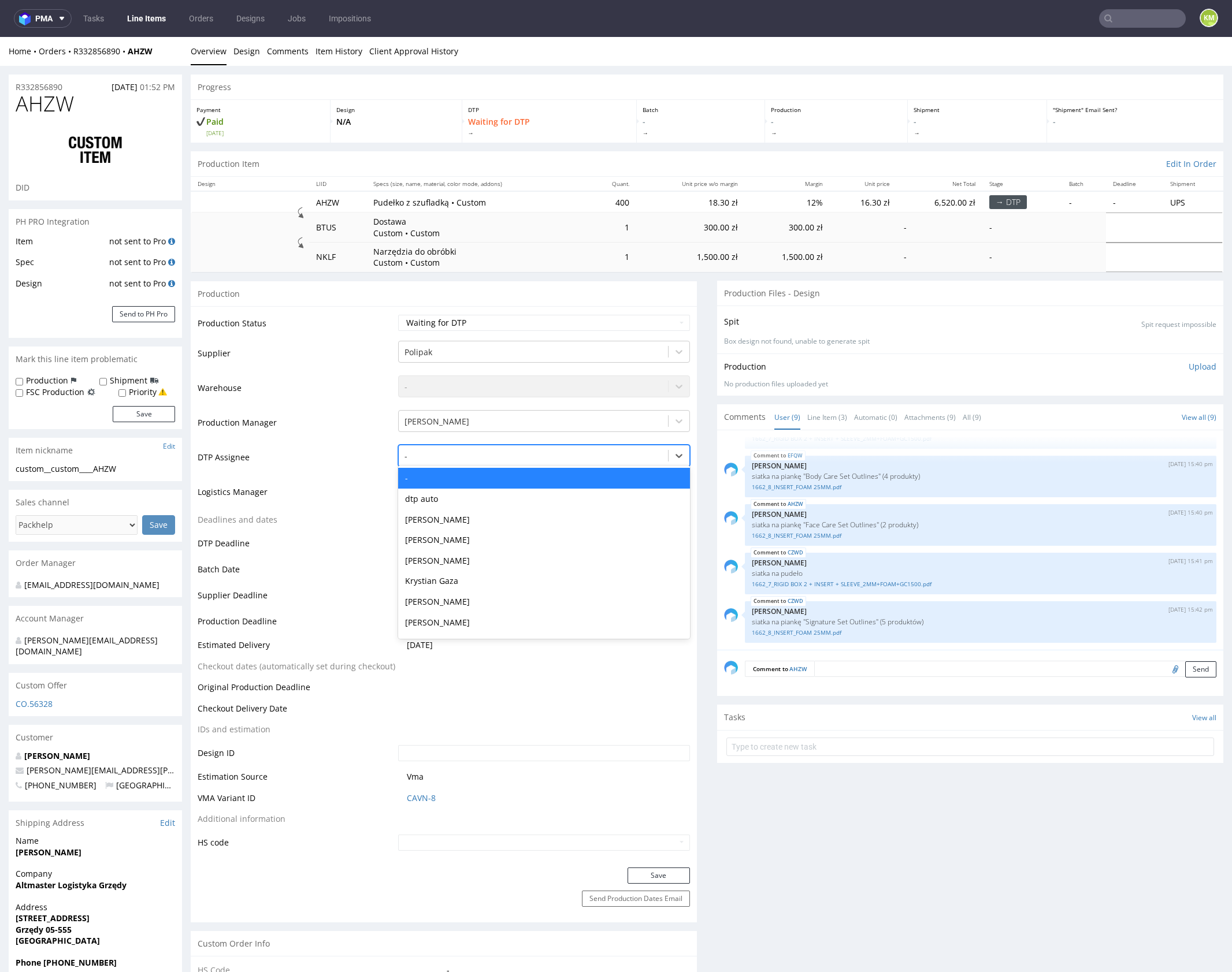
click at [506, 452] on div at bounding box center [533, 457] width 258 height 14
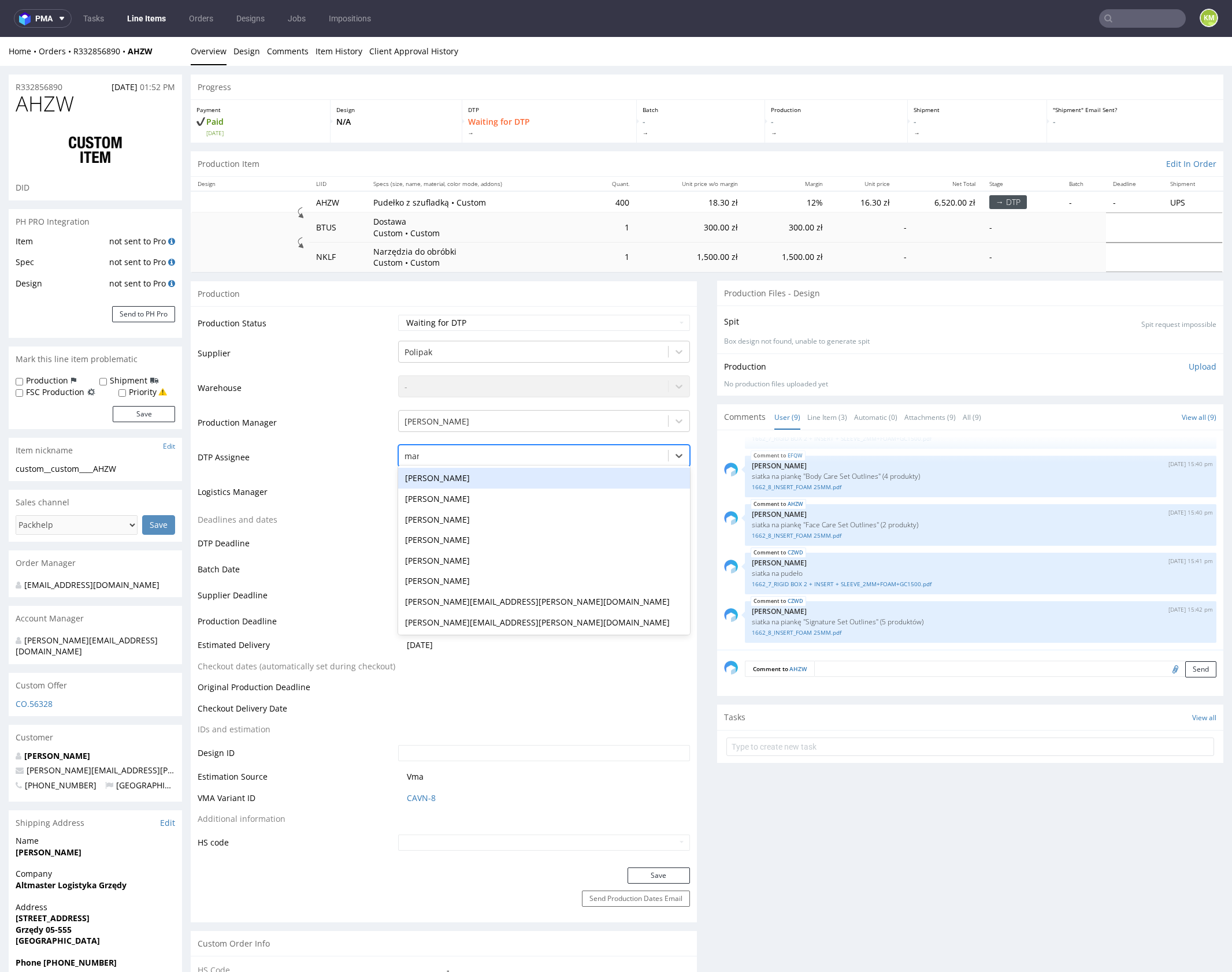
type input "mark"
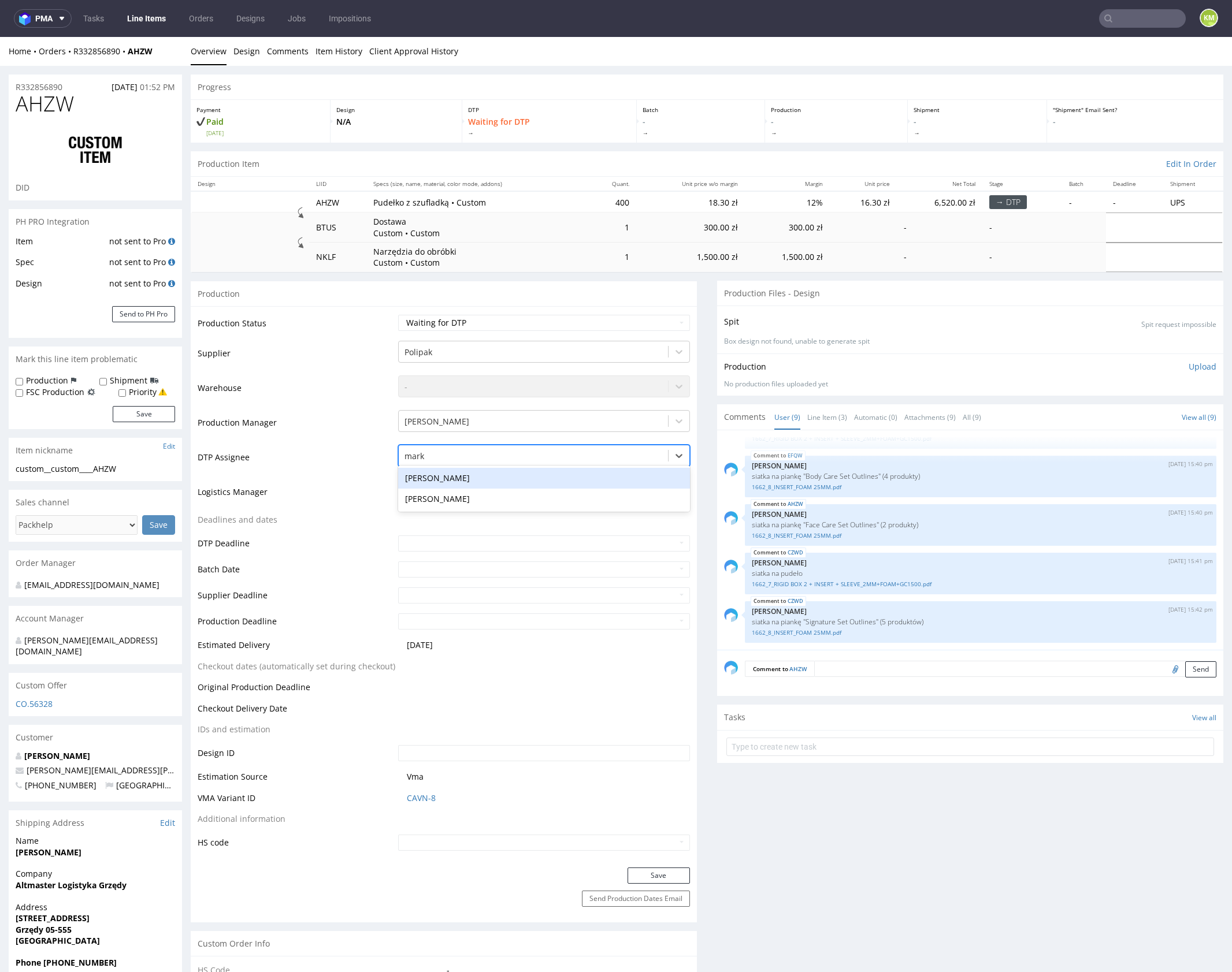
click at [488, 483] on div "[PERSON_NAME]" at bounding box center [544, 478] width 292 height 21
click at [656, 876] on button "Save" at bounding box center [659, 876] width 62 height 16
click at [818, 418] on link "Line Item (3)" at bounding box center [827, 417] width 40 height 25
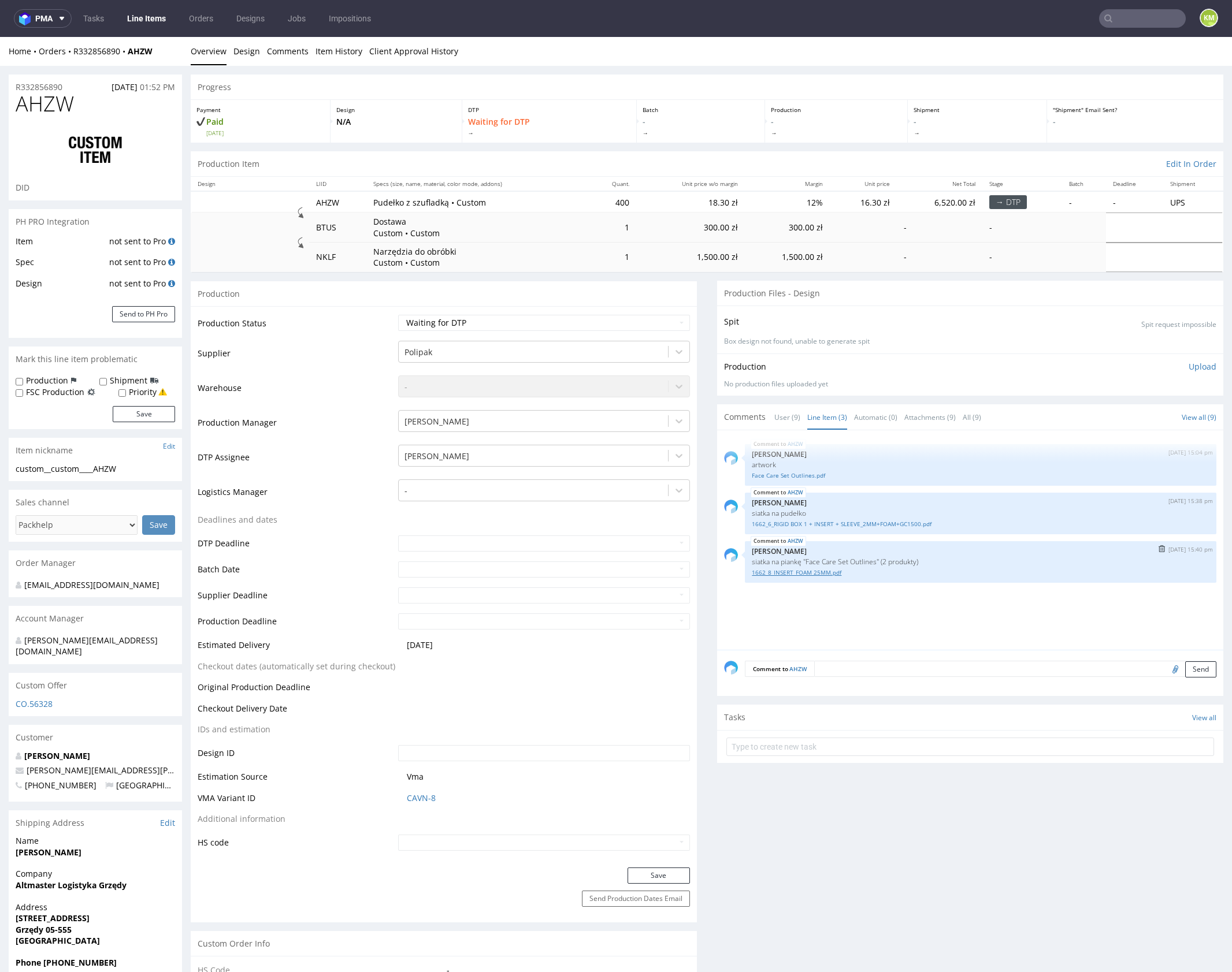
click at [811, 573] on link "1662_8_INSERT_FOAM 25MM.pdf" at bounding box center [981, 573] width 458 height 9
click at [874, 613] on div "AHZW 5th Sep 25 | 15:04 pm Klaudia Wiśniewska artwork Face Care Set Outlines.pd…" at bounding box center [974, 543] width 499 height 213
click at [807, 476] on link "Face Care Set Outlines.pdf" at bounding box center [981, 475] width 458 height 9
click at [21, 106] on span "AHZW" at bounding box center [45, 104] width 58 height 23
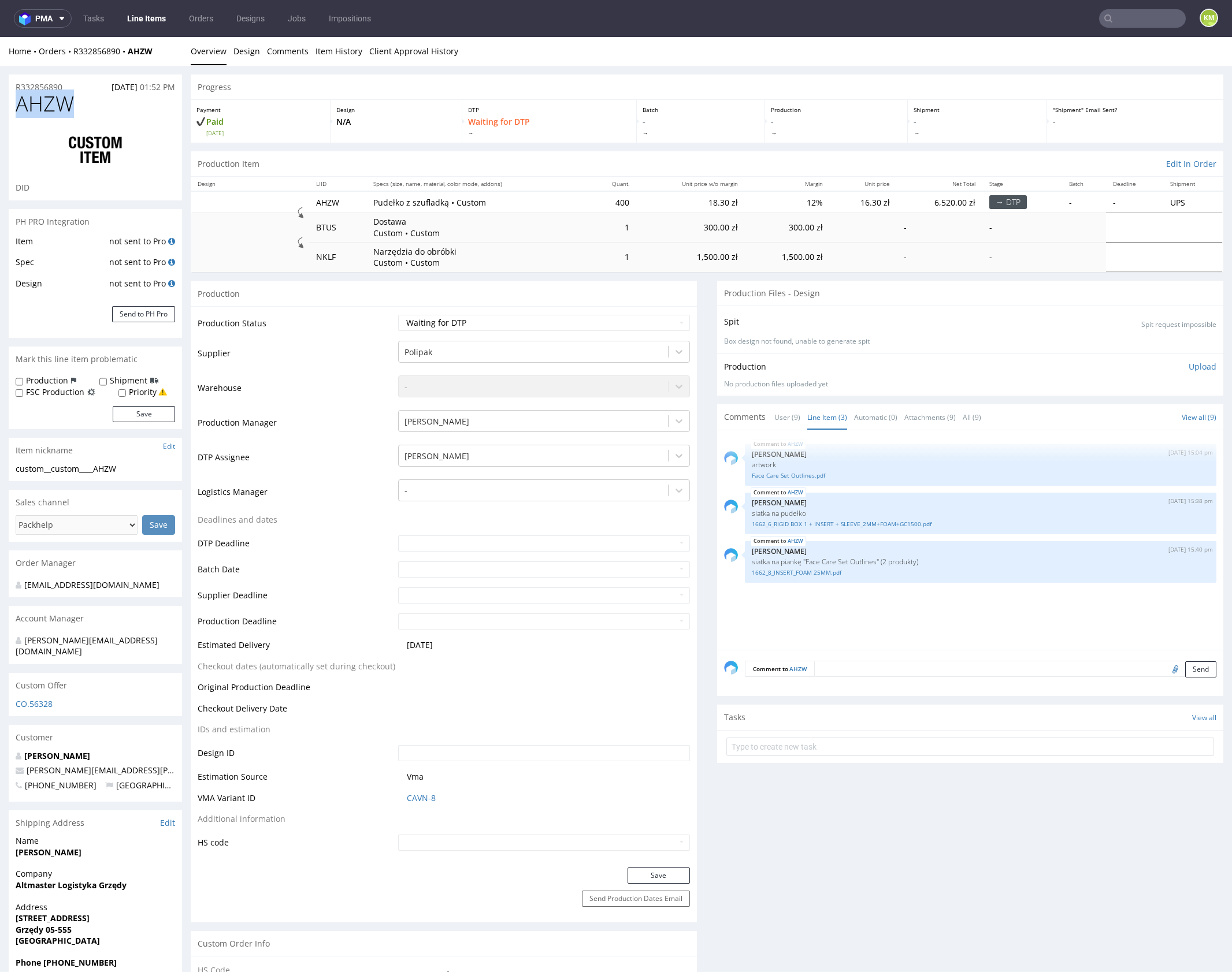
click at [21, 106] on span "AHZW" at bounding box center [45, 104] width 58 height 23
copy span "AHZW"
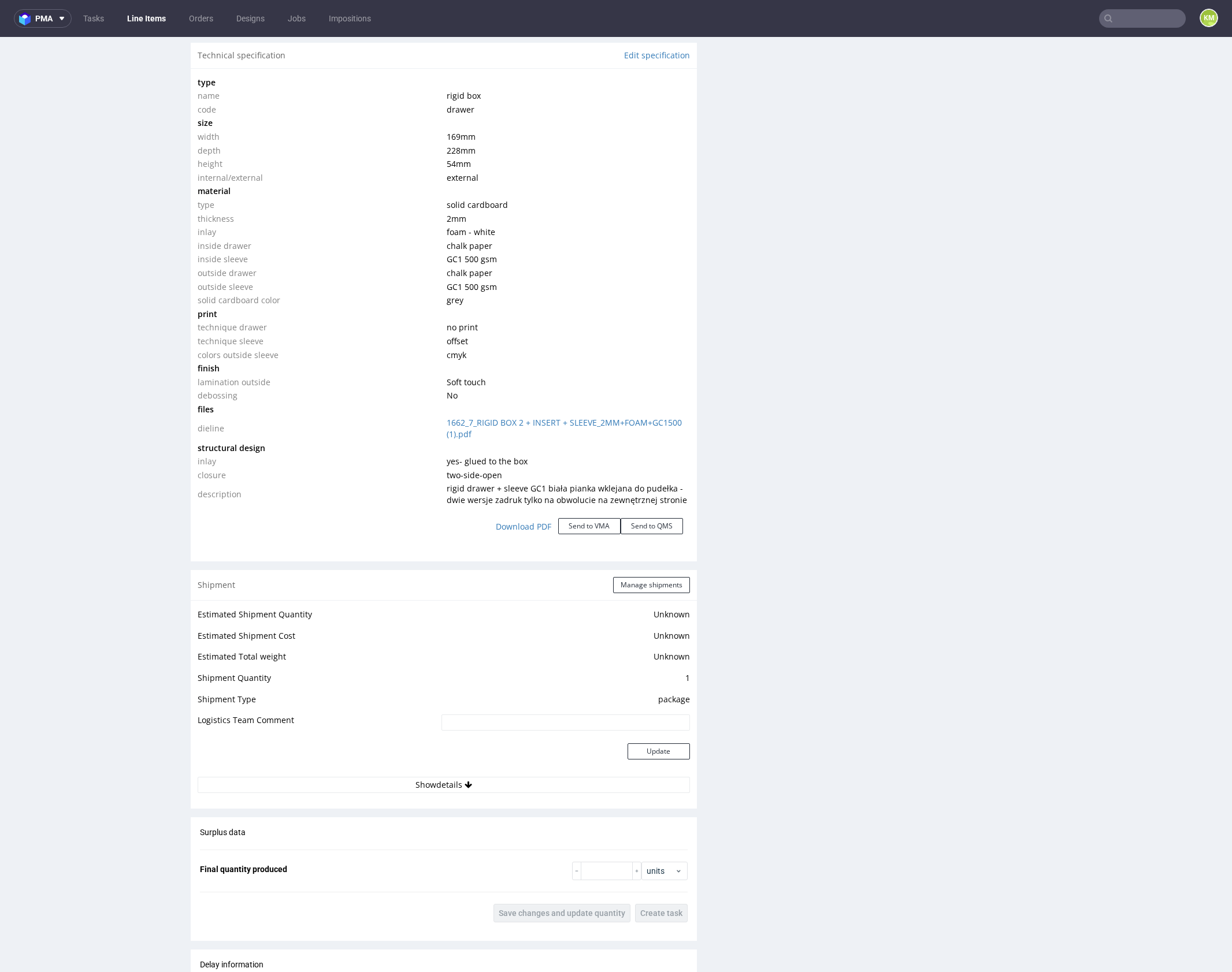
scroll to position [1148, 0]
click at [848, 88] on div "Production Files - Design Spit Spit request impossible Box design not found, un…" at bounding box center [970, 260] width 506 height 2255
click at [947, 213] on div "Production Files - Design Spit Spit request impossible Box design not found, un…" at bounding box center [970, 264] width 506 height 2255
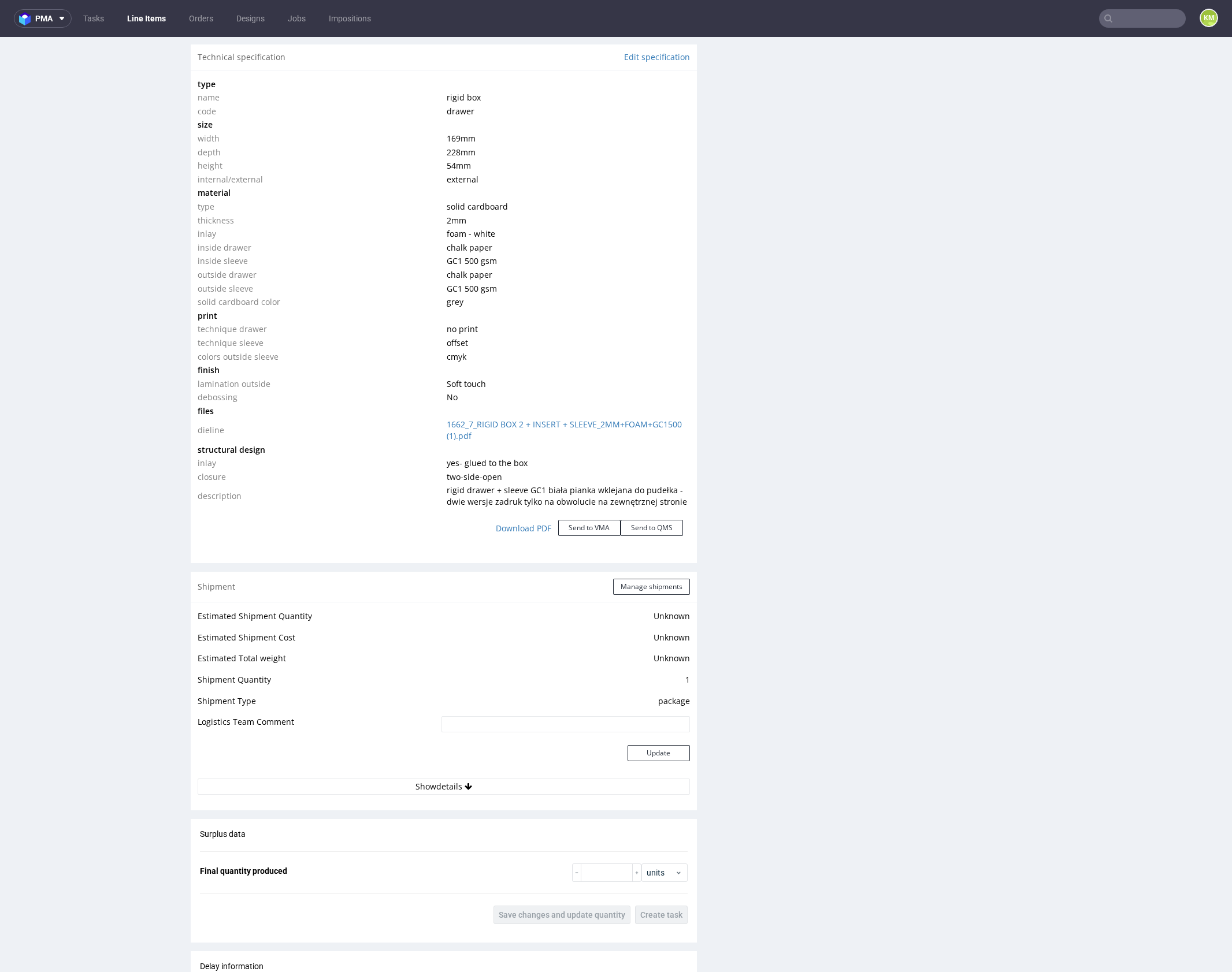
click at [947, 213] on div "Production Files - Design Spit Spit request impossible Box design not found, un…" at bounding box center [970, 264] width 506 height 2255
click at [955, 450] on div "Production Files - Design Spit Spit request impossible Box design not found, un…" at bounding box center [970, 264] width 506 height 2255
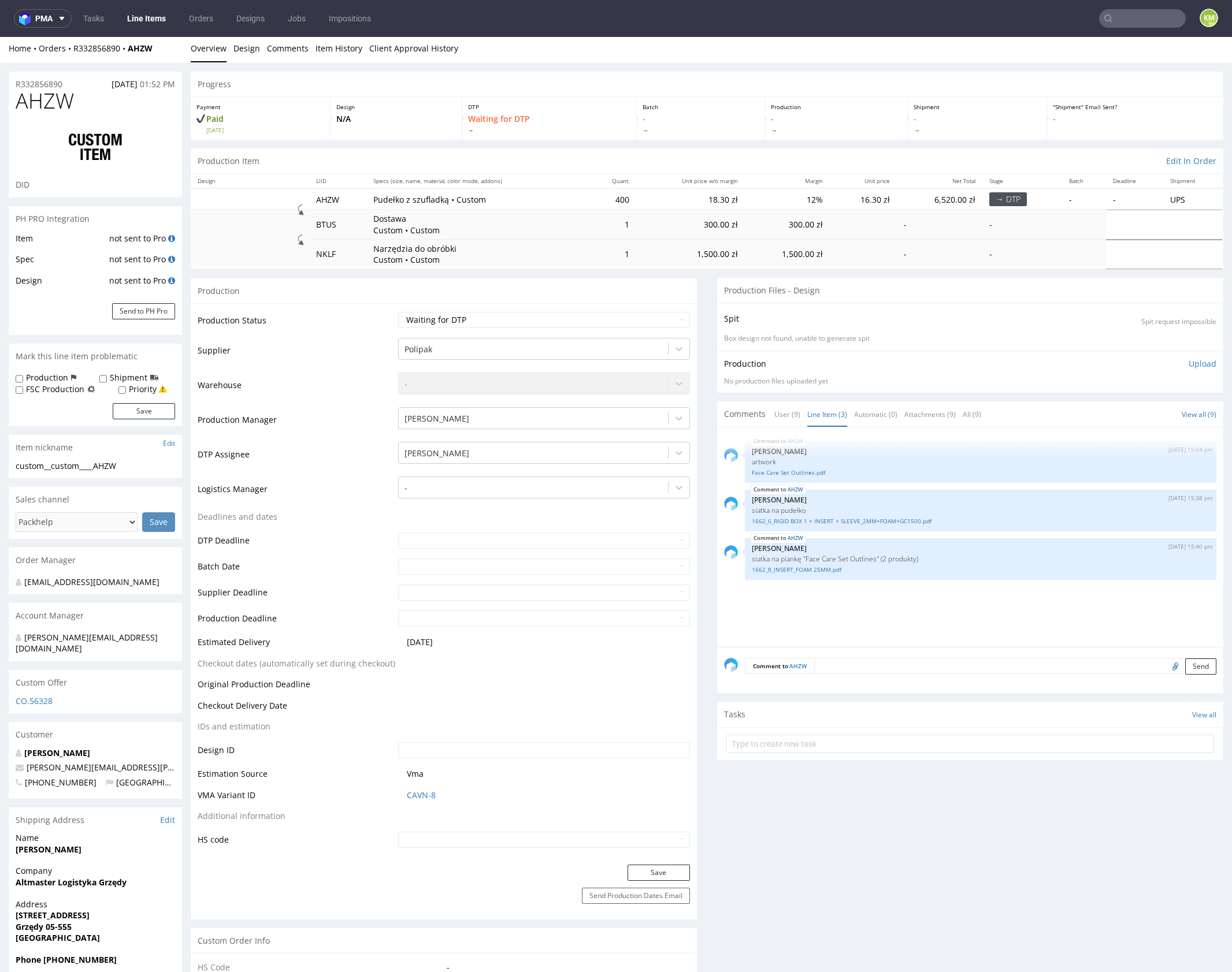
scroll to position [0, 0]
click at [845, 496] on div "AHZW 8th Sep 25 | 15:38 pm Klaudia Wiśniewska siatka na pudełko 1662_6_RIGID BO…" at bounding box center [981, 513] width 471 height 41
click at [846, 521] on link "1662_6_RIGID BOX 1 + INSERT + SLEEVE_2MM+FOAM+GC1500.pdf" at bounding box center [981, 524] width 458 height 9
click at [827, 574] on link "1662_8_INSERT_FOAM 25MM.pdf" at bounding box center [981, 573] width 458 height 9
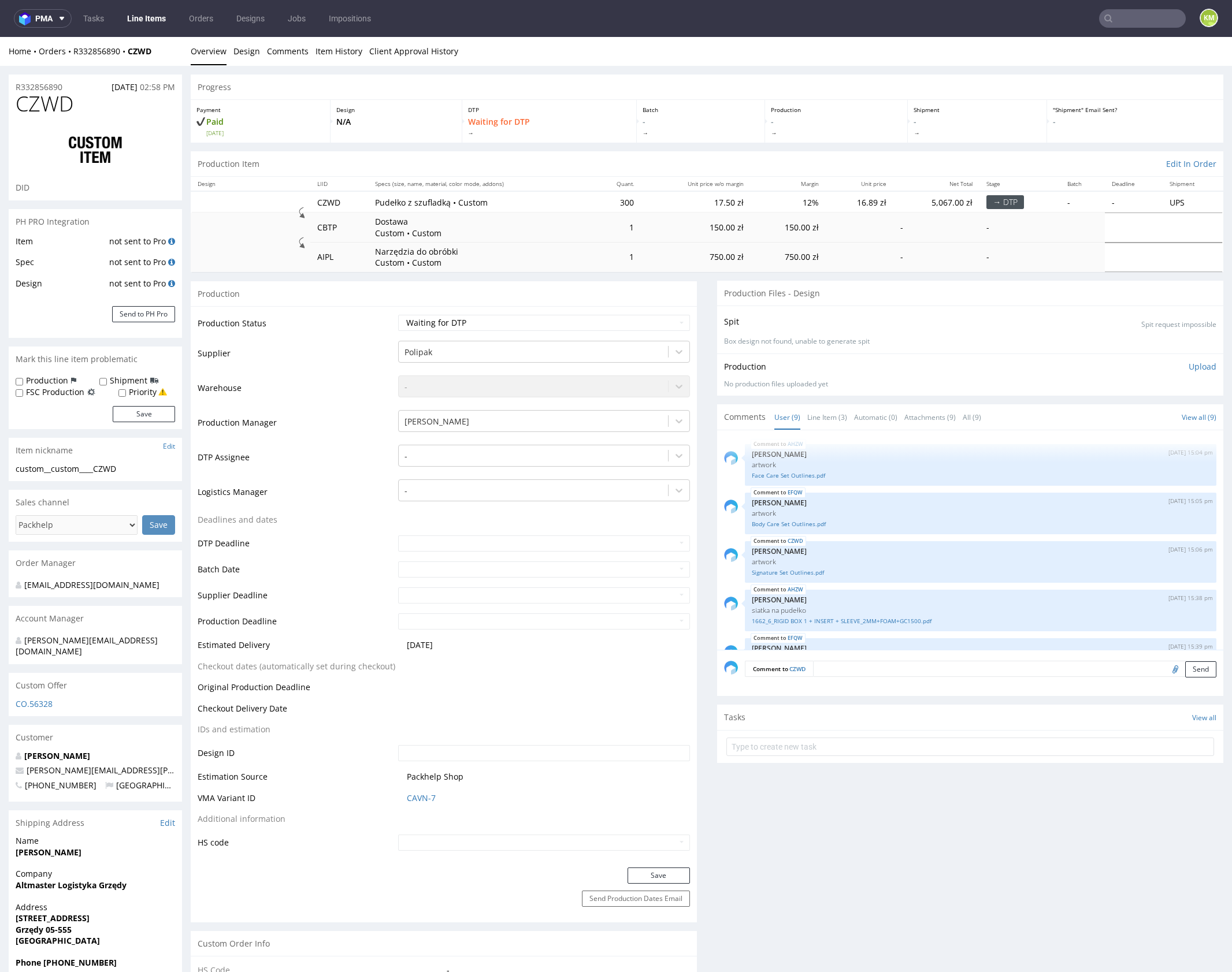
scroll to position [231, 0]
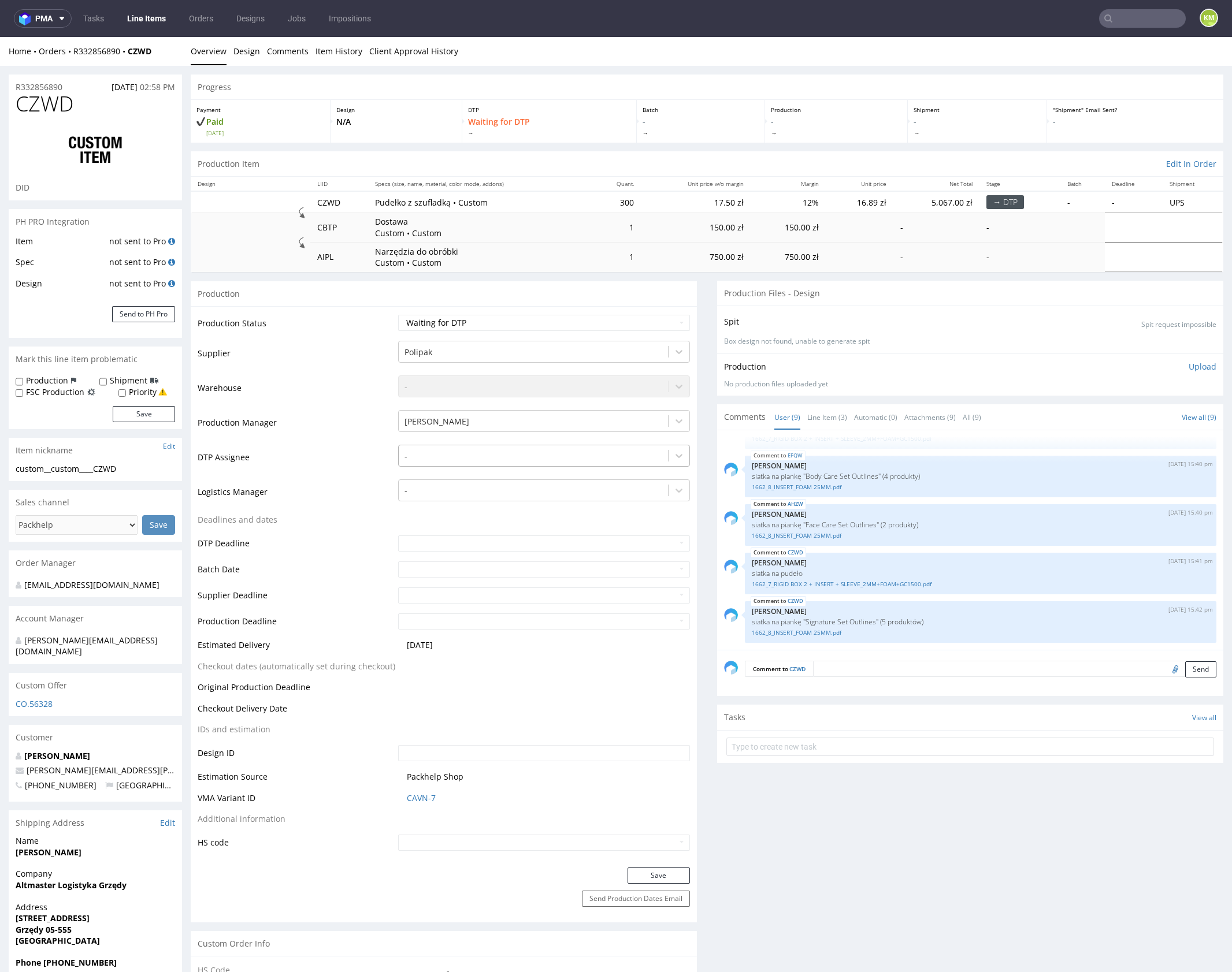
click at [503, 459] on div at bounding box center [533, 457] width 258 height 14
type input "mark"
drag, startPoint x: 457, startPoint y: 480, endPoint x: 494, endPoint y: 515, distance: 50.9
click at [456, 480] on div "[PERSON_NAME]" at bounding box center [544, 478] width 292 height 21
click at [666, 881] on button "Save" at bounding box center [659, 876] width 62 height 16
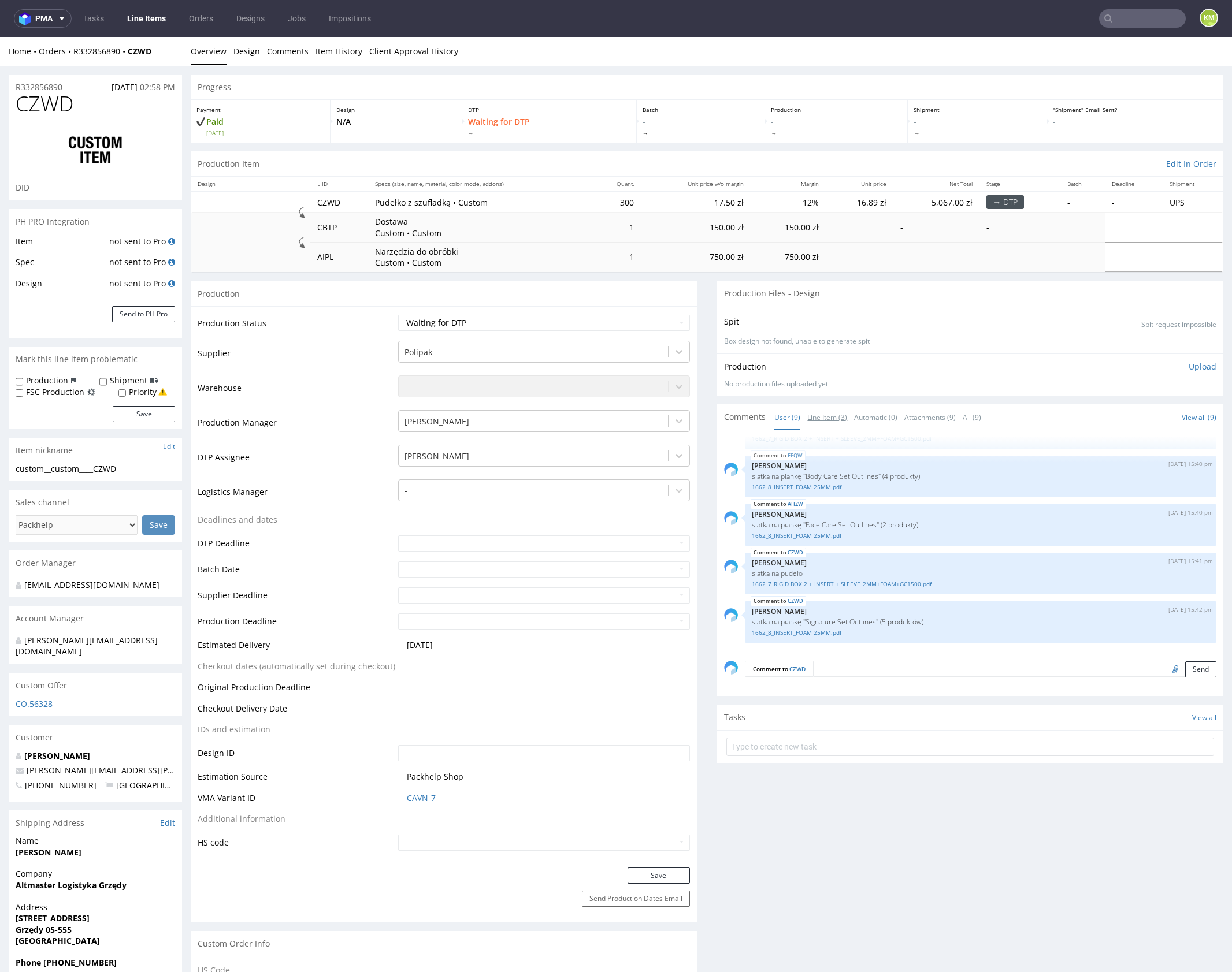
drag, startPoint x: 825, startPoint y: 416, endPoint x: 828, endPoint y: 402, distance: 14.3
click at [825, 416] on link "Line Item (3)" at bounding box center [827, 417] width 40 height 25
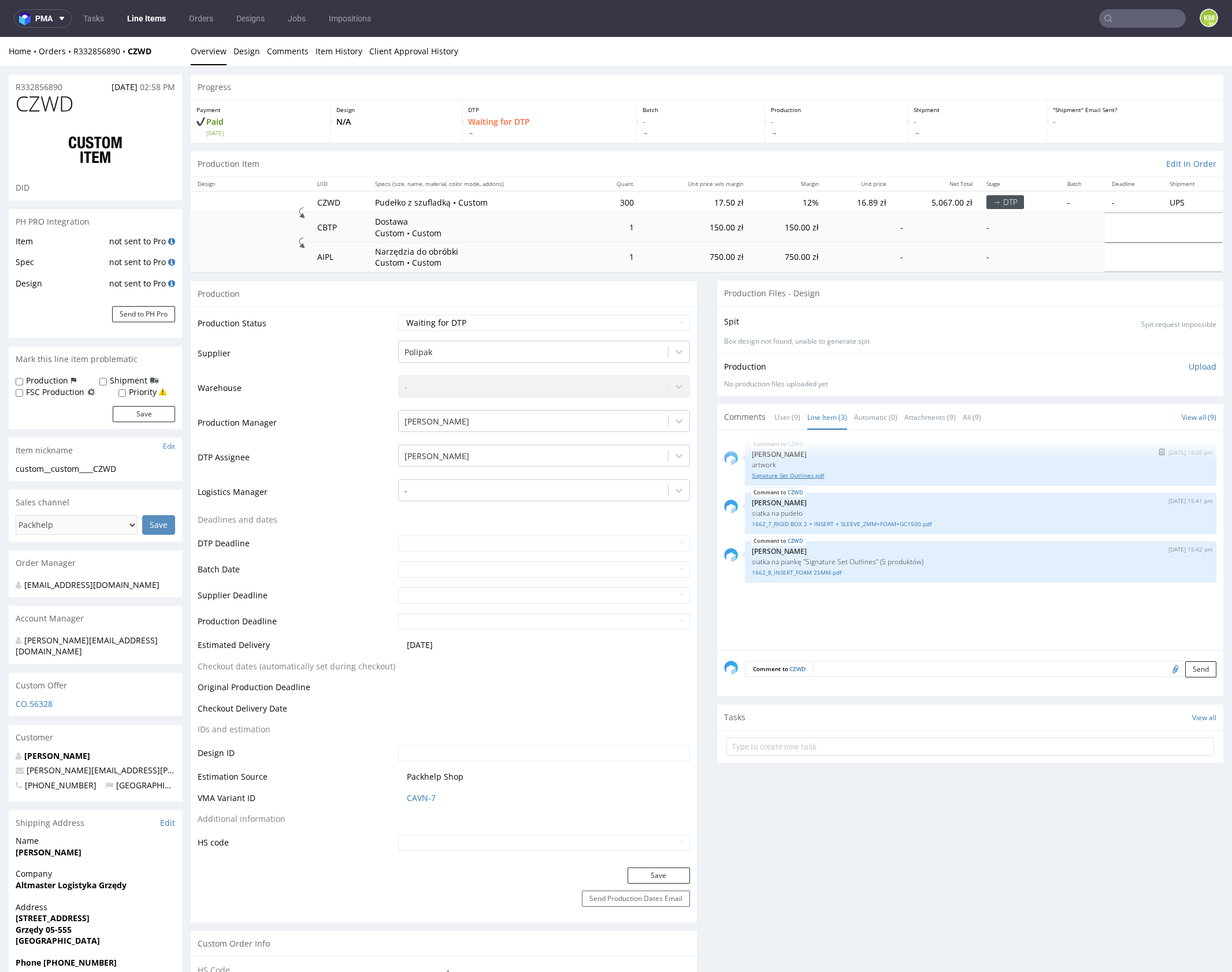
click at [803, 474] on link "Signature Set Outlines.pdf" at bounding box center [981, 475] width 458 height 9
click at [51, 106] on span "CZWD" at bounding box center [44, 104] width 58 height 23
copy span "CZWD"
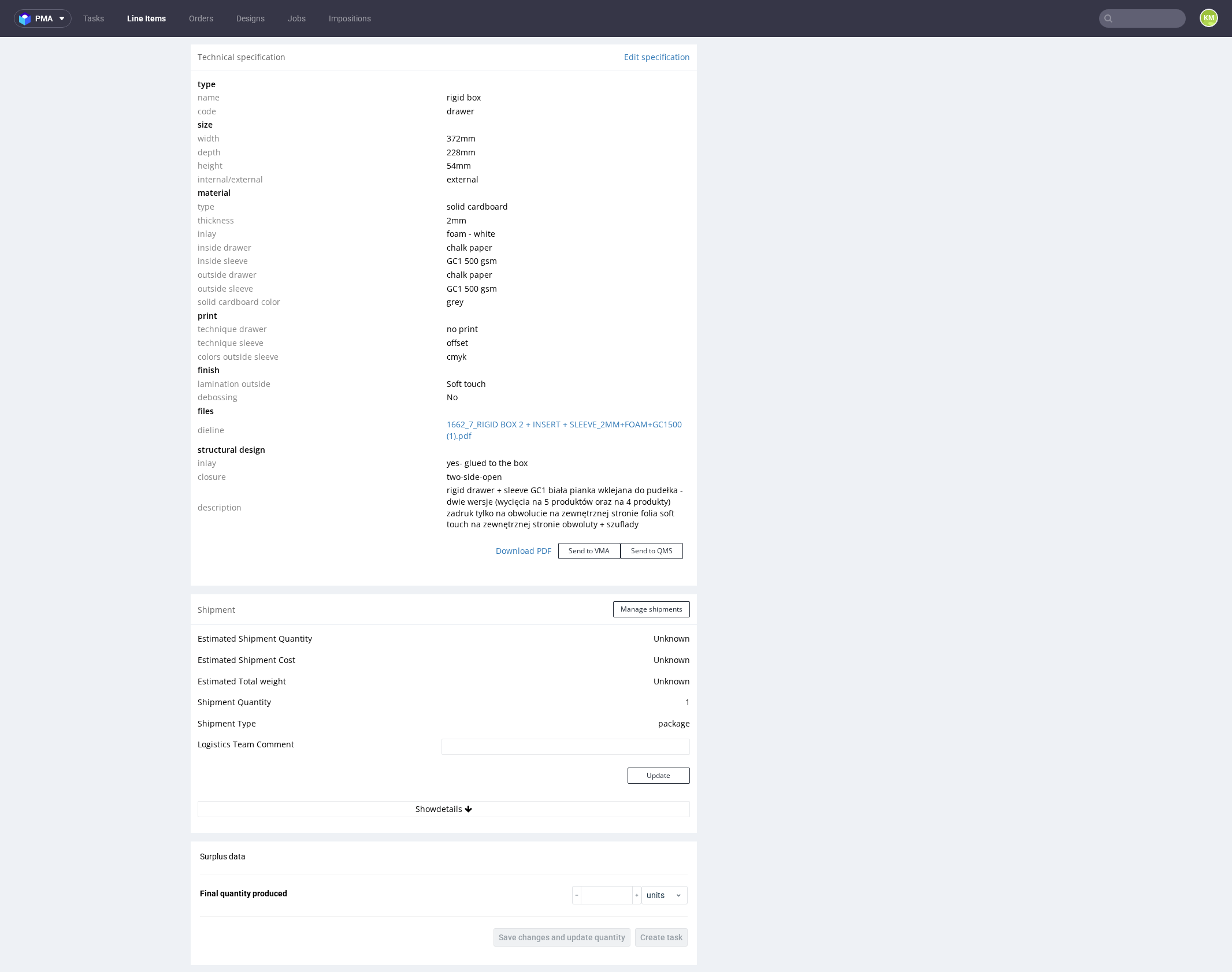
scroll to position [0, 0]
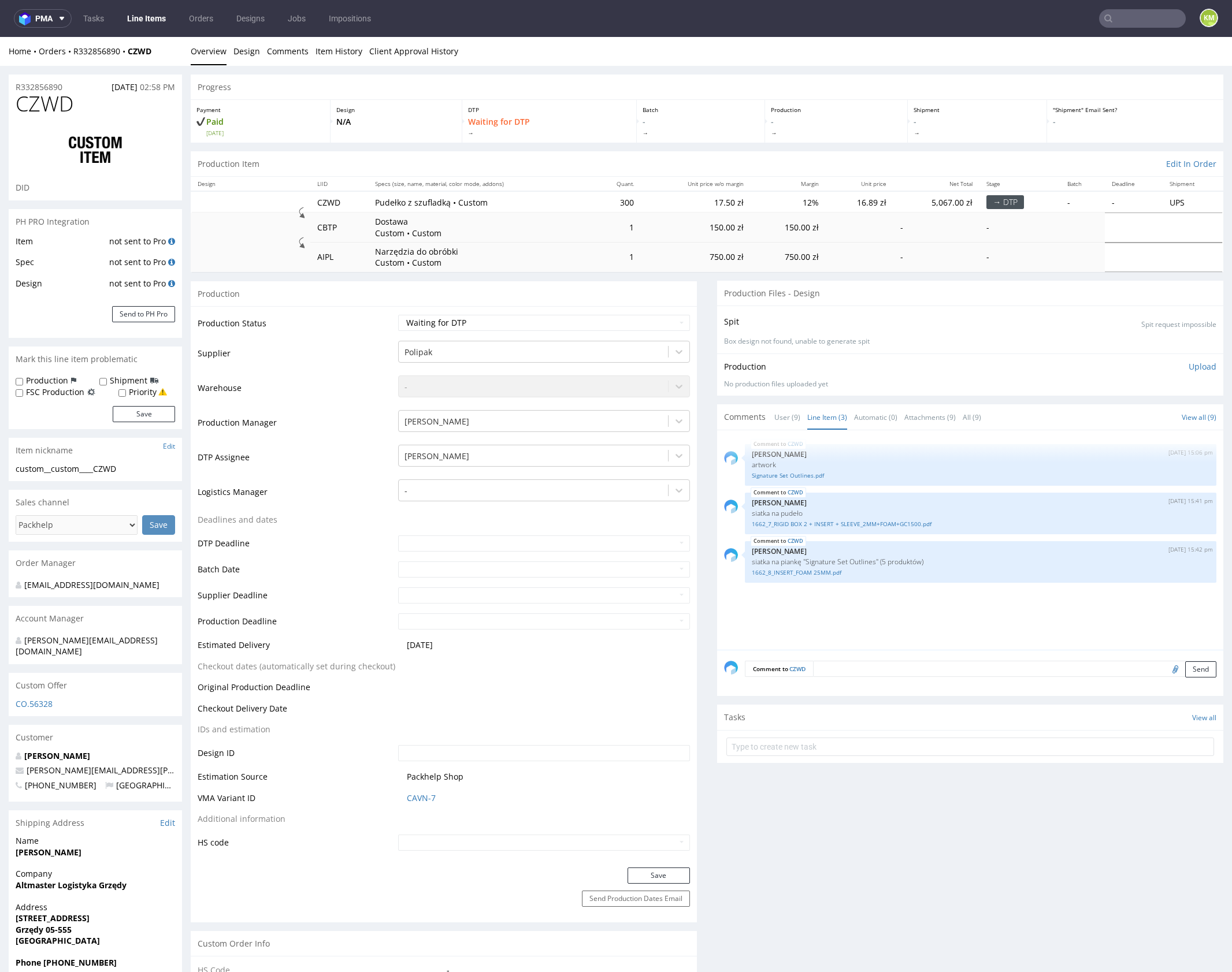
click at [923, 592] on div "CZWD 5th Sep 25 | 15:06 pm Klaudia Wiśniewska artwork Signature Set Outlines.pd…" at bounding box center [974, 543] width 499 height 213
click at [964, 604] on div "CZWD 5th Sep 25 | 15:06 pm Klaudia Wiśniewska artwork Signature Set Outlines.pd…" at bounding box center [974, 543] width 499 height 213
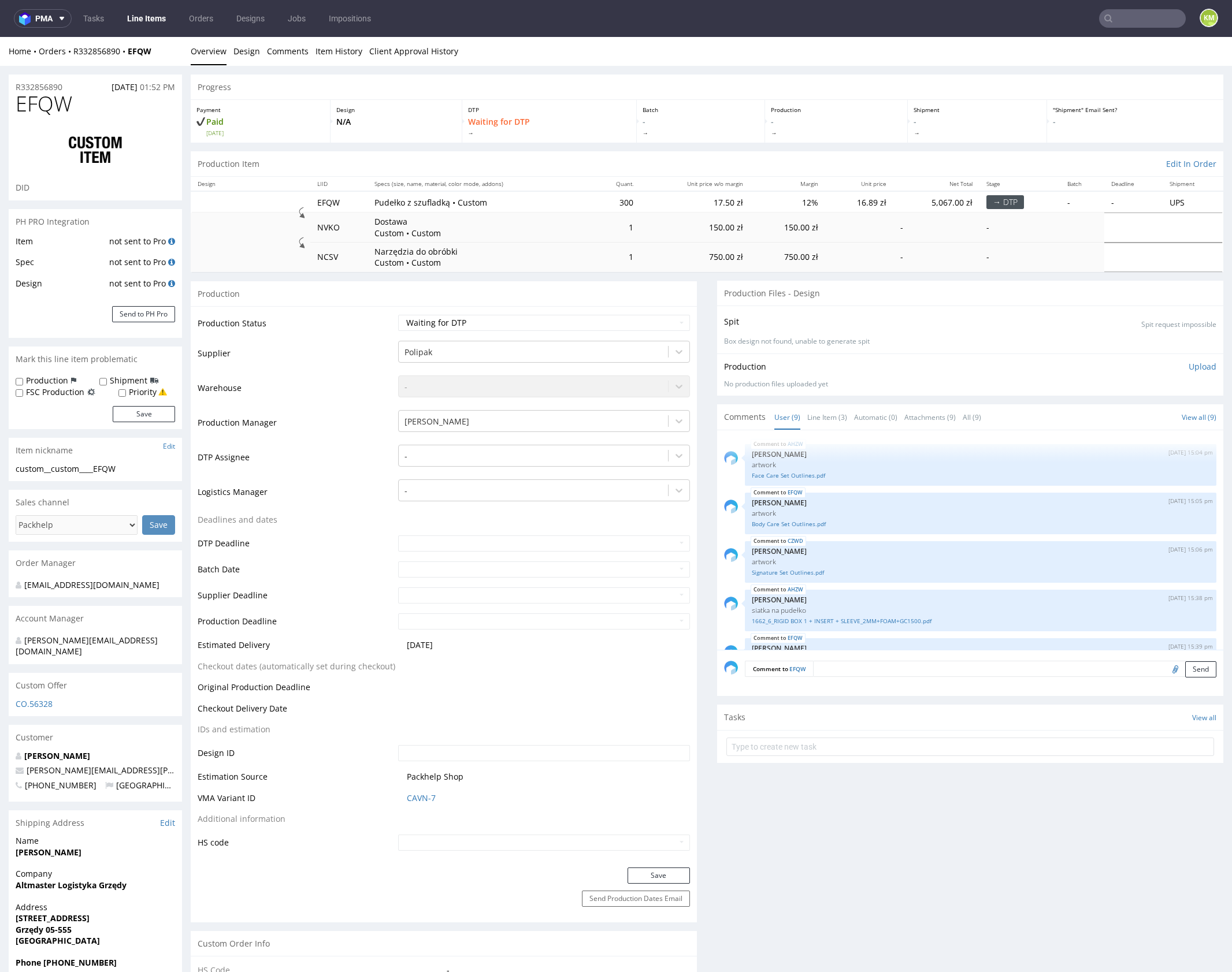
scroll to position [231, 0]
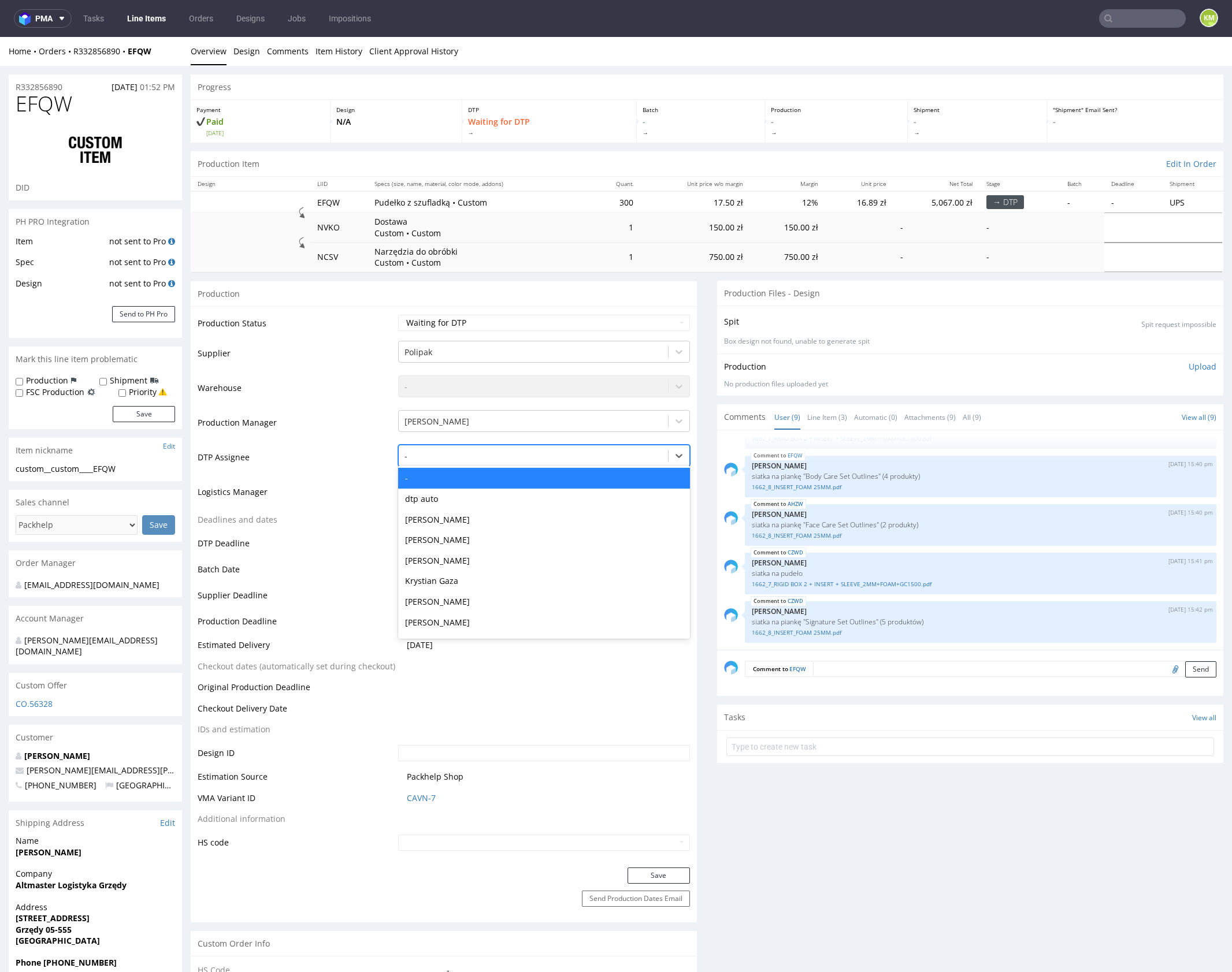
click at [501, 458] on div at bounding box center [533, 457] width 258 height 14
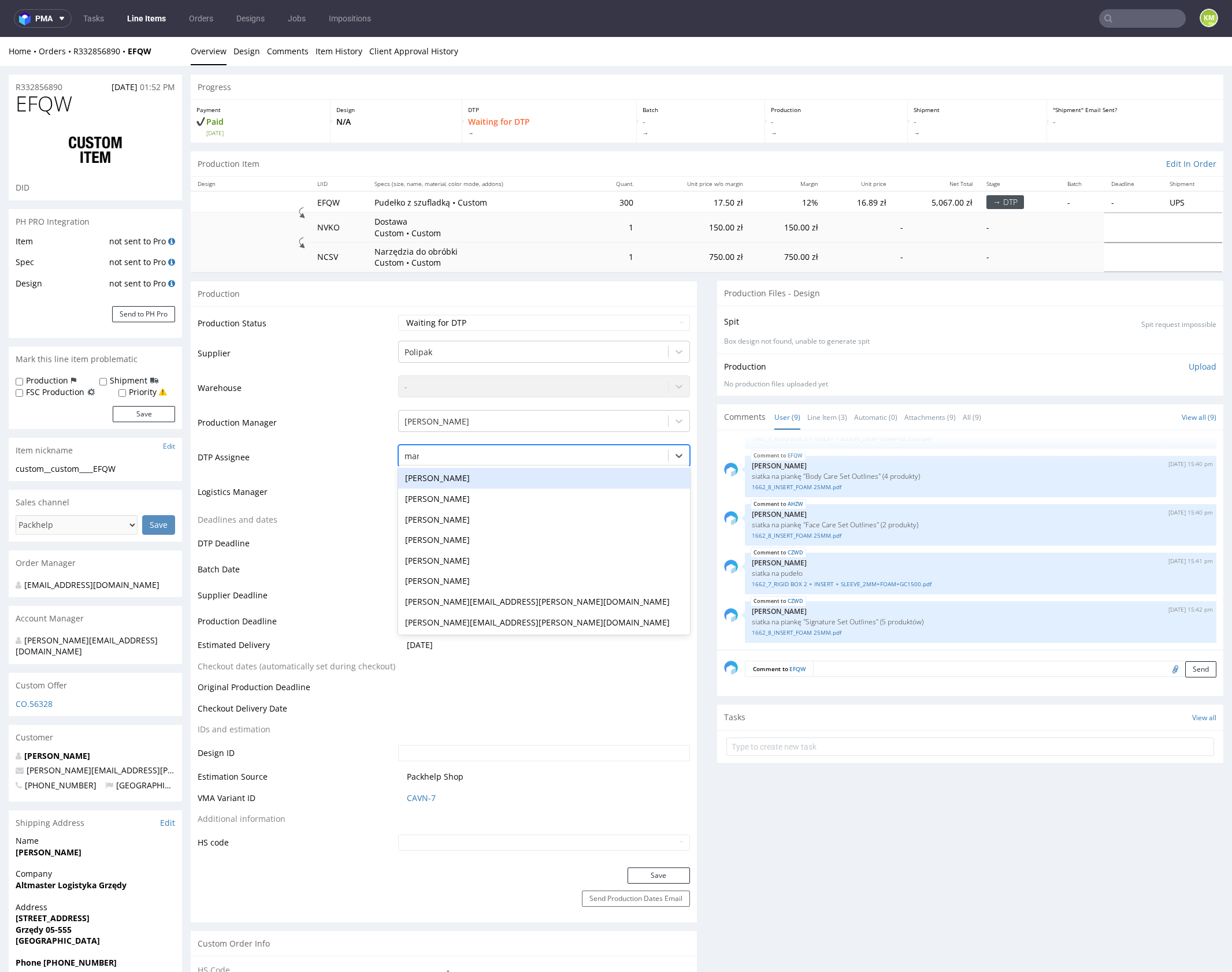
type input "mark"
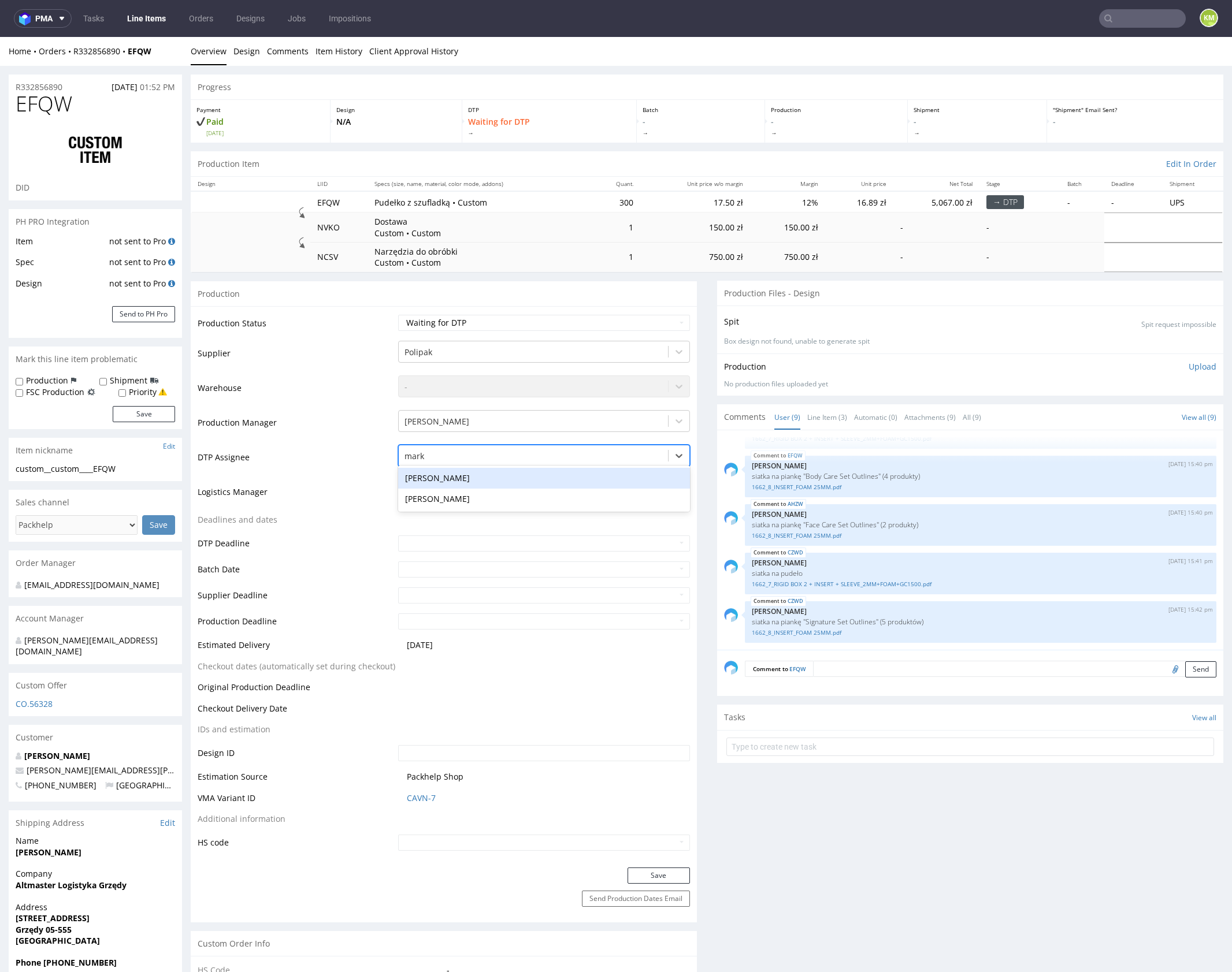
click at [478, 474] on div "[PERSON_NAME]" at bounding box center [544, 478] width 292 height 21
click at [651, 875] on button "Save" at bounding box center [659, 876] width 62 height 16
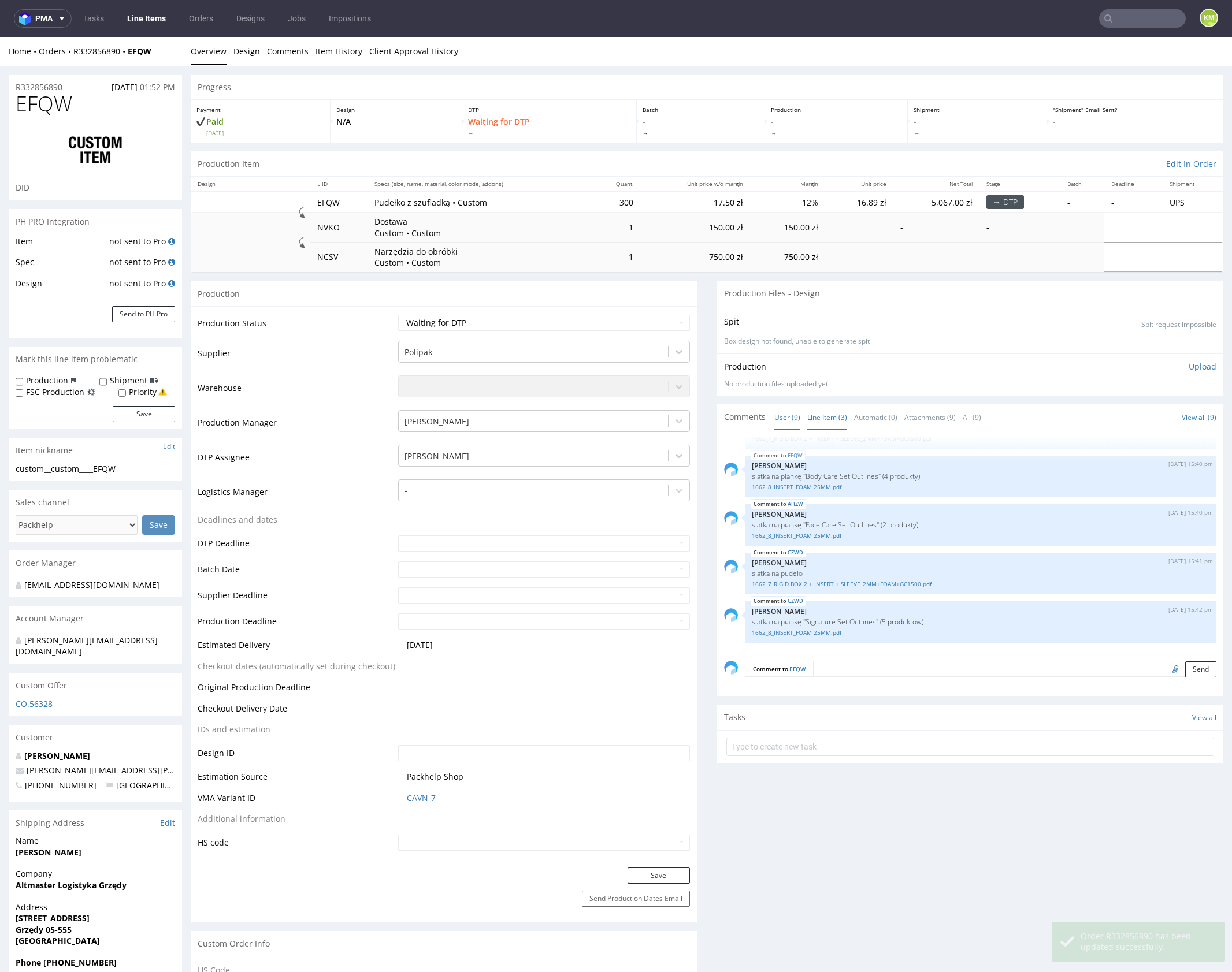
click at [820, 417] on link "Line Item (3)" at bounding box center [827, 417] width 40 height 25
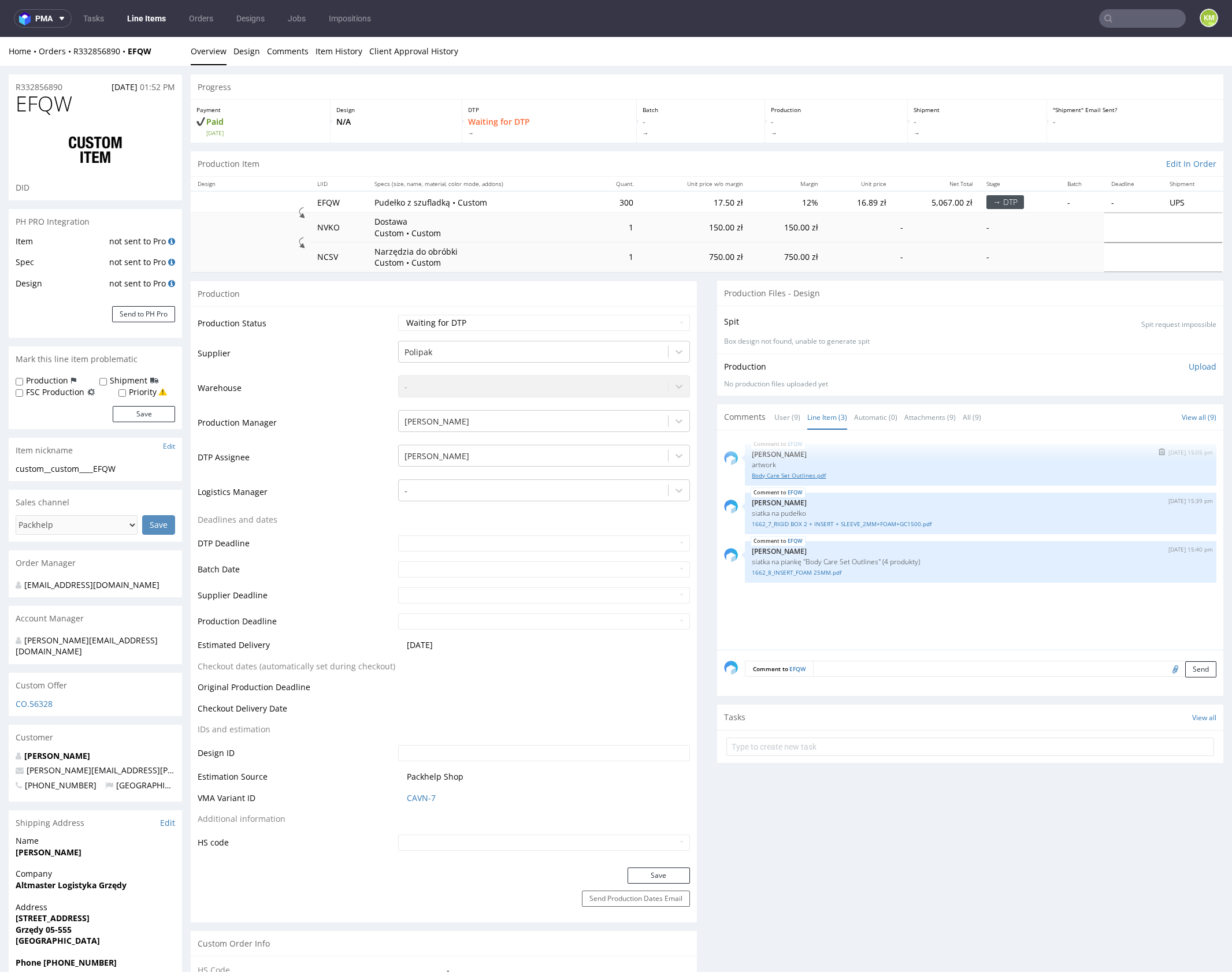
click at [808, 476] on link "Body Care Set Outlines.pdf" at bounding box center [981, 475] width 458 height 9
click at [40, 114] on span "EFQW" at bounding box center [44, 104] width 57 height 23
copy span "EFQW"
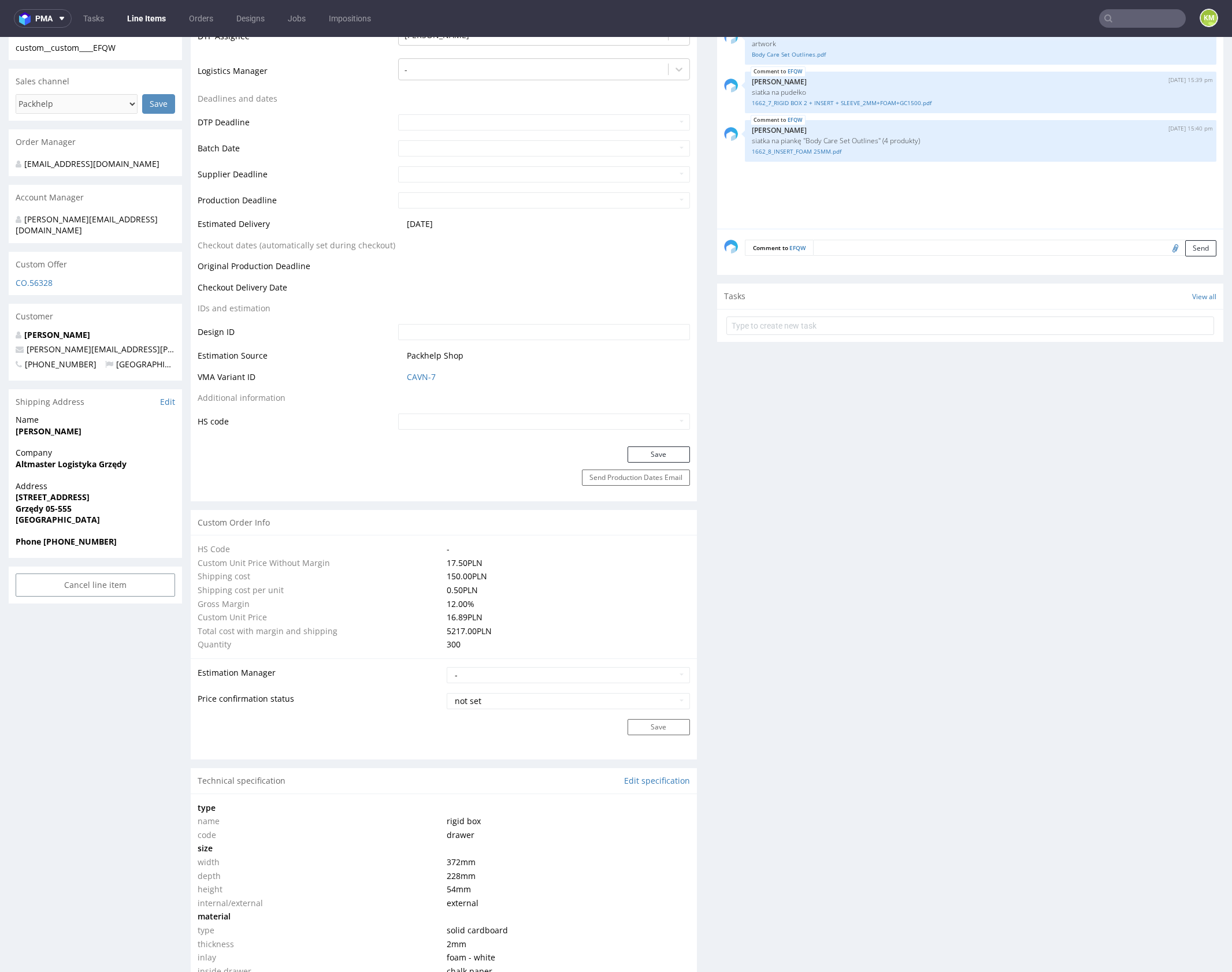
scroll to position [0, 0]
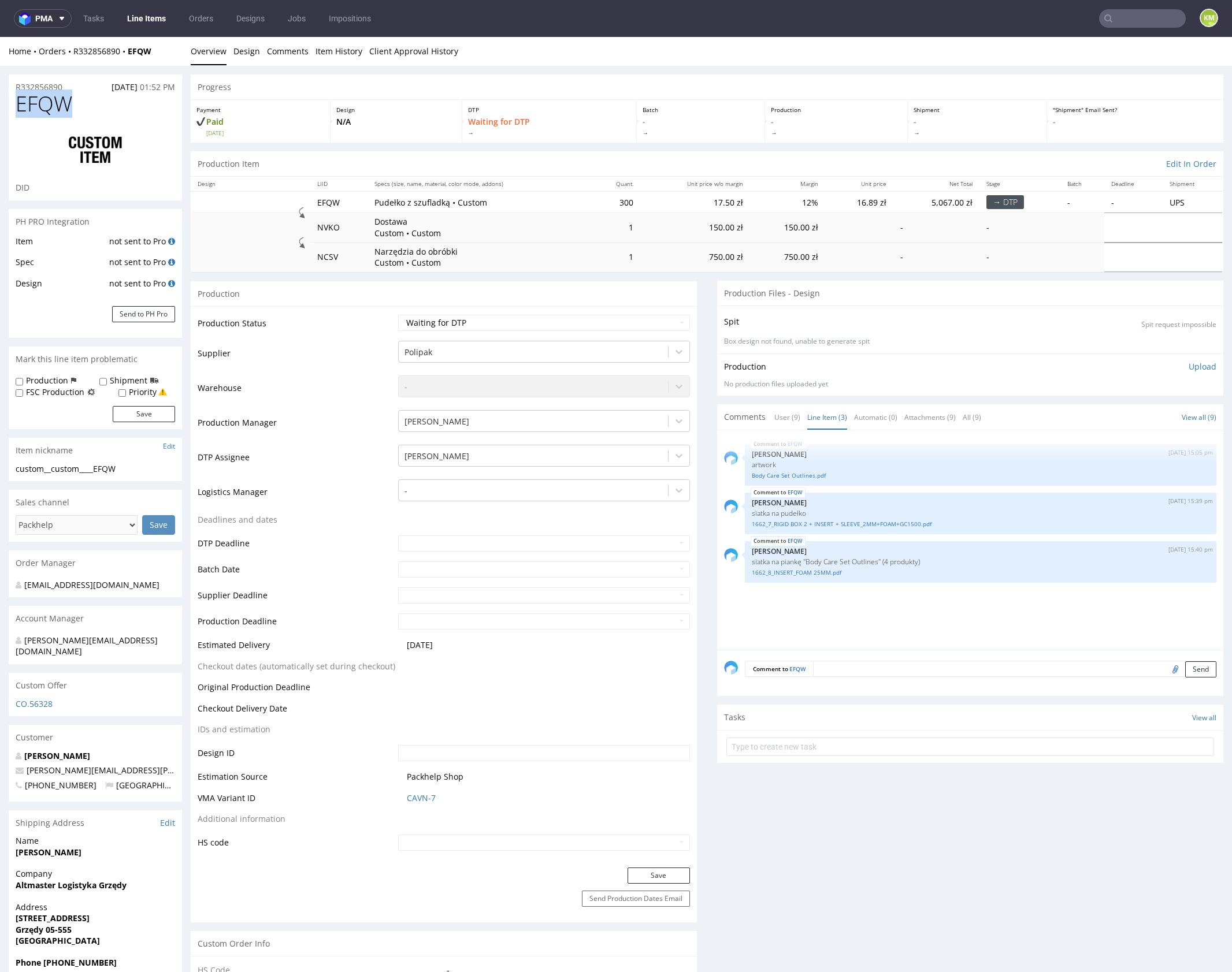
click at [926, 622] on div "EFQW 5th Sep 25 | 15:05 pm Klaudia Wiśniewska artwork Body Care Set Outlines.pd…" at bounding box center [974, 543] width 499 height 213
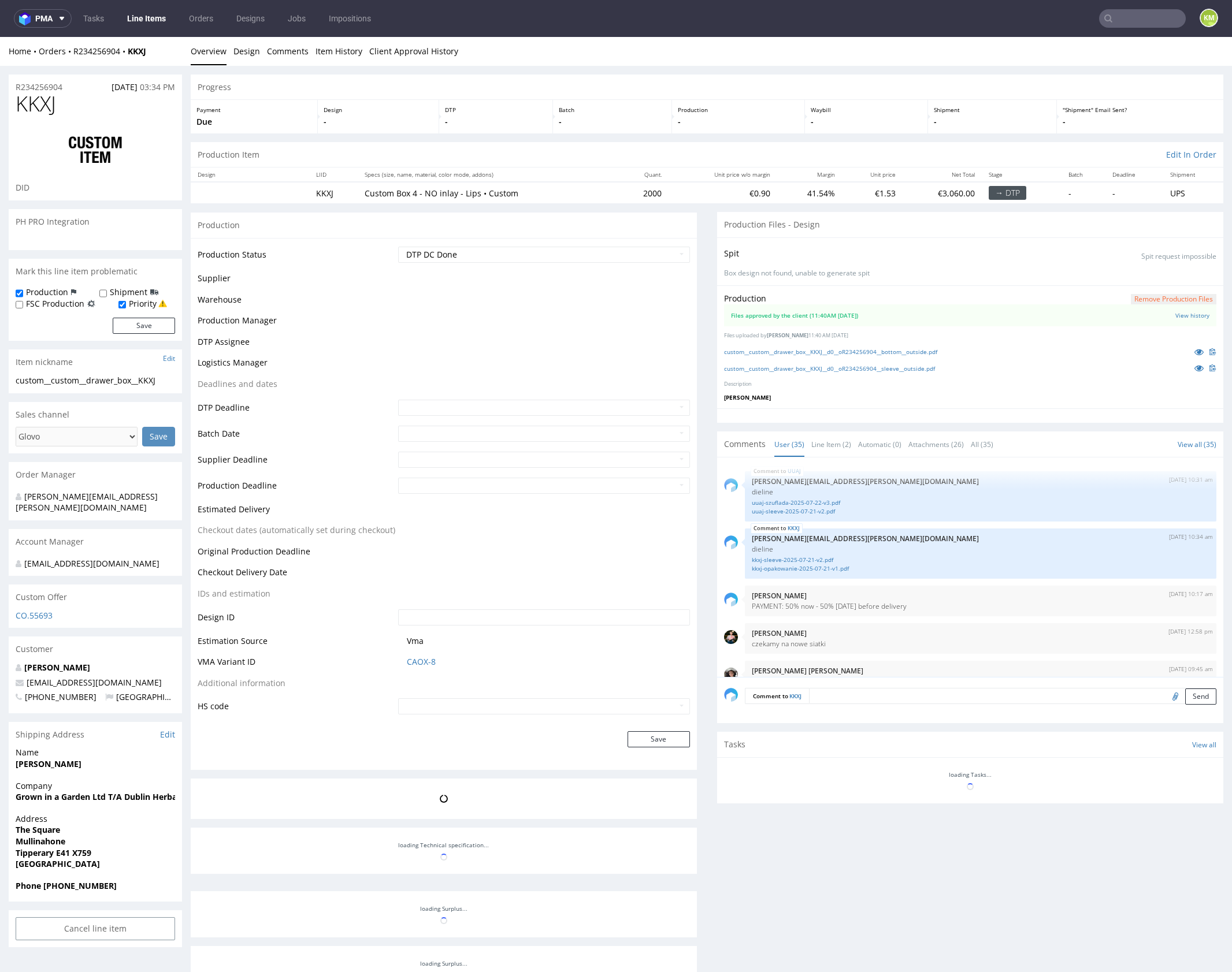
scroll to position [1662, 0]
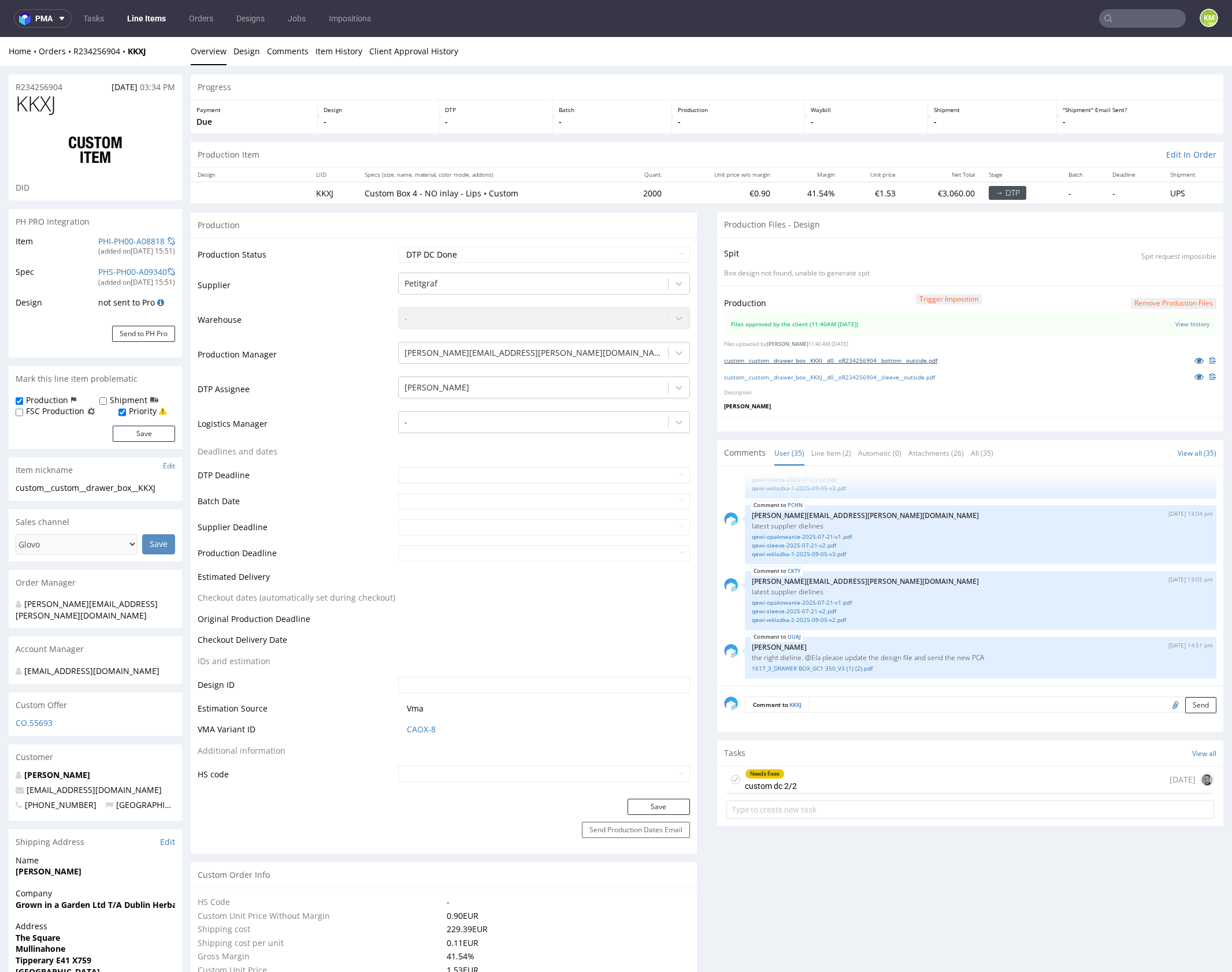
click at [890, 361] on link "custom__custom__drawer_box__KKXJ__d0__oR234256904__bottom__outside.pdf" at bounding box center [831, 360] width 214 height 8
click at [906, 376] on link "custom__custom__drawer_box__KKXJ__d0__oR234256904__sleeve__outside.pdf" at bounding box center [830, 377] width 211 height 8
click at [839, 457] on link "Line Item (2)" at bounding box center [831, 453] width 40 height 25
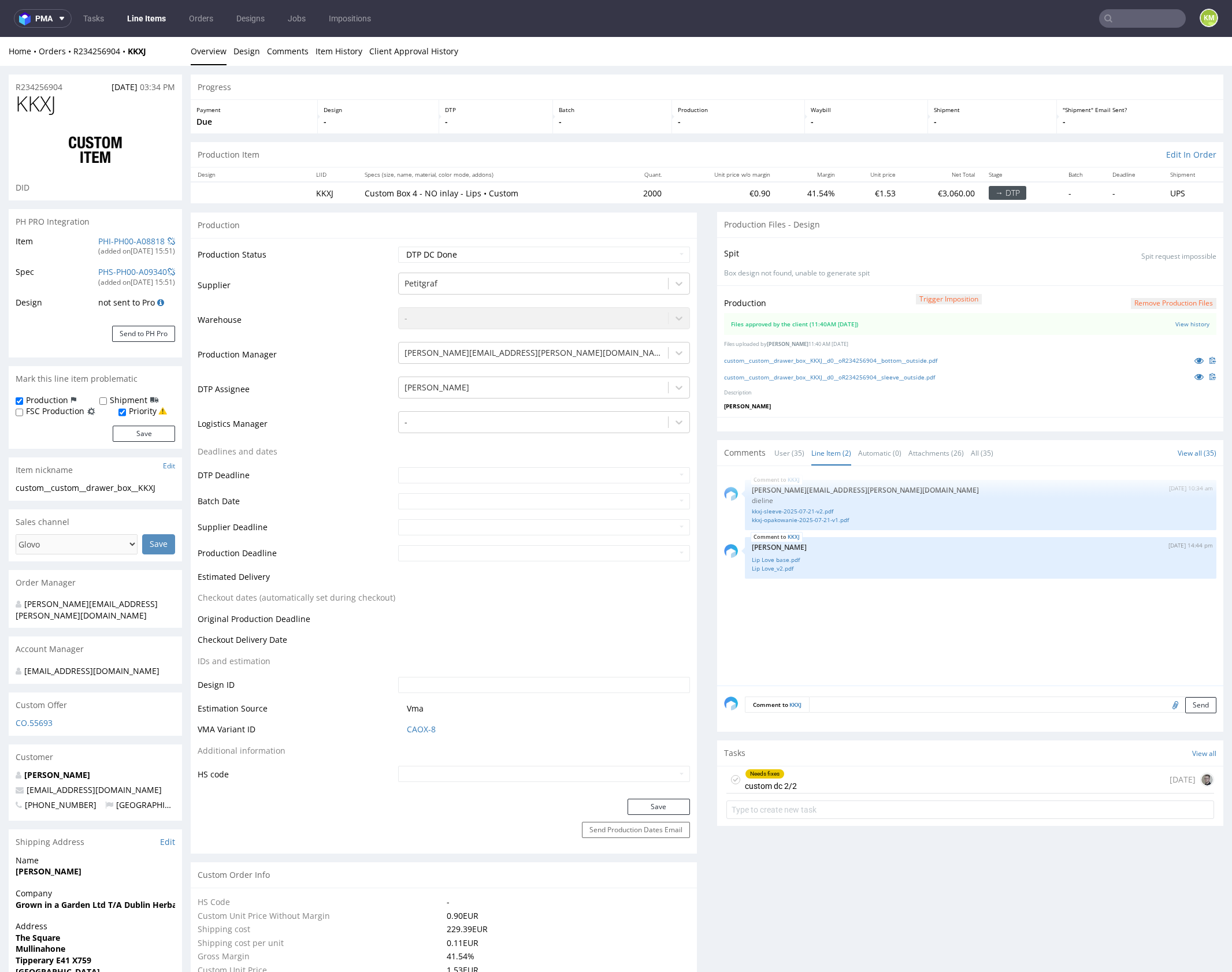
click at [821, 449] on link "Line Item (2)" at bounding box center [831, 453] width 40 height 25
click at [863, 595] on div "KKXJ 22nd Jul 25 | 10:34 am maciej.sikora@packhelp.com dieline kkxj-sleeve-2025…" at bounding box center [974, 579] width 499 height 213
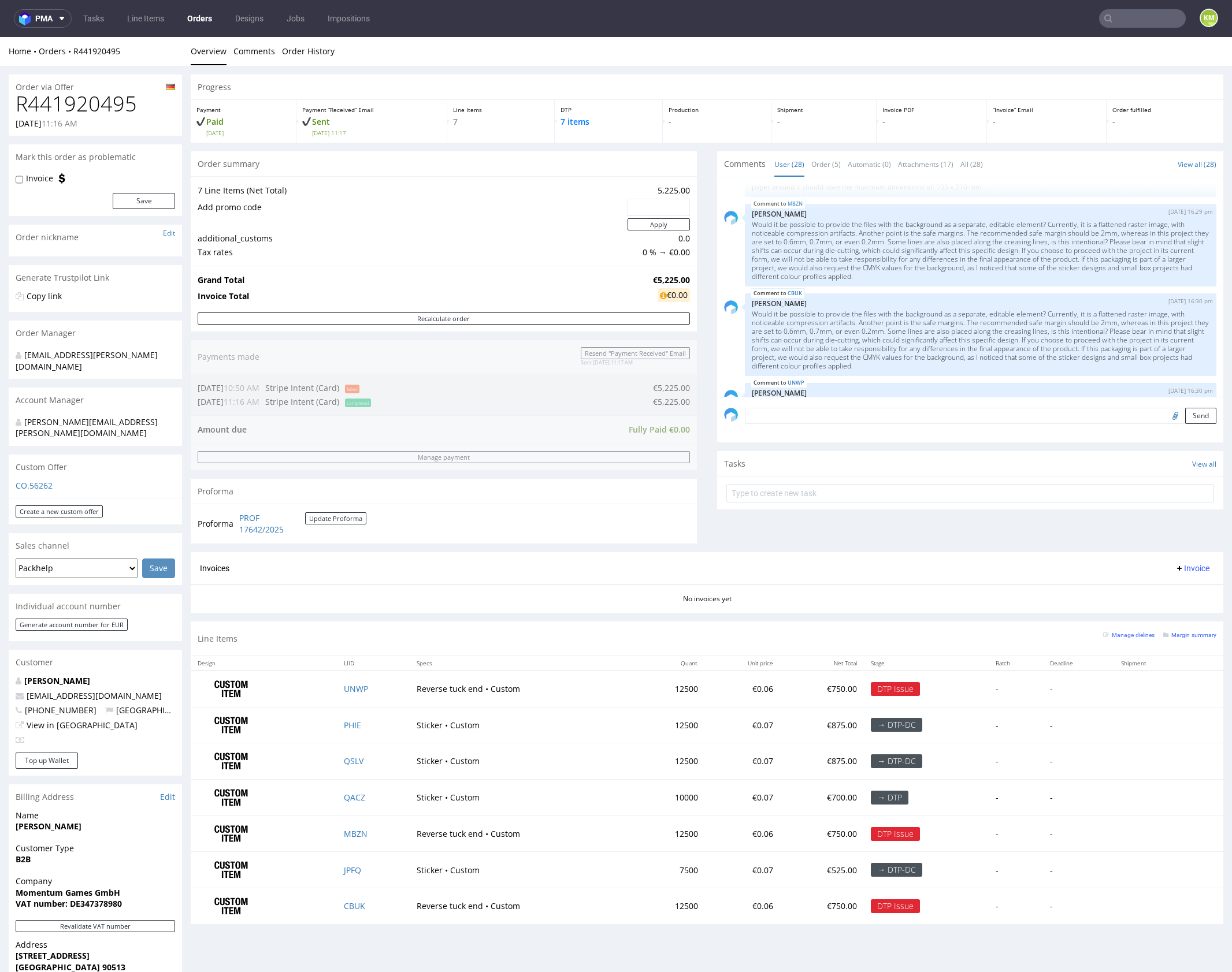
scroll to position [1094, 0]
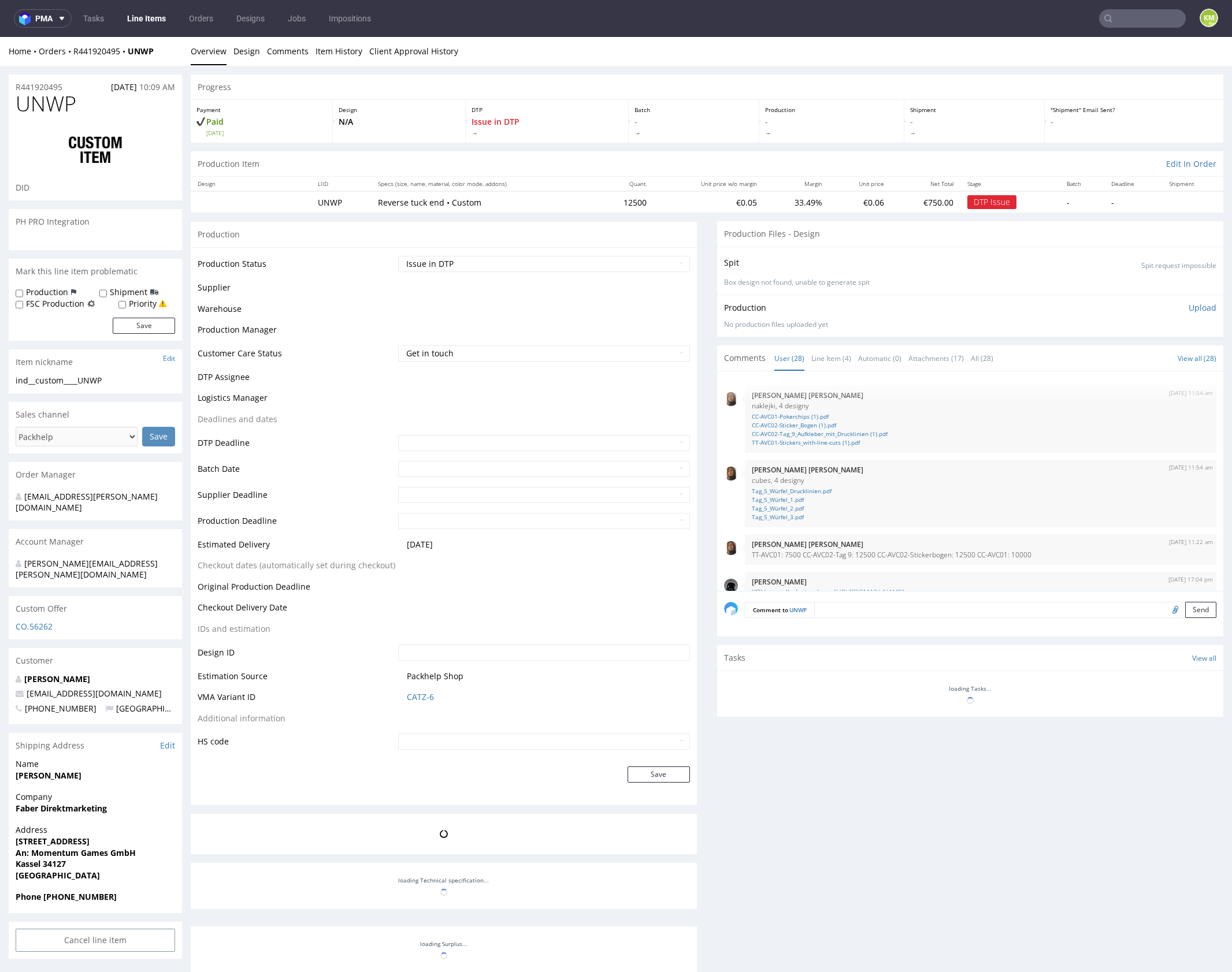
scroll to position [1188, 0]
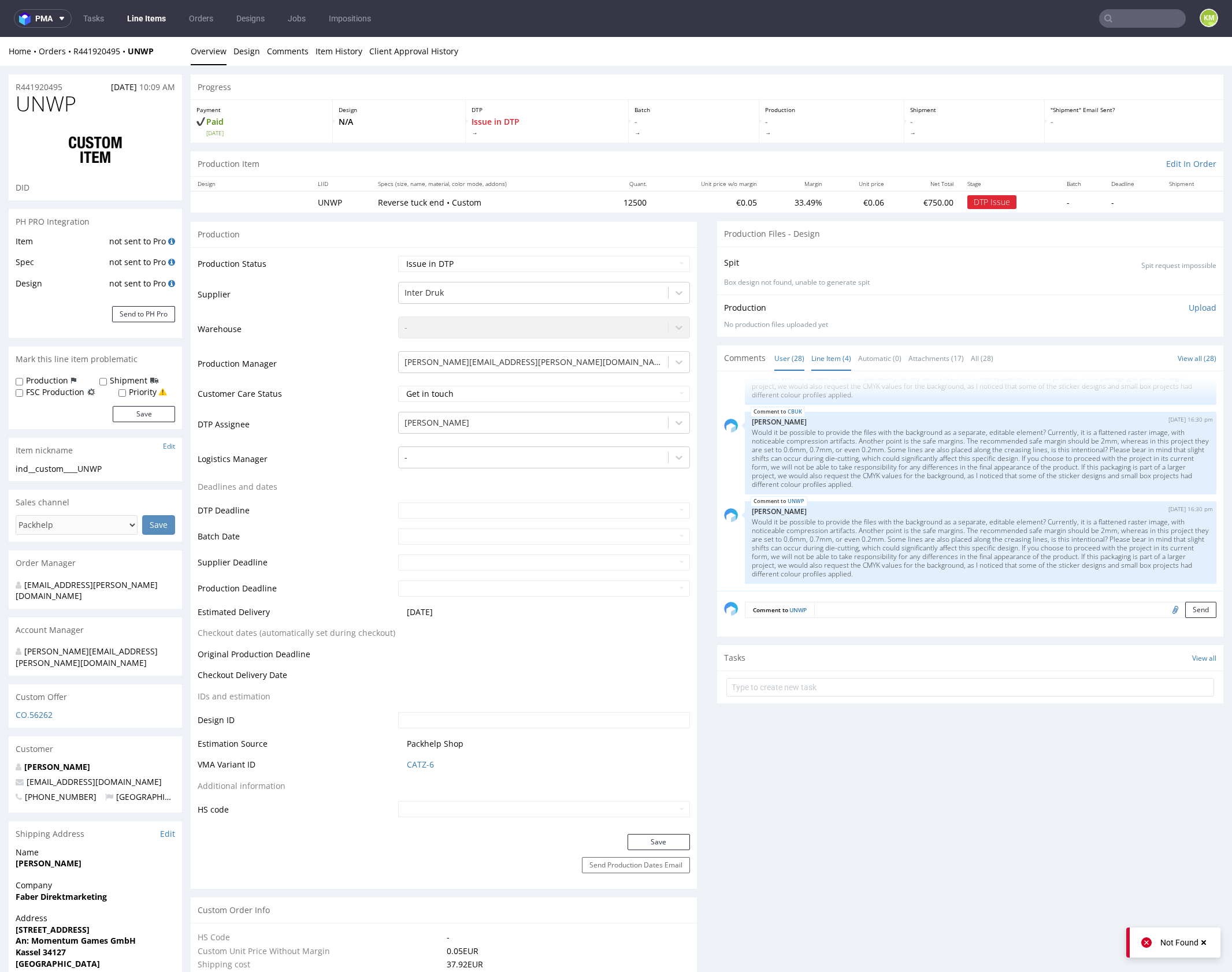
click at [833, 364] on link "Line Item (4)" at bounding box center [831, 358] width 40 height 25
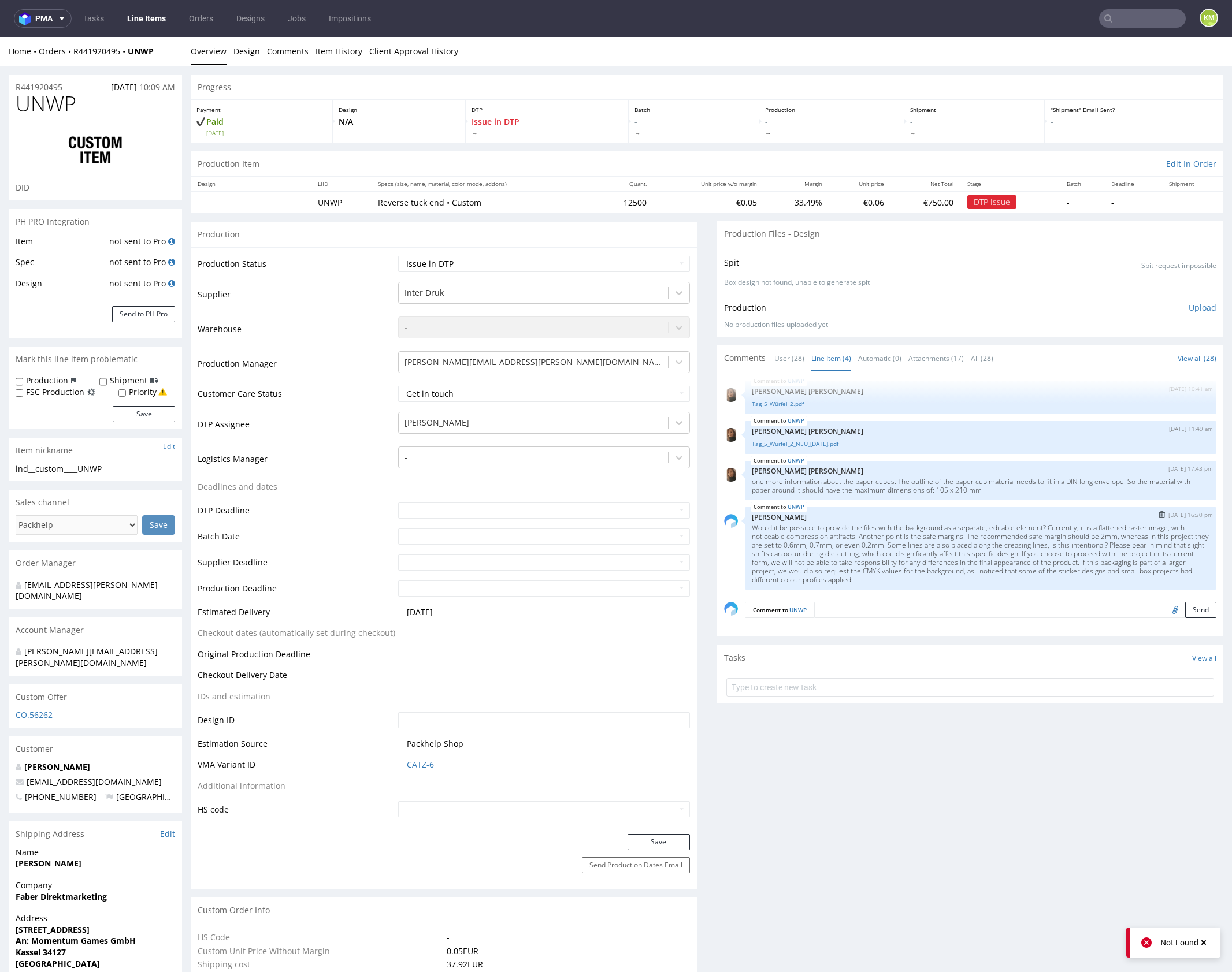
scroll to position [0, 0]
